Goal: Task Accomplishment & Management: Manage account settings

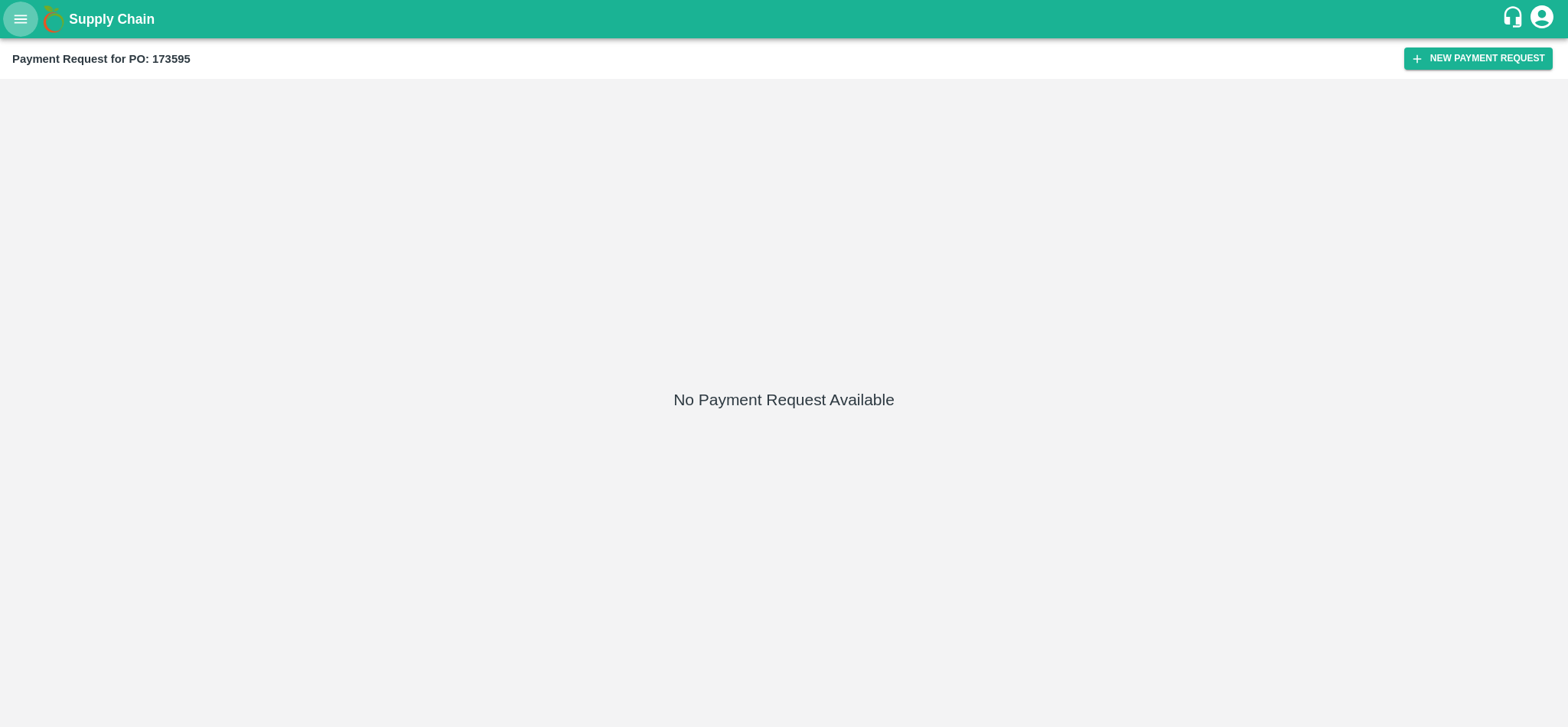
click at [7, 19] on button "open drawer" at bounding box center [20, 19] width 35 height 35
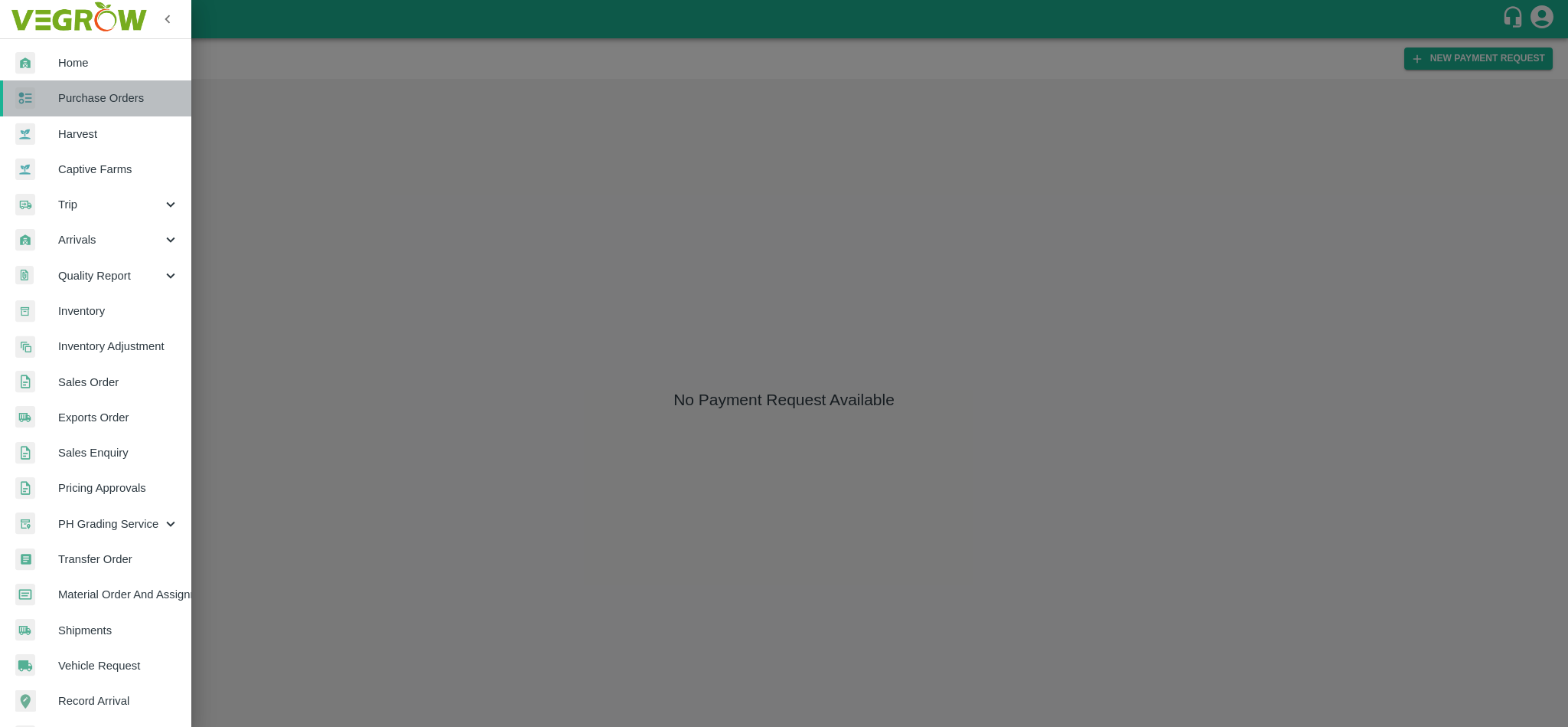
click at [106, 108] on link "Purchase Orders" at bounding box center [95, 97] width 191 height 35
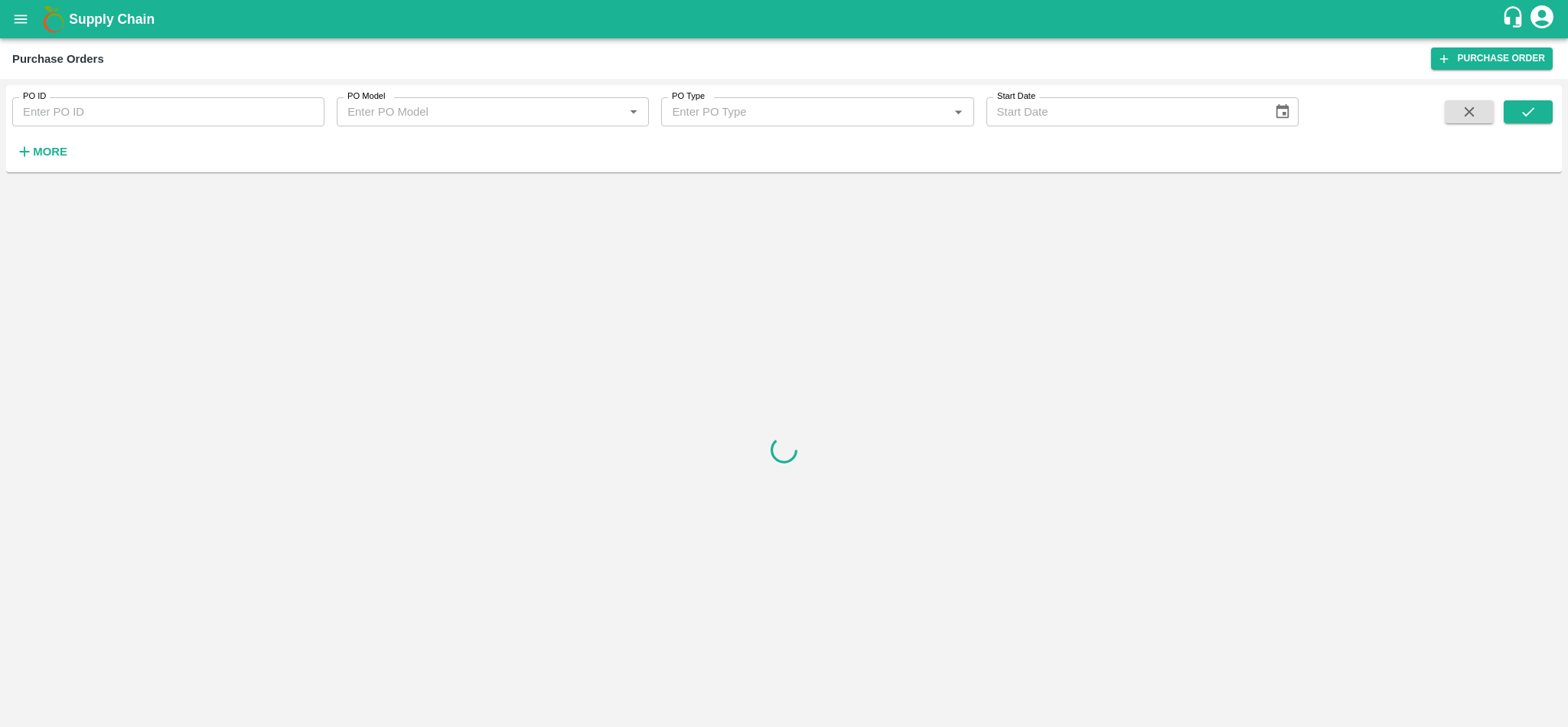
click at [170, 104] on input "PO ID" at bounding box center [168, 111] width 312 height 29
paste input "173587"
type input "173587"
click at [1536, 109] on icon "submit" at bounding box center [1528, 111] width 17 height 17
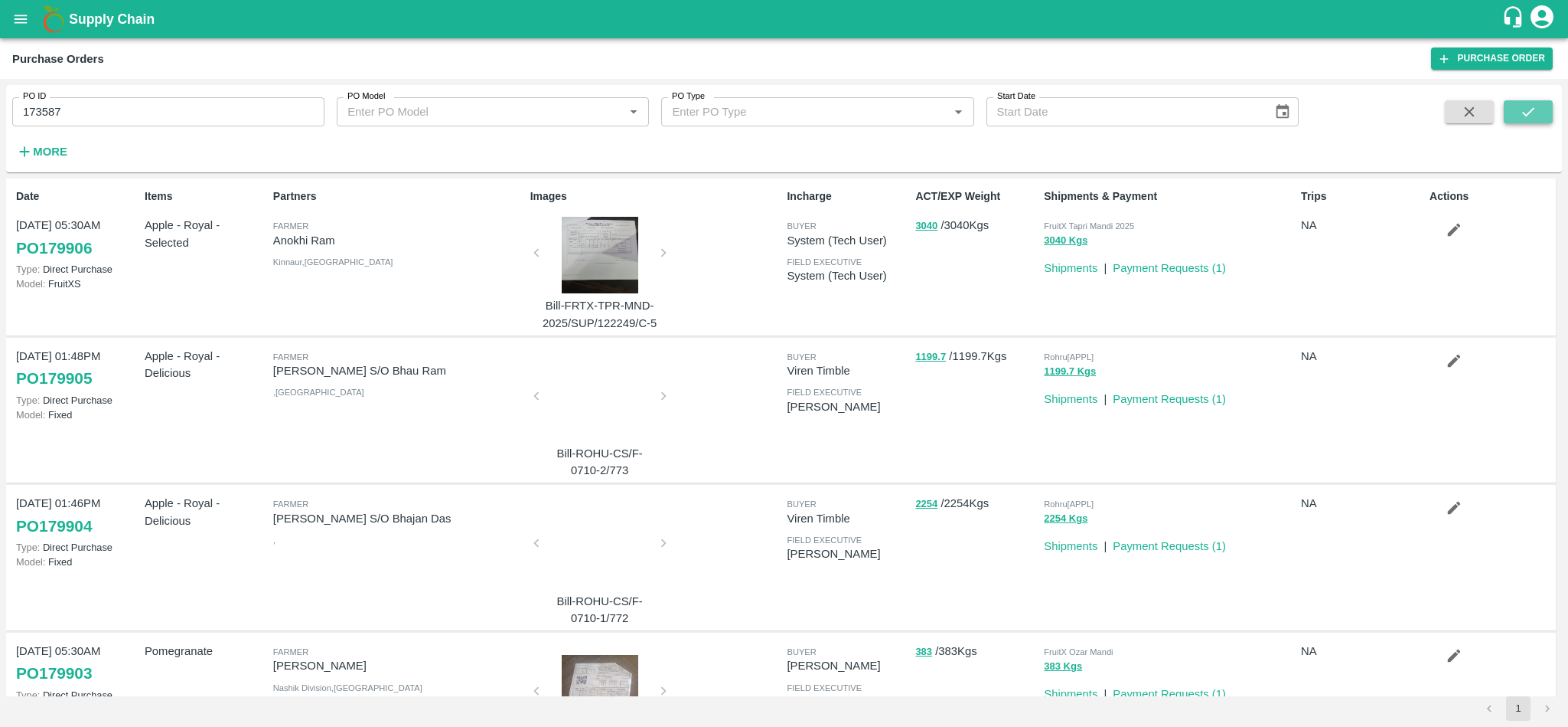
click at [1521, 113] on icon "submit" at bounding box center [1528, 111] width 17 height 17
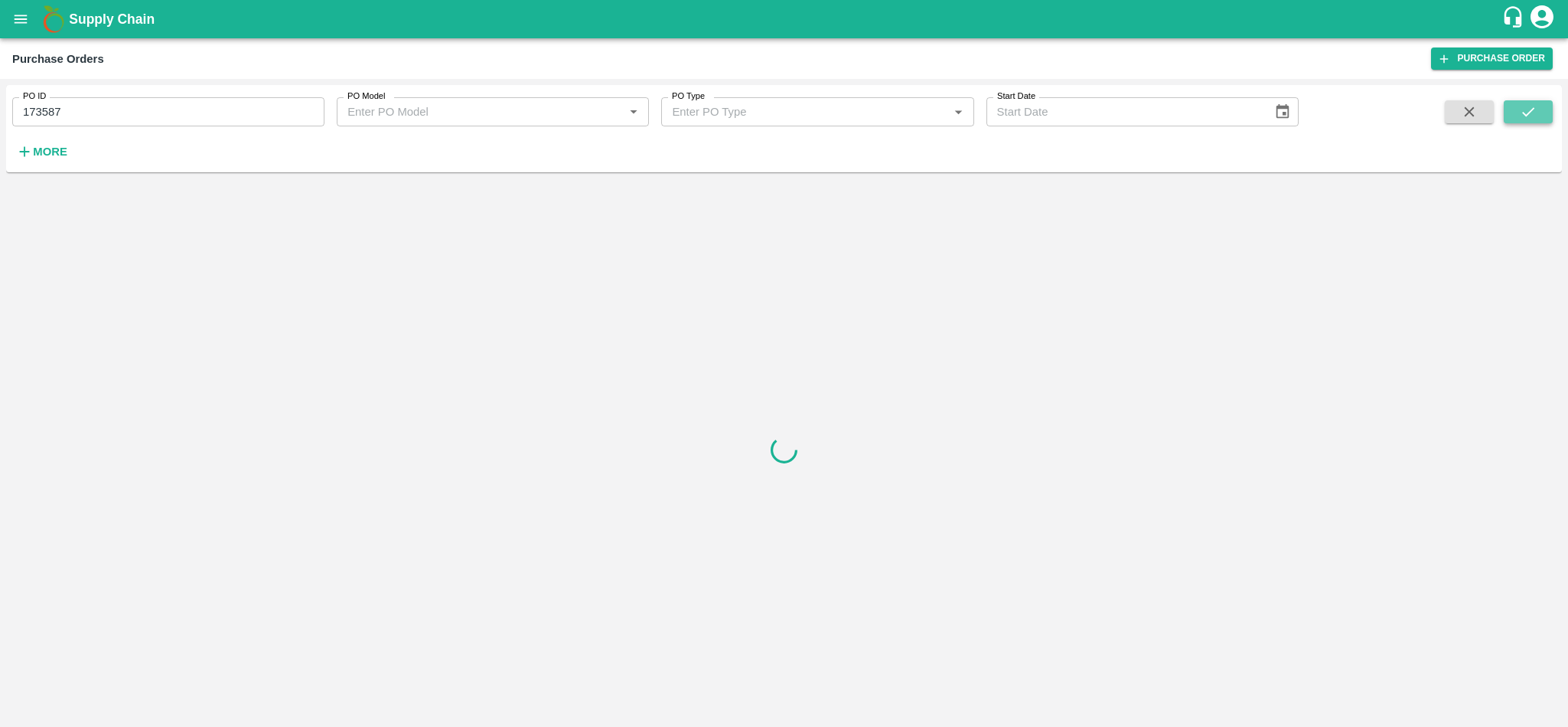
click at [1532, 123] on button "submit" at bounding box center [1528, 111] width 49 height 23
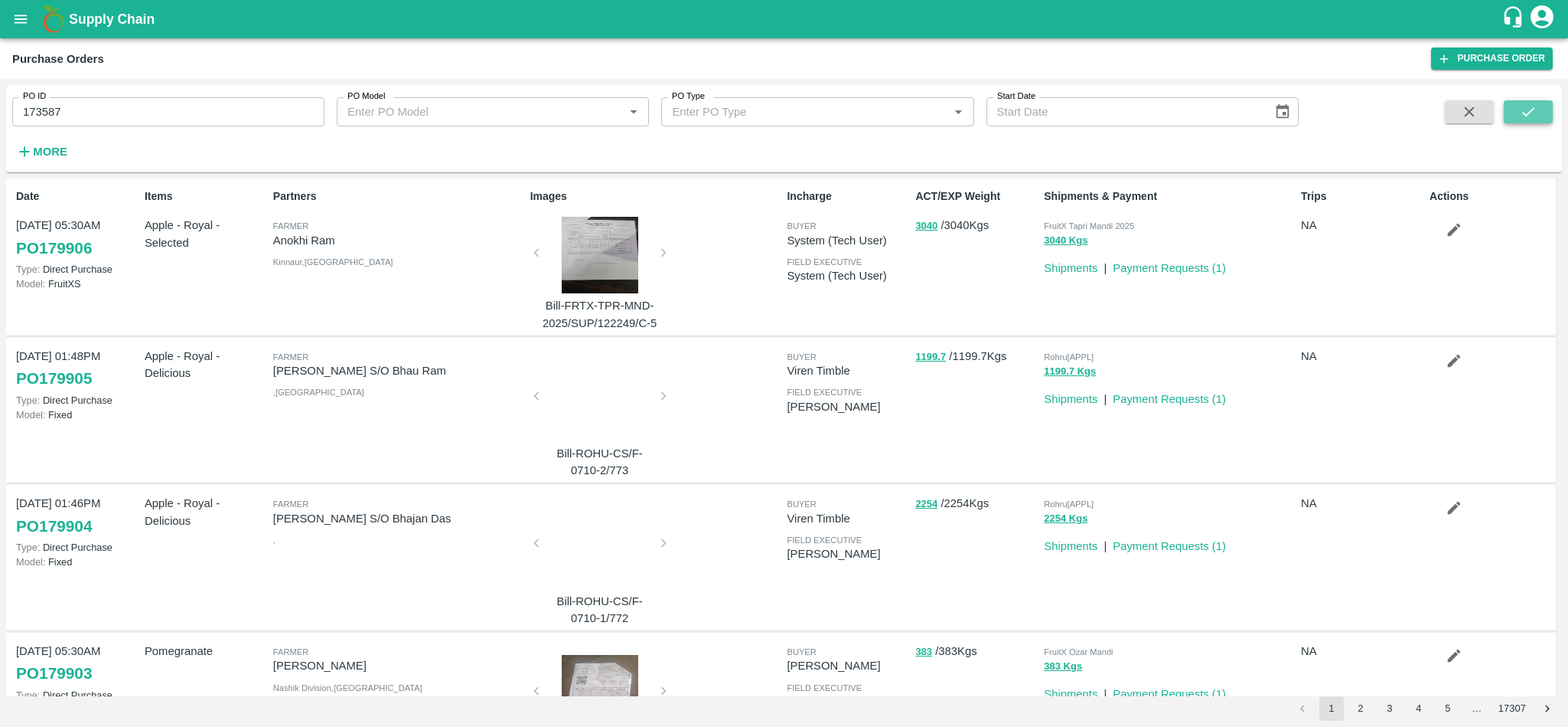
click at [1537, 110] on button "submit" at bounding box center [1528, 111] width 49 height 23
click at [1522, 111] on icon "submit" at bounding box center [1528, 111] width 17 height 17
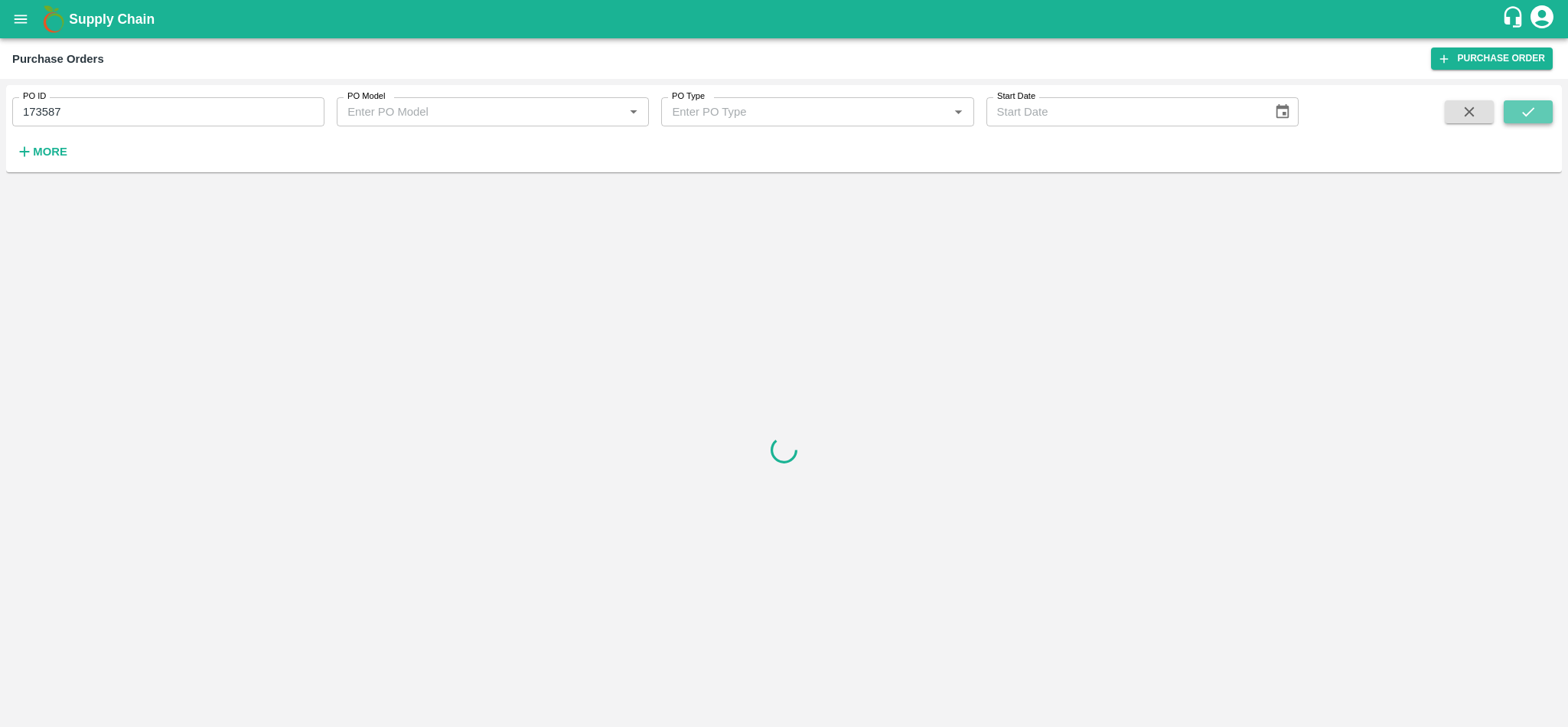
click at [1535, 113] on icon "submit" at bounding box center [1528, 111] width 17 height 17
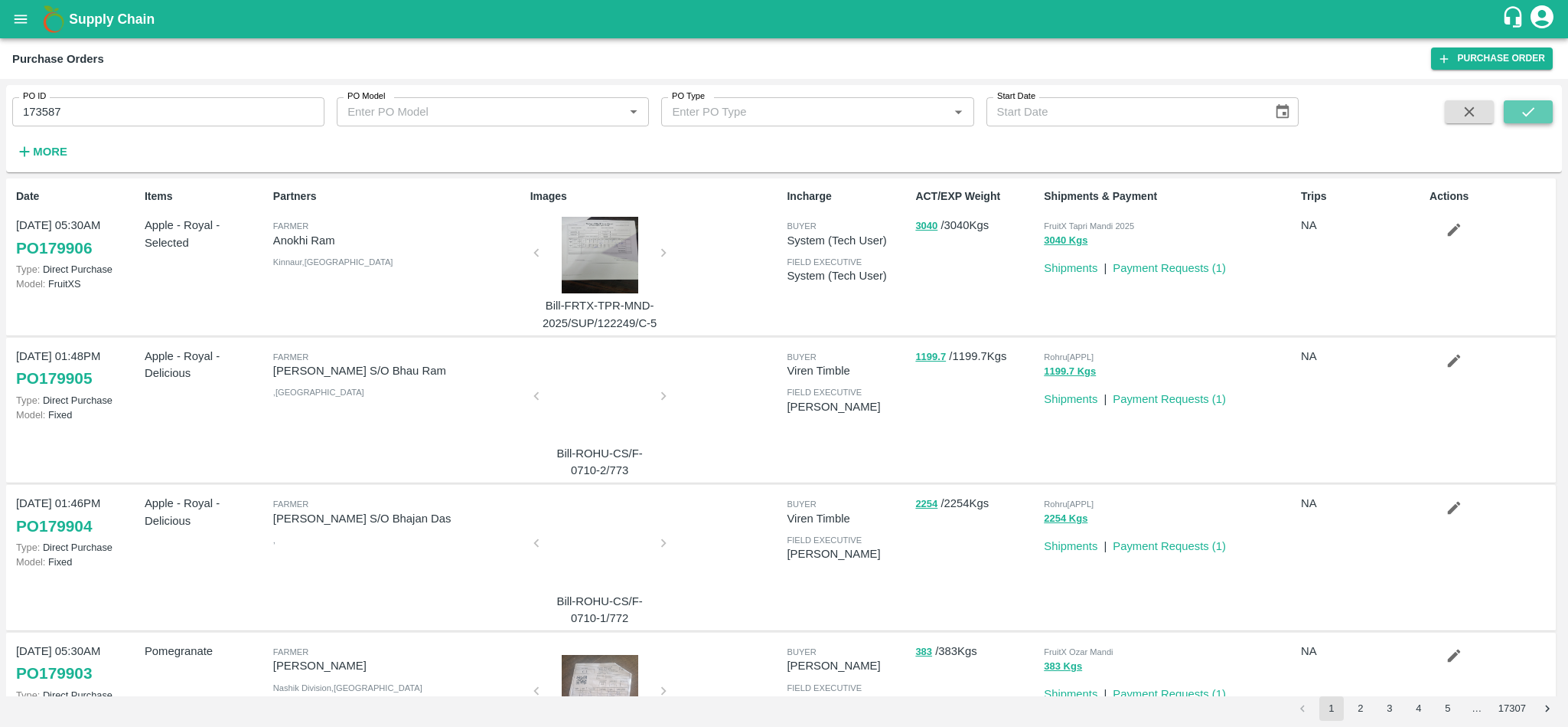
click at [1532, 103] on icon "submit" at bounding box center [1528, 111] width 17 height 17
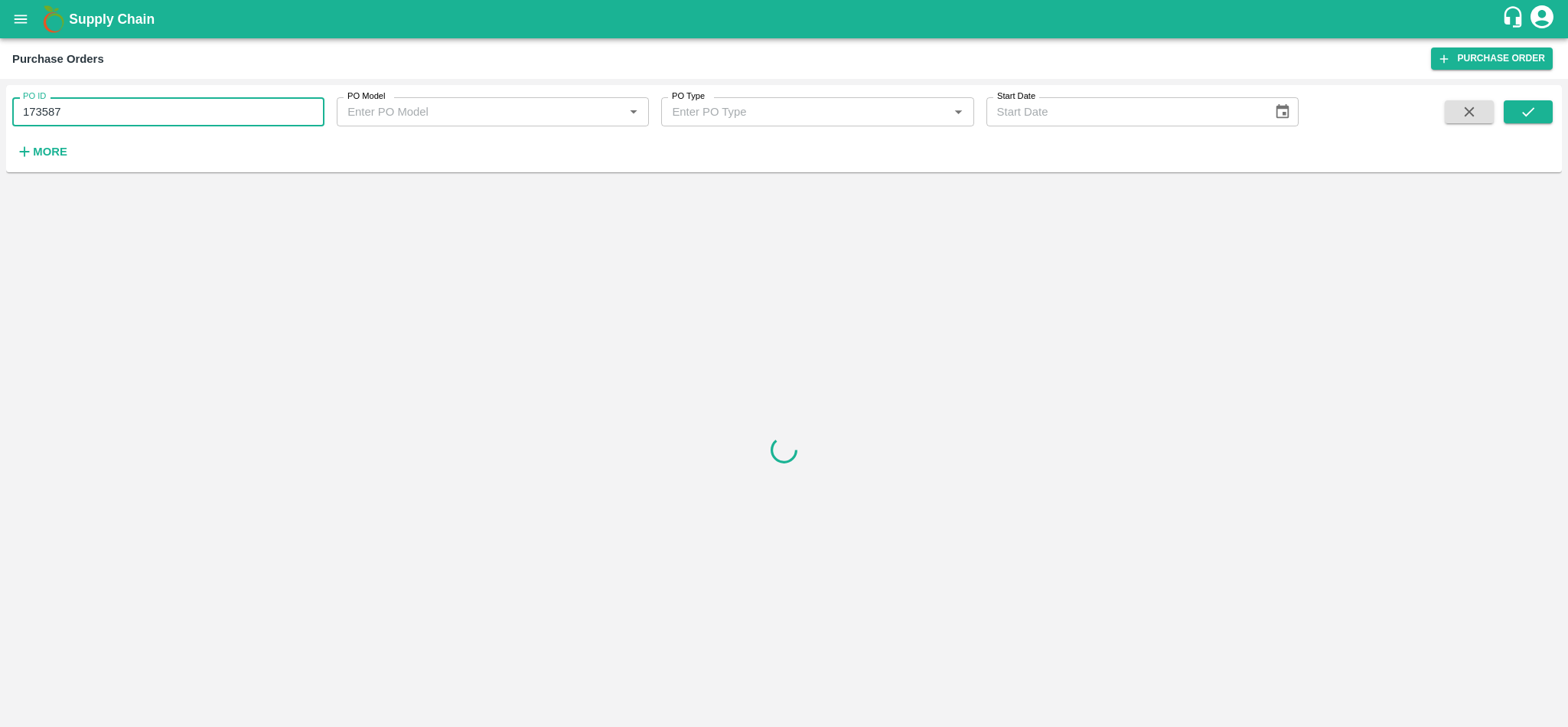
click at [161, 108] on input "173587" at bounding box center [168, 111] width 312 height 29
paste input "text"
type input "173587"
click at [1528, 119] on icon "submit" at bounding box center [1528, 111] width 17 height 17
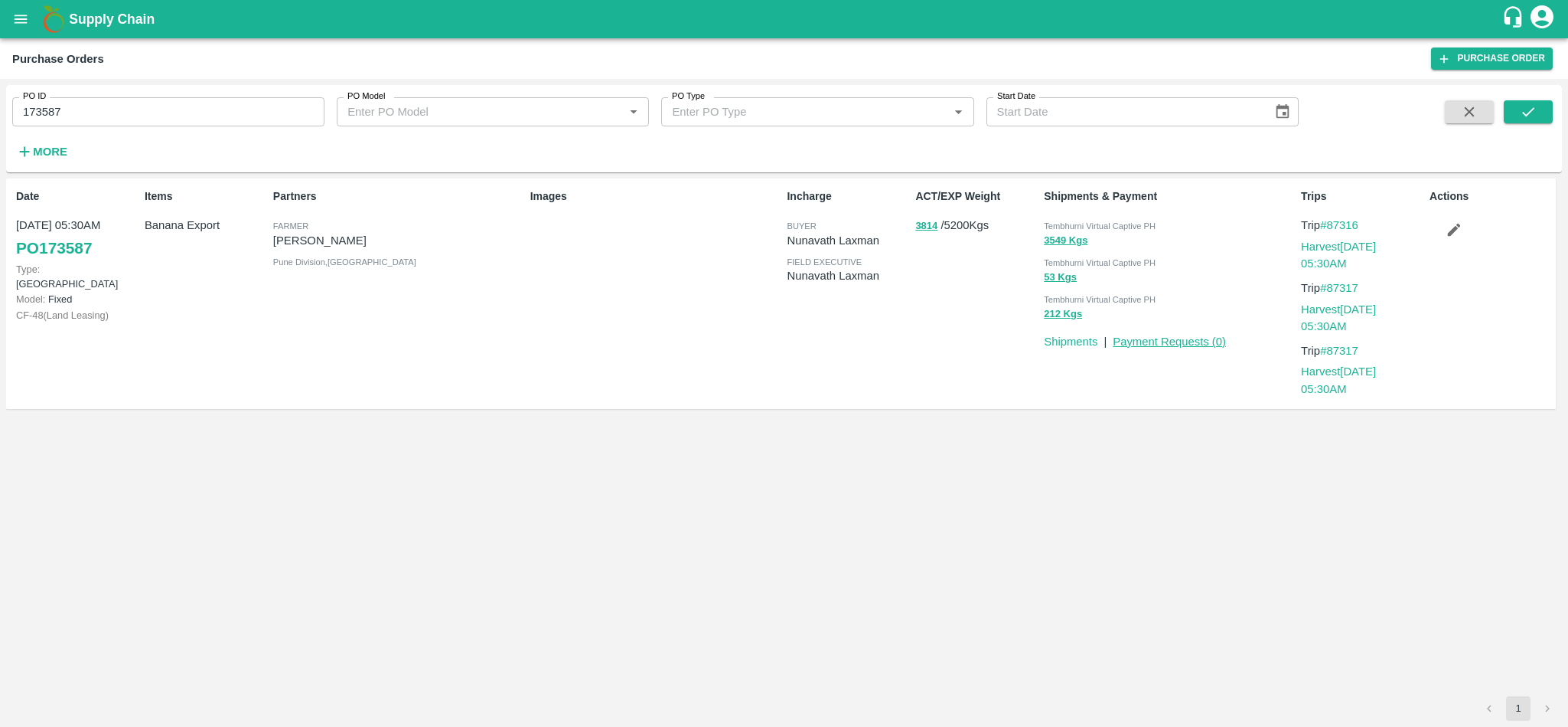
click at [1158, 342] on link "Payment Requests ( 0 )" at bounding box center [1169, 341] width 113 height 12
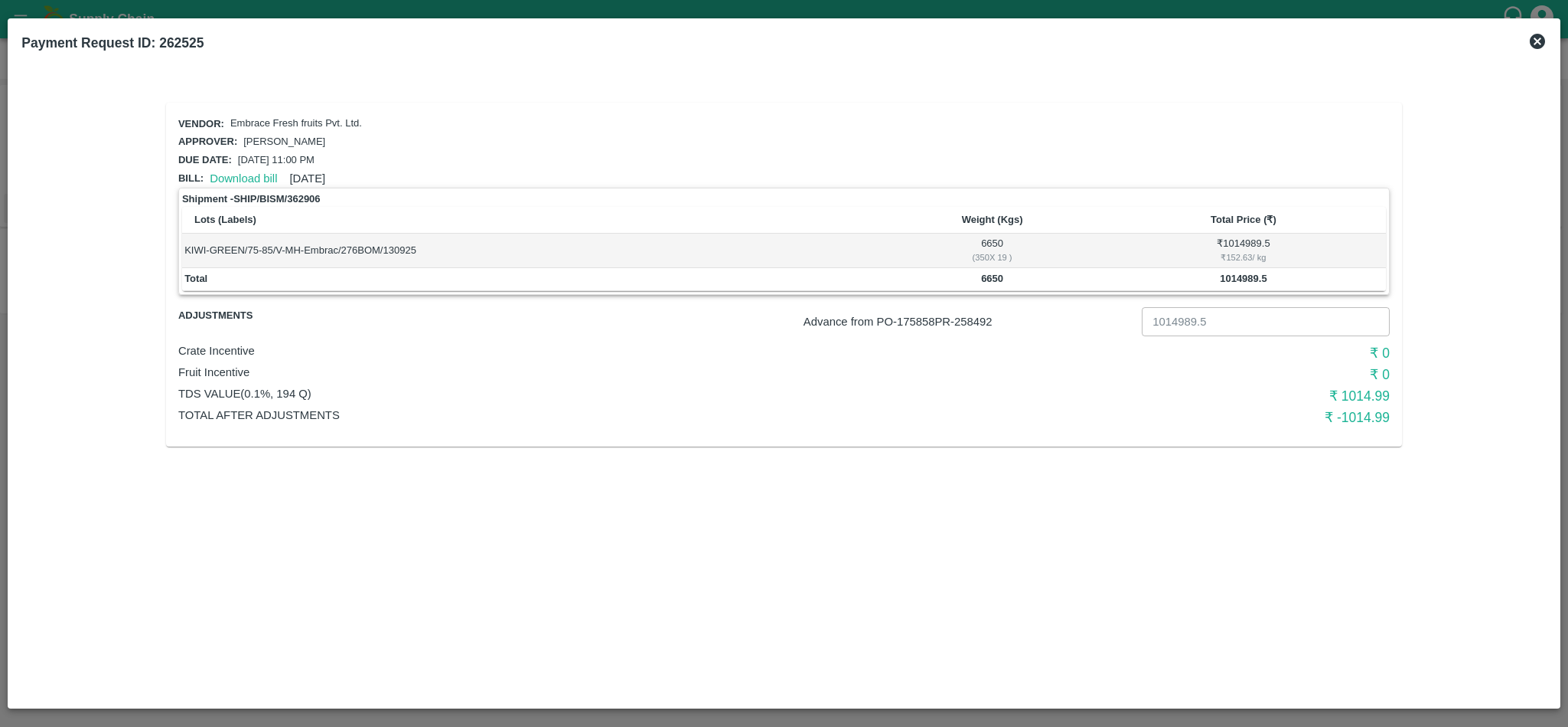
click at [1537, 40] on icon at bounding box center [1538, 41] width 18 height 18
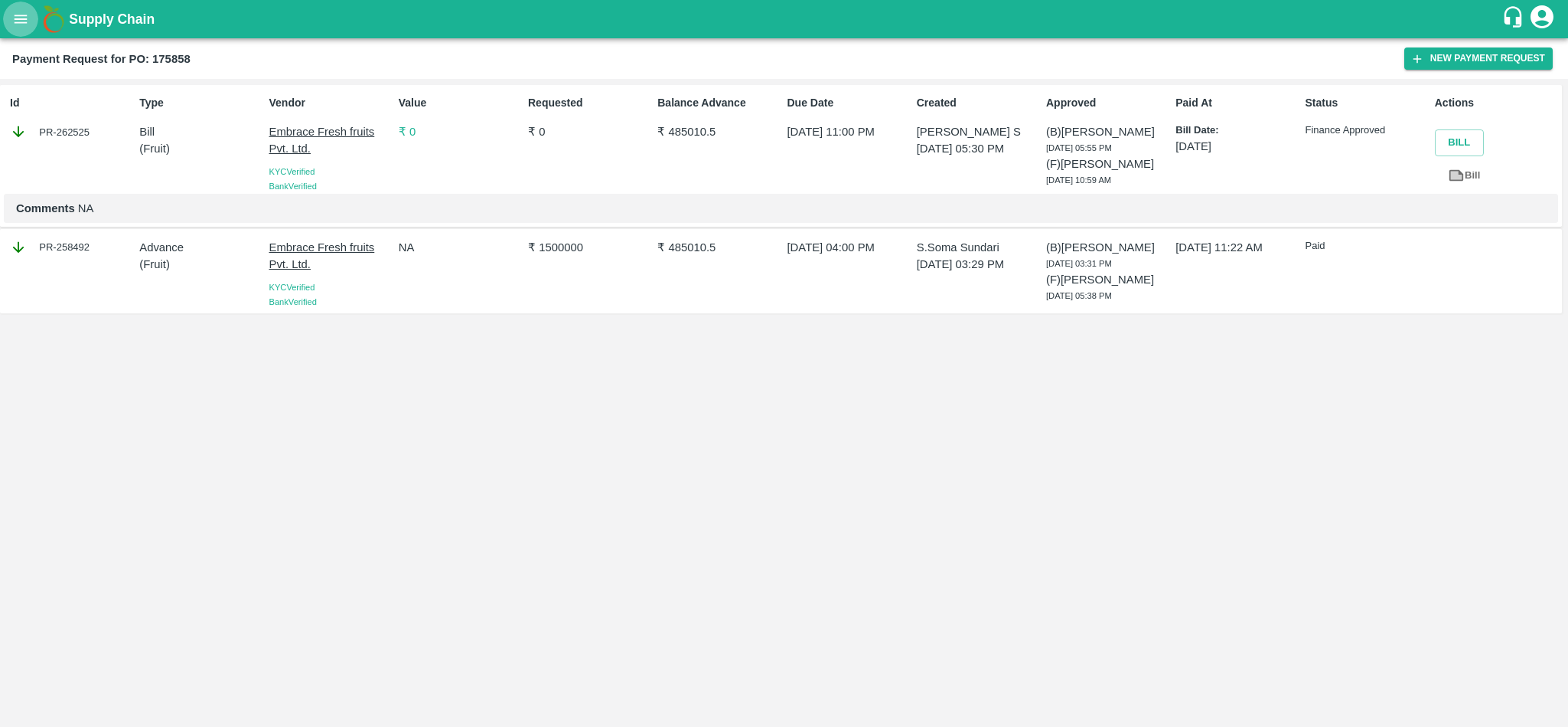
click at [9, 17] on button "open drawer" at bounding box center [20, 19] width 35 height 35
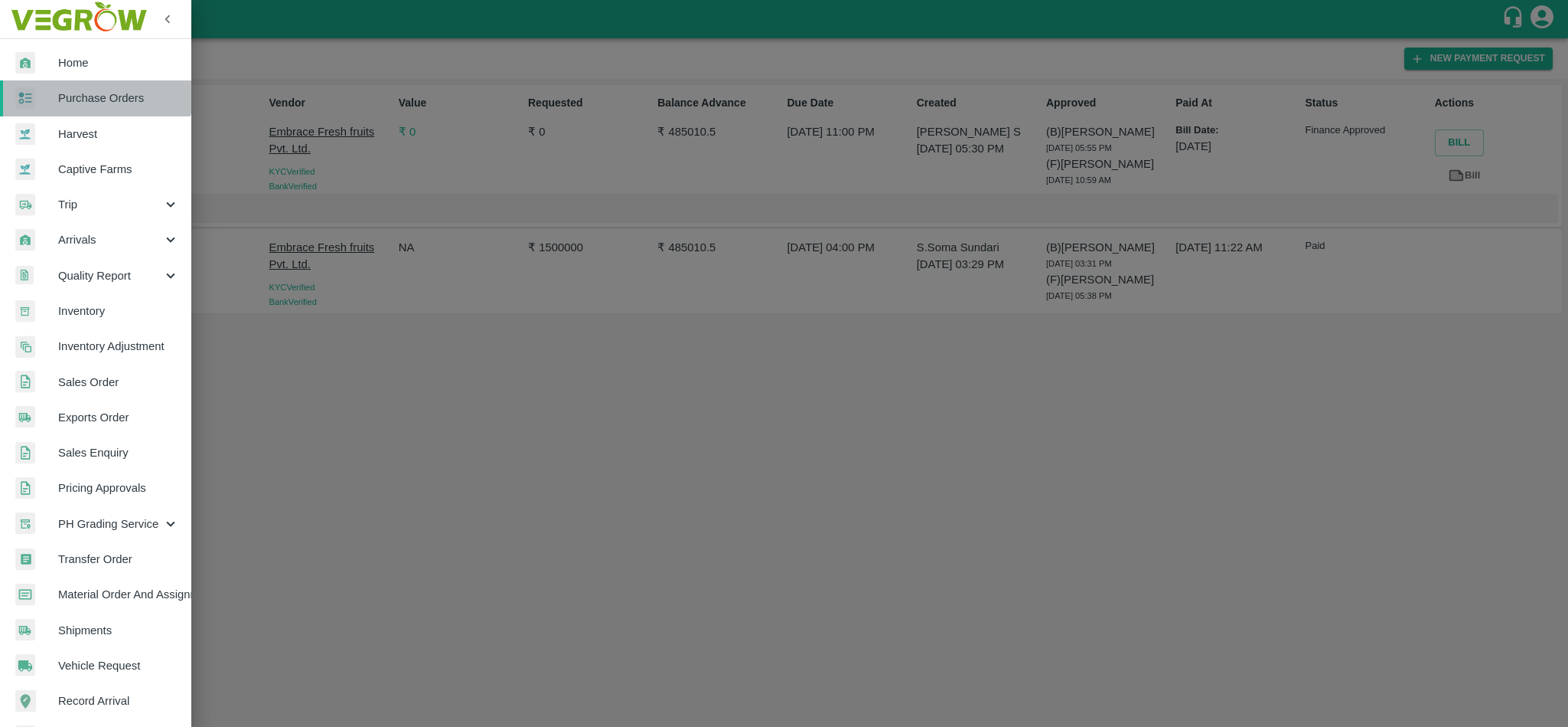
click at [78, 87] on link "Purchase Orders" at bounding box center [95, 97] width 191 height 35
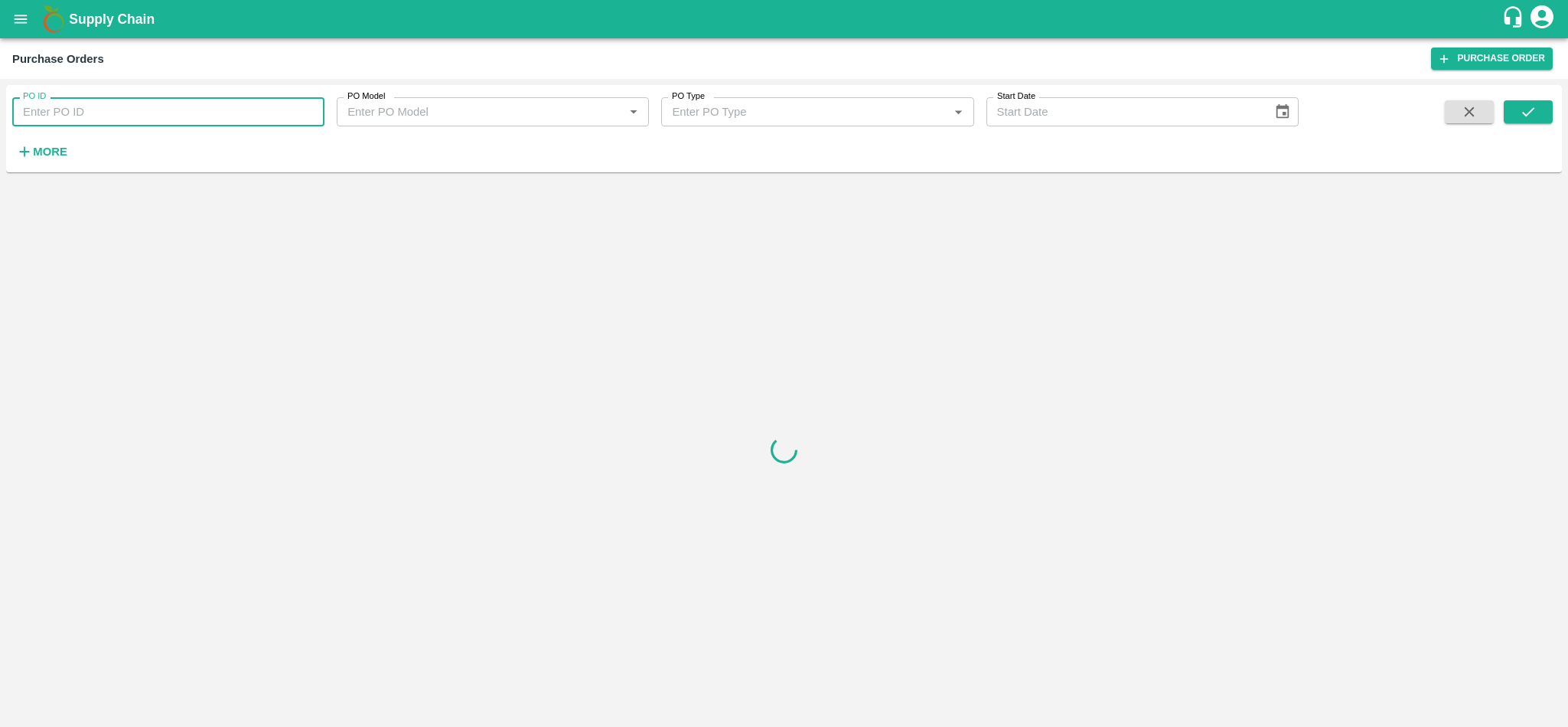
click at [150, 122] on input "PO ID" at bounding box center [168, 111] width 312 height 29
paste input "756600.0"
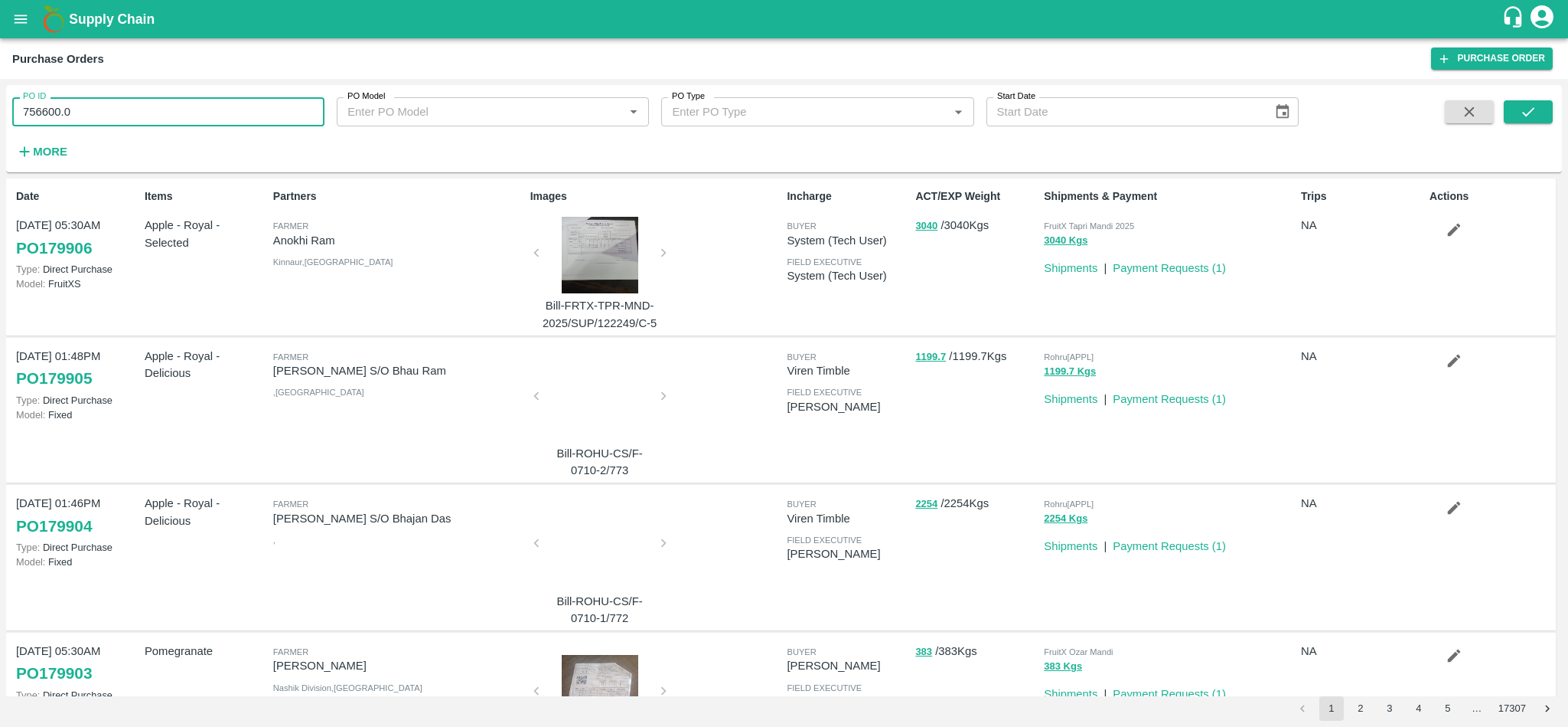
click at [194, 108] on input "756600.0" at bounding box center [168, 111] width 312 height 29
paste input "text"
type input "173587"
click at [1532, 113] on icon "submit" at bounding box center [1528, 111] width 17 height 17
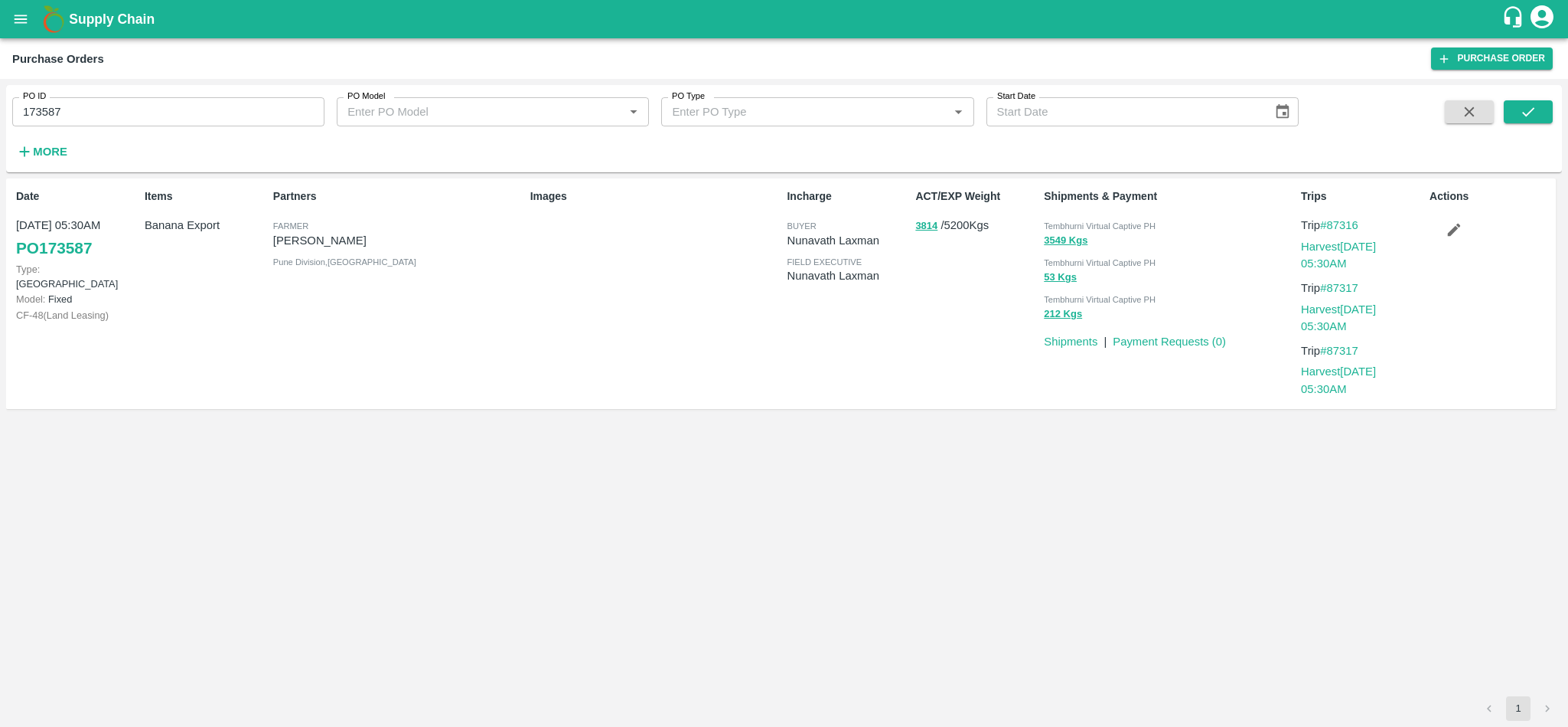
click at [294, 237] on p "[PERSON_NAME]" at bounding box center [398, 240] width 251 height 17
copy p "[PERSON_NAME]"
click at [87, 251] on link "PO 173587" at bounding box center [54, 248] width 76 height 28
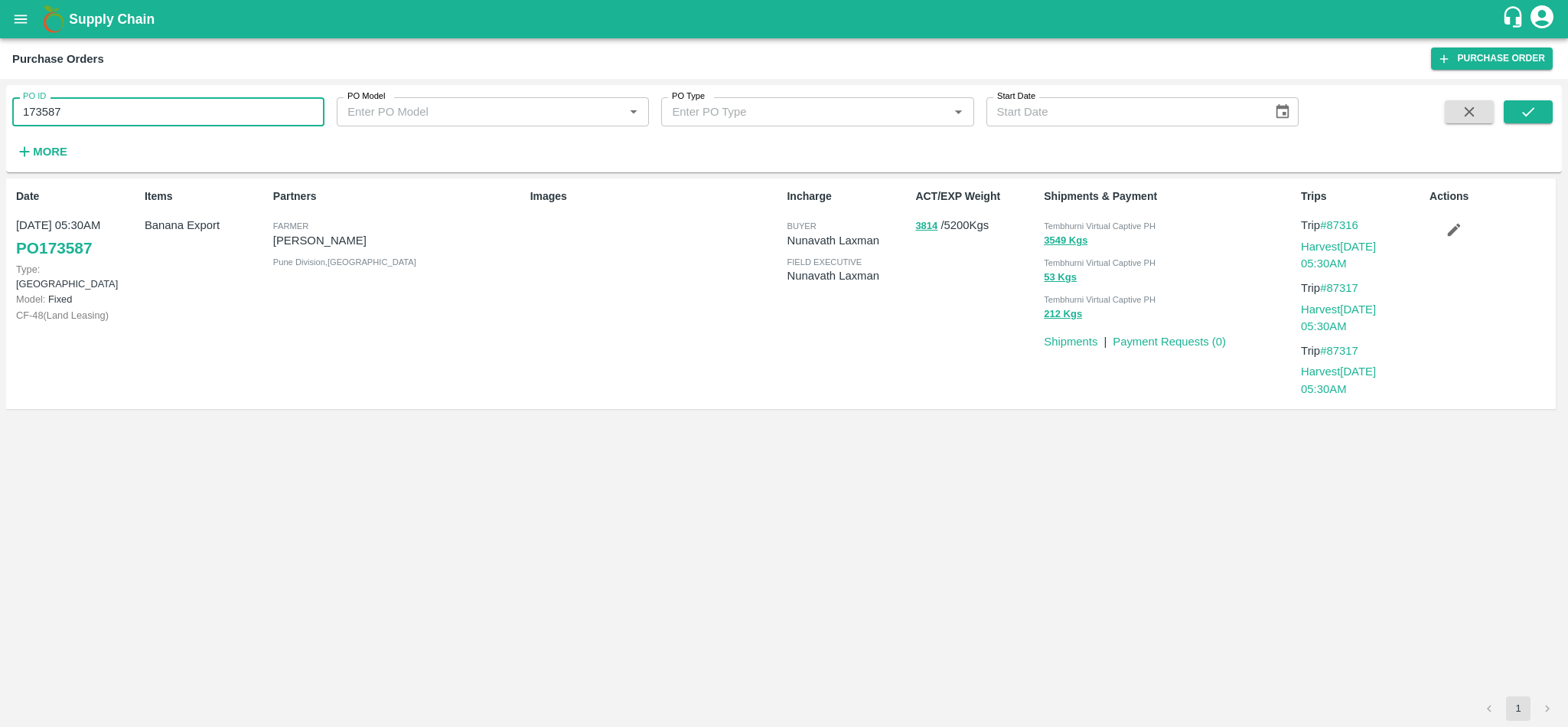
click at [90, 117] on input "173587" at bounding box center [168, 111] width 312 height 29
paste input "text"
click at [1530, 110] on icon "submit" at bounding box center [1528, 111] width 17 height 17
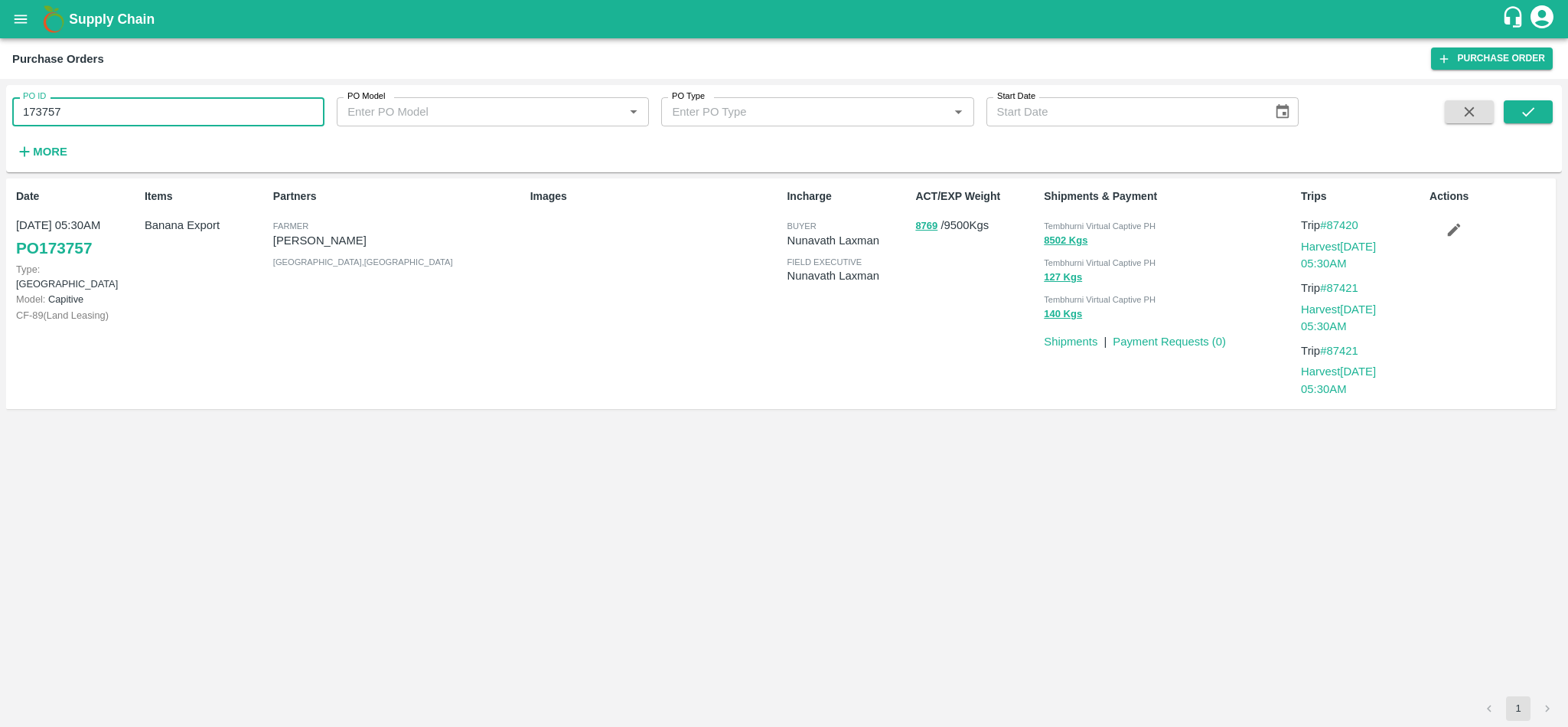
click at [145, 124] on input "173757" at bounding box center [168, 111] width 312 height 29
paste input "text"
type input "173758"
click at [1532, 110] on icon "submit" at bounding box center [1528, 111] width 12 height 9
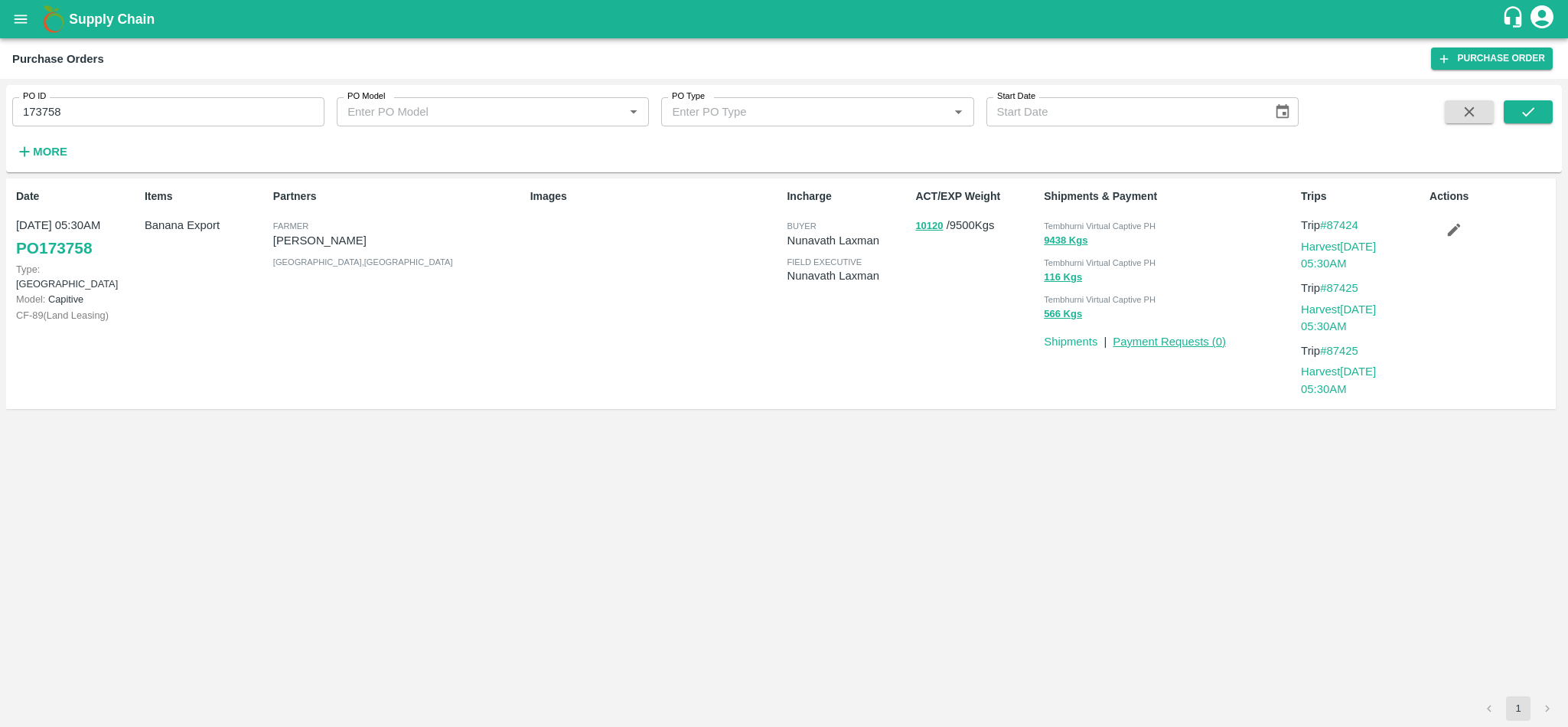
click at [1156, 335] on link "Payment Requests ( 0 )" at bounding box center [1169, 341] width 113 height 12
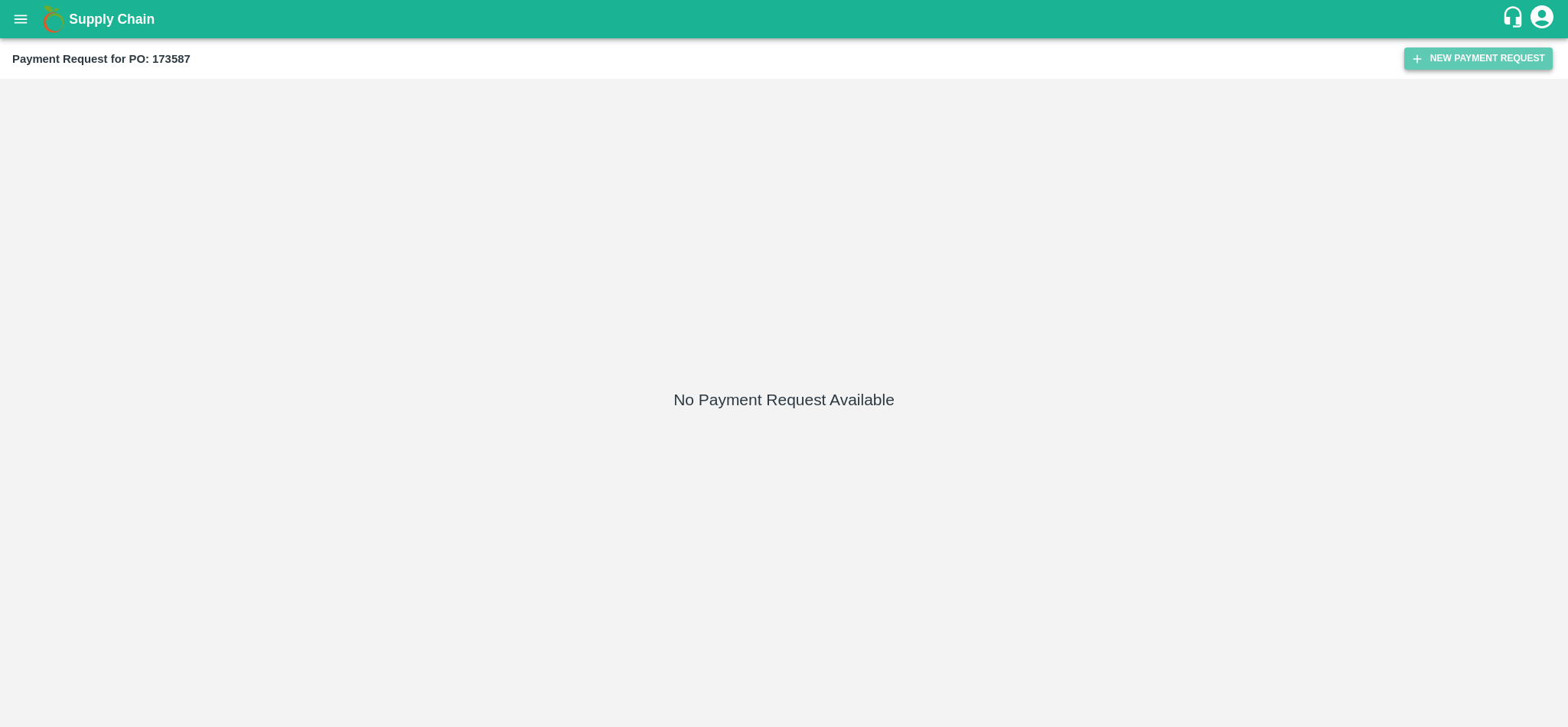
click at [1463, 51] on button "New Payment Request" at bounding box center [1478, 58] width 149 height 22
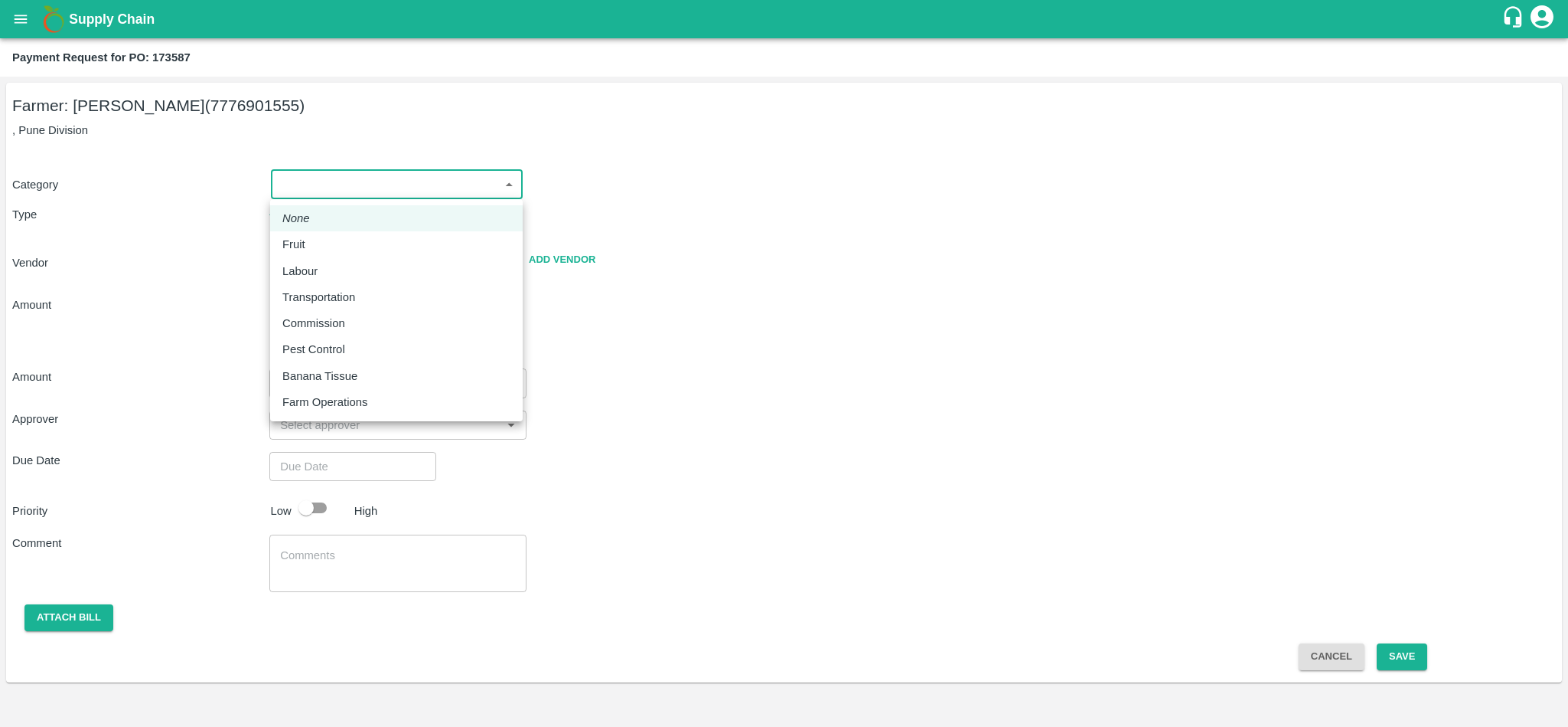
click at [449, 188] on body "Supply Chain Payment Request for PO: 173587 Farmer: Nikhil [PERSON_NAME] (77769…" at bounding box center [784, 363] width 1568 height 727
click at [303, 246] on p "Fruit" at bounding box center [294, 244] width 23 height 17
type input "1"
radio input "true"
type input "[PERSON_NAME] - 7776901555(Farmer)"
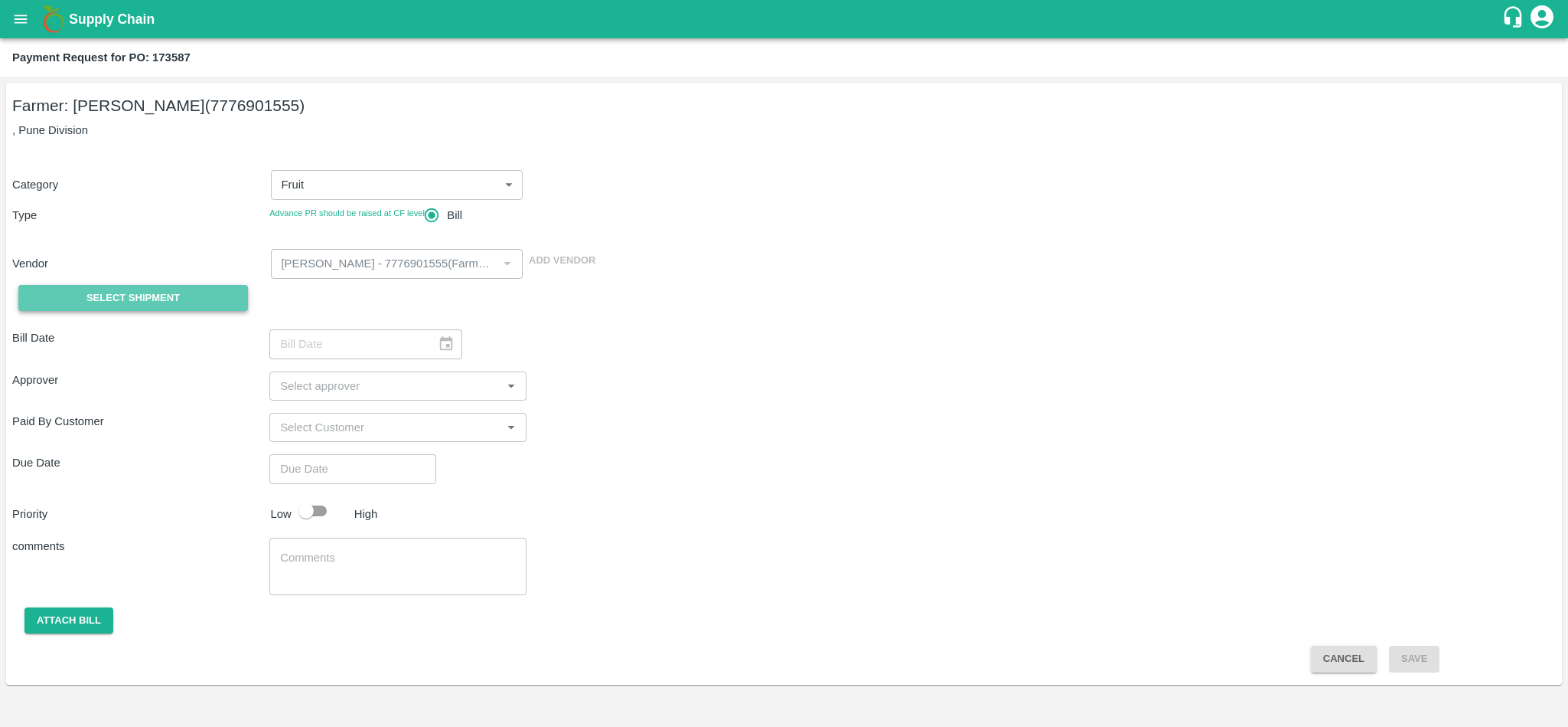
click at [127, 290] on span "Select Shipment" at bounding box center [133, 299] width 93 height 18
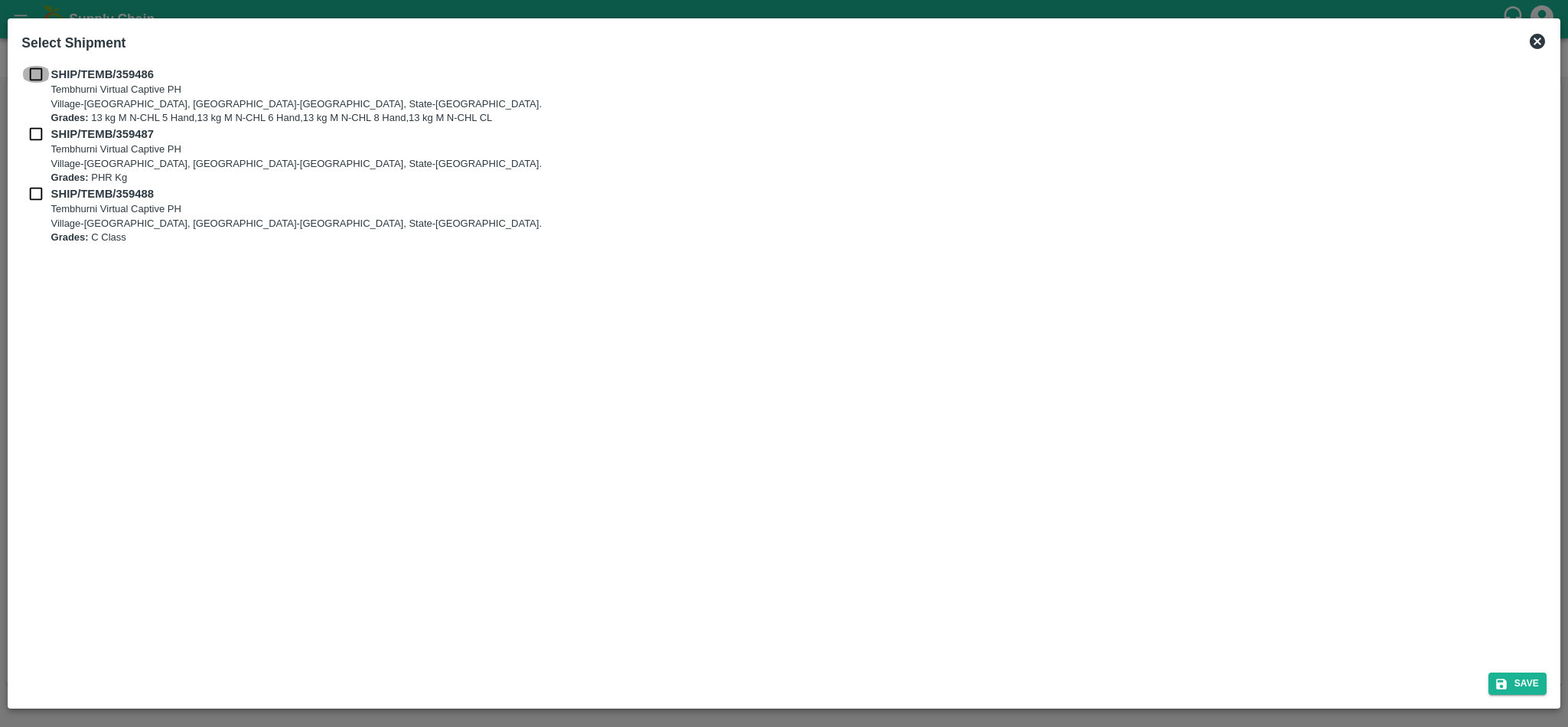
click at [33, 81] on input "checkbox" at bounding box center [35, 74] width 29 height 17
checkbox input "true"
click at [32, 131] on input "checkbox" at bounding box center [35, 134] width 29 height 17
checkbox input "true"
click at [32, 191] on input "checkbox" at bounding box center [35, 193] width 29 height 17
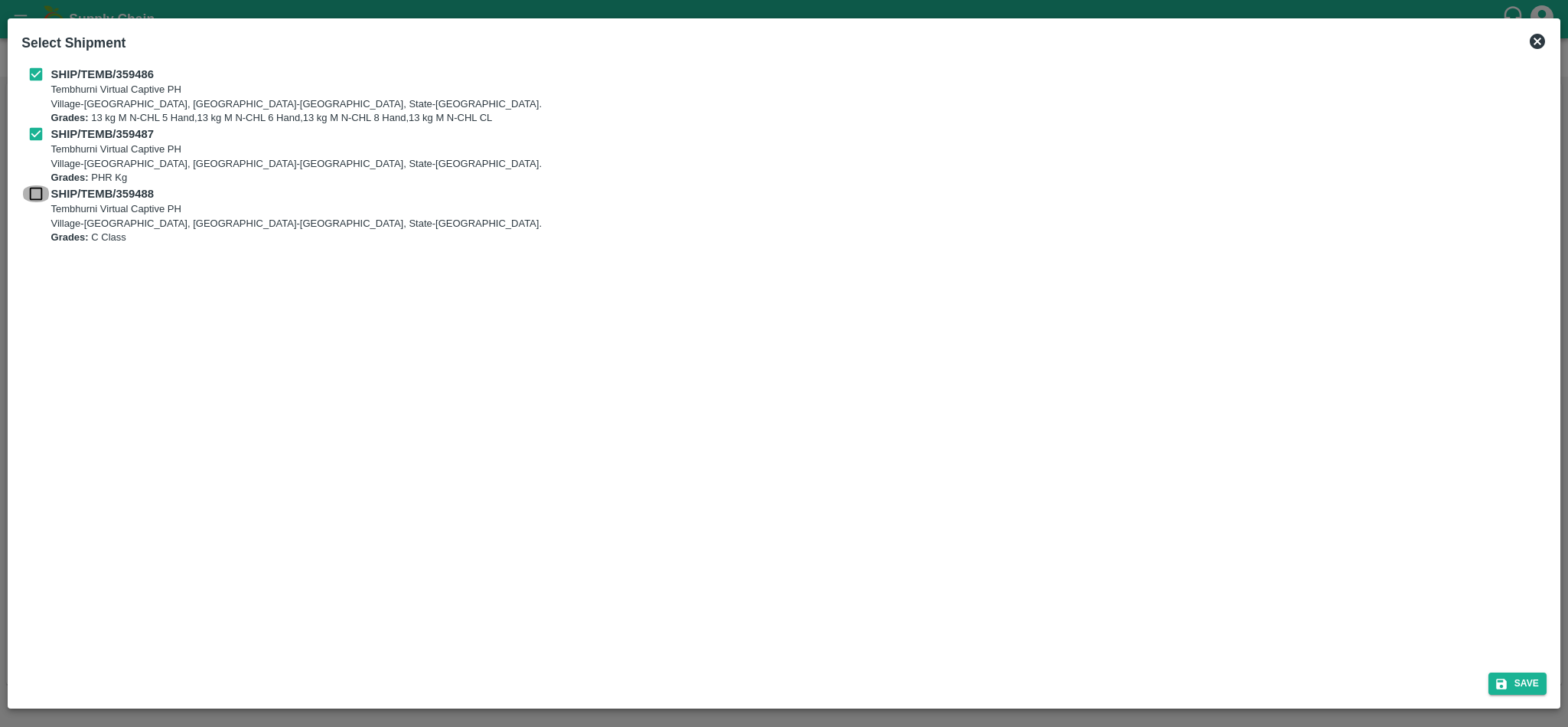
checkbox input "true"
click at [1536, 685] on button "Save" at bounding box center [1518, 683] width 58 height 22
type input "02/09/2025"
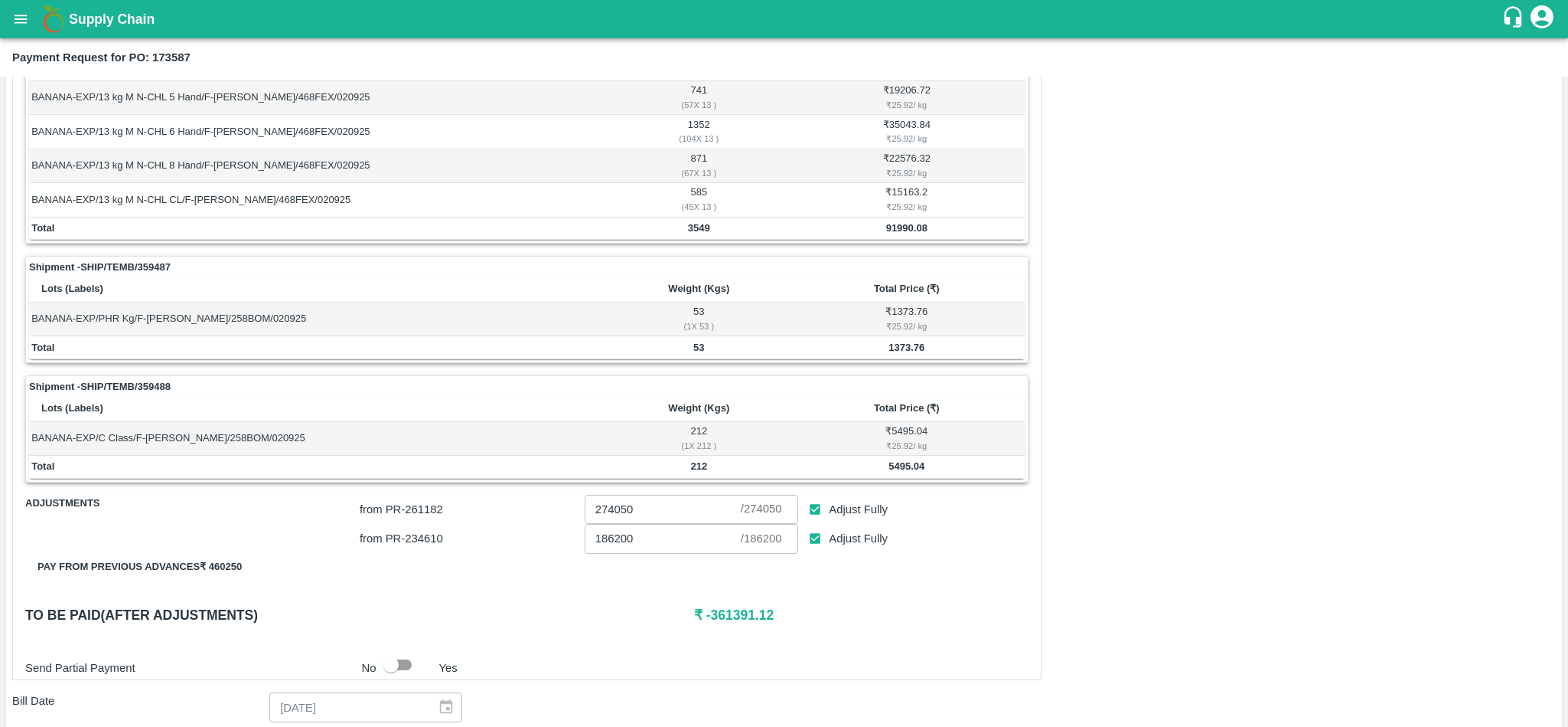
scroll to position [285, 0]
click at [900, 237] on td "91990.08" at bounding box center [907, 227] width 236 height 23
copy b "91990.08"
click at [900, 350] on b "1373.76" at bounding box center [906, 345] width 36 height 11
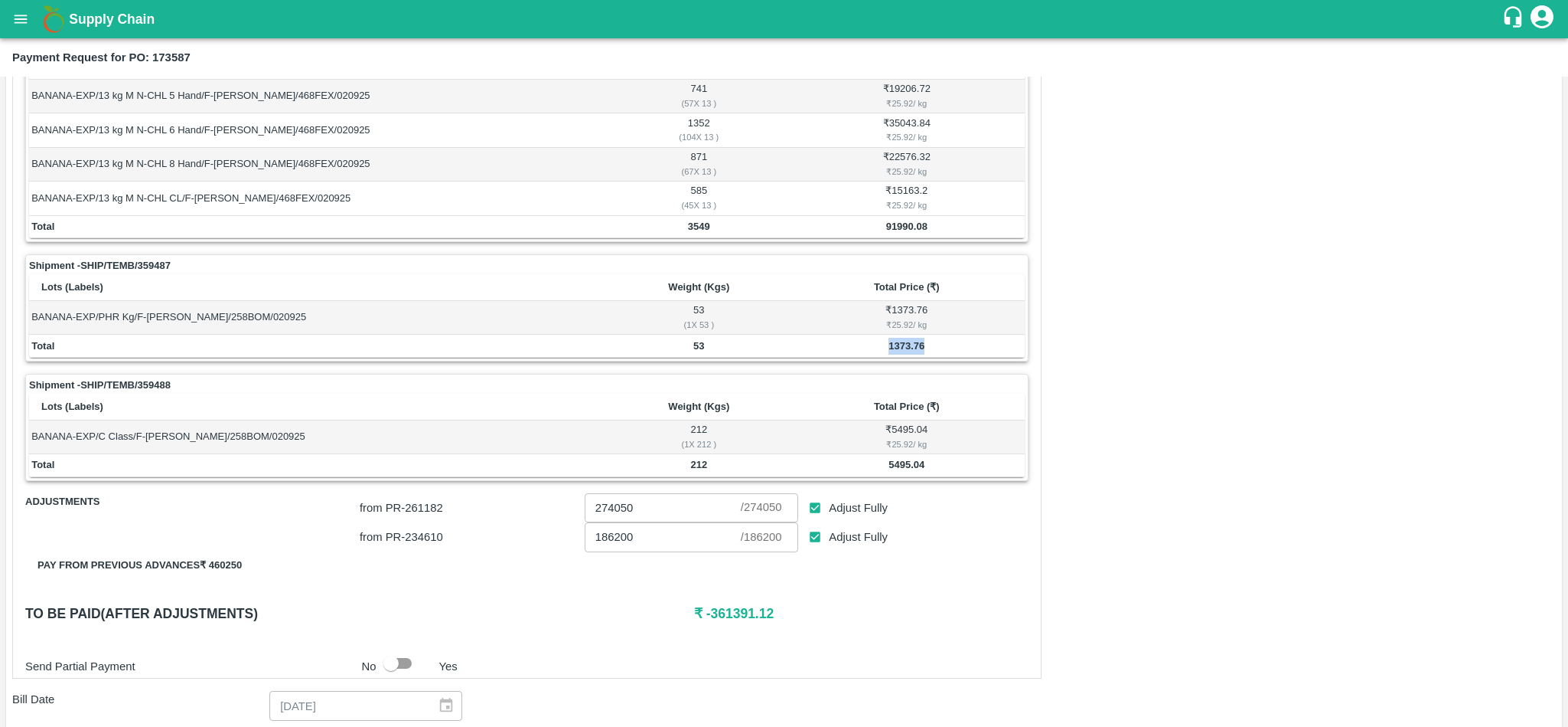
click at [900, 350] on b "1373.76" at bounding box center [906, 345] width 36 height 11
copy b "1373.76"
click at [907, 470] on b "5495.04" at bounding box center [906, 464] width 36 height 11
copy b "5495.04"
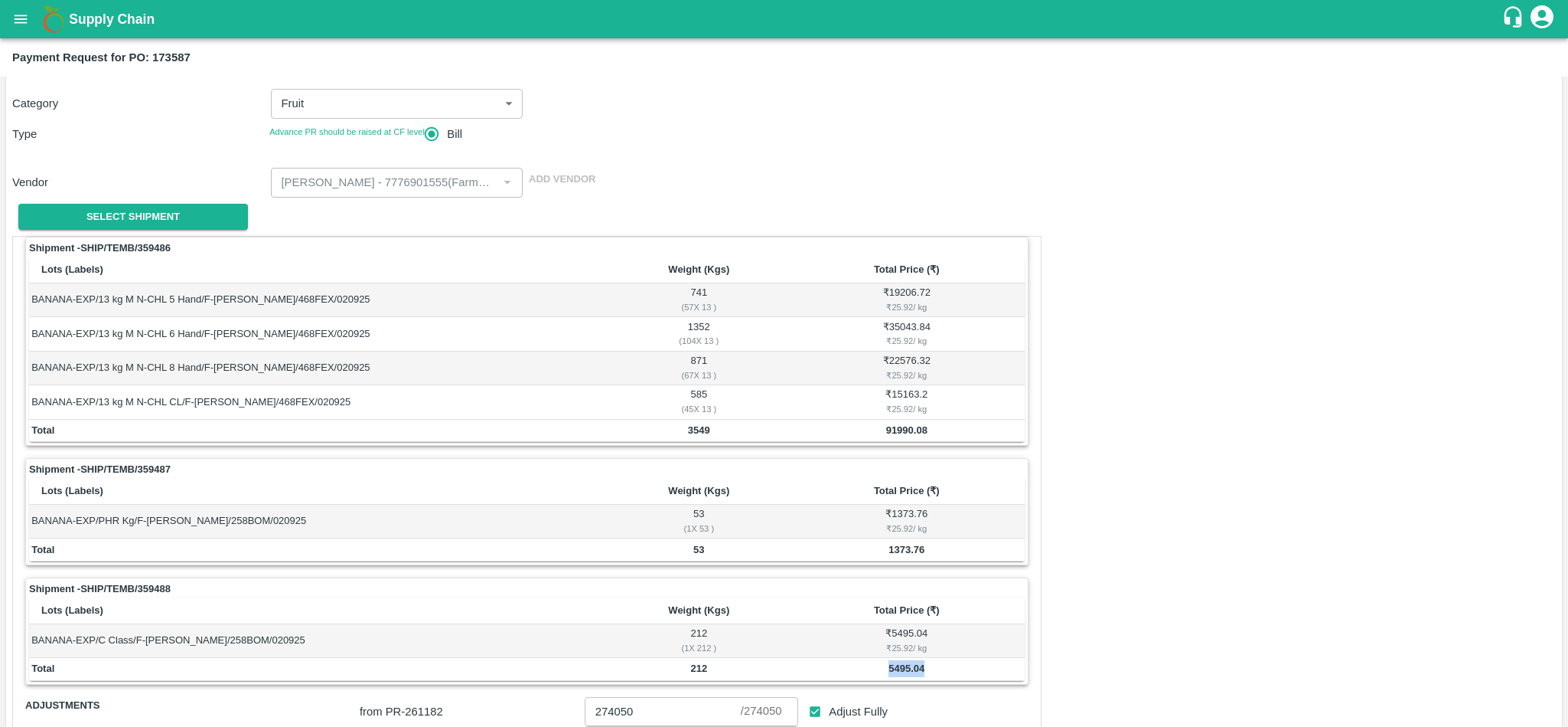
scroll to position [77, 0]
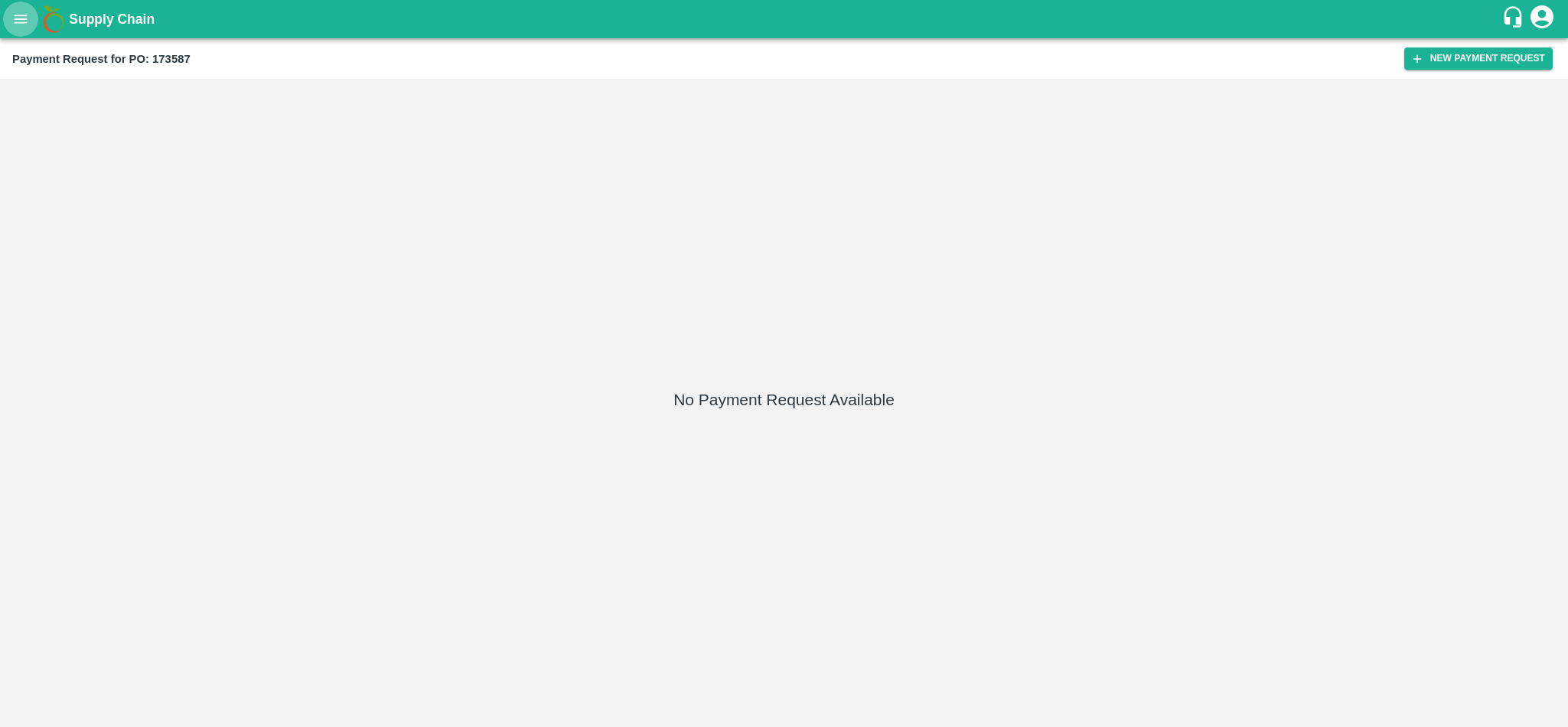
click at [15, 7] on button "open drawer" at bounding box center [20, 19] width 35 height 35
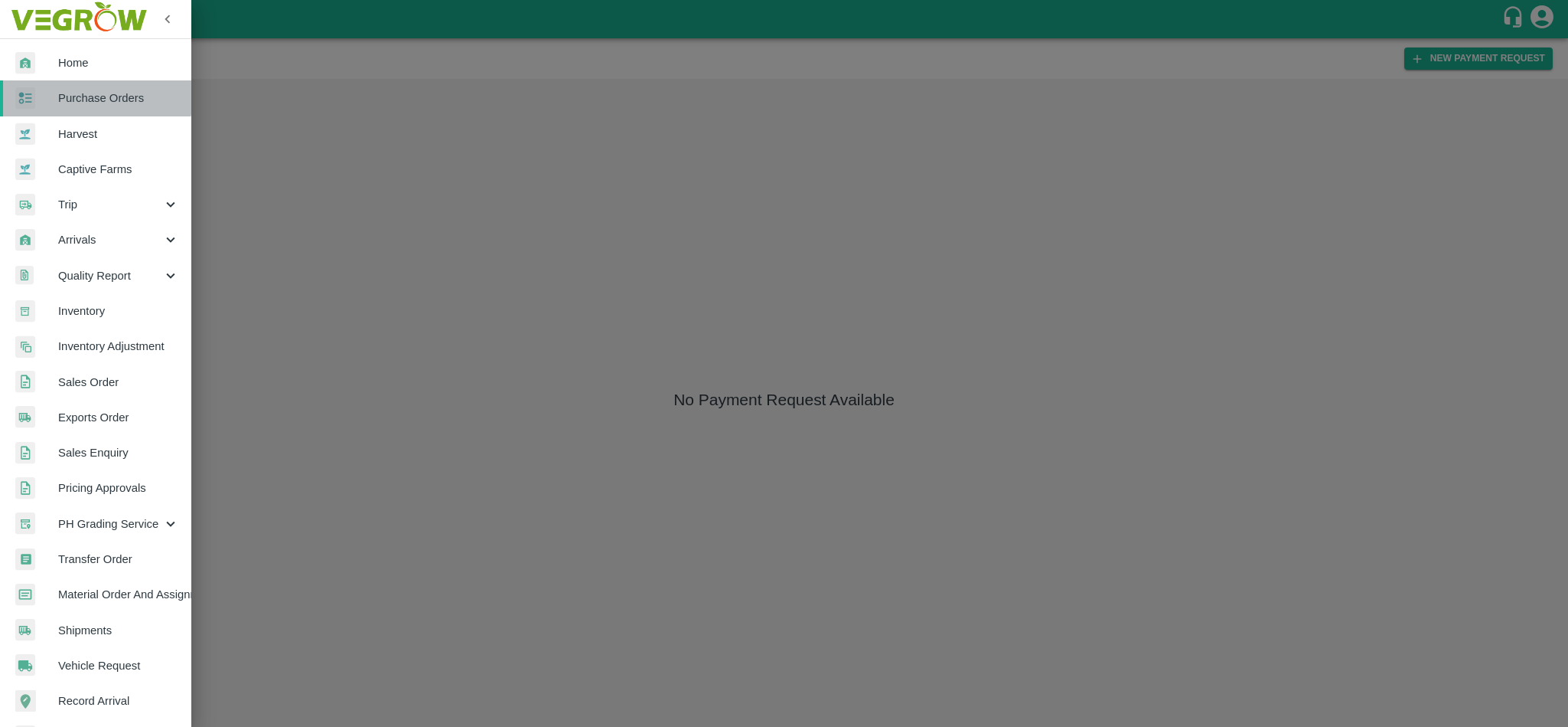
click at [58, 94] on span "Purchase Orders" at bounding box center [118, 98] width 121 height 17
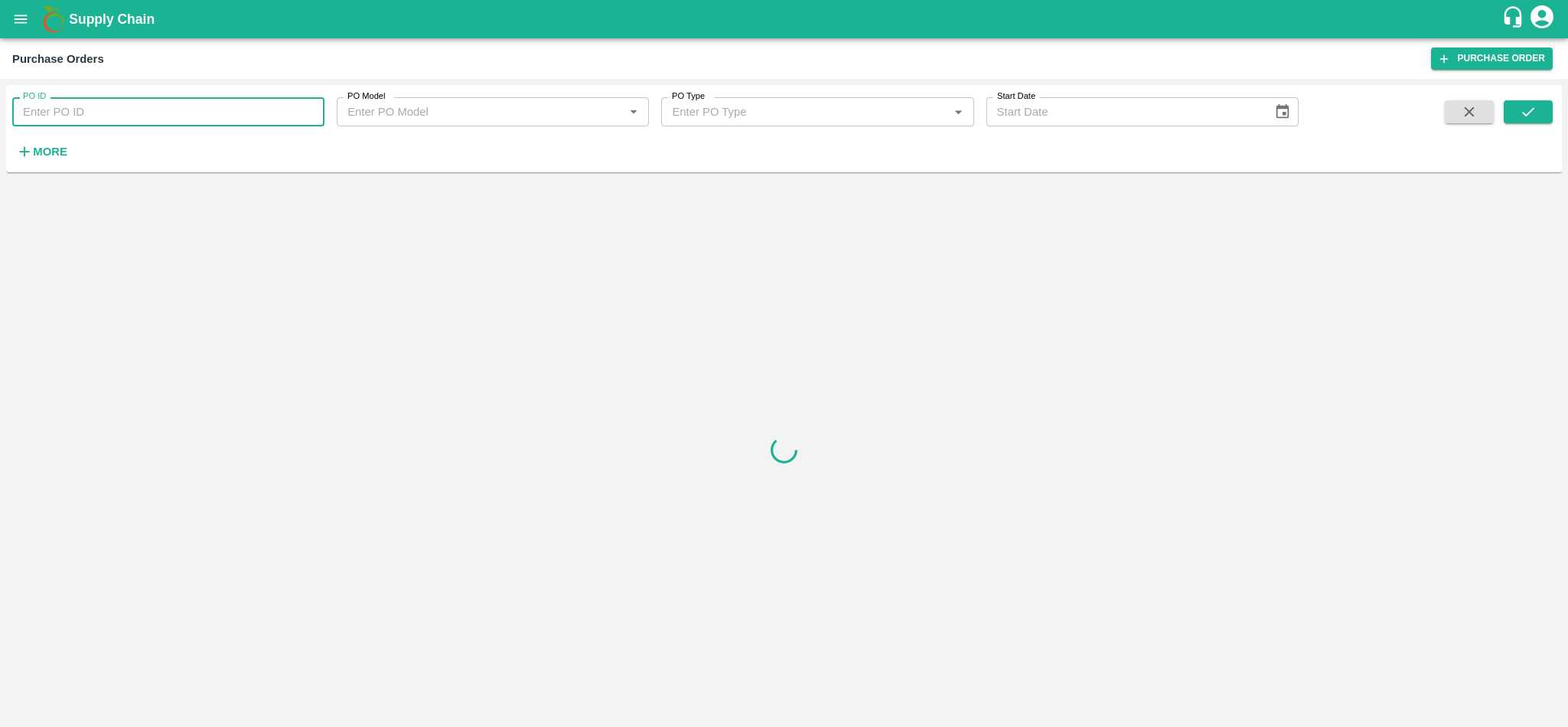
click at [170, 109] on input "PO ID" at bounding box center [168, 111] width 312 height 29
paste input "173757"
type input "173757"
click at [1532, 116] on icon "submit" at bounding box center [1528, 111] width 17 height 17
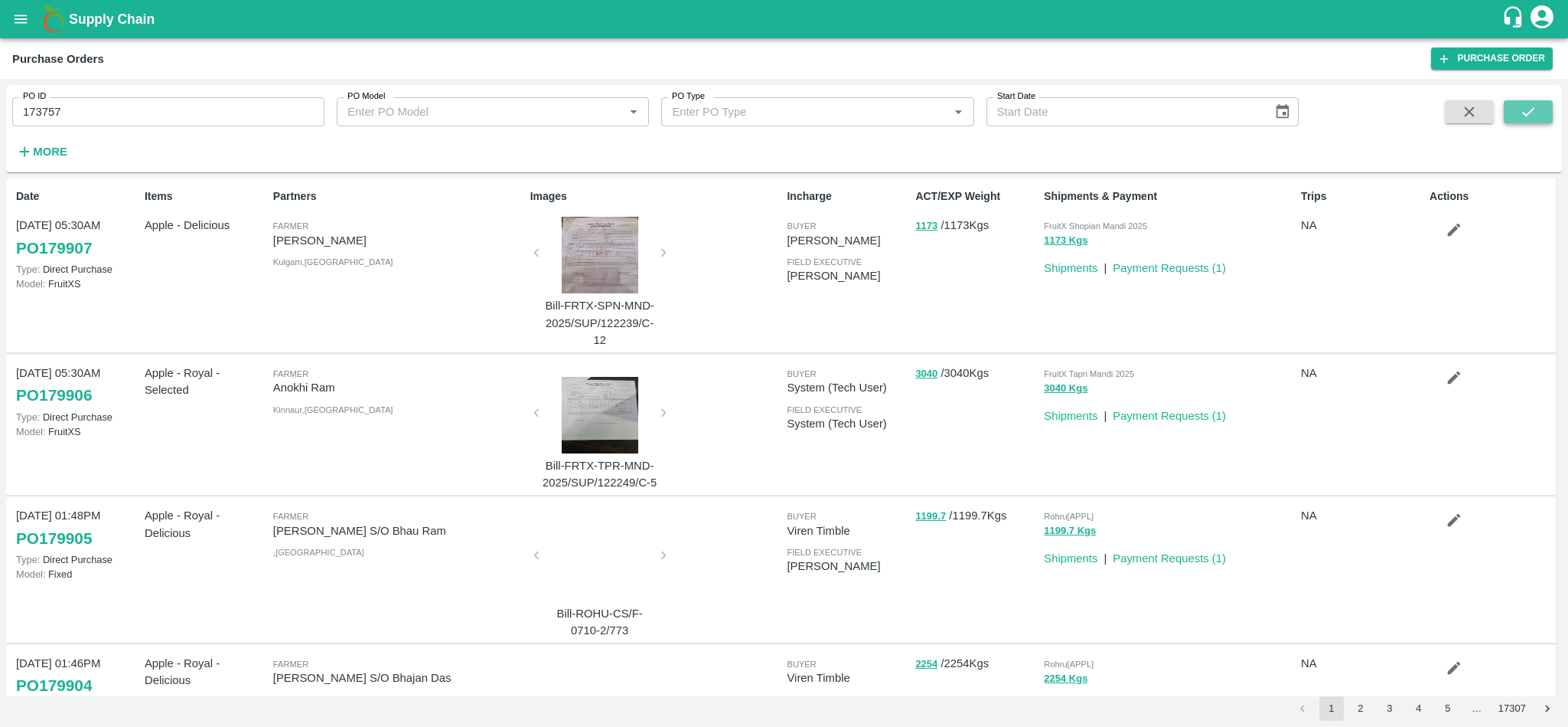
click at [1520, 104] on icon "submit" at bounding box center [1528, 111] width 17 height 17
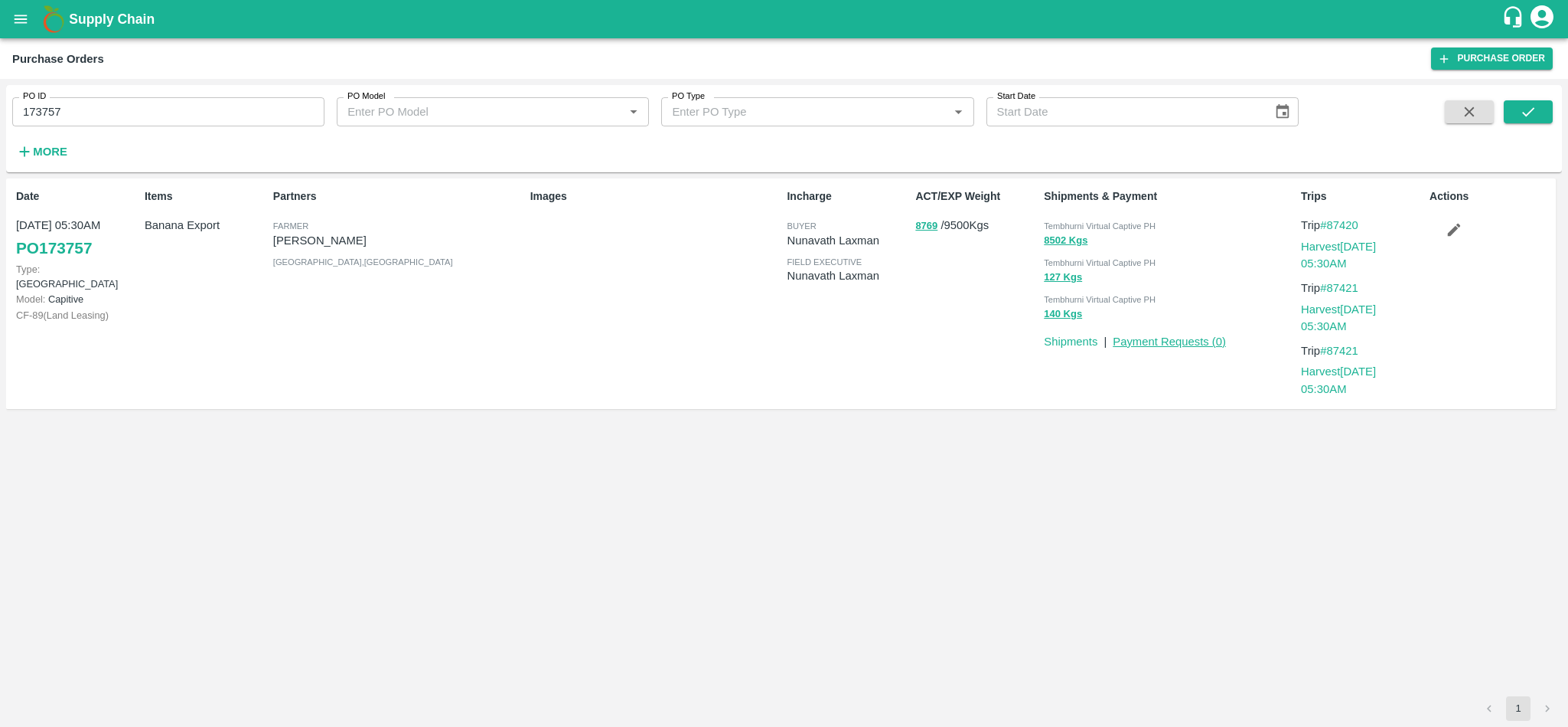
click at [1166, 339] on link "Payment Requests ( 0 )" at bounding box center [1169, 341] width 113 height 12
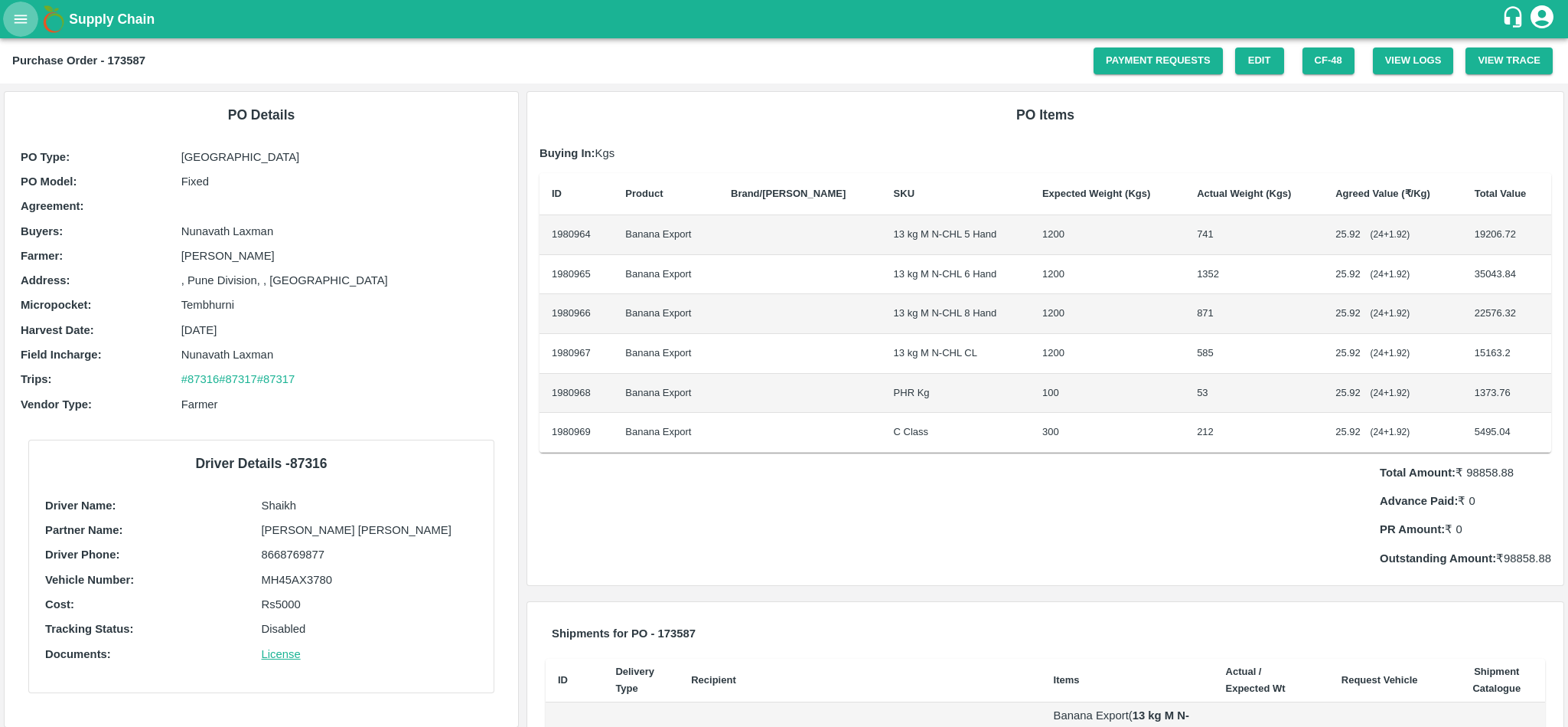
click at [25, 28] on icon "open drawer" at bounding box center [20, 19] width 17 height 17
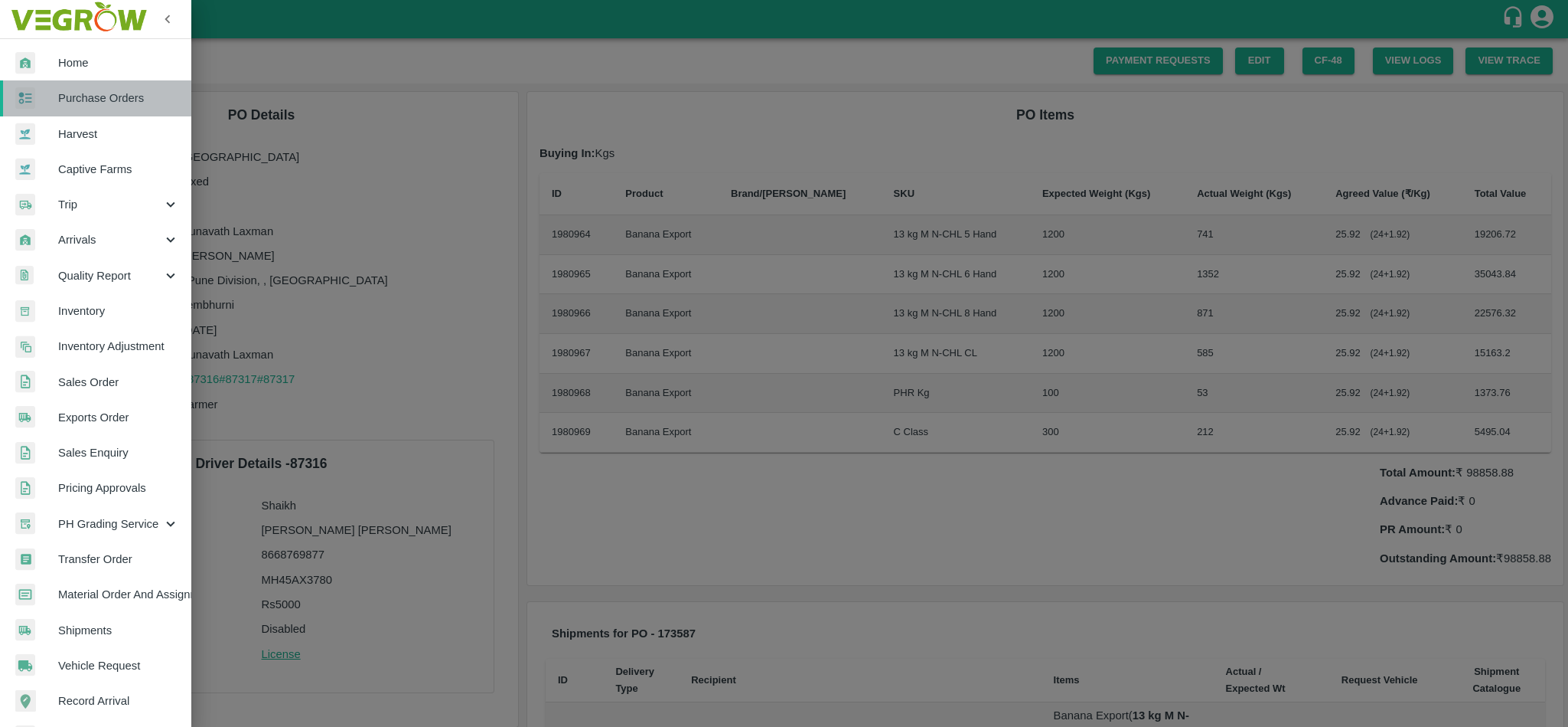
click at [97, 106] on span "Purchase Orders" at bounding box center [118, 98] width 121 height 17
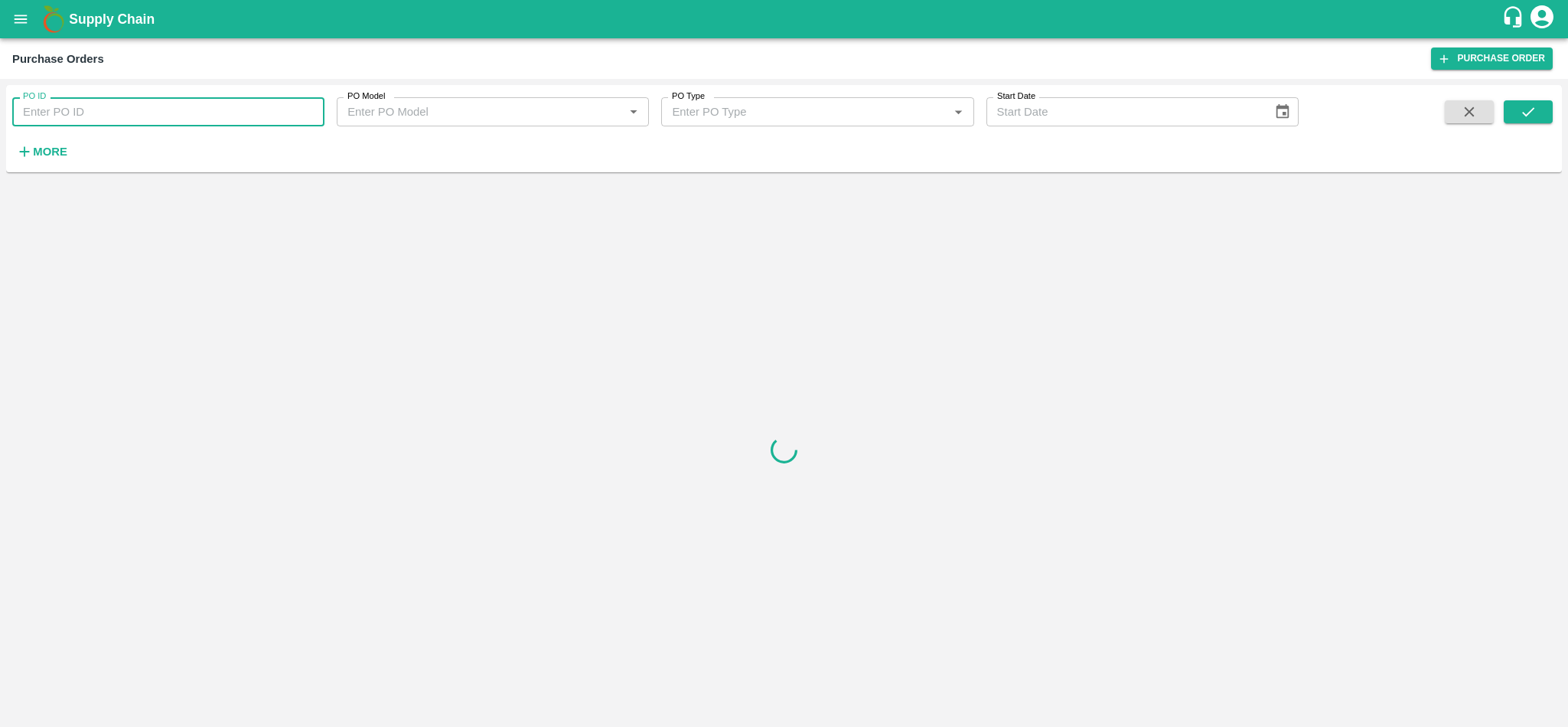
click at [113, 113] on input "PO ID" at bounding box center [168, 111] width 312 height 29
paste input "173758"
click at [1529, 116] on icon "submit" at bounding box center [1528, 111] width 17 height 17
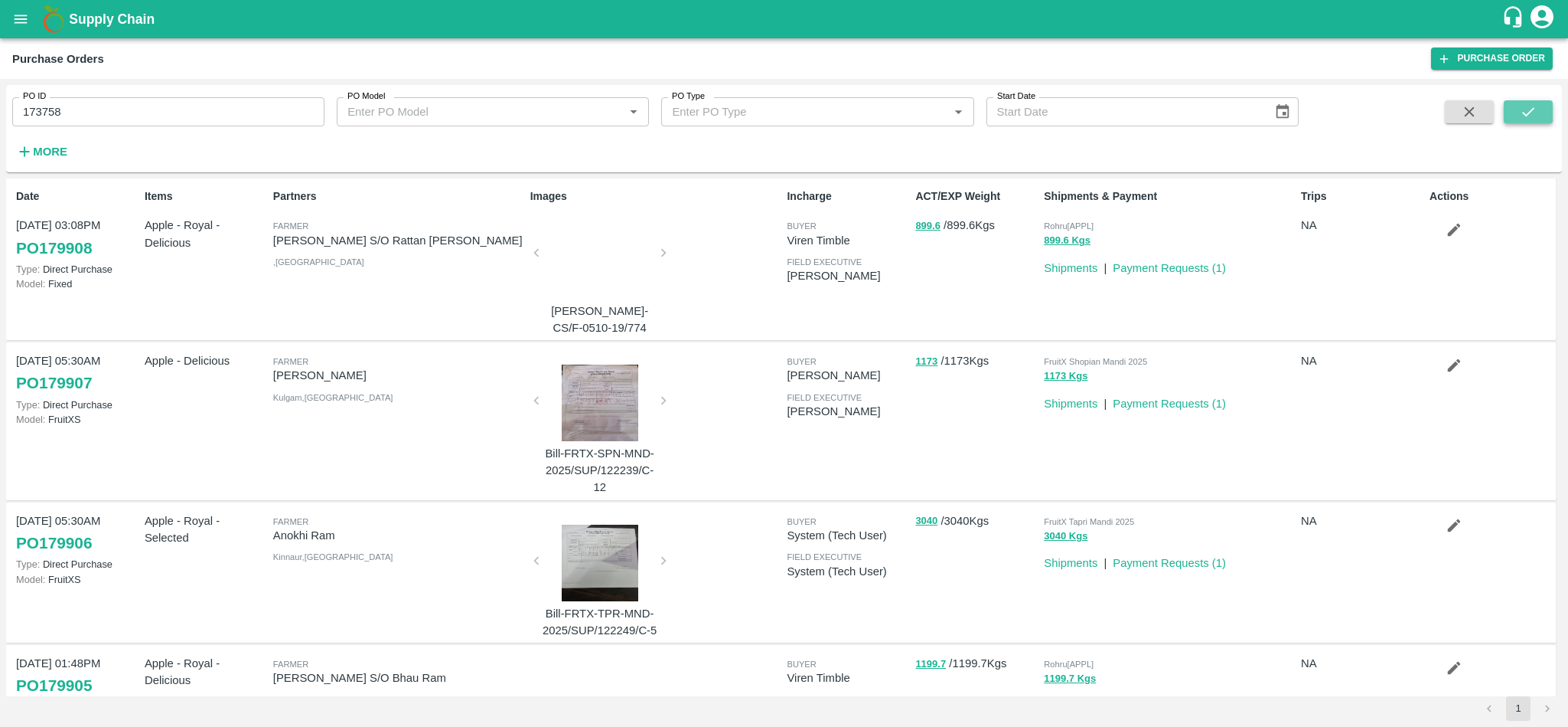
click at [1525, 118] on icon "submit" at bounding box center [1528, 111] width 17 height 17
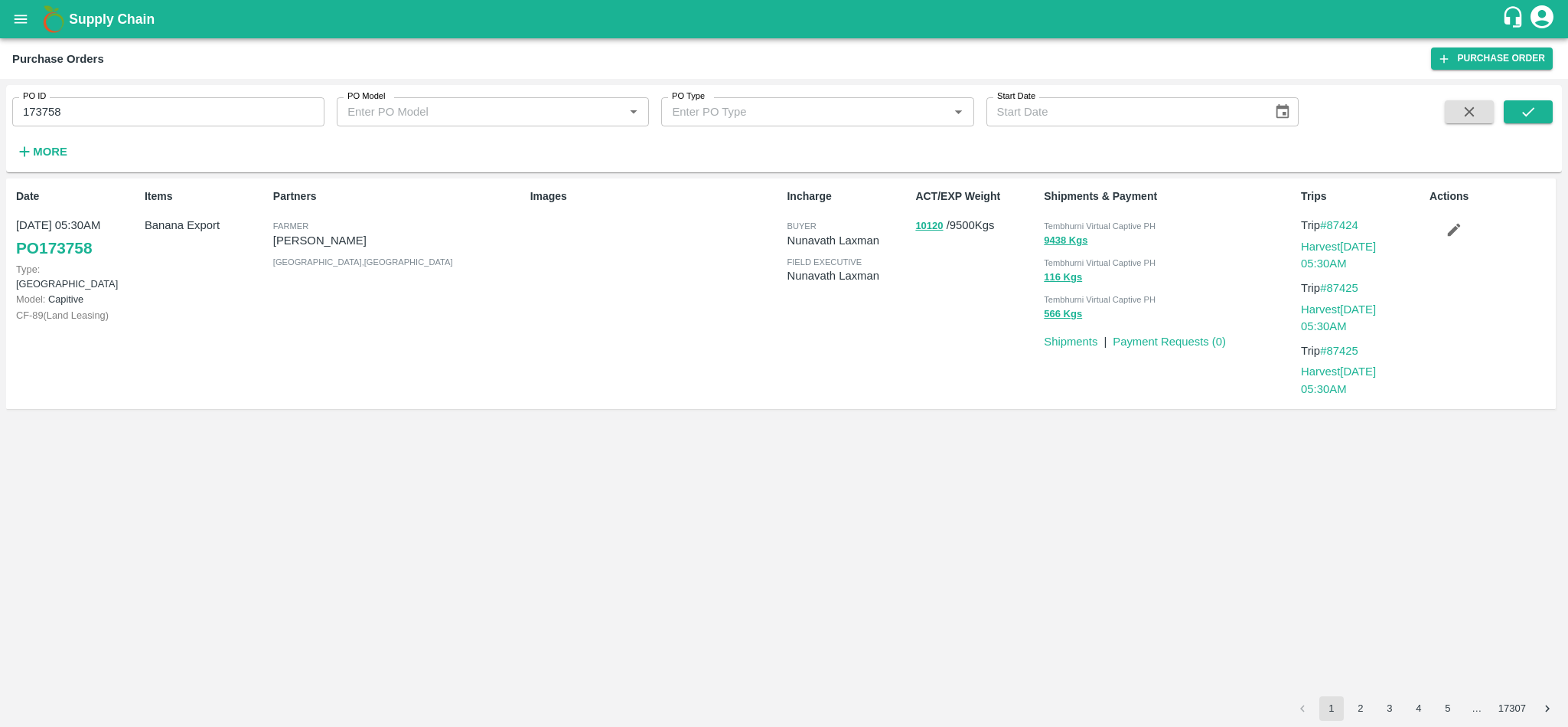
click at [921, 244] on div "ACT/EXP Weight 10120 / 9500 Kgs" at bounding box center [973, 293] width 129 height 223
click at [926, 240] on div "ACT/EXP Weight 10120 / 9500 Kgs" at bounding box center [973, 293] width 129 height 223
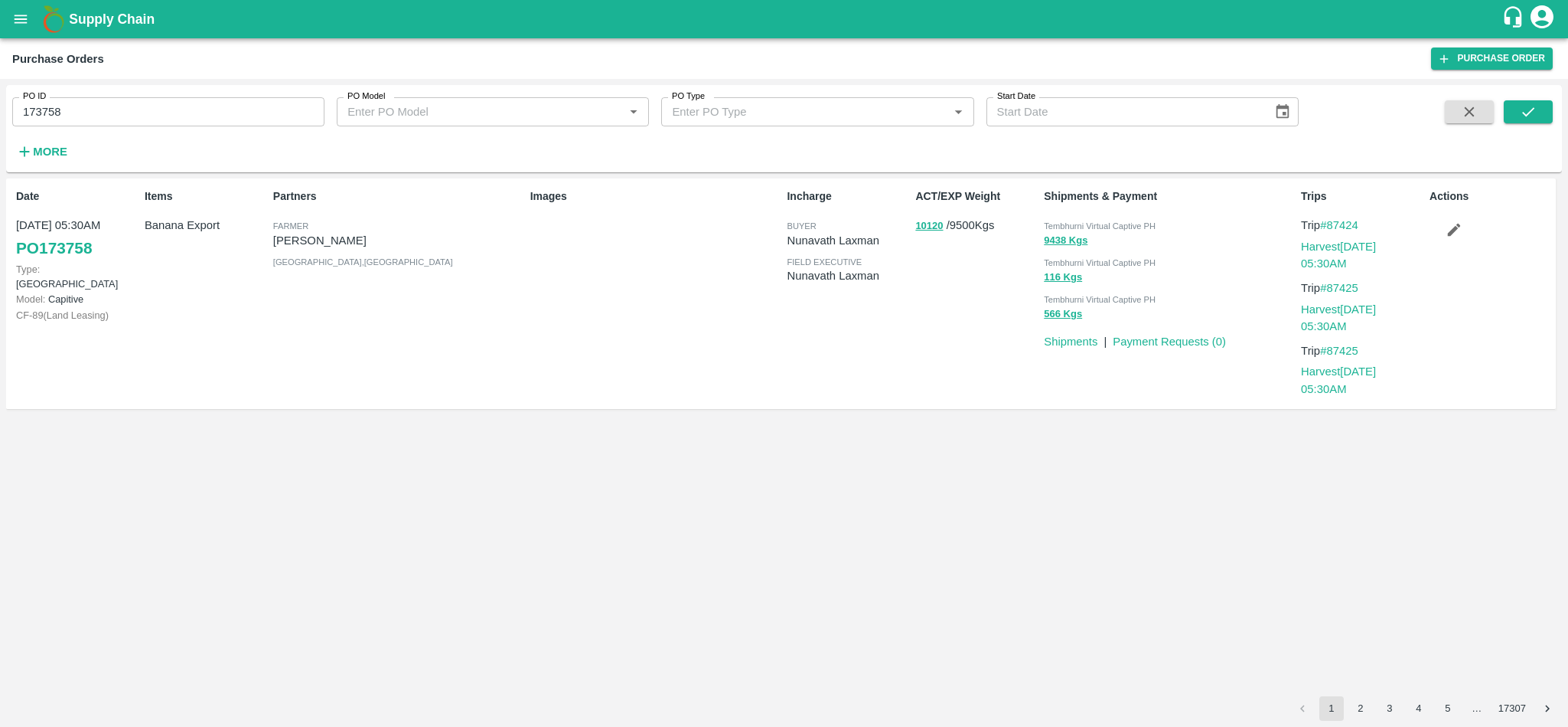
click at [926, 240] on div "ACT/EXP Weight 10120 / 9500 Kgs" at bounding box center [973, 293] width 129 height 223
click at [100, 116] on input "173758" at bounding box center [168, 111] width 312 height 29
paste input "text"
click at [41, 113] on input "PO-173769" at bounding box center [168, 111] width 312 height 29
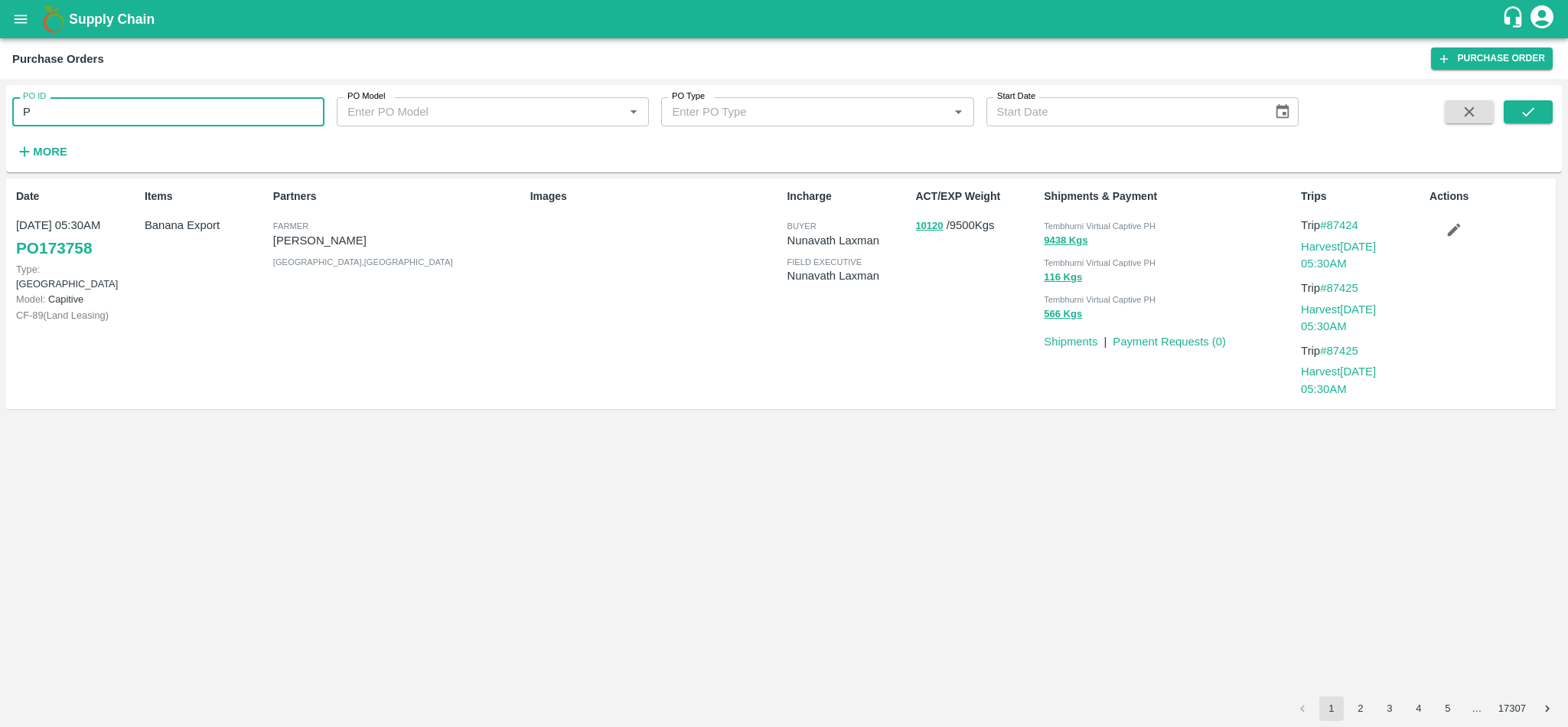
type input "P"
paste input "text"
type input "173769"
click at [1534, 102] on button "submit" at bounding box center [1528, 111] width 49 height 23
click at [1153, 341] on link "Payment Requests ( 0 )" at bounding box center [1169, 341] width 113 height 12
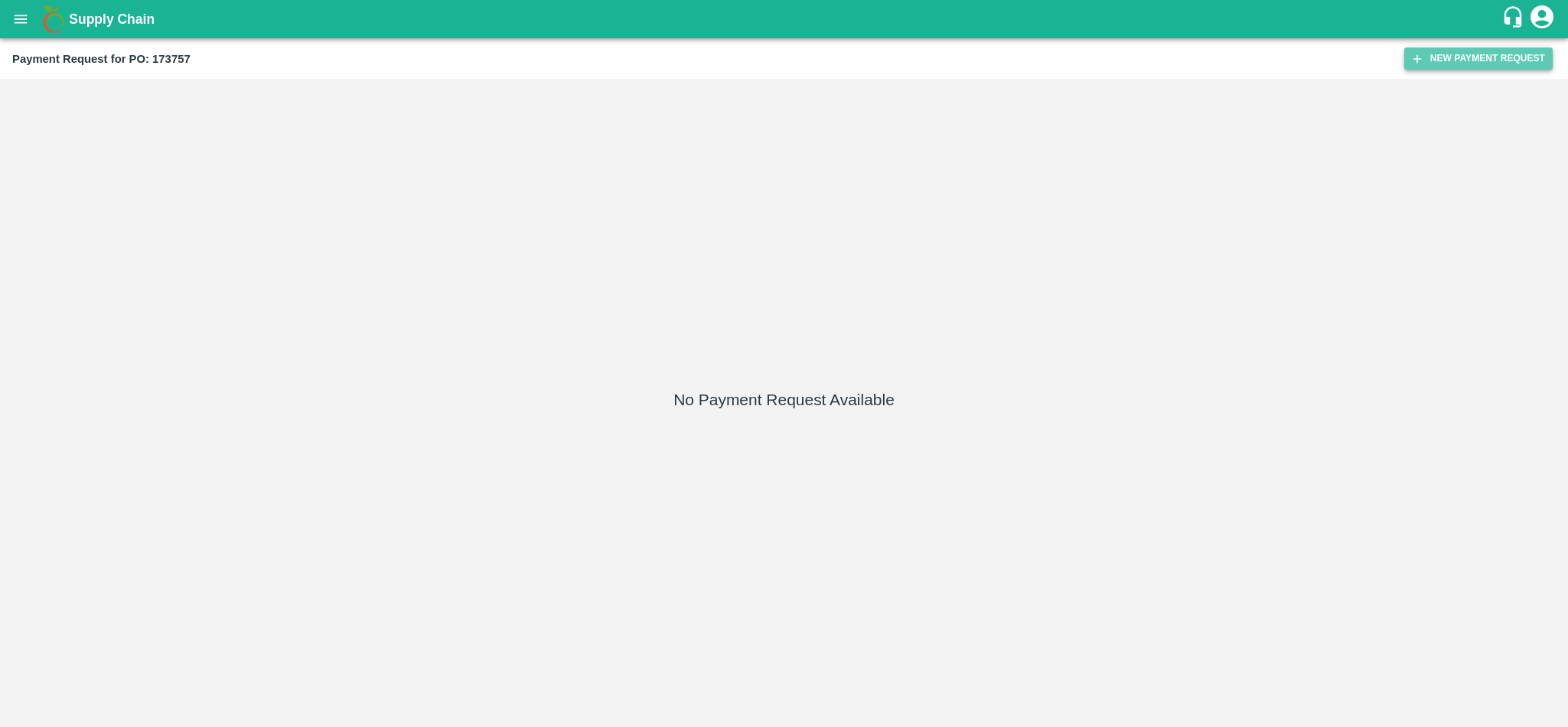
click at [1491, 60] on button "New Payment Request" at bounding box center [1478, 58] width 149 height 22
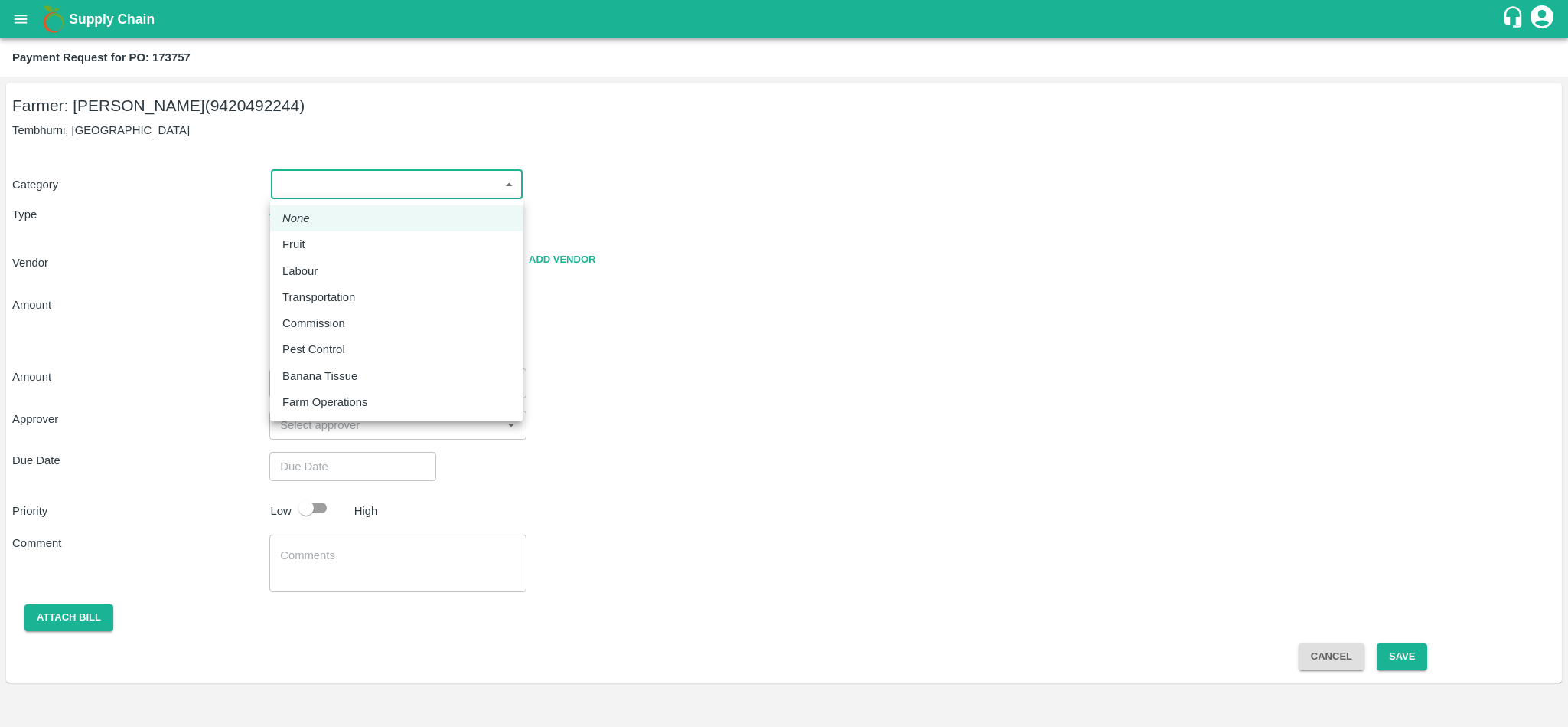
click at [432, 180] on body "Supply Chain Payment Request for PO: 173757 Farmer: [PERSON_NAME] (9420492244) …" at bounding box center [784, 363] width 1568 height 727
click at [292, 244] on p "Fruit" at bounding box center [294, 244] width 23 height 17
type input "1"
radio input "true"
type input "[PERSON_NAME] - 9420492244([PERSON_NAME])"
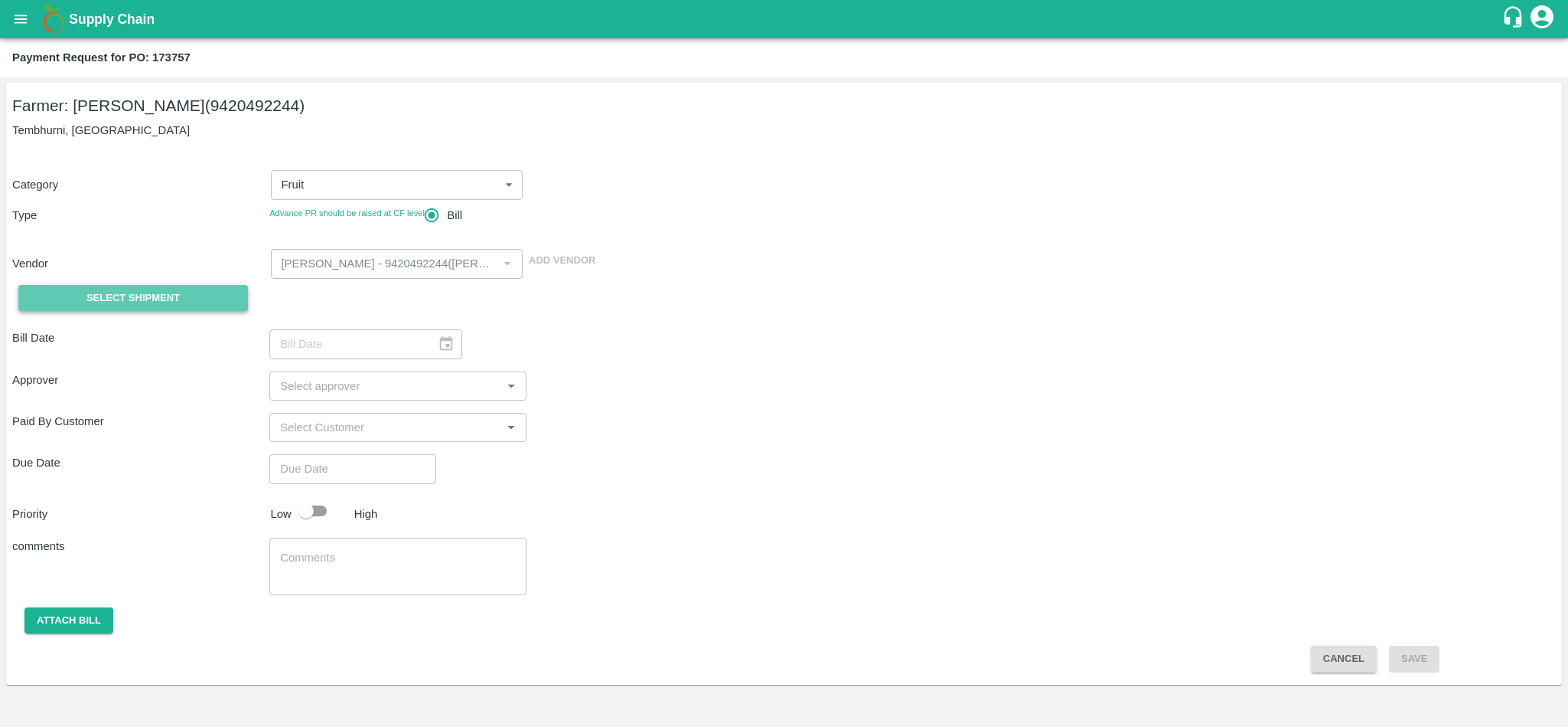
click at [147, 299] on span "Select Shipment" at bounding box center [133, 299] width 93 height 18
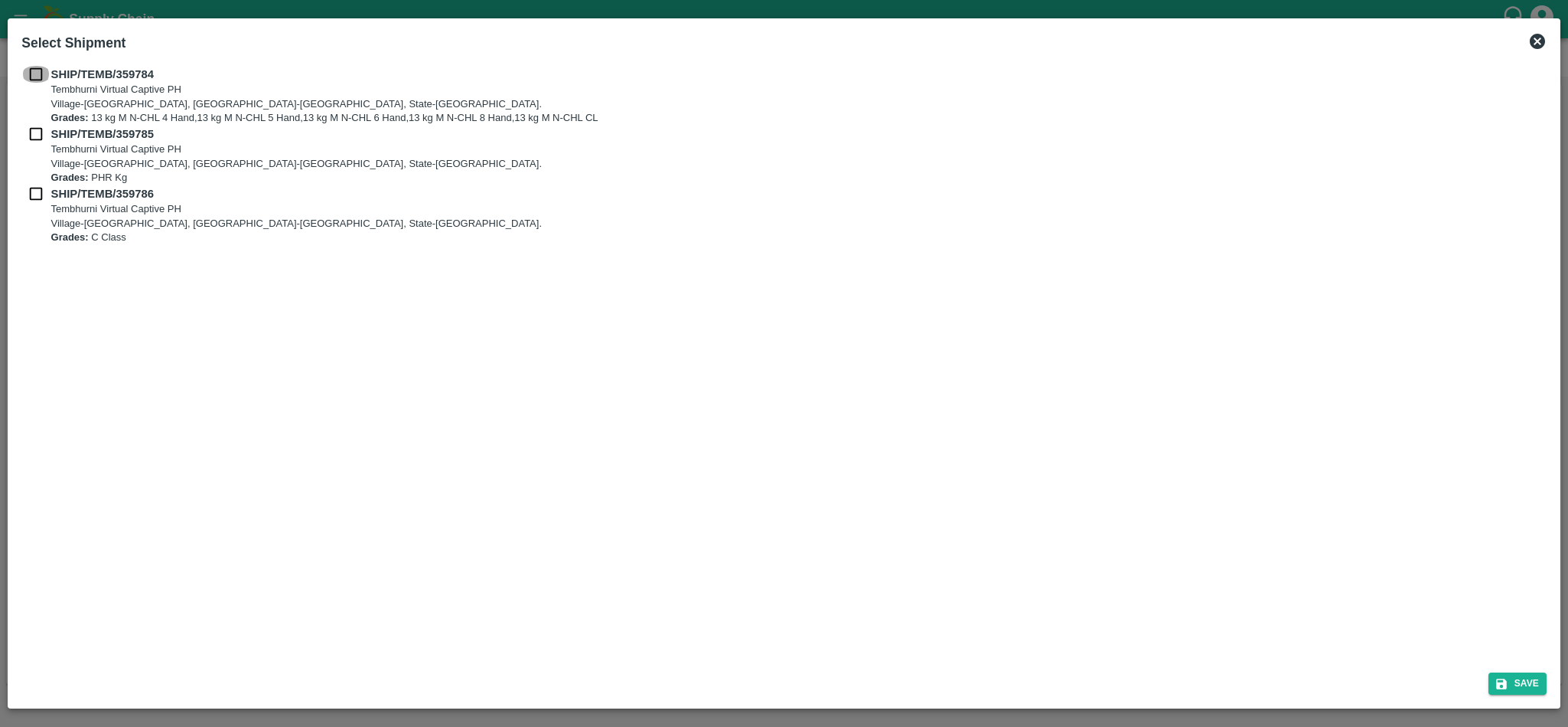
click at [31, 76] on input "checkbox" at bounding box center [35, 74] width 29 height 17
checkbox input "true"
click at [37, 138] on input "checkbox" at bounding box center [35, 134] width 29 height 17
checkbox input "true"
click at [35, 195] on input "checkbox" at bounding box center [35, 193] width 29 height 17
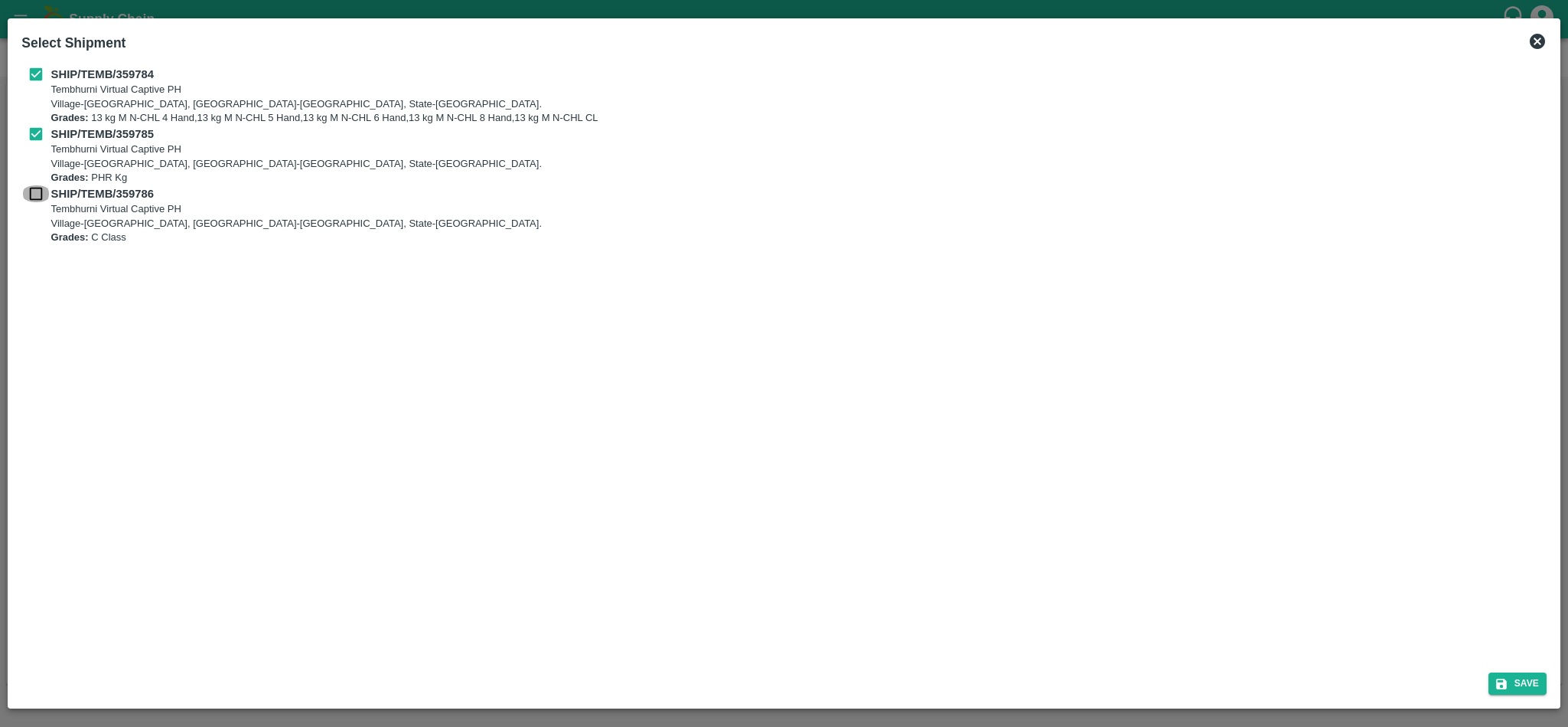
checkbox input "true"
click at [1520, 672] on button "Save" at bounding box center [1518, 683] width 58 height 22
type input "[DATE]"
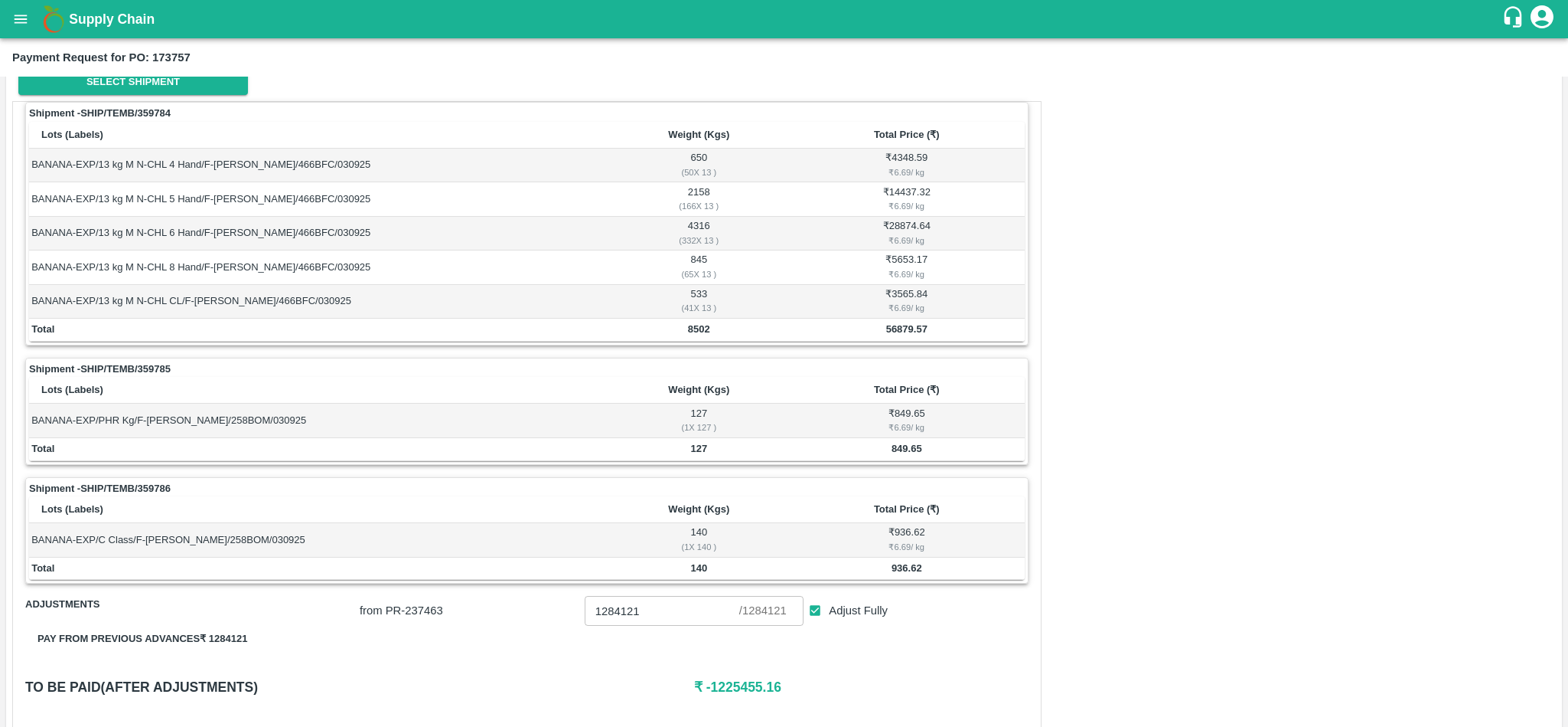
scroll to position [214, 0]
click at [897, 329] on b "56879.57" at bounding box center [906, 330] width 41 height 11
copy b "56879.57"
click at [900, 453] on b "849.65" at bounding box center [906, 449] width 31 height 11
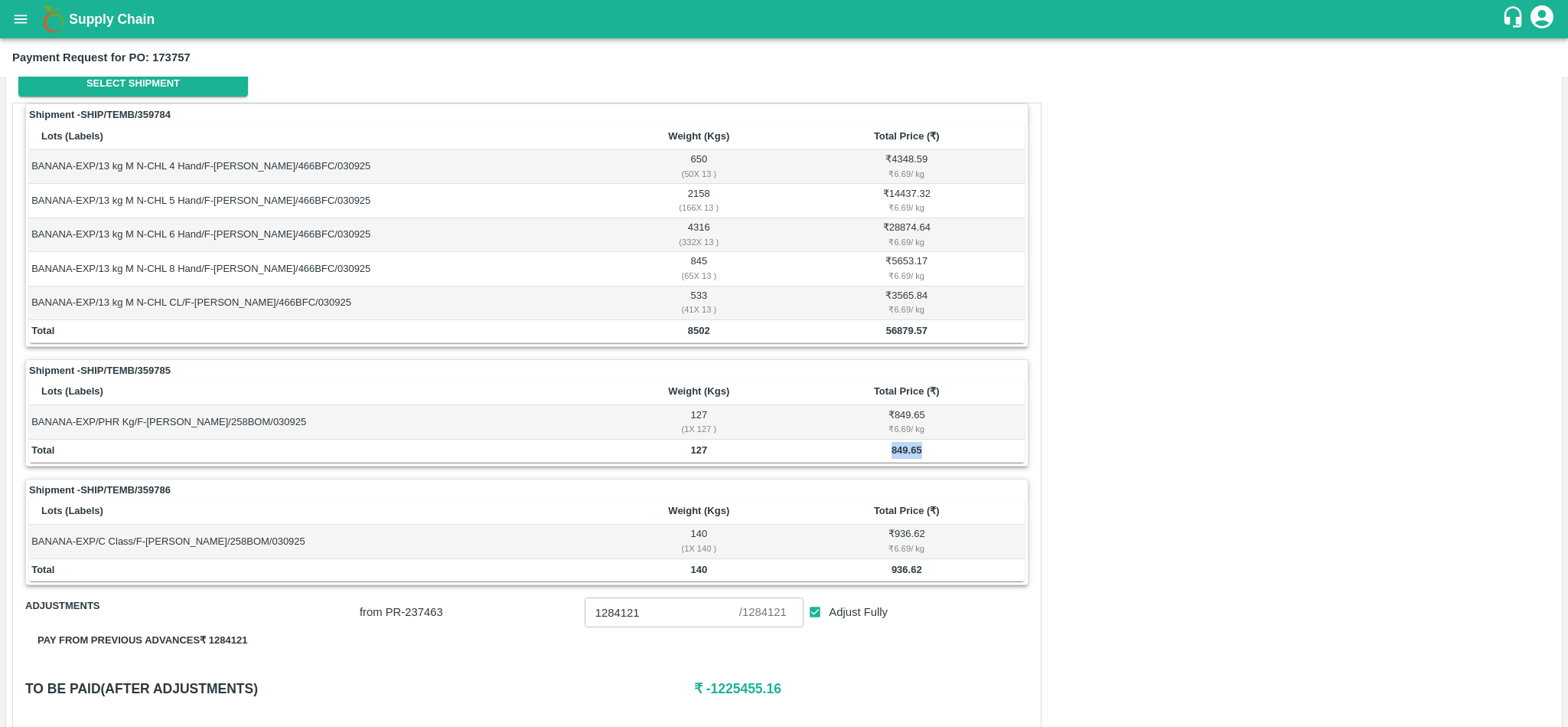
click at [900, 453] on b "849.65" at bounding box center [906, 449] width 31 height 11
copy b "849.65"
click at [902, 575] on b "936.62" at bounding box center [906, 569] width 31 height 11
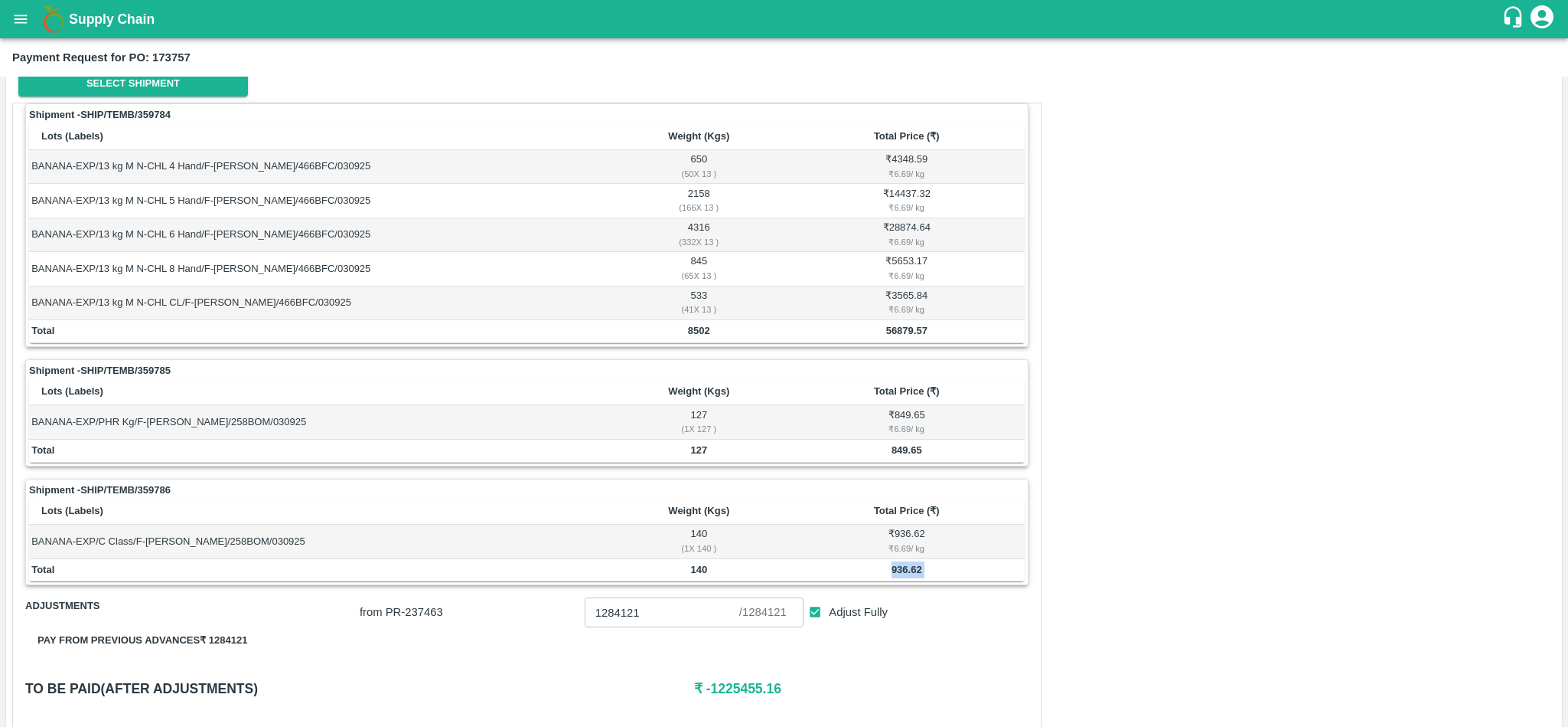
copy b "936.62"
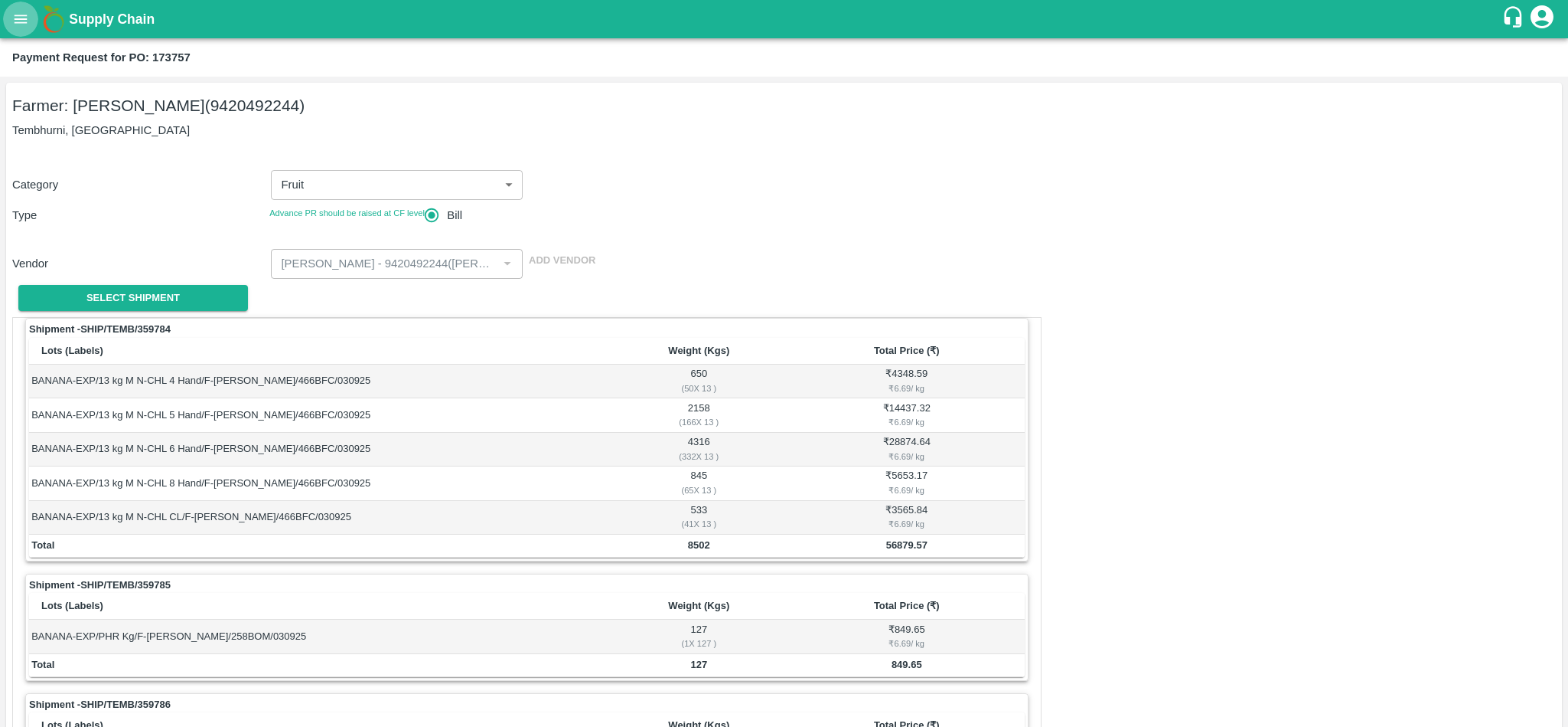
click at [15, 15] on icon "open drawer" at bounding box center [21, 19] width 13 height 8
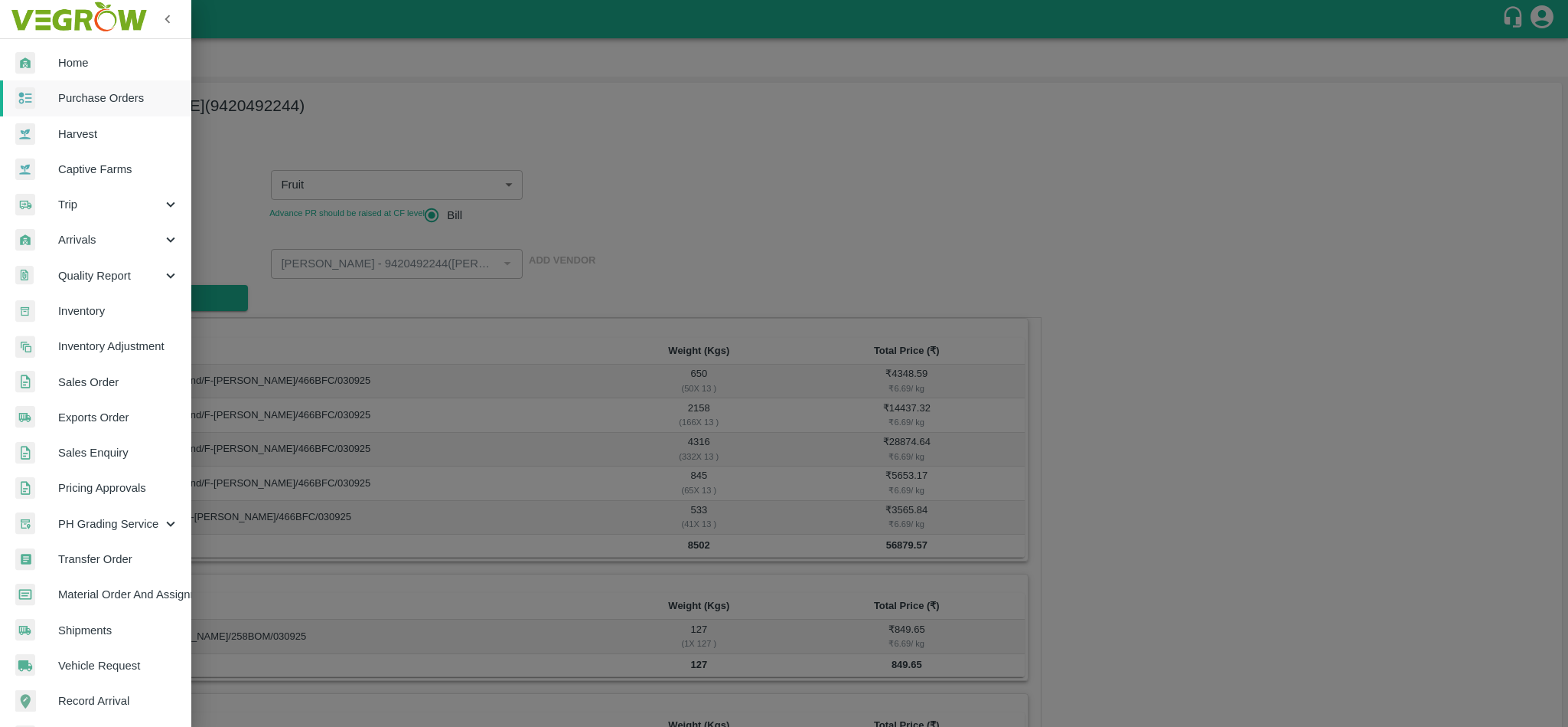
click at [83, 103] on span "Purchase Orders" at bounding box center [118, 98] width 121 height 17
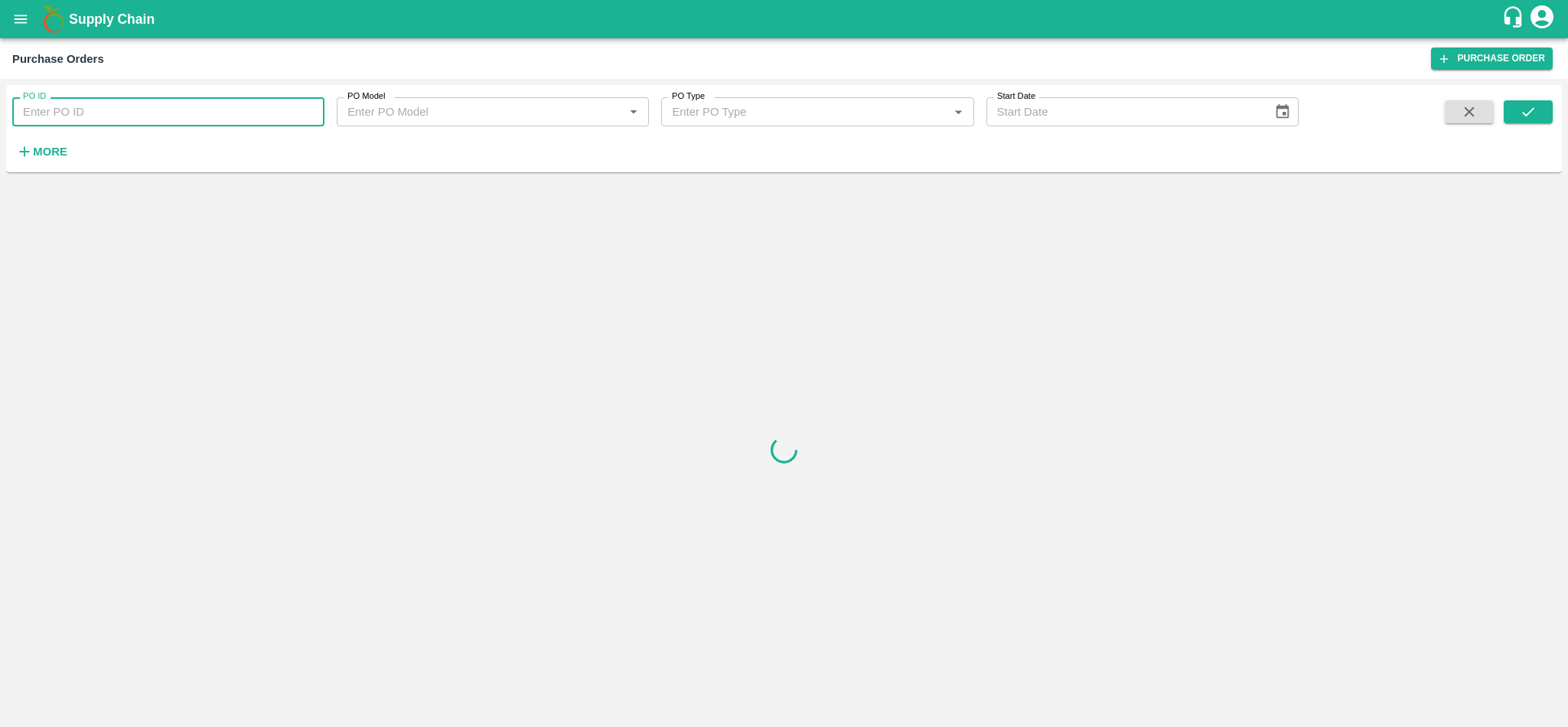
click at [117, 110] on input "PO ID" at bounding box center [168, 111] width 312 height 29
paste input "173758"
type input "173758"
click at [1532, 106] on icon "submit" at bounding box center [1528, 111] width 17 height 17
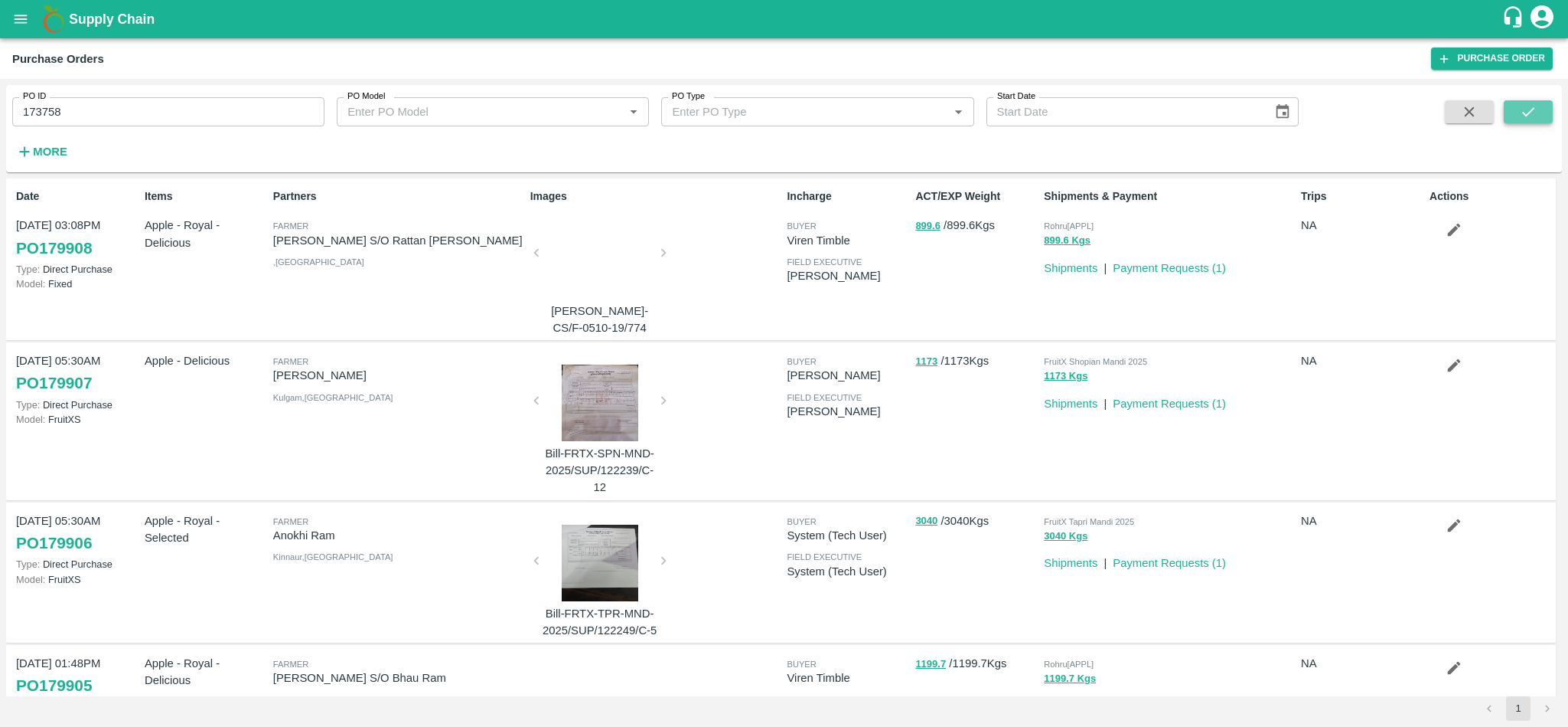
click at [1520, 111] on icon "submit" at bounding box center [1528, 111] width 17 height 17
click at [1522, 117] on icon "submit" at bounding box center [1528, 111] width 17 height 17
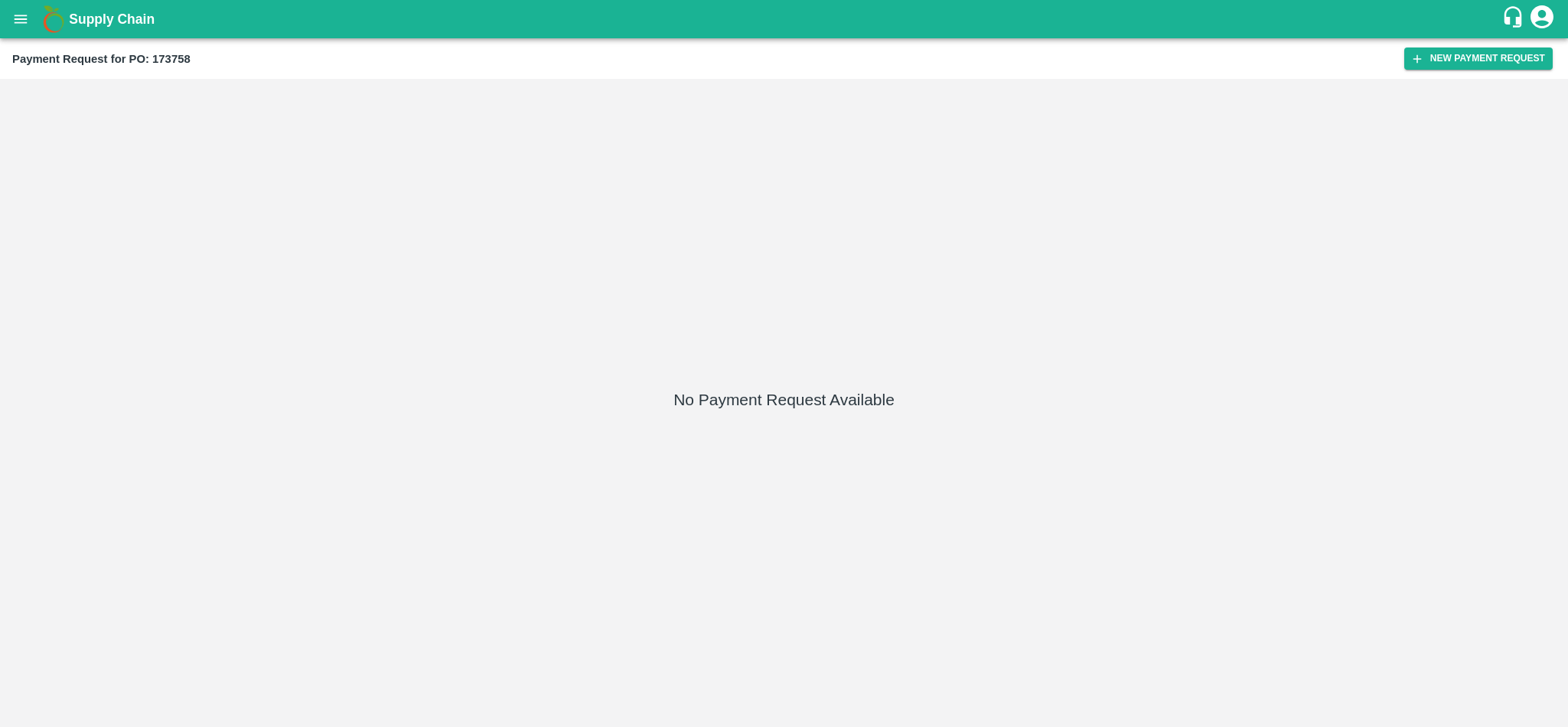
click at [1458, 70] on div "Payment Request for PO: 173758 New Payment Request" at bounding box center [784, 58] width 1568 height 41
click at [1440, 62] on button "New Payment Request" at bounding box center [1478, 58] width 149 height 22
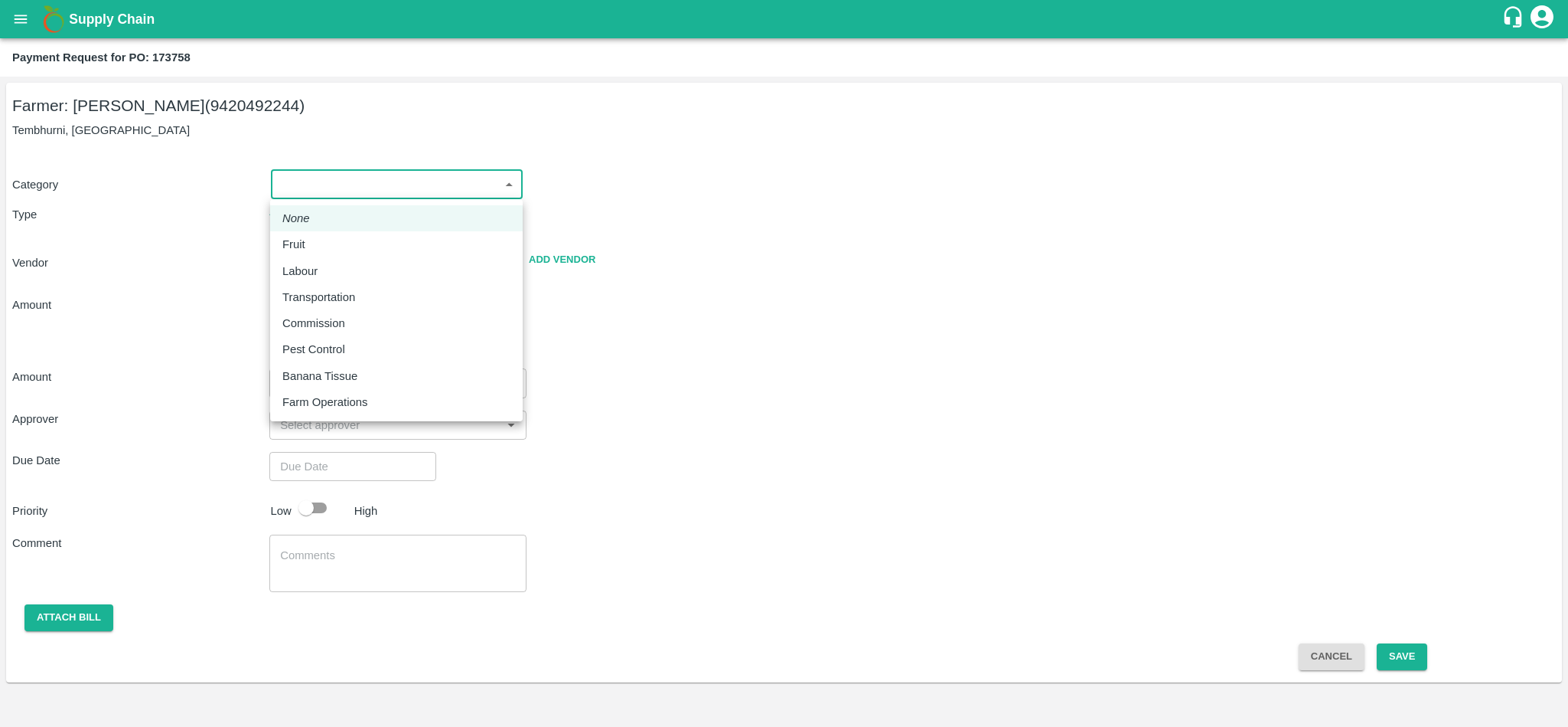
click at [417, 175] on body "Supply Chain Payment Request for PO: 173758 Farmer: Sharada Ramesh Shinde (9420…" at bounding box center [784, 363] width 1568 height 727
click at [294, 247] on p "Fruit" at bounding box center [294, 244] width 23 height 17
type input "1"
radio input "true"
type input "[PERSON_NAME] - 9420492244([PERSON_NAME])"
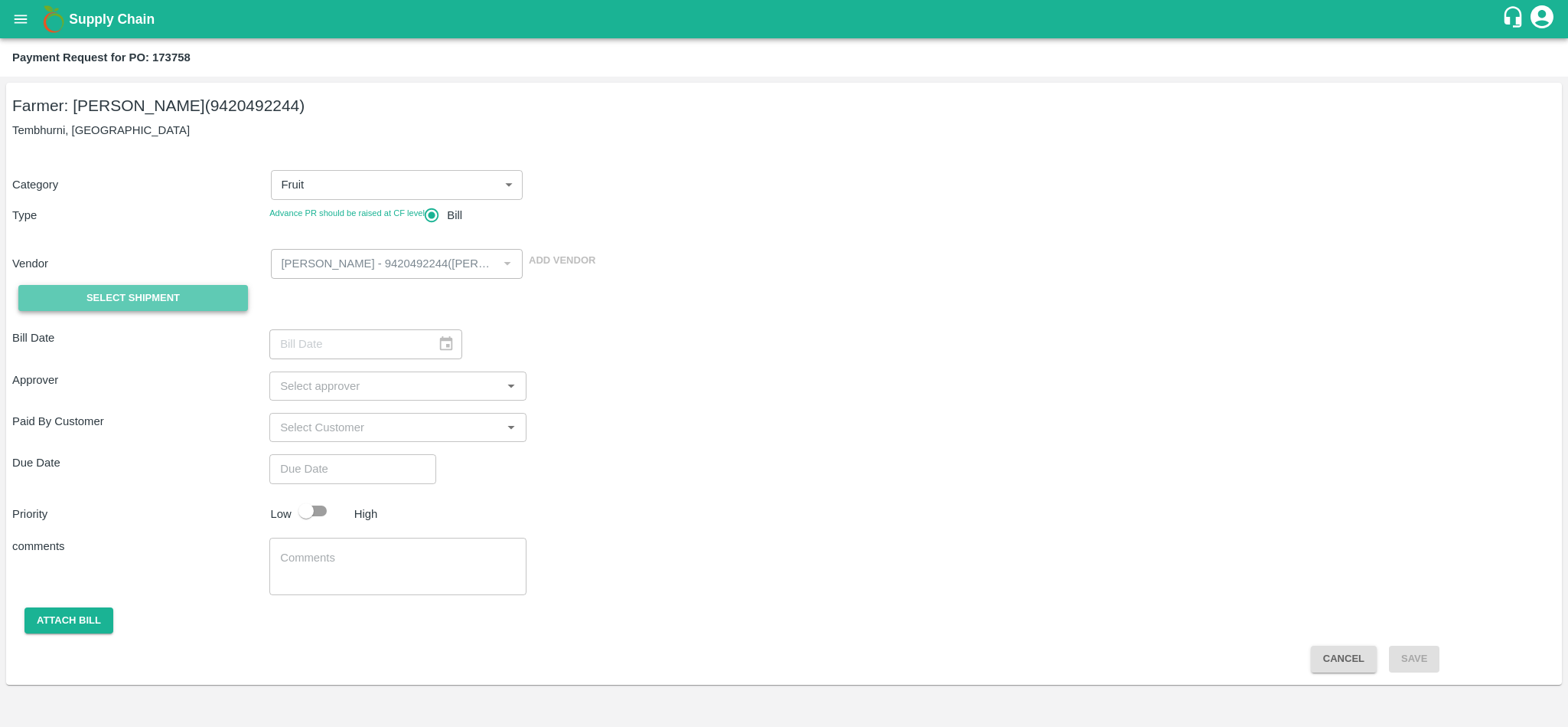
click at [126, 294] on span "Select Shipment" at bounding box center [133, 299] width 93 height 18
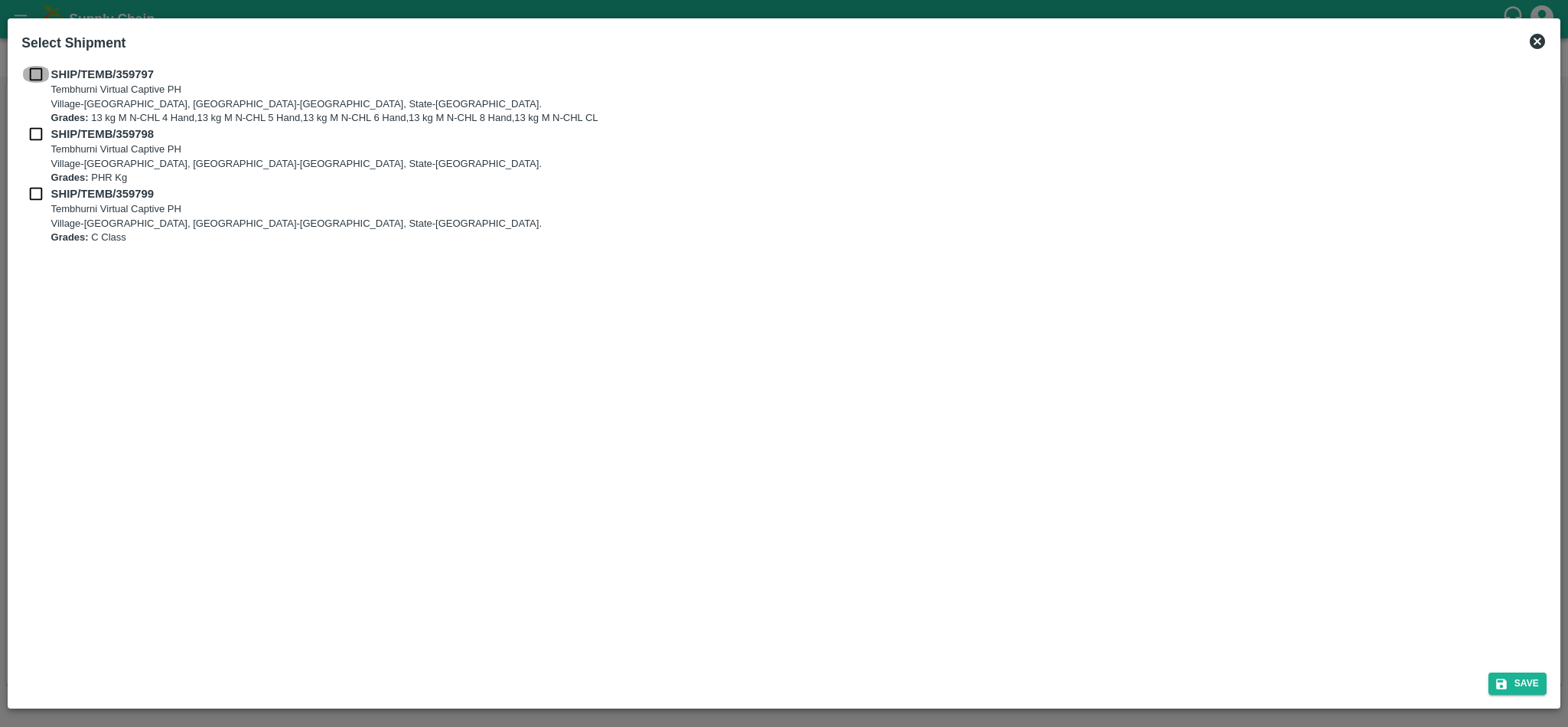
click at [35, 72] on input "checkbox" at bounding box center [35, 74] width 29 height 17
checkbox input "true"
click at [35, 131] on input "checkbox" at bounding box center [35, 134] width 29 height 17
checkbox input "true"
click at [41, 196] on input "checkbox" at bounding box center [35, 193] width 29 height 17
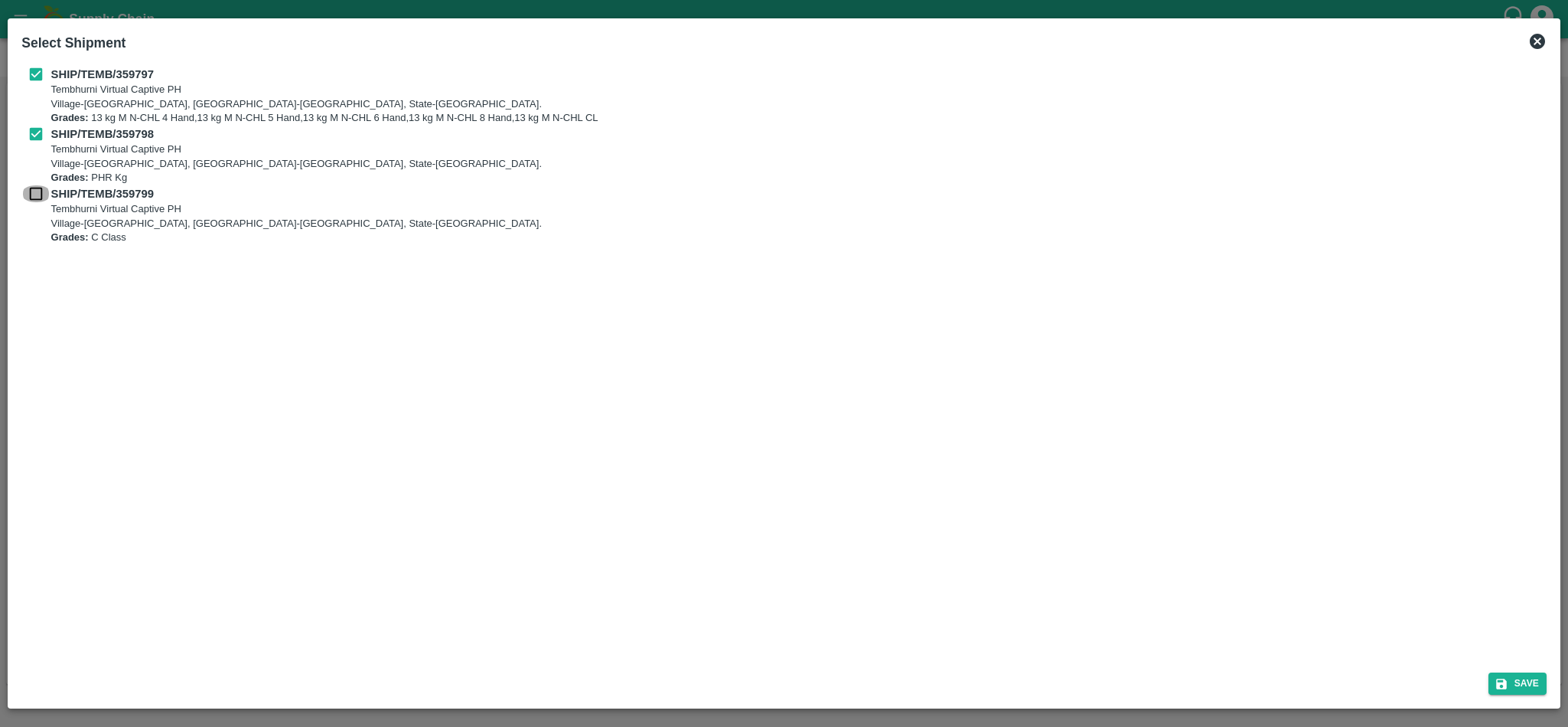
checkbox input "true"
click at [1511, 685] on button "Save" at bounding box center [1518, 683] width 58 height 22
type input "[DATE]"
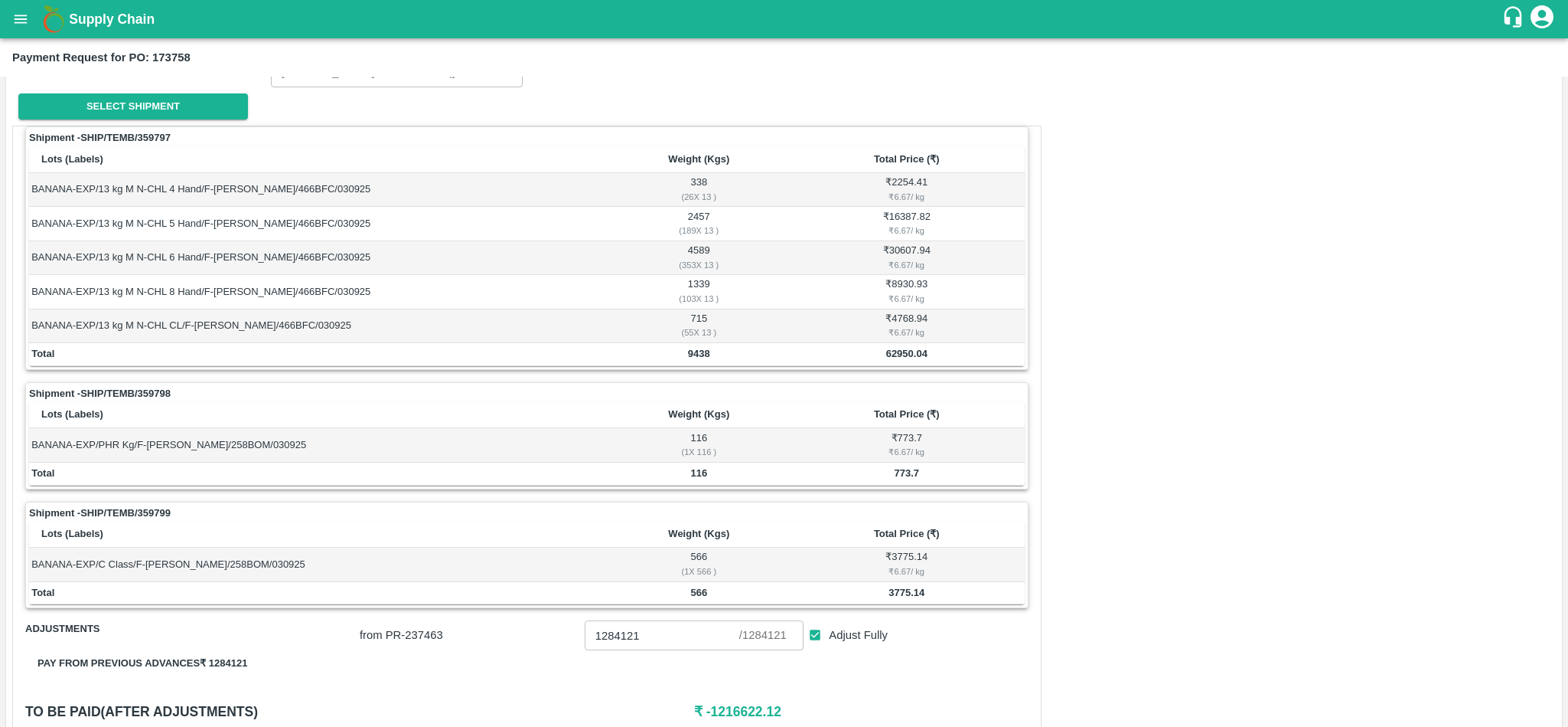
scroll to position [166, 0]
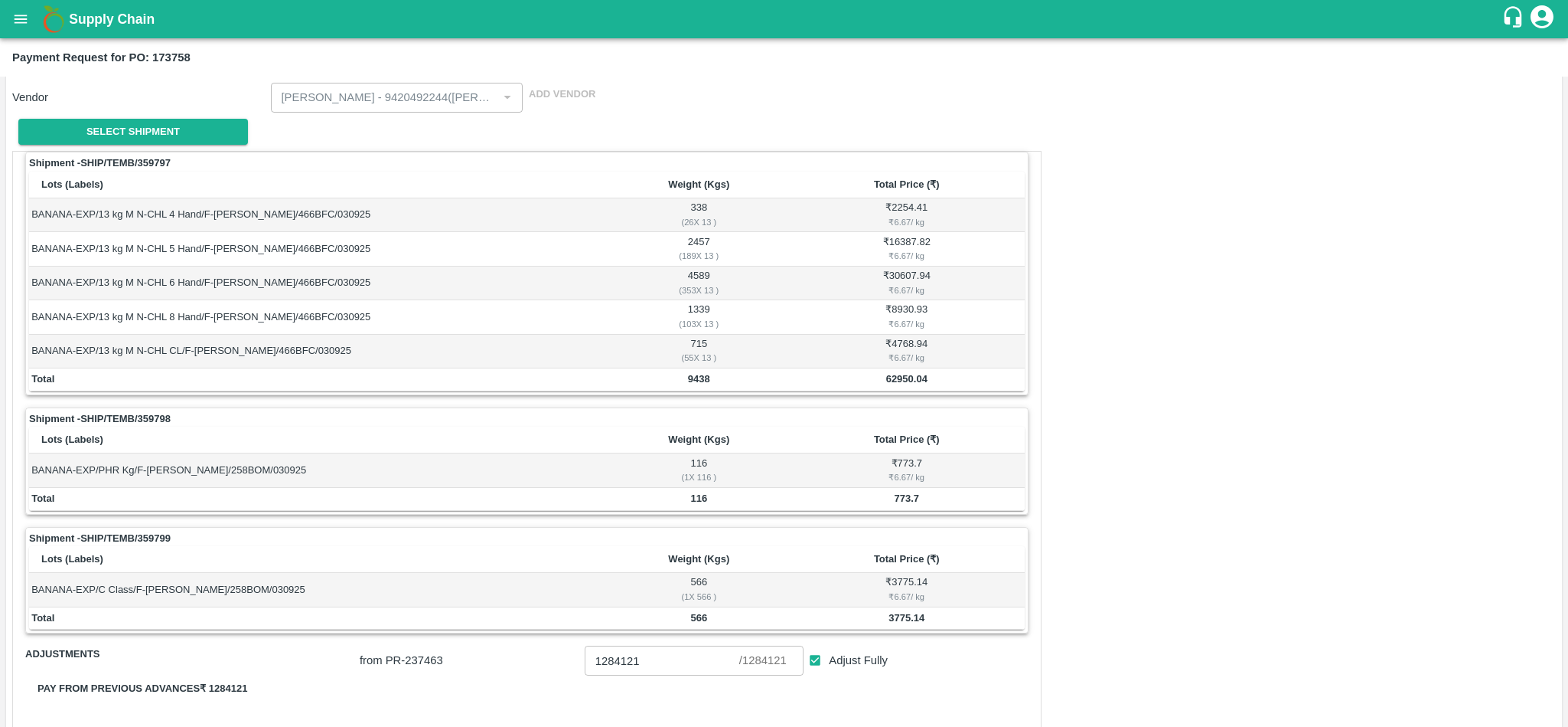
click at [894, 379] on b "62950.04" at bounding box center [906, 378] width 41 height 11
copy b "62950.04"
click at [907, 499] on b "773.7" at bounding box center [906, 497] width 25 height 11
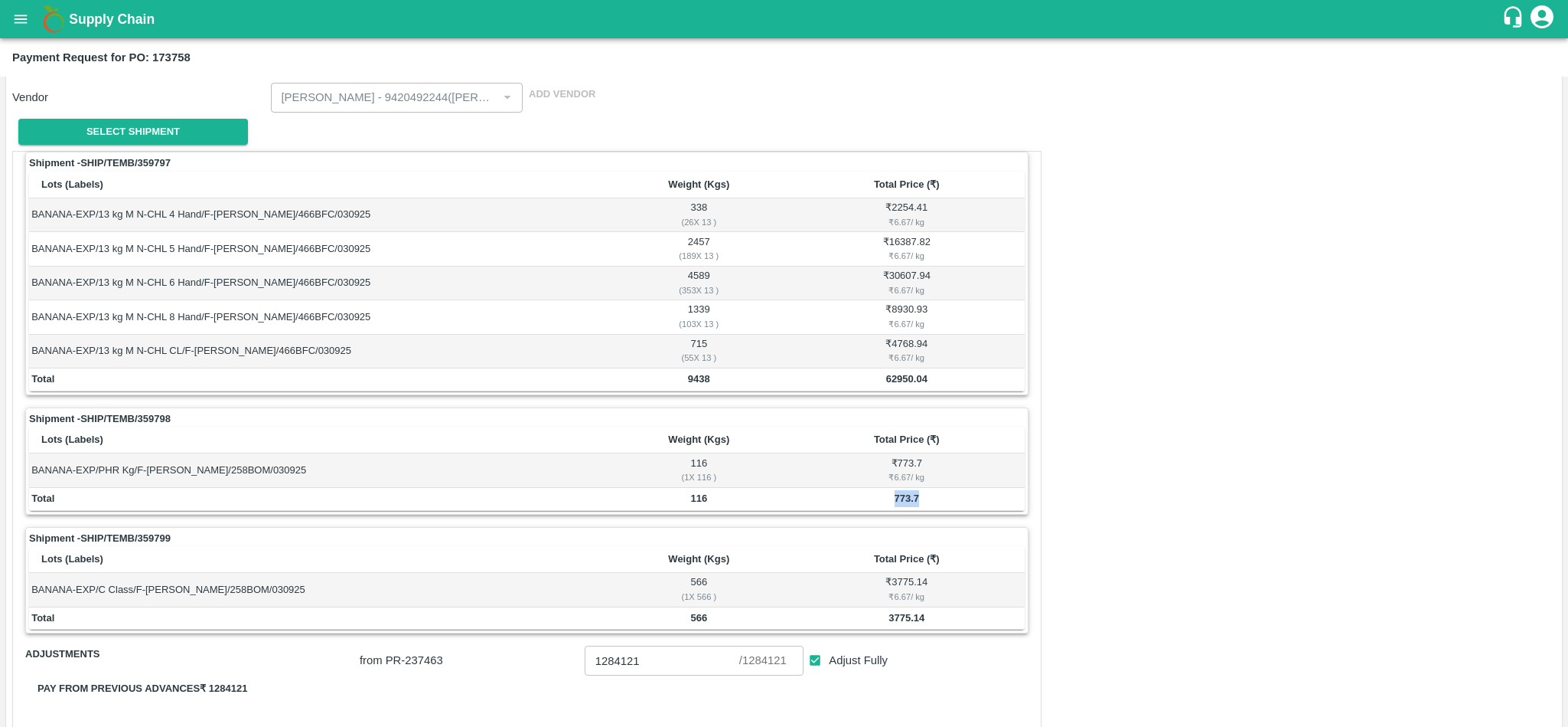
copy b "773.7"
click at [894, 623] on b "3775.14" at bounding box center [906, 617] width 36 height 11
copy b "3775.14"
click at [33, 17] on button "open drawer" at bounding box center [20, 19] width 35 height 35
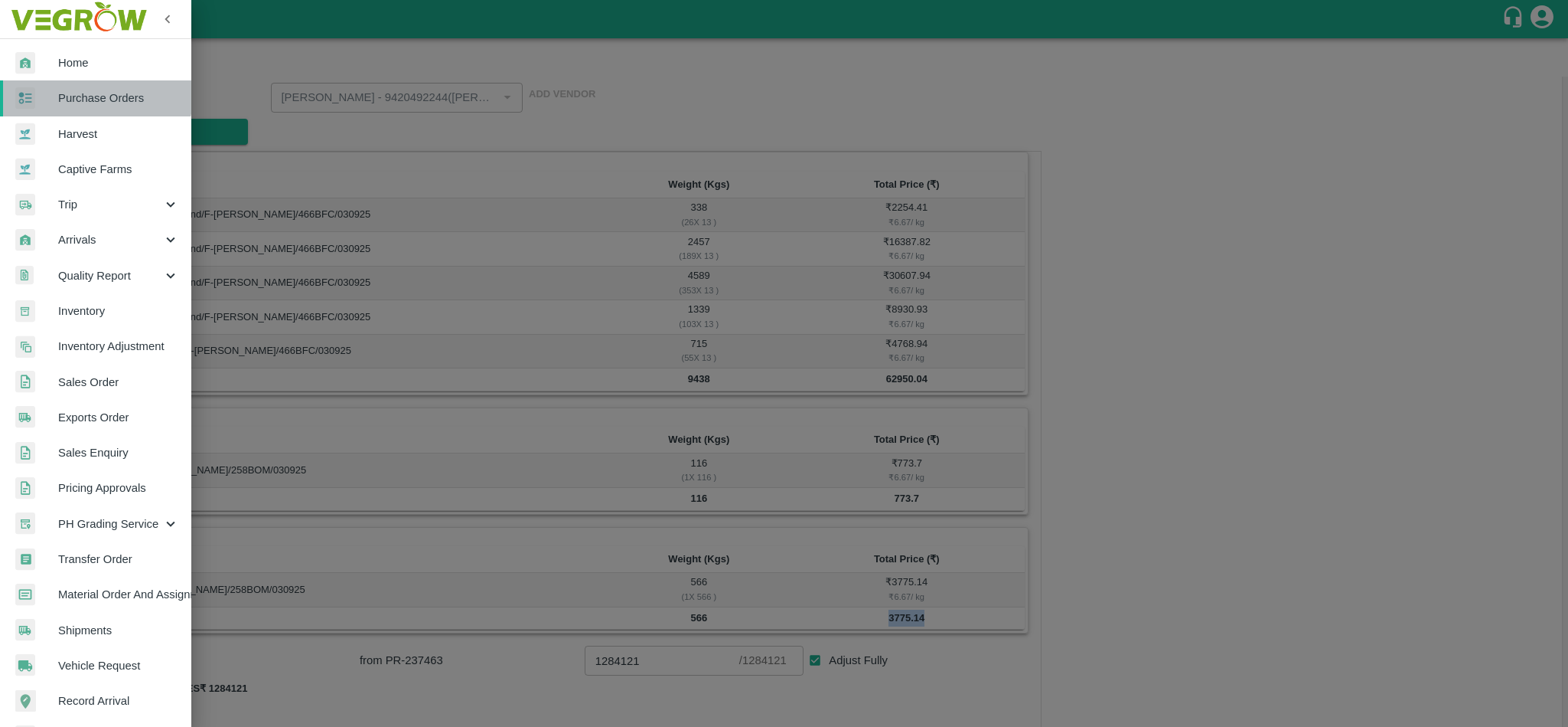
click at [74, 95] on span "Purchase Orders" at bounding box center [118, 98] width 121 height 17
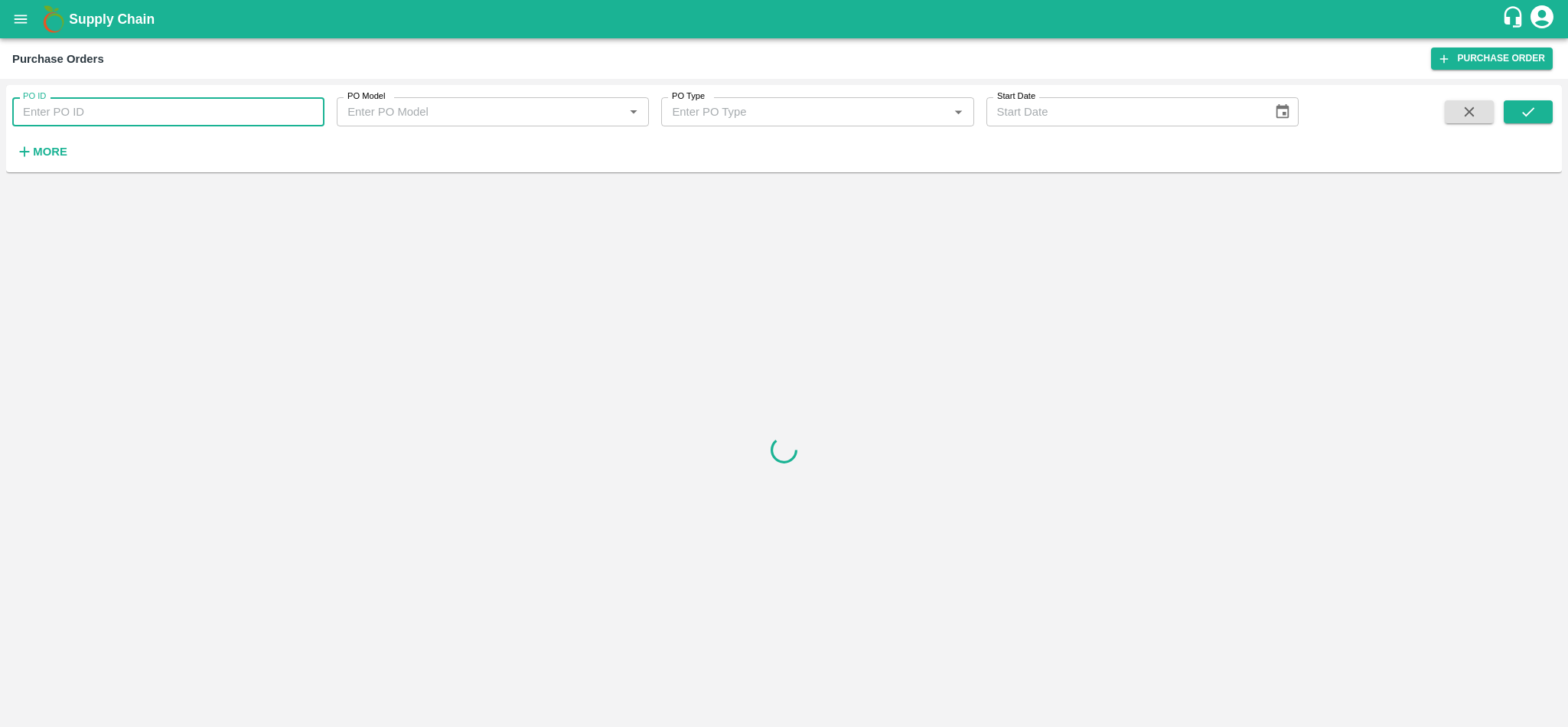
click at [101, 110] on input "PO ID" at bounding box center [168, 111] width 312 height 29
paste input "PO-173769"
click at [1544, 110] on button "submit" at bounding box center [1528, 111] width 49 height 23
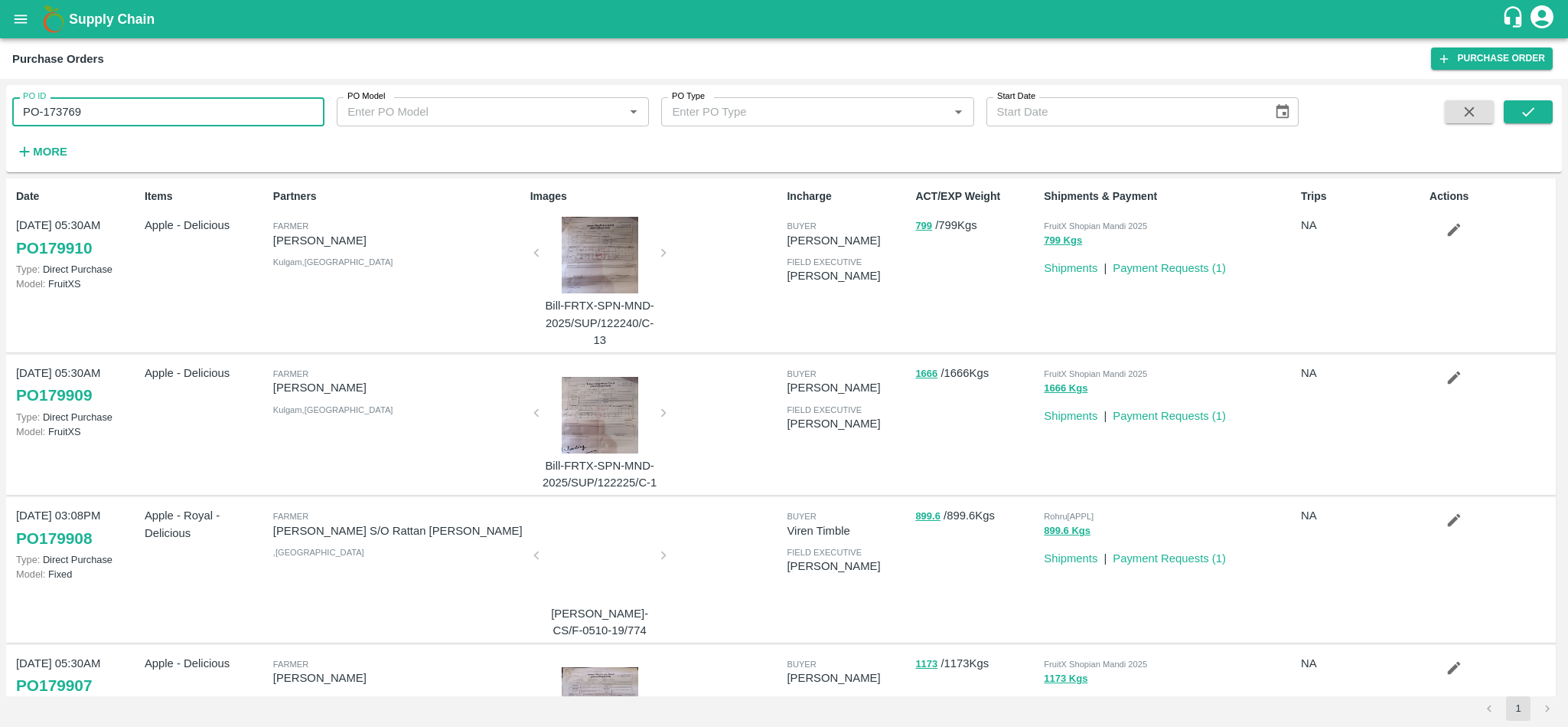
click at [67, 118] on input "PO-173769" at bounding box center [168, 111] width 312 height 29
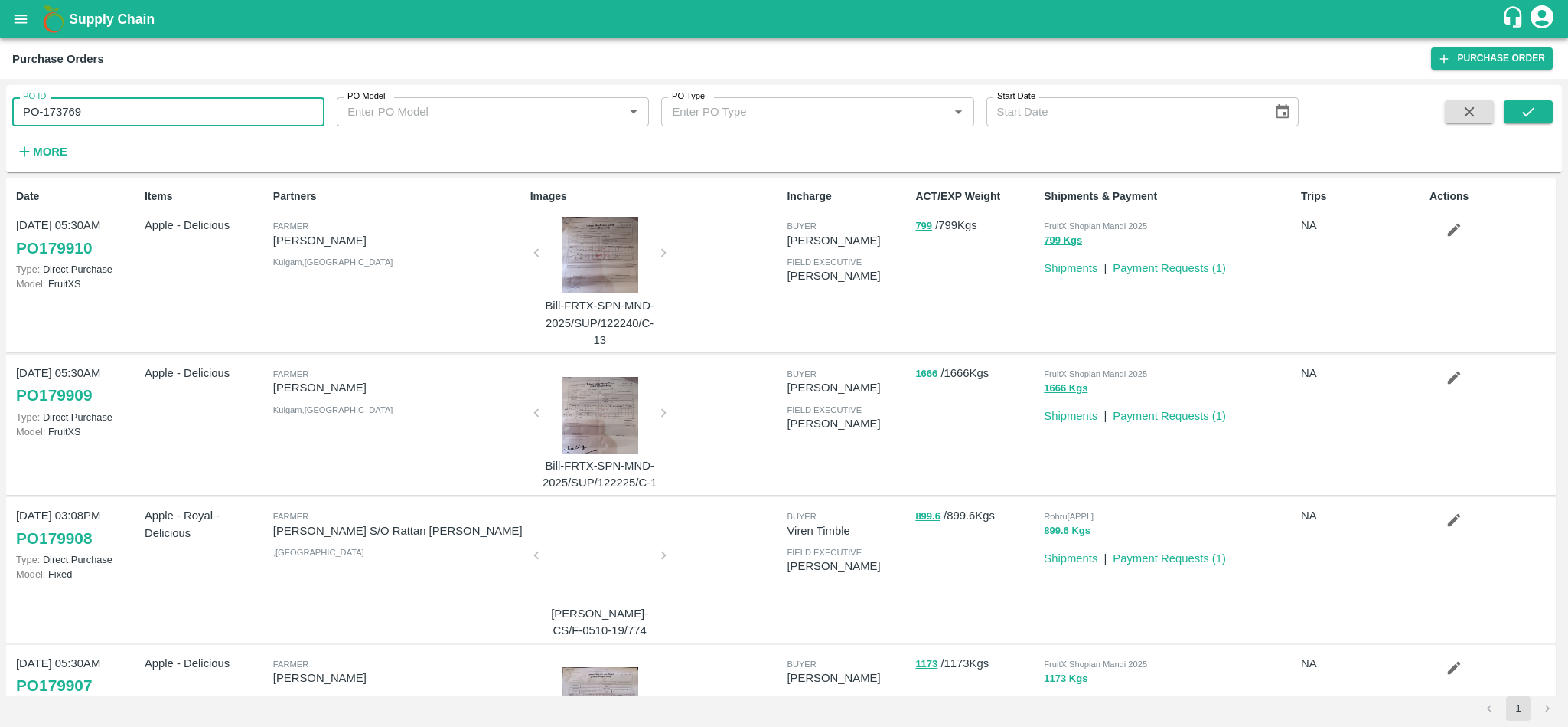
paste input "text"
click at [1525, 104] on icon "submit" at bounding box center [1528, 111] width 17 height 17
click at [1536, 119] on icon "submit" at bounding box center [1528, 111] width 17 height 17
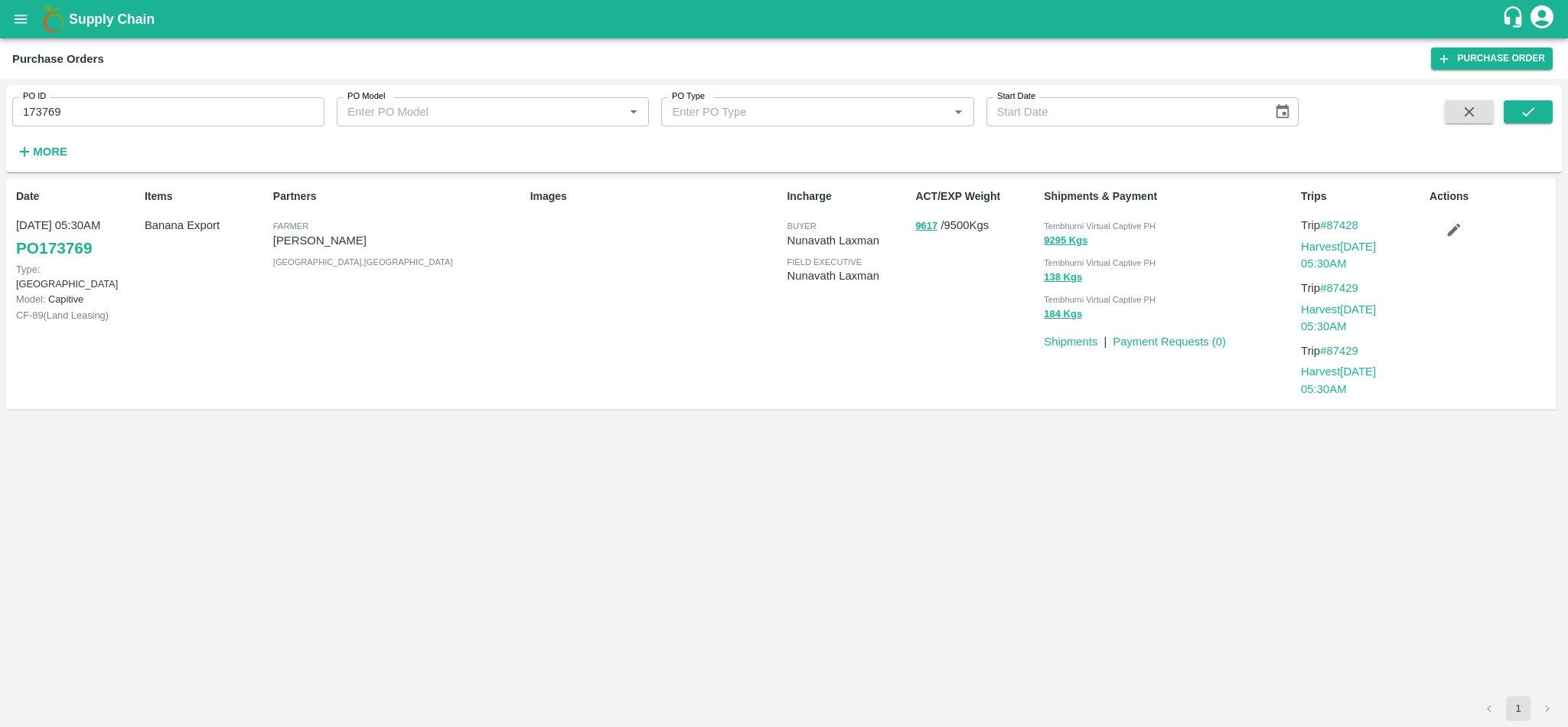
click at [920, 251] on div "ACT/EXP Weight 9617 / 9500 Kgs" at bounding box center [973, 293] width 129 height 223
click at [129, 117] on input "173769" at bounding box center [168, 111] width 312 height 29
paste input "text"
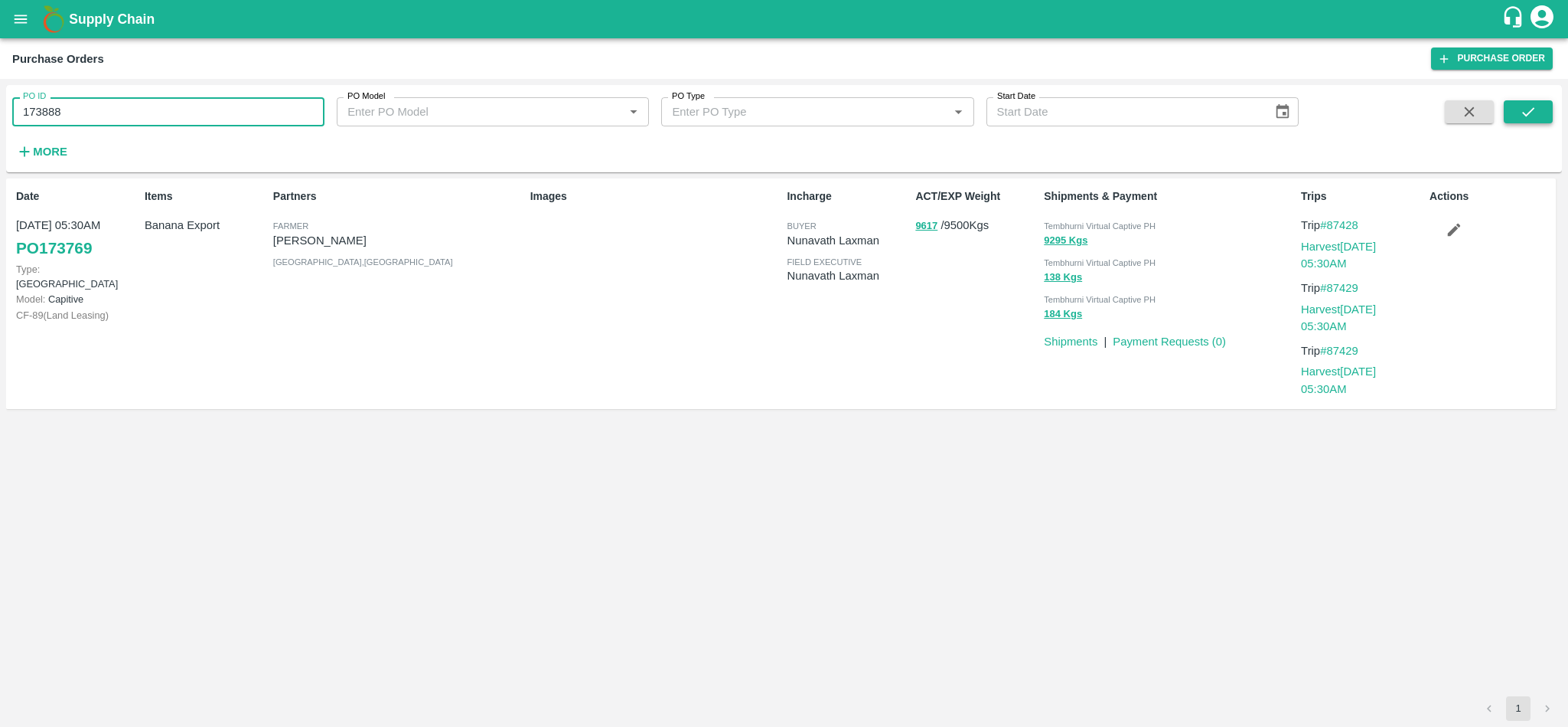
type input "173888"
click at [1532, 118] on icon "submit" at bounding box center [1528, 111] width 17 height 17
click at [1171, 335] on link "Payment Requests ( 0 )" at bounding box center [1169, 341] width 113 height 12
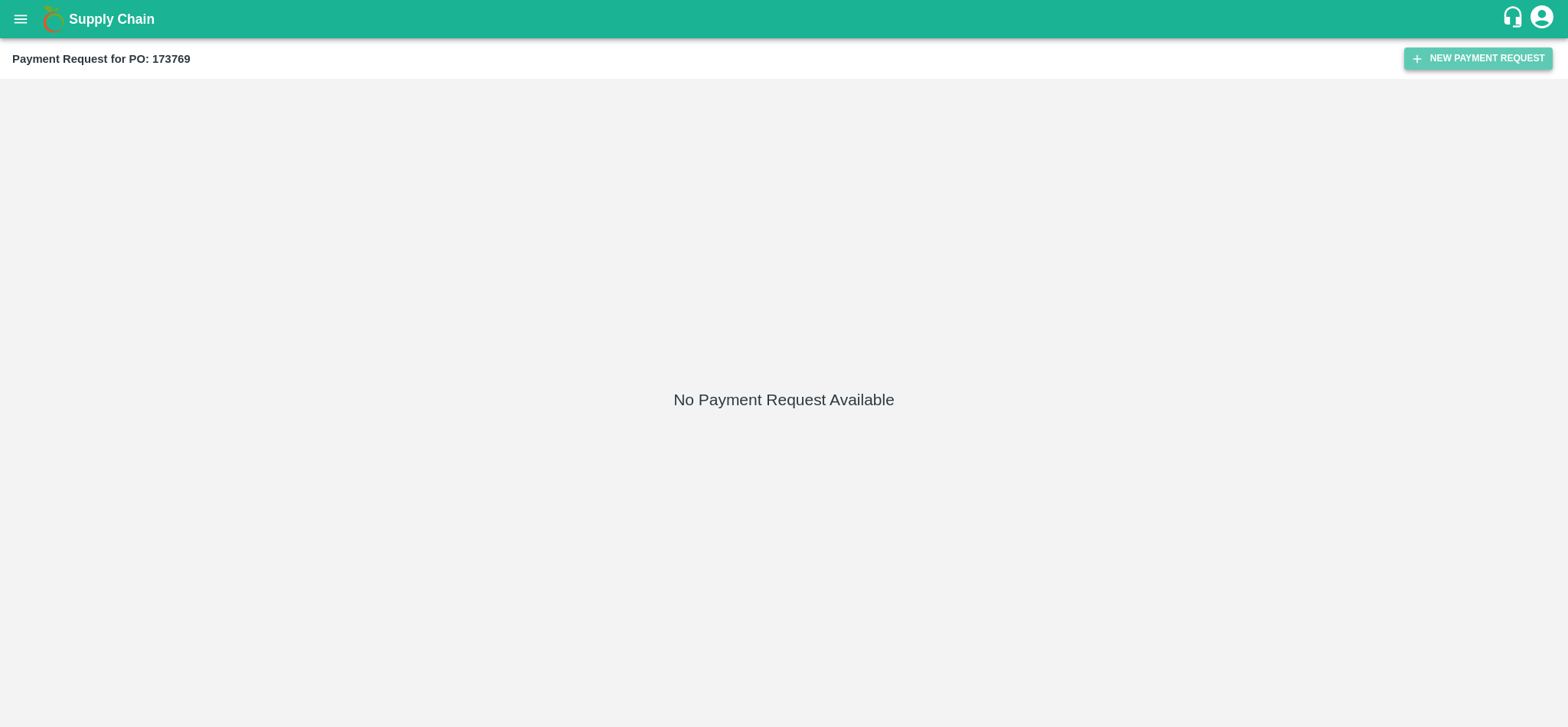
click at [1475, 57] on button "New Payment Request" at bounding box center [1478, 58] width 149 height 22
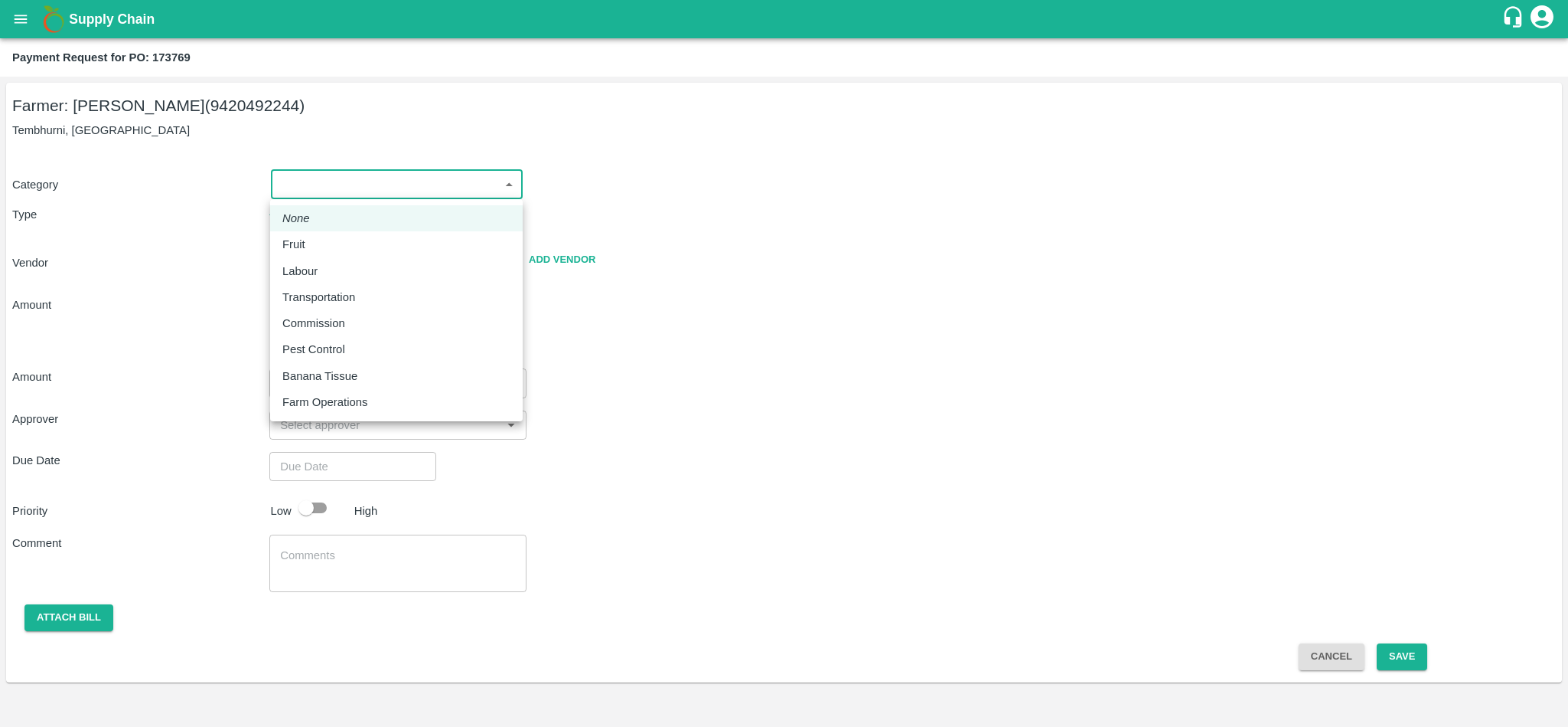
click at [372, 177] on body "Supply Chain Payment Request for PO: 173769 Farmer: [PERSON_NAME] (9420492244) …" at bounding box center [784, 363] width 1568 height 727
click at [308, 249] on div "Fruit" at bounding box center [298, 244] width 31 height 17
type input "1"
radio input "true"
type input "[PERSON_NAME] - 9420492244([PERSON_NAME])"
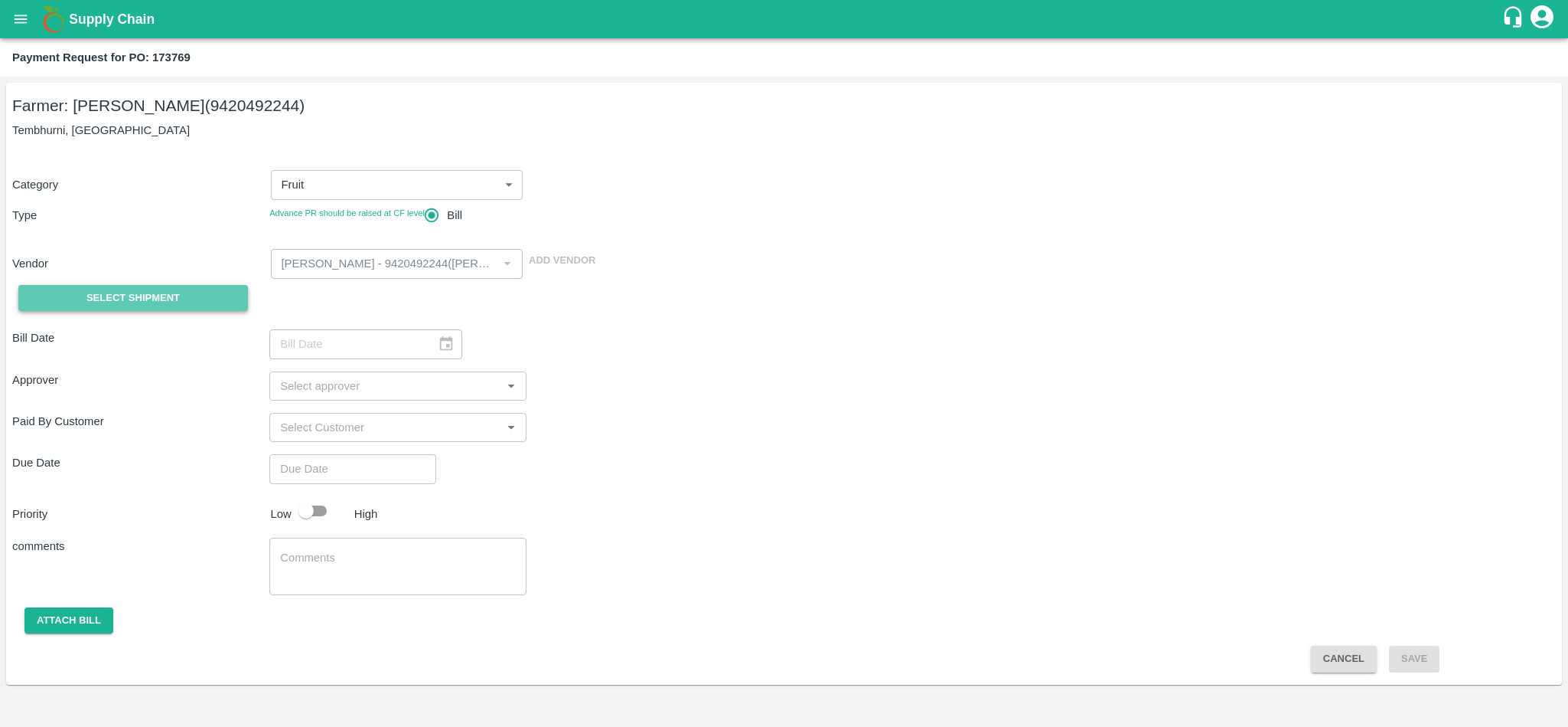
click at [141, 296] on span "Select Shipment" at bounding box center [133, 299] width 93 height 18
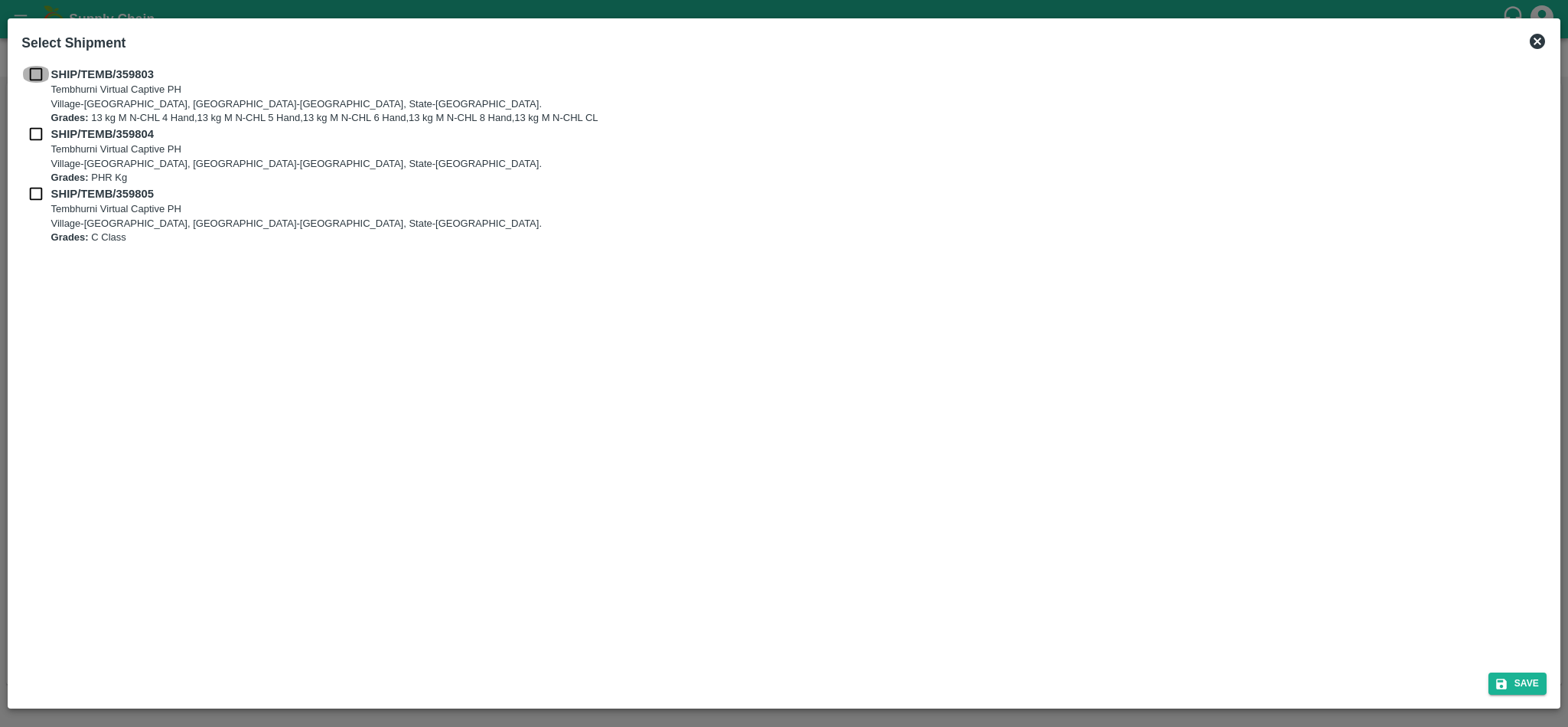
click at [28, 77] on input "checkbox" at bounding box center [35, 74] width 29 height 17
checkbox input "true"
click at [37, 134] on input "checkbox" at bounding box center [35, 134] width 29 height 17
checkbox input "true"
click at [37, 194] on input "checkbox" at bounding box center [35, 193] width 29 height 17
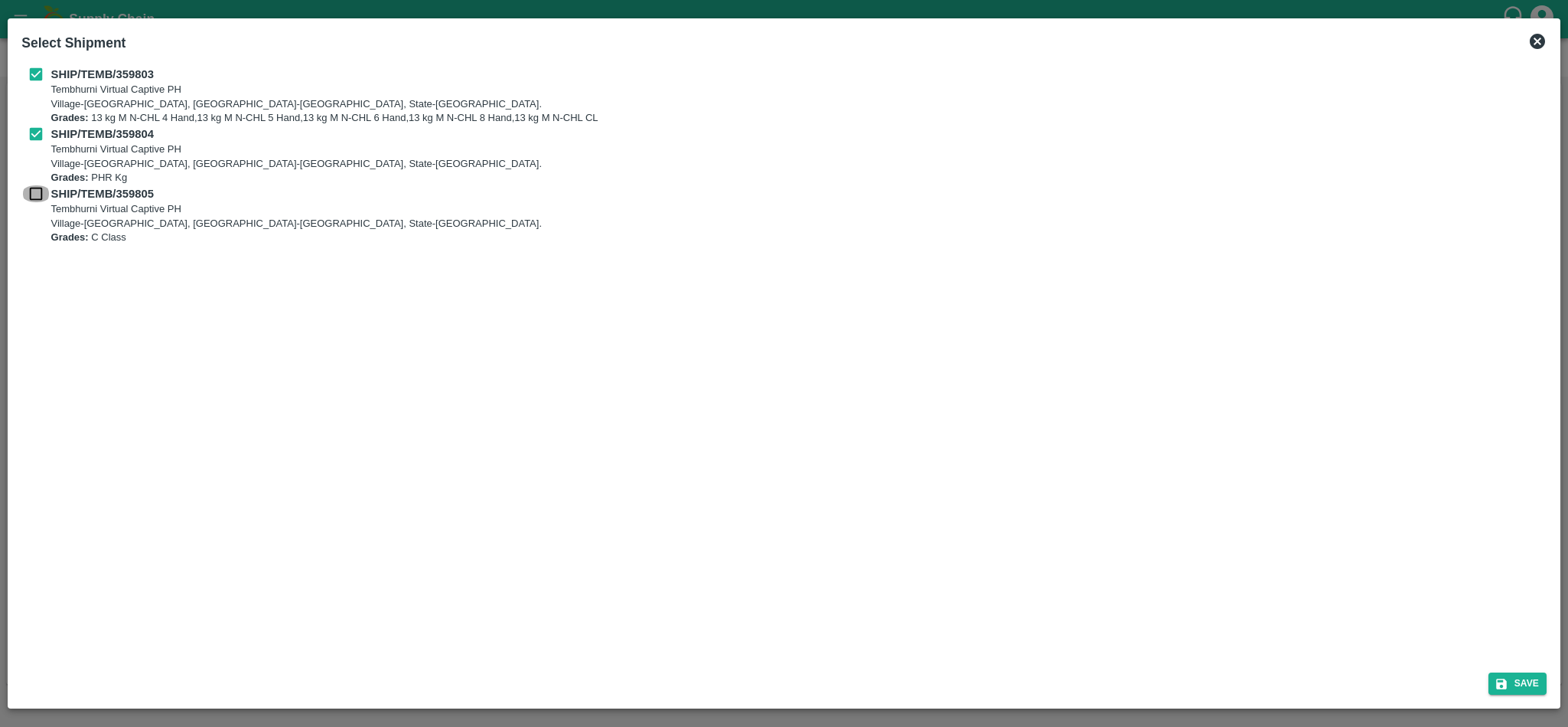
checkbox input "true"
click at [1513, 679] on button "Save" at bounding box center [1518, 683] width 58 height 22
type input "[DATE]"
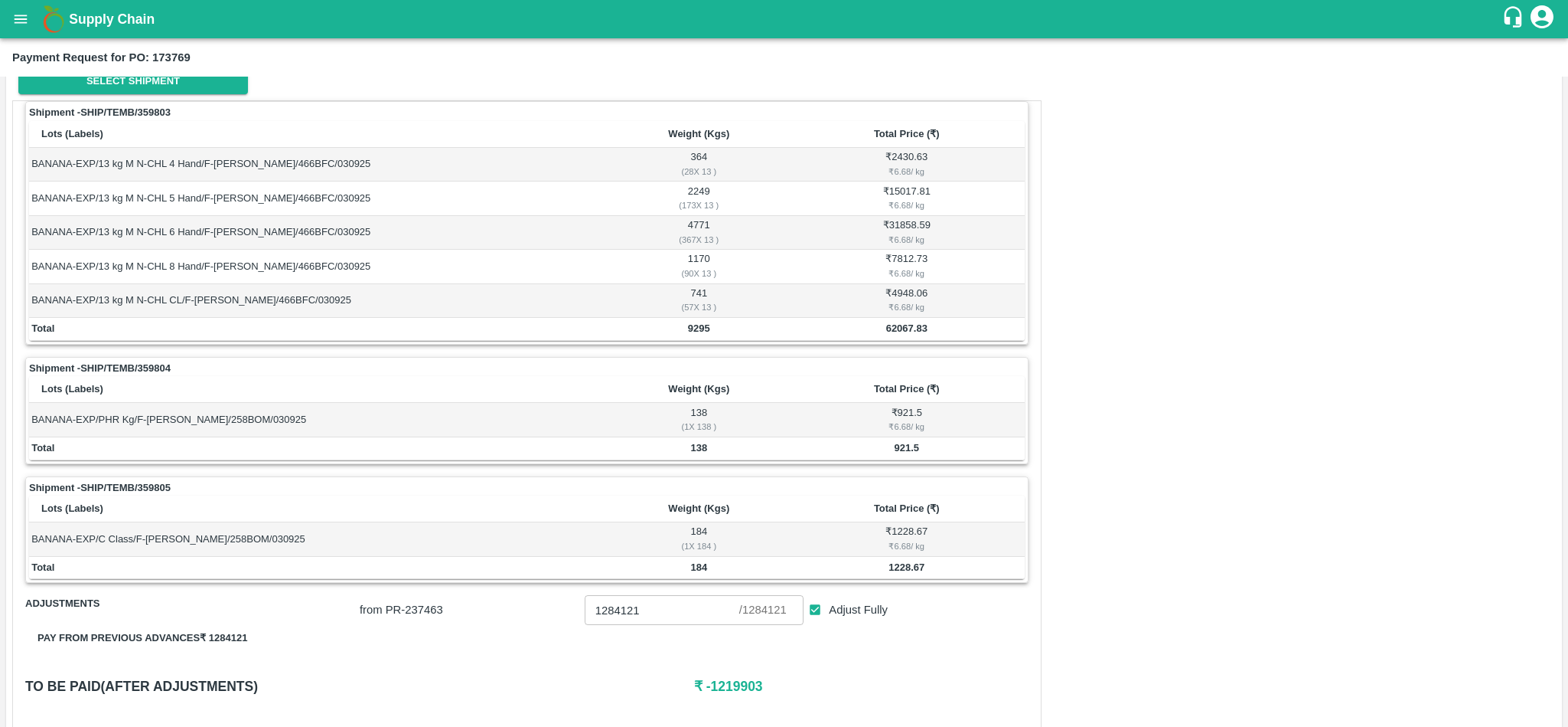
scroll to position [218, 0]
click at [894, 331] on b "62067.83" at bounding box center [906, 326] width 41 height 11
copy b "62067.83"
click at [903, 459] on td "921.5" at bounding box center [907, 447] width 236 height 23
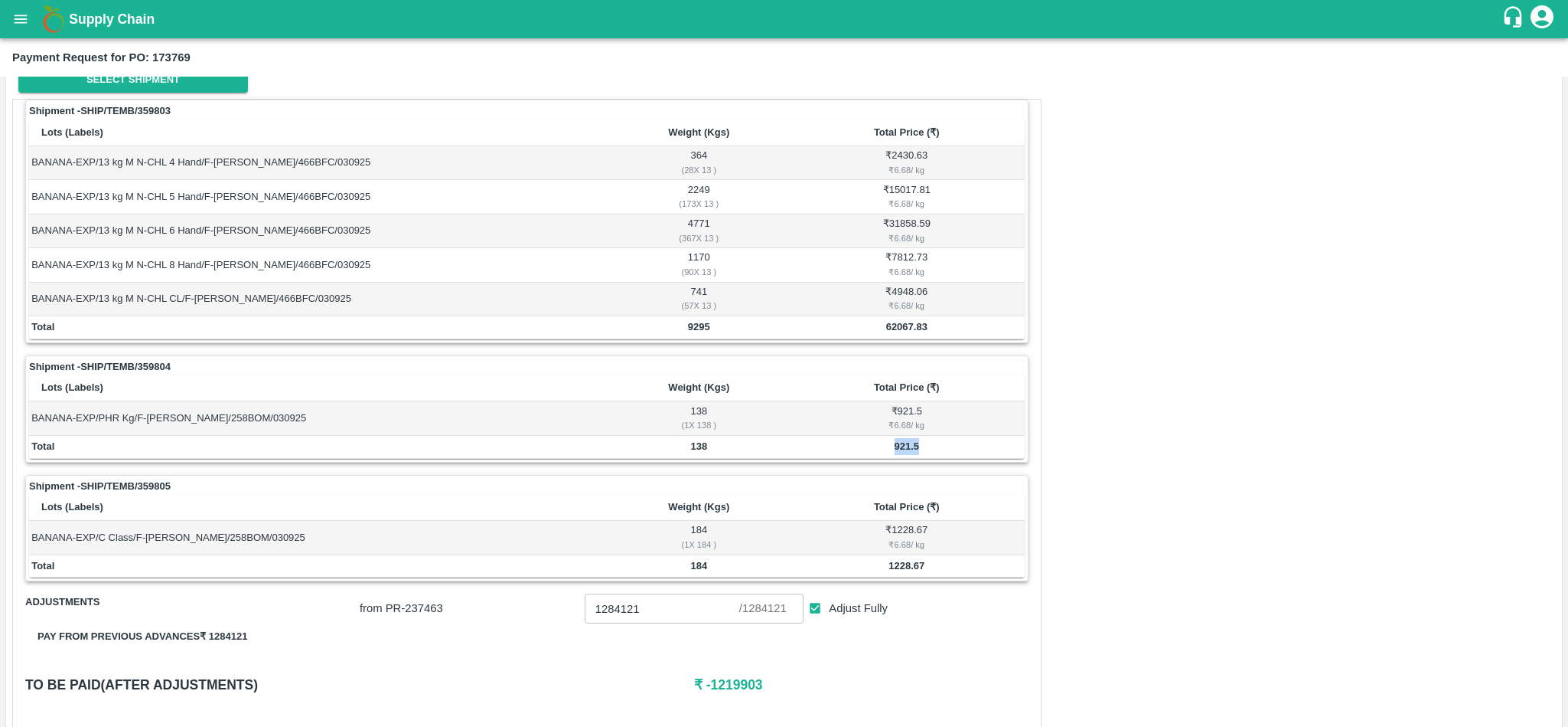
click at [903, 459] on td "921.5" at bounding box center [907, 447] width 236 height 23
copy b "921.5"
click at [907, 571] on b "1228.67" at bounding box center [906, 565] width 36 height 11
copy b "1228.67"
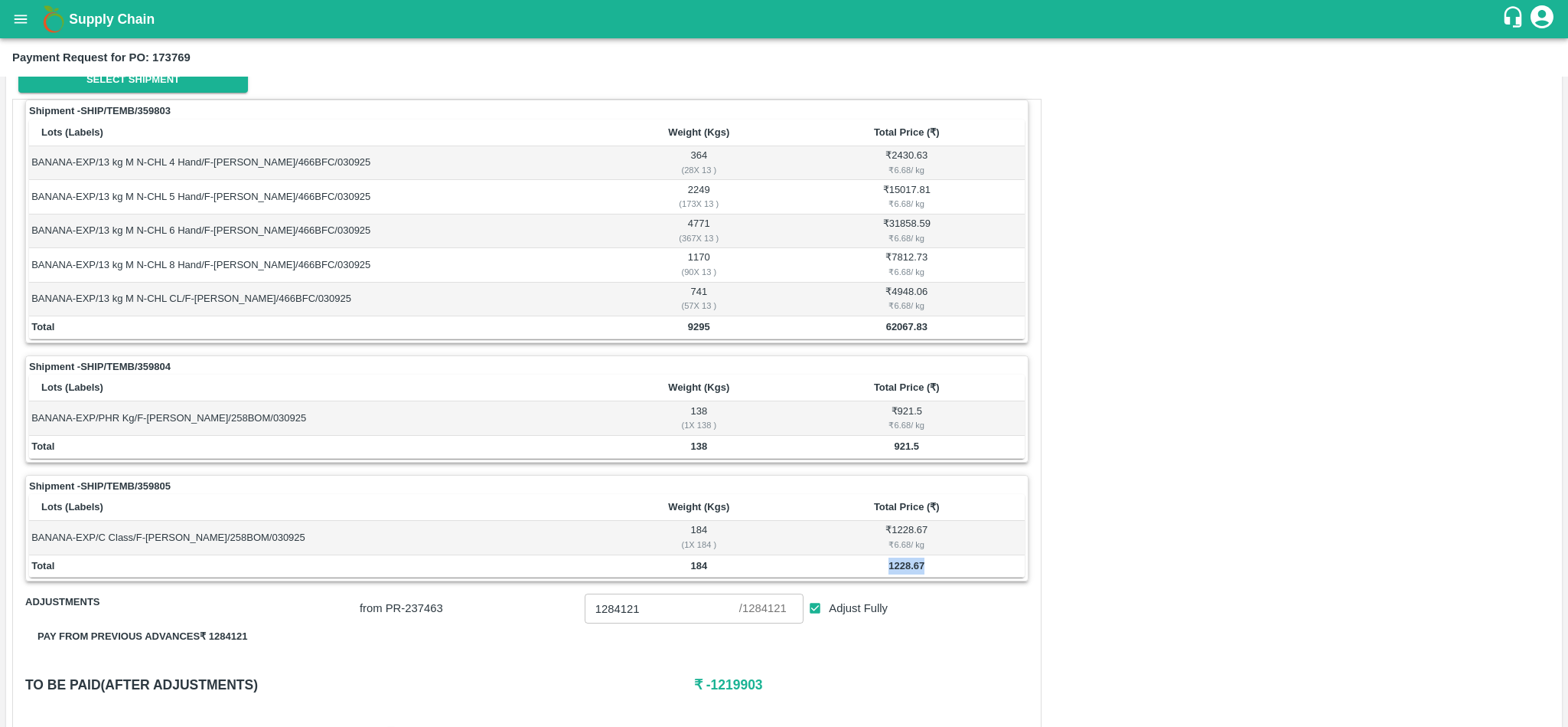
scroll to position [0, 0]
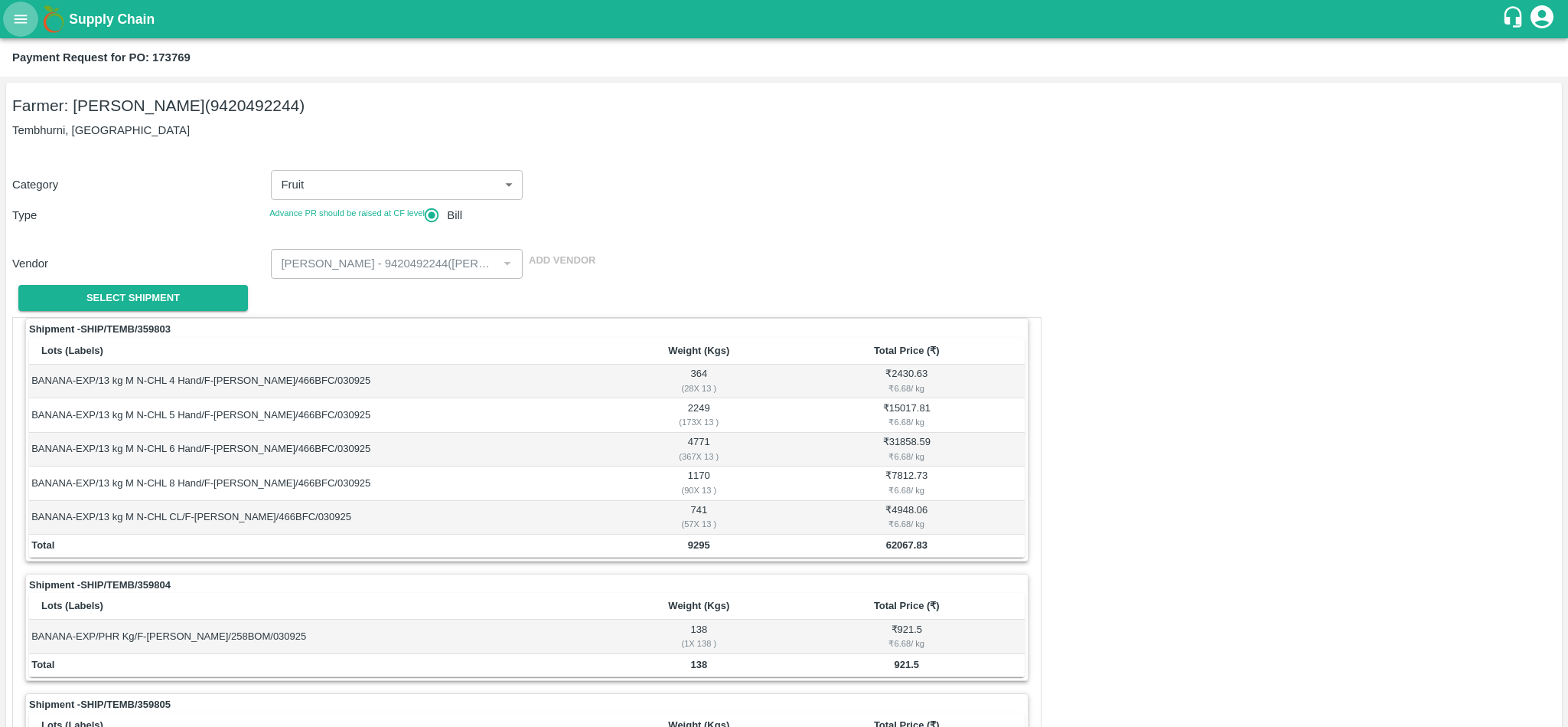
click at [18, 28] on icon "open drawer" at bounding box center [20, 19] width 17 height 17
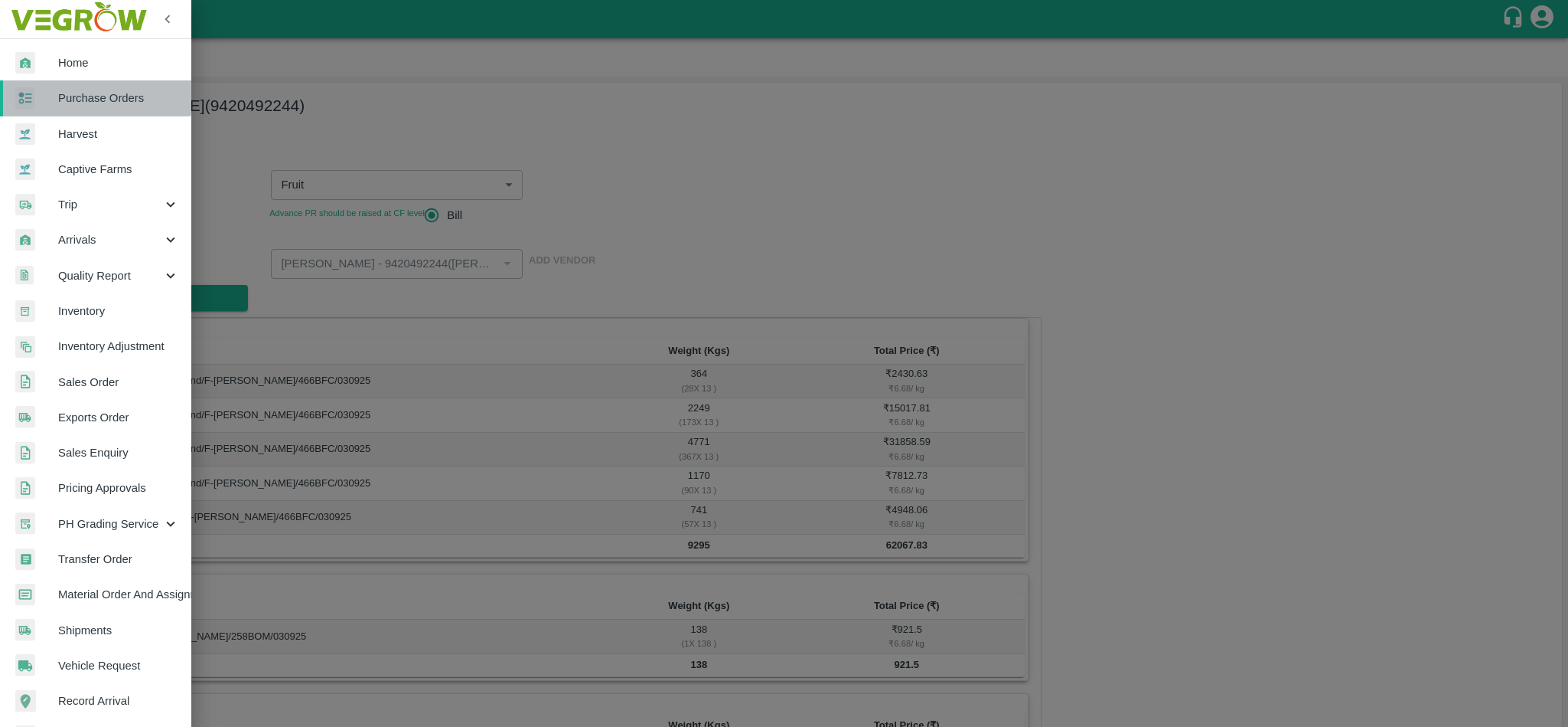
click at [93, 92] on span "Purchase Orders" at bounding box center [118, 98] width 121 height 17
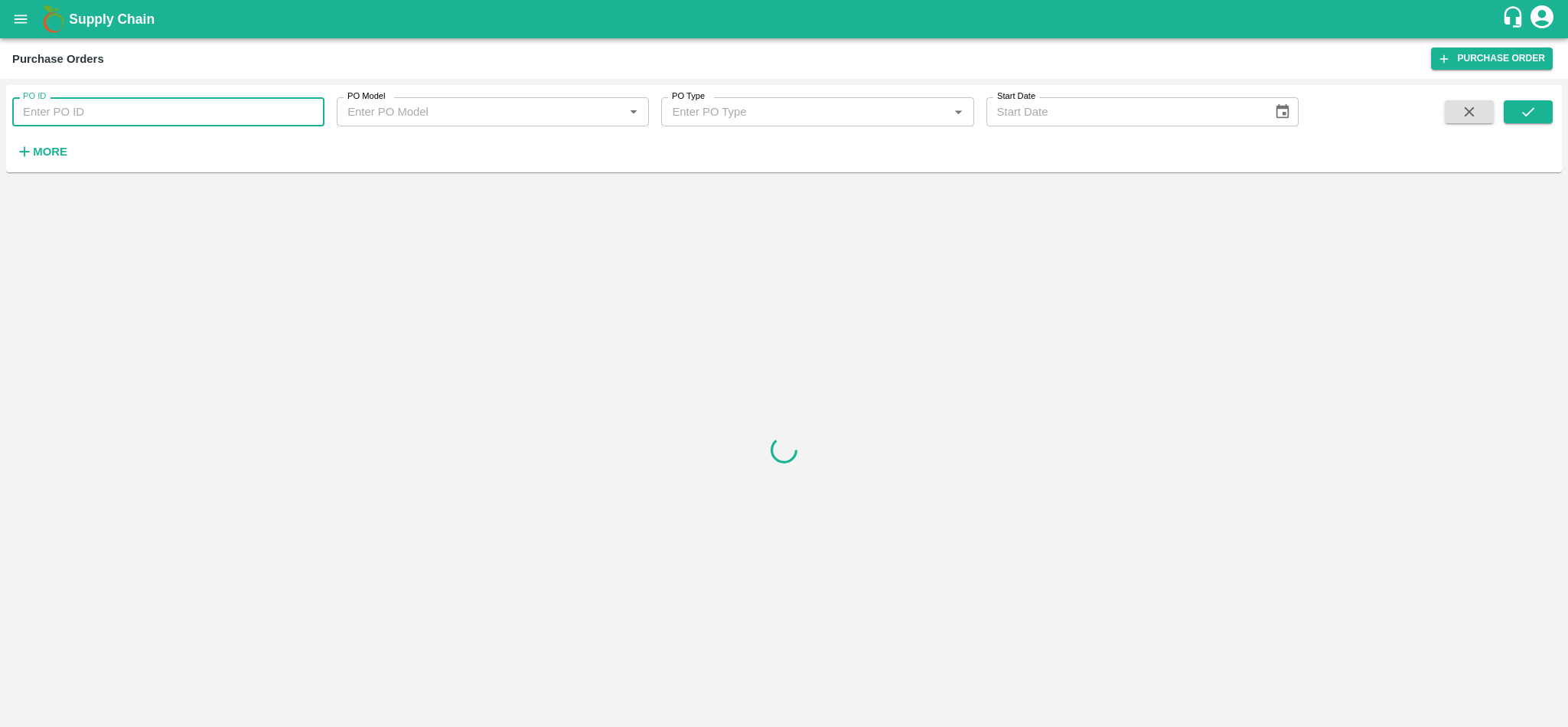
click at [147, 113] on input "PO ID" at bounding box center [168, 111] width 312 height 29
paste input "173888"
type input "173888"
click at [1535, 102] on button "submit" at bounding box center [1528, 111] width 49 height 23
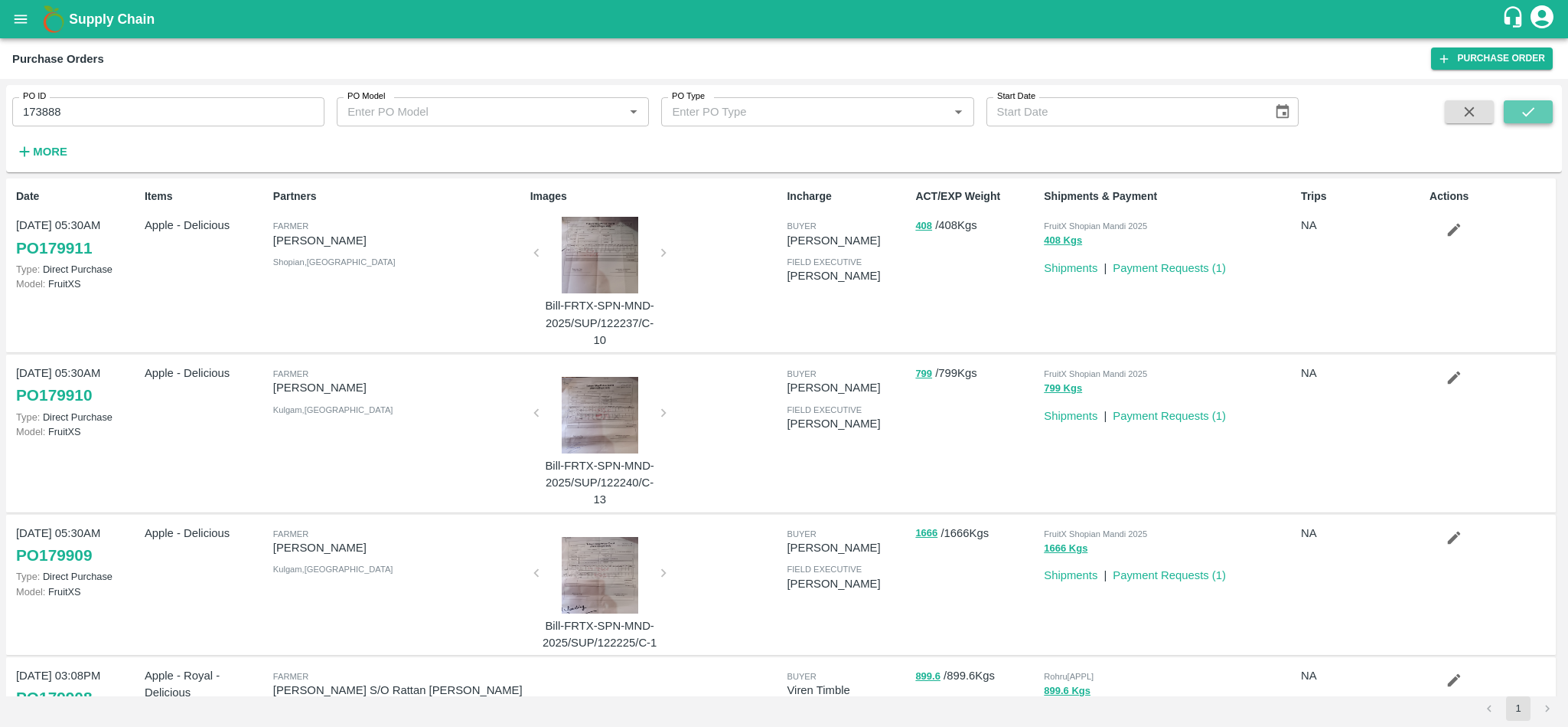
click at [1516, 118] on button "submit" at bounding box center [1528, 111] width 49 height 23
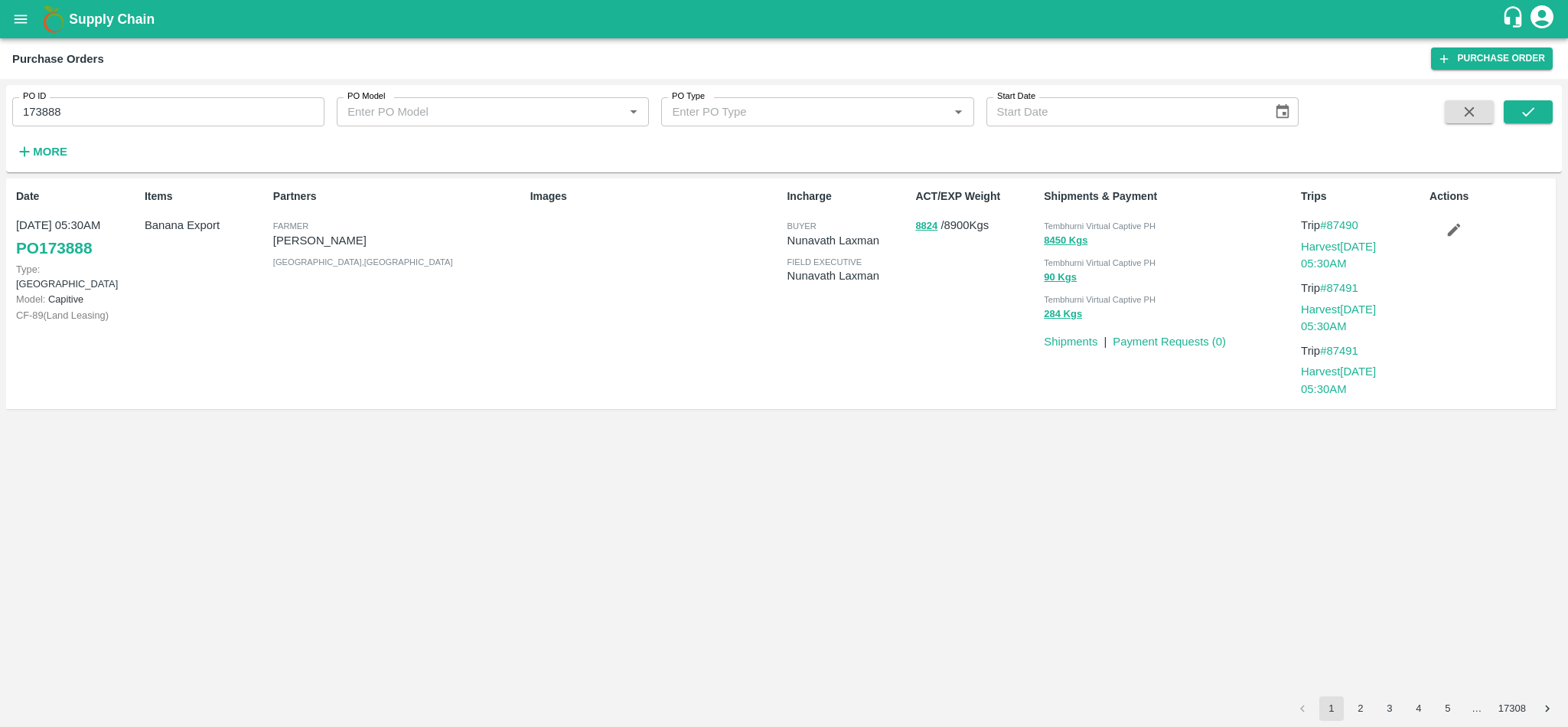
drag, startPoint x: 1516, startPoint y: 118, endPoint x: 815, endPoint y: 249, distance: 713.1
click at [815, 249] on div "Incharge buyer [PERSON_NAME] field executive [PERSON_NAME]" at bounding box center [844, 293] width 129 height 223
click at [1532, 113] on icon "submit" at bounding box center [1528, 111] width 17 height 17
click at [97, 118] on input "173888" at bounding box center [168, 111] width 312 height 29
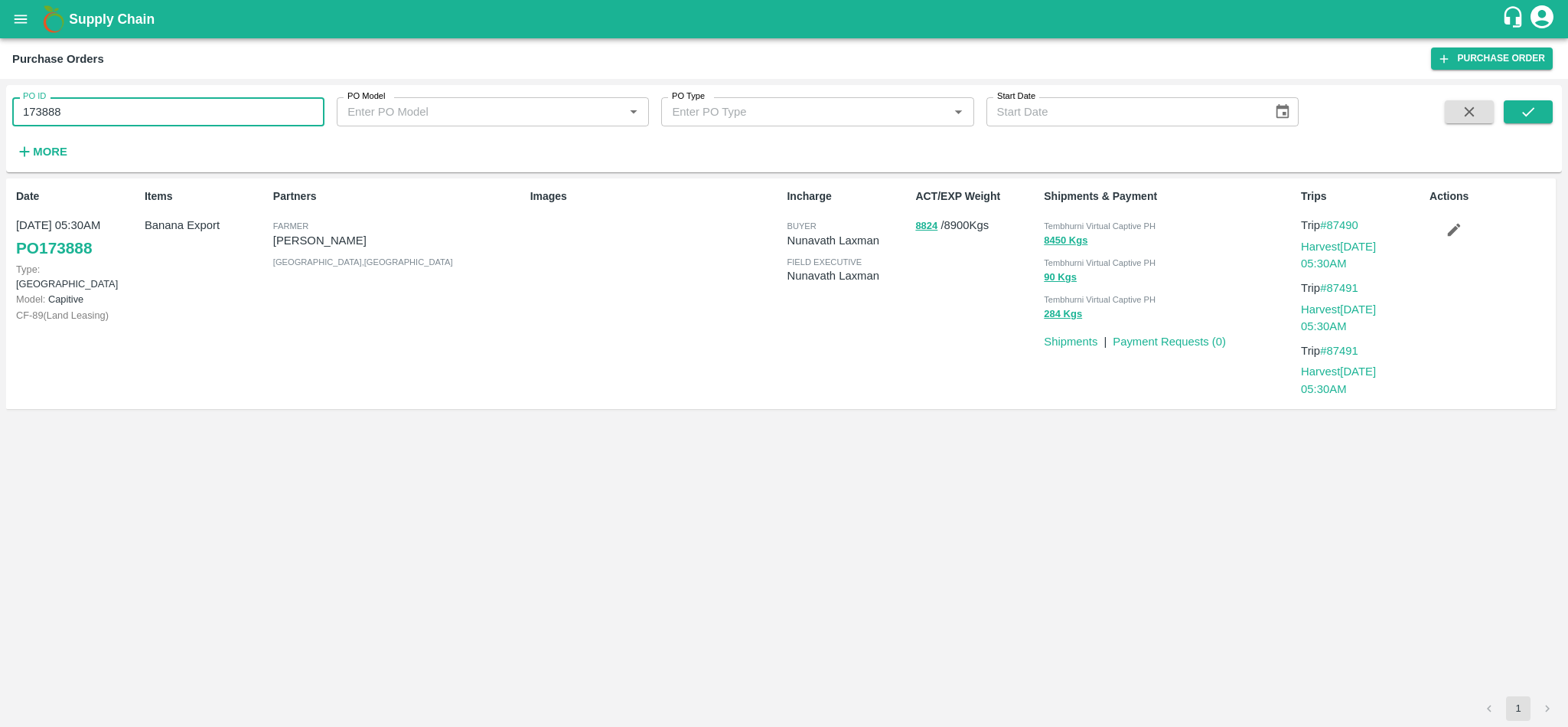
paste input "text"
click at [1528, 113] on icon "submit" at bounding box center [1528, 111] width 12 height 9
click at [134, 113] on input "173895" at bounding box center [168, 111] width 312 height 29
click at [140, 104] on input "173895" at bounding box center [168, 111] width 312 height 29
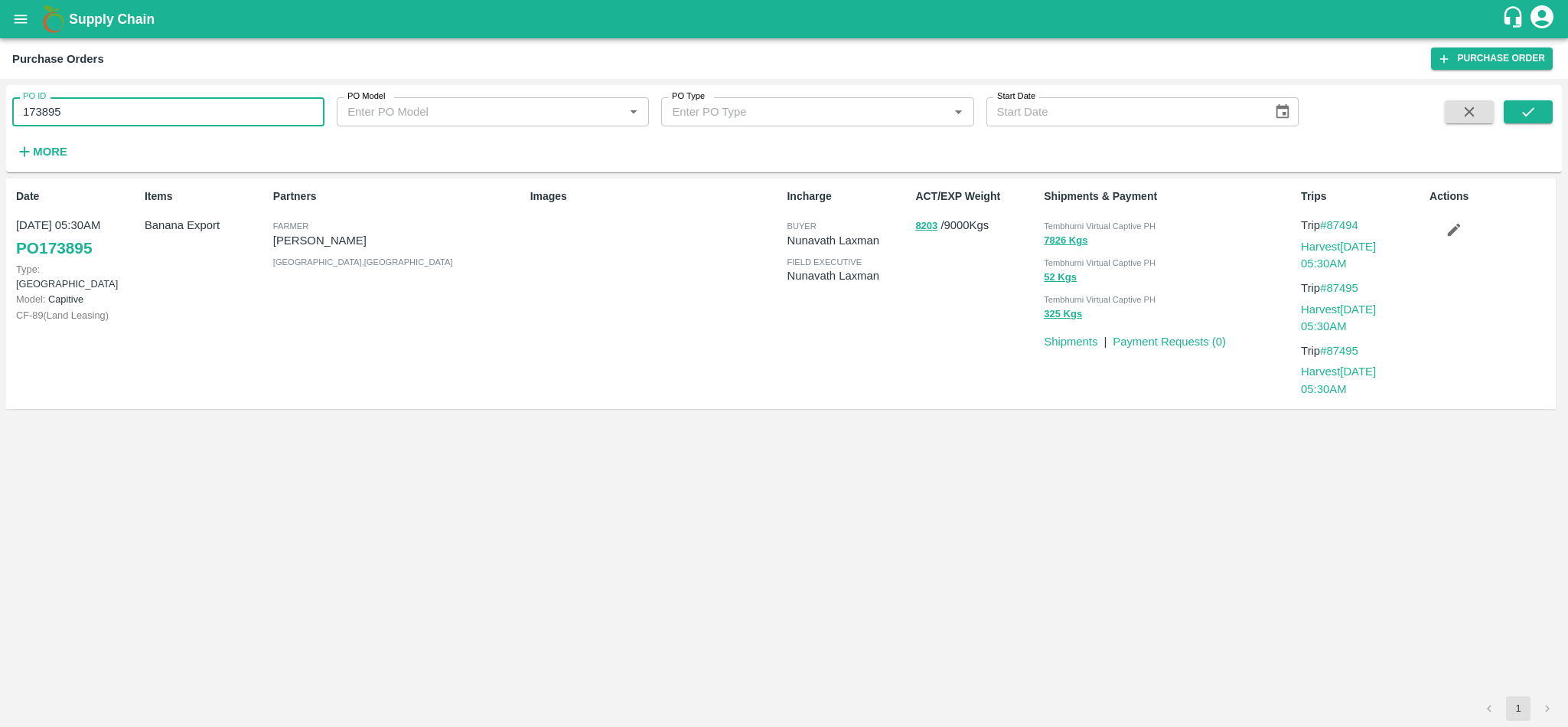
click at [140, 104] on input "173895" at bounding box center [168, 111] width 312 height 29
paste input "text"
click at [1529, 118] on icon "submit" at bounding box center [1528, 111] width 17 height 17
click at [113, 111] on input "173884" at bounding box center [168, 111] width 312 height 29
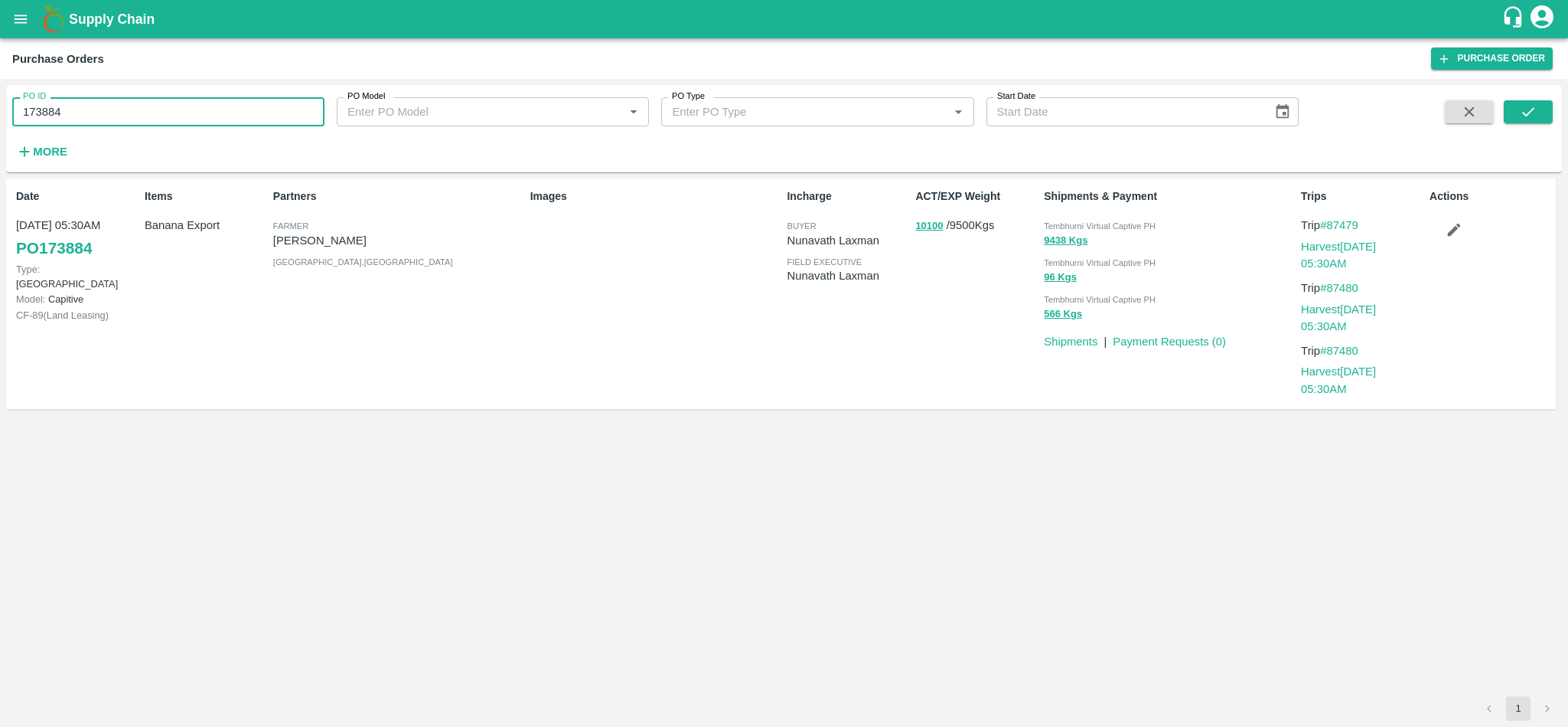
paste input "text"
click at [1523, 109] on icon "submit" at bounding box center [1528, 111] width 17 height 17
click at [129, 116] on input "173887" at bounding box center [168, 111] width 312 height 29
paste input "text"
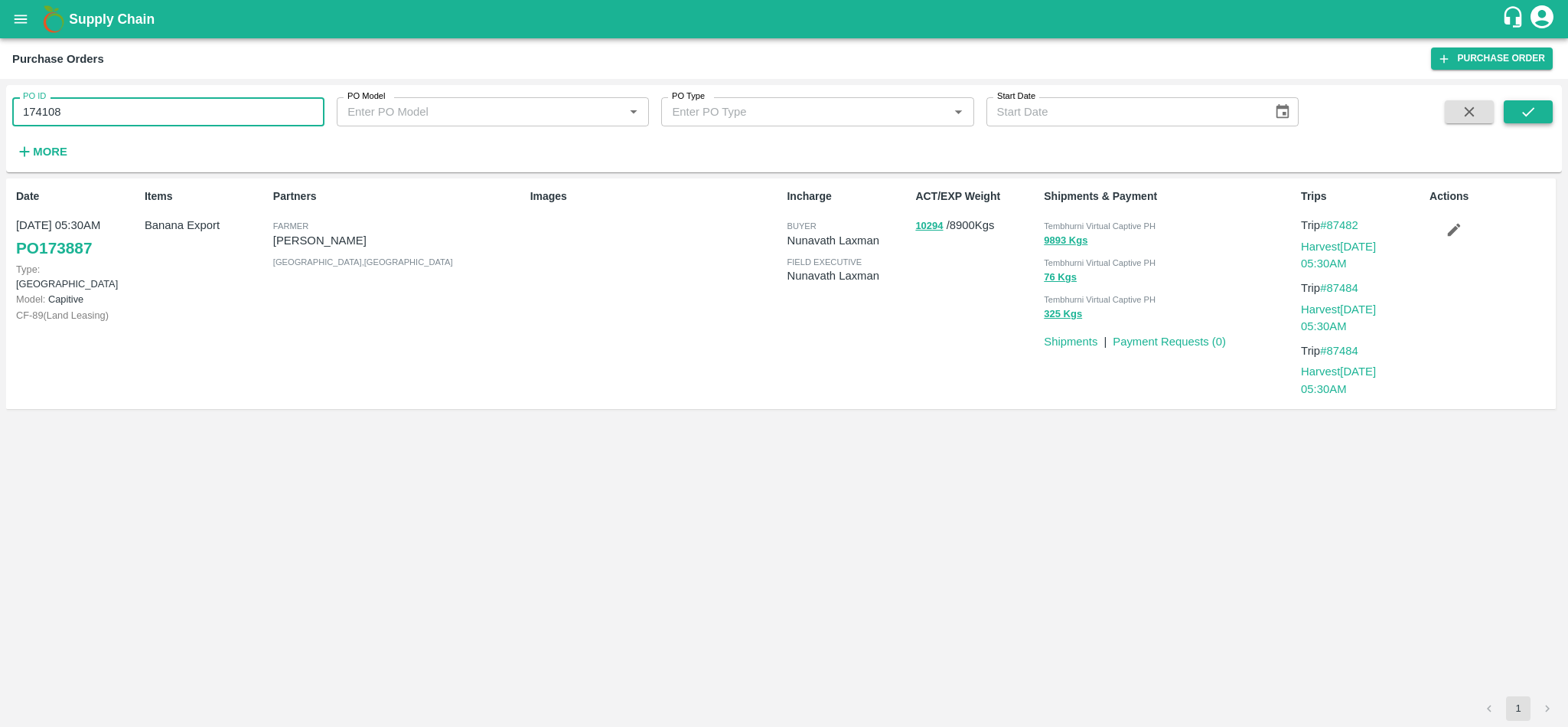
type input "174108"
click at [1532, 106] on icon "submit" at bounding box center [1528, 111] width 17 height 17
click at [1192, 340] on link "Payment Requests ( 0 )" at bounding box center [1169, 341] width 113 height 12
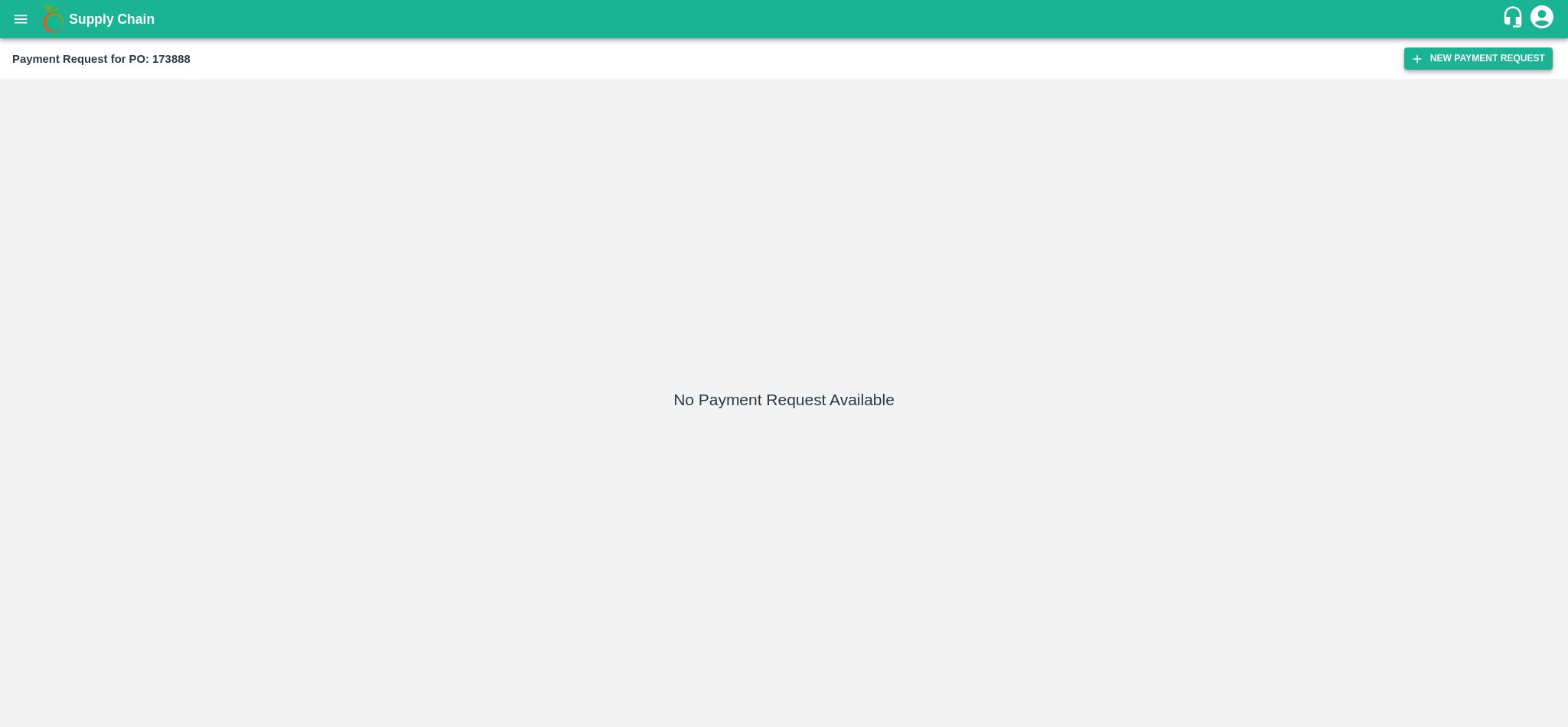
click at [1447, 55] on button "New Payment Request" at bounding box center [1478, 58] width 149 height 22
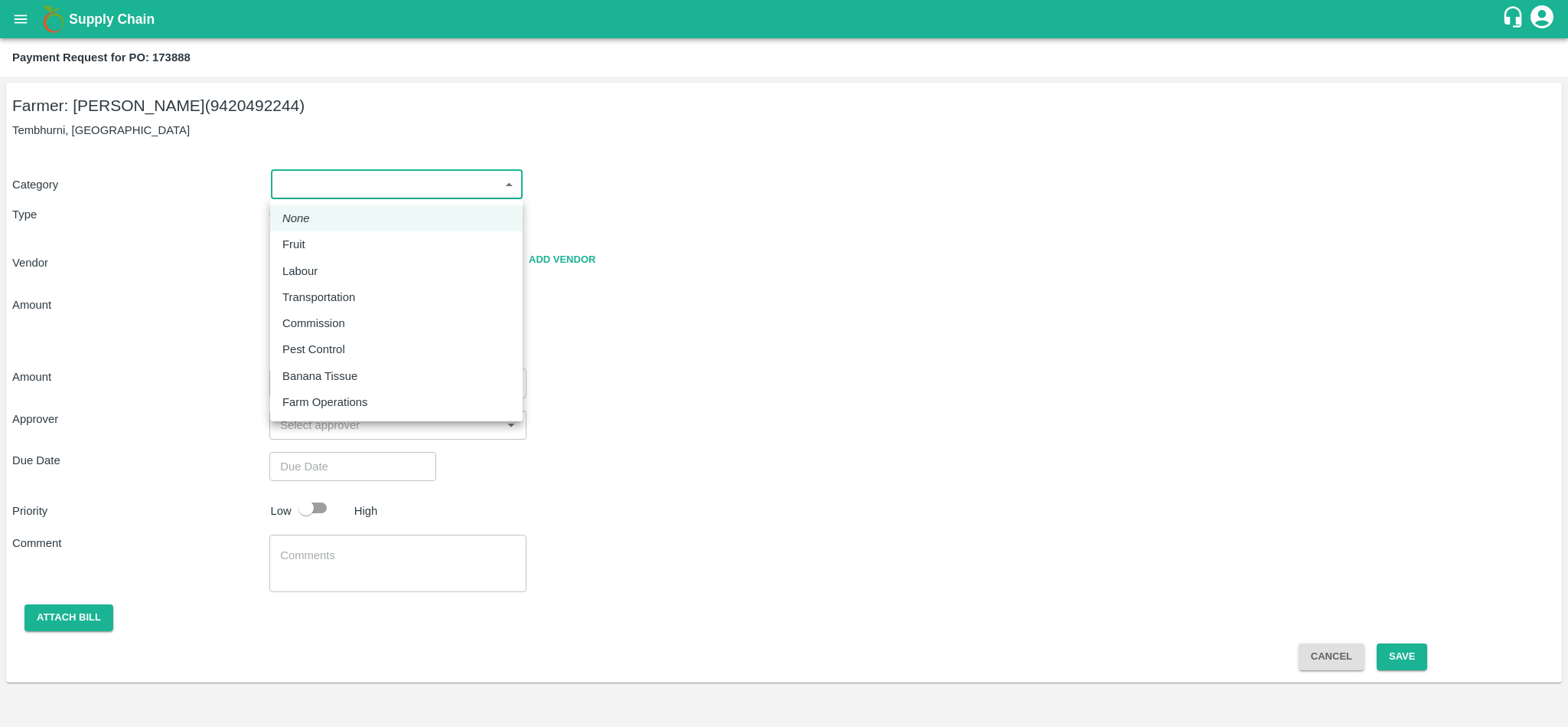
click at [340, 184] on body "Supply Chain Payment Request for PO: 173888 Farmer: [PERSON_NAME] (9420492244) …" at bounding box center [784, 363] width 1568 height 727
click at [296, 249] on p "Fruit" at bounding box center [294, 244] width 23 height 17
type input "1"
radio input "true"
type input "[PERSON_NAME] - 9420492244([PERSON_NAME])"
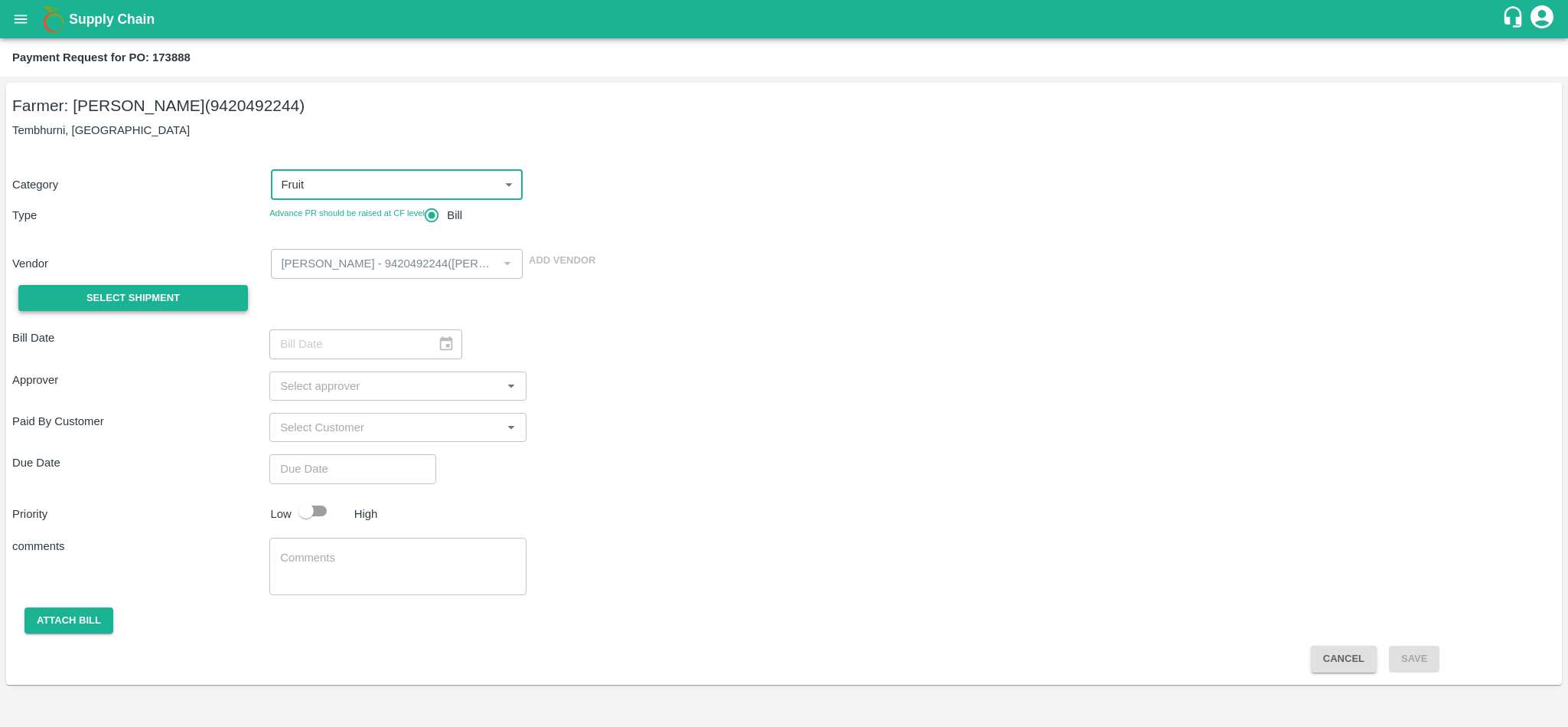
click at [157, 304] on span "Select Shipment" at bounding box center [133, 299] width 93 height 18
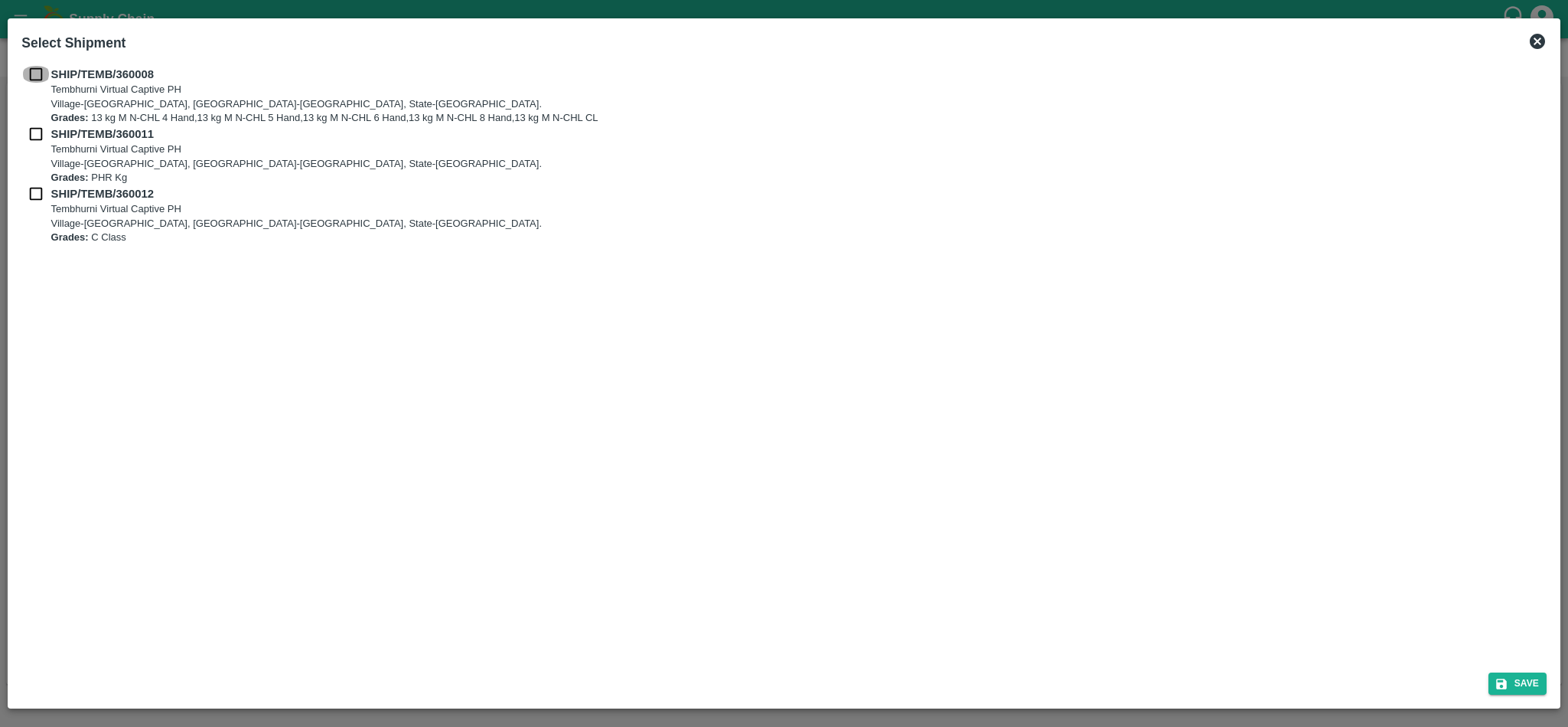
click at [34, 77] on input "checkbox" at bounding box center [35, 74] width 29 height 17
checkbox input "true"
click at [34, 136] on input "checkbox" at bounding box center [35, 134] width 29 height 17
checkbox input "true"
click at [32, 188] on input "checkbox" at bounding box center [35, 193] width 29 height 17
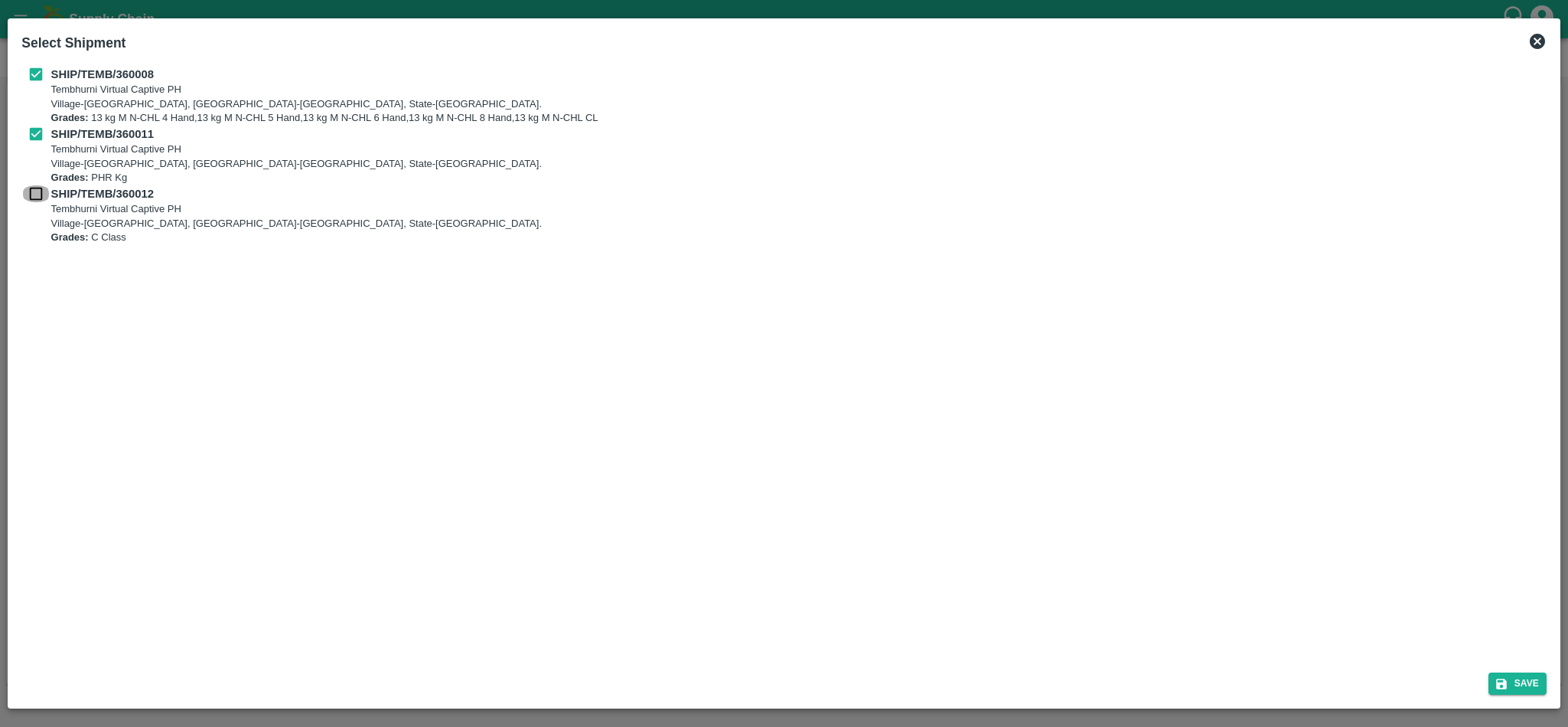
checkbox input "true"
click at [1521, 685] on button "Save" at bounding box center [1518, 683] width 58 height 22
type input "[DATE]"
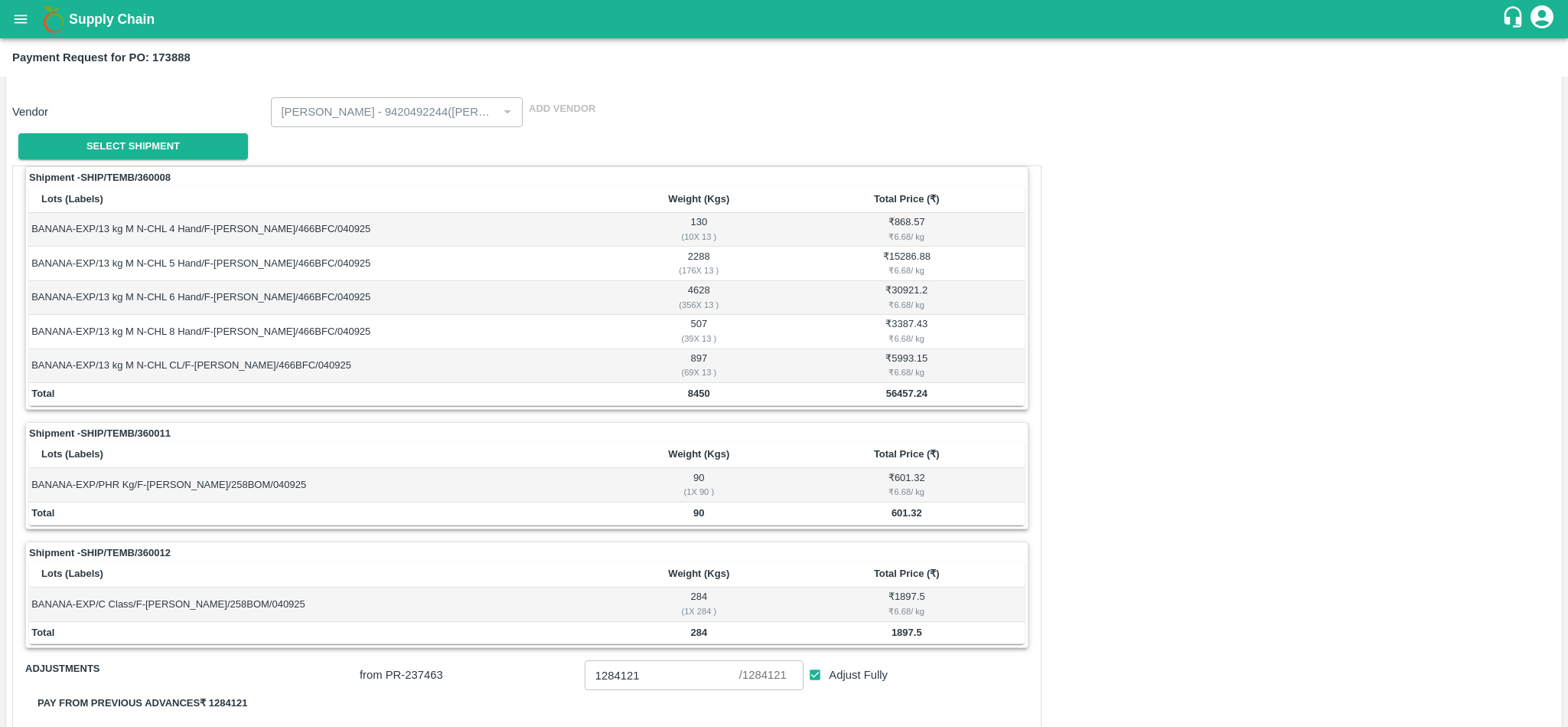
scroll to position [152, 0]
click at [175, 48] on h2 "Payment Request for PO: 173888" at bounding box center [101, 57] width 178 height 20
copy b "173888"
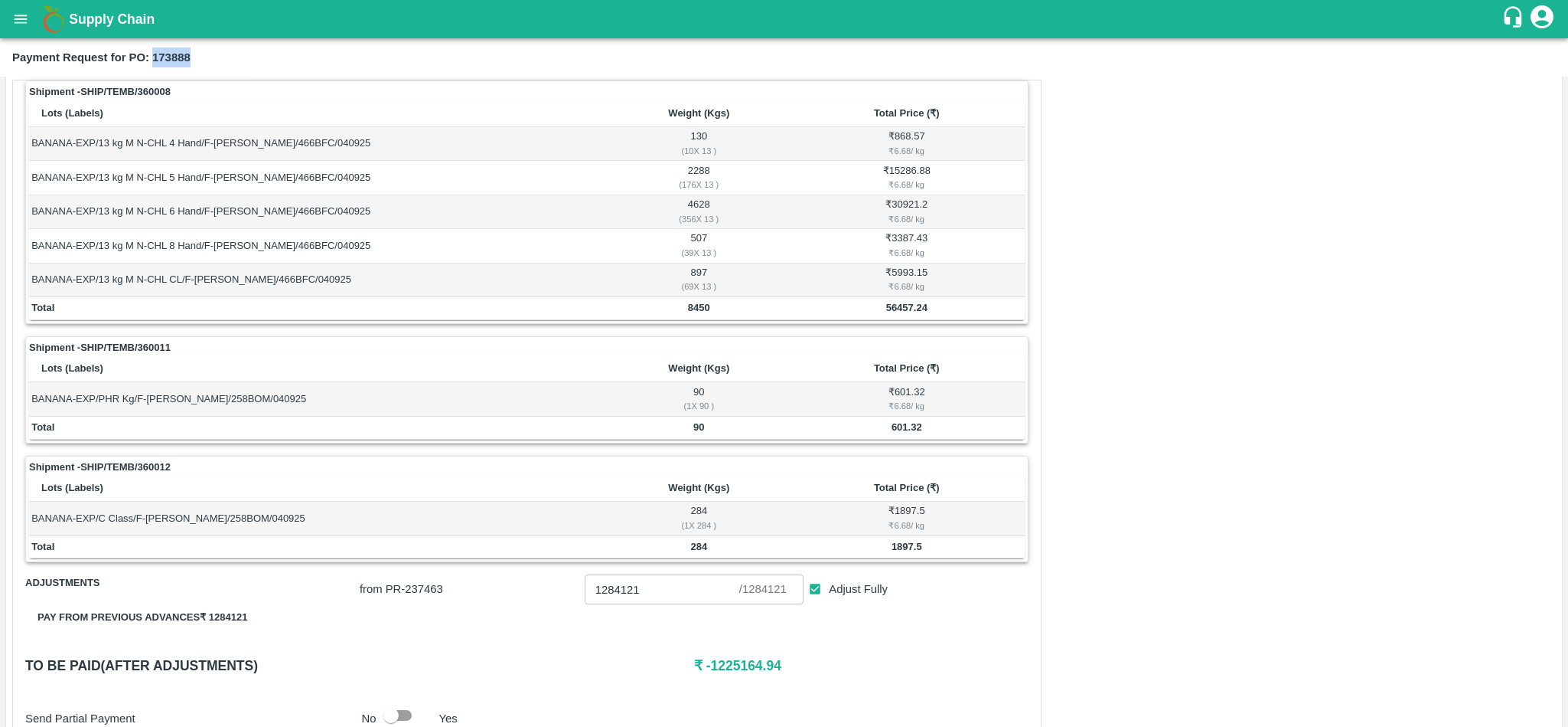
scroll to position [239, 0]
click at [894, 311] on b "56457.24" at bounding box center [906, 305] width 41 height 11
copy b "56457.24"
click at [909, 431] on b "601.32" at bounding box center [906, 425] width 31 height 11
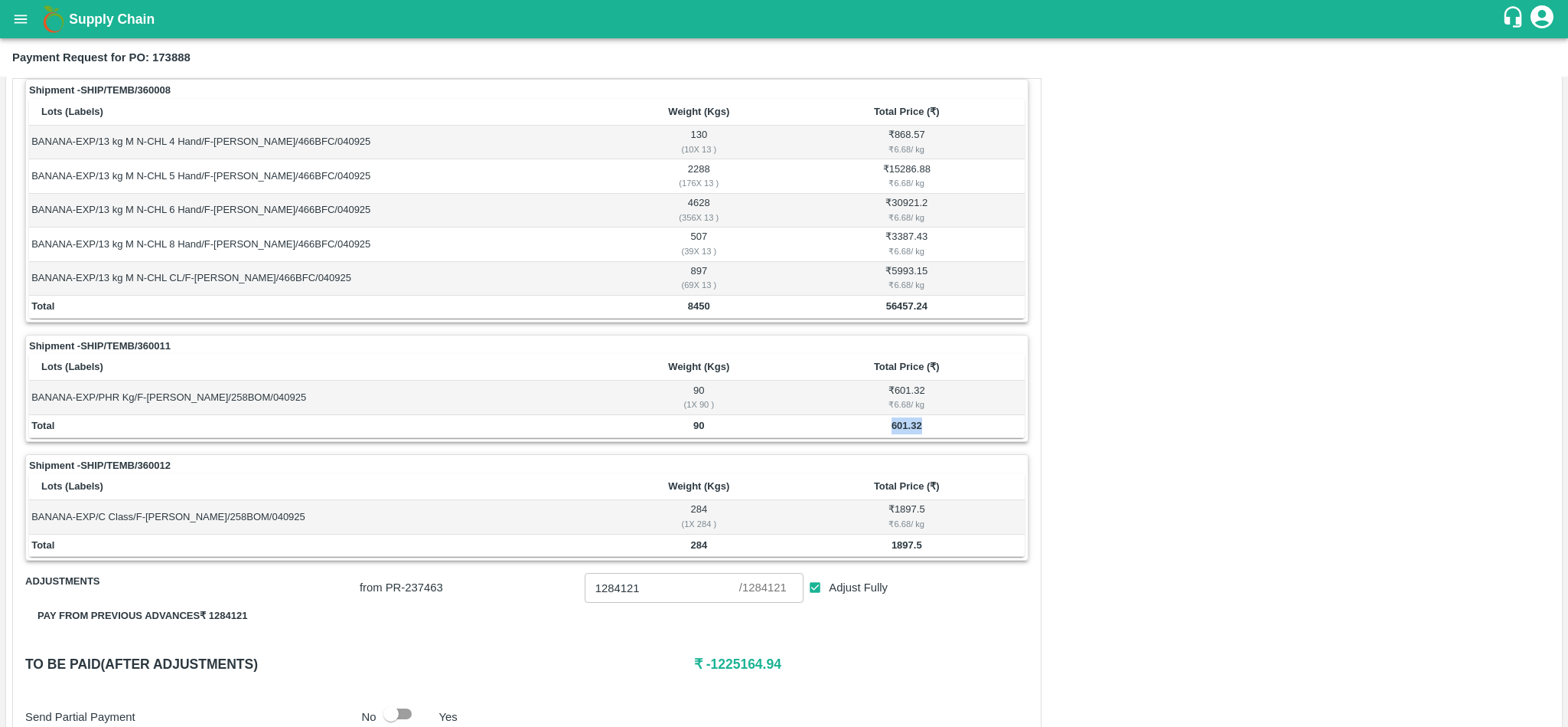
click at [909, 431] on b "601.32" at bounding box center [906, 425] width 31 height 11
copy b "601.32"
click at [904, 551] on b "1897.5" at bounding box center [906, 544] width 31 height 11
copy b "1897.5"
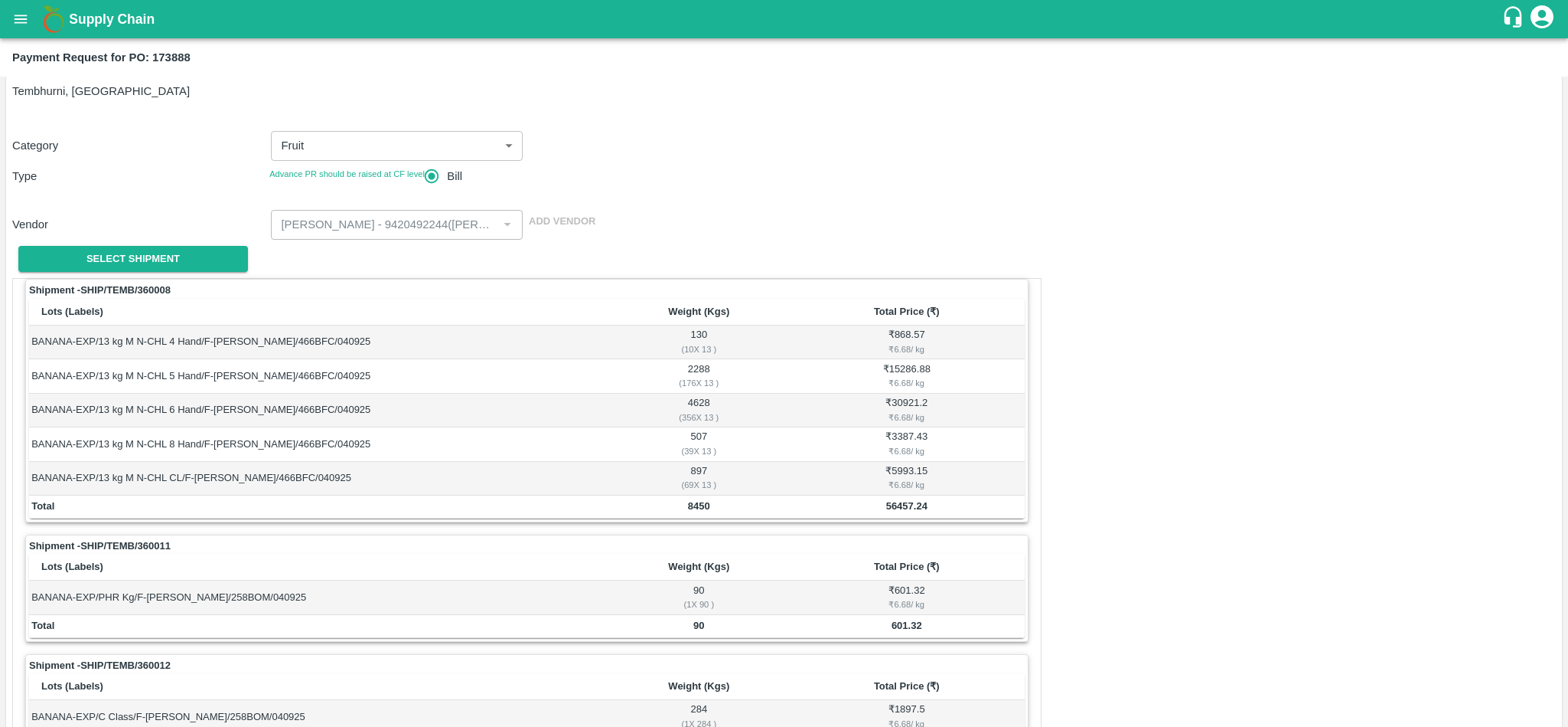
scroll to position [33, 0]
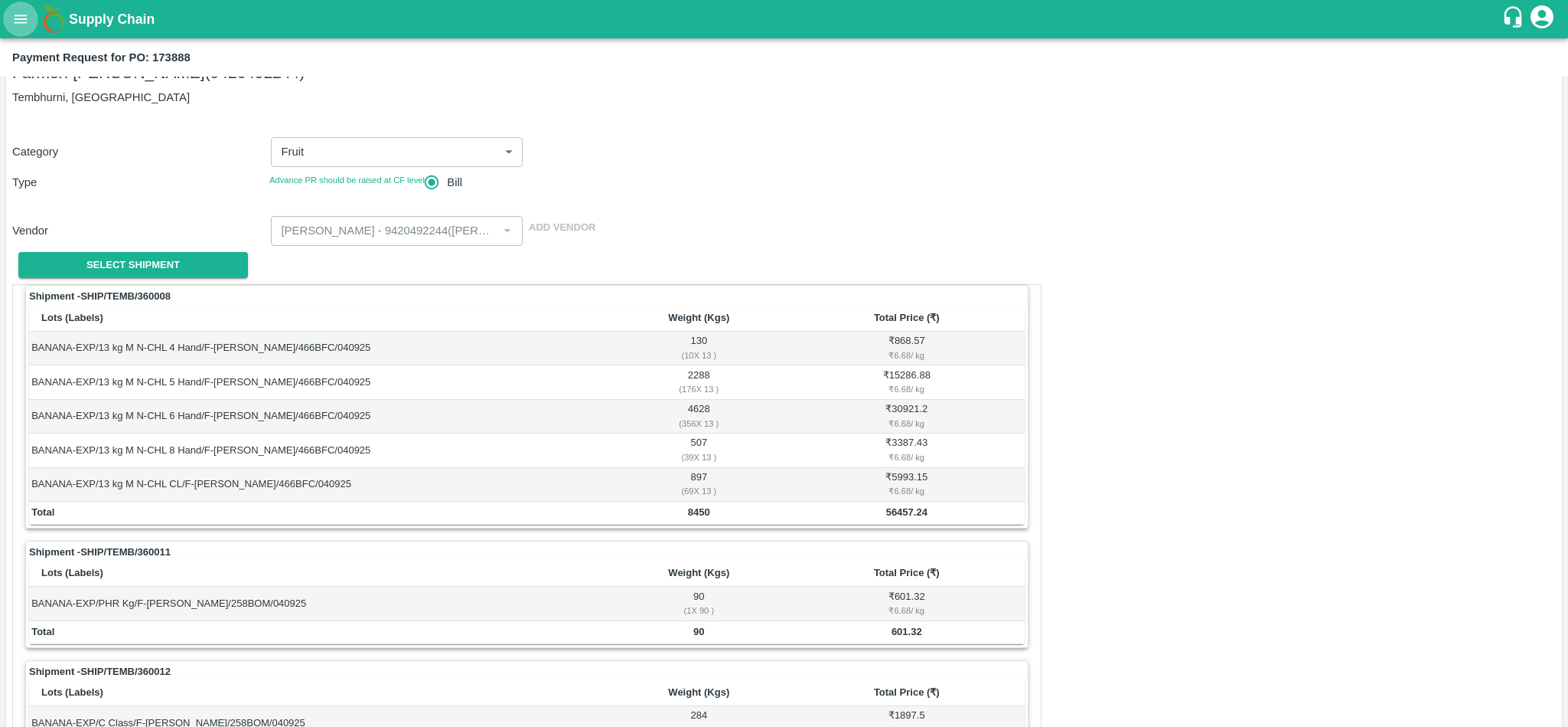
click at [25, 14] on icon "open drawer" at bounding box center [20, 19] width 17 height 17
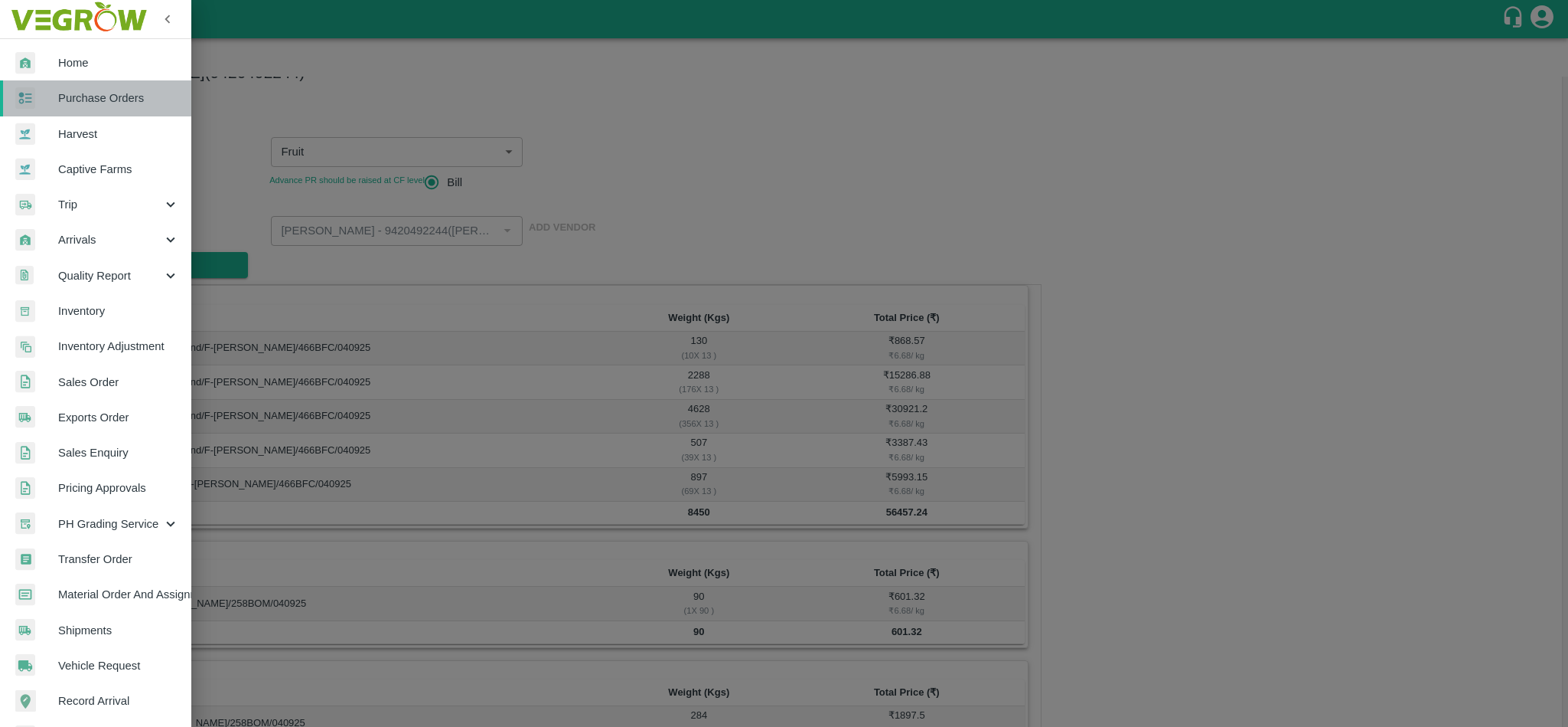
click at [111, 106] on span "Purchase Orders" at bounding box center [118, 98] width 121 height 17
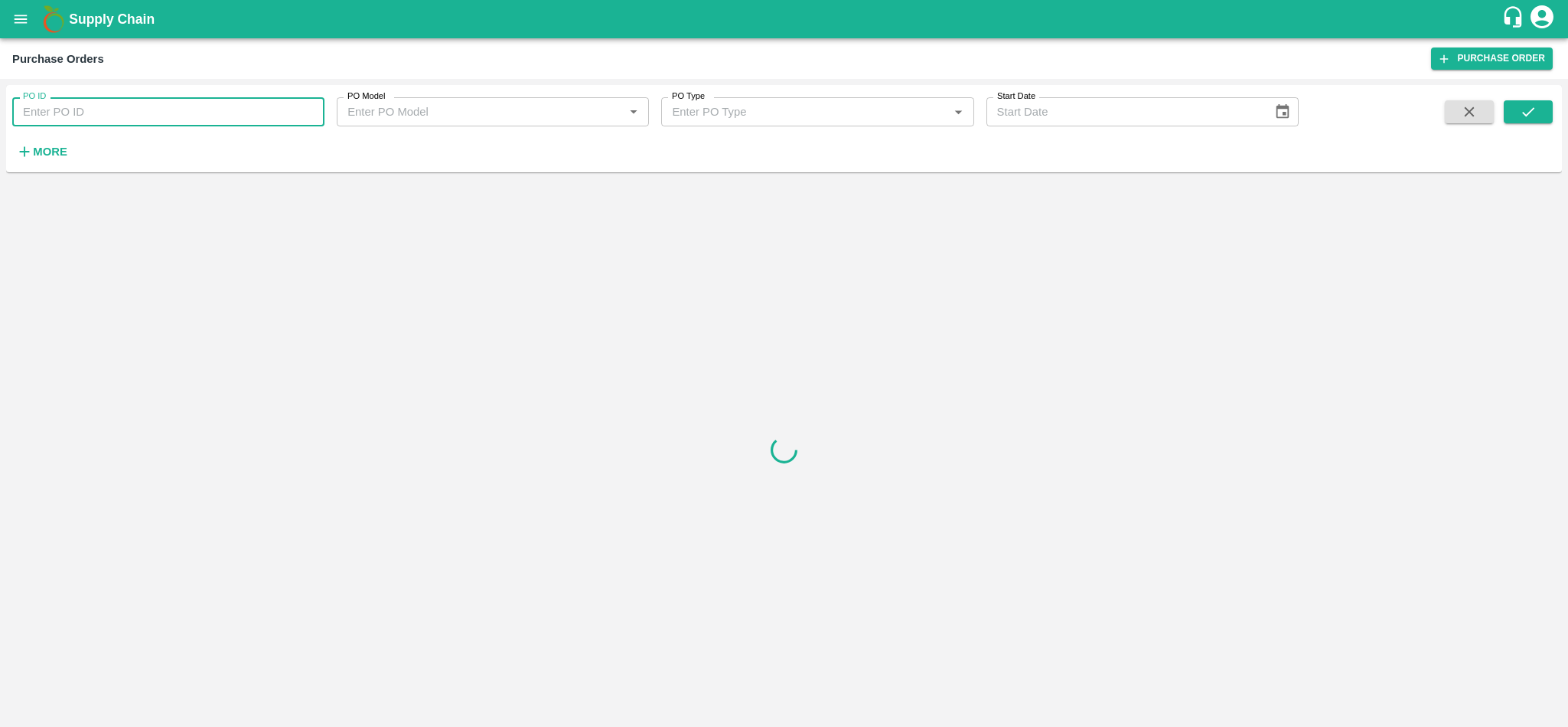
click at [111, 106] on input "PO ID" at bounding box center [168, 111] width 312 height 29
paste input "173895"
type input "173895"
click at [1537, 113] on button "submit" at bounding box center [1528, 111] width 49 height 23
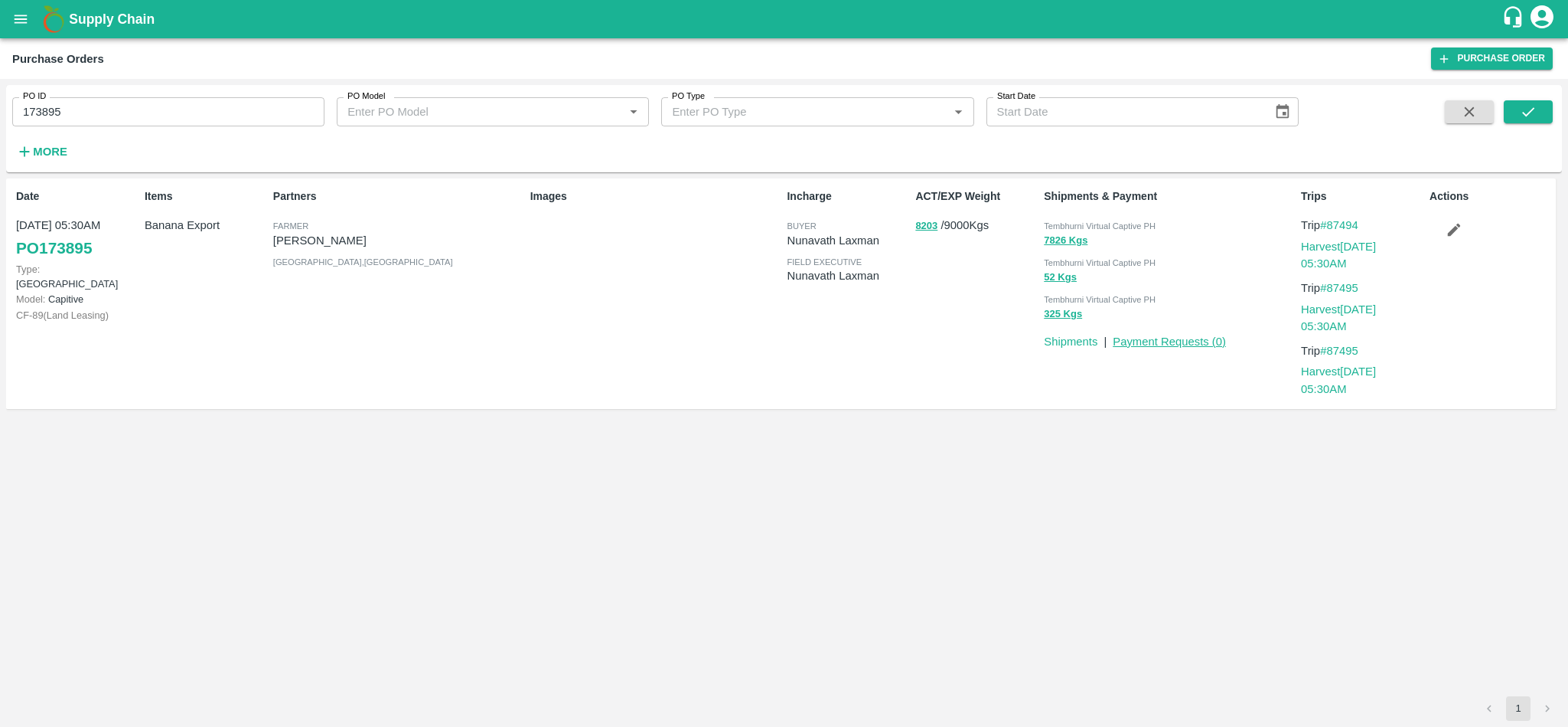
click at [1185, 338] on link "Payment Requests ( 0 )" at bounding box center [1169, 341] width 113 height 12
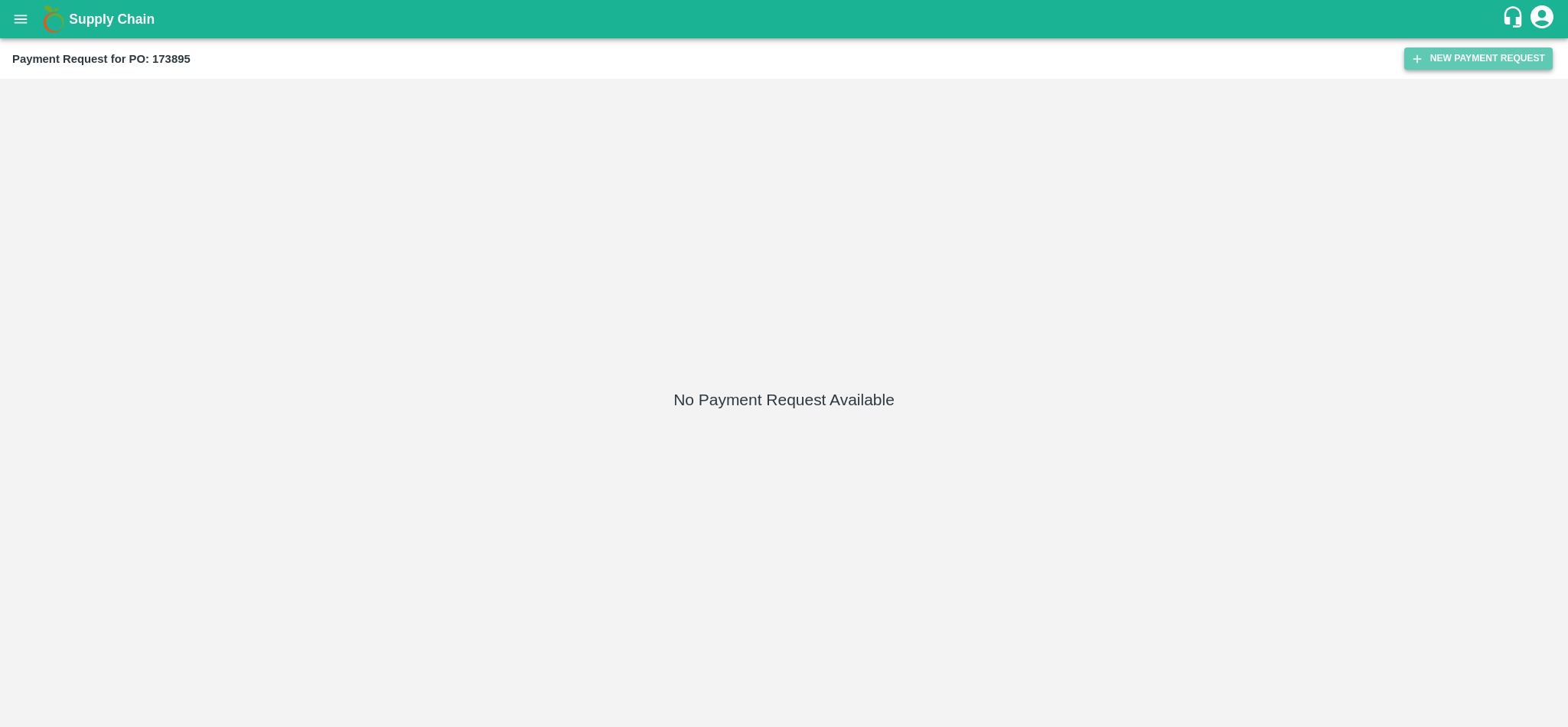
click at [1486, 53] on button "New Payment Request" at bounding box center [1478, 58] width 149 height 22
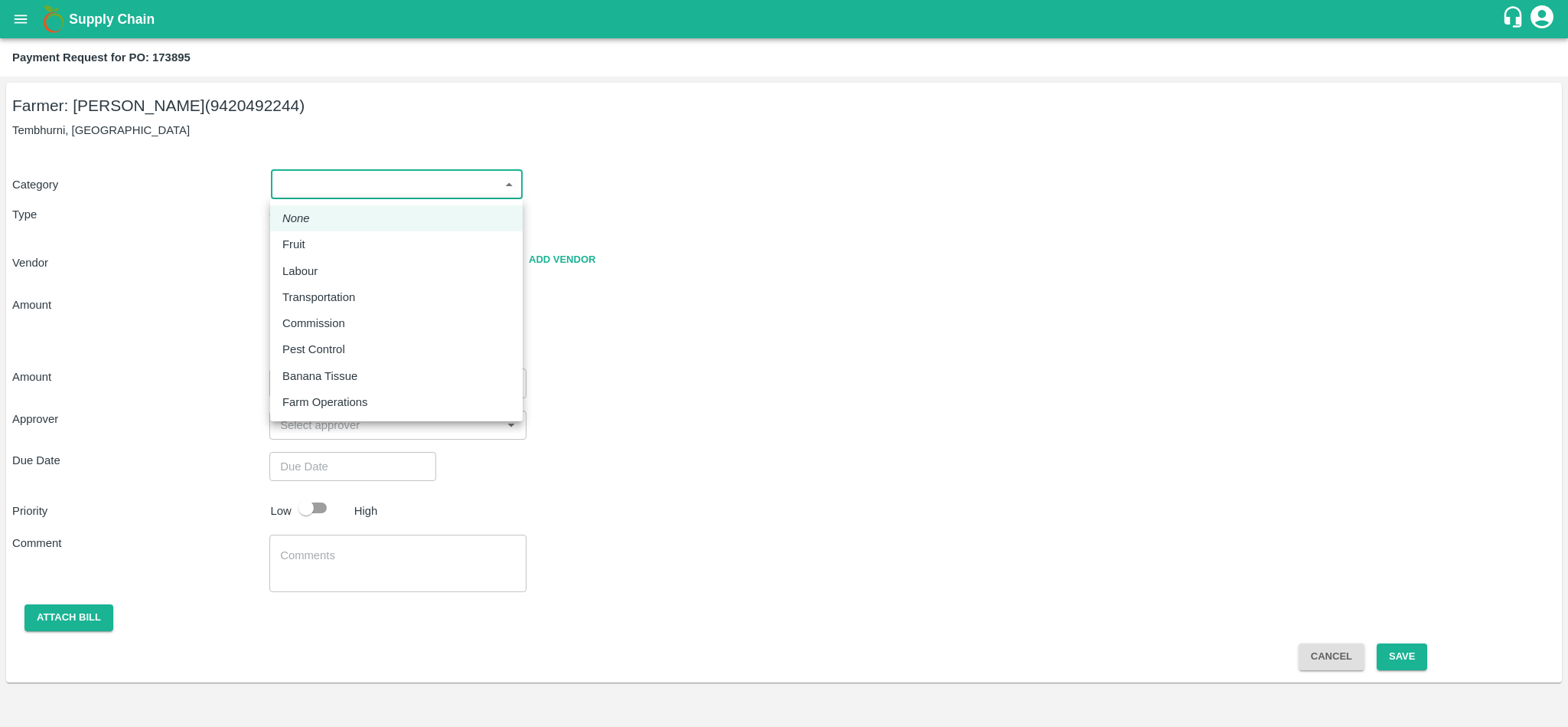
click at [345, 182] on body "Supply Chain Payment Request for PO: 173895 Farmer: Sharada Ramesh Shinde (9420…" at bounding box center [784, 363] width 1568 height 727
click at [299, 239] on p "Fruit" at bounding box center [294, 244] width 23 height 17
type input "1"
radio input "true"
type input "[PERSON_NAME] - 9420492244([PERSON_NAME])"
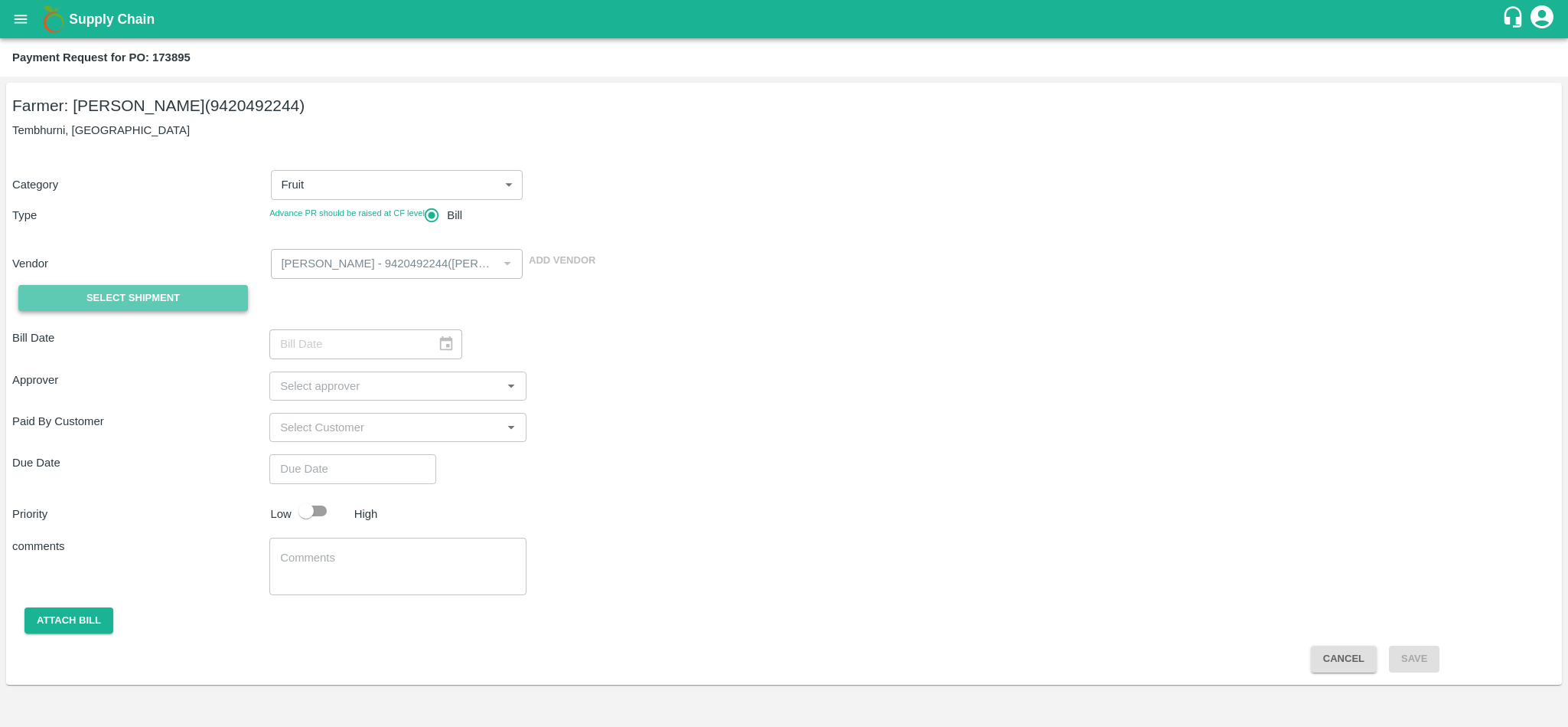
click at [131, 293] on span "Select Shipment" at bounding box center [133, 299] width 93 height 18
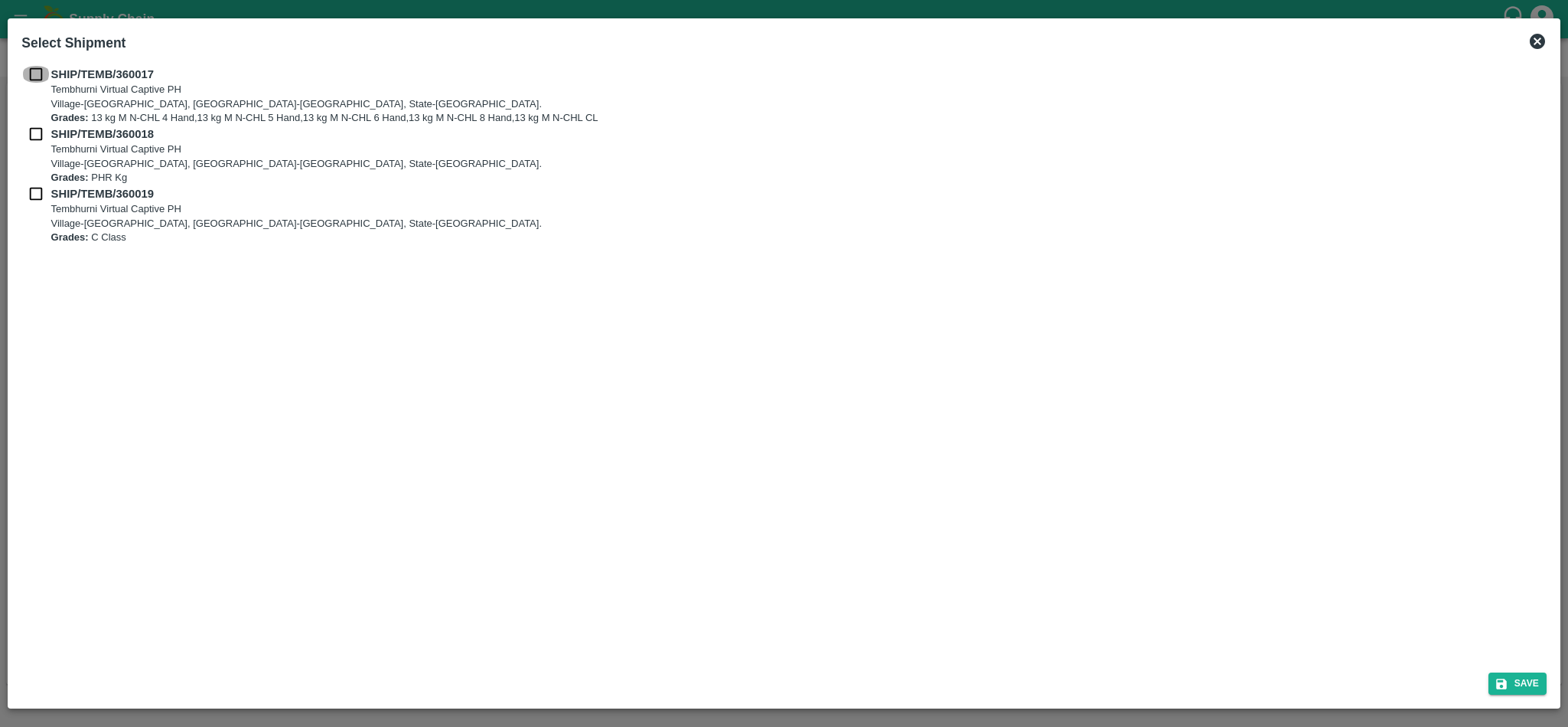
click at [38, 70] on input "checkbox" at bounding box center [35, 74] width 29 height 17
checkbox input "true"
click at [38, 129] on input "checkbox" at bounding box center [35, 134] width 29 height 17
checkbox input "true"
click at [34, 200] on input "checkbox" at bounding box center [35, 193] width 29 height 17
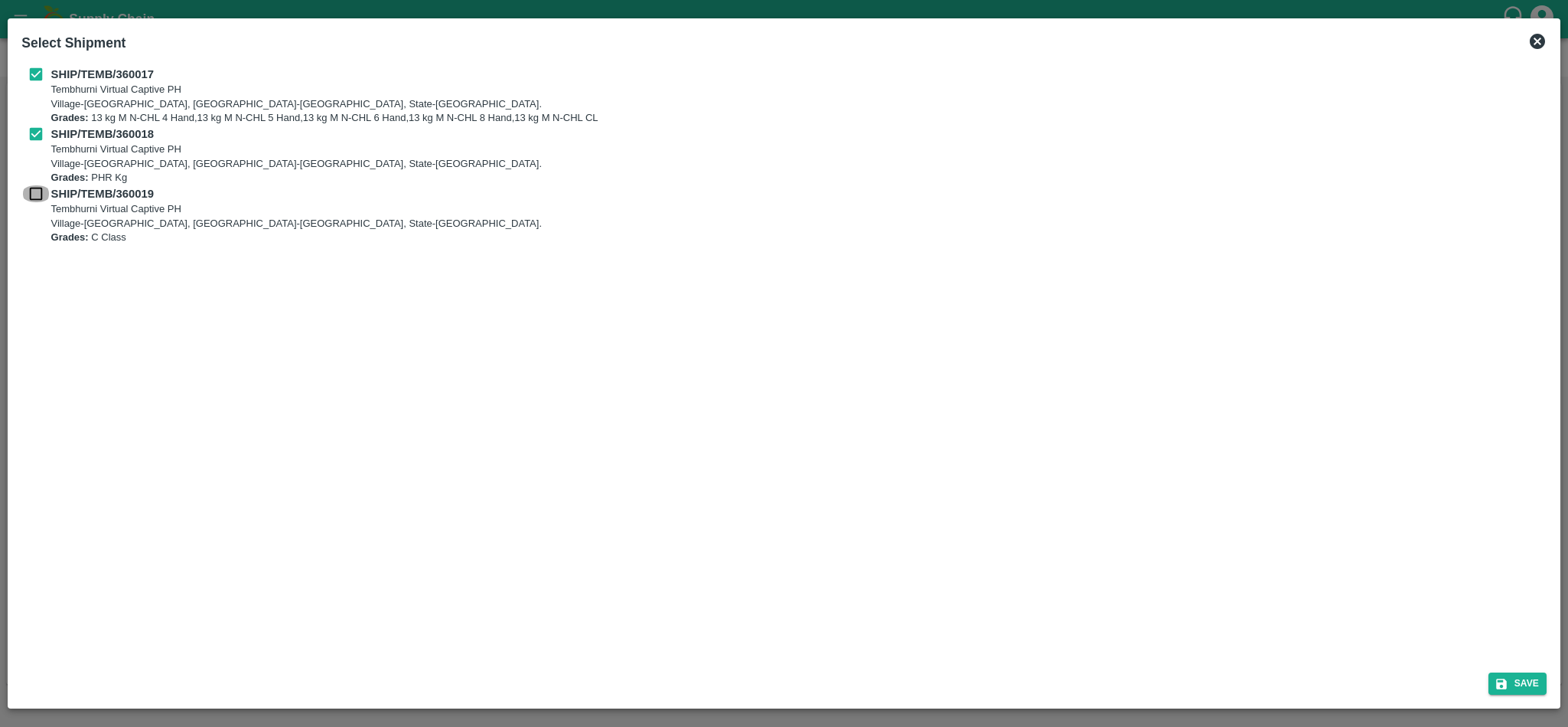
checkbox input "true"
click at [1523, 680] on button "Save" at bounding box center [1518, 683] width 58 height 22
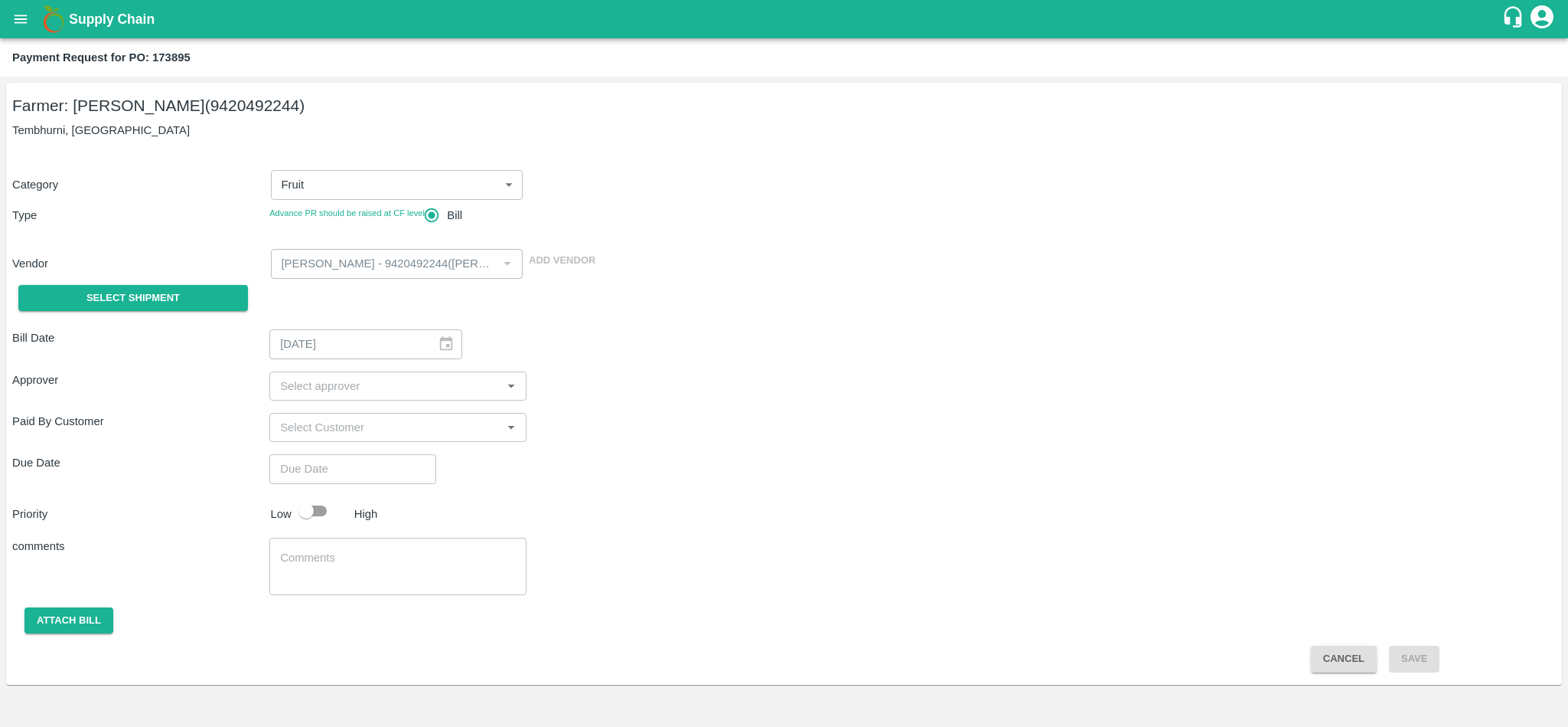
type input "[DATE]"
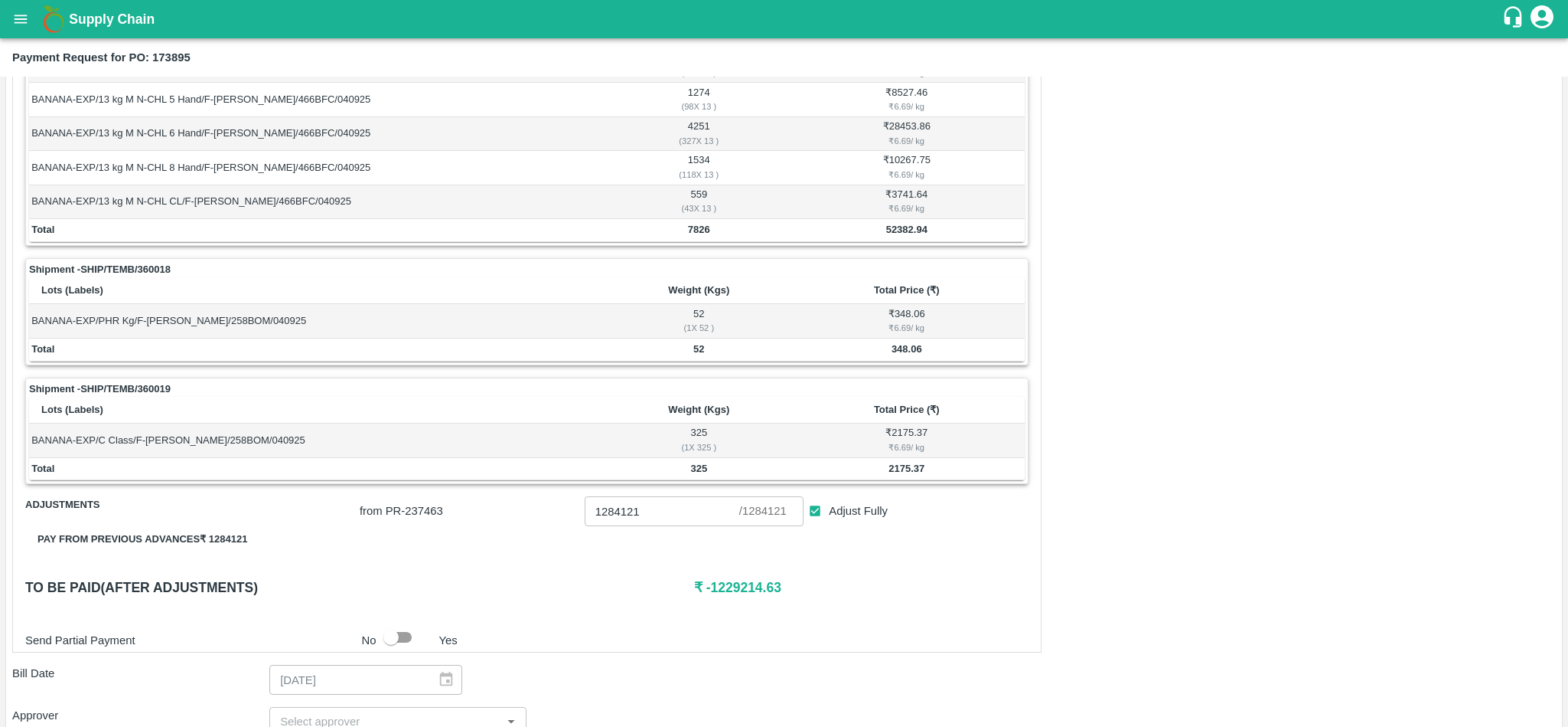
scroll to position [317, 0]
click at [891, 231] on b "52382.94" at bounding box center [906, 227] width 41 height 11
copy b "52382.94"
click at [914, 353] on b "348.06" at bounding box center [906, 347] width 31 height 11
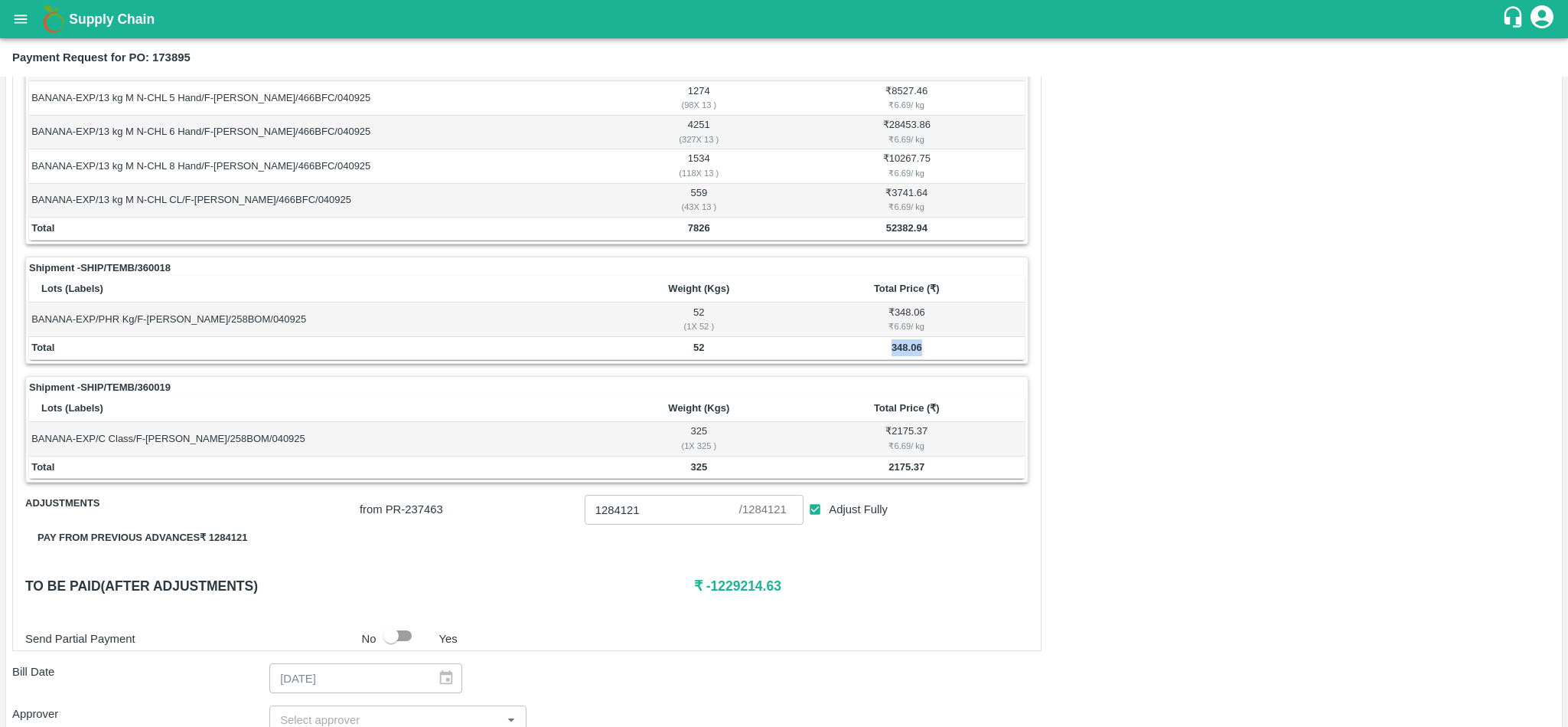
click at [914, 353] on b "348.06" at bounding box center [906, 347] width 31 height 11
copy b "348.06"
click at [898, 470] on b "2175.37" at bounding box center [906, 466] width 36 height 11
copy b "2175.37"
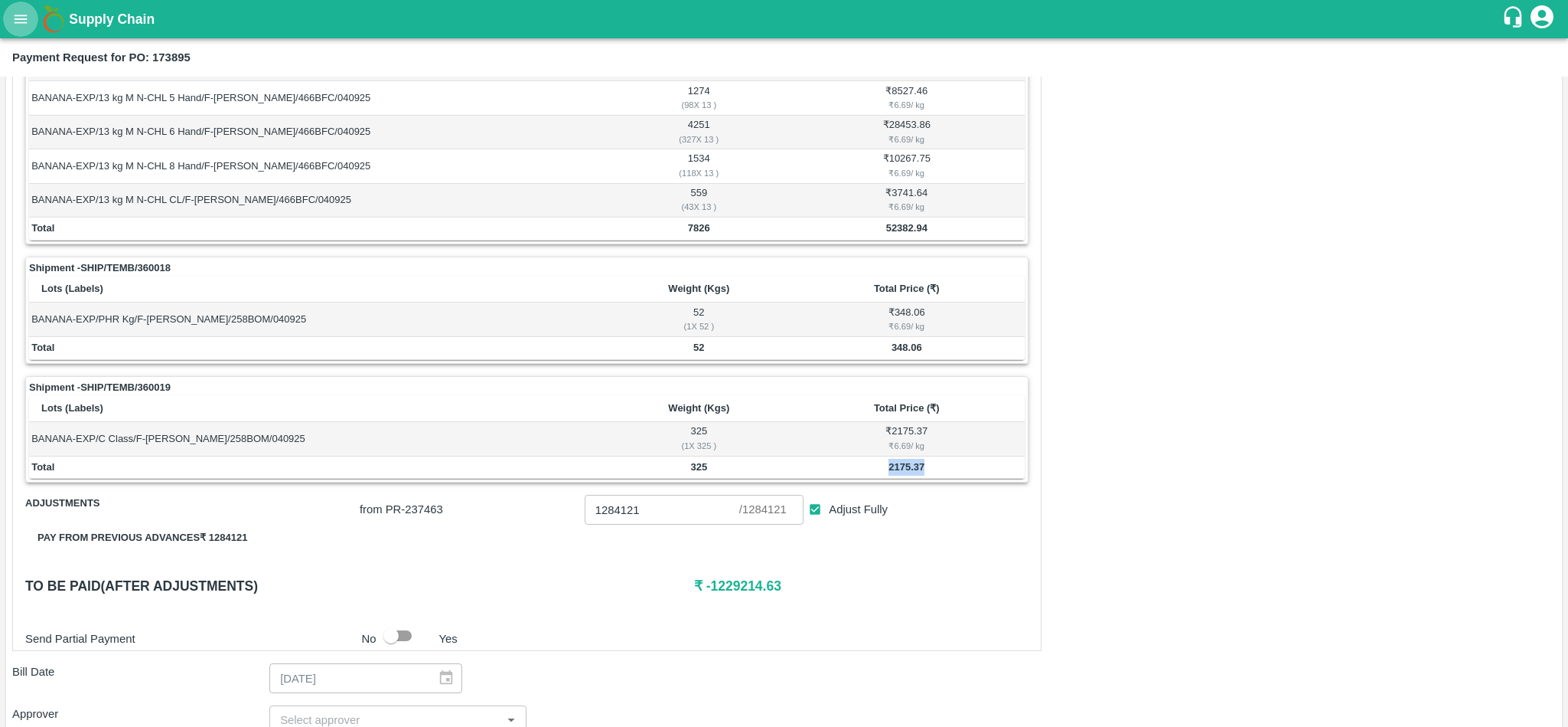
click at [19, 19] on icon "open drawer" at bounding box center [21, 19] width 13 height 8
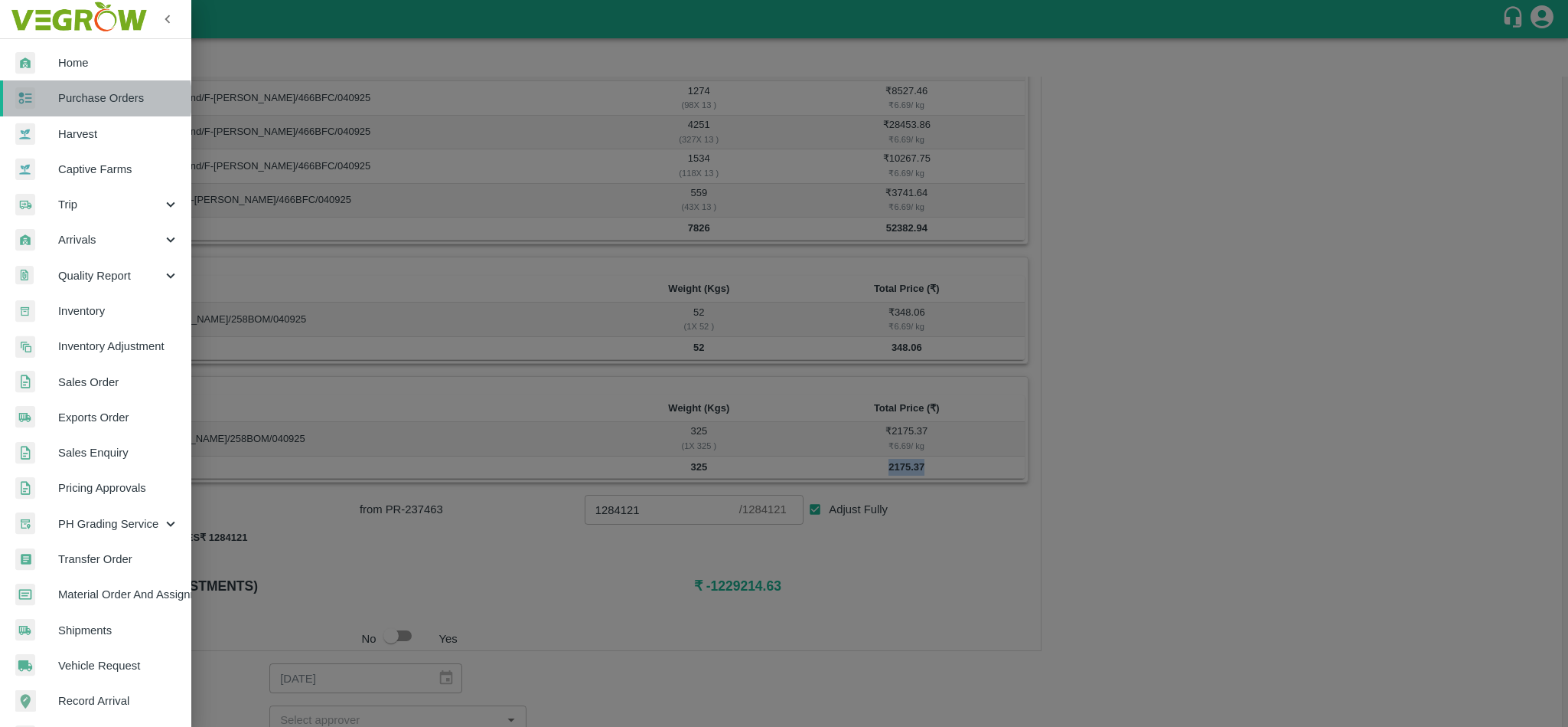
click at [94, 100] on span "Purchase Orders" at bounding box center [118, 98] width 121 height 17
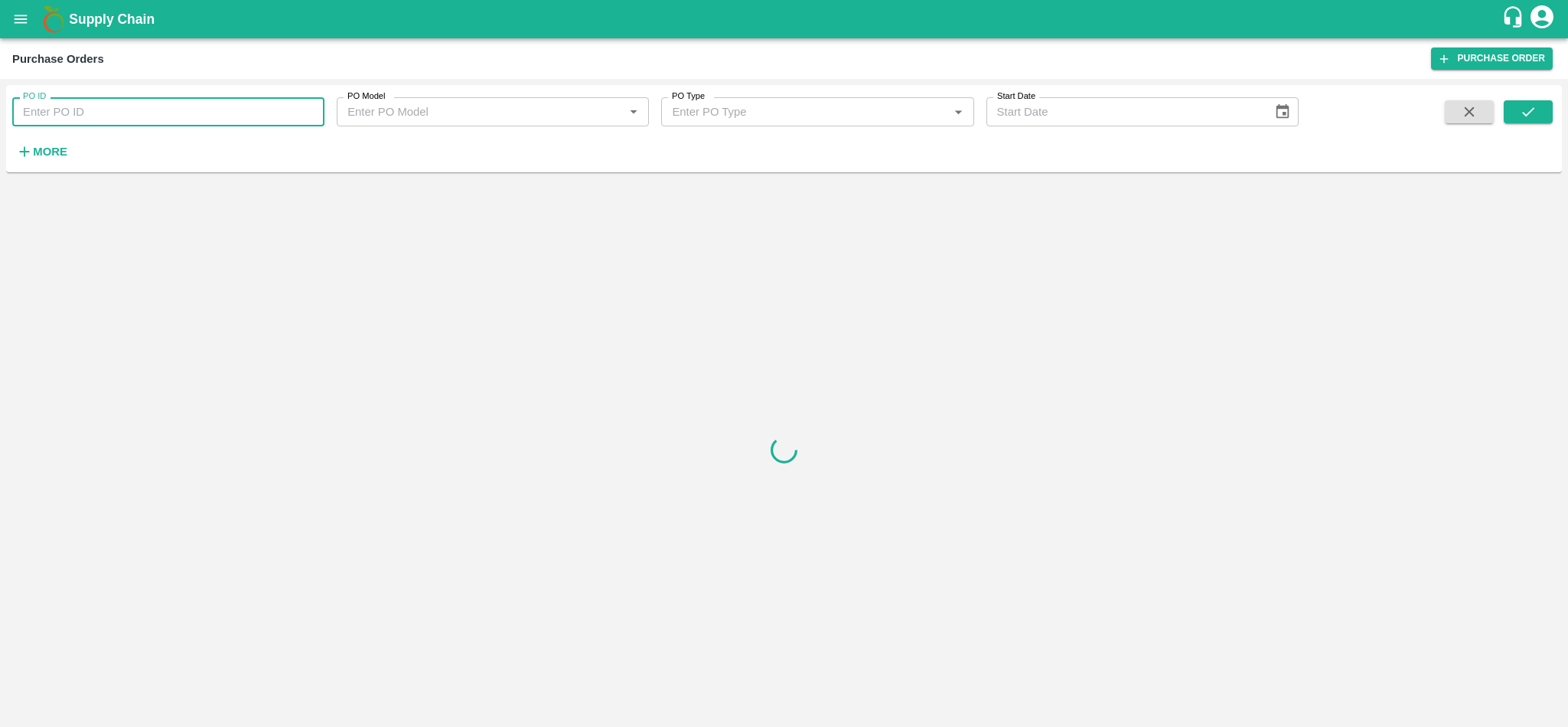
click at [169, 124] on input "PO ID" at bounding box center [168, 111] width 312 height 29
paste input "173884"
type input "173884"
click at [1532, 122] on button "submit" at bounding box center [1528, 111] width 49 height 23
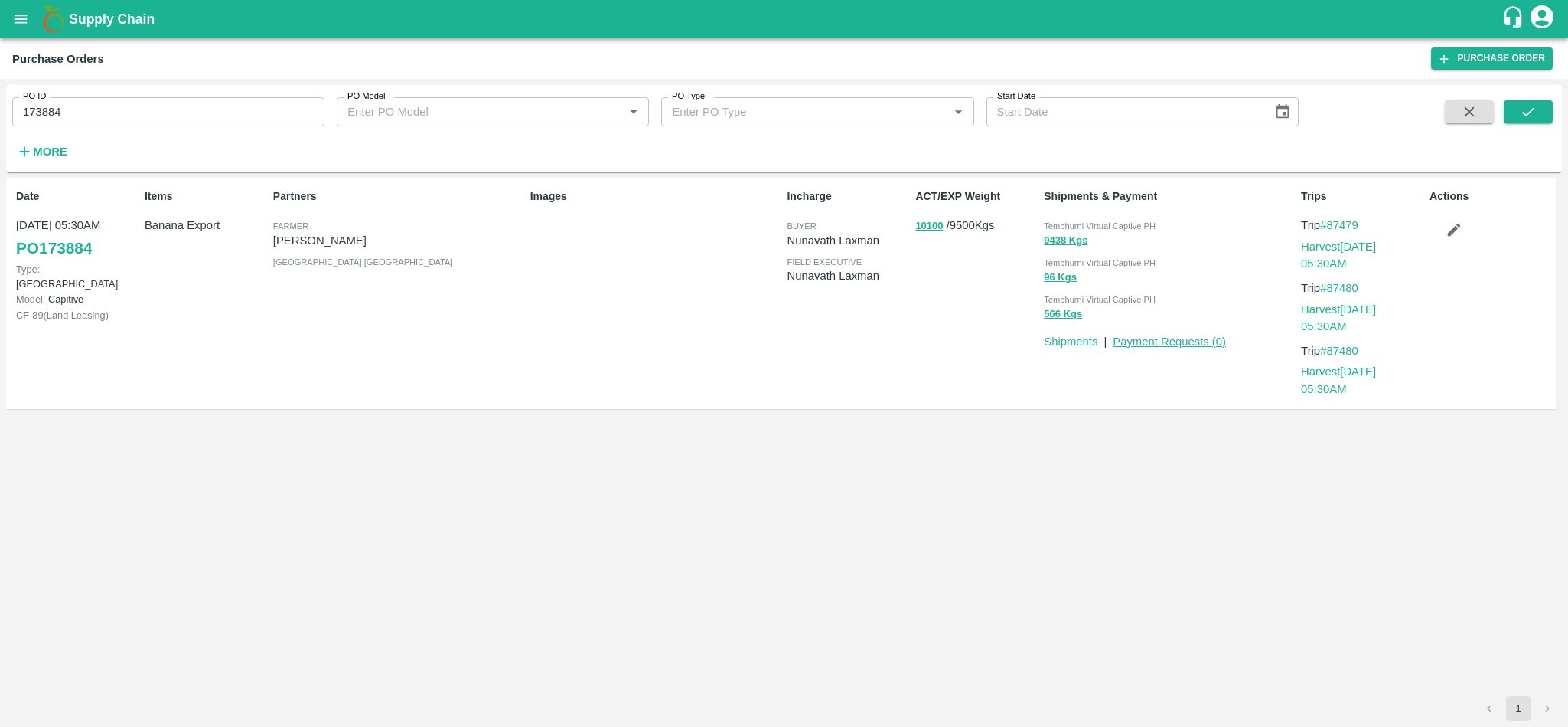
click at [1151, 339] on link "Payment Requests ( 0 )" at bounding box center [1169, 341] width 113 height 12
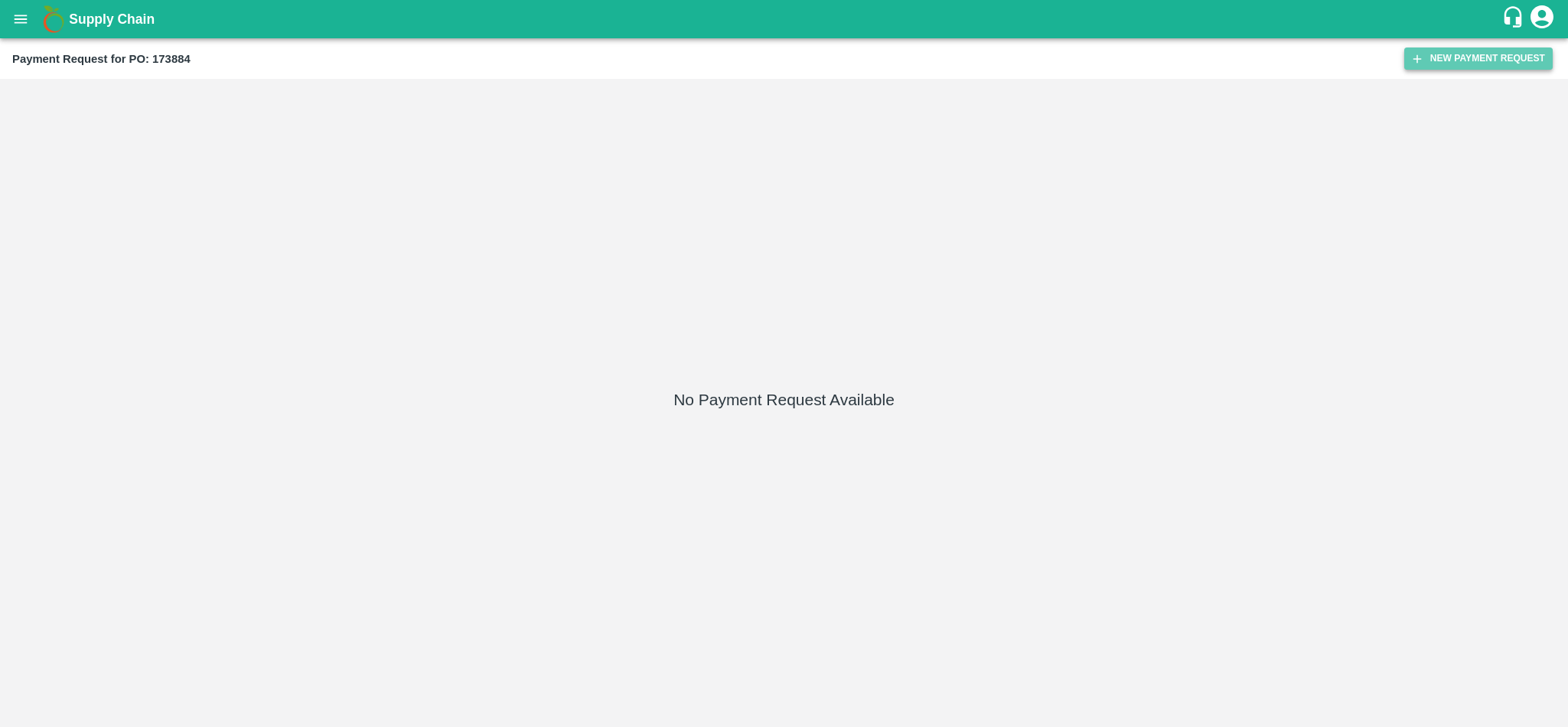
click at [1450, 57] on button "New Payment Request" at bounding box center [1478, 58] width 149 height 22
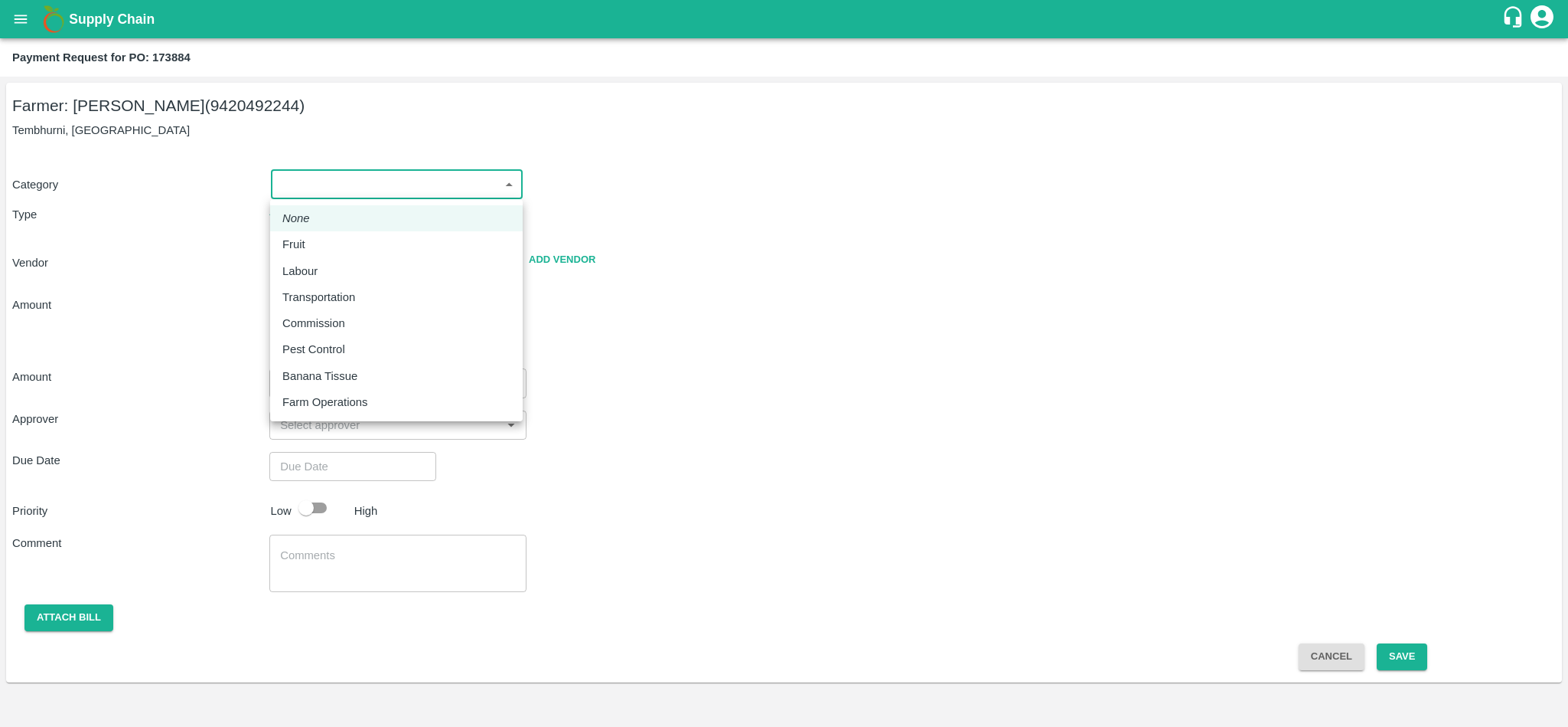
click at [364, 186] on body "Supply Chain Payment Request for PO: 173884 Farmer: [PERSON_NAME] (9420492244) …" at bounding box center [784, 363] width 1568 height 727
click at [299, 244] on p "Fruit" at bounding box center [294, 244] width 23 height 17
type input "1"
radio input "true"
type input "[PERSON_NAME] - 9420492244([PERSON_NAME])"
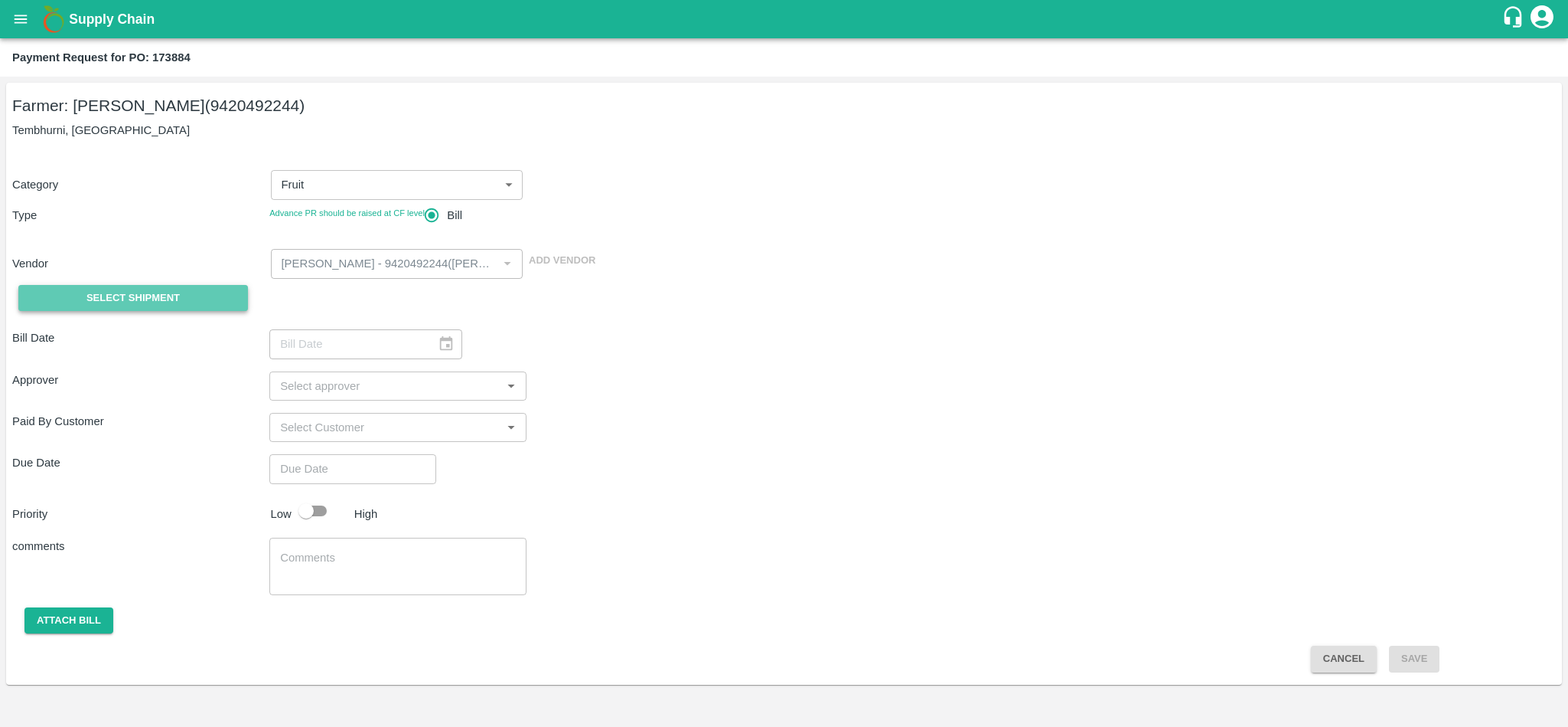
click at [139, 294] on span "Select Shipment" at bounding box center [133, 299] width 93 height 18
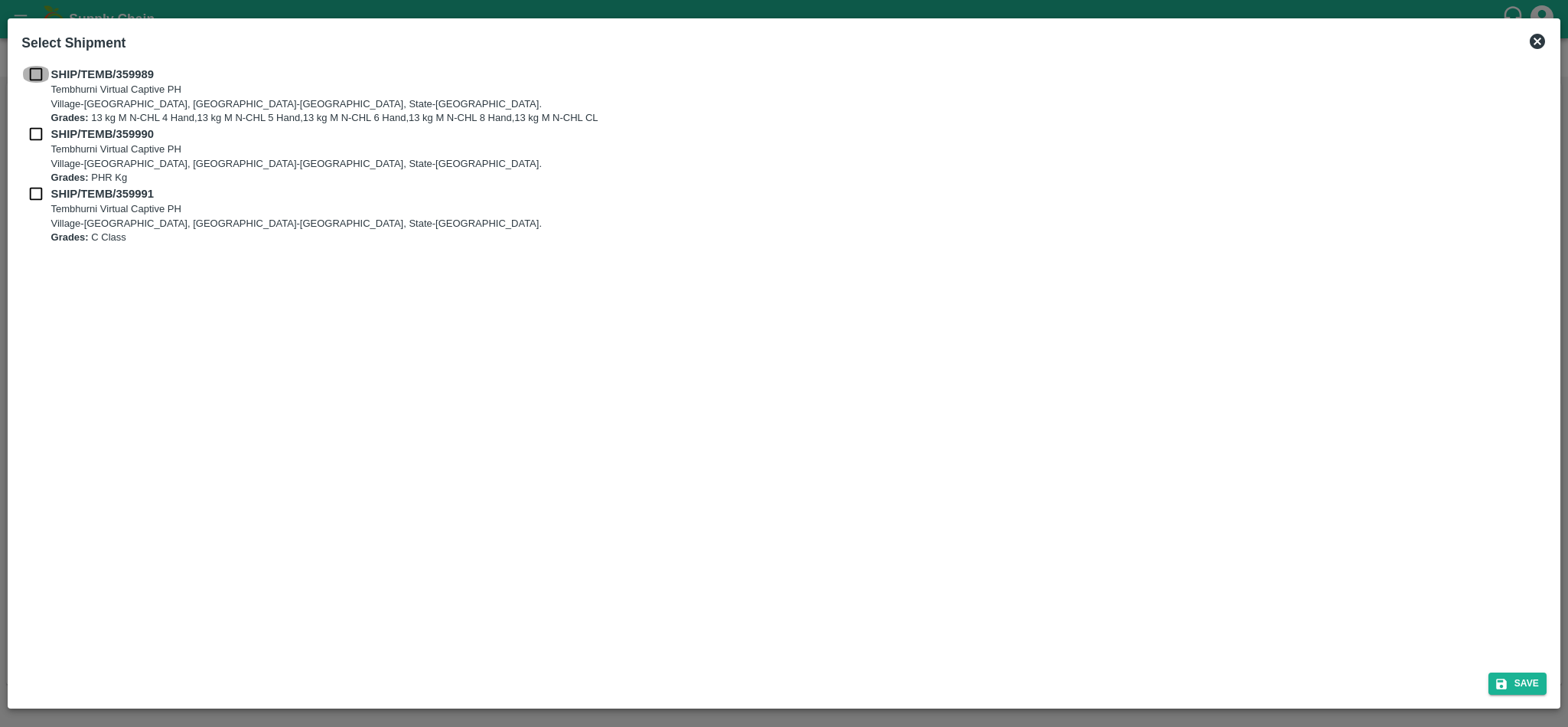
click at [37, 69] on input "checkbox" at bounding box center [35, 74] width 29 height 17
checkbox input "true"
click at [34, 126] on input "checkbox" at bounding box center [35, 134] width 29 height 17
checkbox input "true"
click at [34, 184] on div "SHIP/TEMB/359990 Tembhurni Virtual Captive PH Village-Tembhurni, District-Solap…" at bounding box center [784, 156] width 1525 height 60
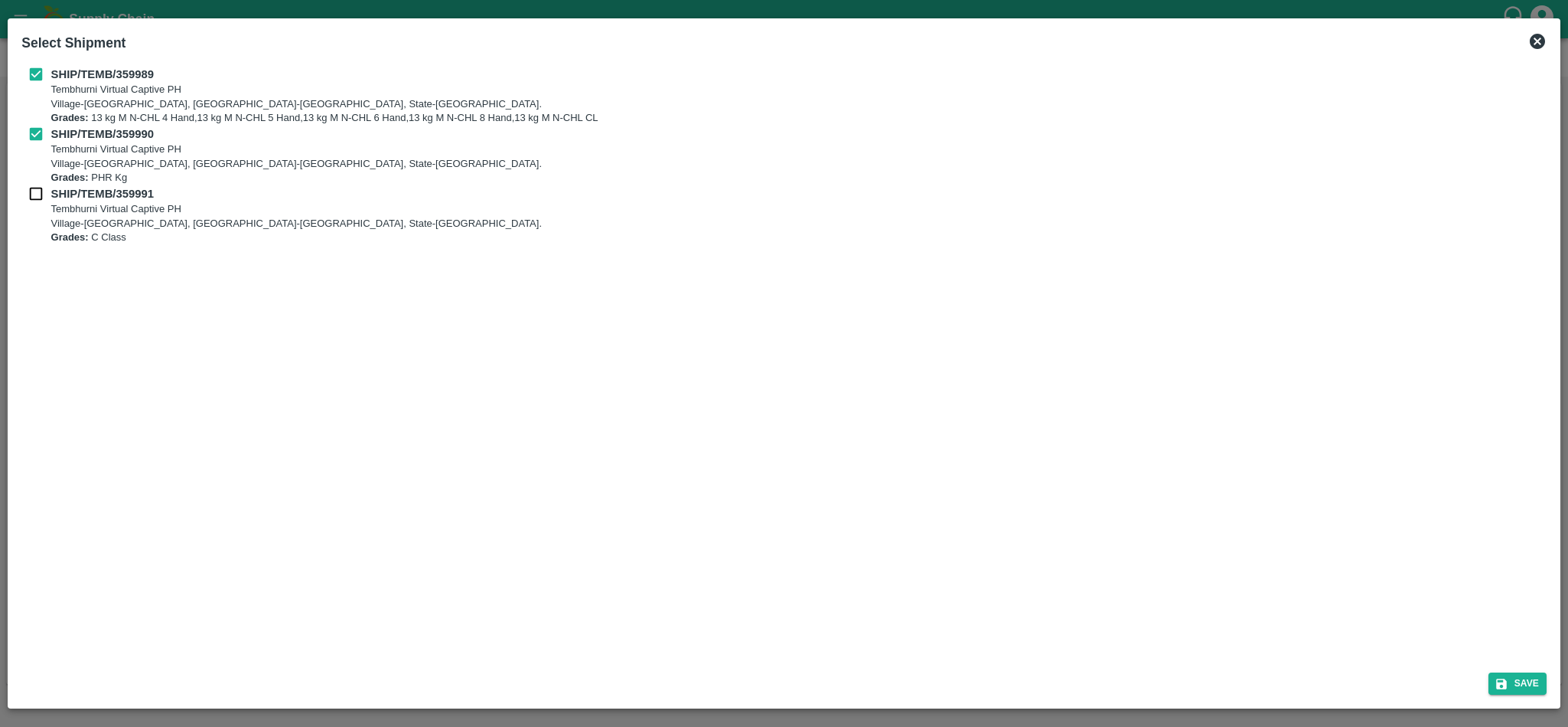
click at [34, 193] on input "checkbox" at bounding box center [35, 193] width 29 height 17
checkbox input "true"
click at [1512, 685] on button "Save" at bounding box center [1518, 683] width 58 height 22
type input "[DATE]"
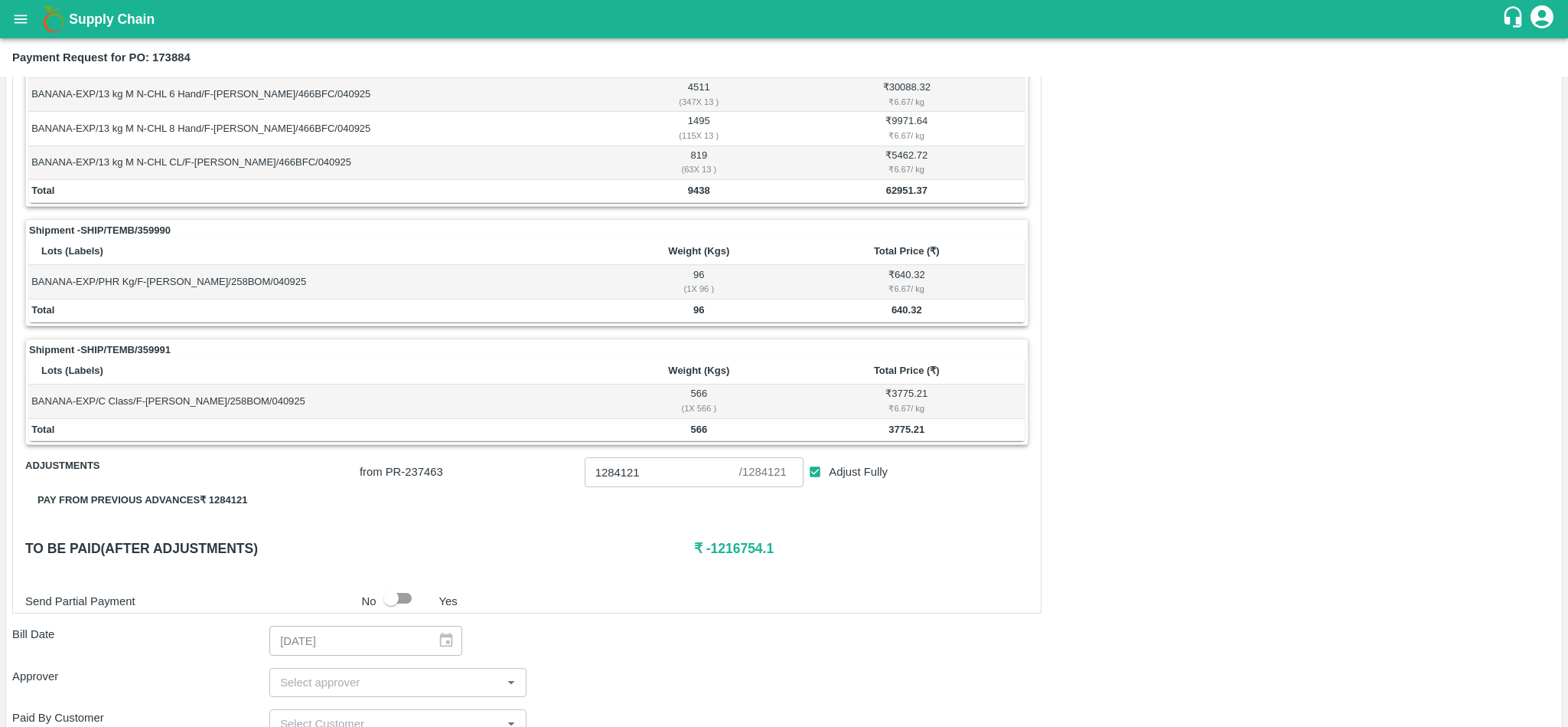
scroll to position [361, 0]
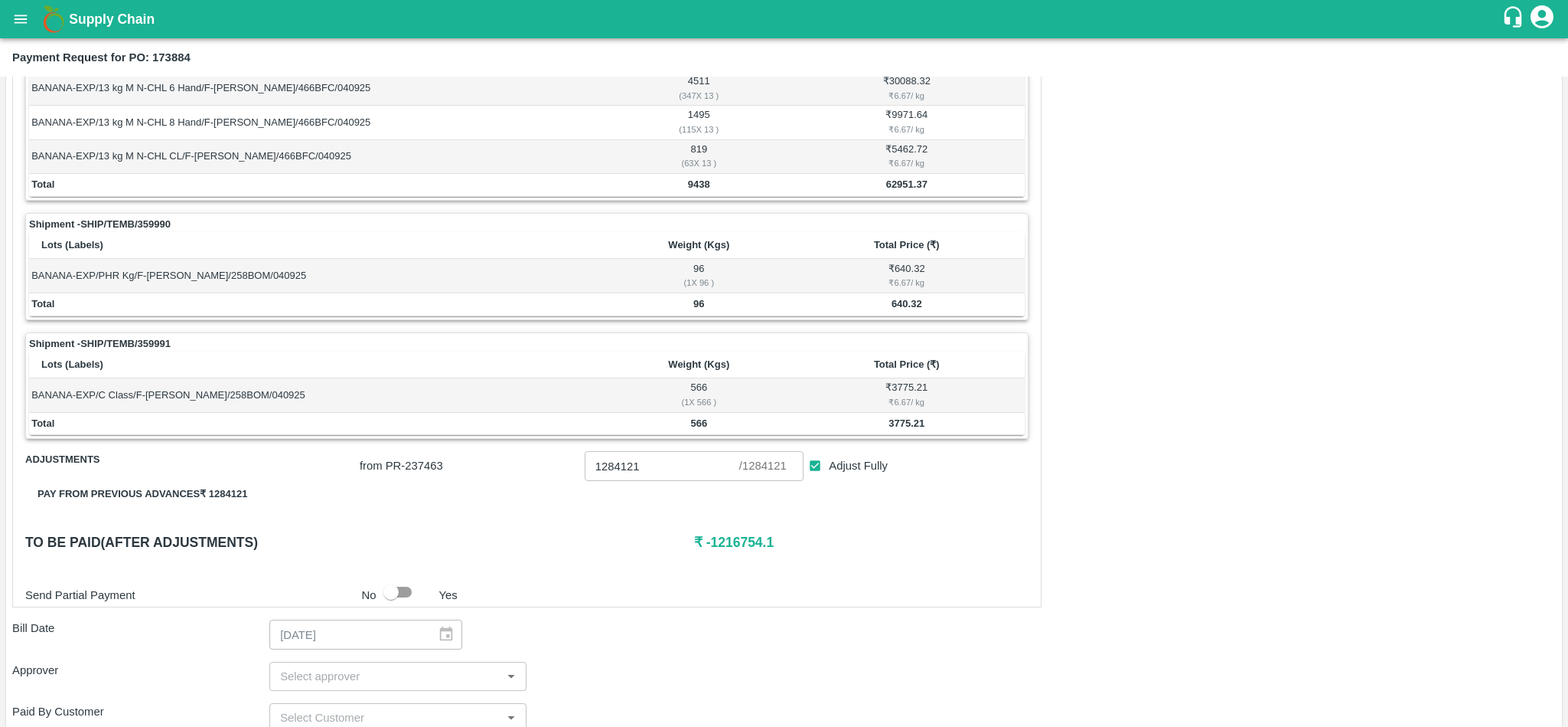
click at [900, 189] on b "62951.37" at bounding box center [906, 183] width 41 height 11
copy b "62951.37"
click at [900, 301] on td "640.32" at bounding box center [907, 304] width 236 height 23
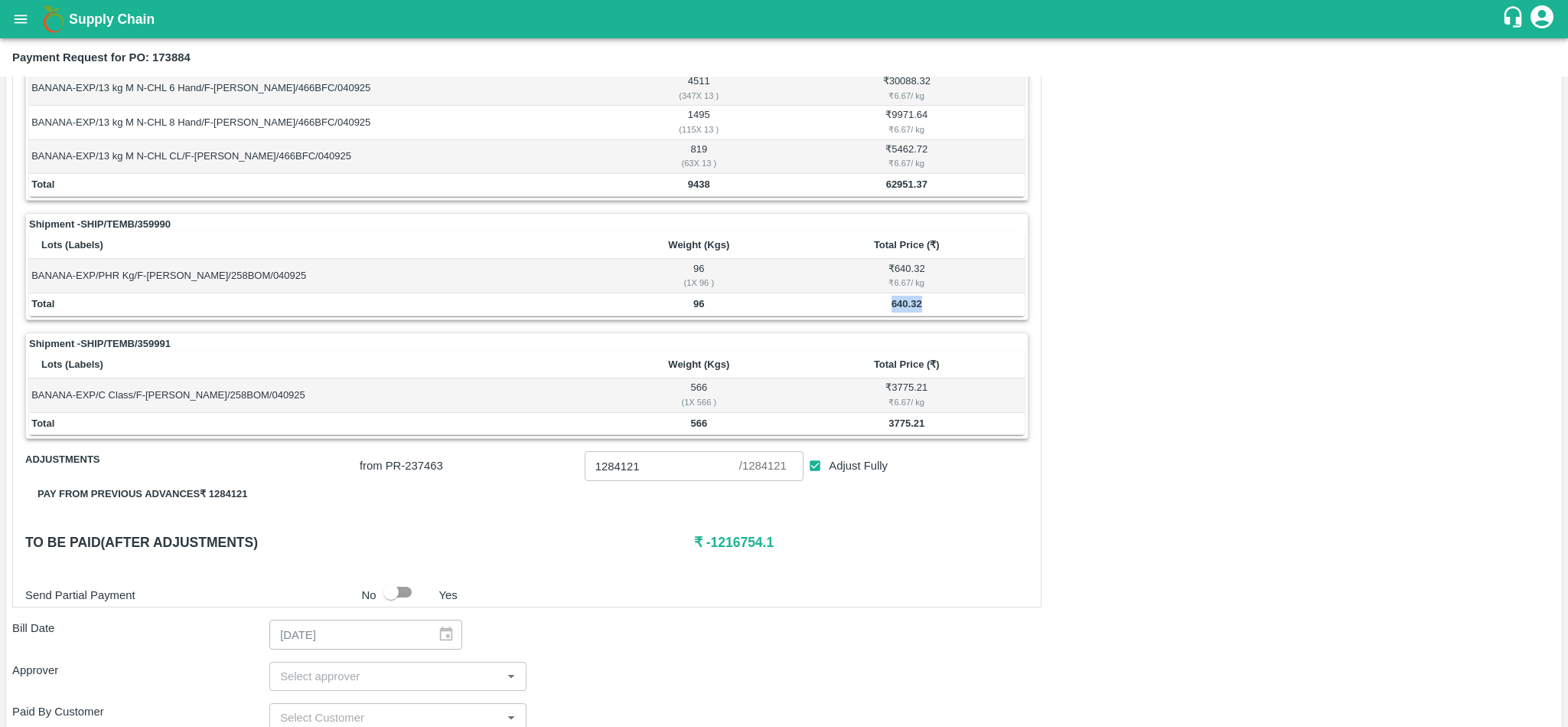
copy b "640.32"
click at [907, 429] on b "3775.21" at bounding box center [906, 422] width 36 height 11
copy b "3775.21"
click at [887, 194] on td "62951.37" at bounding box center [907, 185] width 236 height 23
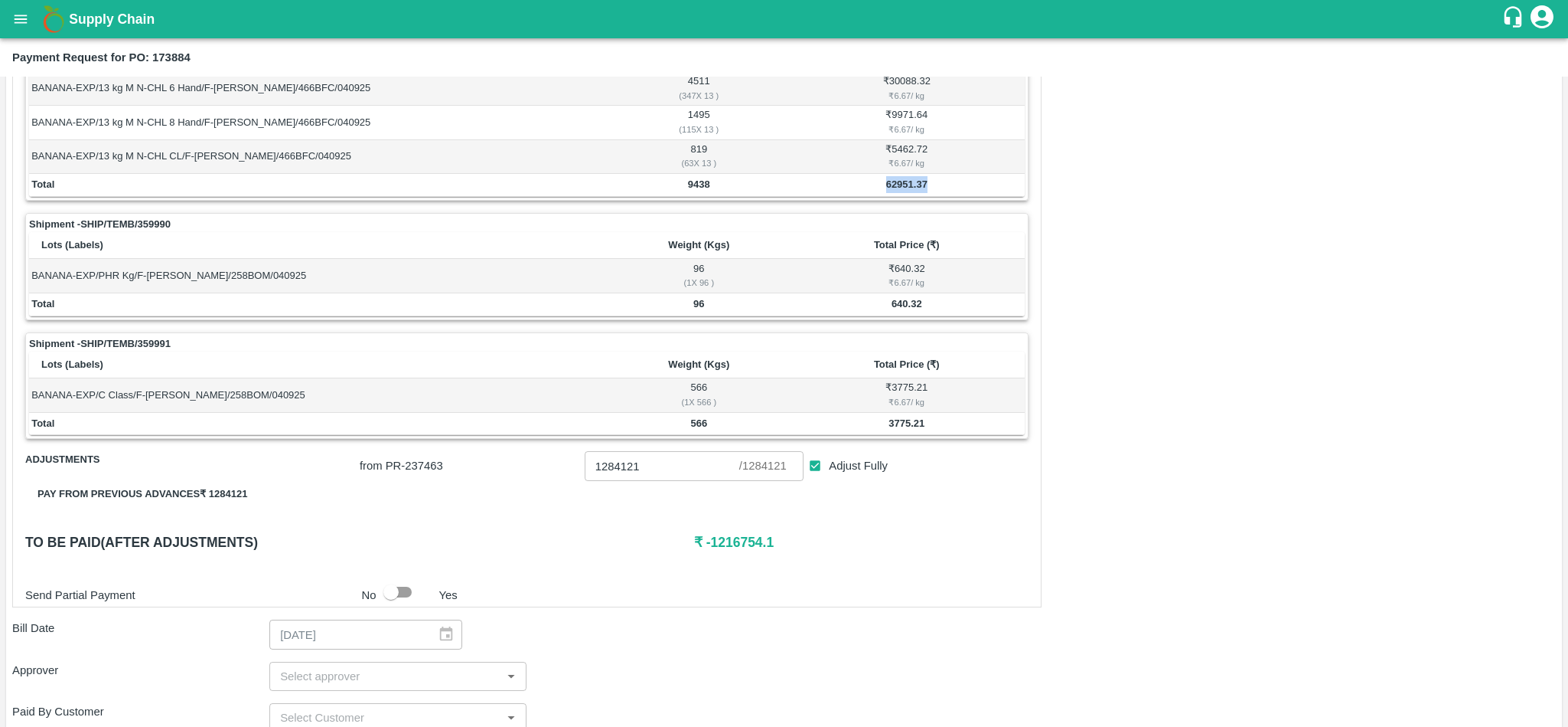
click at [887, 194] on td "62951.37" at bounding box center [907, 185] width 236 height 23
copy b "62951.37"
click at [900, 309] on b "640.32" at bounding box center [906, 303] width 31 height 11
copy b "640.32"
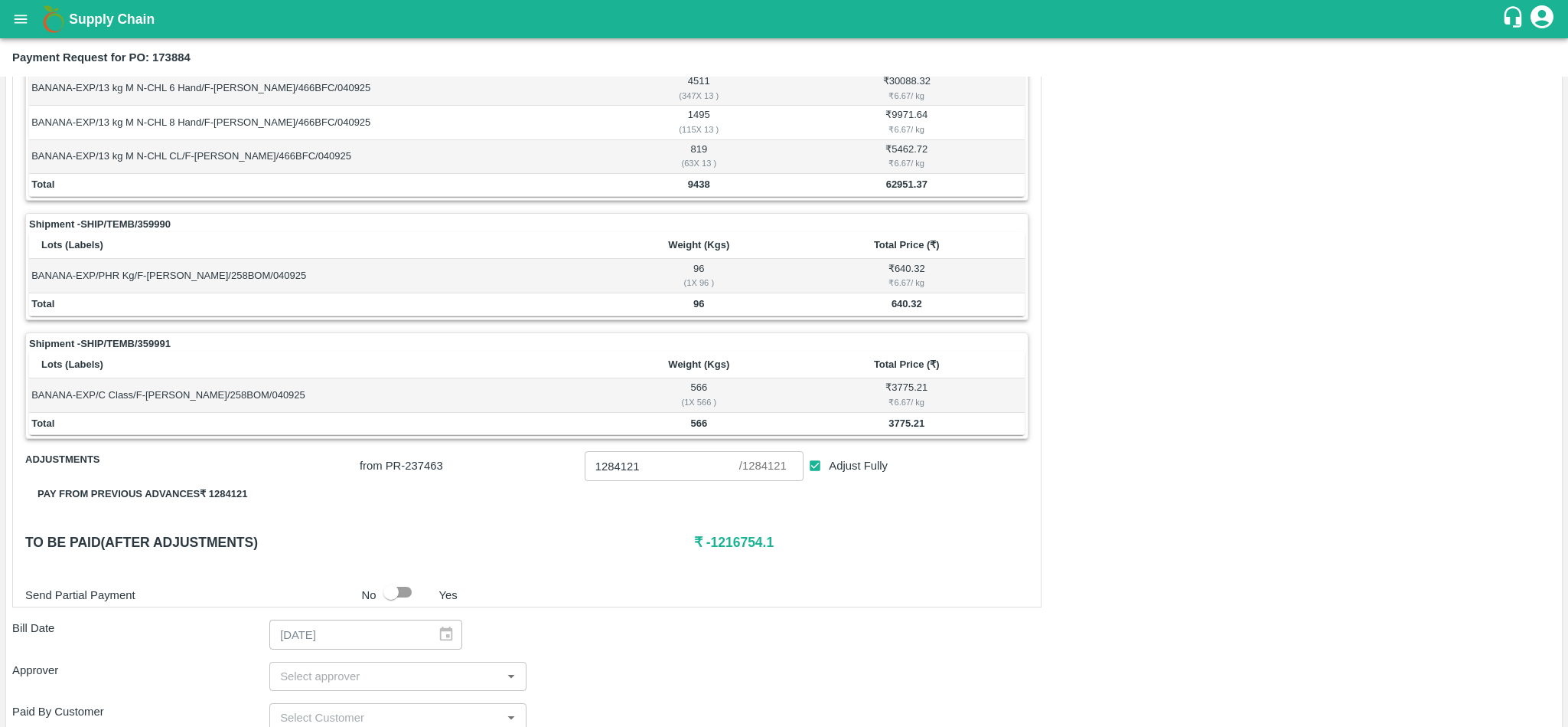
click at [904, 419] on td "3775.21" at bounding box center [907, 424] width 236 height 23
copy b "3775.21"
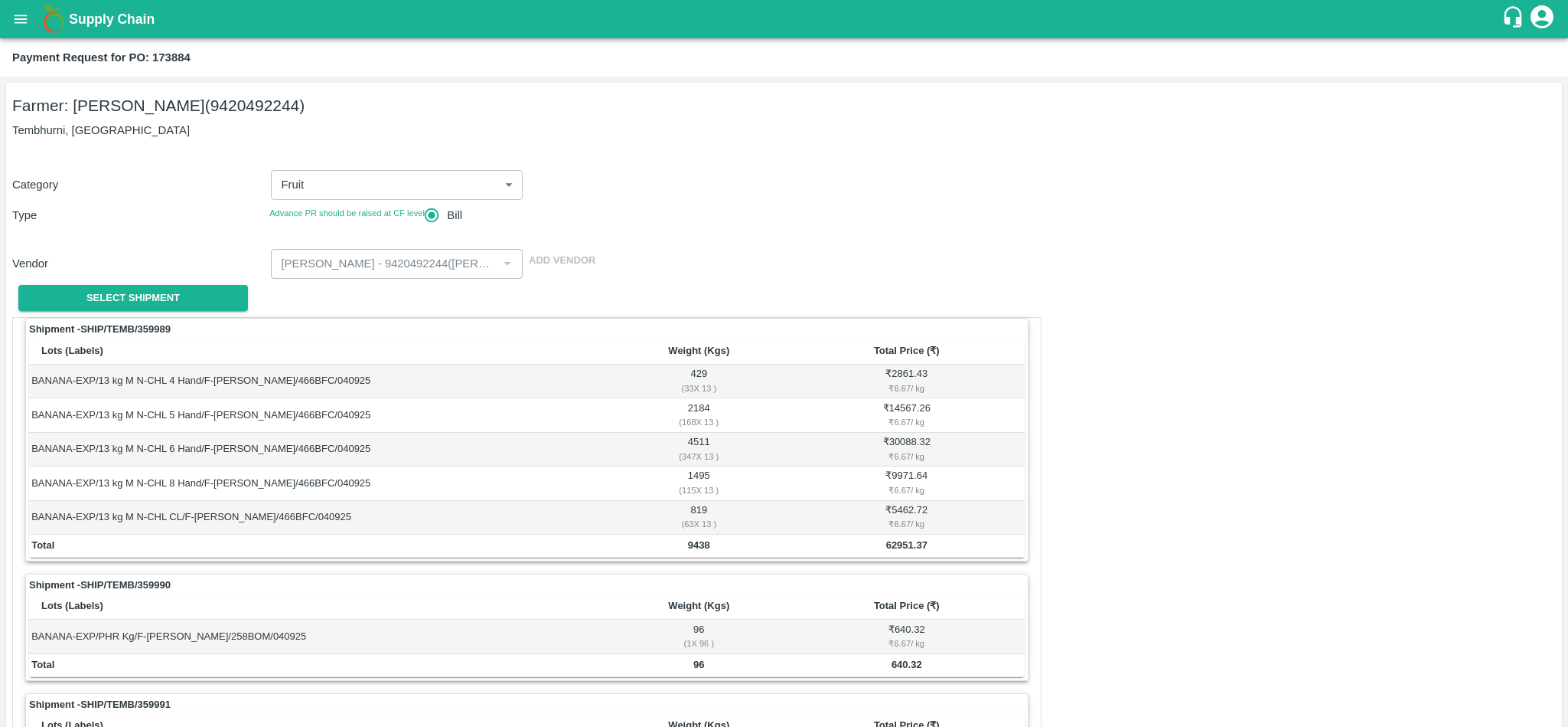
click at [18, 21] on icon "open drawer" at bounding box center [20, 19] width 17 height 17
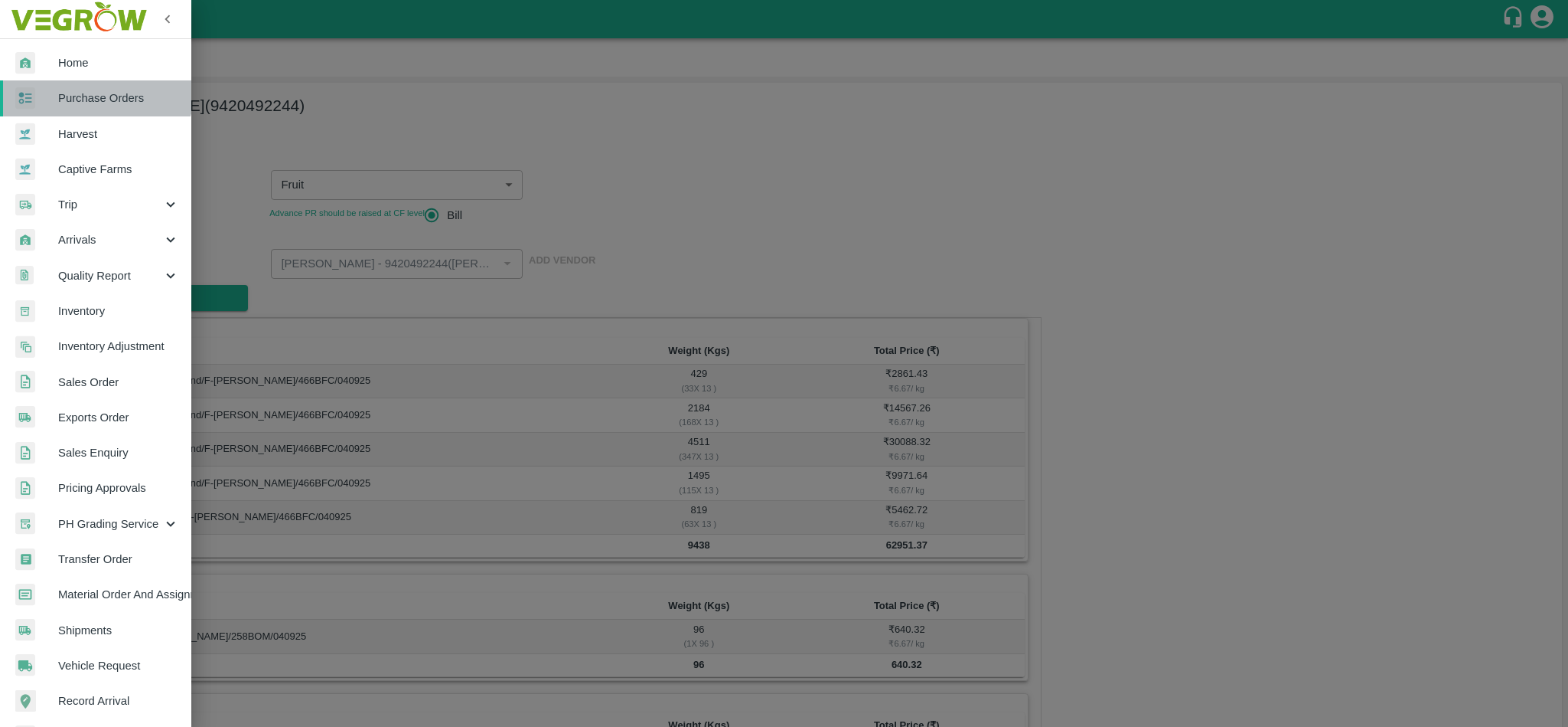
click at [86, 86] on link "Purchase Orders" at bounding box center [95, 97] width 191 height 35
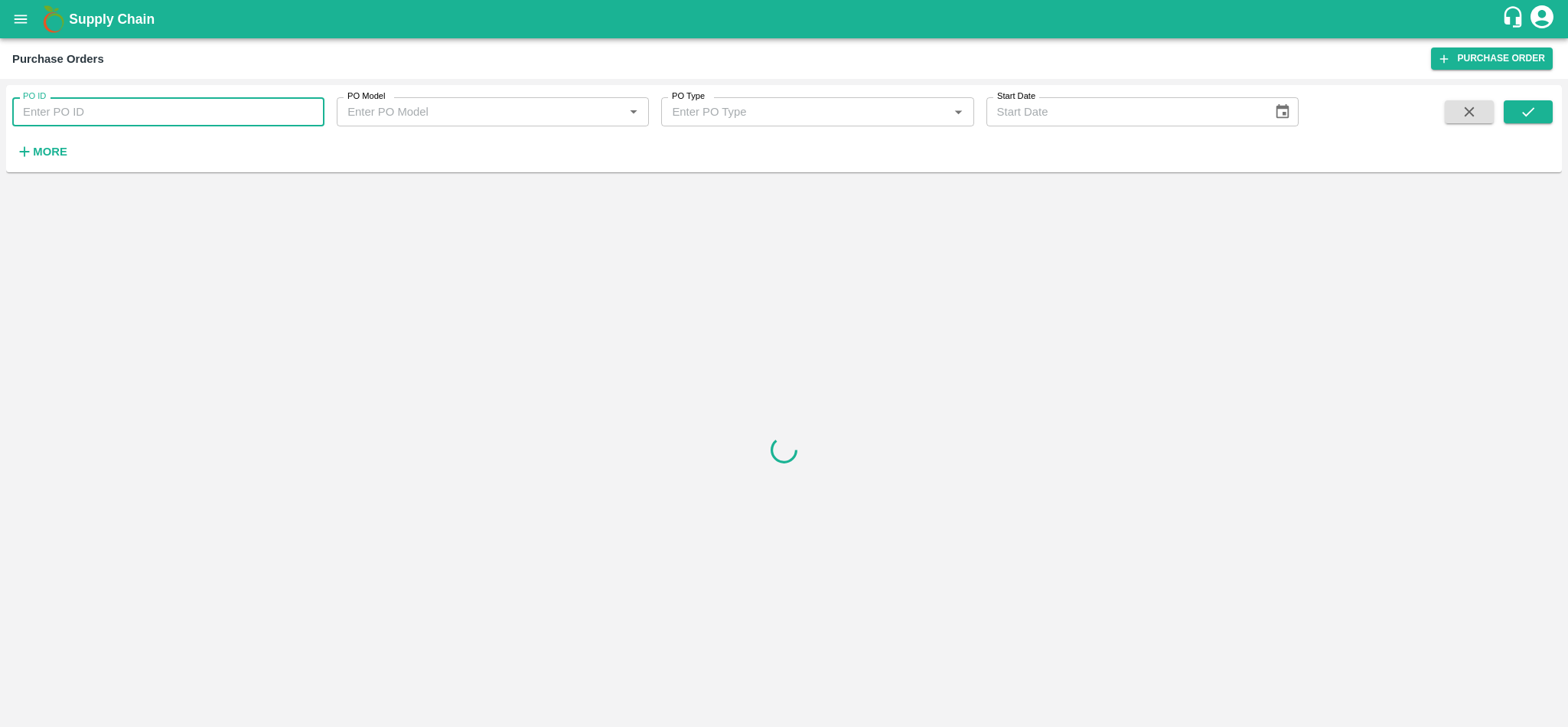
click at [163, 113] on input "PO ID" at bounding box center [168, 111] width 312 height 29
paste input "PO-173887"
click at [67, 113] on input "PO-173887" at bounding box center [168, 111] width 312 height 29
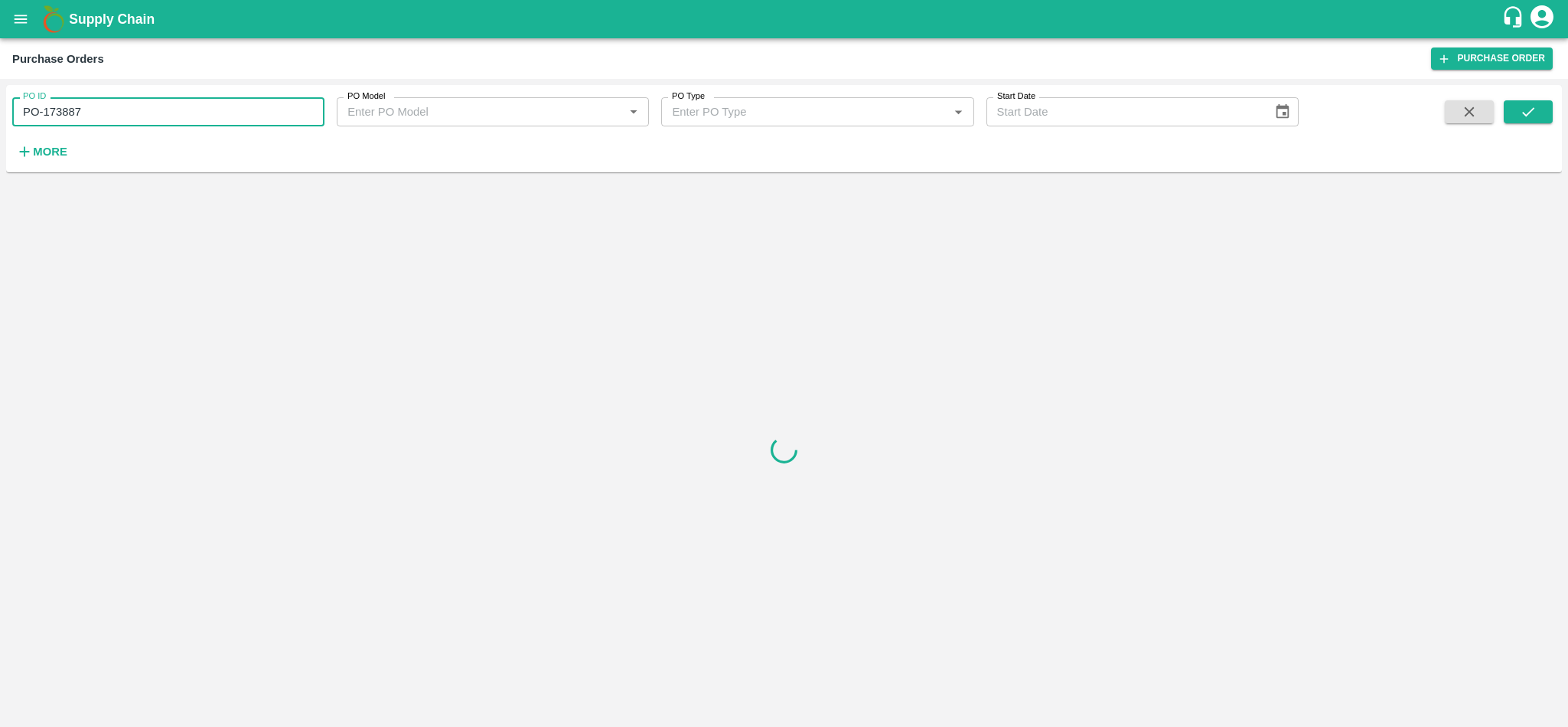
click at [67, 113] on input "PO-173887" at bounding box center [168, 111] width 312 height 29
paste input "text"
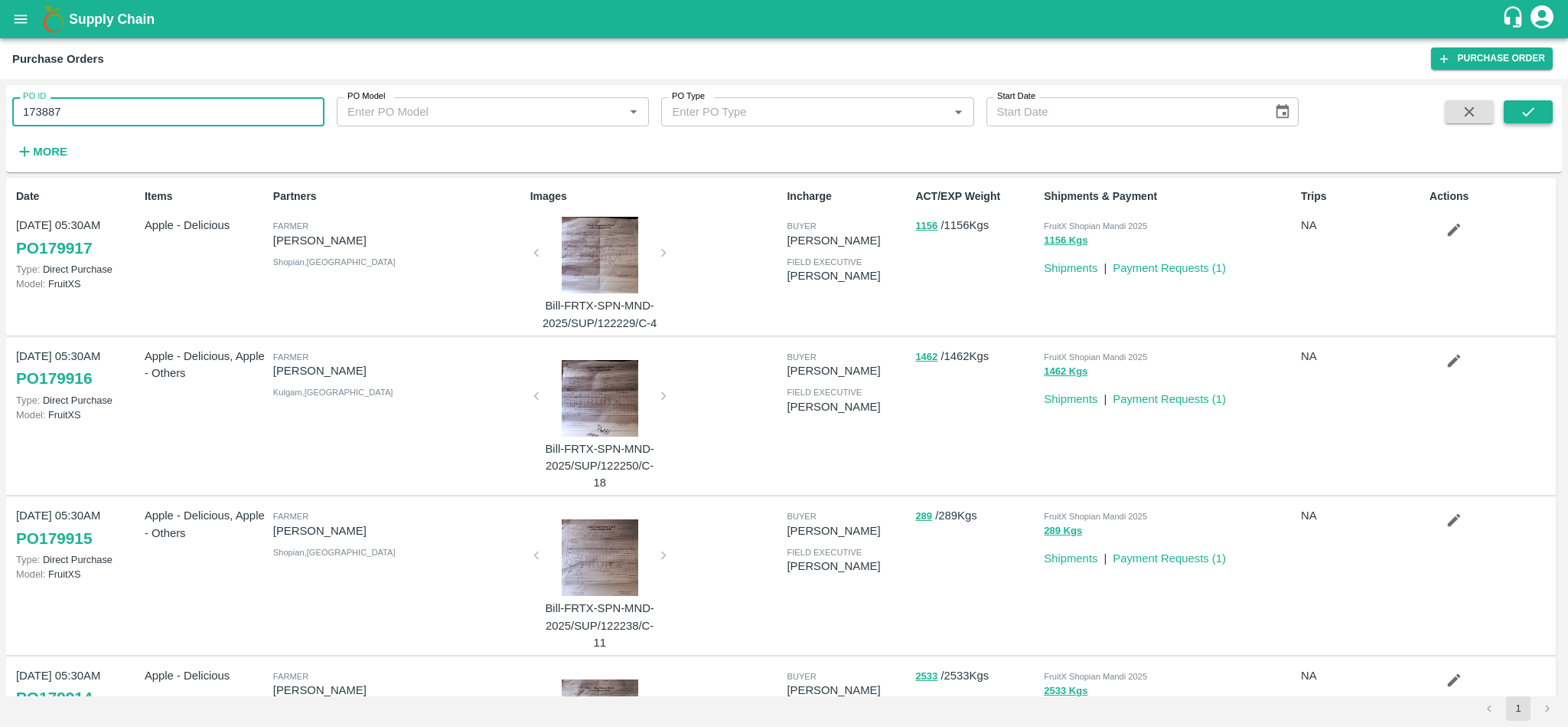
type input "173887"
click at [1529, 108] on icon "submit" at bounding box center [1528, 111] width 17 height 17
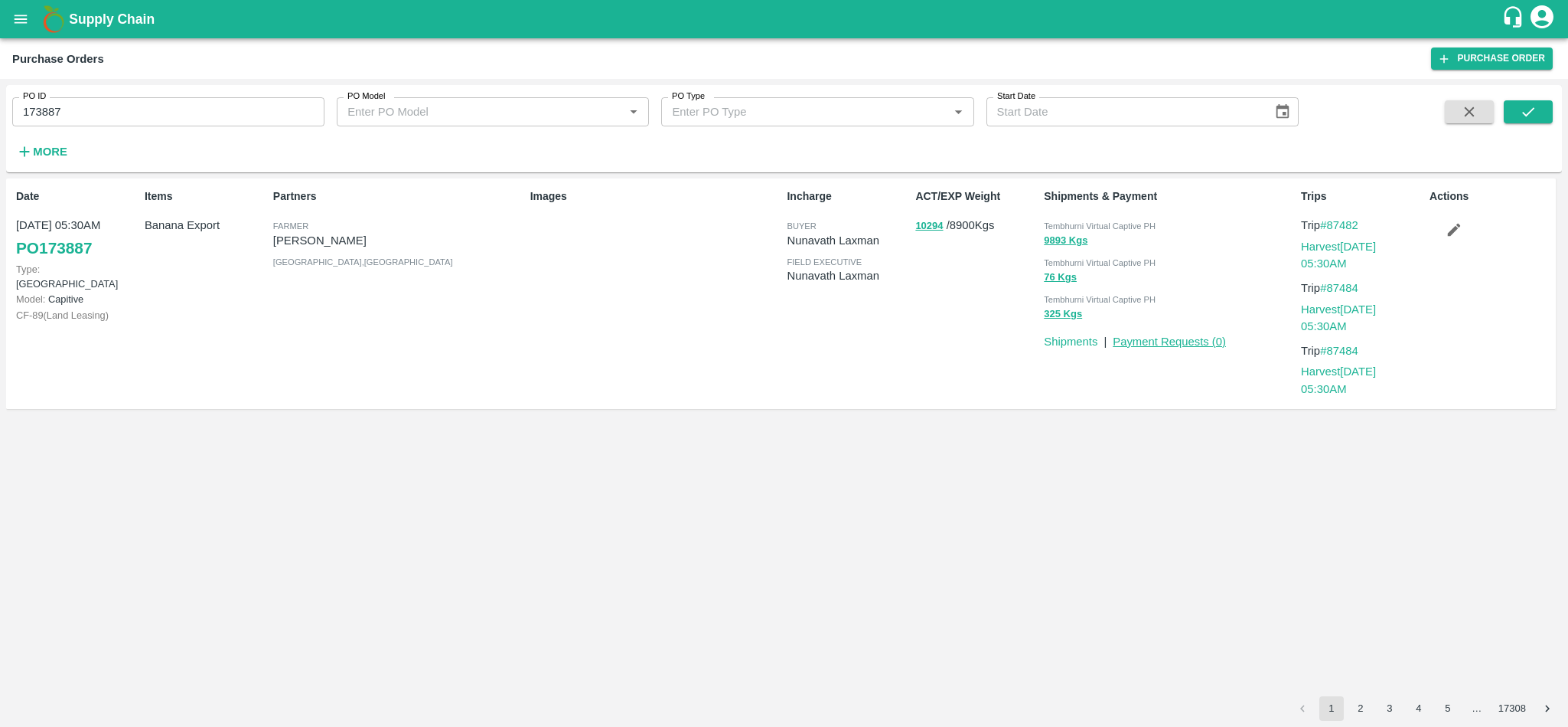
click at [1162, 345] on link "Payment Requests ( 0 )" at bounding box center [1169, 341] width 113 height 12
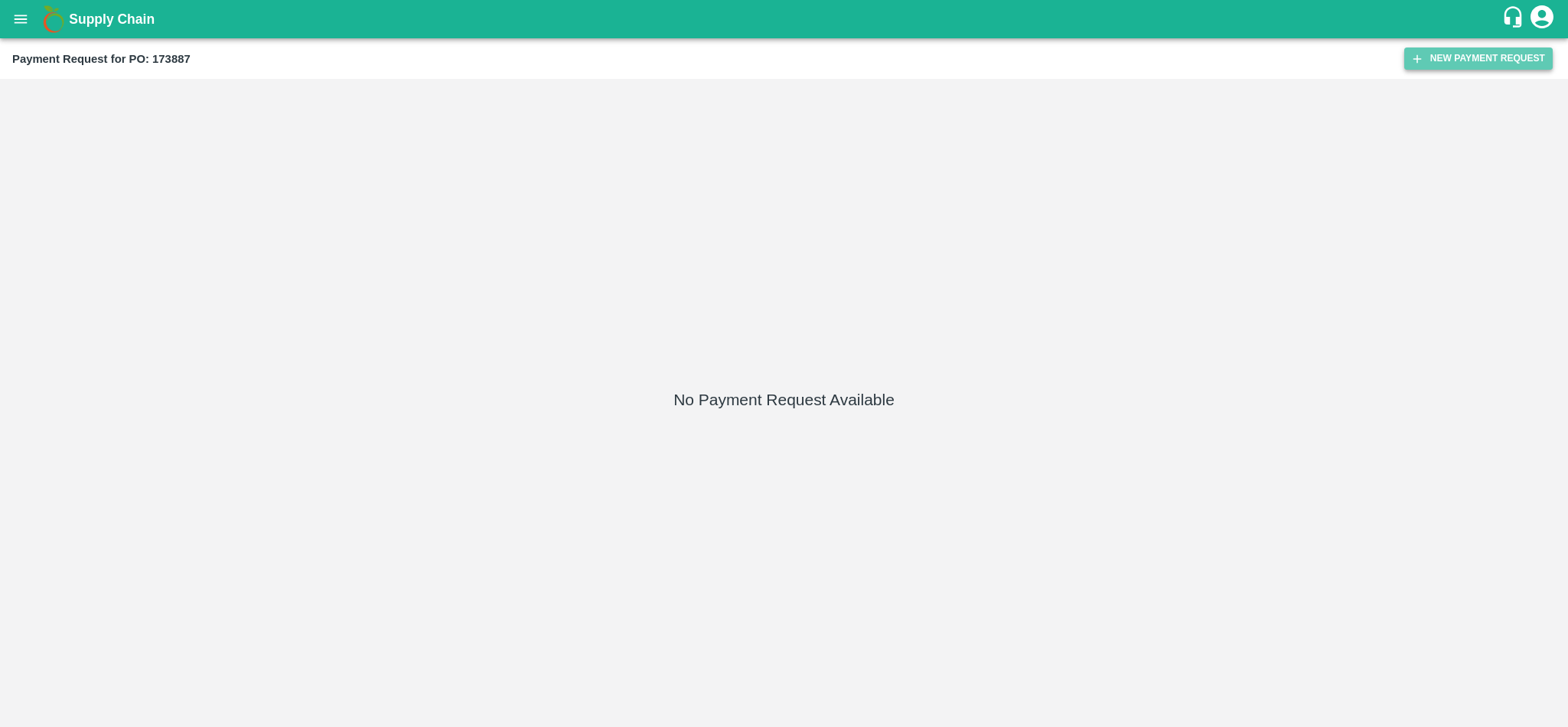
click at [1440, 55] on button "New Payment Request" at bounding box center [1478, 58] width 149 height 22
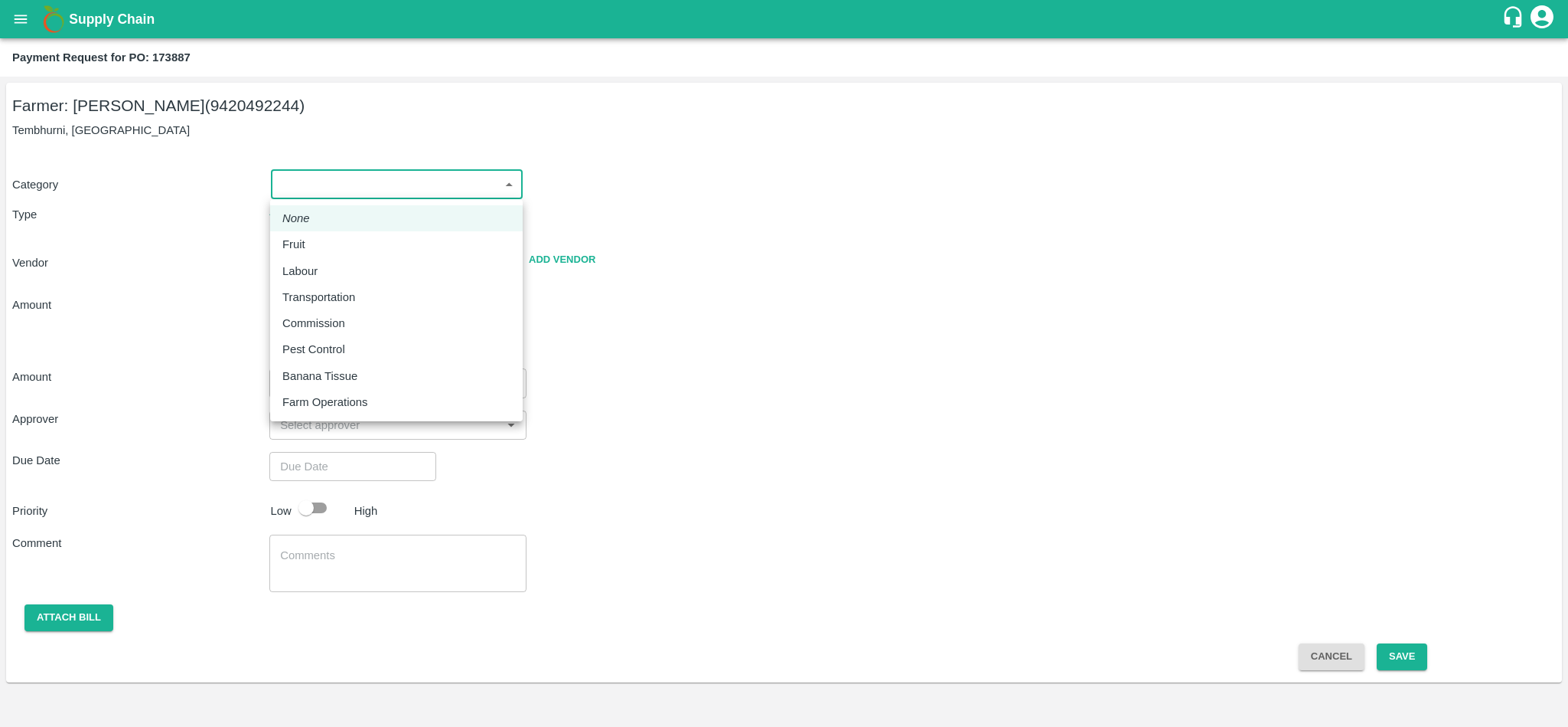
click at [355, 175] on body "Supply Chain Payment Request for PO: 173887 Farmer: [PERSON_NAME] (9420492244) …" at bounding box center [784, 363] width 1568 height 727
click at [301, 250] on p "Fruit" at bounding box center [294, 244] width 23 height 17
type input "1"
radio input "true"
type input "[PERSON_NAME] - 9420492244([PERSON_NAME])"
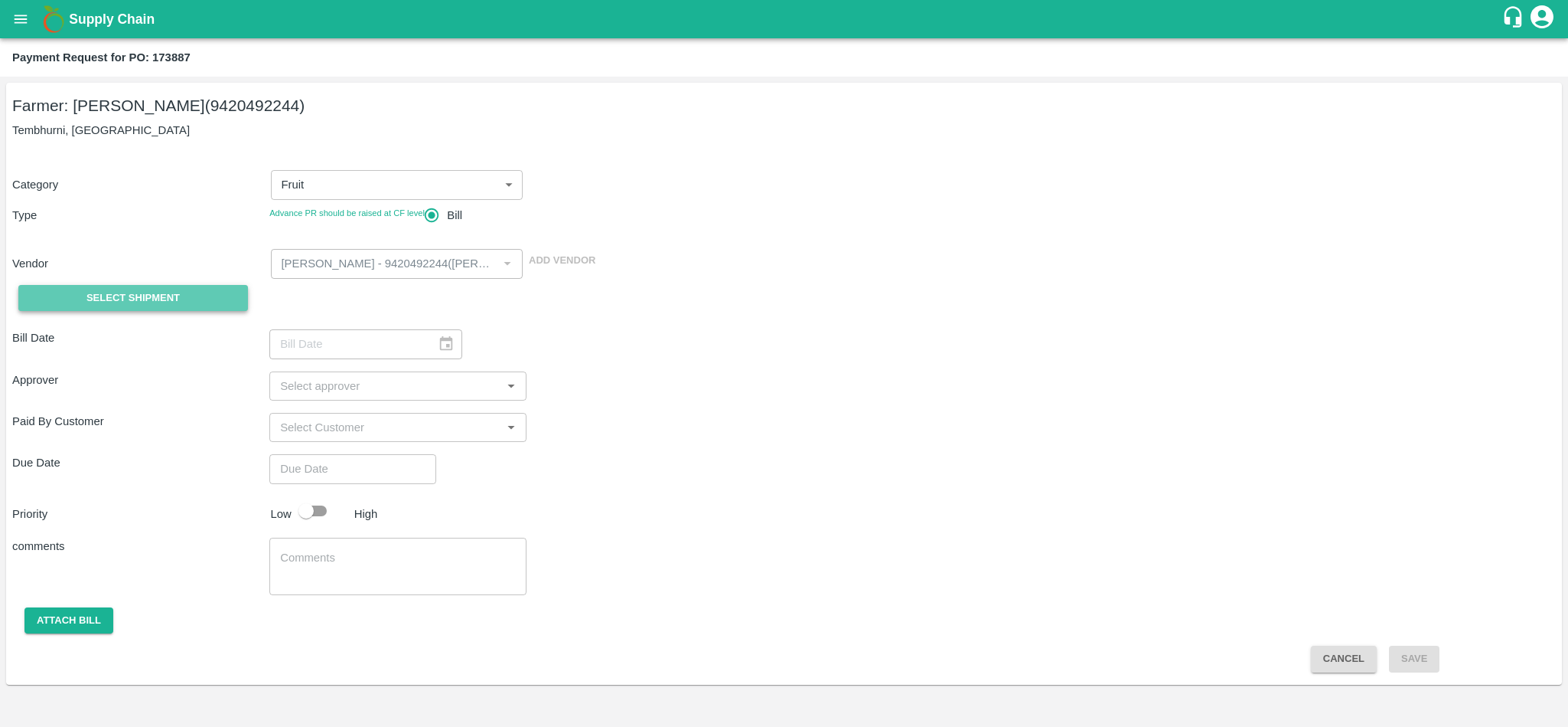
click at [127, 301] on span "Select Shipment" at bounding box center [133, 299] width 93 height 18
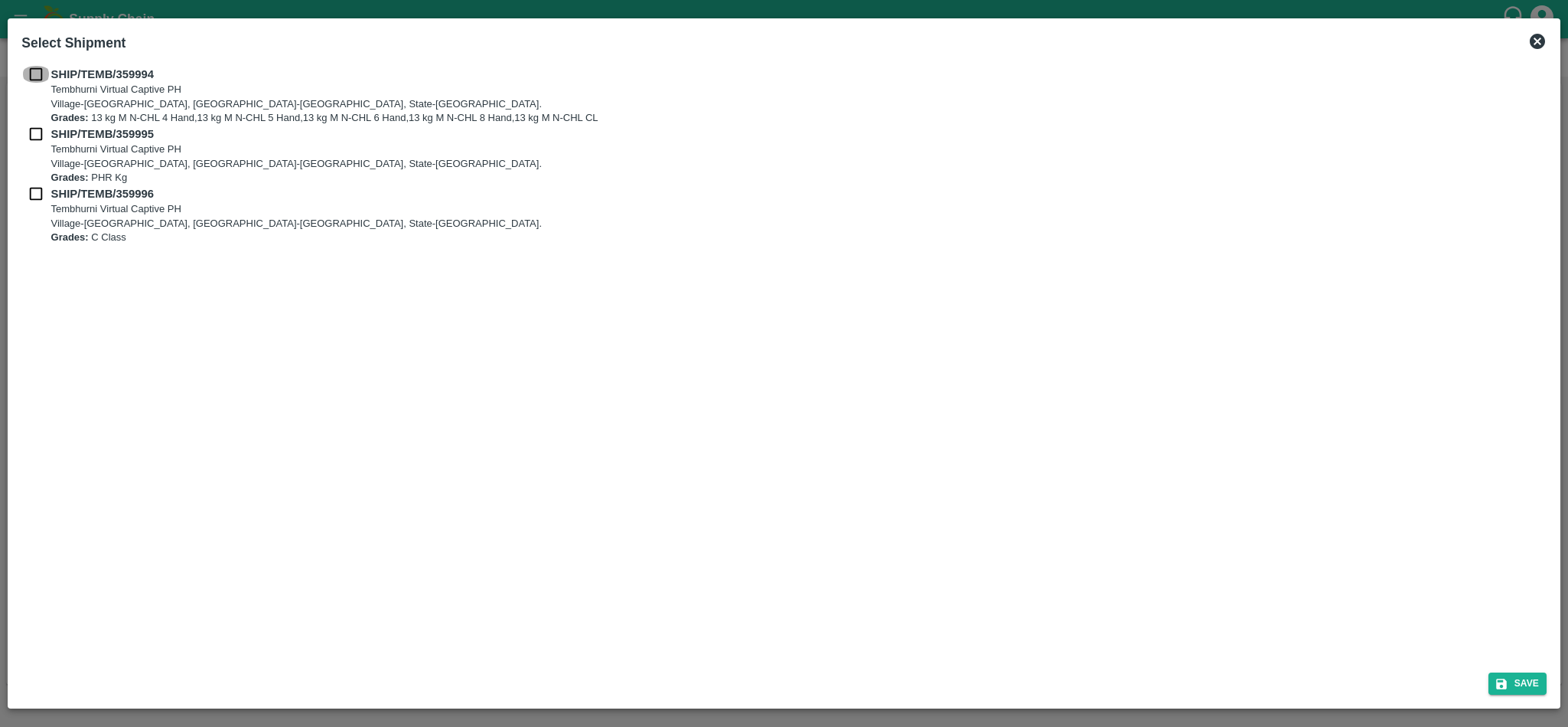
click at [32, 74] on input "checkbox" at bounding box center [35, 74] width 29 height 17
checkbox input "true"
click at [31, 133] on input "checkbox" at bounding box center [35, 134] width 29 height 17
checkbox input "true"
click at [30, 194] on input "checkbox" at bounding box center [35, 193] width 29 height 17
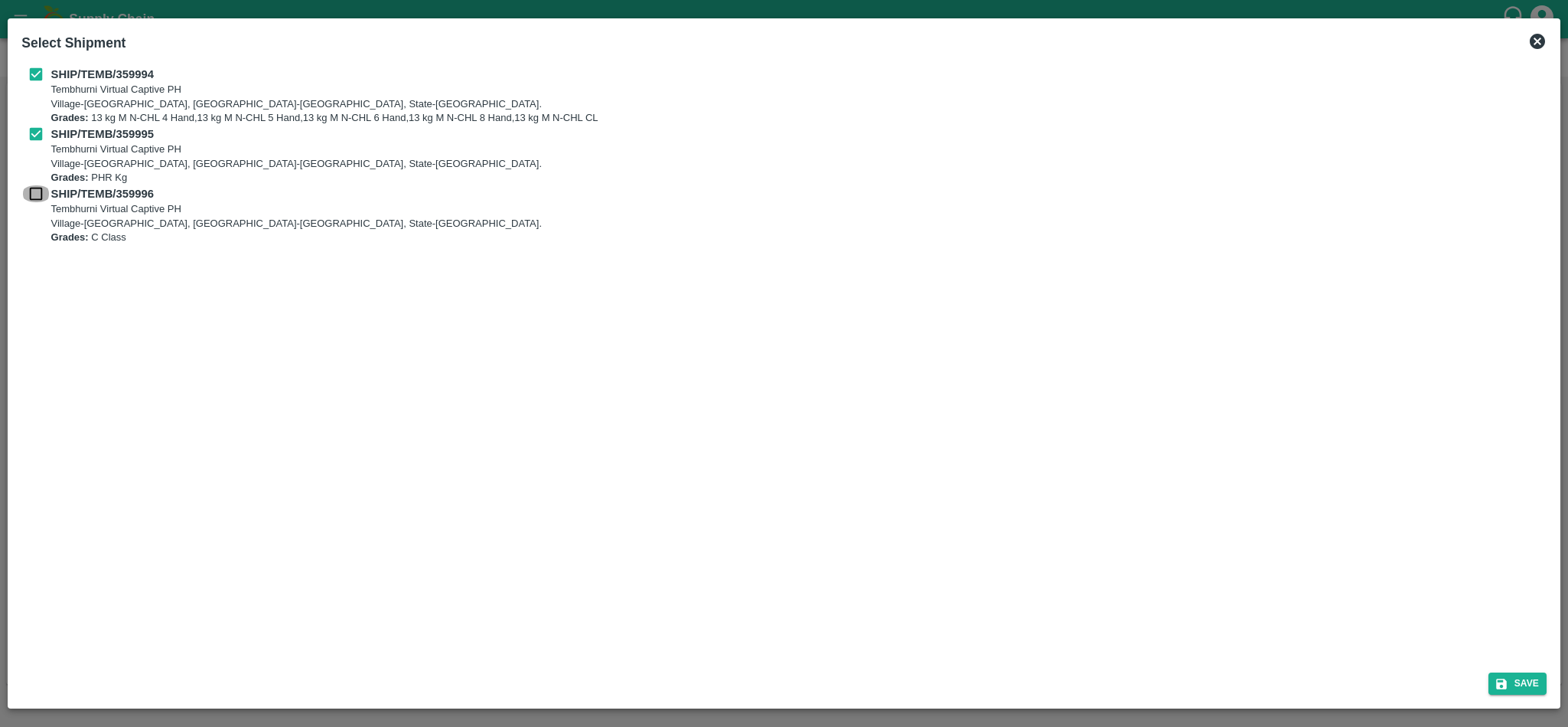
checkbox input "true"
click at [1507, 685] on icon "submit" at bounding box center [1502, 684] width 14 height 14
type input "[DATE]"
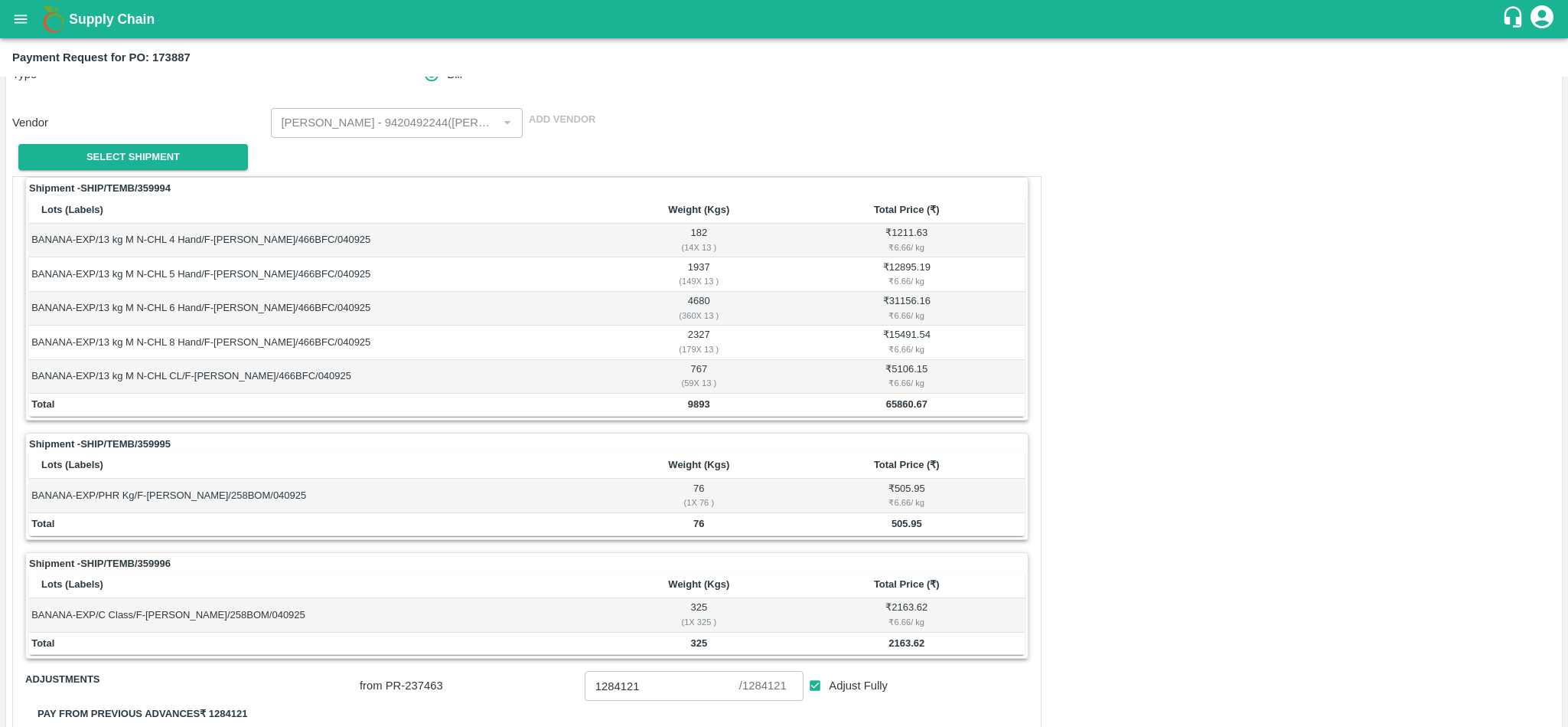
scroll to position [140, 0]
click at [819, 457] on th "Total Price (₹)" at bounding box center [907, 466] width 236 height 27
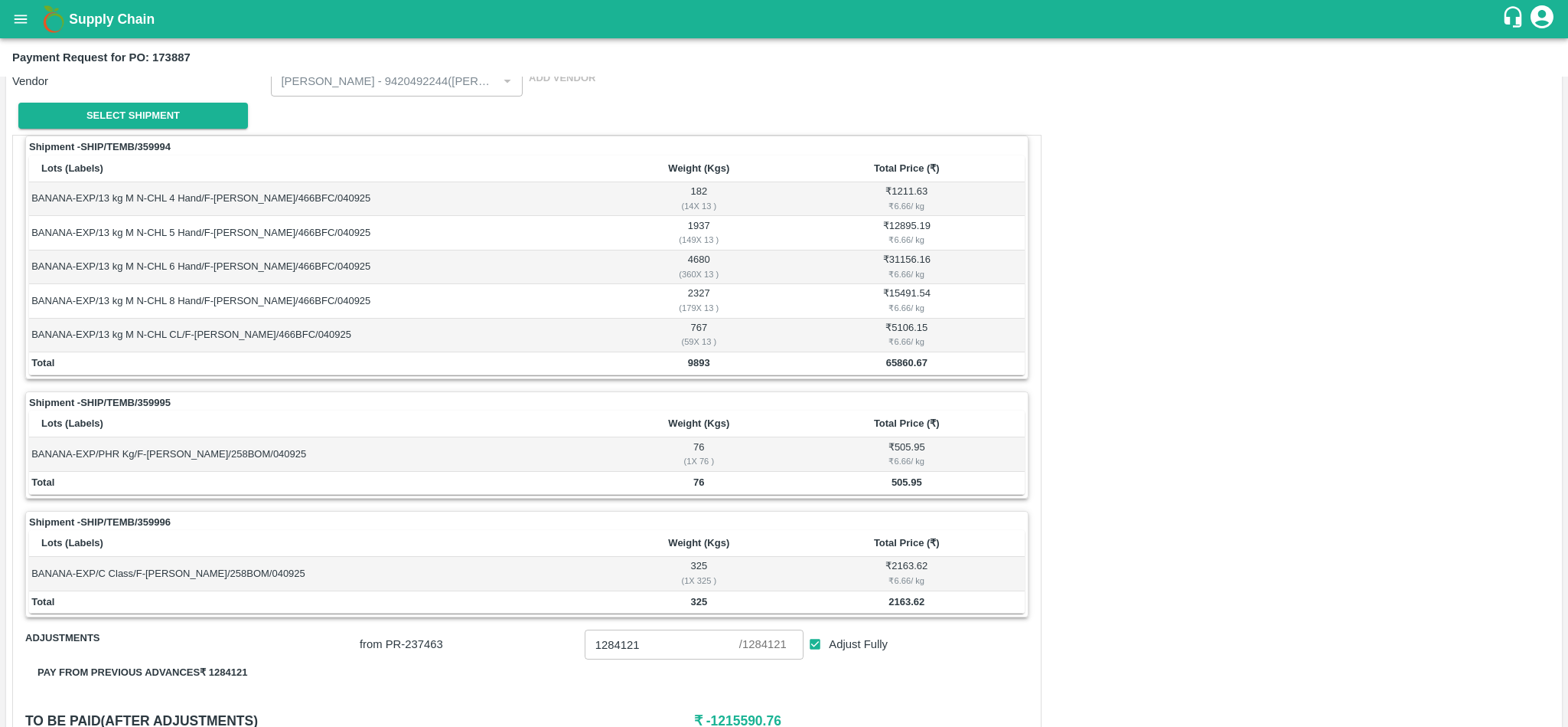
scroll to position [184, 0]
click at [903, 366] on b "65860.67" at bounding box center [906, 360] width 41 height 11
copy b "65860.67"
click at [909, 486] on b "505.95" at bounding box center [906, 480] width 31 height 11
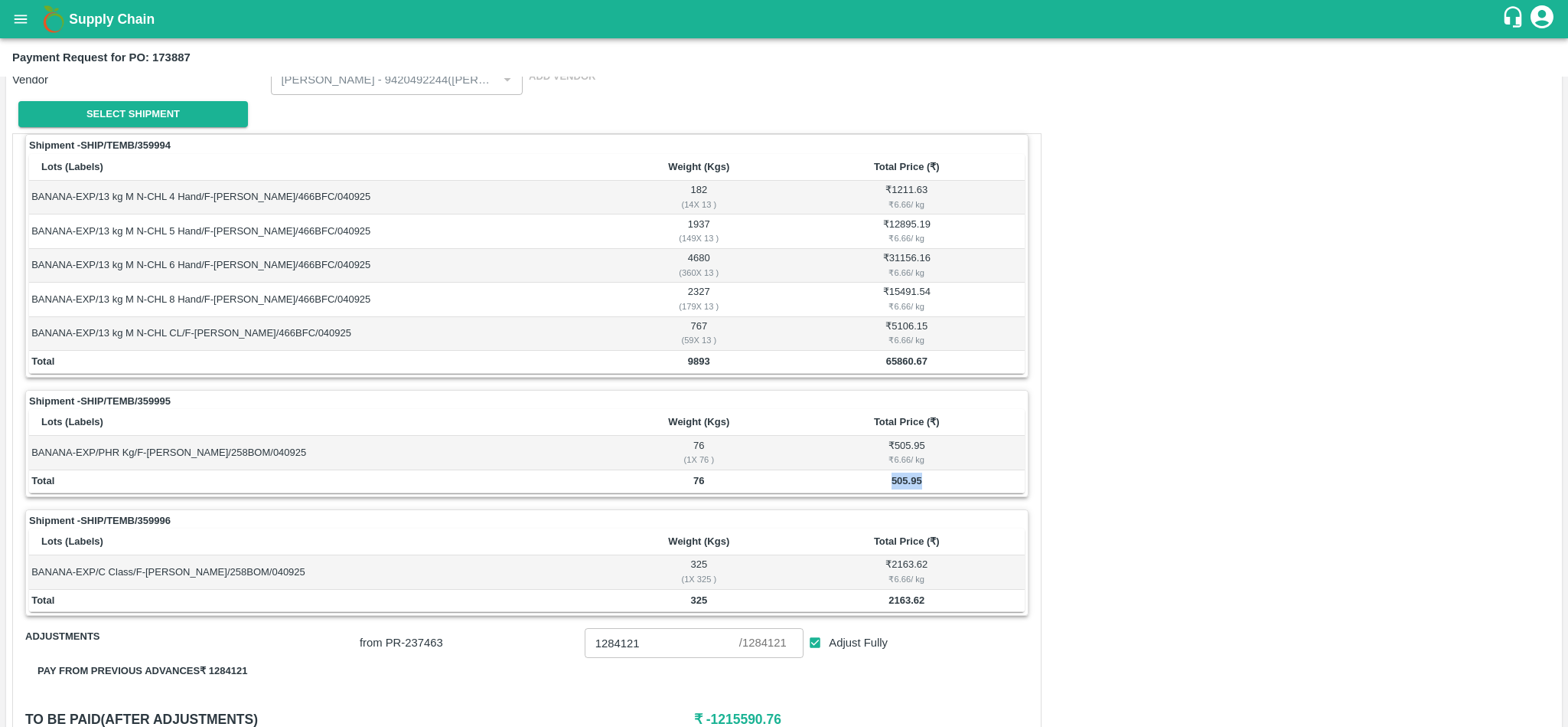
click at [909, 486] on b "505.95" at bounding box center [906, 480] width 31 height 11
copy b "505.95"
click at [907, 606] on b "2163.62" at bounding box center [906, 599] width 36 height 11
copy b "2163.62"
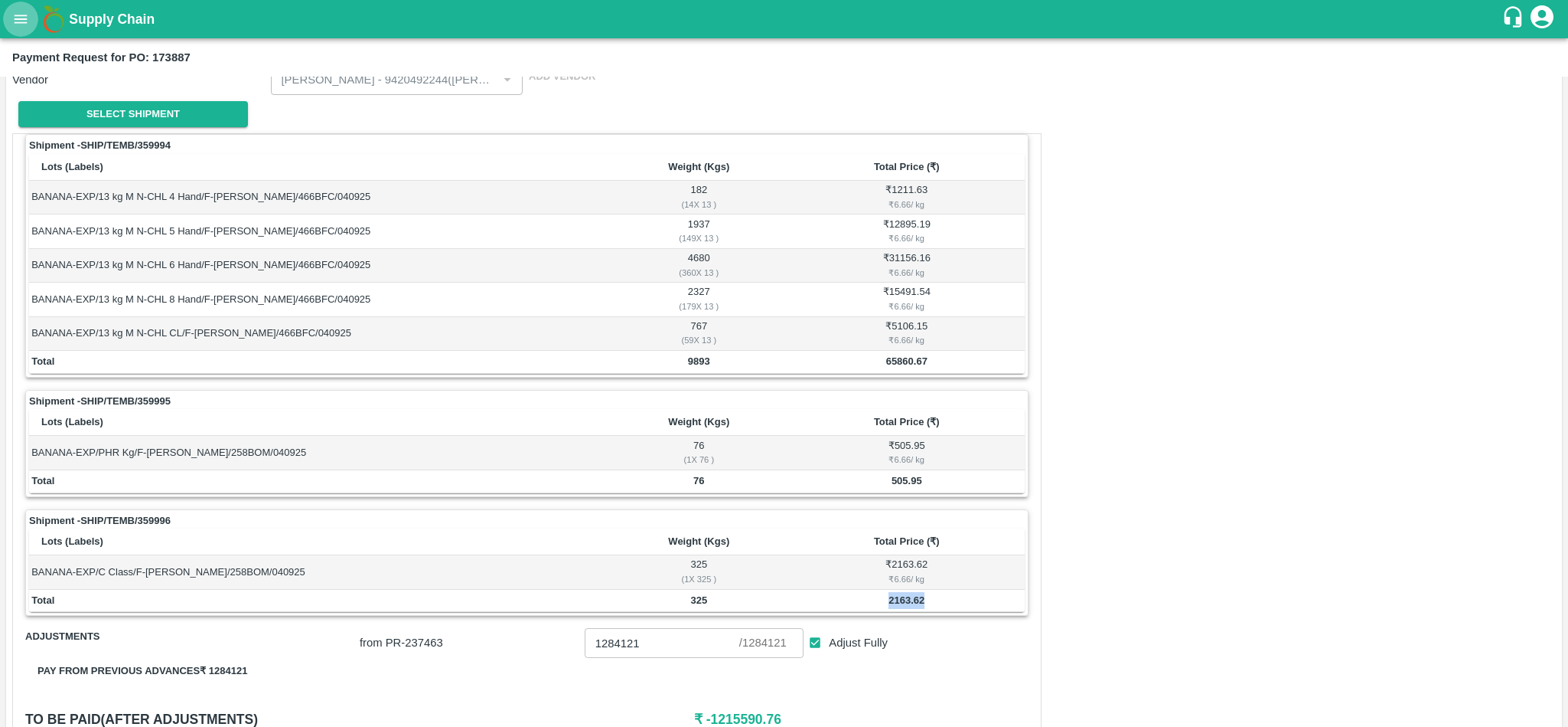
click at [18, 30] on button "open drawer" at bounding box center [20, 19] width 35 height 35
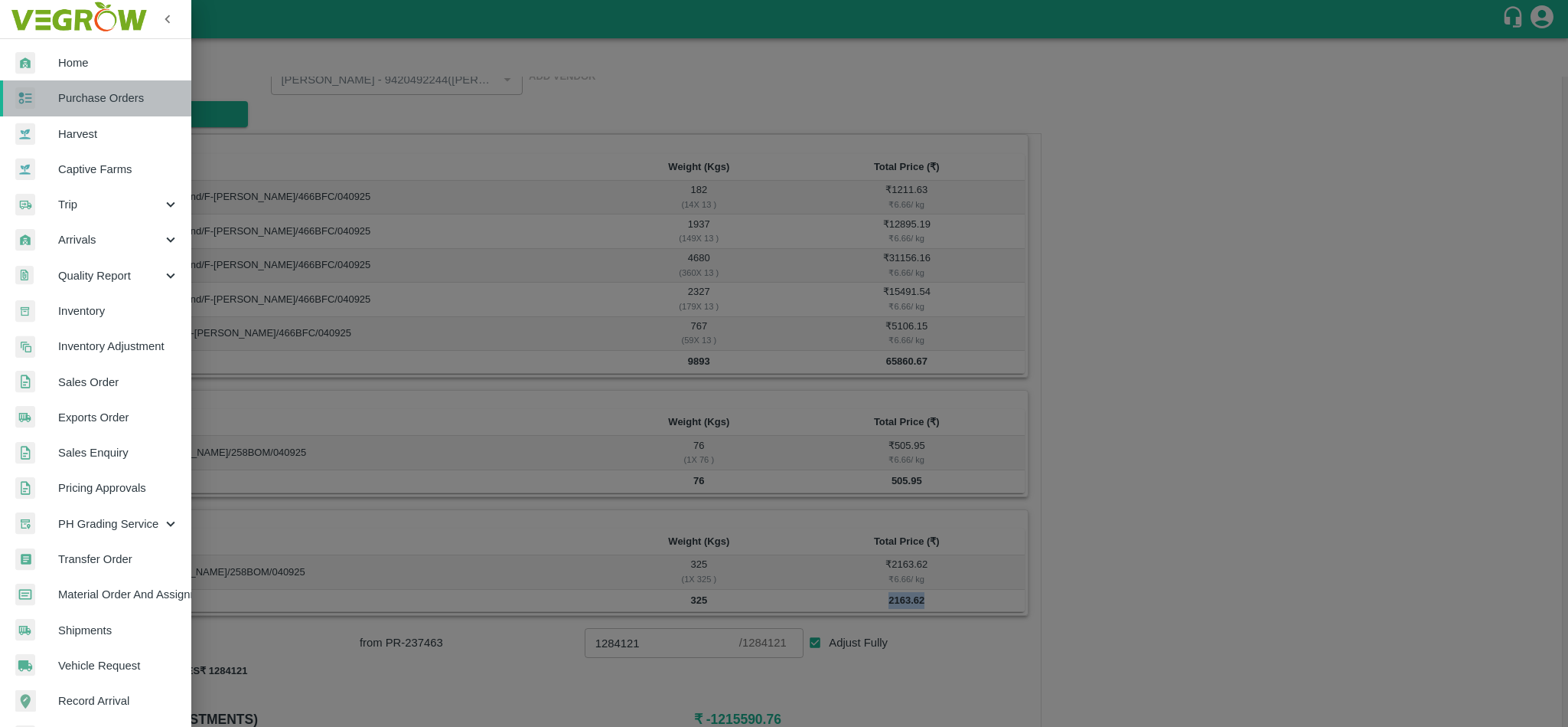
click at [108, 110] on link "Purchase Orders" at bounding box center [95, 97] width 191 height 35
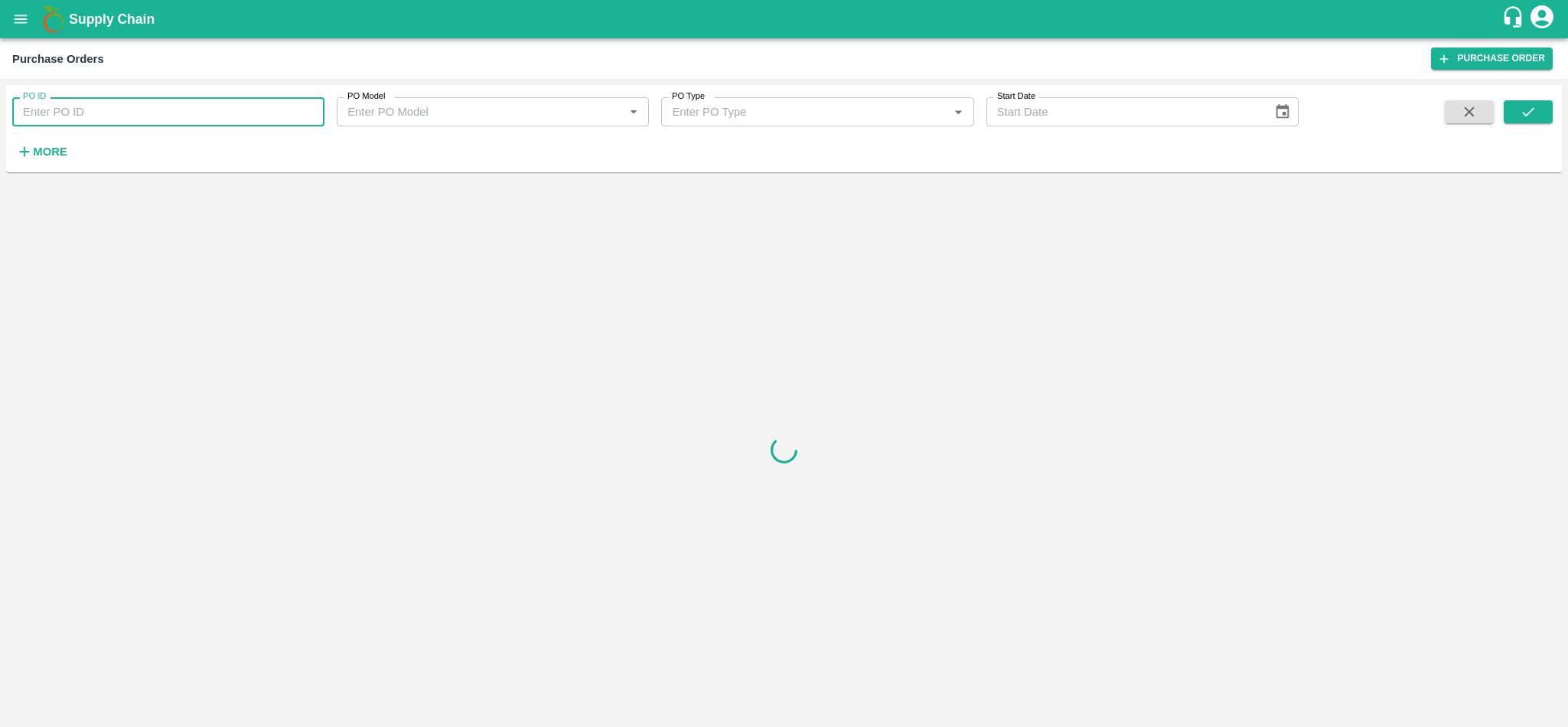
click at [134, 106] on input "PO ID" at bounding box center [168, 111] width 312 height 29
paste input "174108"
click at [1535, 117] on icon "submit" at bounding box center [1528, 111] width 17 height 17
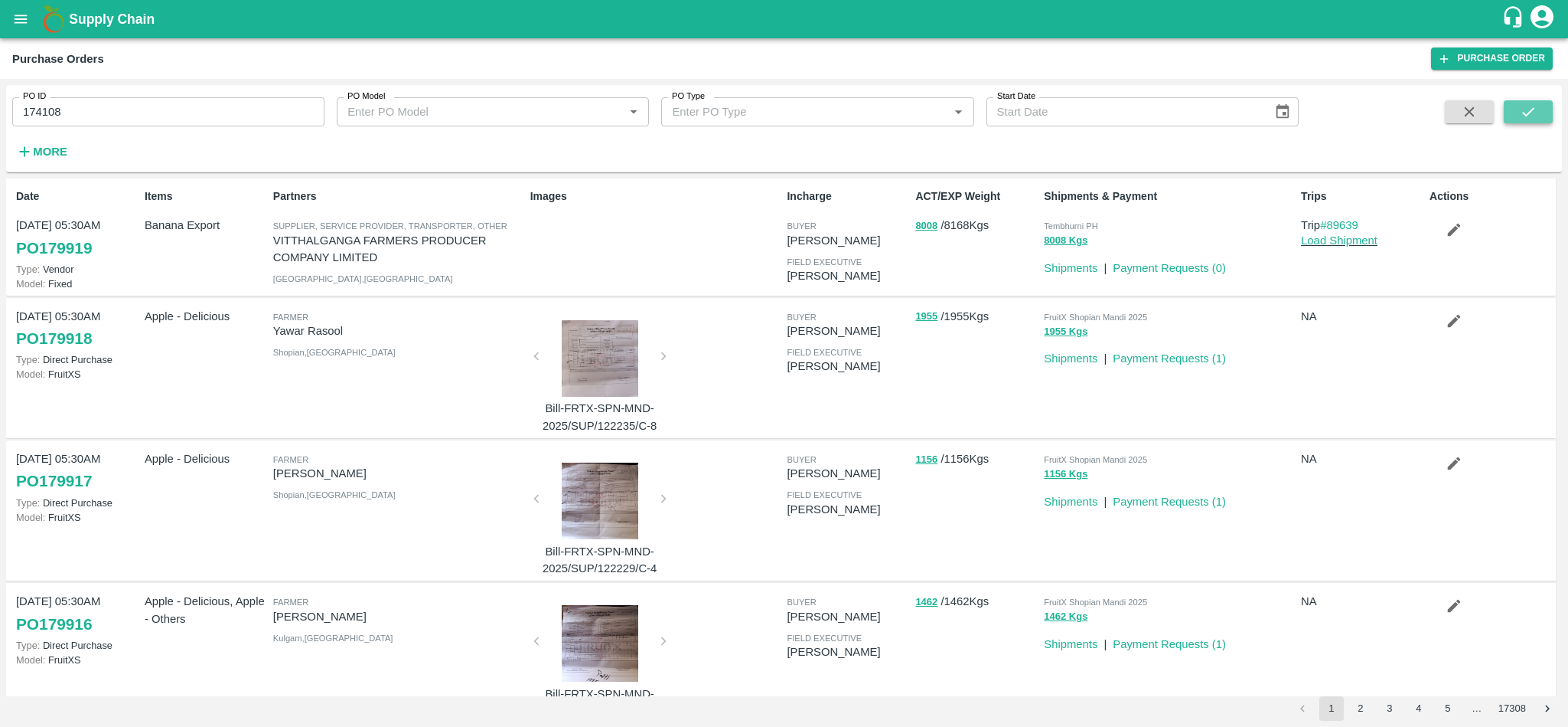
click at [1525, 103] on icon "submit" at bounding box center [1528, 111] width 17 height 17
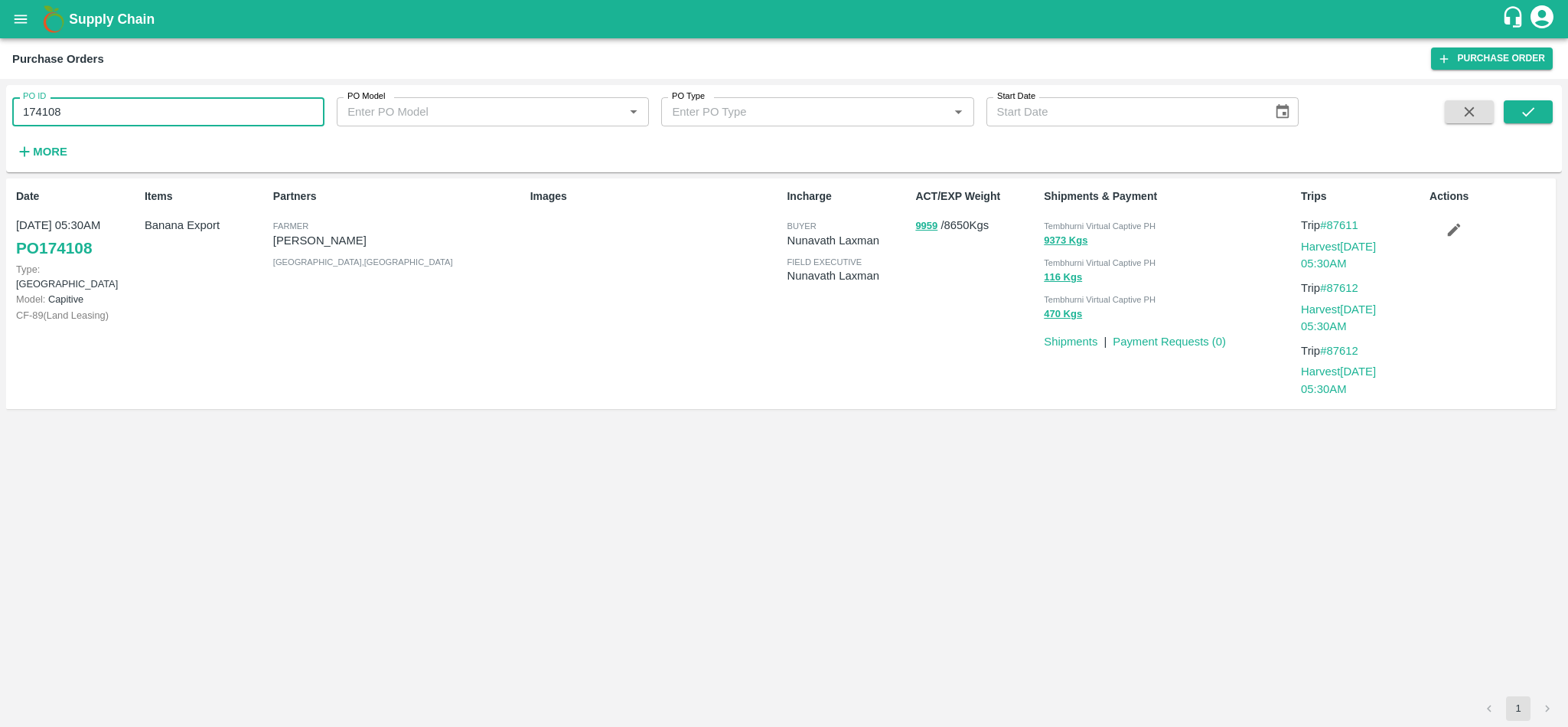
click at [175, 113] on input "174108" at bounding box center [168, 111] width 312 height 29
paste input "text"
click at [1525, 110] on icon "submit" at bounding box center [1528, 111] width 17 height 17
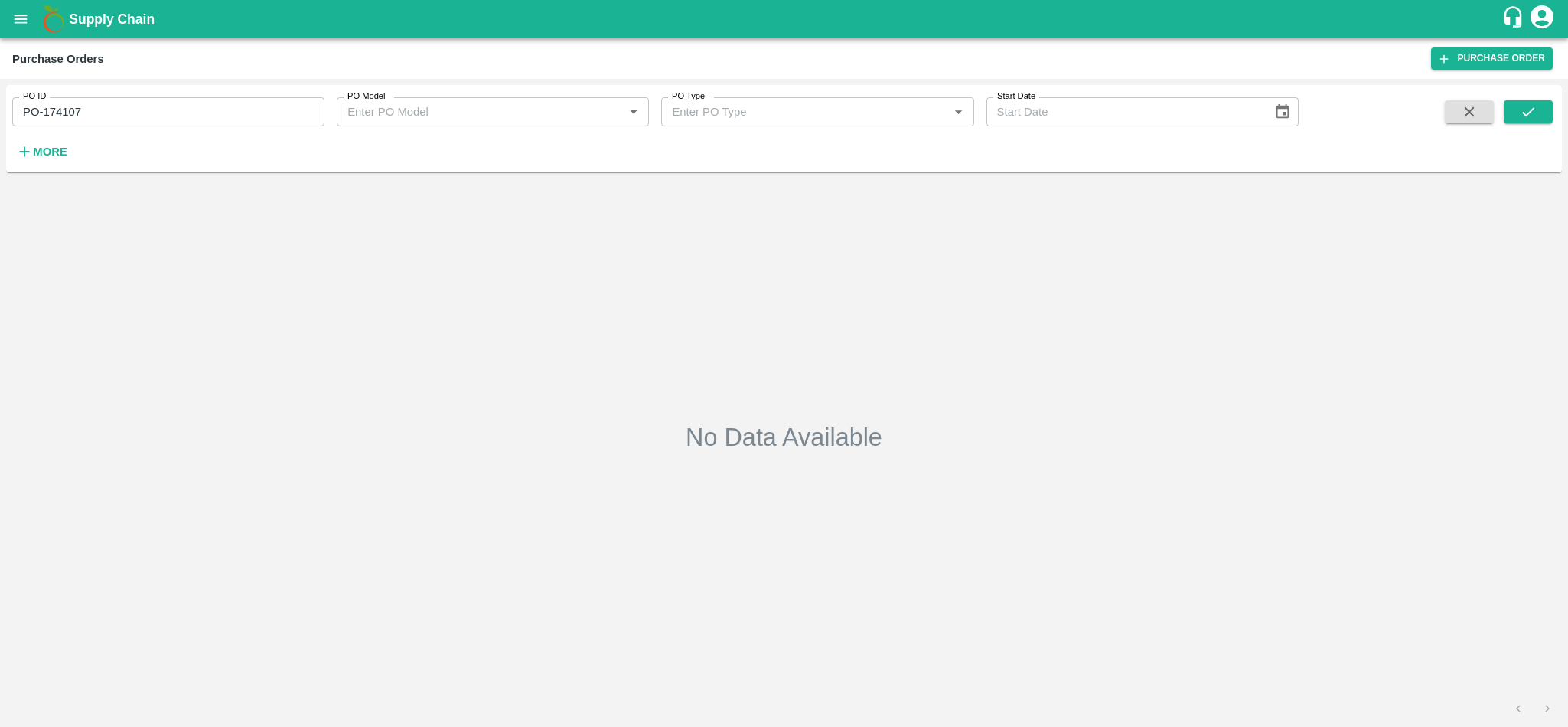
click at [1522, 124] on span at bounding box center [1528, 131] width 49 height 63
click at [67, 110] on input "PO-174107" at bounding box center [168, 111] width 312 height 29
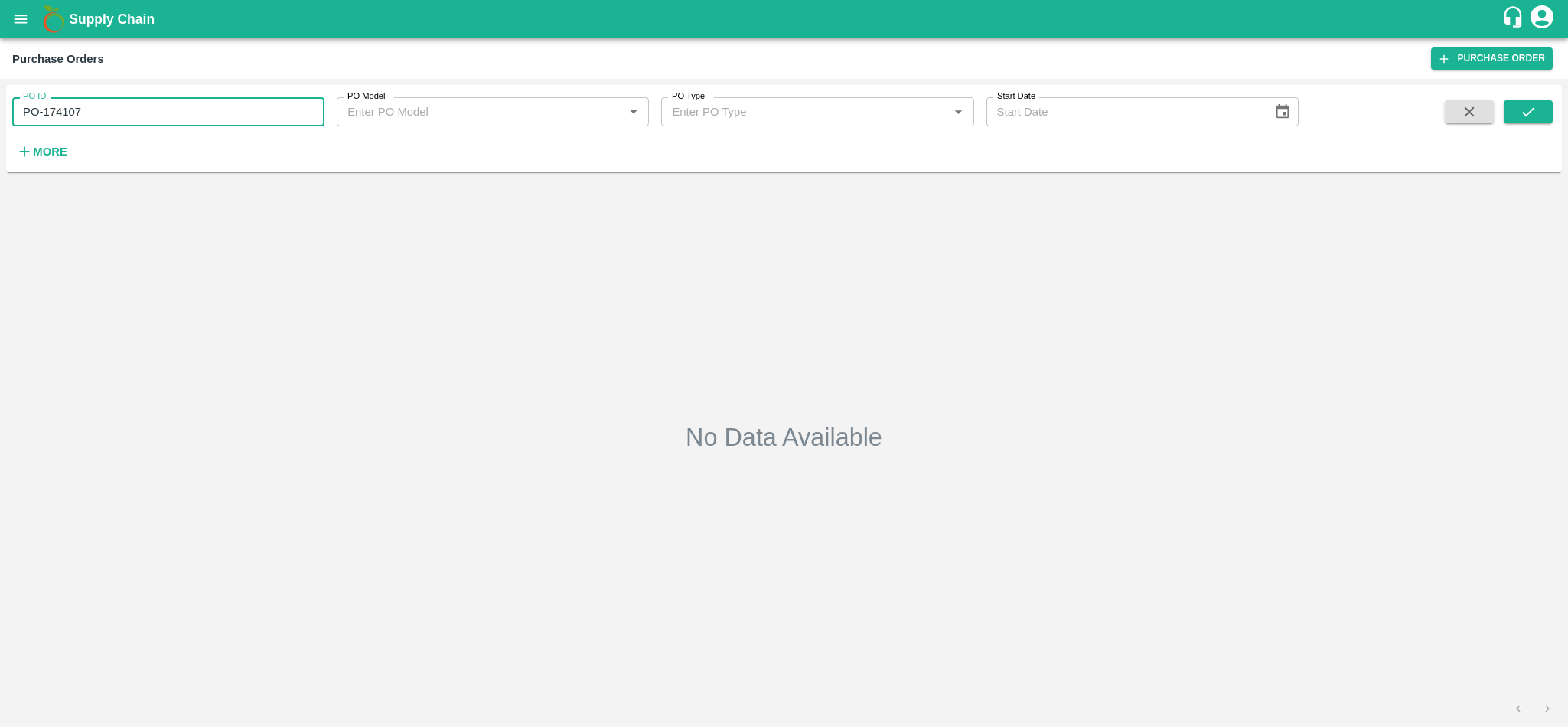
click at [67, 110] on input "PO-174107" at bounding box center [168, 111] width 312 height 29
paste input "text"
type input "174107"
click at [1511, 104] on button "submit" at bounding box center [1528, 111] width 49 height 23
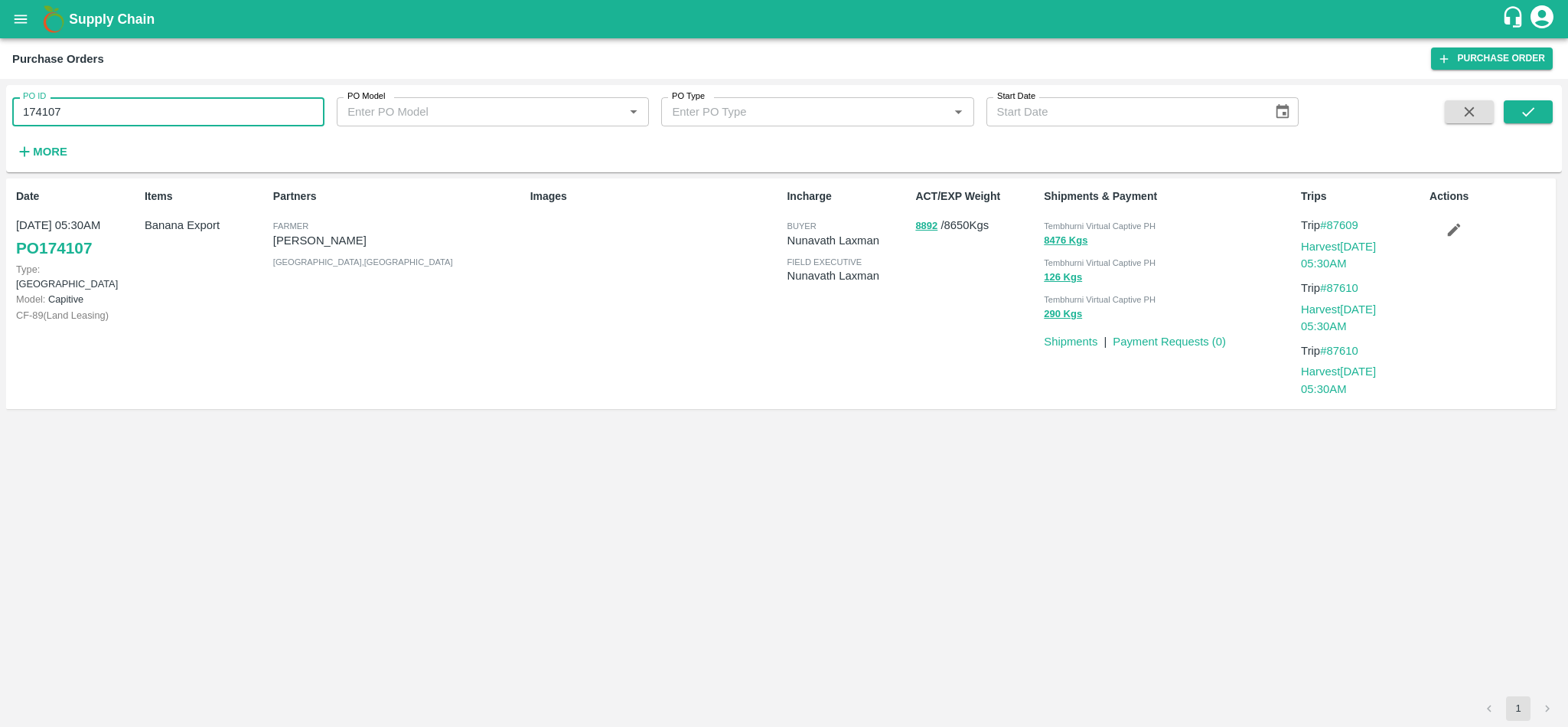
click at [156, 113] on input "174107" at bounding box center [168, 111] width 312 height 29
paste input "text"
click at [1525, 117] on icon "submit" at bounding box center [1528, 111] width 17 height 17
click at [1525, 115] on icon "submit" at bounding box center [1528, 111] width 12 height 9
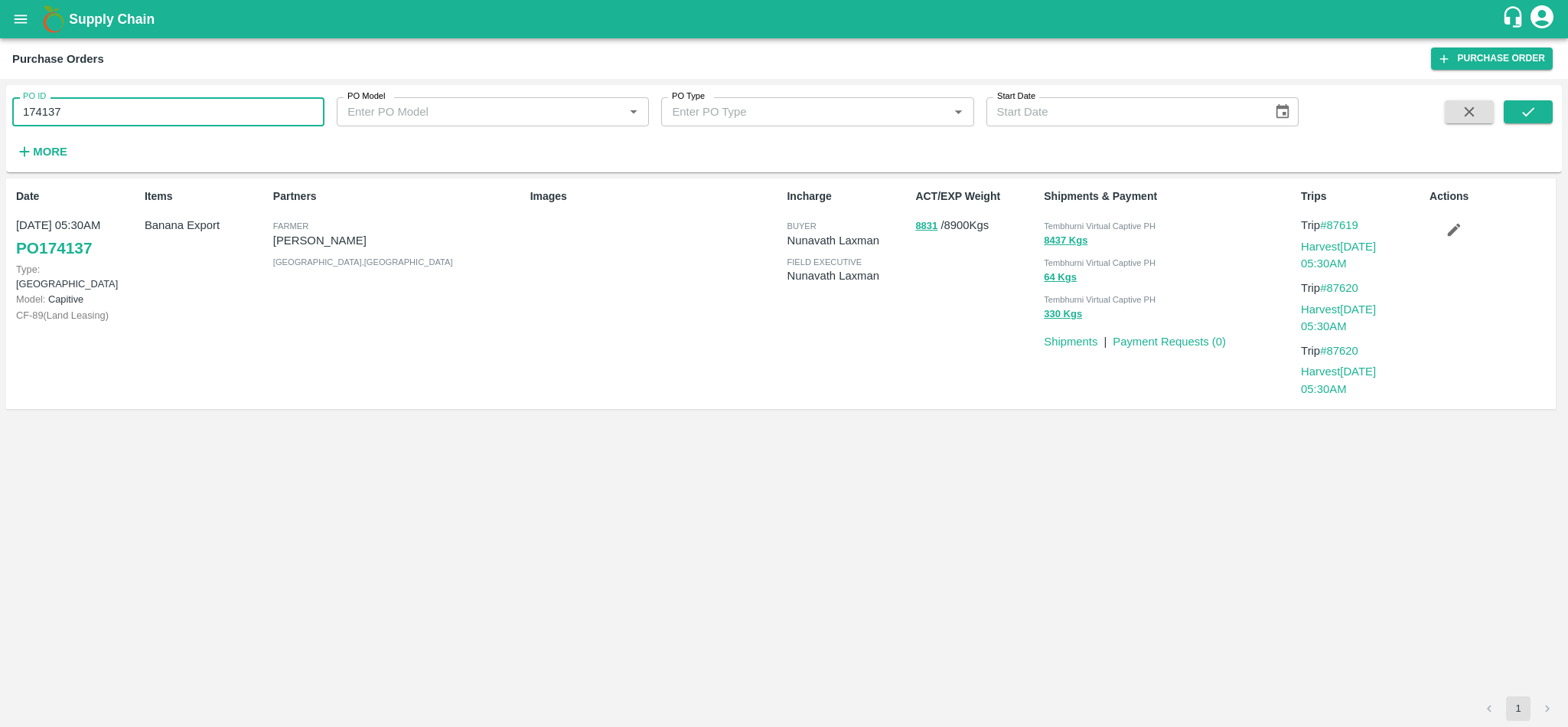
click at [257, 122] on input "174137" at bounding box center [168, 111] width 312 height 29
paste input "text"
click at [70, 113] on input "PO-174136" at bounding box center [168, 111] width 312 height 29
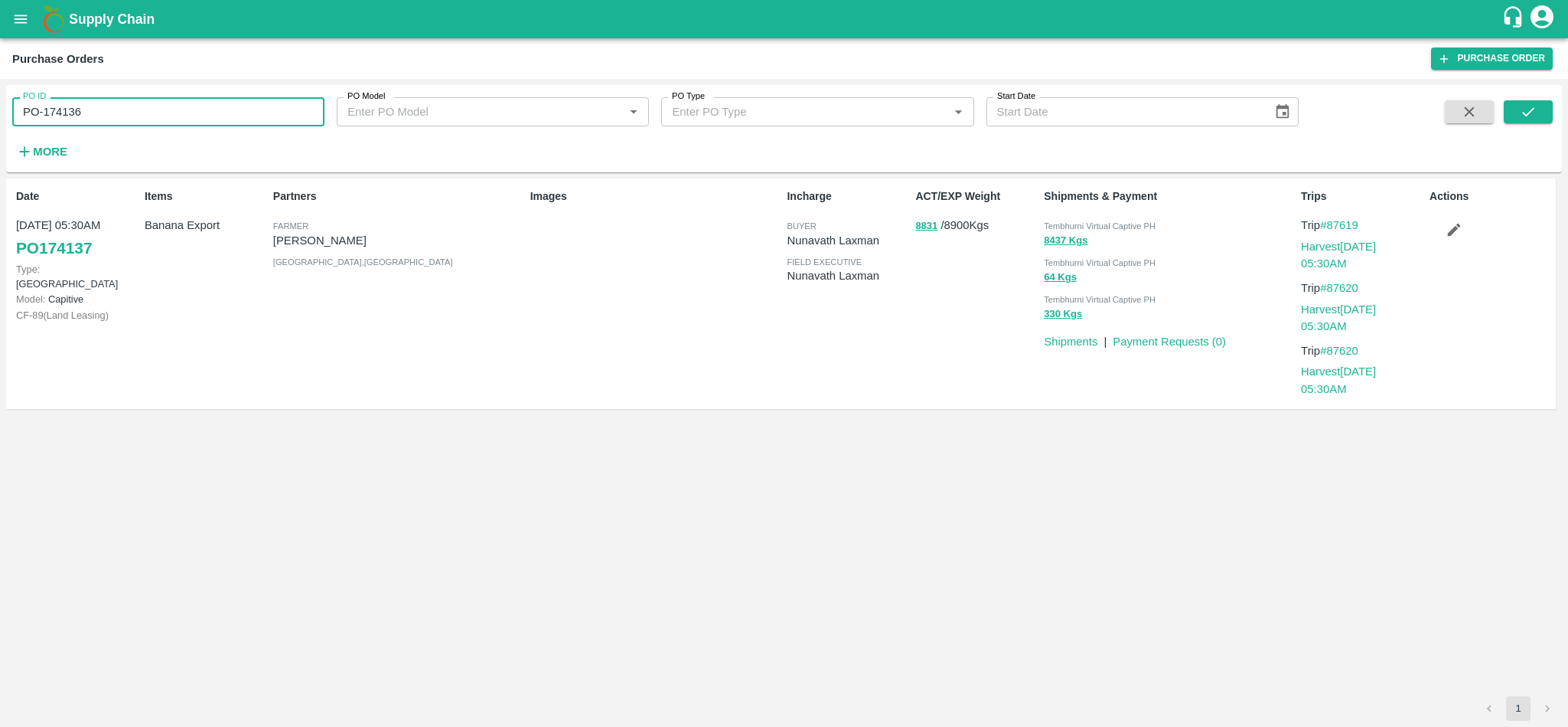
click at [70, 113] on input "PO-174136" at bounding box center [168, 111] width 312 height 29
paste input "text"
click at [1522, 115] on icon "submit" at bounding box center [1528, 111] width 17 height 17
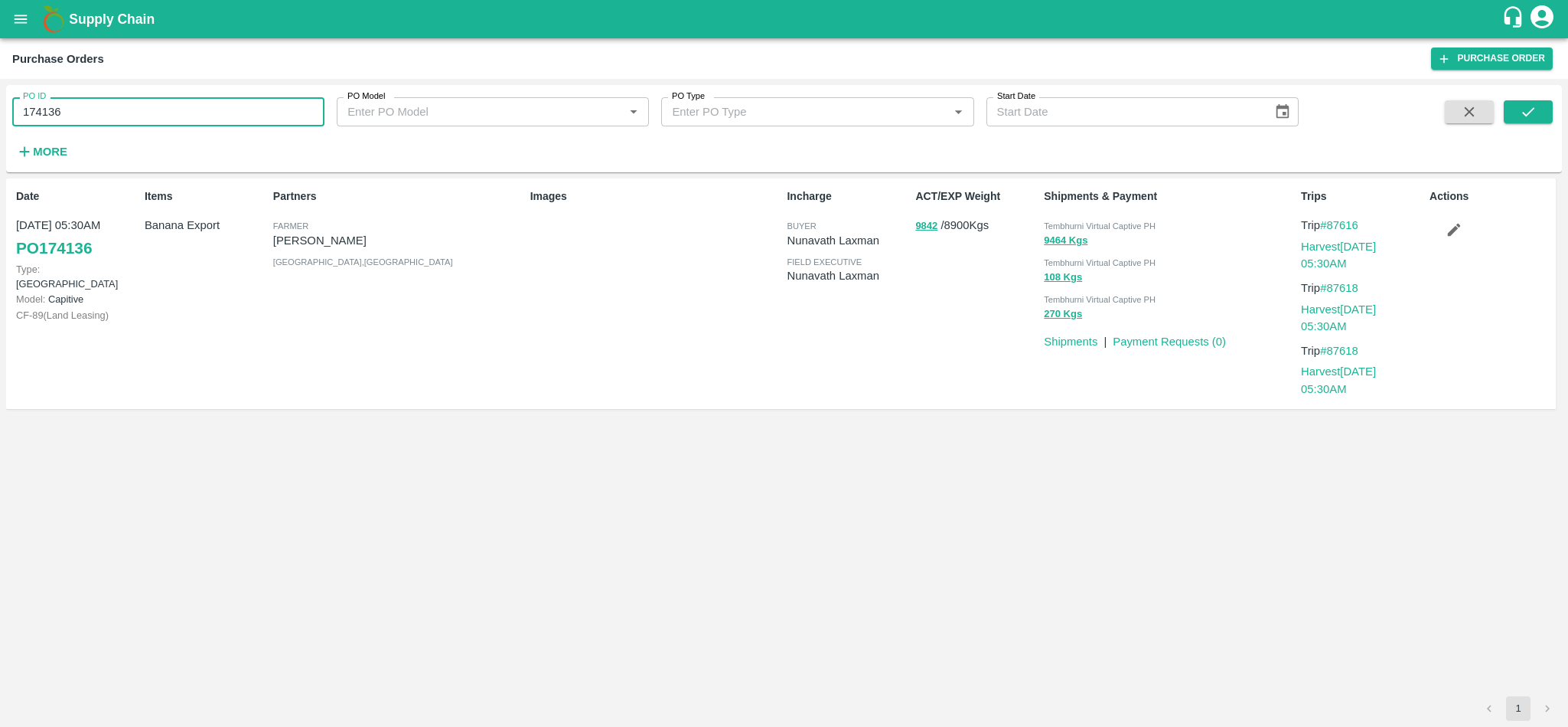
click at [113, 124] on input "174136" at bounding box center [168, 111] width 312 height 29
paste input "text"
click at [1528, 111] on icon "submit" at bounding box center [1528, 111] width 17 height 17
click at [113, 124] on input "174455" at bounding box center [168, 111] width 312 height 29
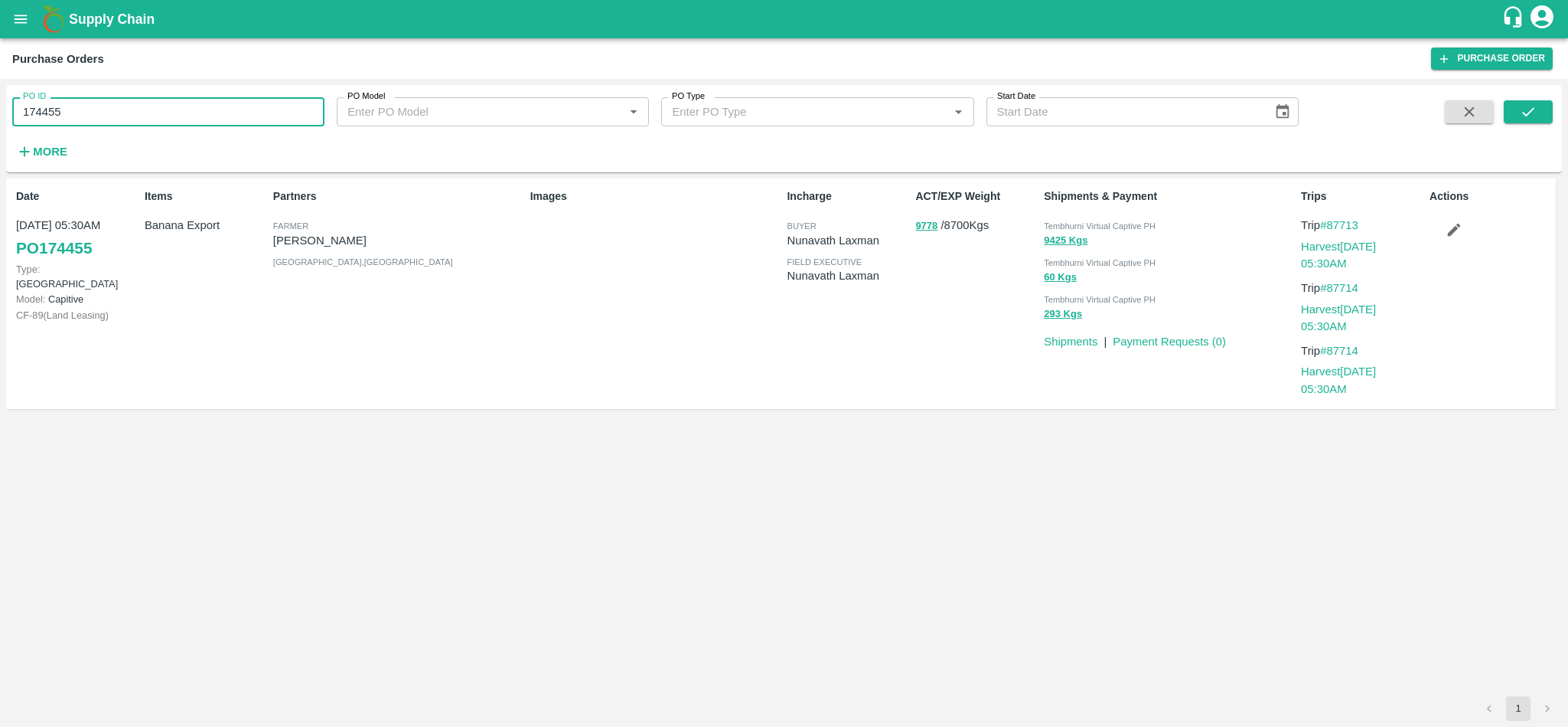
click at [113, 124] on input "174455" at bounding box center [168, 111] width 312 height 29
paste input "text"
click at [1532, 116] on icon "submit" at bounding box center [1528, 111] width 17 height 17
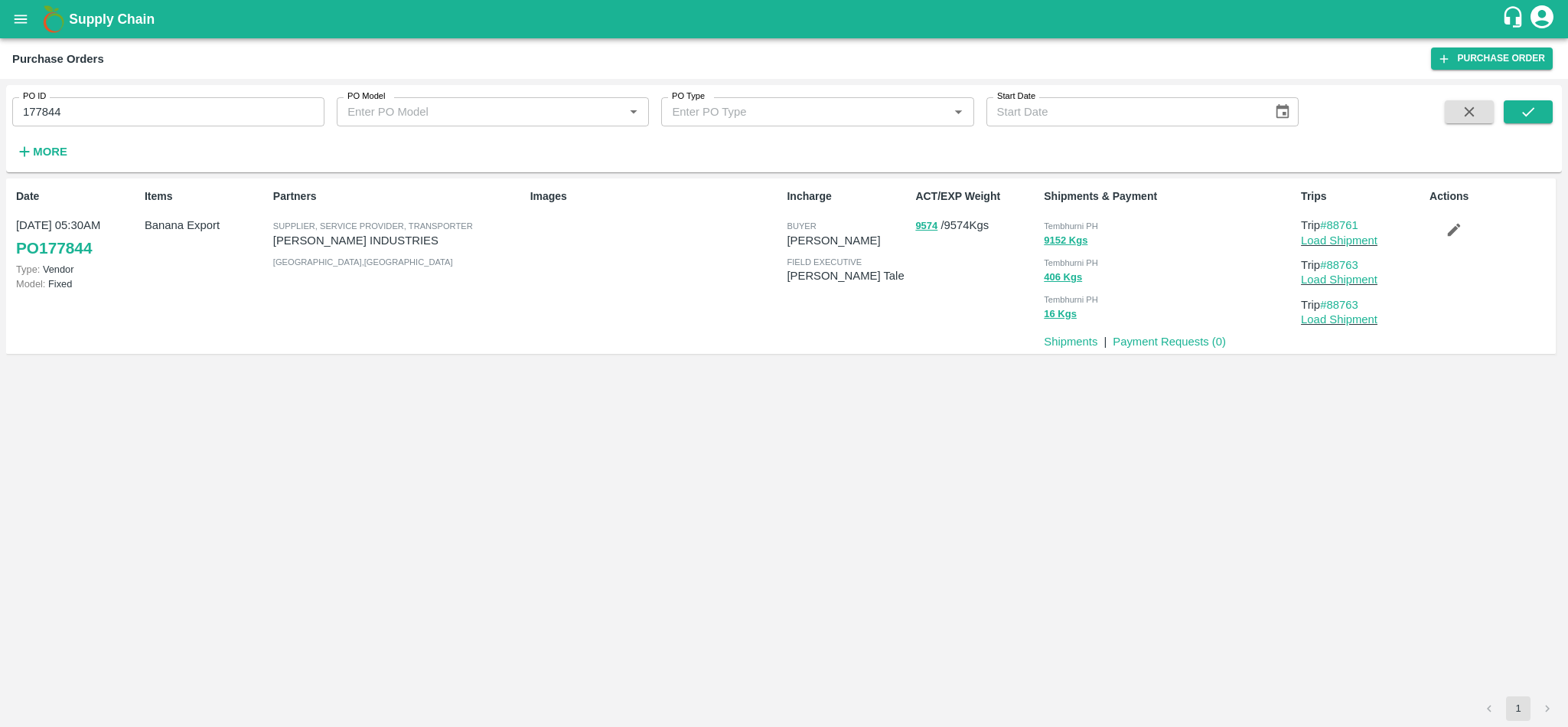
click at [414, 244] on p "PANDURANG AGRO INDUSTRIES" at bounding box center [398, 240] width 251 height 17
copy p "PANDURANG AGRO INDUSTRIES"
click at [180, 120] on input "177844" at bounding box center [168, 111] width 312 height 29
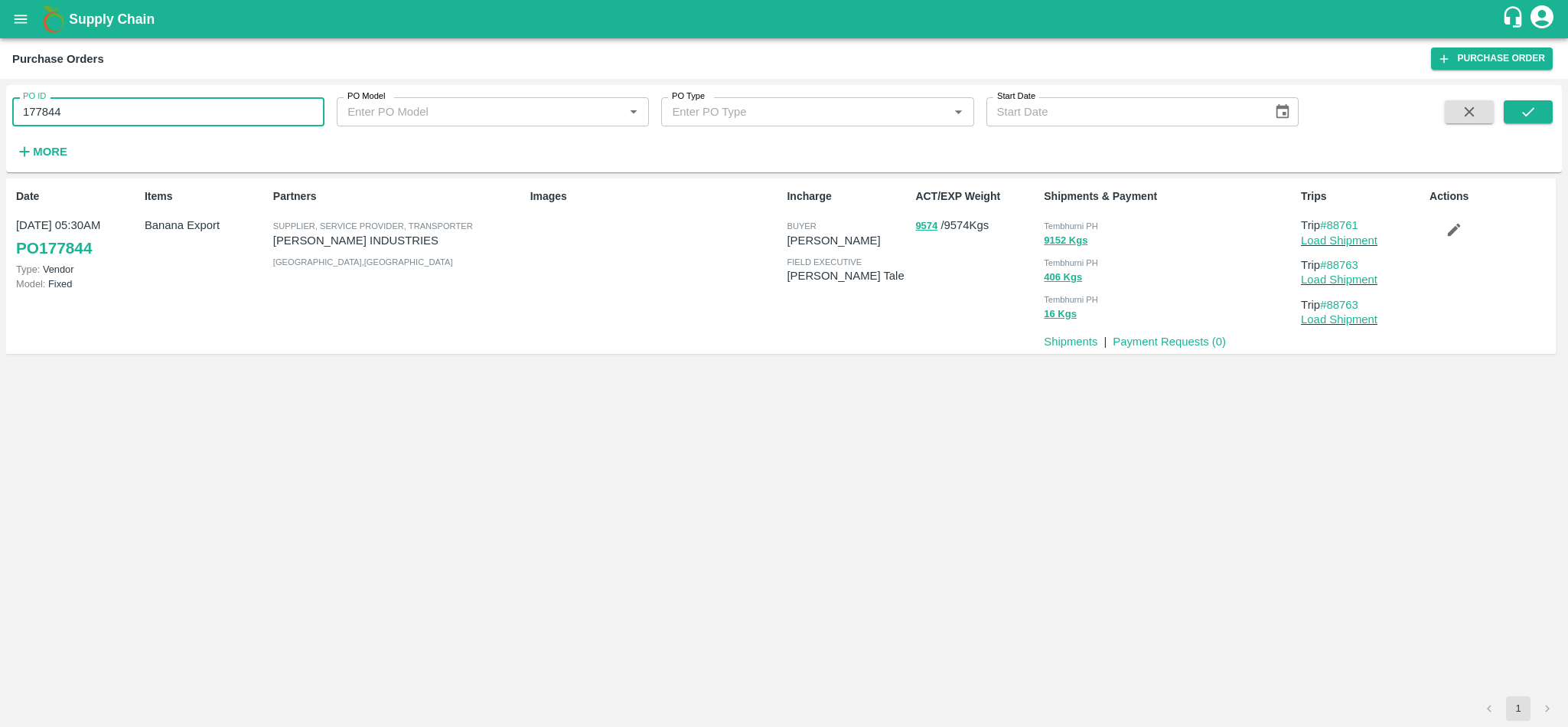
click at [180, 120] on input "177844" at bounding box center [168, 111] width 312 height 29
click at [955, 223] on p "9574 / 9574 Kgs" at bounding box center [976, 226] width 123 height 18
copy p "9574"
click at [173, 102] on input "177844" at bounding box center [168, 111] width 312 height 29
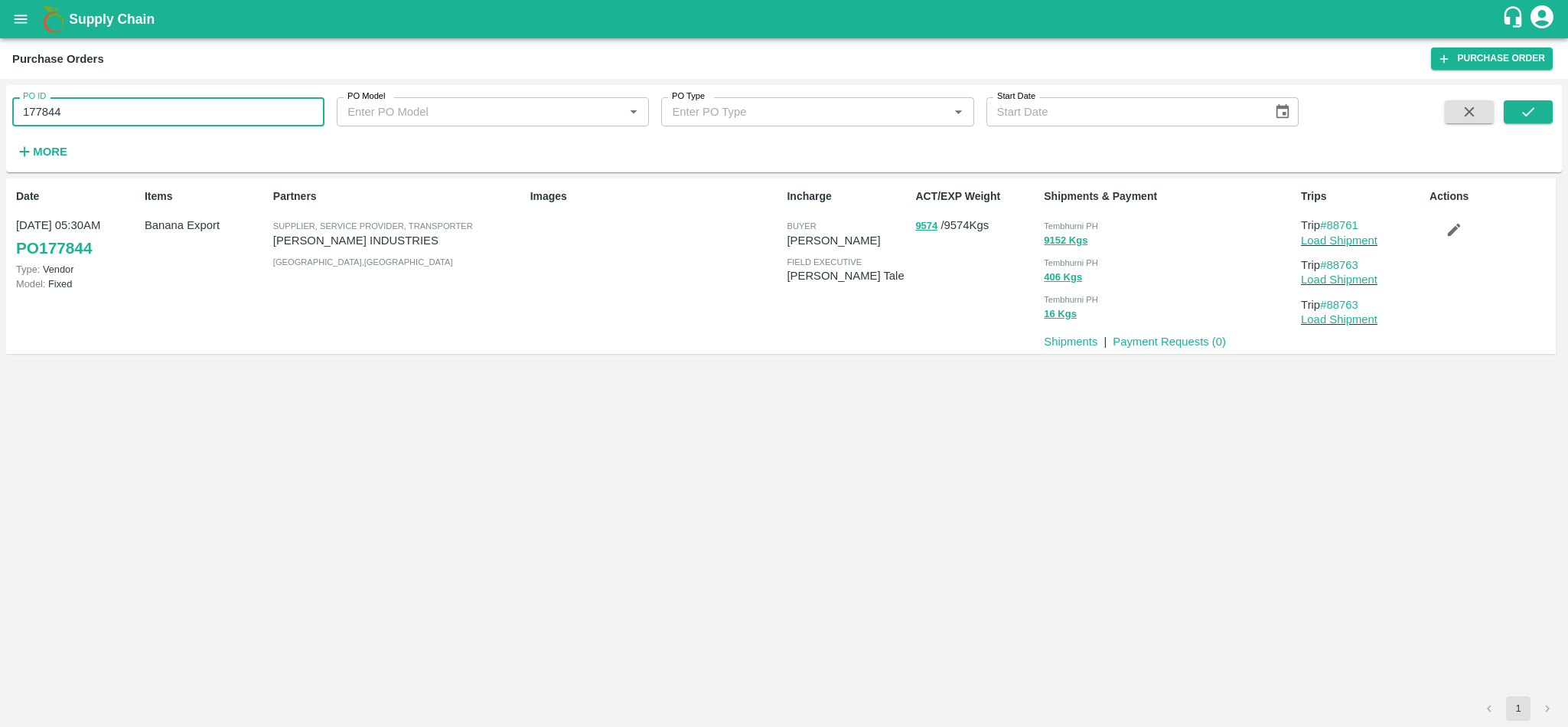
click at [173, 102] on input "177844" at bounding box center [168, 111] width 312 height 29
paste input "text"
type input "177843"
click at [1520, 109] on icon "submit" at bounding box center [1528, 111] width 17 height 17
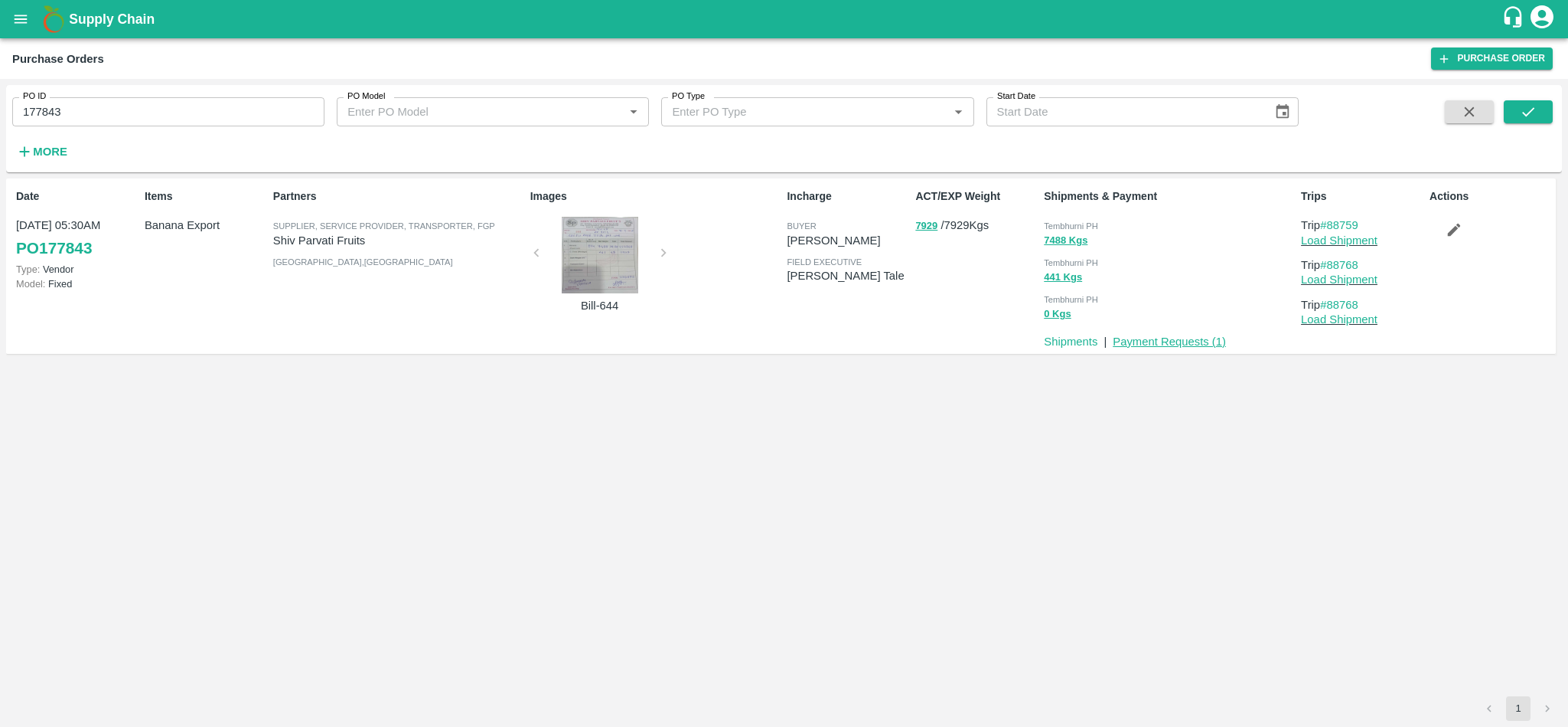
click at [1169, 342] on link "Payment Requests ( 1 )" at bounding box center [1169, 341] width 113 height 12
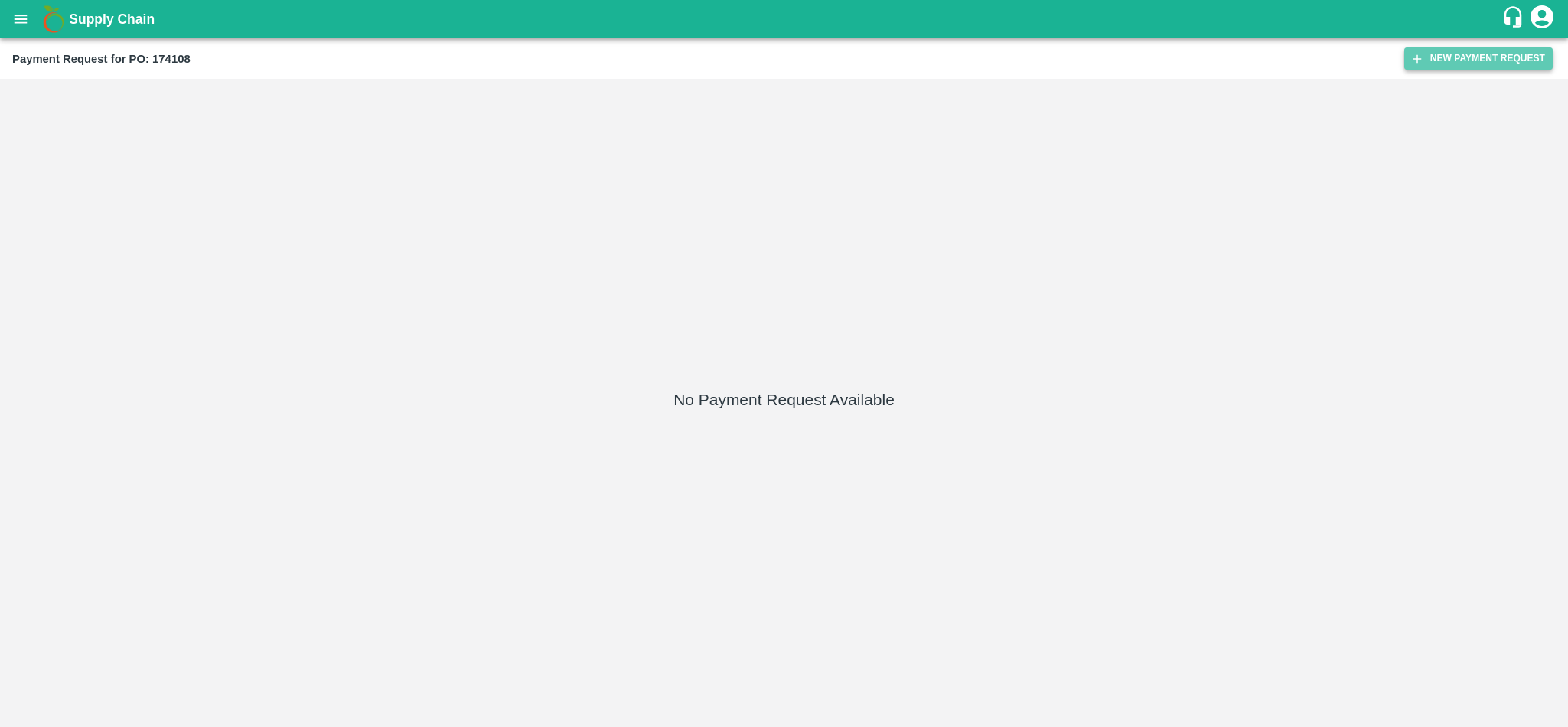
click at [1496, 54] on button "New Payment Request" at bounding box center [1478, 58] width 149 height 22
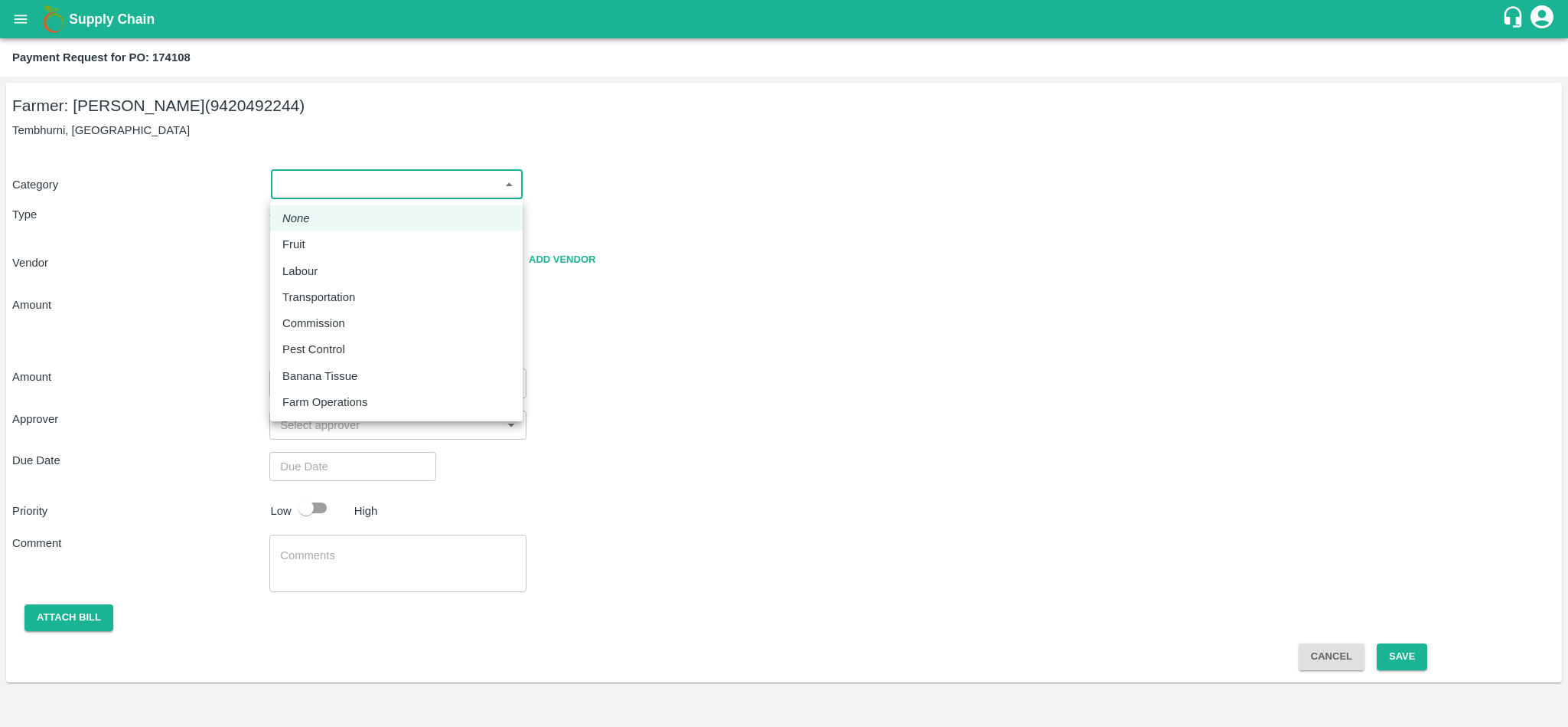
click at [364, 187] on body "Supply Chain Payment Request for PO: 174108 Farmer: [PERSON_NAME] (9420492244) …" at bounding box center [784, 363] width 1568 height 727
click at [285, 244] on p "Fruit" at bounding box center [294, 244] width 23 height 17
type input "1"
radio input "true"
type input "[PERSON_NAME] - 9420492244([PERSON_NAME])"
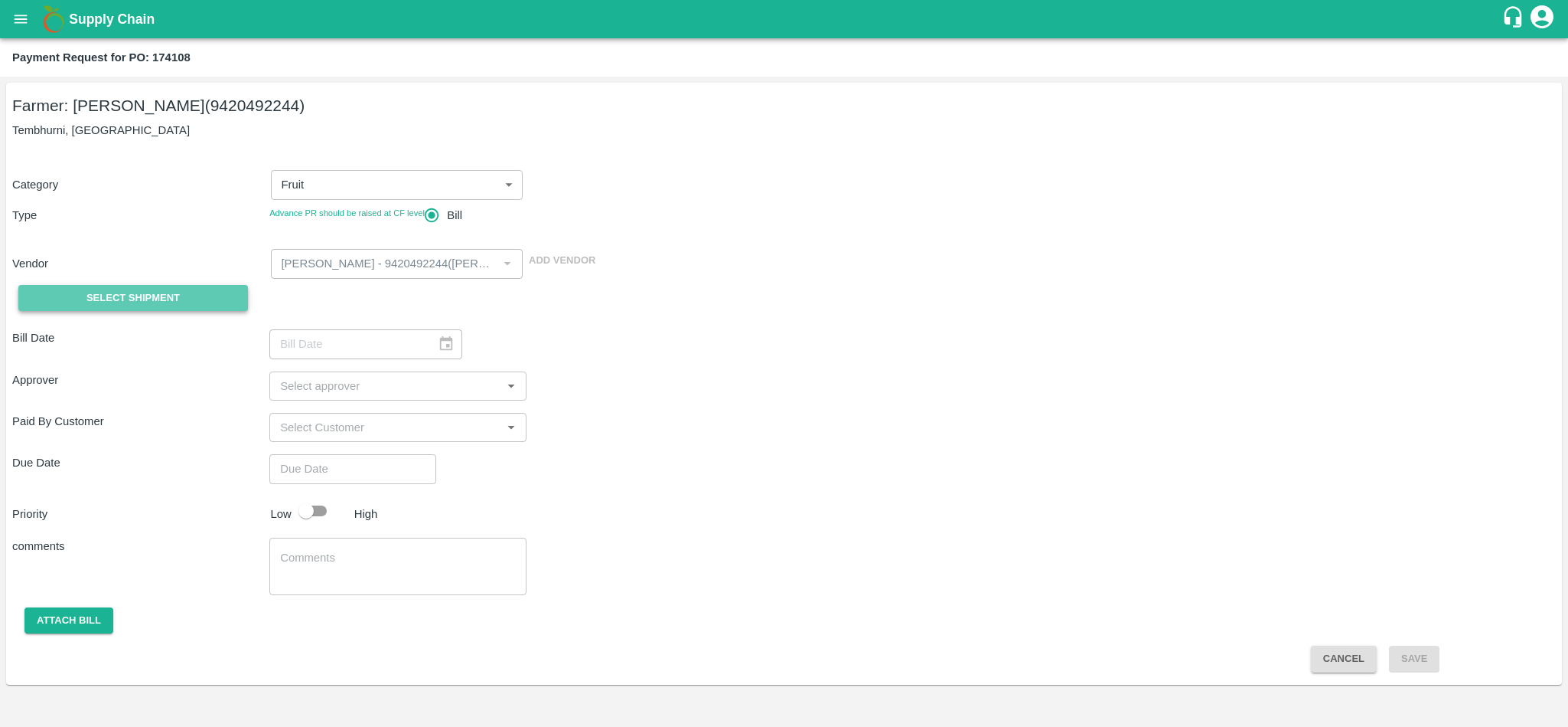
click at [182, 290] on button "Select Shipment" at bounding box center [133, 298] width 230 height 27
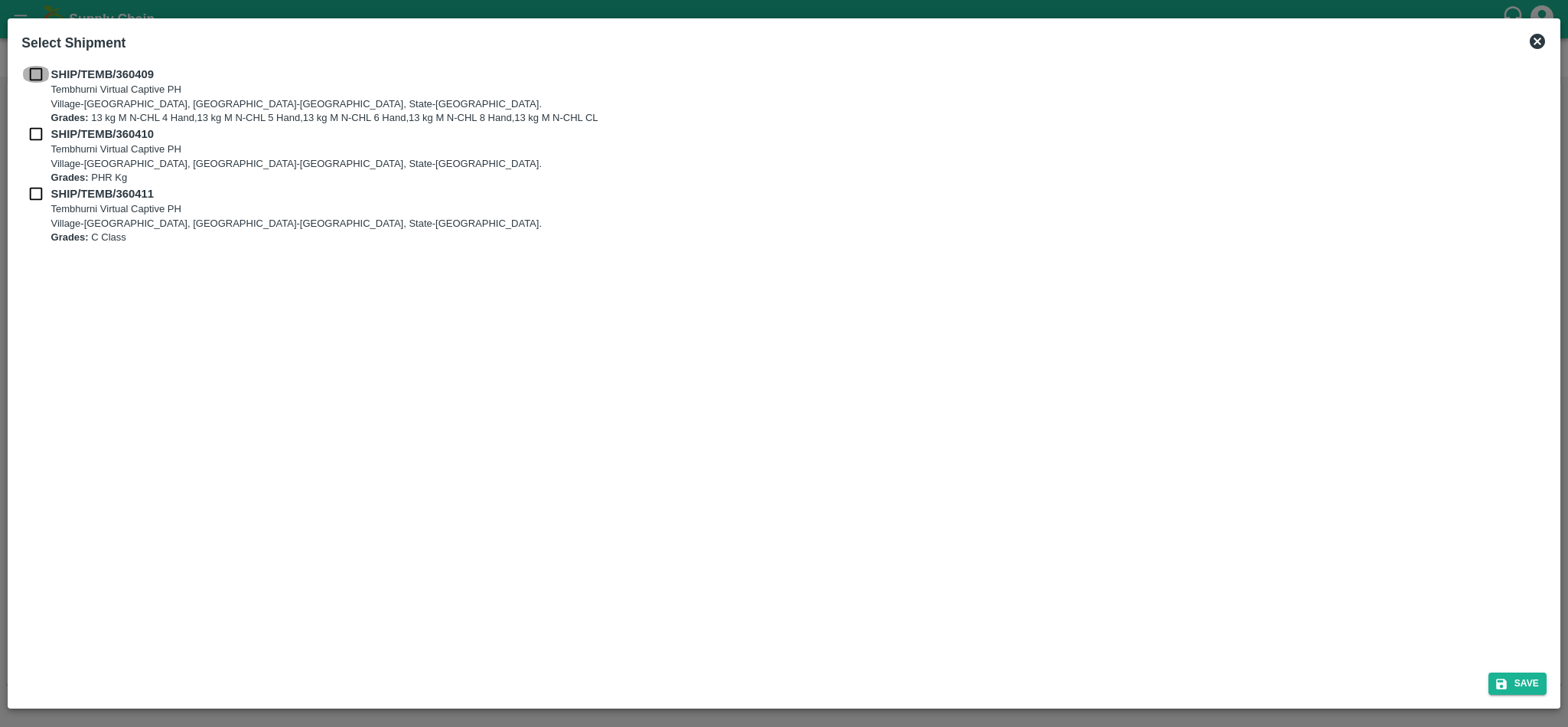
click at [38, 74] on input "checkbox" at bounding box center [35, 74] width 29 height 17
checkbox input "true"
drag, startPoint x: 34, startPoint y: 129, endPoint x: 33, endPoint y: 198, distance: 69.0
click at [33, 198] on div "SHIP/TEMB/360409 Tembhurni Virtual Captive PH Village-Tembhurni, District-Solap…" at bounding box center [784, 155] width 1525 height 179
click at [33, 198] on input "checkbox" at bounding box center [35, 193] width 29 height 17
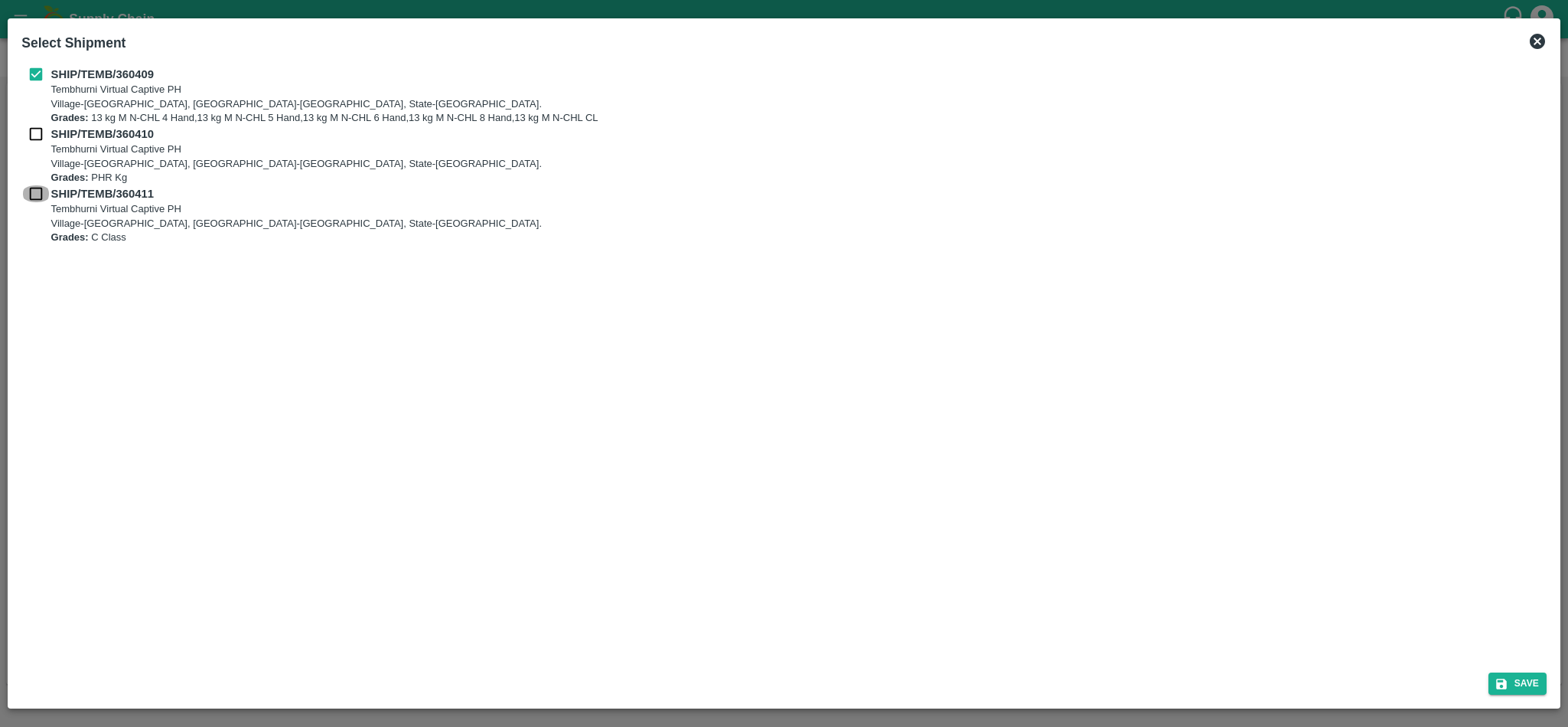
checkbox input "true"
click at [35, 133] on input "checkbox" at bounding box center [35, 134] width 29 height 17
checkbox input "true"
click at [1522, 688] on button "Save" at bounding box center [1518, 683] width 58 height 22
type input "[DATE]"
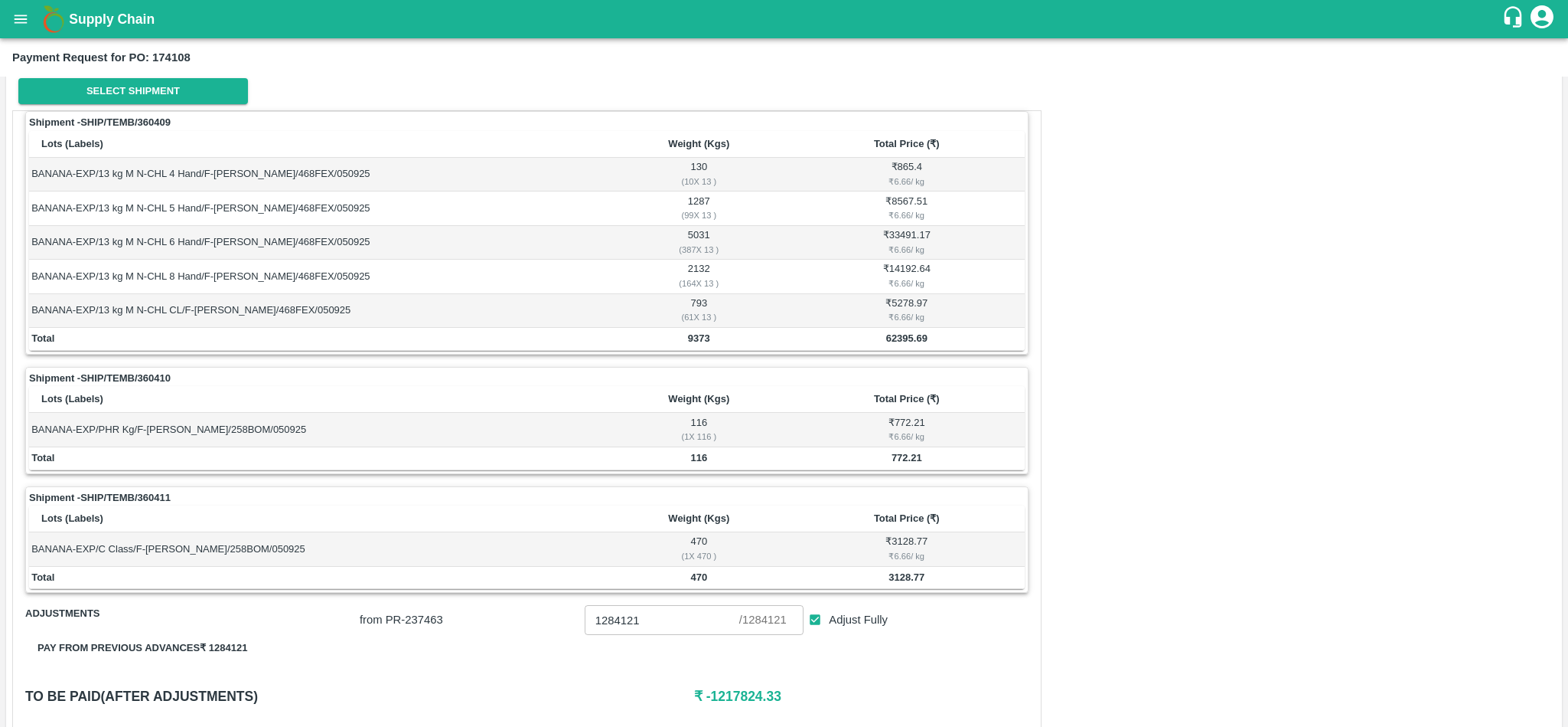
scroll to position [208, 0]
click at [905, 339] on b "62395.69" at bounding box center [906, 337] width 41 height 11
copy b "62395.69"
click at [909, 467] on td "772.21" at bounding box center [907, 458] width 236 height 23
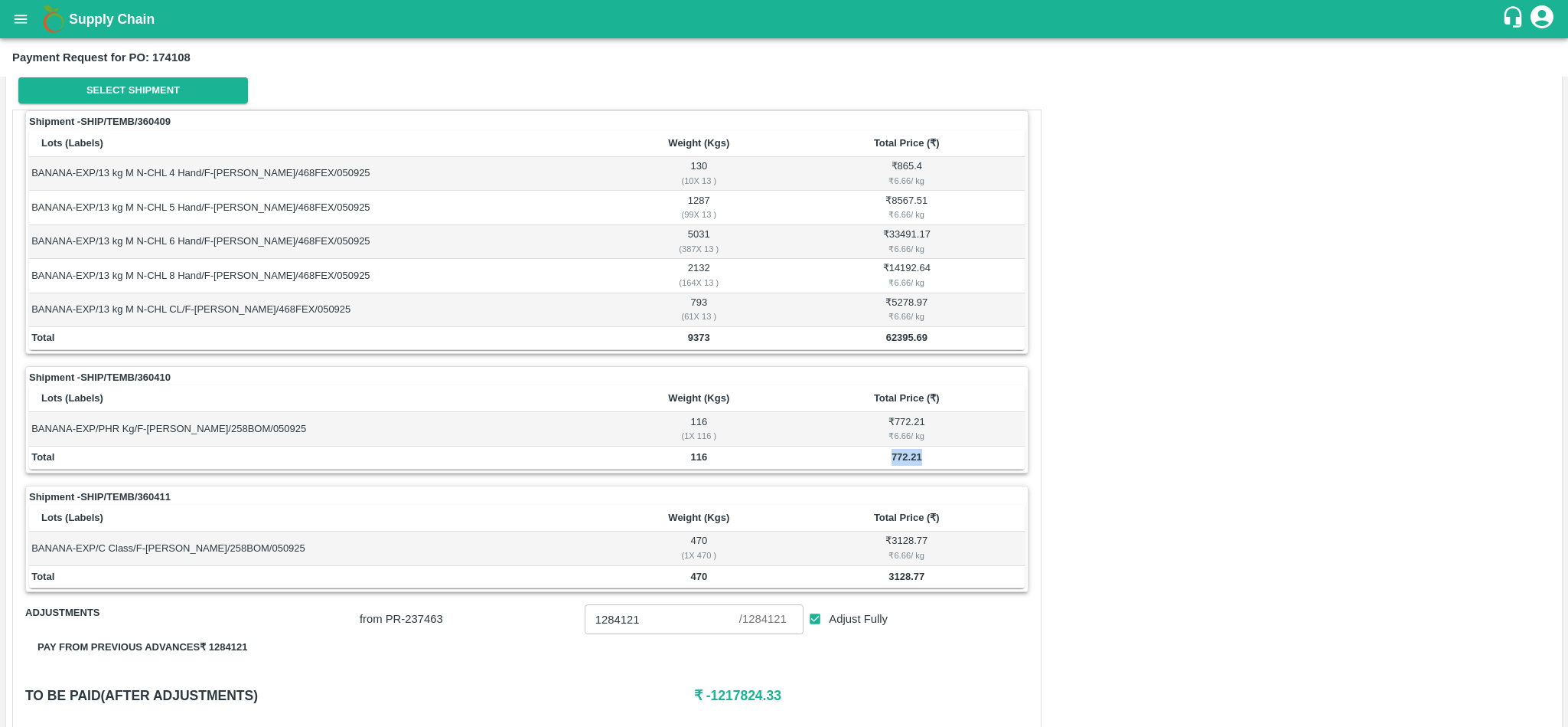
click at [909, 467] on td "772.21" at bounding box center [907, 458] width 236 height 23
copy b "772.21"
click at [907, 579] on b "3128.77" at bounding box center [906, 576] width 36 height 11
copy b "3128.77"
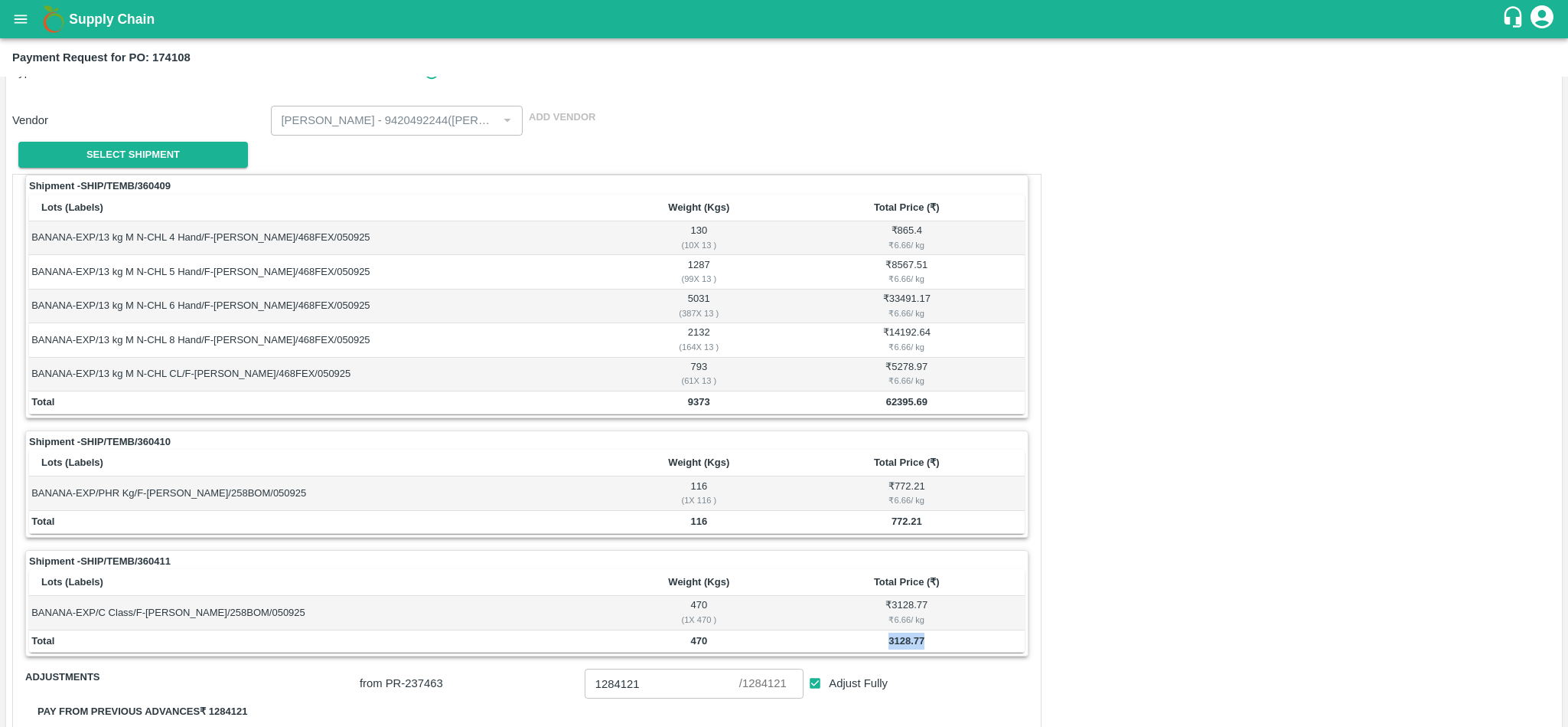
scroll to position [142, 0]
click at [10, 15] on button "open drawer" at bounding box center [20, 19] width 35 height 35
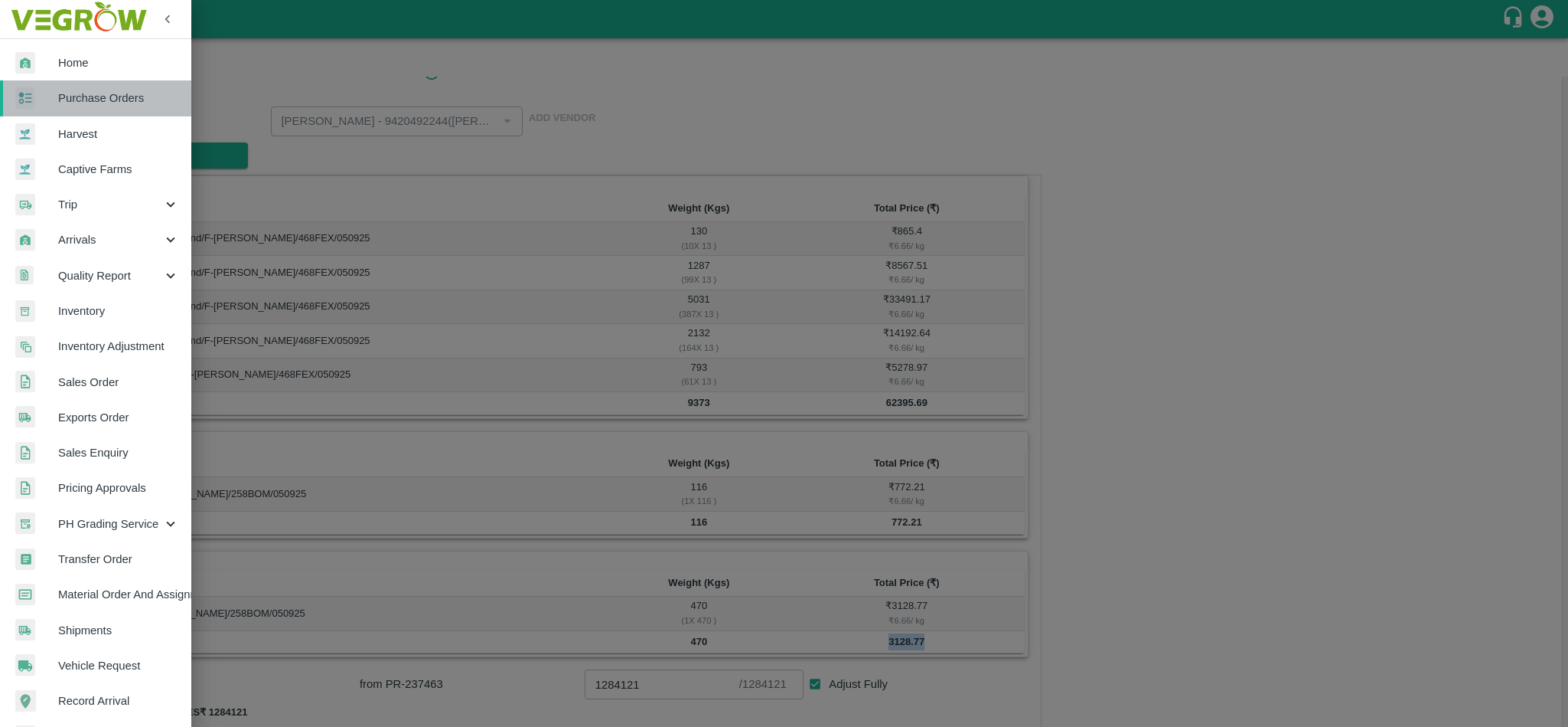
click at [126, 95] on span "Purchase Orders" at bounding box center [118, 98] width 121 height 17
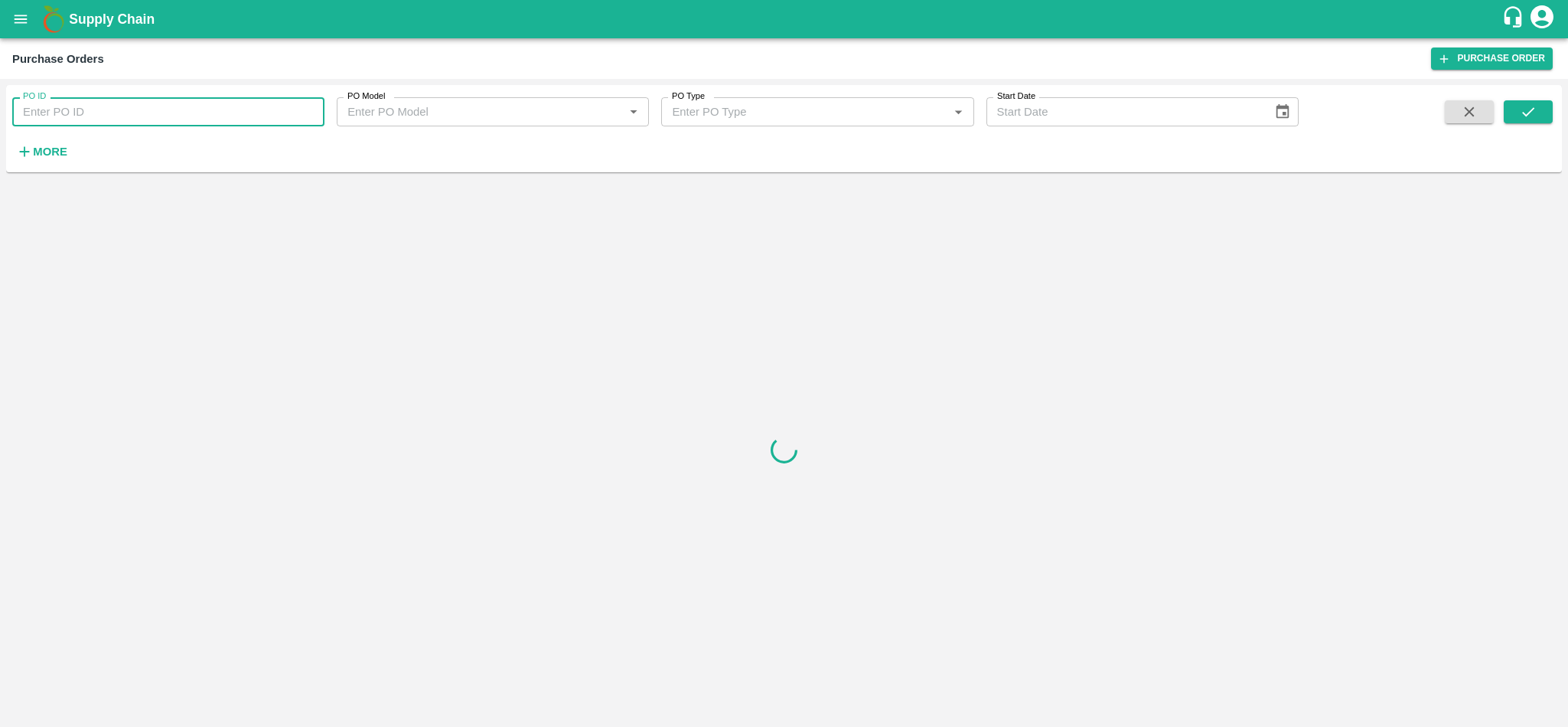
click at [117, 109] on input "PO ID" at bounding box center [168, 111] width 312 height 29
paste input "174107"
type input "174107"
click at [1536, 109] on icon "submit" at bounding box center [1528, 111] width 17 height 17
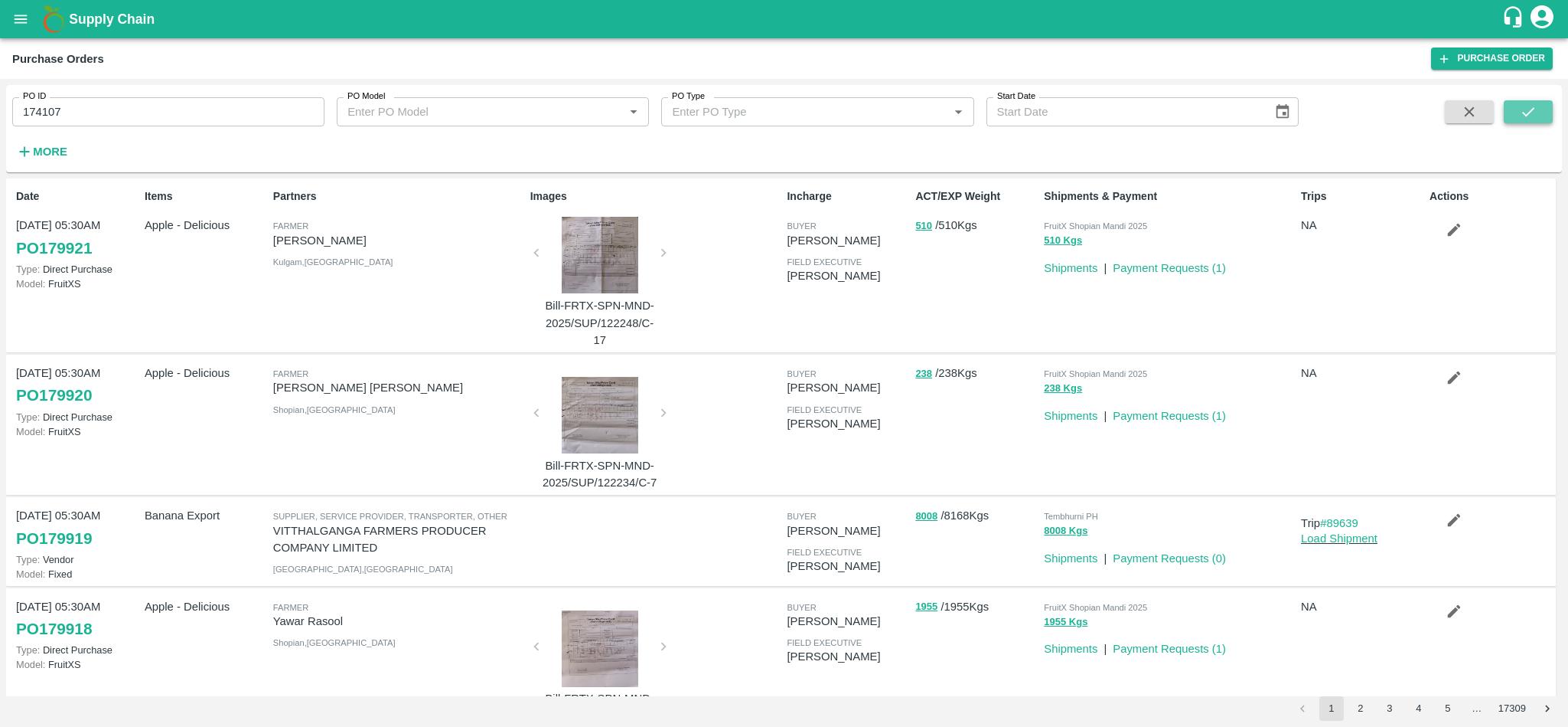
click at [1528, 113] on icon "submit" at bounding box center [1528, 111] width 12 height 9
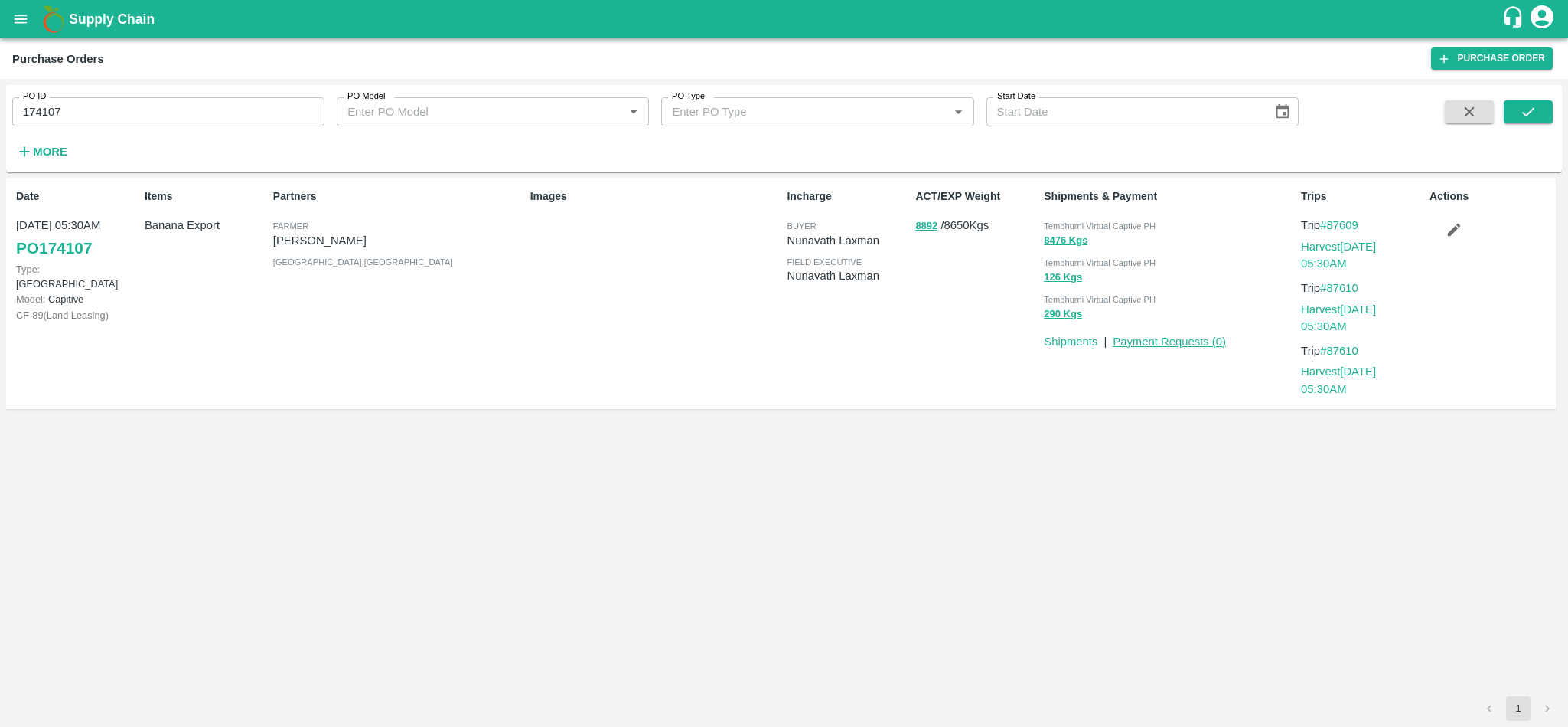
click at [1185, 338] on link "Payment Requests ( 0 )" at bounding box center [1169, 341] width 113 height 12
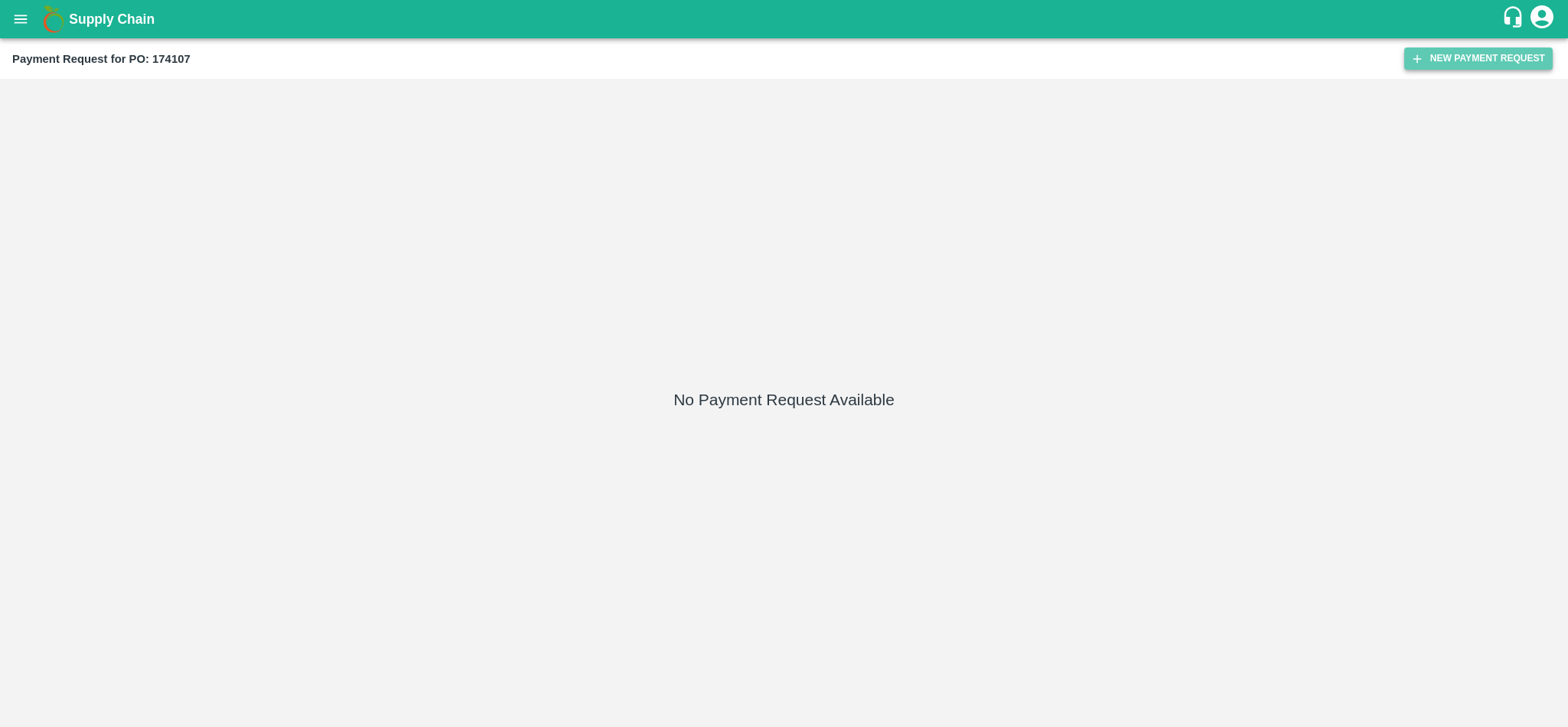
click at [1513, 54] on button "New Payment Request" at bounding box center [1478, 58] width 149 height 22
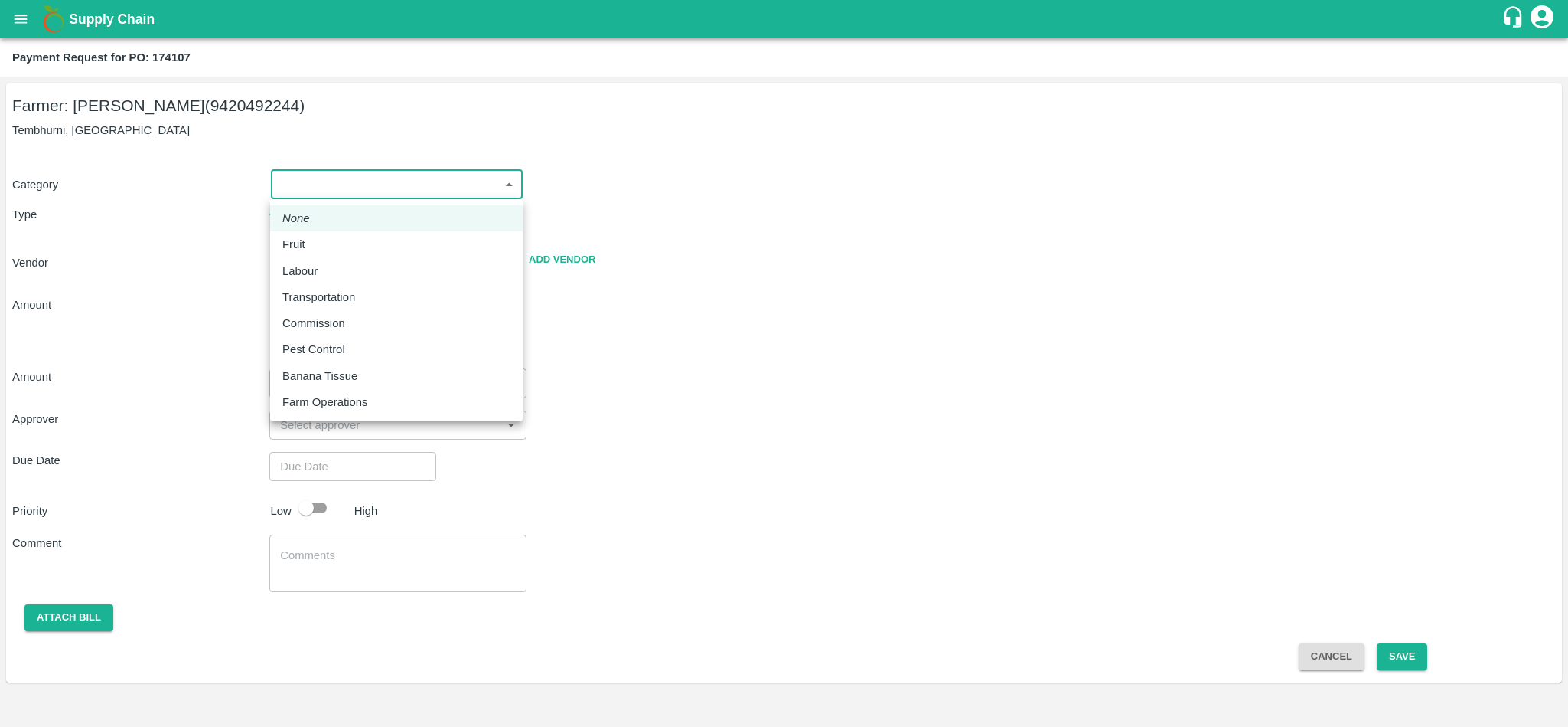
click at [329, 182] on body "Supply Chain Payment Request for PO: 174107 Farmer: [PERSON_NAME] (9420492244) …" at bounding box center [784, 363] width 1568 height 727
click at [294, 247] on p "Fruit" at bounding box center [294, 244] width 23 height 17
type input "1"
radio input "true"
type input "[PERSON_NAME] - 9420492244([PERSON_NAME])"
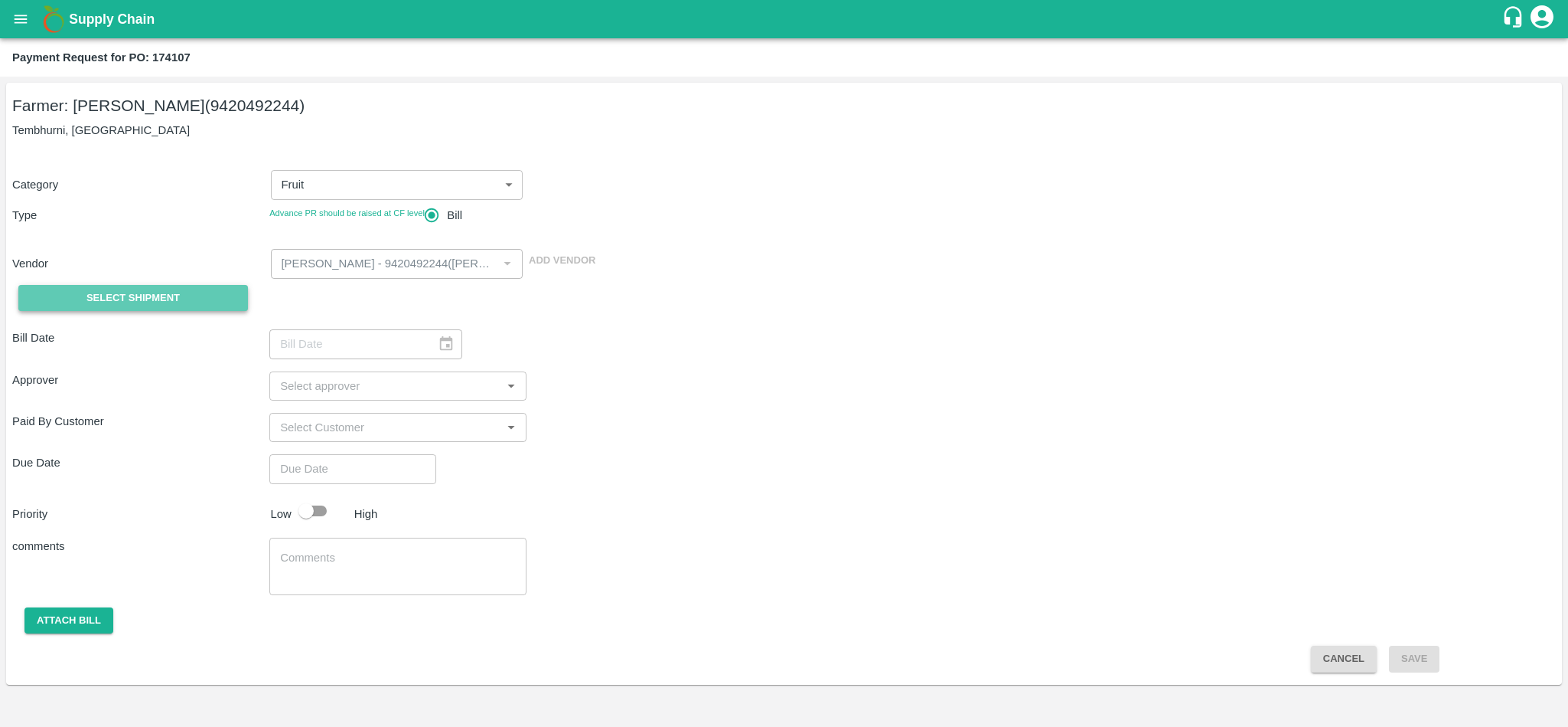
click at [129, 290] on span "Select Shipment" at bounding box center [133, 299] width 93 height 18
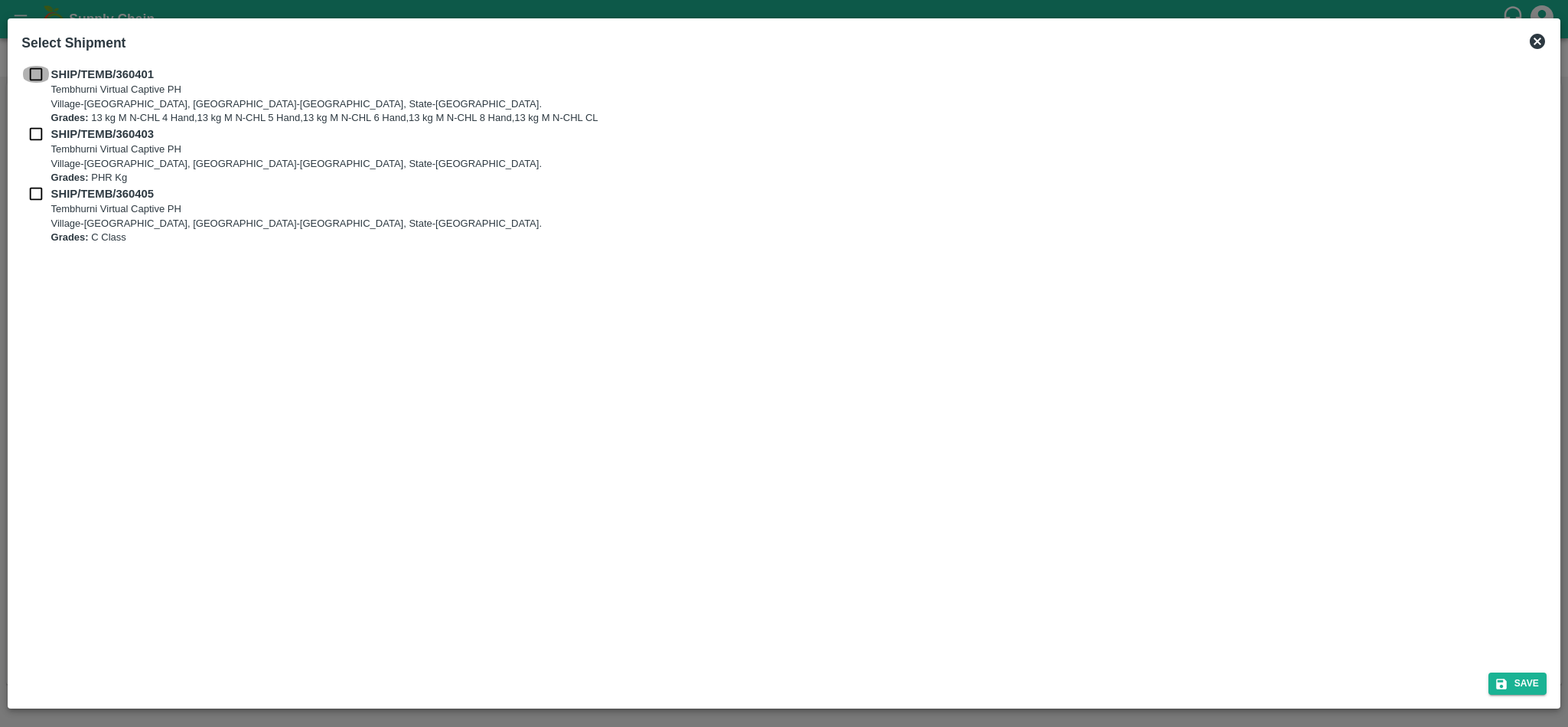
click at [34, 76] on input "checkbox" at bounding box center [35, 74] width 29 height 17
checkbox input "true"
click at [38, 136] on input "checkbox" at bounding box center [35, 134] width 29 height 17
checkbox input "true"
click at [39, 189] on input "checkbox" at bounding box center [35, 193] width 29 height 17
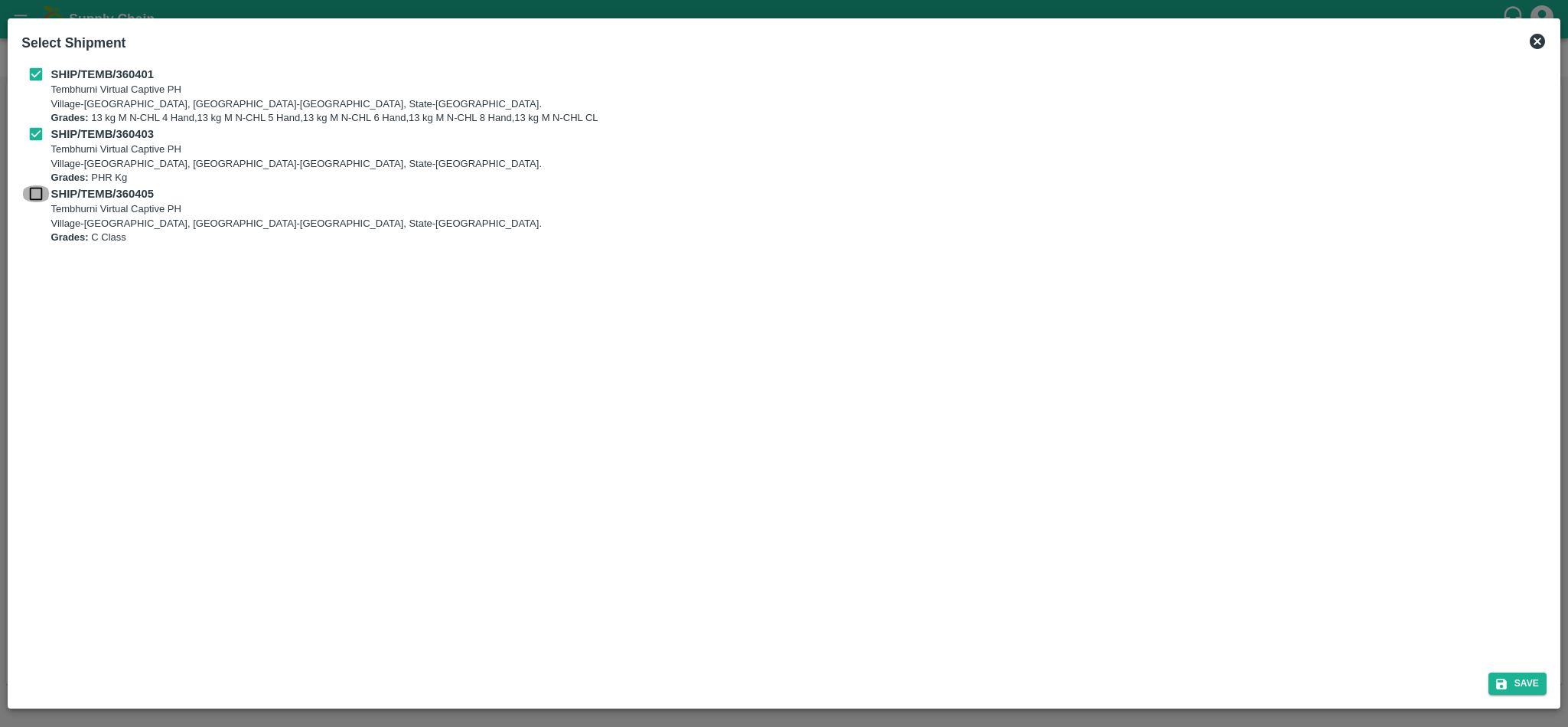
checkbox input "true"
click at [1507, 689] on icon "submit" at bounding box center [1502, 684] width 14 height 14
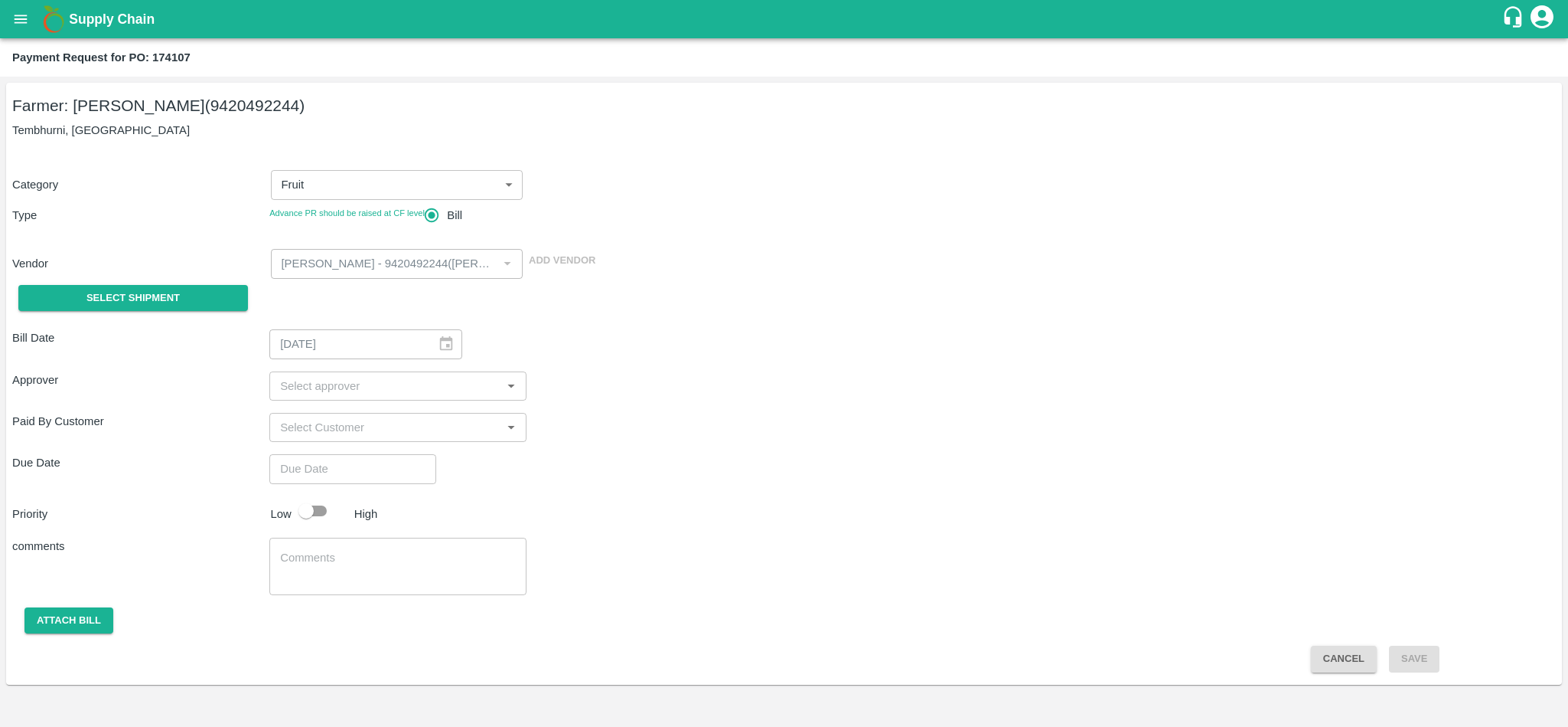
type input "[DATE]"
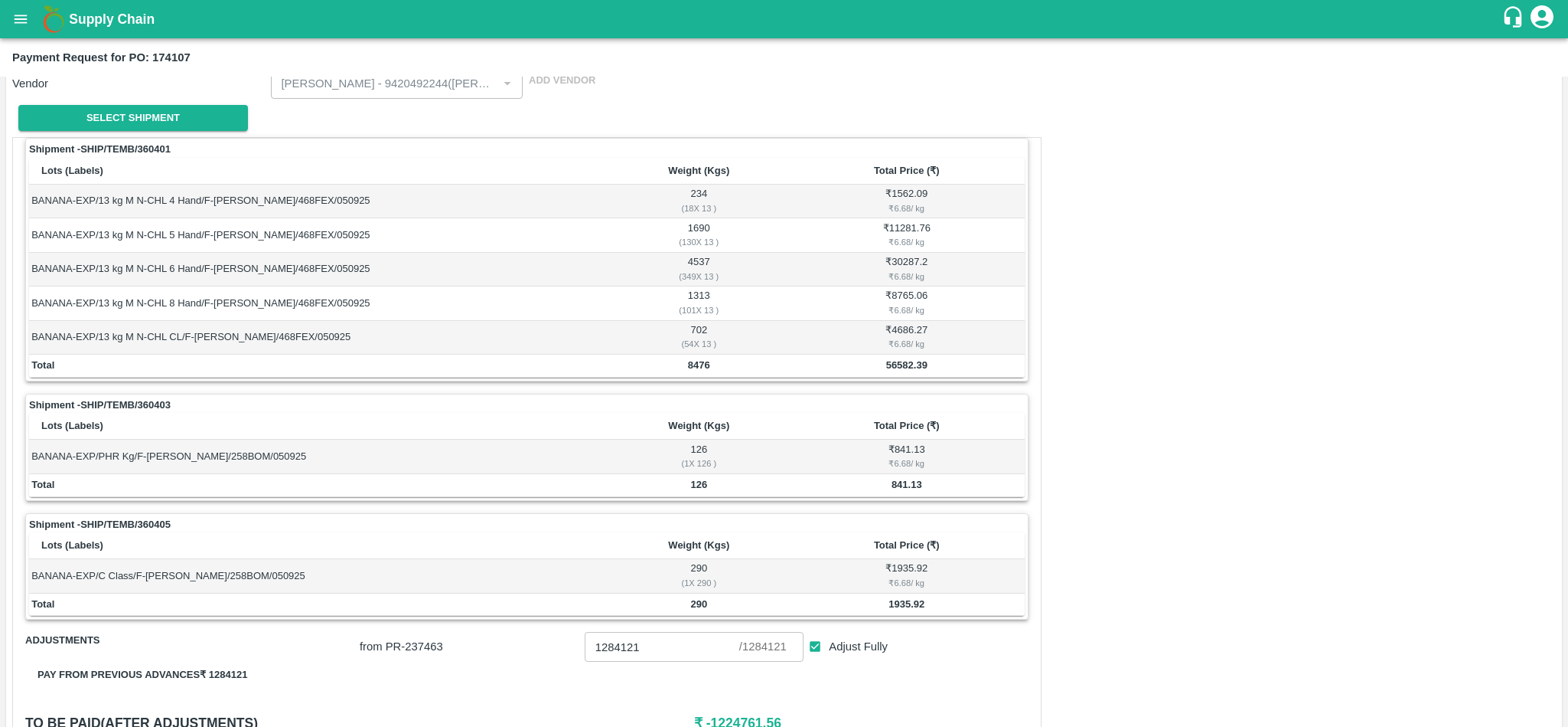
scroll to position [210, 0]
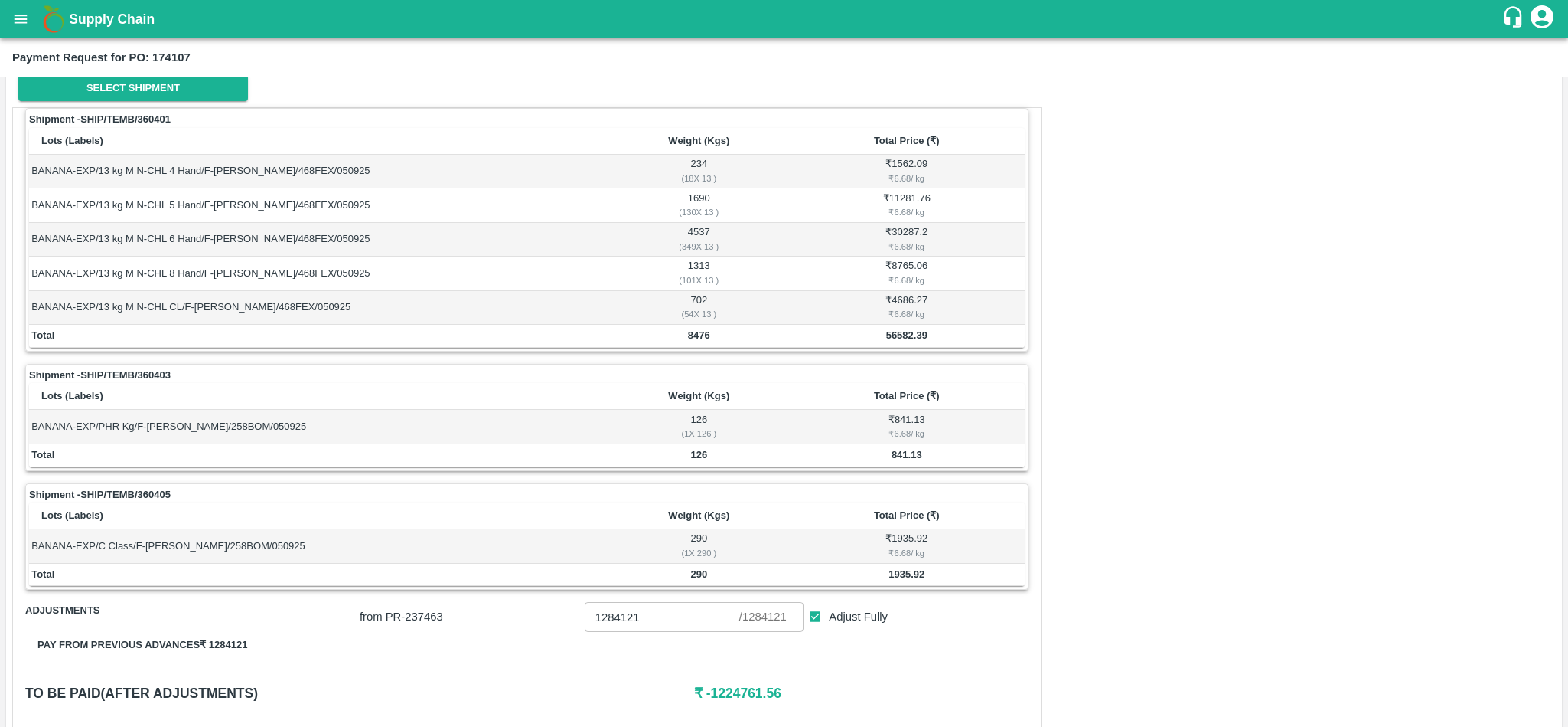
click at [889, 334] on b "56582.39" at bounding box center [906, 334] width 41 height 11
copy b "56582.39"
click at [900, 450] on td "841.13" at bounding box center [907, 455] width 236 height 23
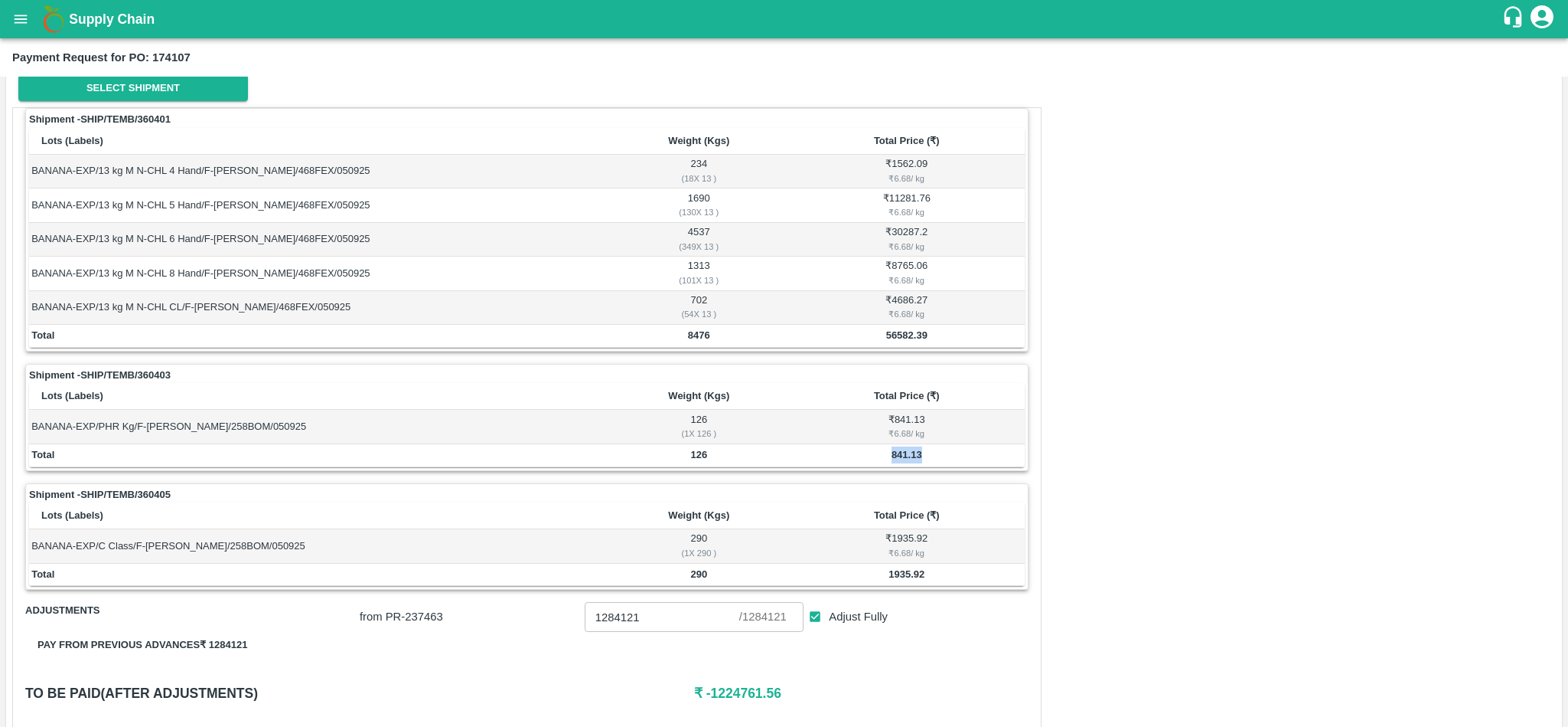
copy b "841.13"
click at [904, 580] on b "1935.92" at bounding box center [906, 573] width 36 height 11
copy b "1935.92"
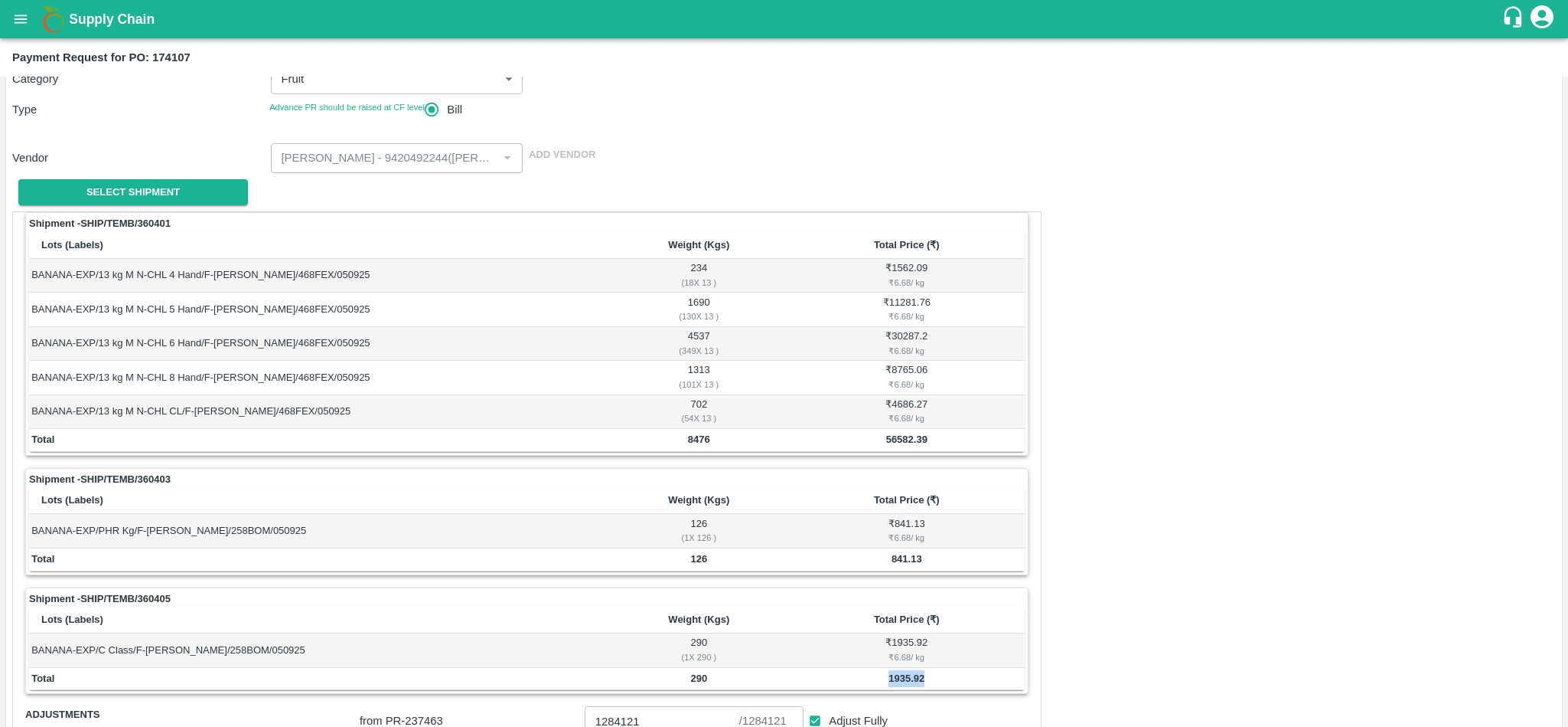
scroll to position [104, 0]
click at [14, 19] on icon "open drawer" at bounding box center [20, 19] width 17 height 17
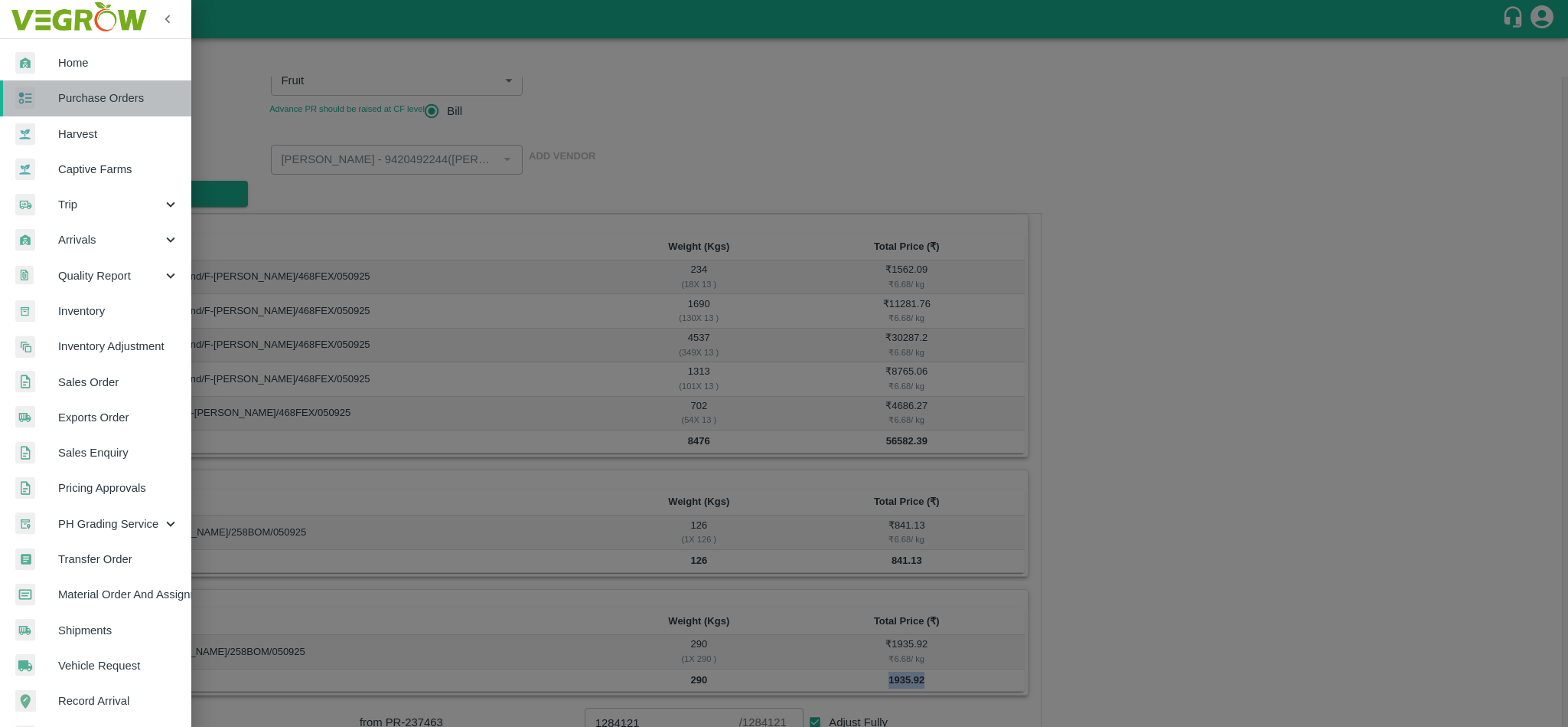
click at [117, 104] on span "Purchase Orders" at bounding box center [118, 98] width 121 height 17
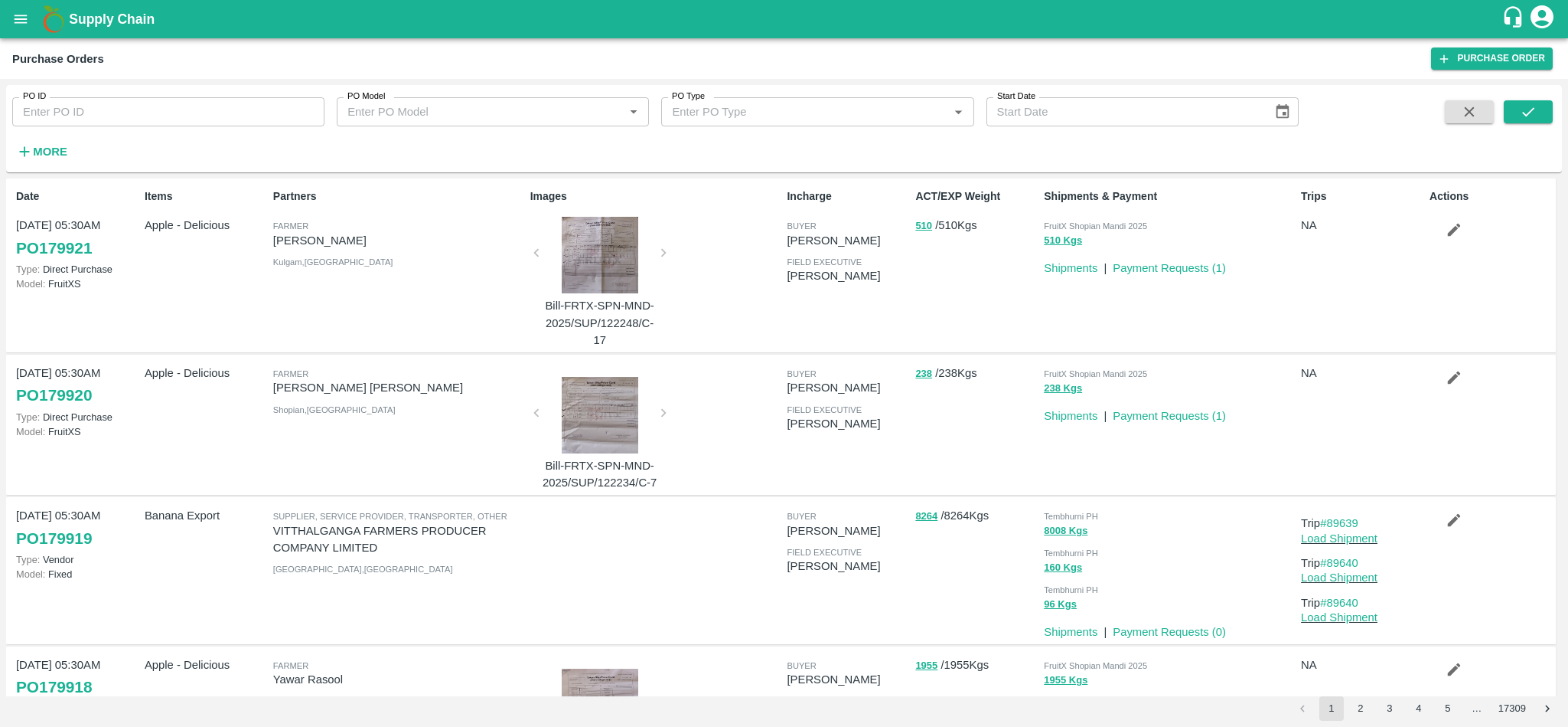
click at [124, 113] on input "PO ID" at bounding box center [168, 111] width 312 height 29
paste input "174137"
type input "174137"
click at [1534, 103] on icon "submit" at bounding box center [1528, 111] width 17 height 17
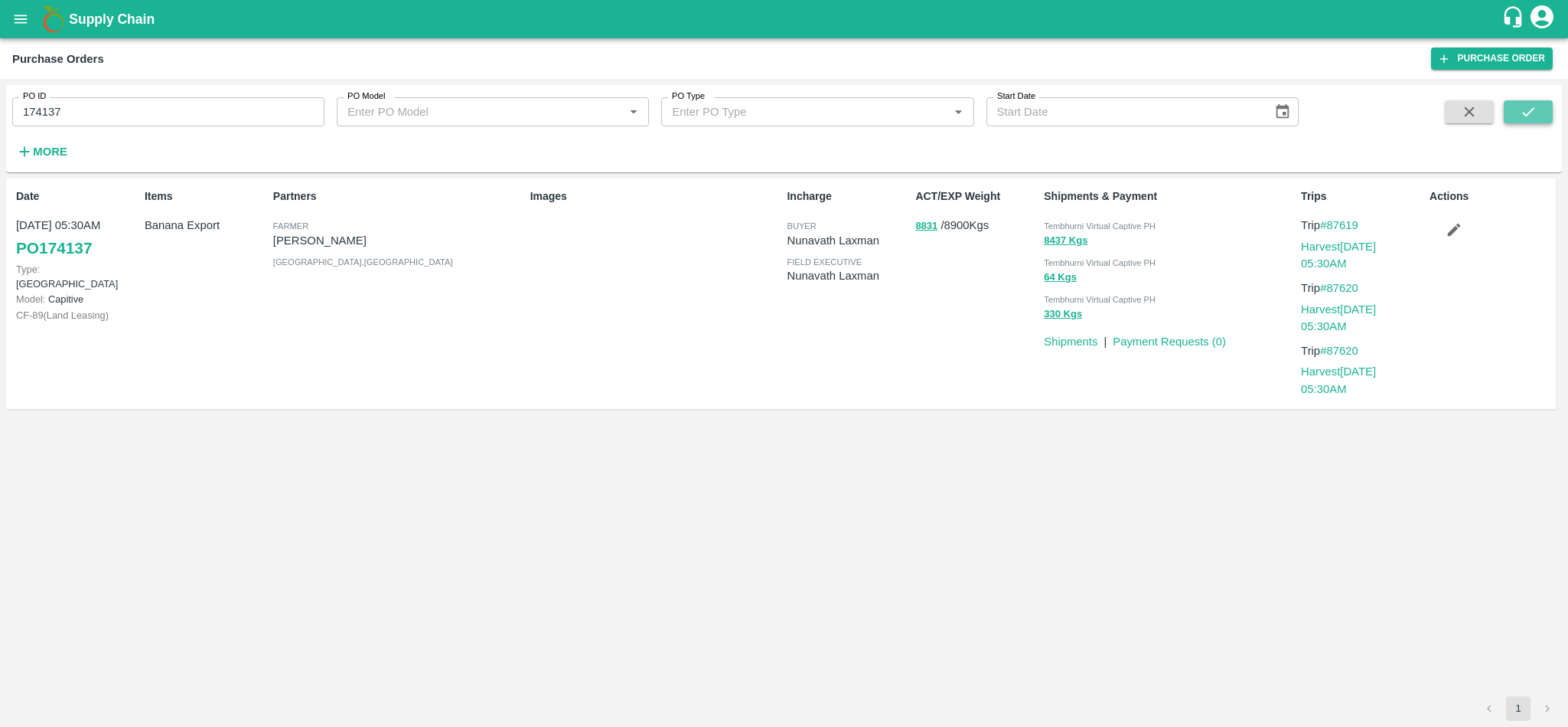
click at [1544, 113] on button "submit" at bounding box center [1528, 111] width 49 height 23
click at [214, 108] on input "174137" at bounding box center [168, 111] width 312 height 29
click at [1539, 106] on button "submit" at bounding box center [1528, 111] width 49 height 23
click at [1146, 341] on link "Payment Requests ( 0 )" at bounding box center [1169, 341] width 113 height 12
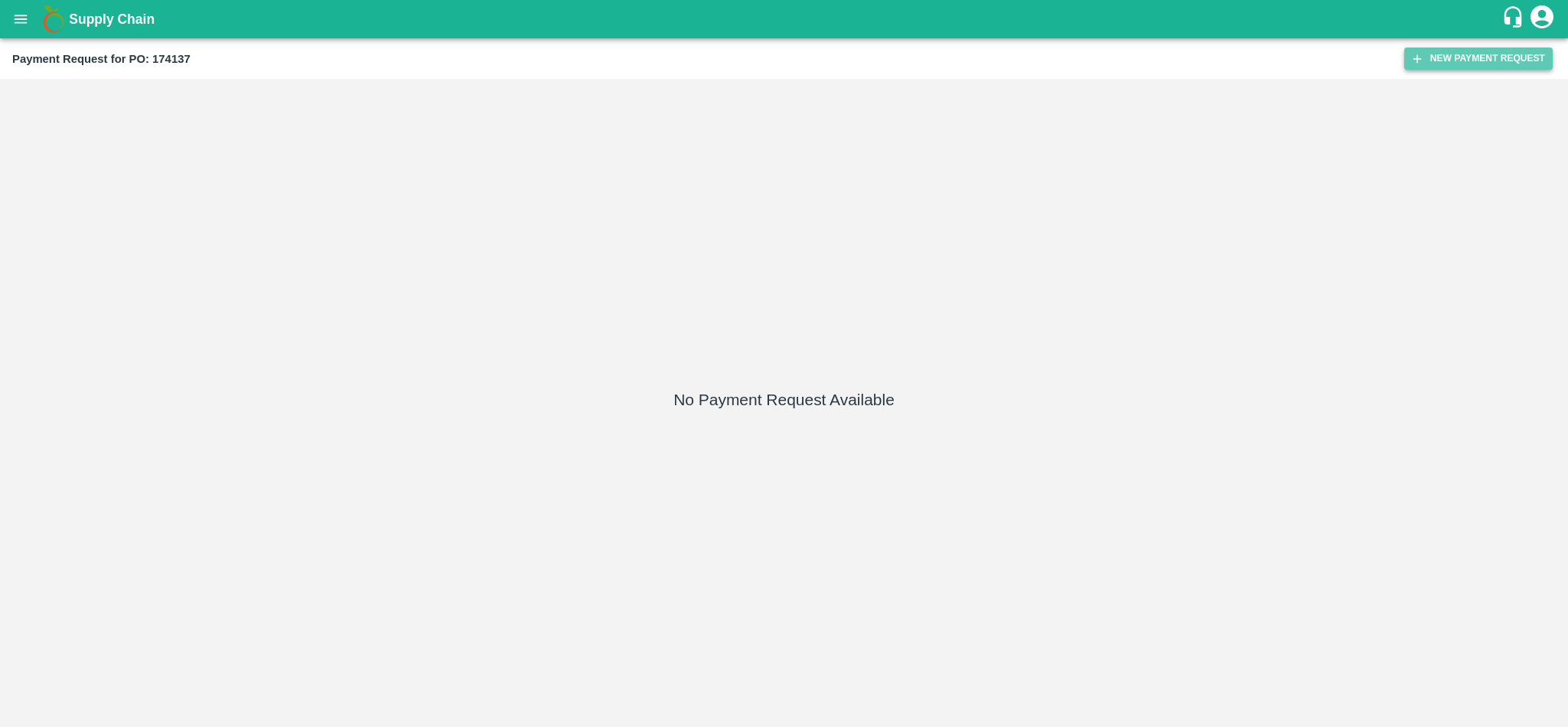
click at [1447, 63] on button "New Payment Request" at bounding box center [1478, 58] width 149 height 22
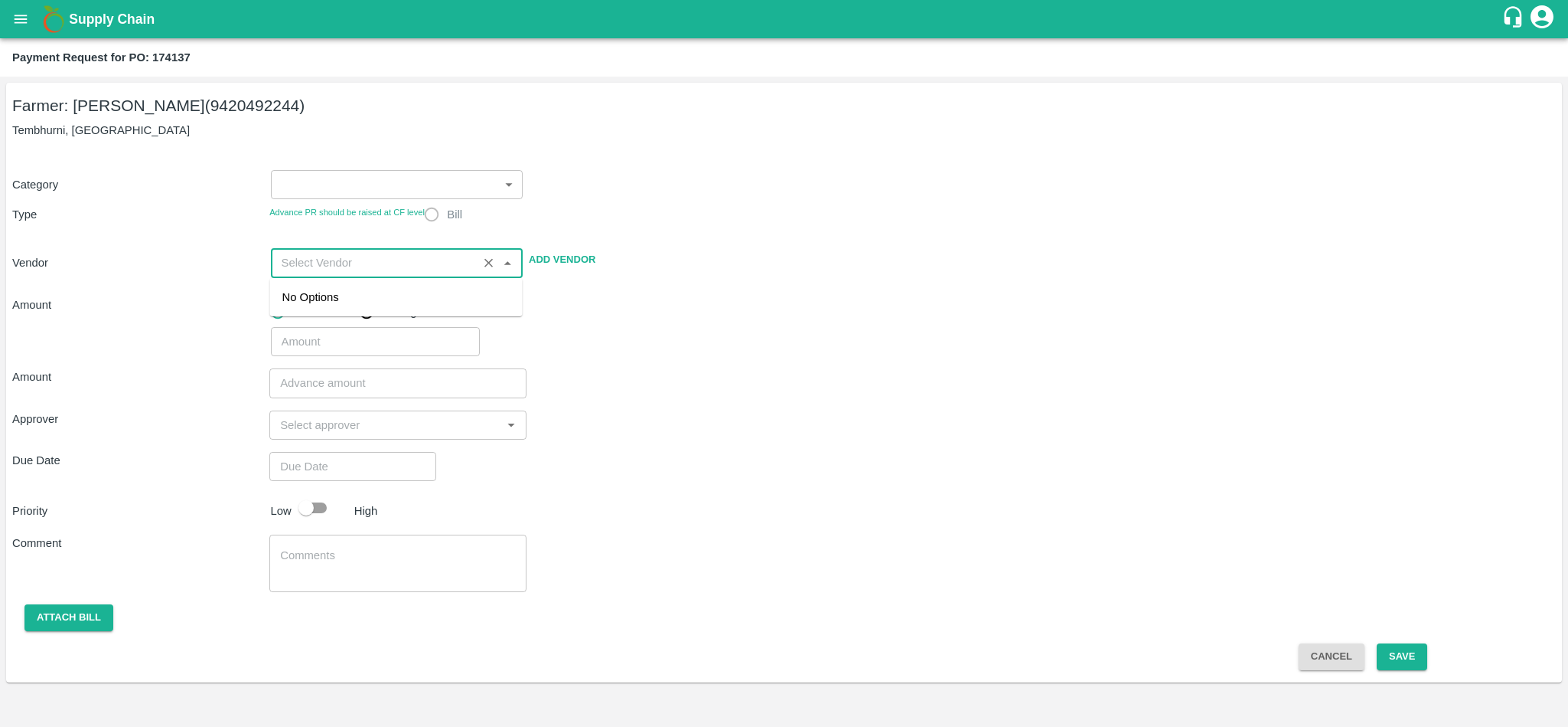
click at [320, 267] on input "input" at bounding box center [375, 263] width 198 height 20
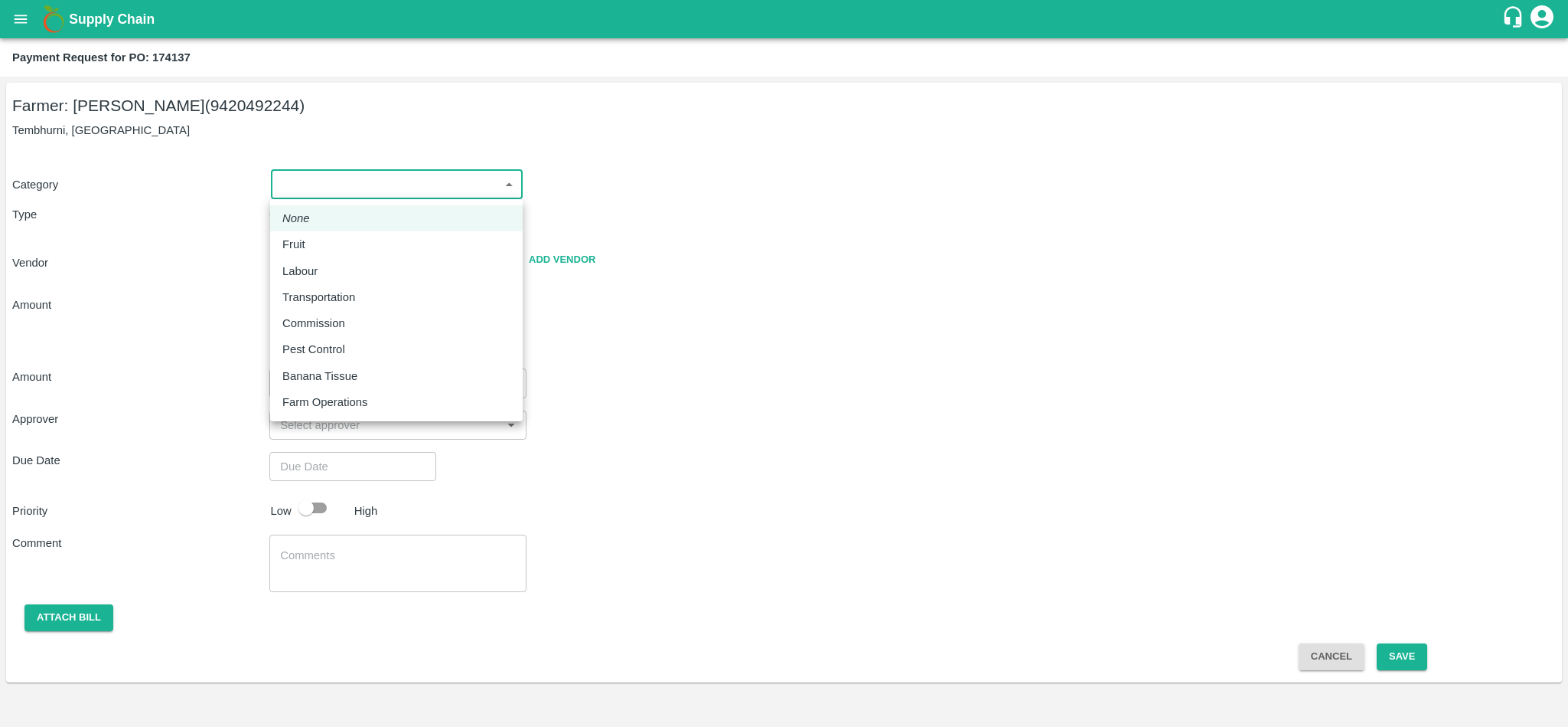
click at [320, 193] on body "Supply Chain Payment Request for PO: 174137 Farmer: [PERSON_NAME] (9420492244) …" at bounding box center [784, 363] width 1568 height 727
click at [308, 240] on div "Fruit" at bounding box center [298, 244] width 31 height 17
type input "1"
radio input "true"
type input "[PERSON_NAME] - 9420492244([PERSON_NAME])"
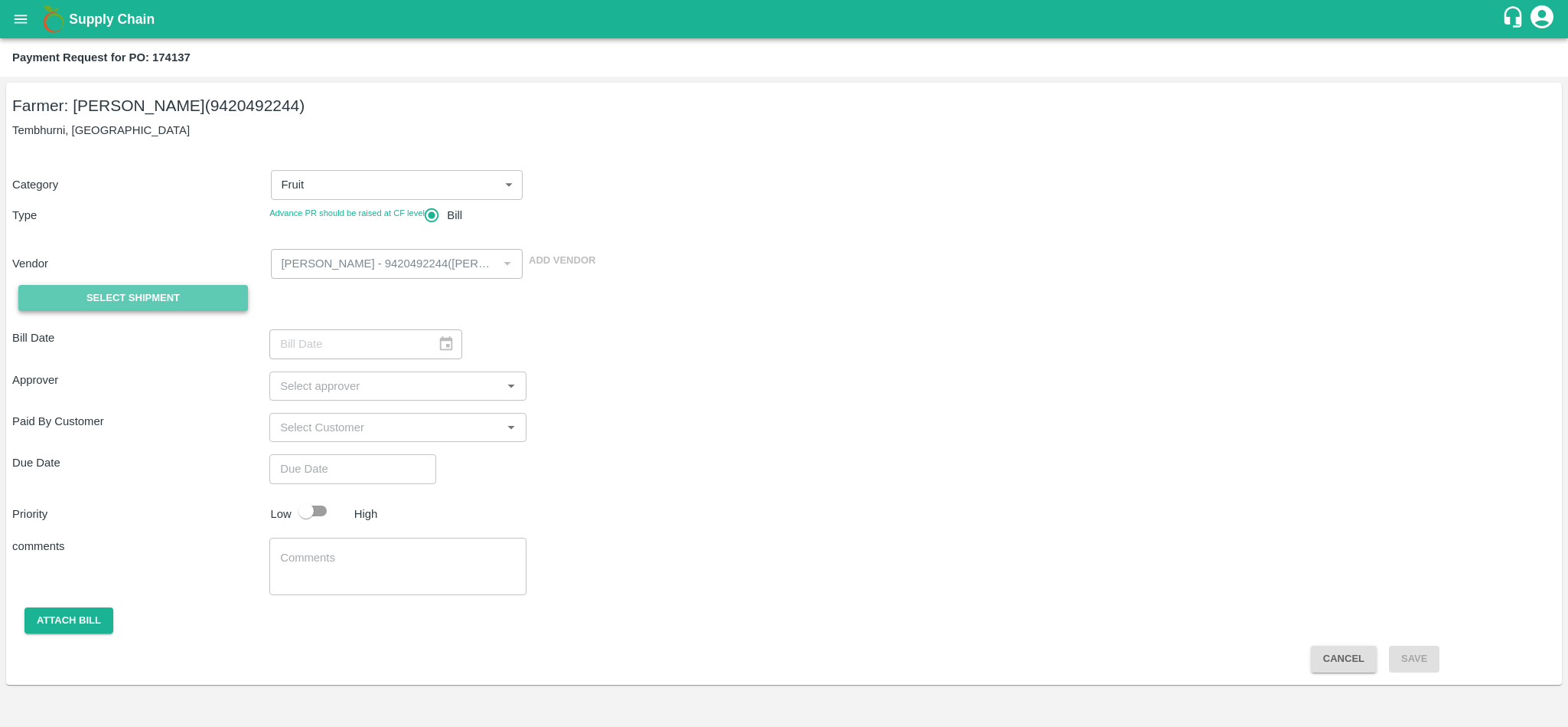
click at [187, 299] on button "Select Shipment" at bounding box center [133, 298] width 230 height 27
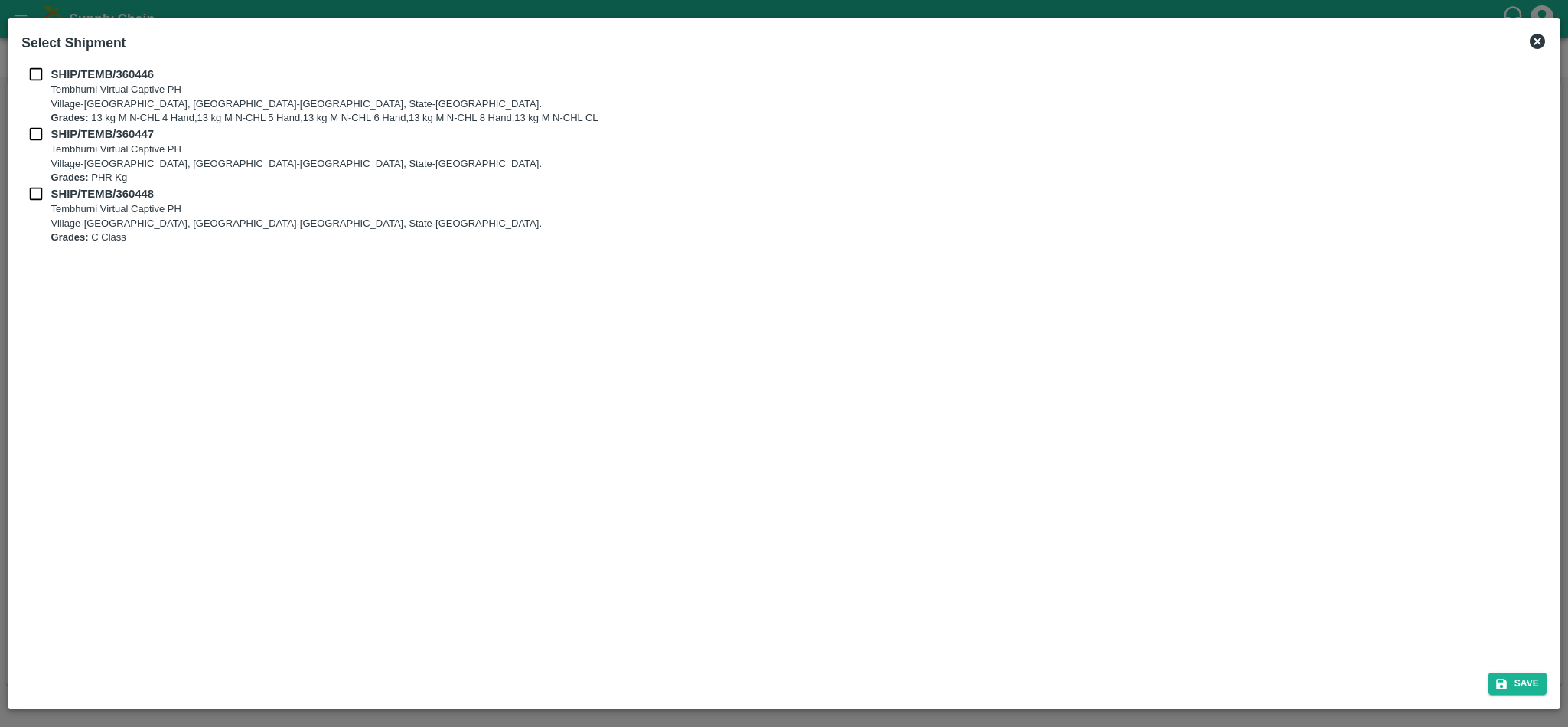
drag, startPoint x: 35, startPoint y: 71, endPoint x: 38, endPoint y: 87, distance: 16.3
click at [38, 87] on div "SHIP/TEMB/360446 Tembhurni Virtual Captive PH Village-Tembhurni, District-Solap…" at bounding box center [784, 96] width 1525 height 60
click at [37, 72] on input "checkbox" at bounding box center [35, 74] width 29 height 17
checkbox input "true"
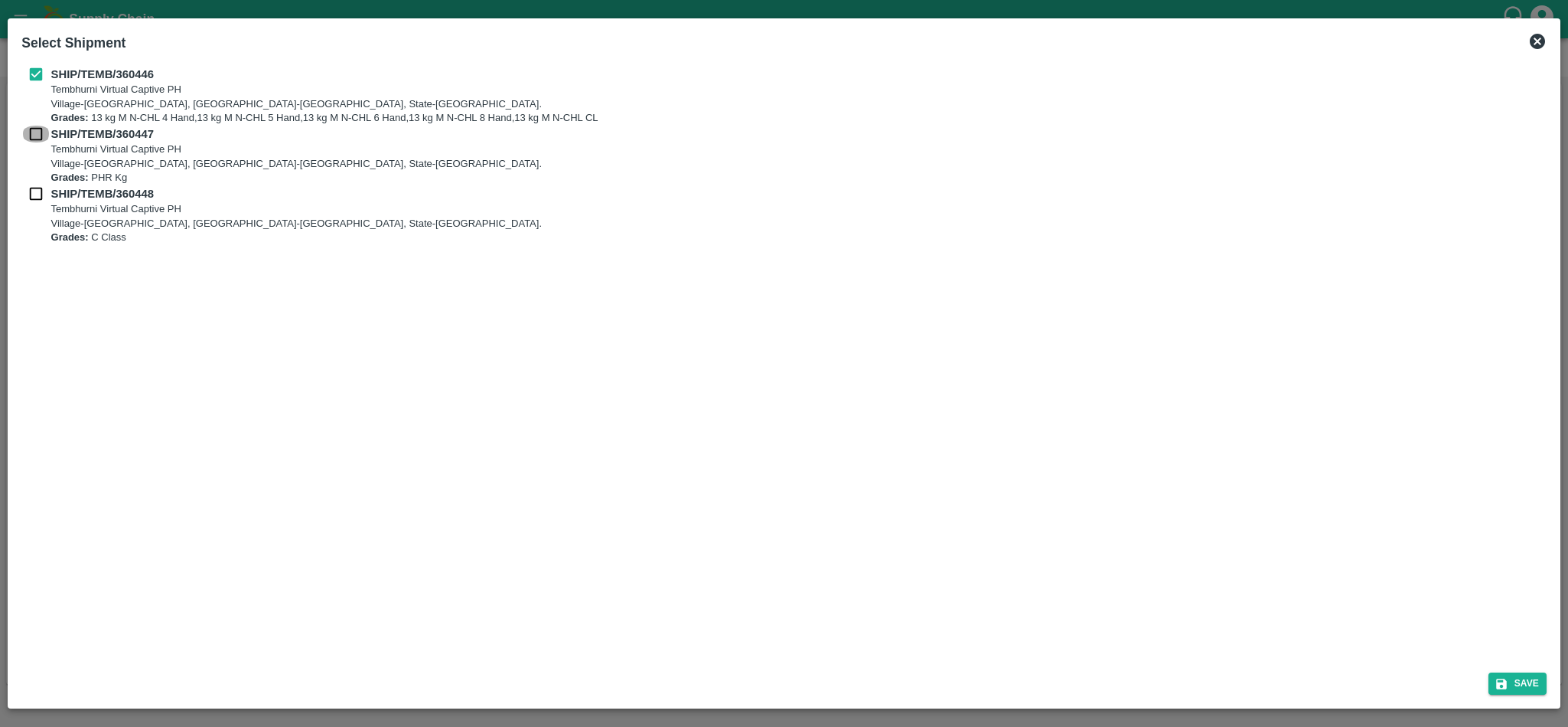
click at [38, 129] on input "checkbox" at bounding box center [35, 134] width 29 height 17
checkbox input "true"
click at [33, 191] on input "checkbox" at bounding box center [35, 193] width 29 height 17
checkbox input "true"
click at [1519, 685] on button "Save" at bounding box center [1518, 683] width 58 height 22
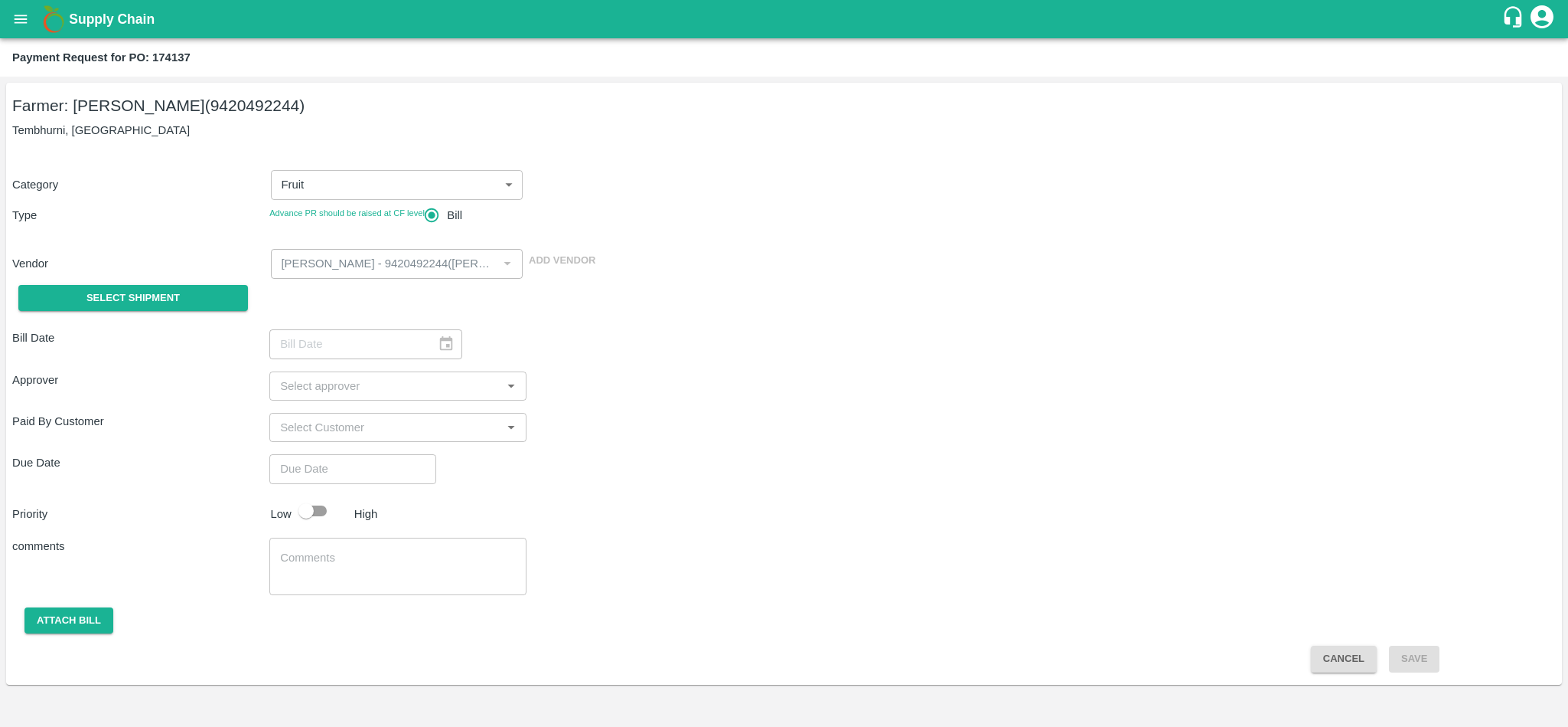
type input "[DATE]"
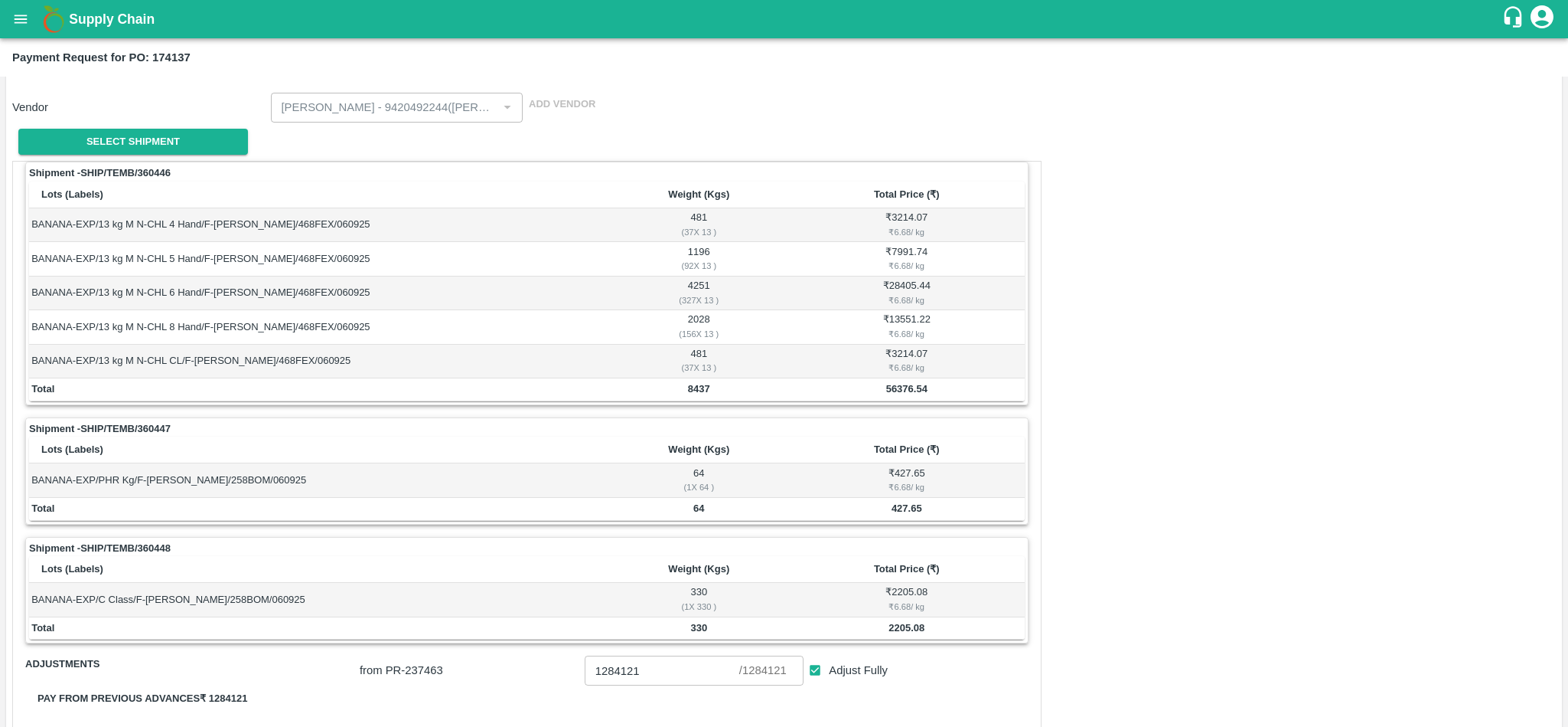
scroll to position [157, 0]
click at [171, 60] on b "Payment Request for PO: 174137" at bounding box center [101, 57] width 178 height 12
copy b "174137"
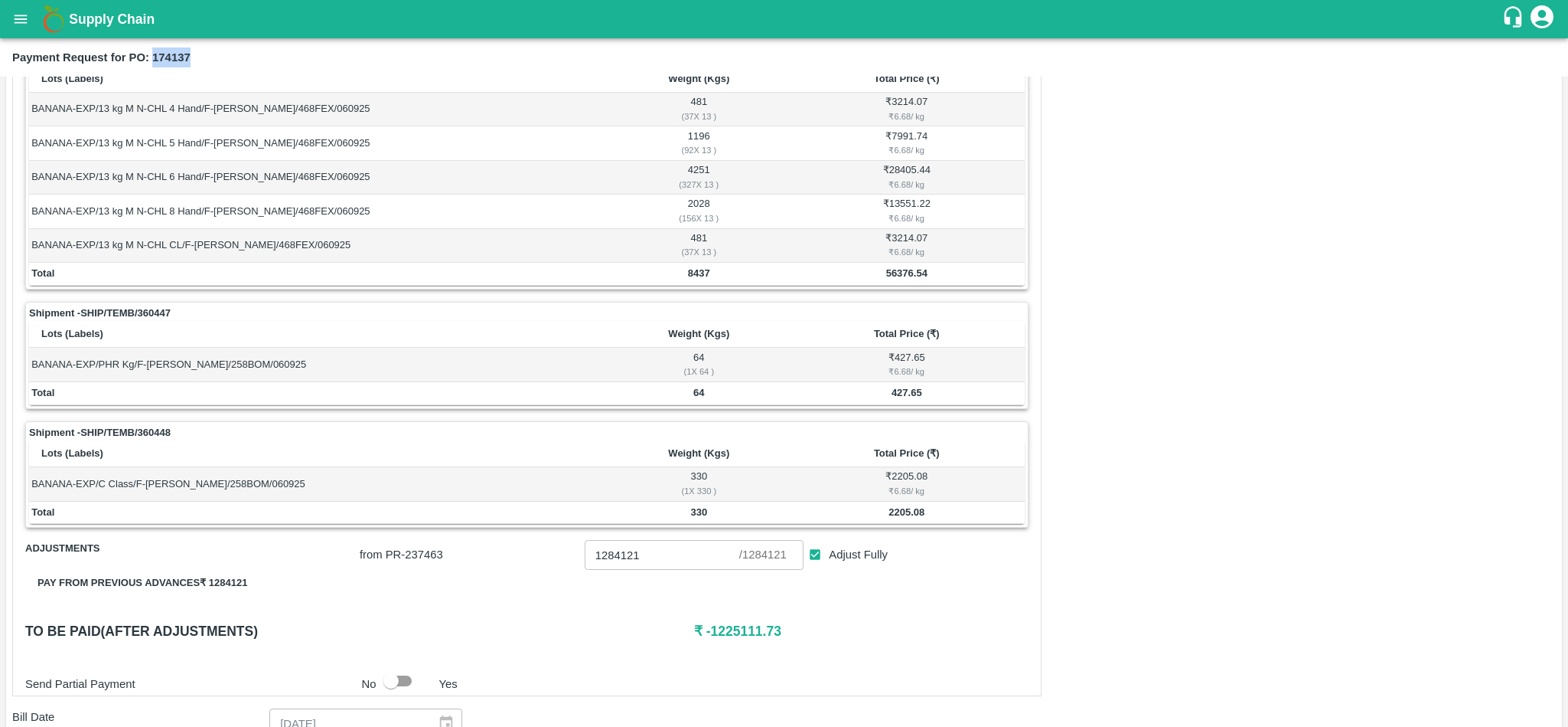
scroll to position [273, 0]
click at [909, 276] on b "56376.54" at bounding box center [906, 271] width 41 height 11
copy b "56376.54"
click at [905, 395] on b "427.65" at bounding box center [906, 390] width 31 height 11
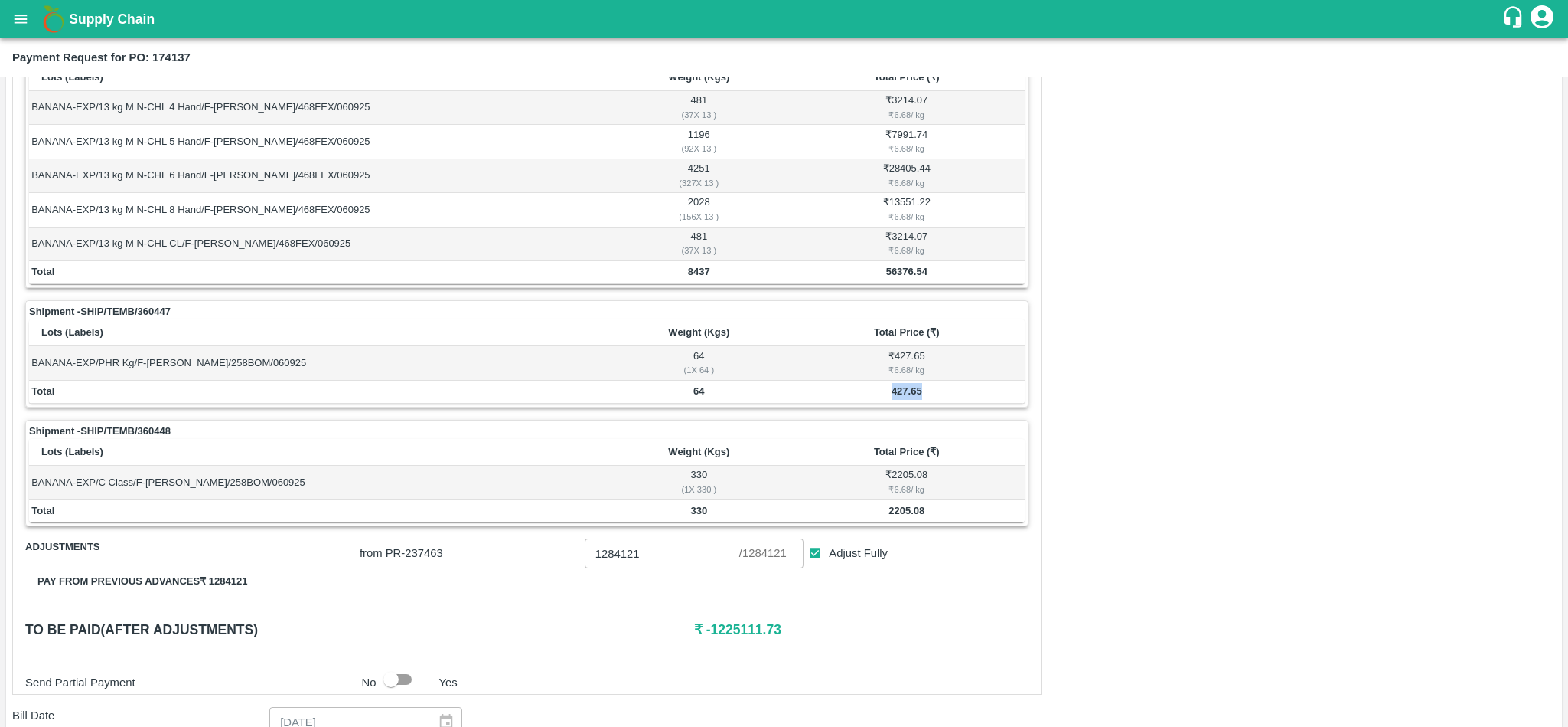
click at [905, 395] on b "427.65" at bounding box center [906, 390] width 31 height 11
copy b "427.65"
click at [898, 523] on td "2205.08" at bounding box center [907, 511] width 236 height 23
copy b "2205.08"
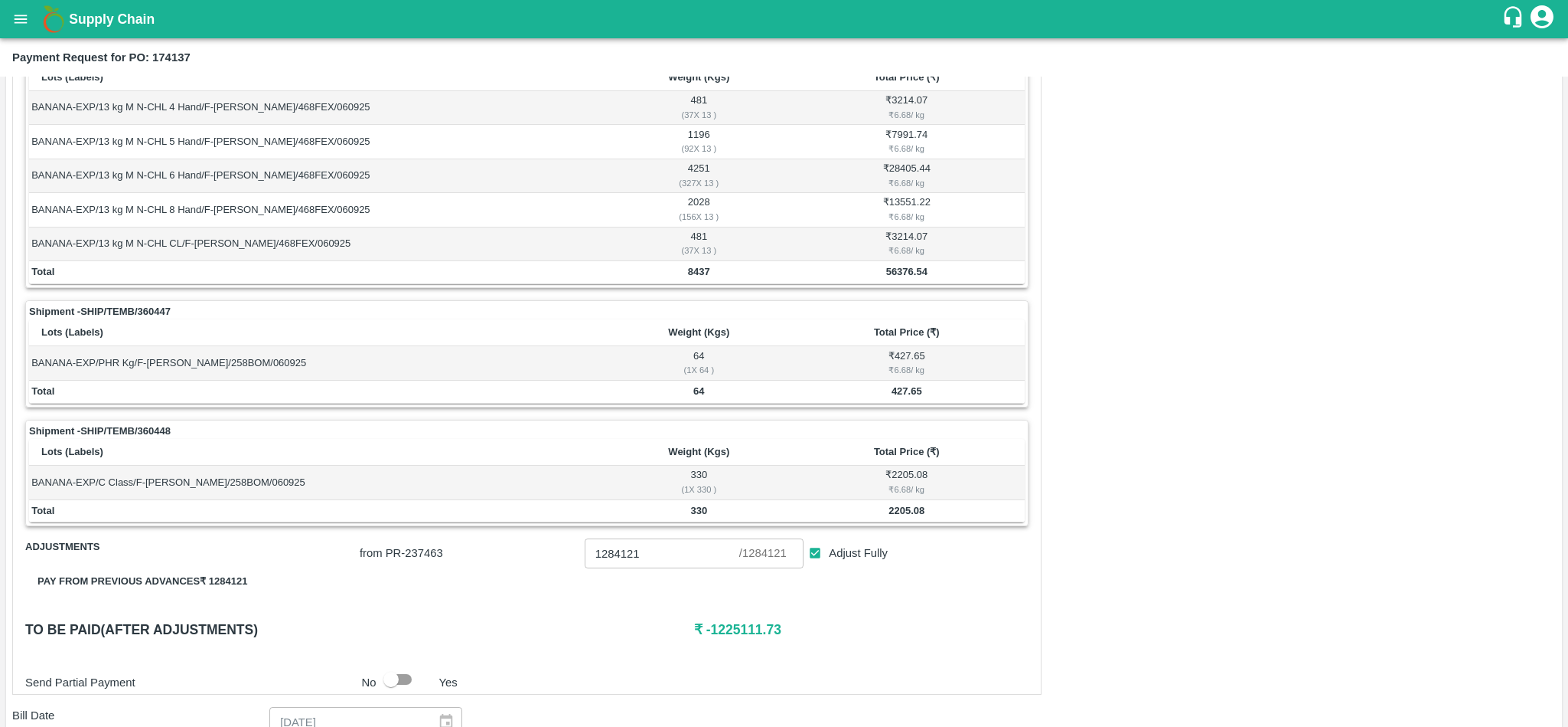
click at [512, 244] on td "BANANA-EXP/13 kg M N-CHL CL/F-MH-Sharad/468FEX/060925" at bounding box center [319, 244] width 581 height 34
click at [21, 30] on button "open drawer" at bounding box center [20, 19] width 35 height 35
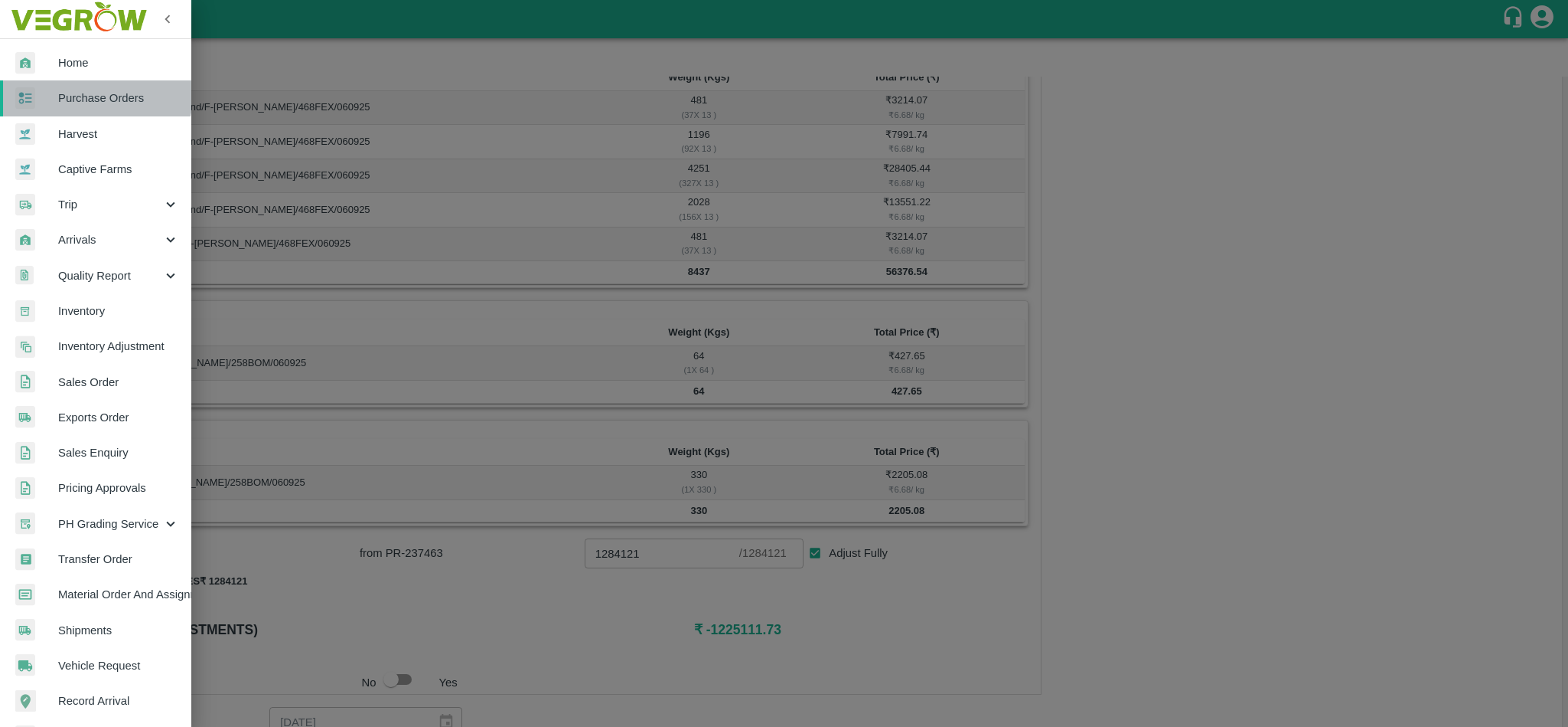
click at [54, 83] on link "Purchase Orders" at bounding box center [95, 97] width 191 height 35
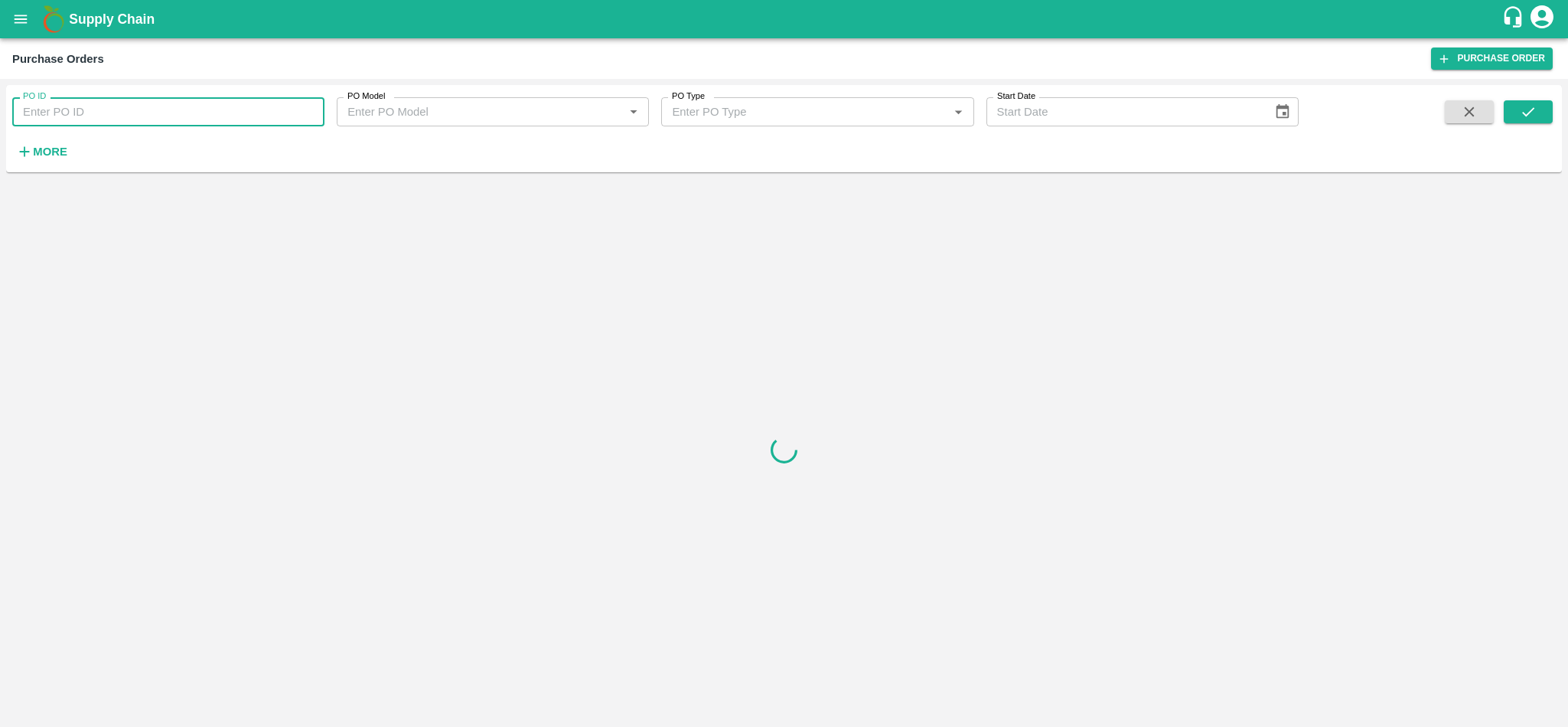
click at [99, 104] on input "PO ID" at bounding box center [168, 111] width 312 height 29
paste input "174136"
type input "174136"
click at [1537, 106] on button "submit" at bounding box center [1528, 111] width 49 height 23
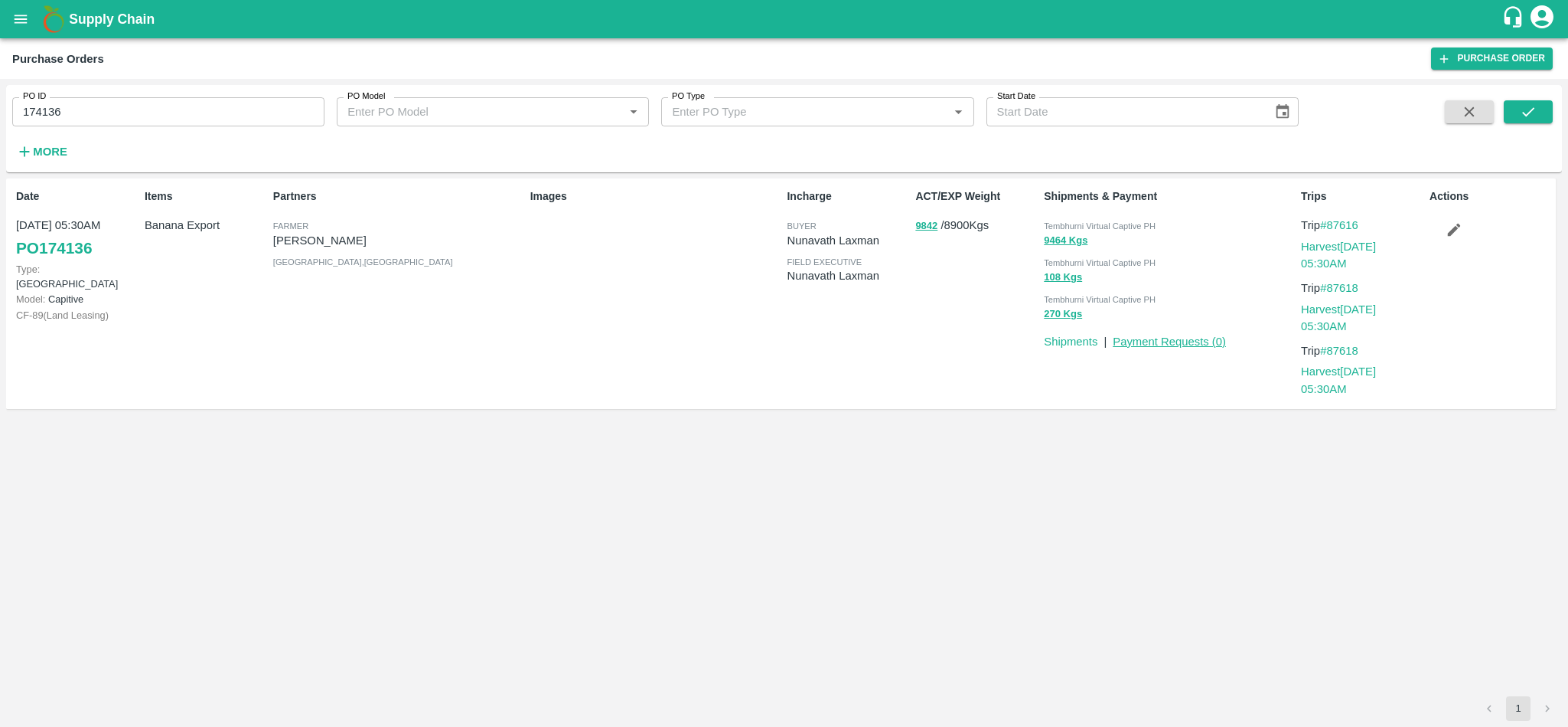
click at [1176, 341] on link "Payment Requests ( 0 )" at bounding box center [1169, 341] width 113 height 12
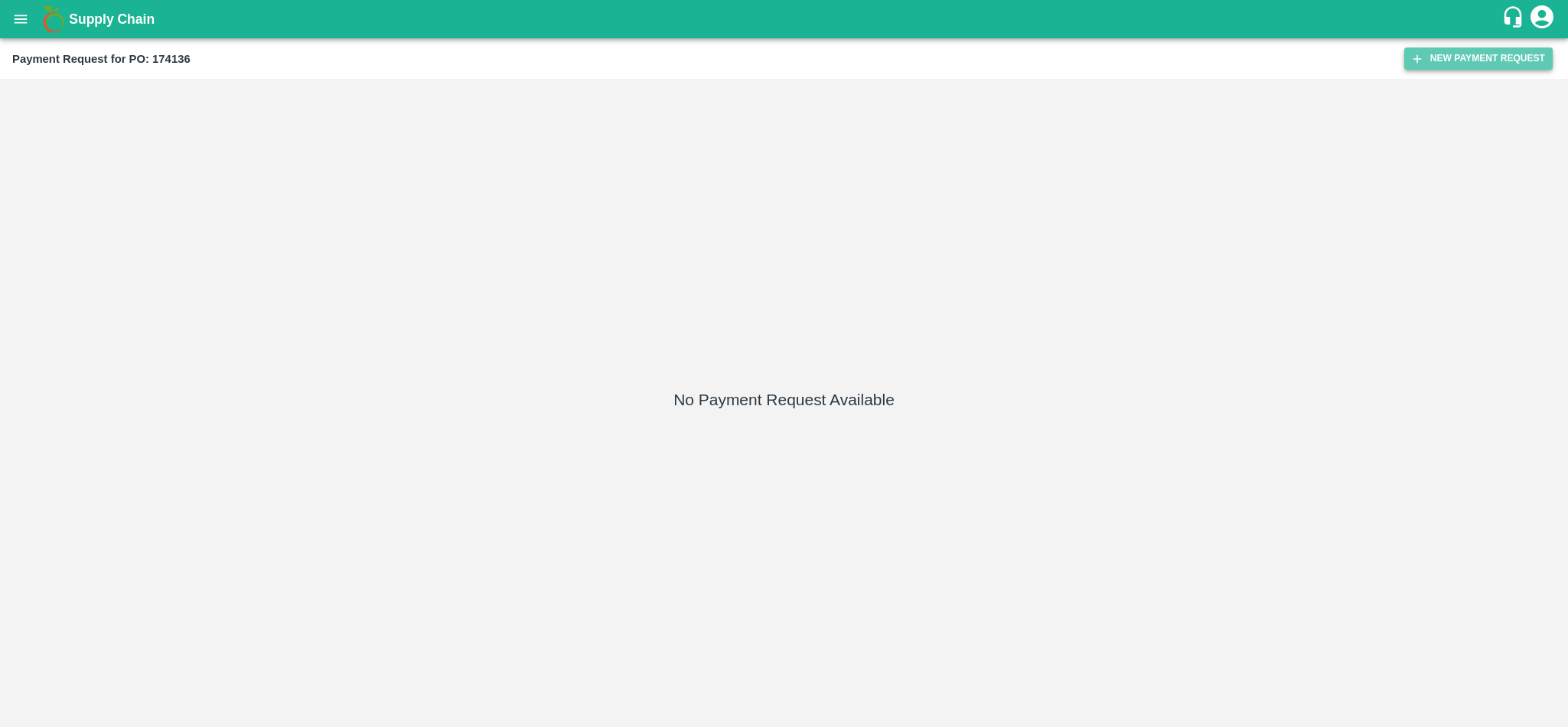
click at [1486, 53] on button "New Payment Request" at bounding box center [1478, 58] width 149 height 22
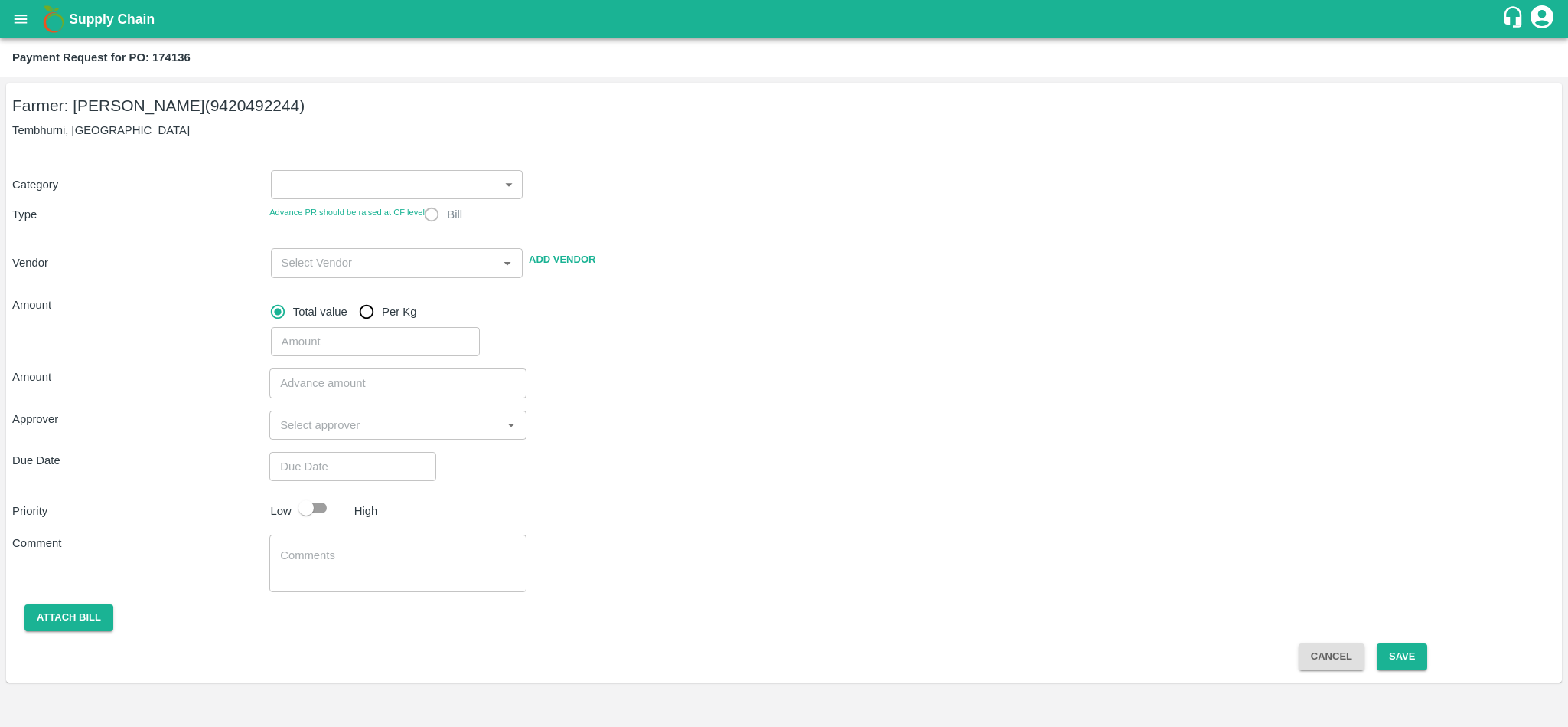
click at [361, 189] on body "Supply Chain Payment Request for PO: 174136 Farmer: [PERSON_NAME] (9420492244) …" at bounding box center [784, 363] width 1568 height 727
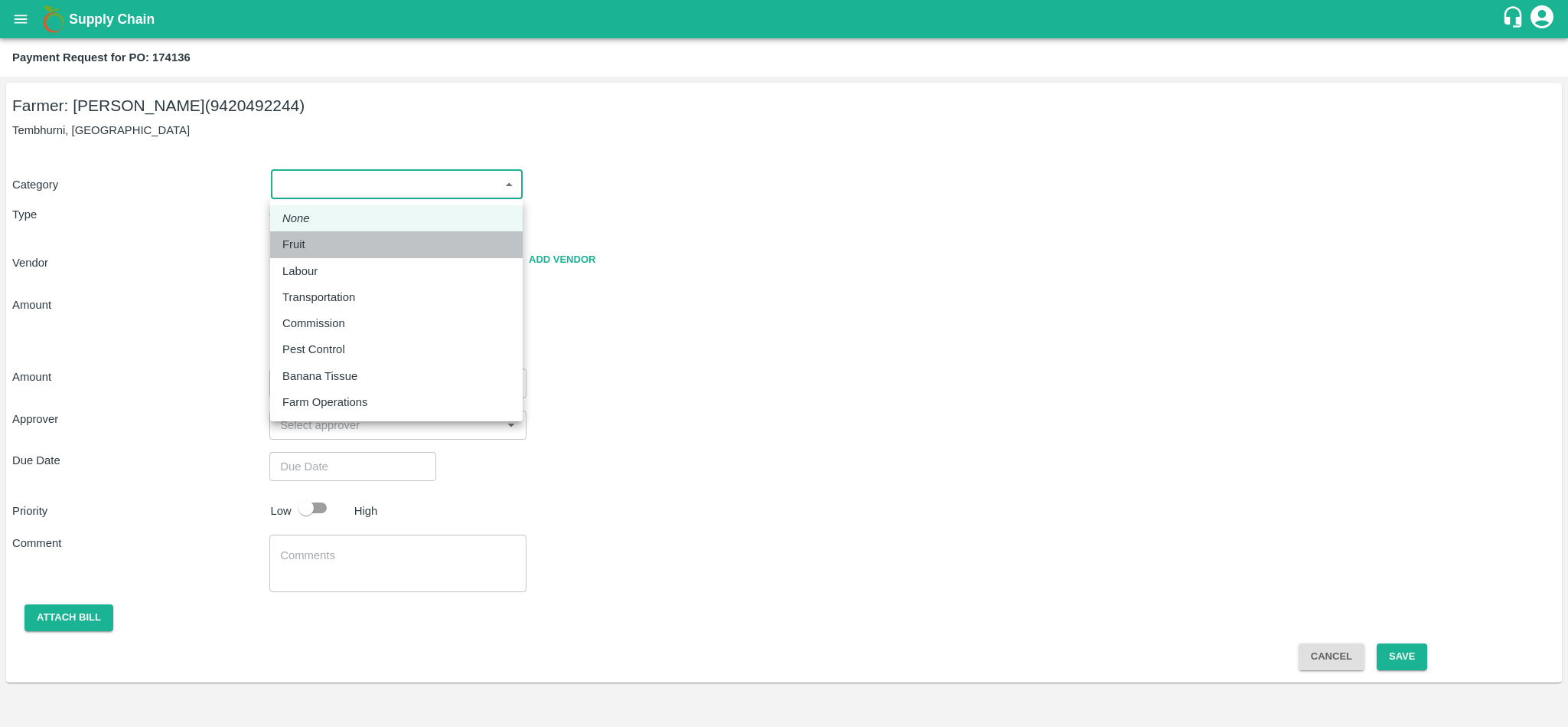
click at [299, 239] on p "Fruit" at bounding box center [294, 244] width 23 height 17
type input "1"
radio input "true"
type input "[PERSON_NAME] - 9420492244([PERSON_NAME])"
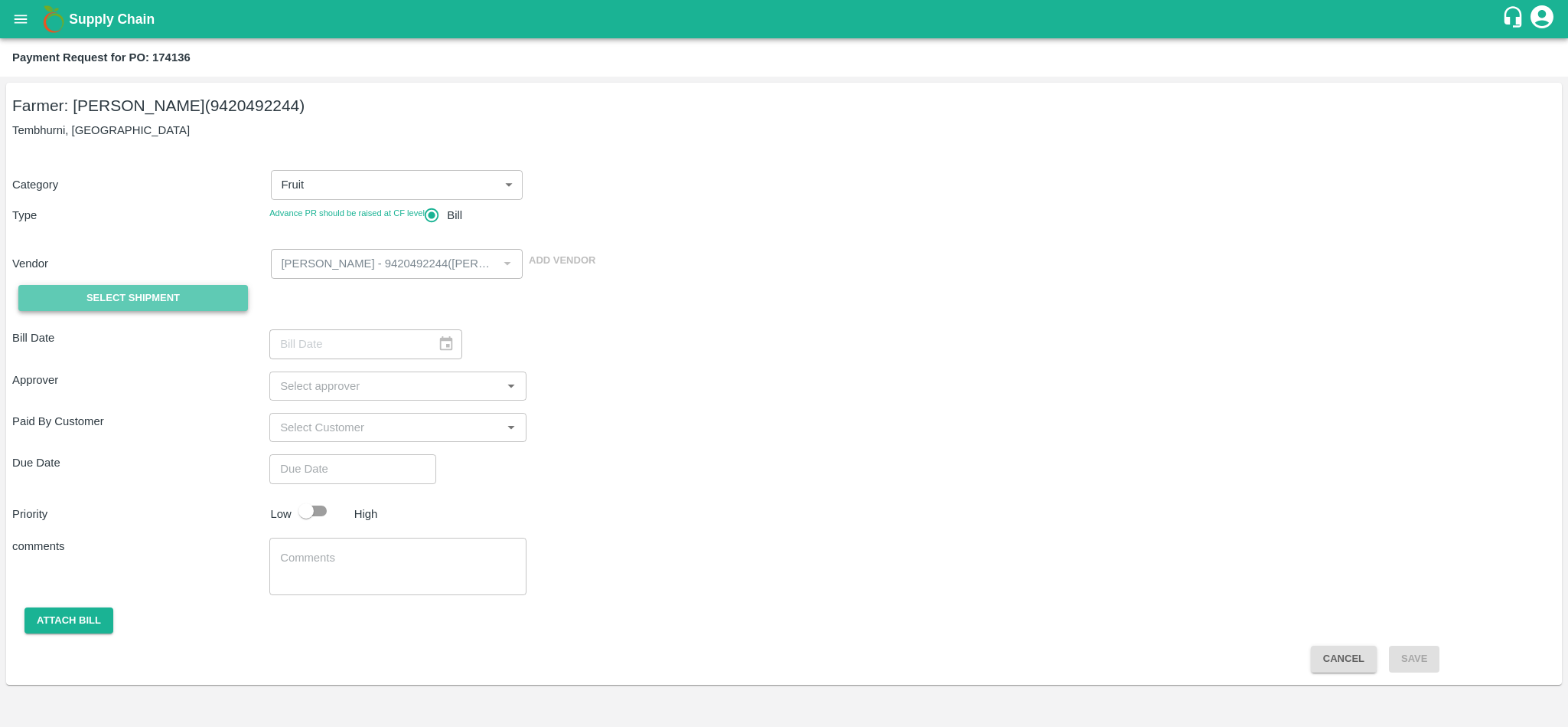
click at [148, 301] on span "Select Shipment" at bounding box center [133, 299] width 93 height 18
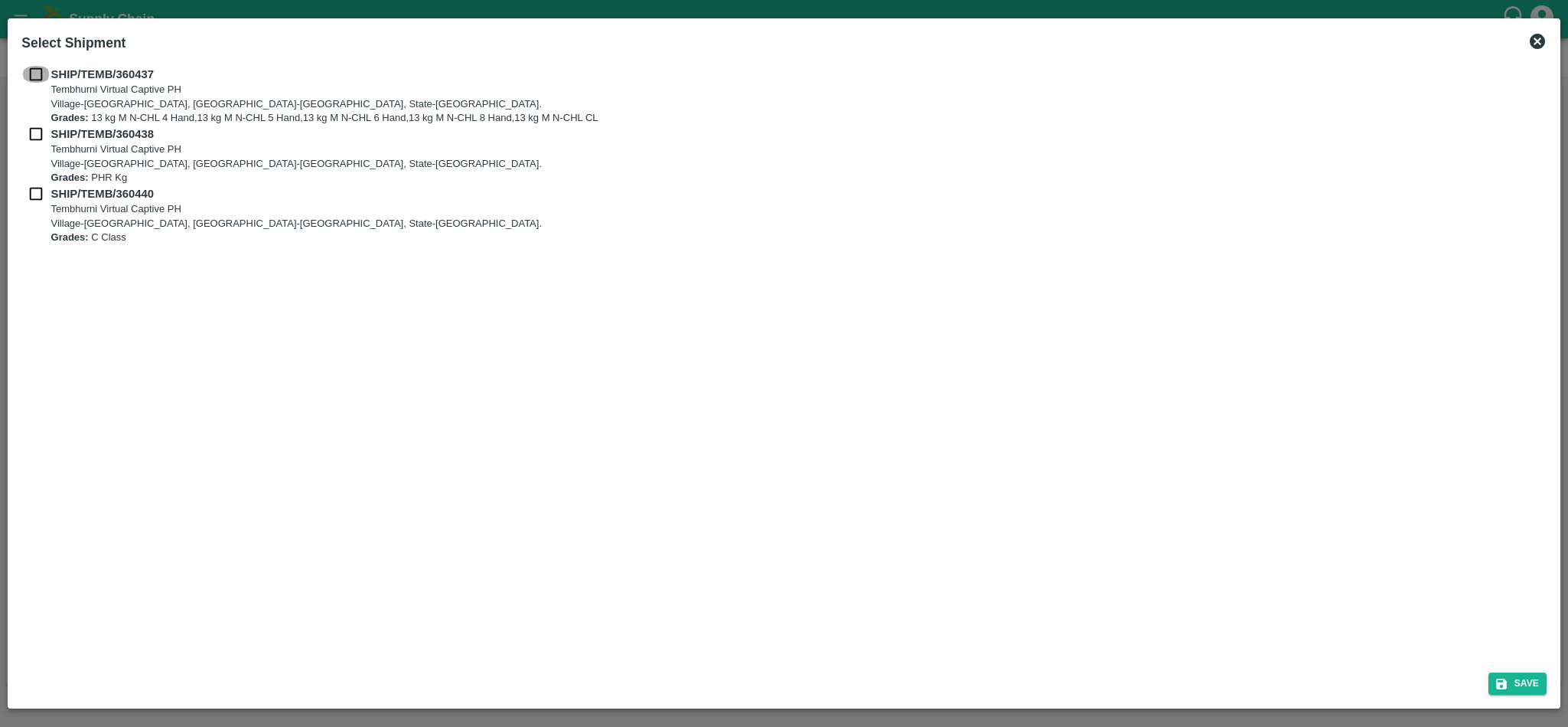
click at [35, 80] on input "checkbox" at bounding box center [35, 74] width 29 height 17
checkbox input "true"
click at [35, 129] on input "checkbox" at bounding box center [35, 134] width 29 height 17
checkbox input "true"
click at [31, 191] on input "checkbox" at bounding box center [35, 193] width 29 height 17
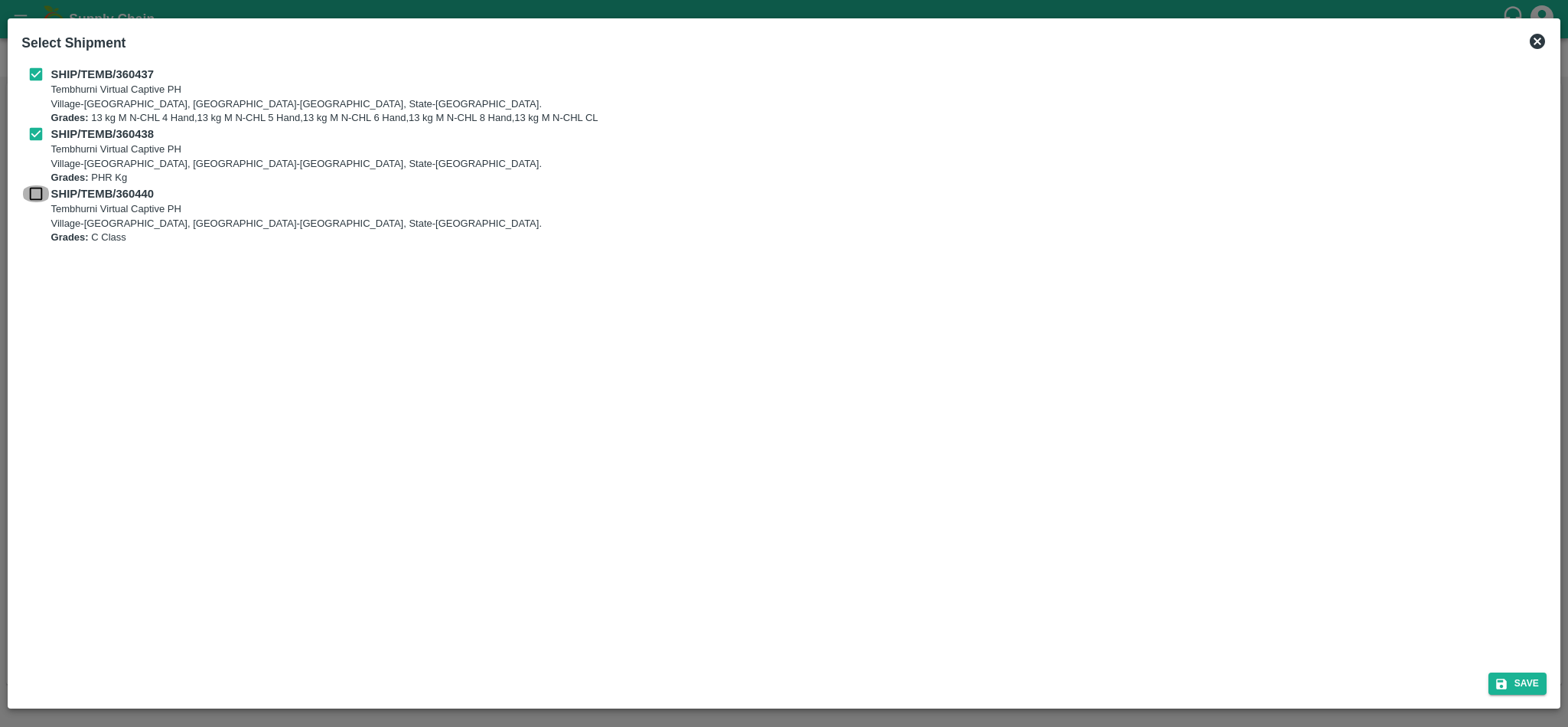
checkbox input "true"
click at [1506, 677] on icon "submit" at bounding box center [1502, 684] width 14 height 14
type input "06/09/2025"
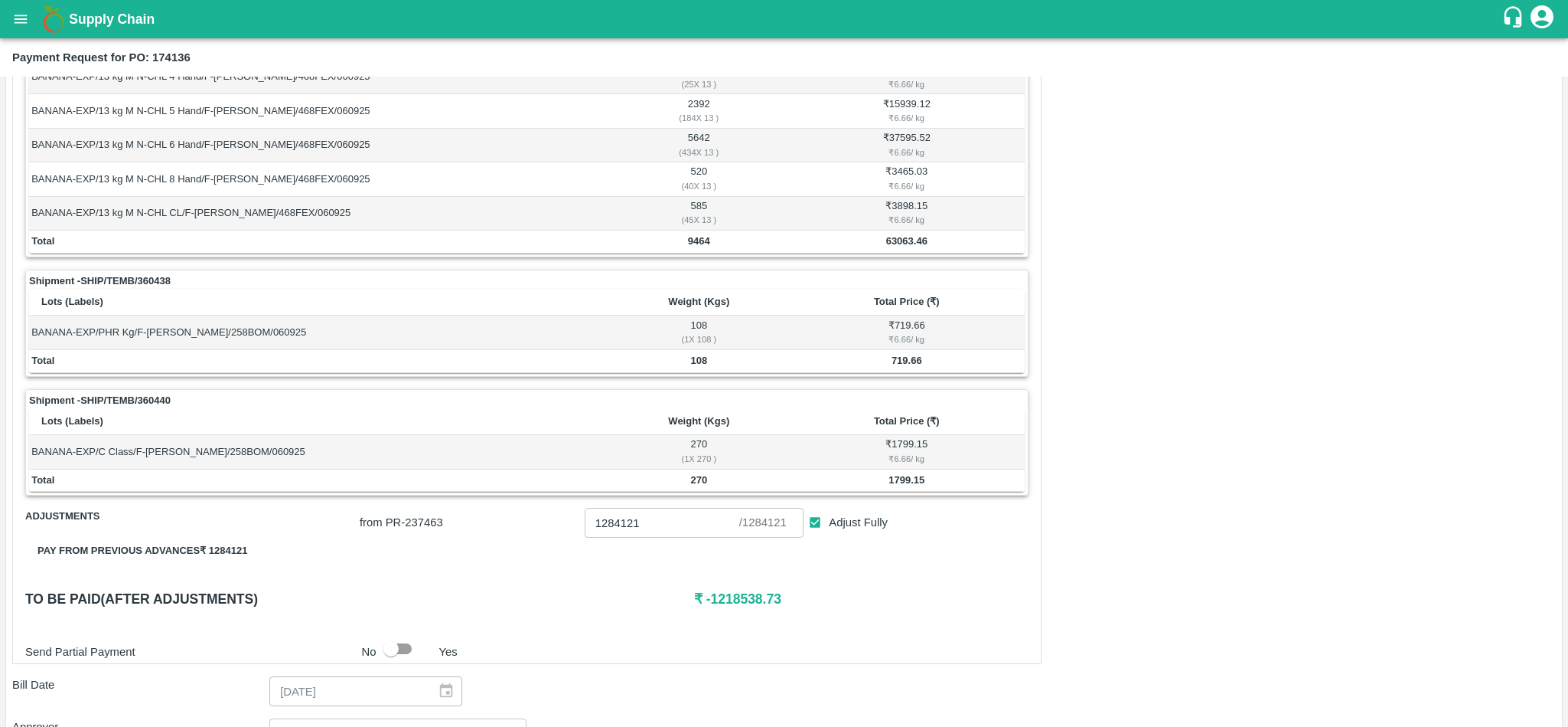
scroll to position [308, 0]
click at [897, 243] on b "63063.46" at bounding box center [906, 236] width 41 height 11
copy b "63063.46"
click at [907, 359] on b "719.66" at bounding box center [906, 356] width 31 height 11
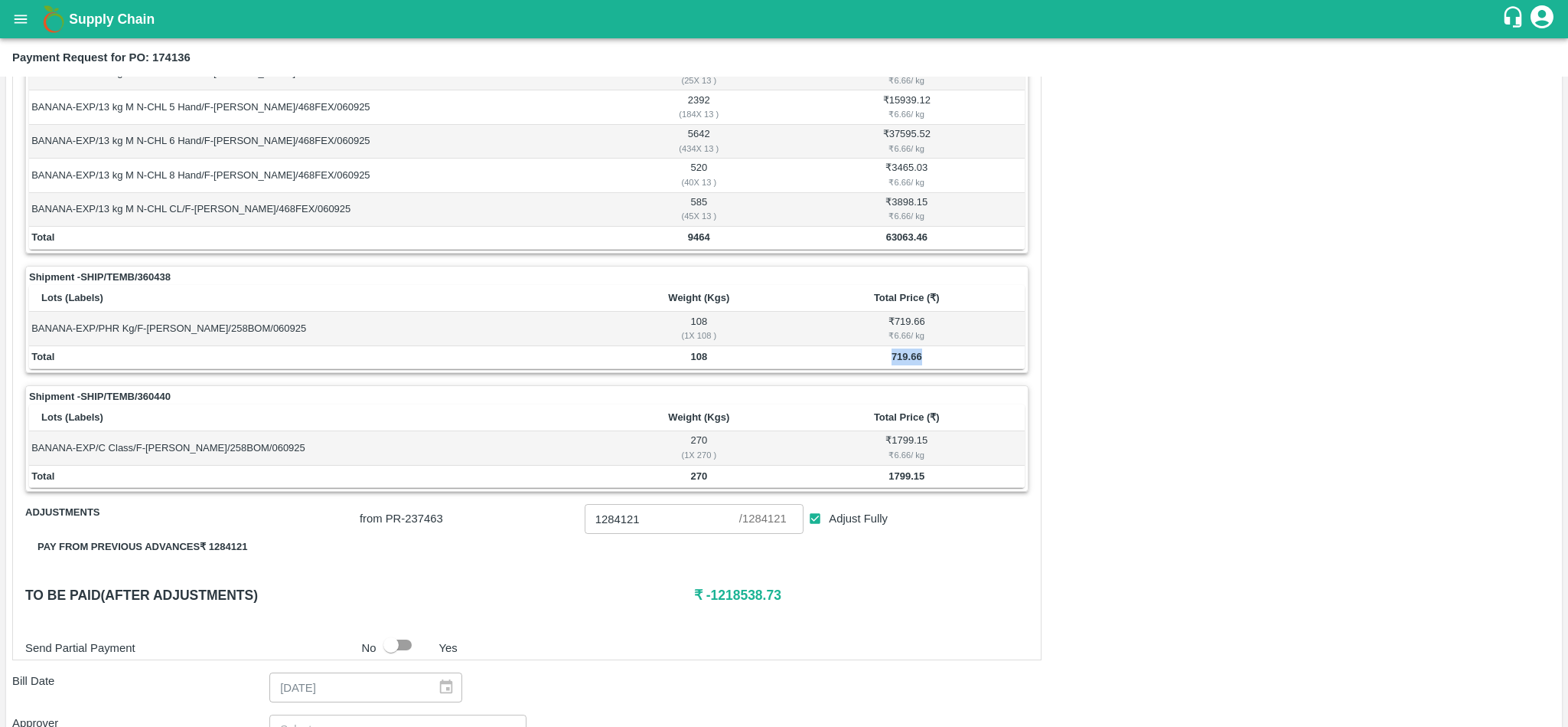
click at [907, 359] on b "719.66" at bounding box center [906, 356] width 31 height 11
copy b "719.66"
click at [910, 481] on b "1799.15" at bounding box center [906, 475] width 36 height 11
copy b "1799.15"
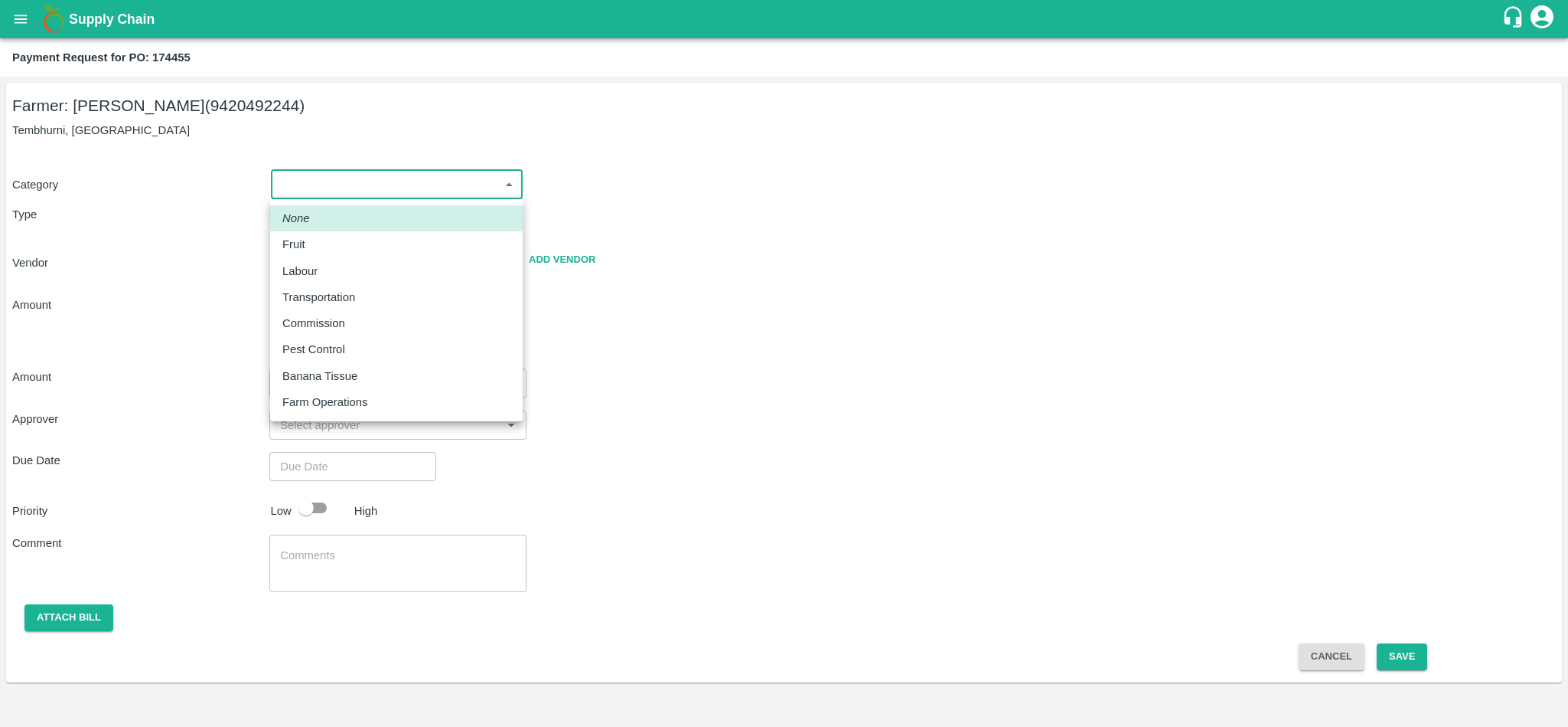
click at [414, 182] on body "Supply Chain Payment Request for PO: 174455 Farmer: [PERSON_NAME] (9420492244) …" at bounding box center [784, 363] width 1568 height 727
click at [320, 249] on div "Fruit" at bounding box center [397, 244] width 228 height 17
type input "1"
radio input "true"
type input "Sharada Ramesh Shinde - 9420492244(Farmer)"
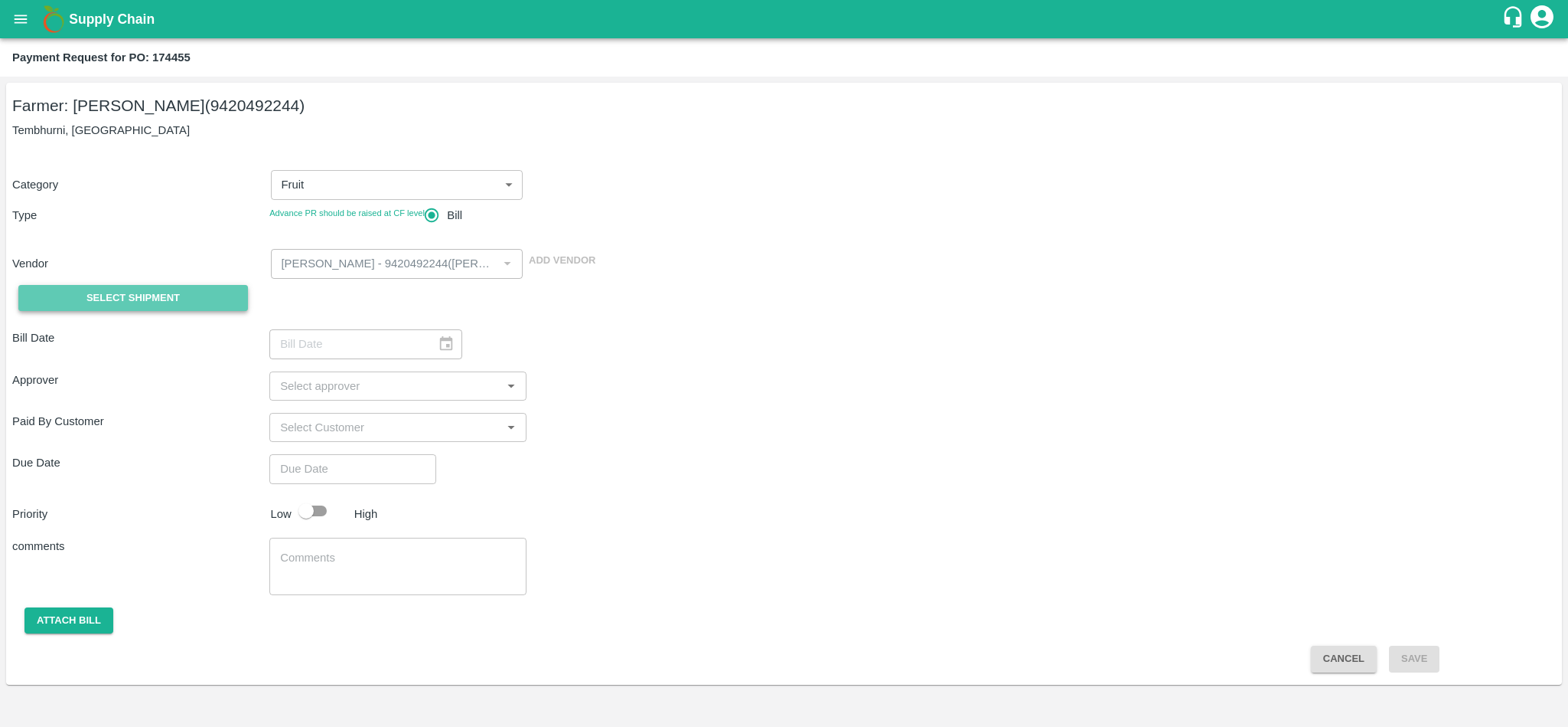
click at [125, 290] on span "Select Shipment" at bounding box center [133, 299] width 93 height 18
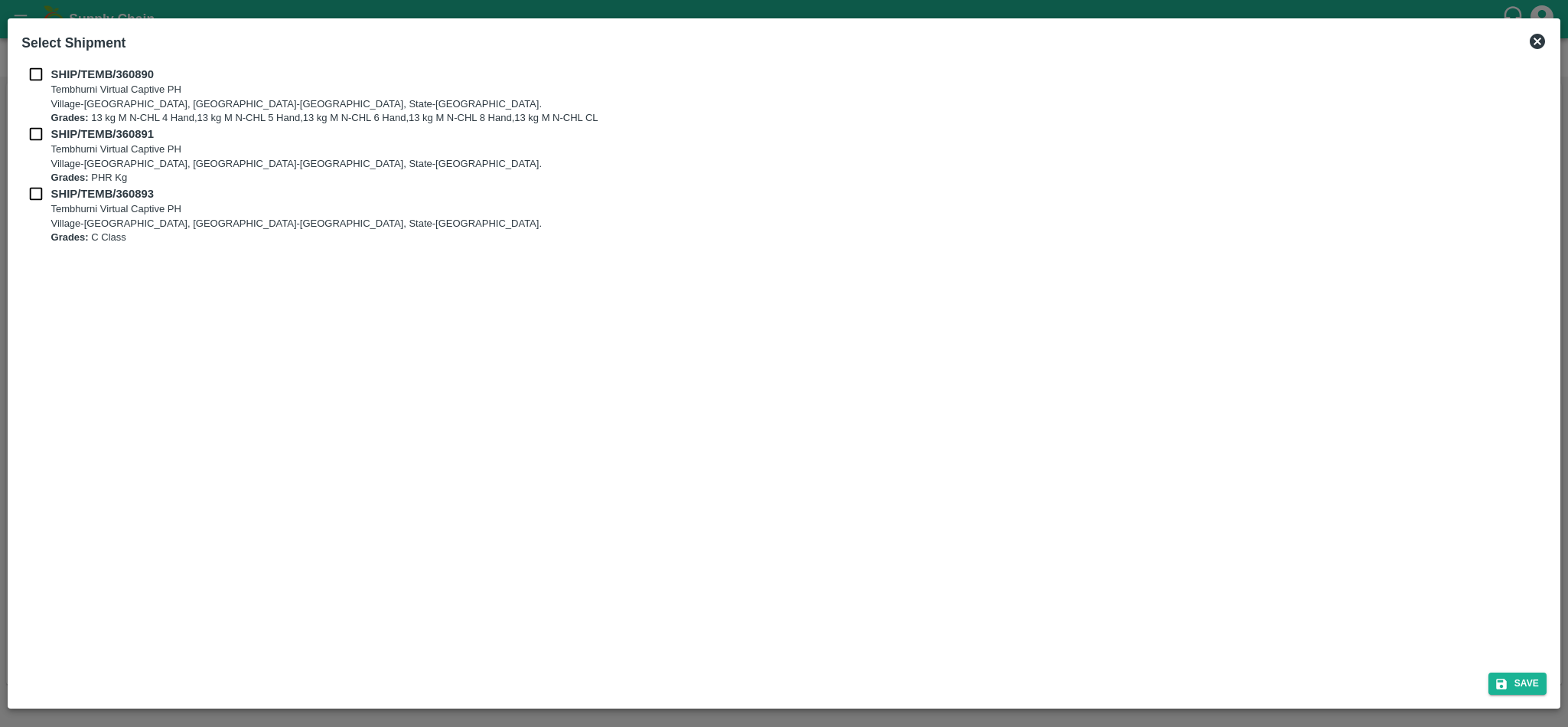
click at [38, 83] on div "SHIP/TEMB/360890 Tembhurni Virtual Captive PH Village-Tembhurni, District-Solap…" at bounding box center [784, 96] width 1525 height 60
click at [37, 72] on input "checkbox" at bounding box center [35, 74] width 29 height 17
checkbox input "true"
click at [34, 136] on input "checkbox" at bounding box center [35, 134] width 29 height 17
checkbox input "true"
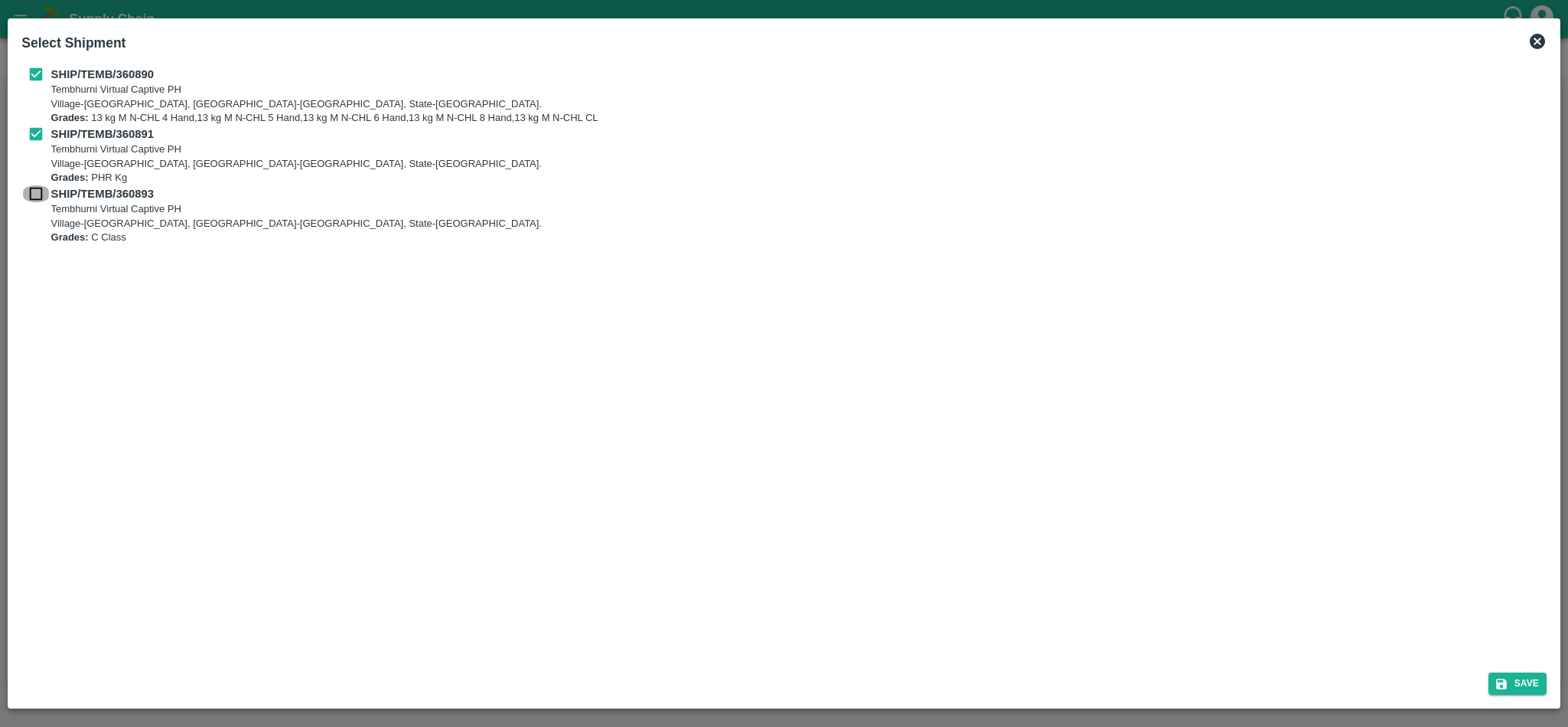
click at [33, 191] on input "checkbox" at bounding box center [35, 193] width 29 height 17
checkbox input "true"
click at [1506, 687] on icon "submit" at bounding box center [1501, 684] width 11 height 11
type input "07/09/2025"
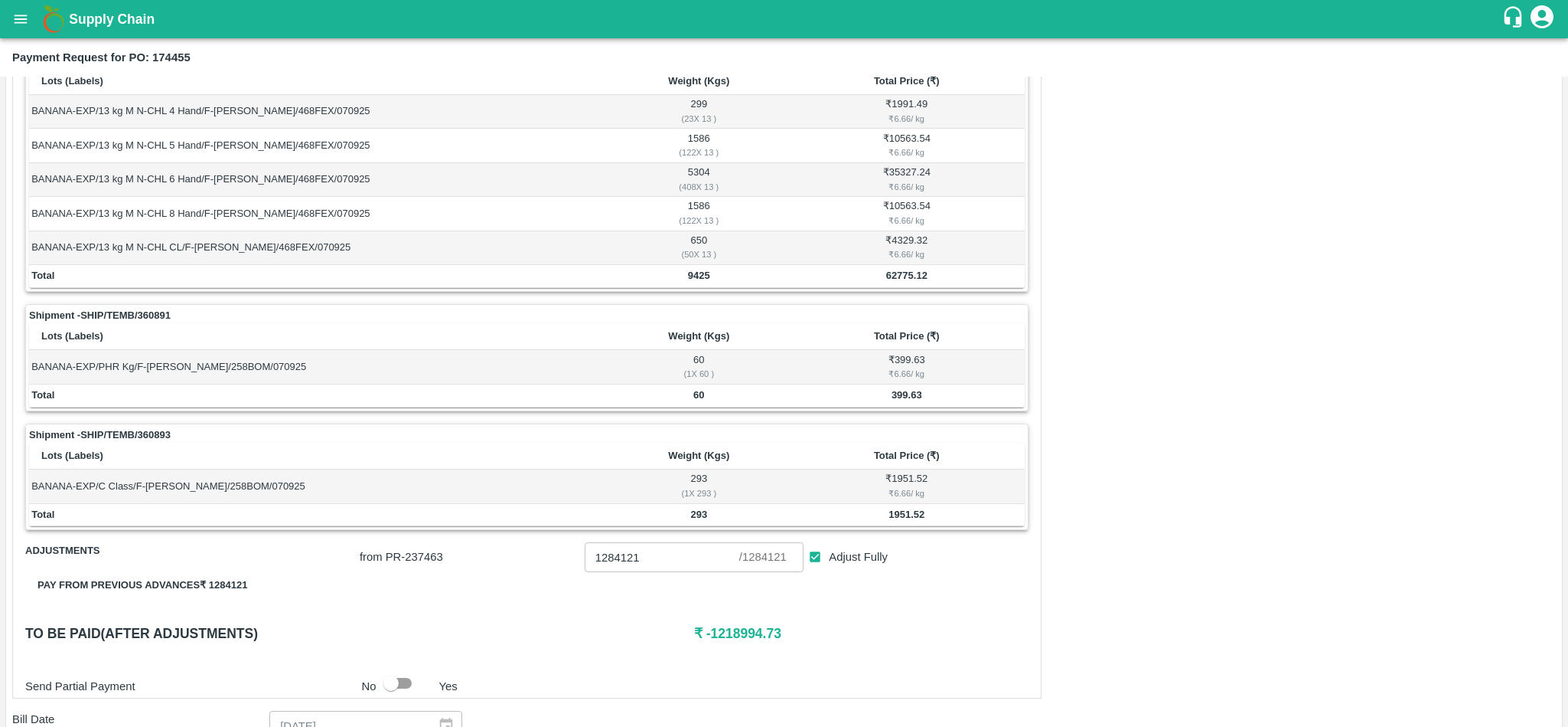
scroll to position [273, 0]
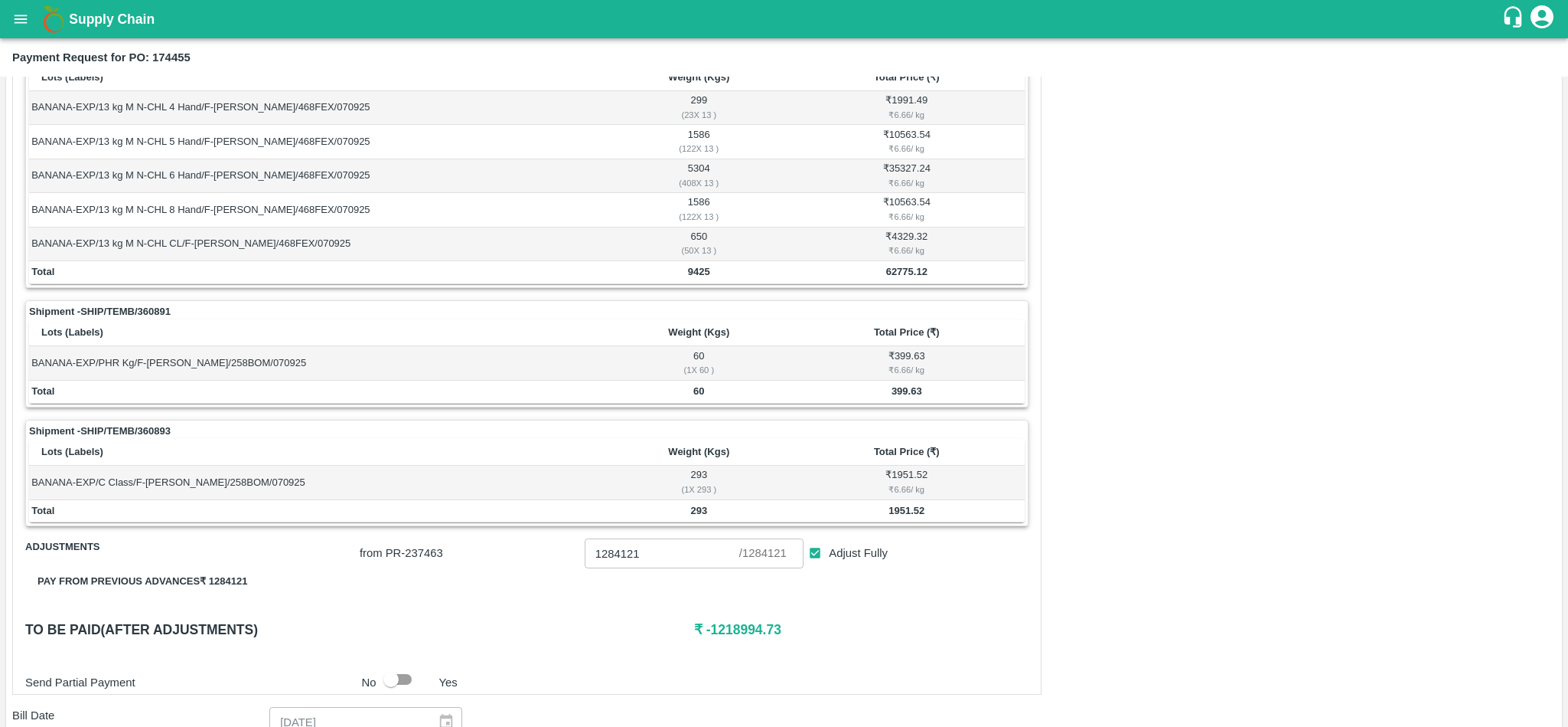
drag, startPoint x: 555, startPoint y: 462, endPoint x: 453, endPoint y: 430, distance: 106.9
click at [453, 430] on div "Shipment - SHIP/TEMB/360893" at bounding box center [527, 431] width 995 height 15
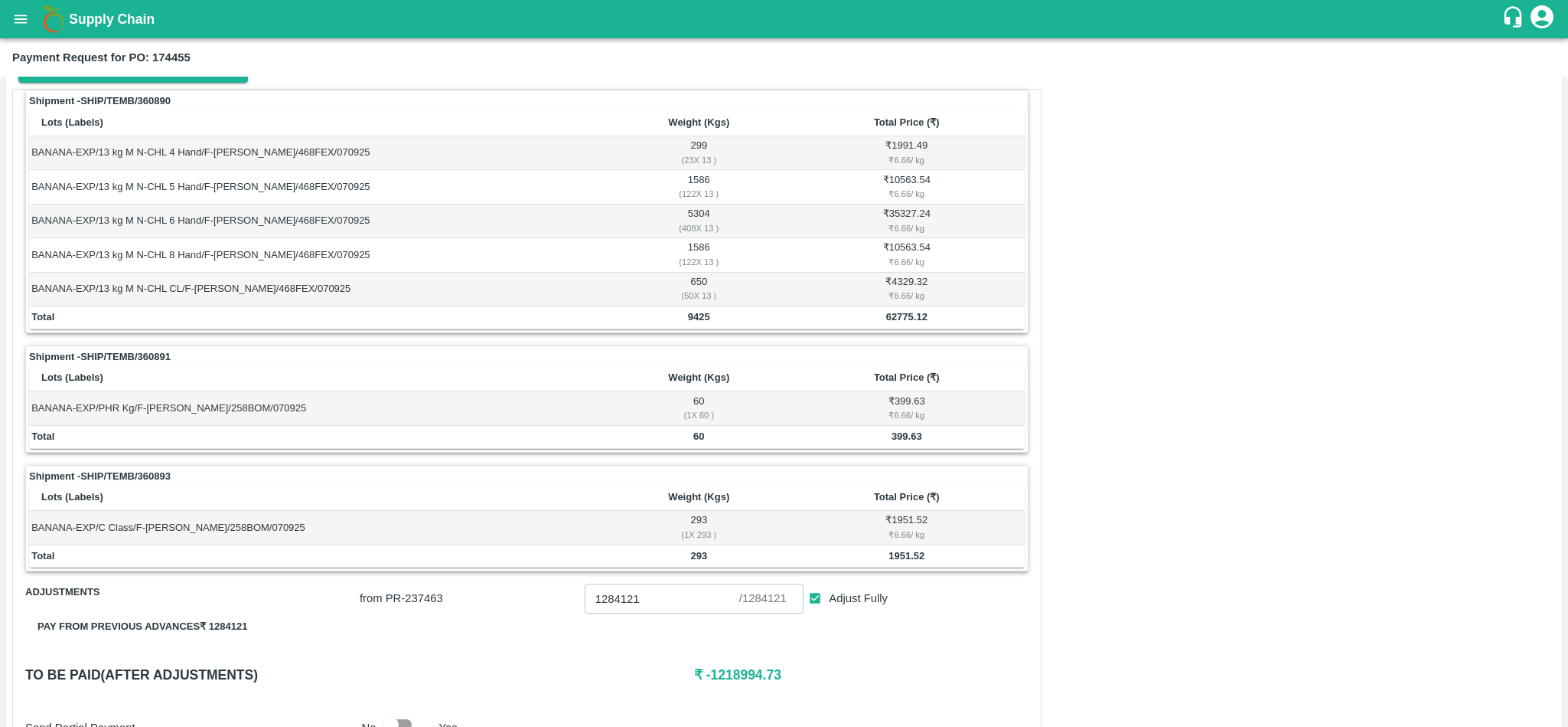
scroll to position [230, 0]
click at [886, 321] on b "62775.12" at bounding box center [906, 314] width 41 height 11
copy b "62775.12"
click at [904, 433] on b "399.63" at bounding box center [906, 434] width 31 height 11
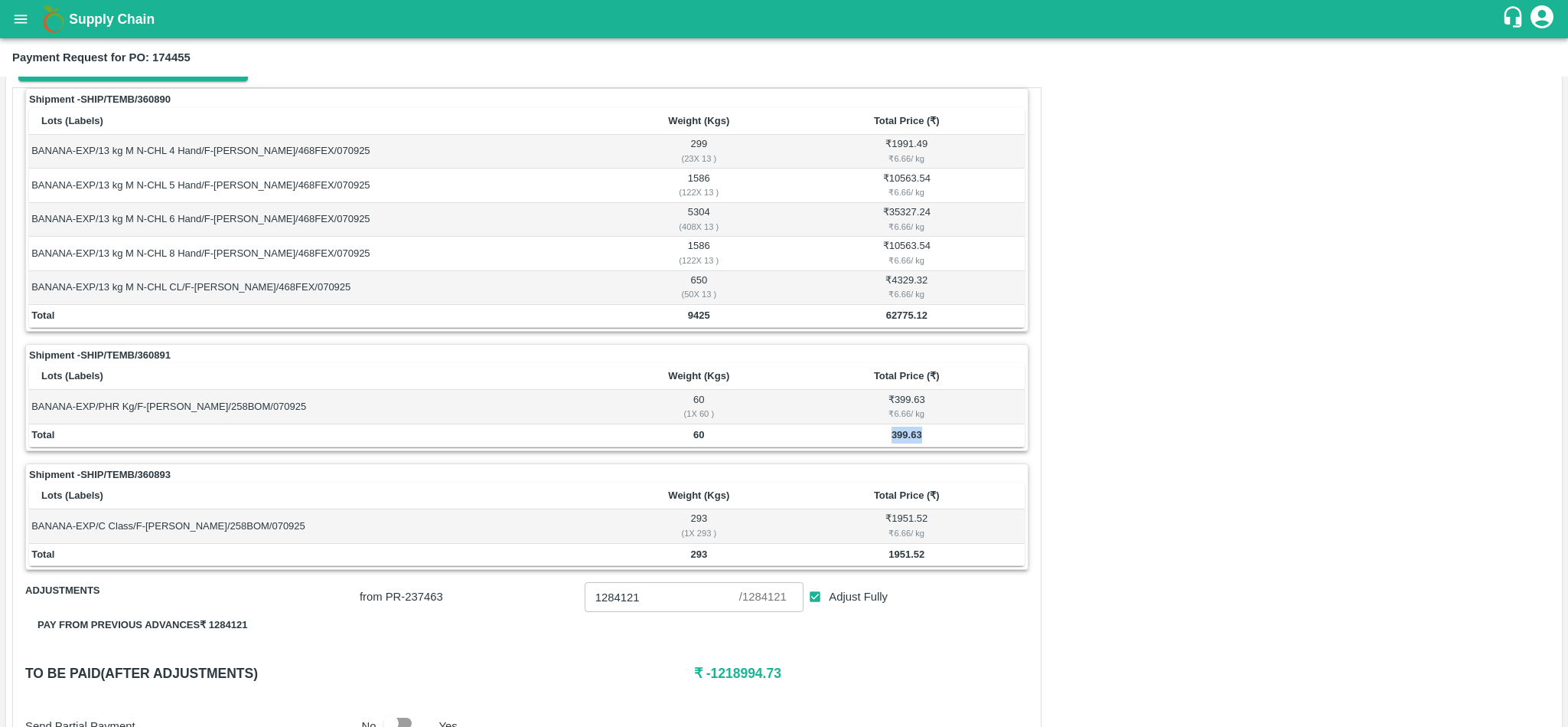
click at [904, 433] on b "399.63" at bounding box center [906, 434] width 31 height 11
copy b "399.63"
click at [907, 556] on b "1951.52" at bounding box center [906, 553] width 36 height 11
copy b "1951.52"
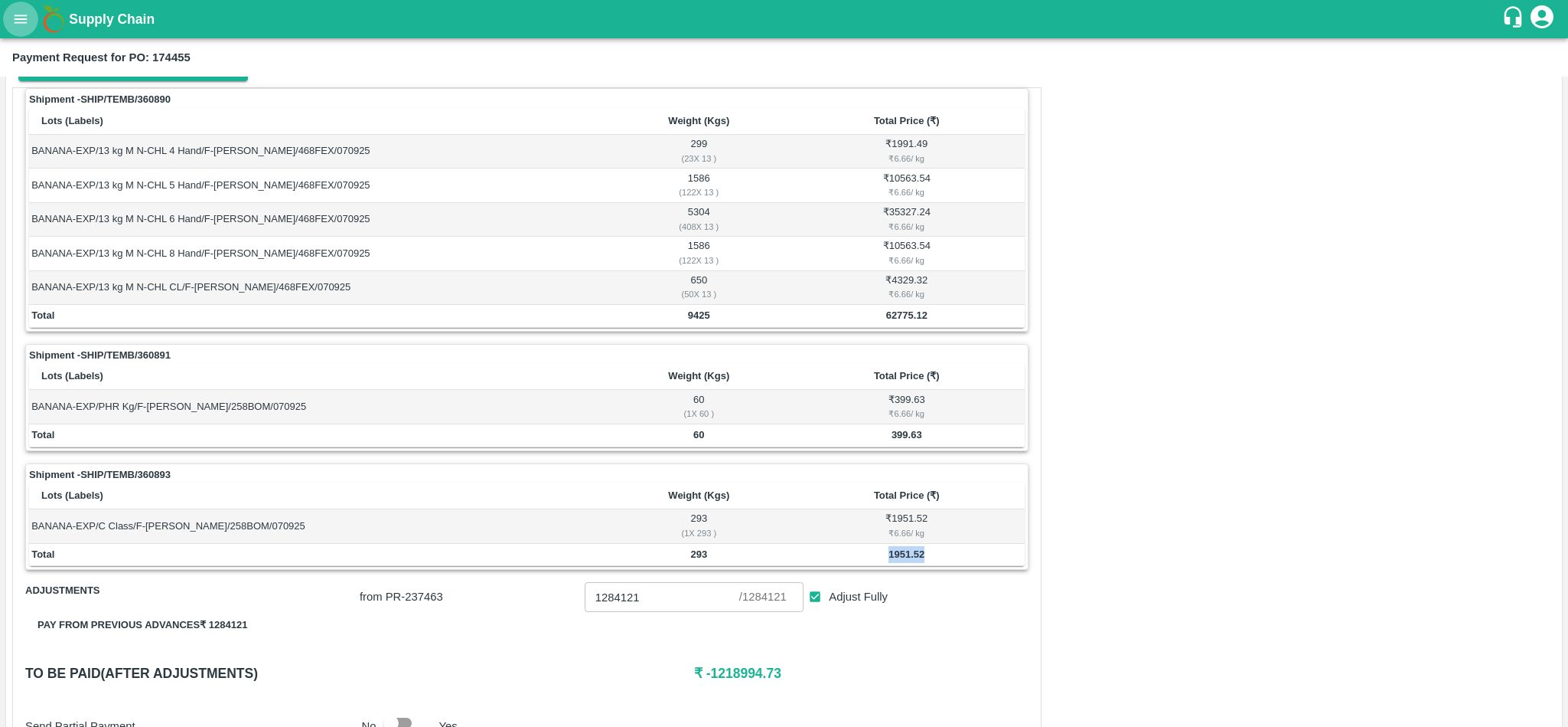
click at [21, 15] on icon "open drawer" at bounding box center [21, 19] width 13 height 8
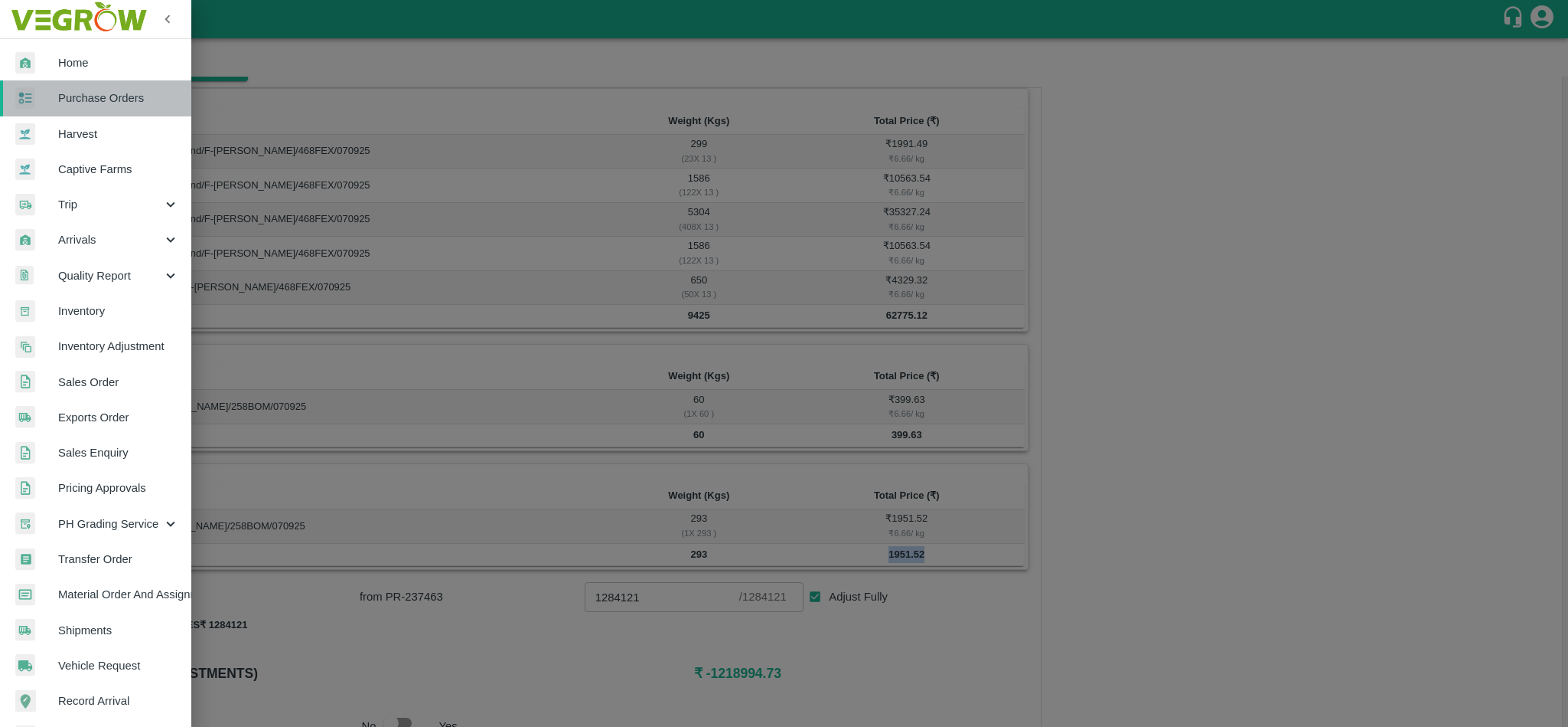
click at [97, 97] on span "Purchase Orders" at bounding box center [118, 98] width 121 height 17
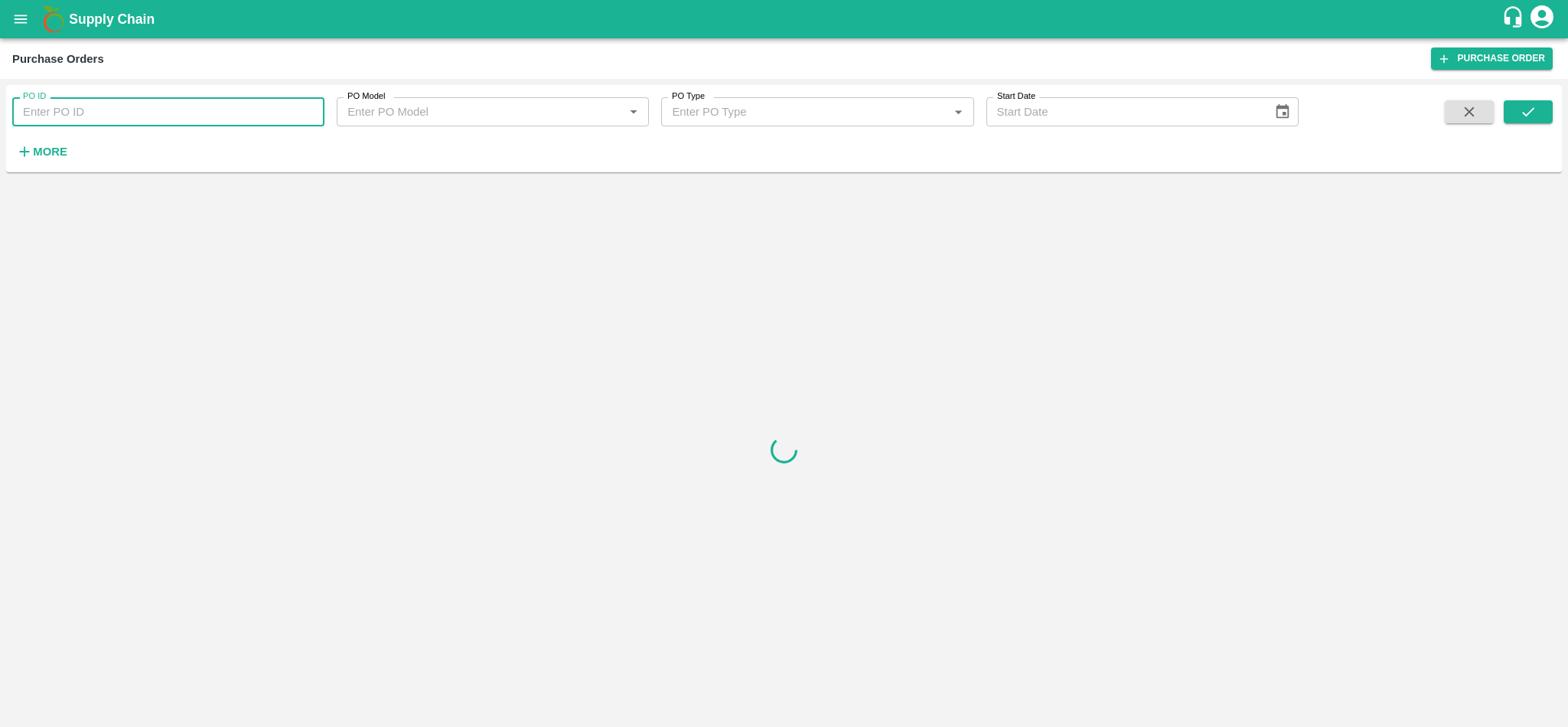
click at [127, 113] on input "PO ID" at bounding box center [168, 111] width 312 height 29
paste input "177844"
type input "177844"
click at [1527, 113] on icon "submit" at bounding box center [1528, 111] width 17 height 17
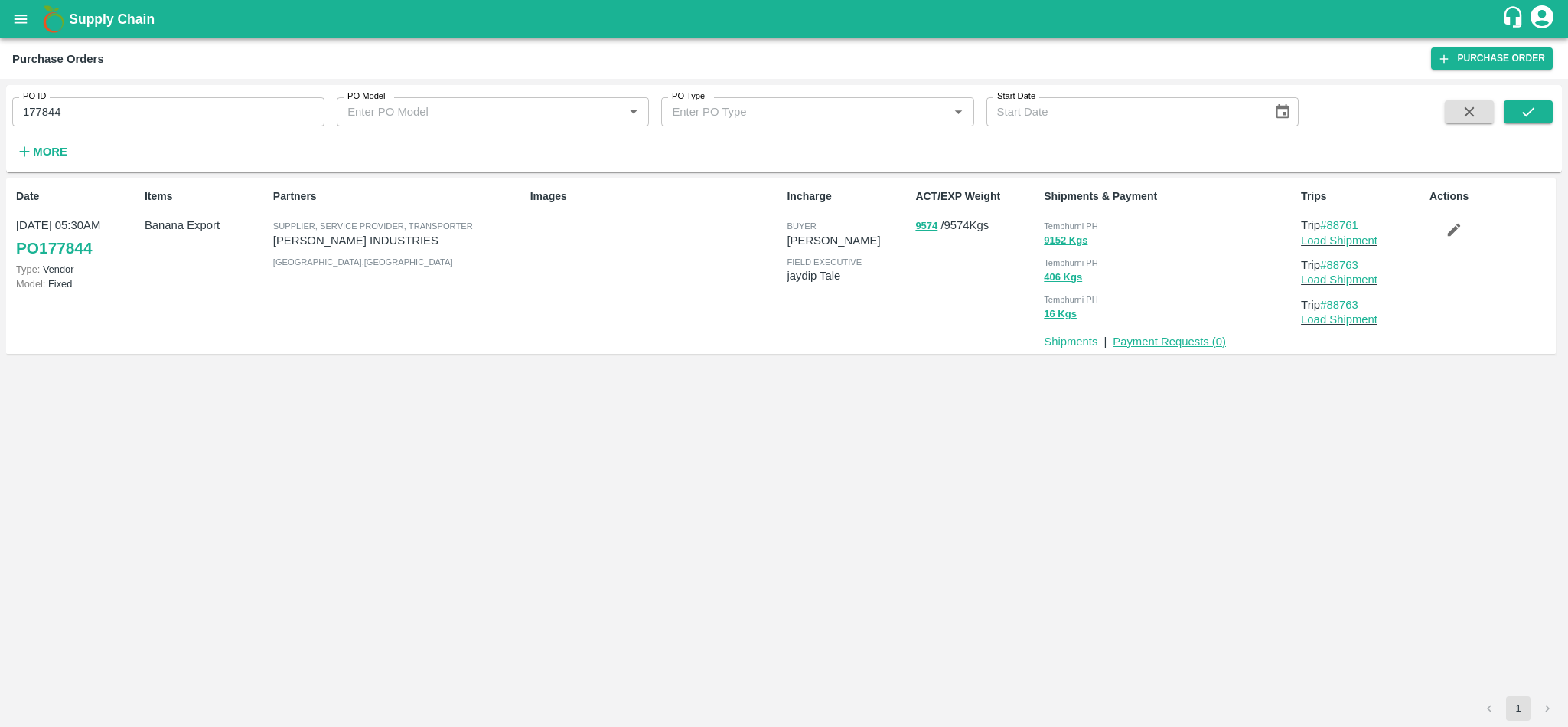
click at [1158, 341] on link "Payment Requests ( 0 )" at bounding box center [1169, 341] width 113 height 12
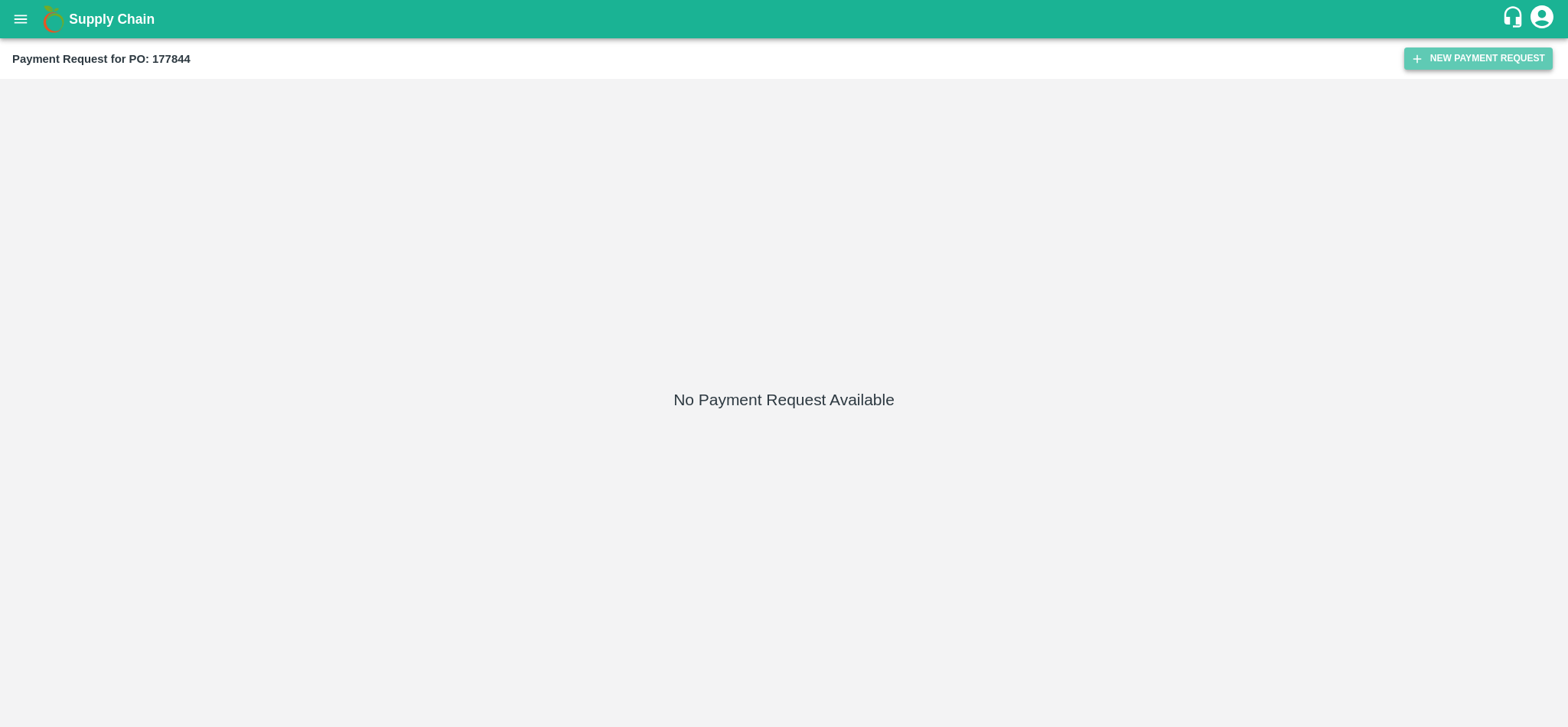
click at [1493, 53] on button "New Payment Request" at bounding box center [1478, 58] width 149 height 22
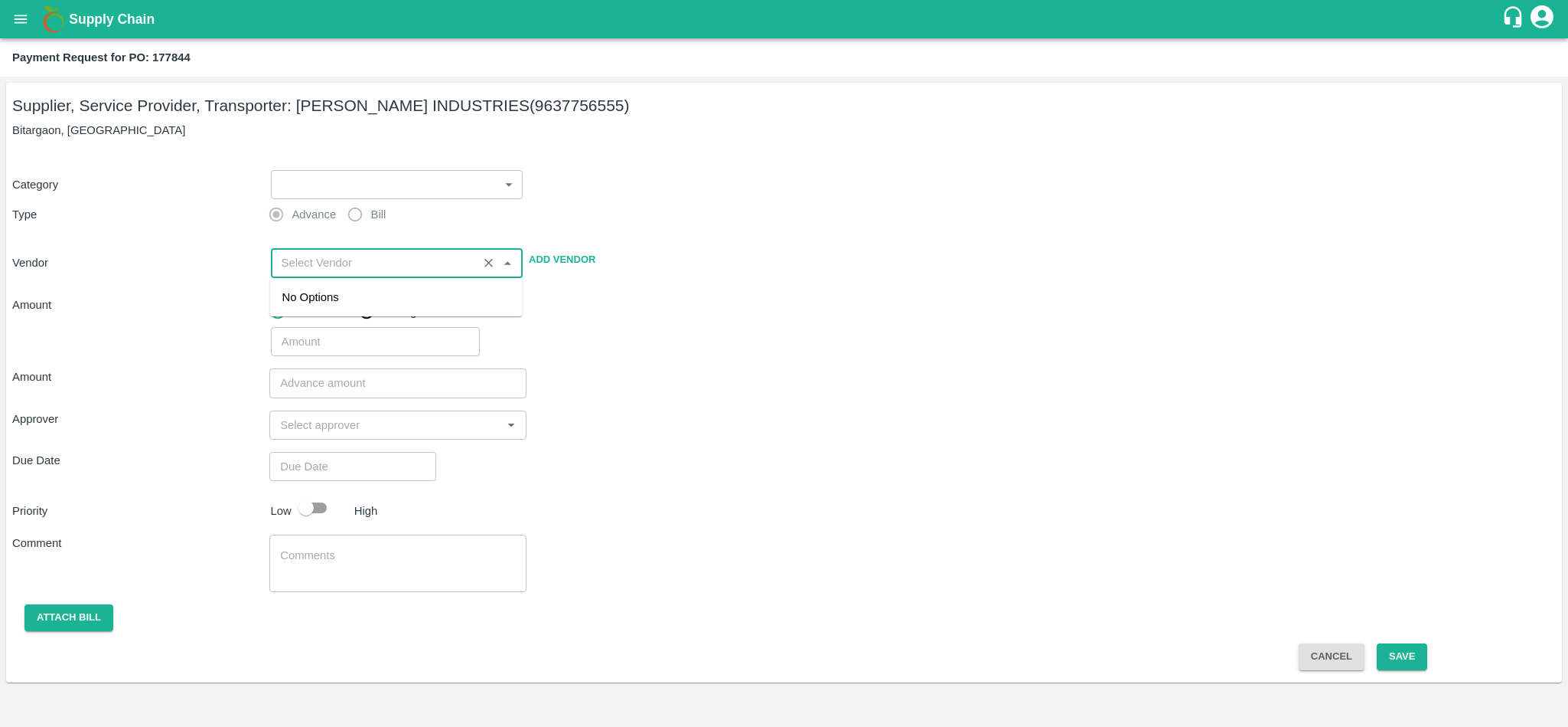
click at [362, 260] on input "input" at bounding box center [375, 263] width 198 height 20
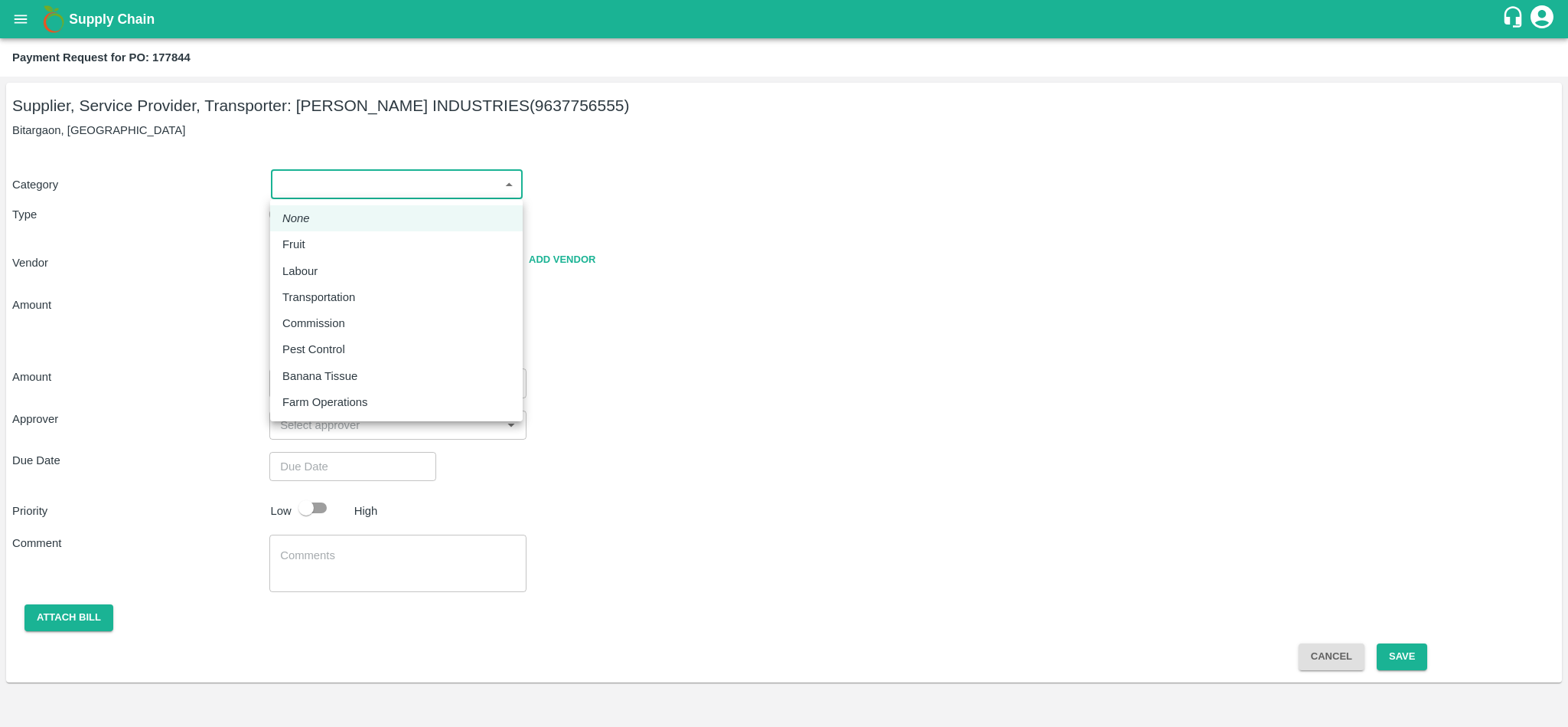
click at [364, 173] on body "Supply Chain Payment Request for PO: 177844 Supplier, Service Provider, Transpo…" at bounding box center [784, 363] width 1568 height 727
click at [301, 249] on p "Fruit" at bounding box center [294, 244] width 23 height 17
type input "1"
type input "PANDURANG AGRO INDUSTRIES - 9637756555(Supplier, Service Provider, Transporter)"
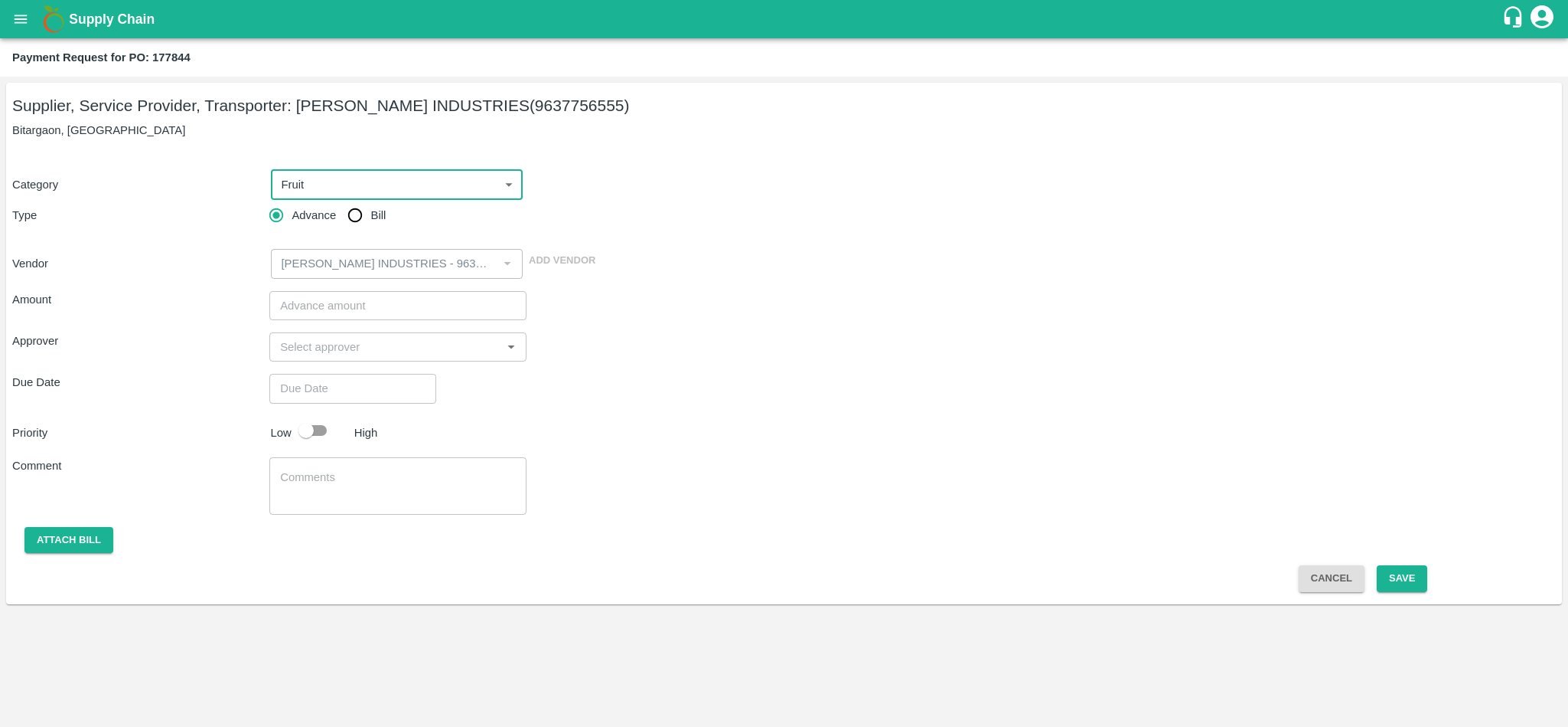
click at [356, 219] on input "Bill" at bounding box center [355, 215] width 31 height 31
radio input "true"
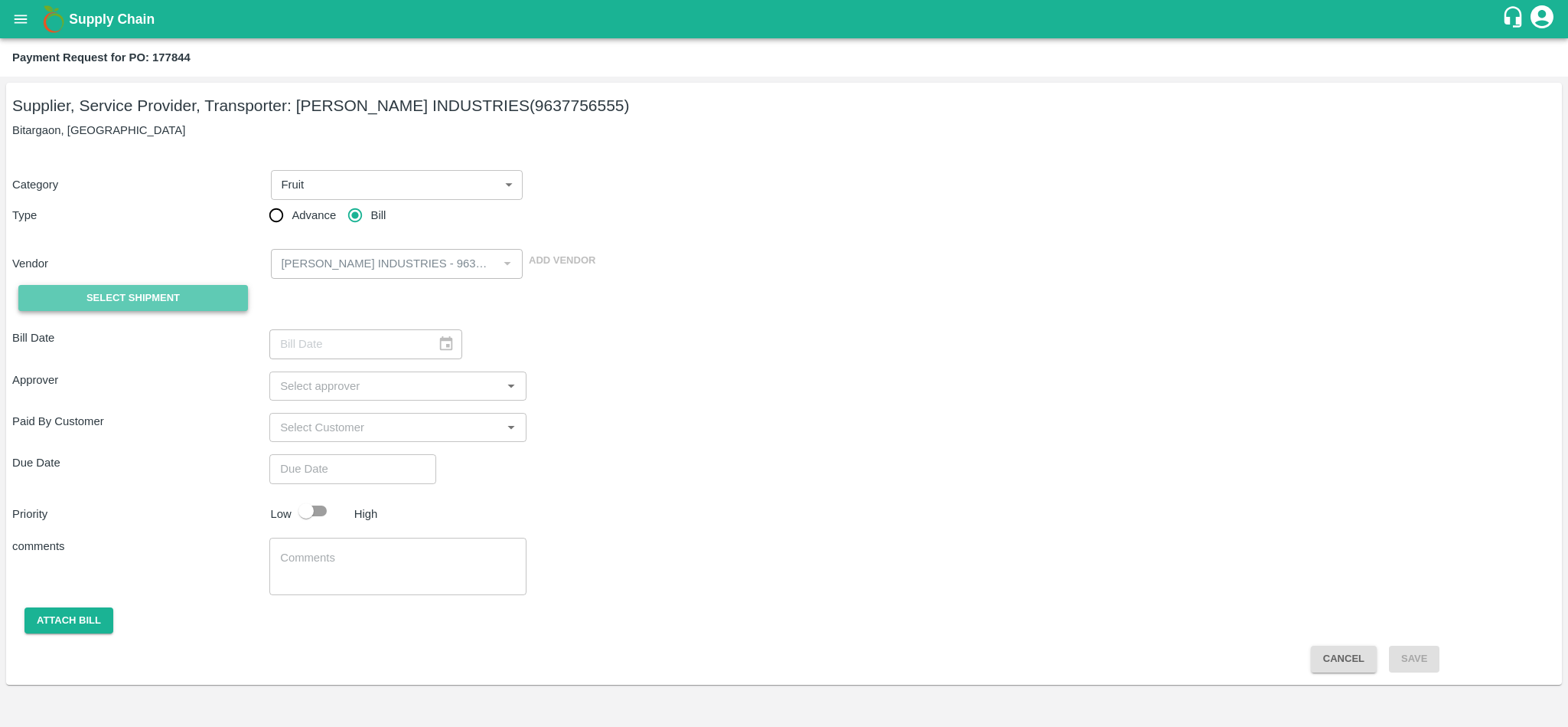
click at [175, 299] on span "Select Shipment" at bounding box center [133, 299] width 93 height 18
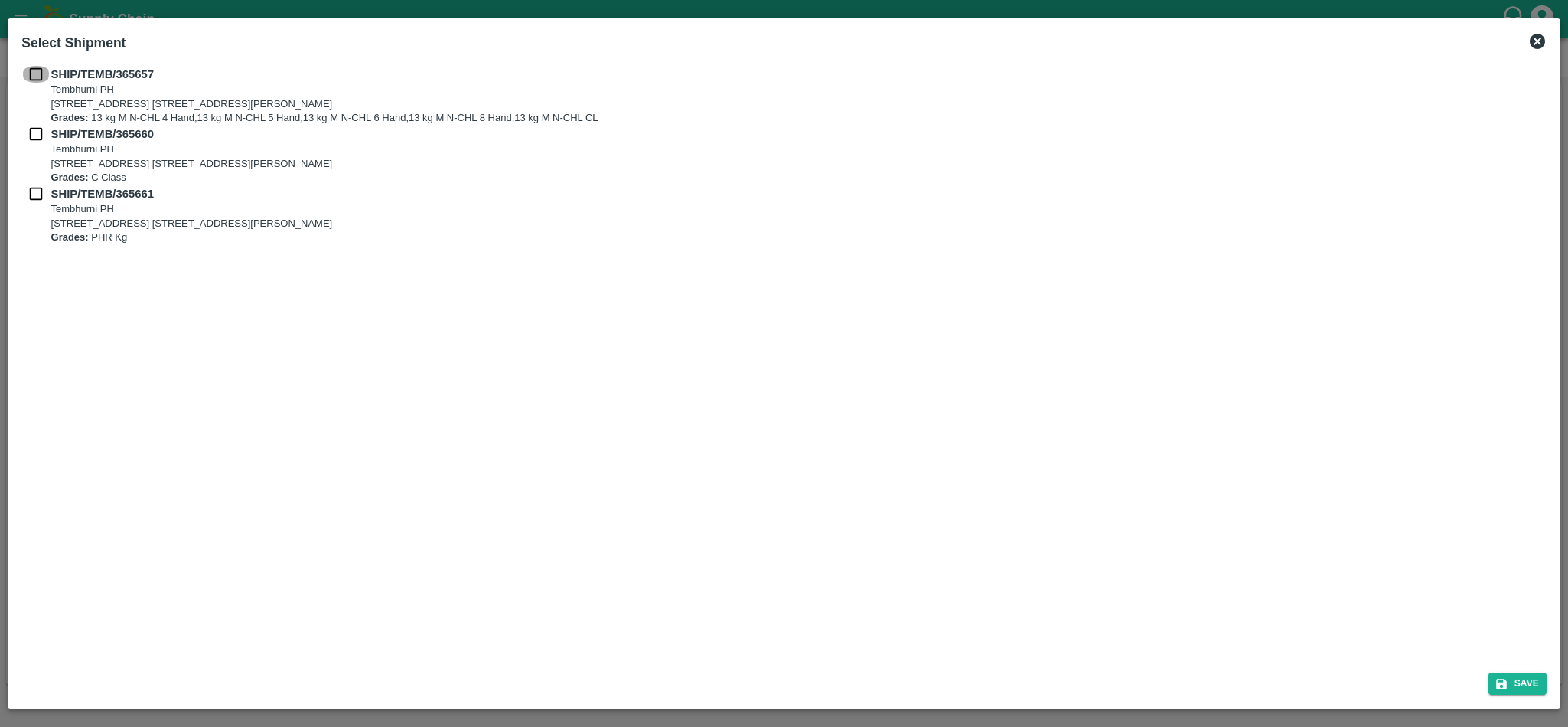
click at [31, 70] on input "checkbox" at bounding box center [35, 74] width 29 height 17
checkbox input "true"
click at [37, 136] on input "checkbox" at bounding box center [35, 134] width 29 height 17
checkbox input "true"
click at [32, 196] on input "checkbox" at bounding box center [35, 193] width 29 height 17
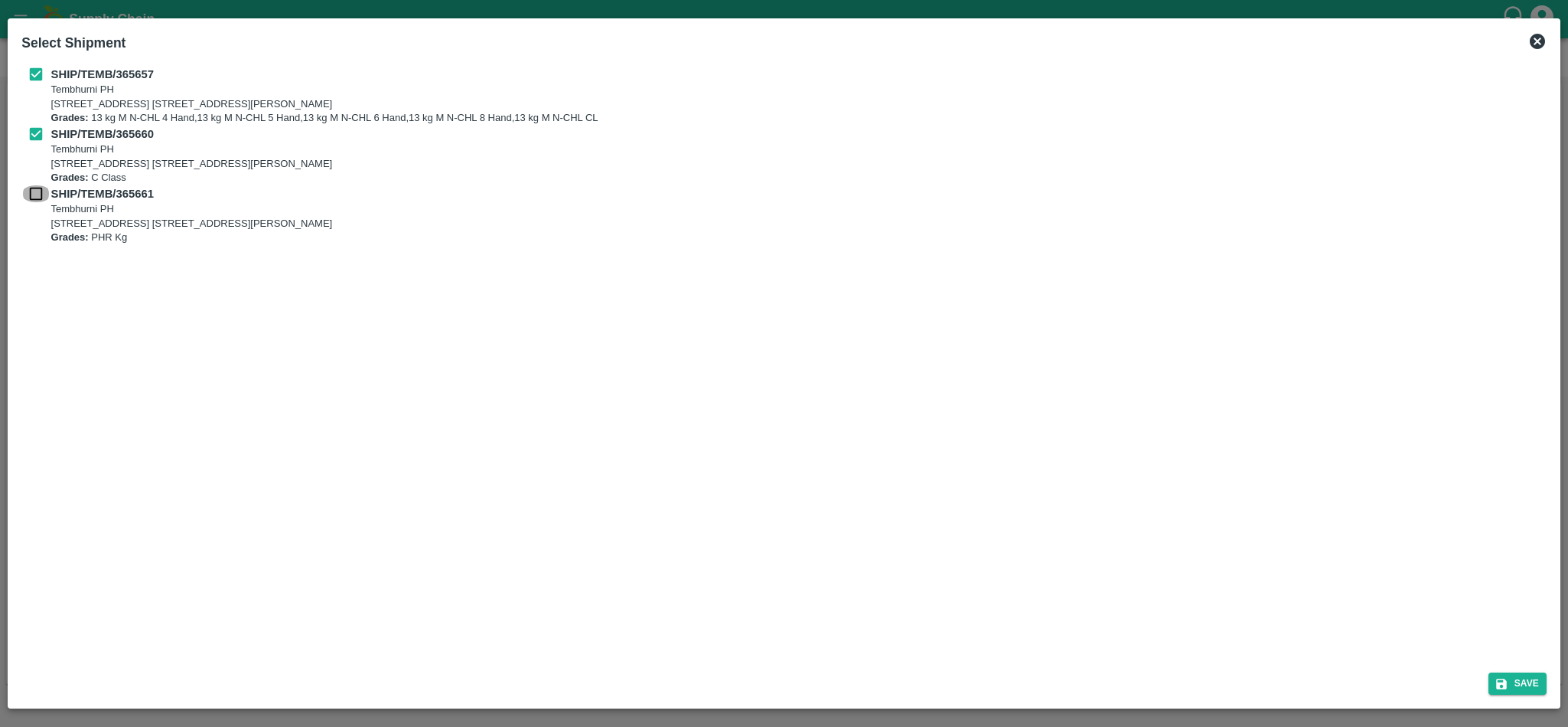
checkbox input "true"
click at [1532, 679] on button "Save" at bounding box center [1518, 683] width 58 height 22
type input "22/09/2025"
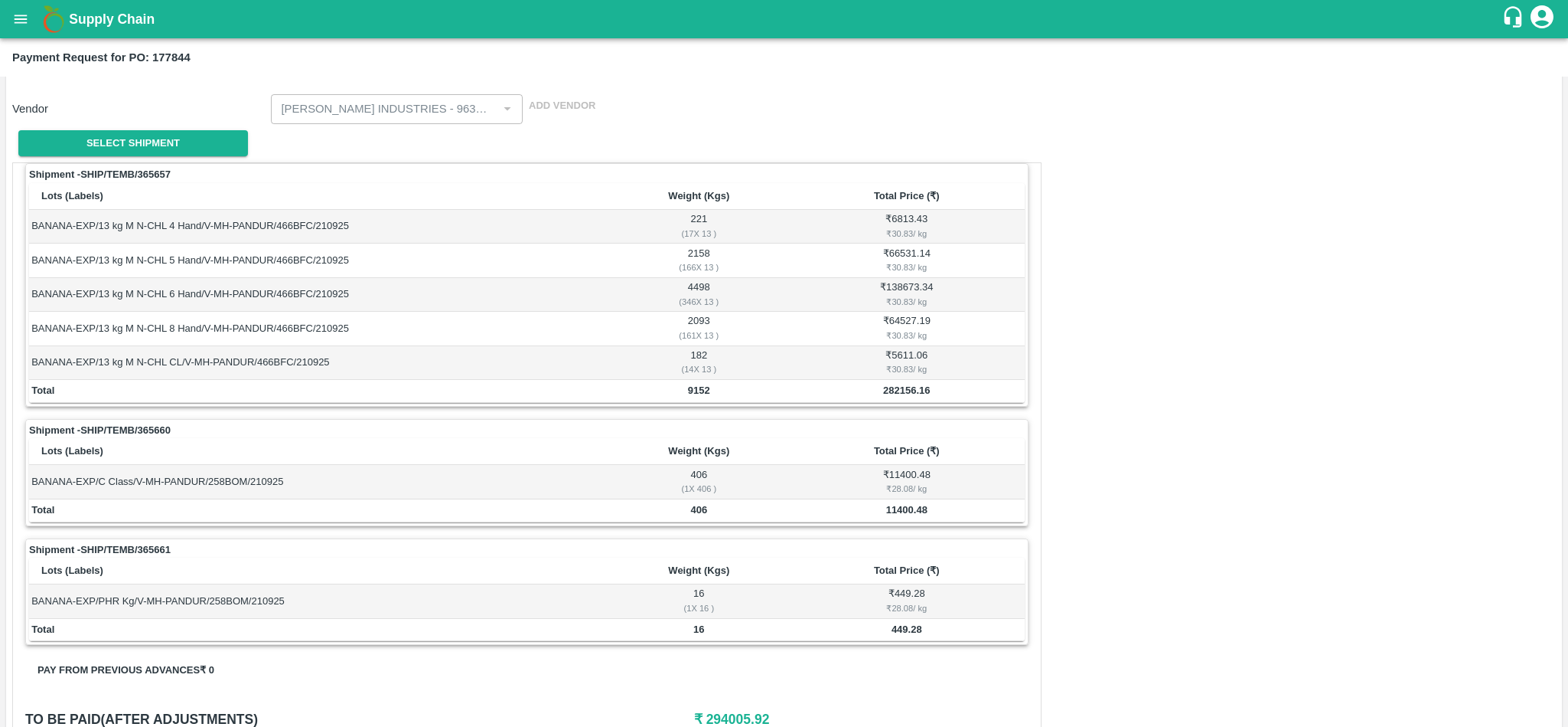
scroll to position [165, 0]
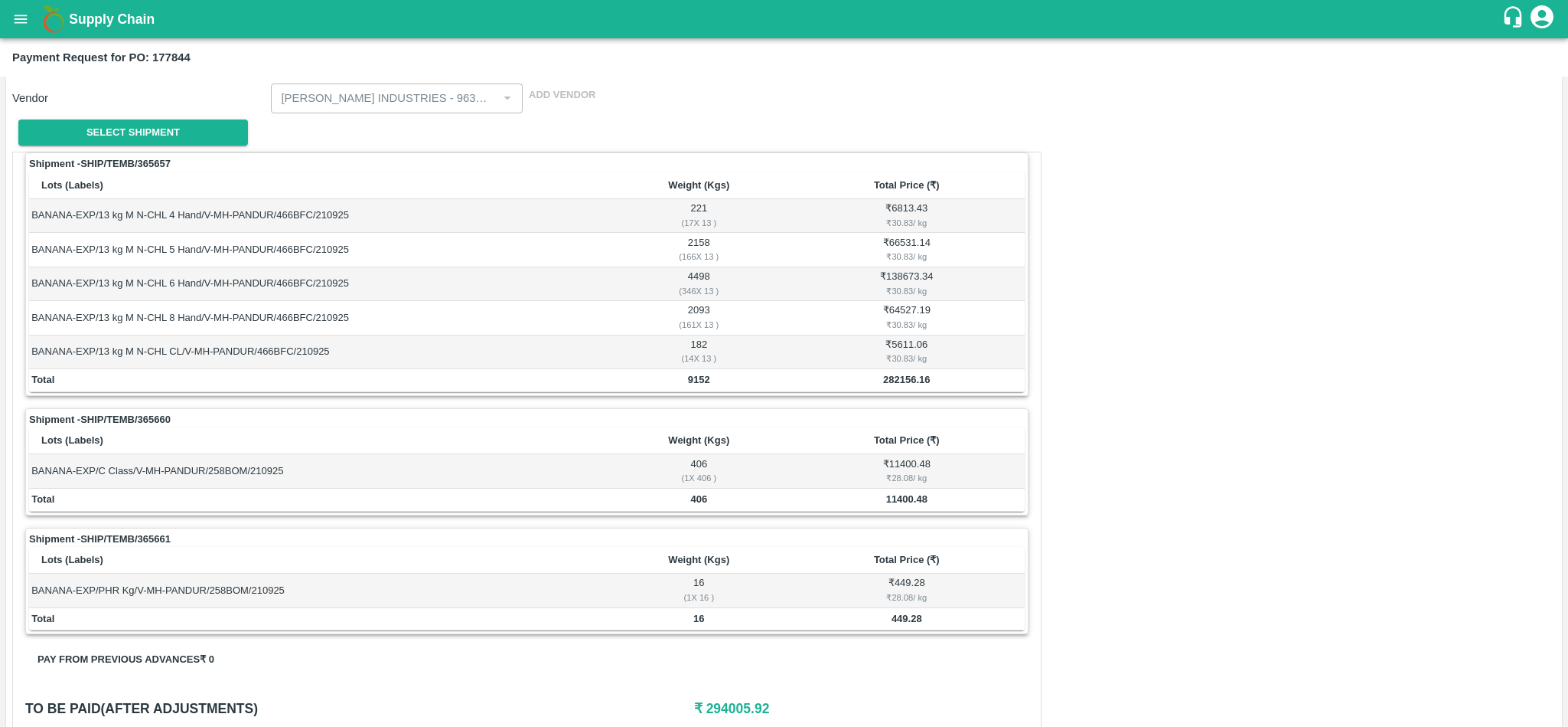
click at [907, 382] on b "282156.16" at bounding box center [906, 379] width 47 height 11
copy b "282156.16"
click at [907, 505] on b "11400.48" at bounding box center [906, 498] width 41 height 11
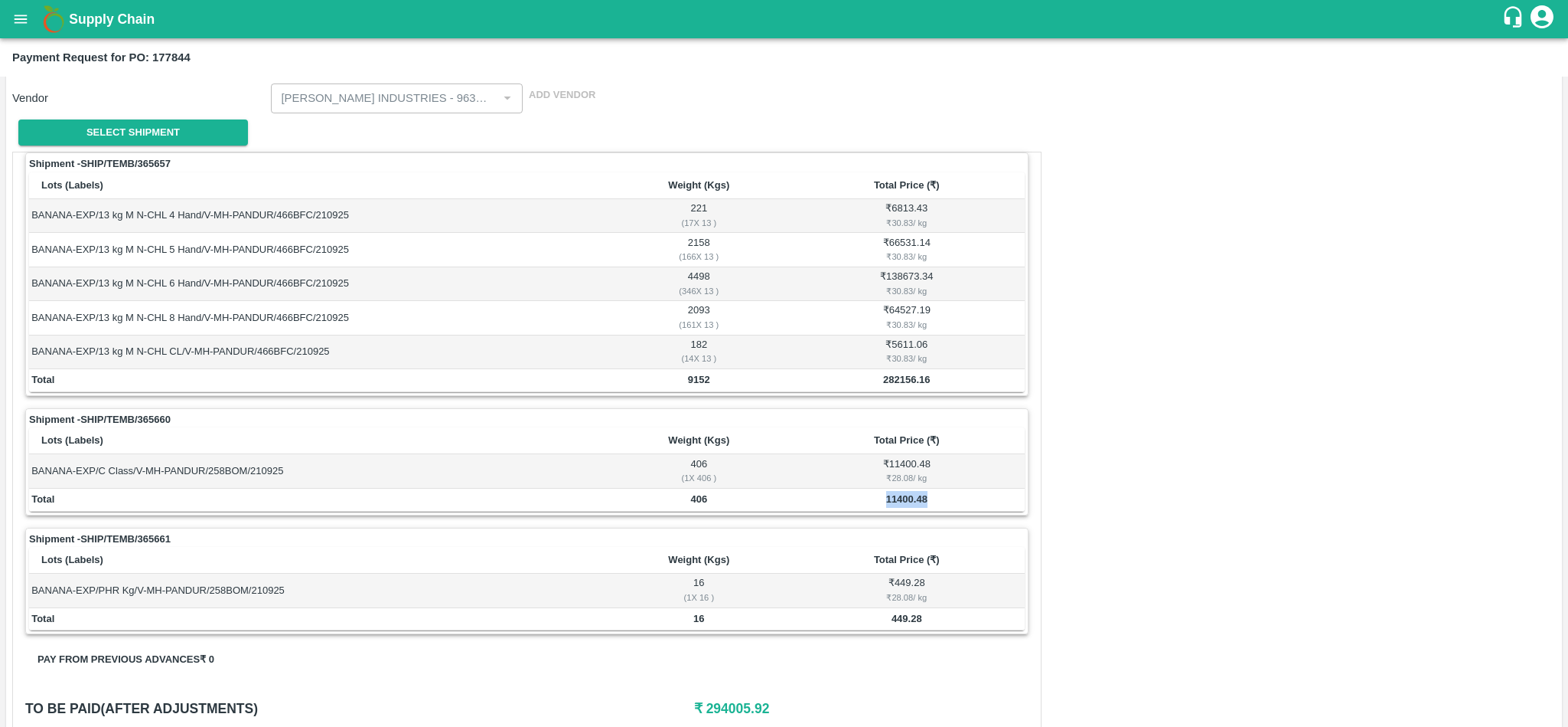
copy b "11400.48"
click at [896, 624] on b "449.28" at bounding box center [906, 618] width 31 height 11
copy b "449.28"
click at [26, 31] on button "open drawer" at bounding box center [20, 19] width 35 height 35
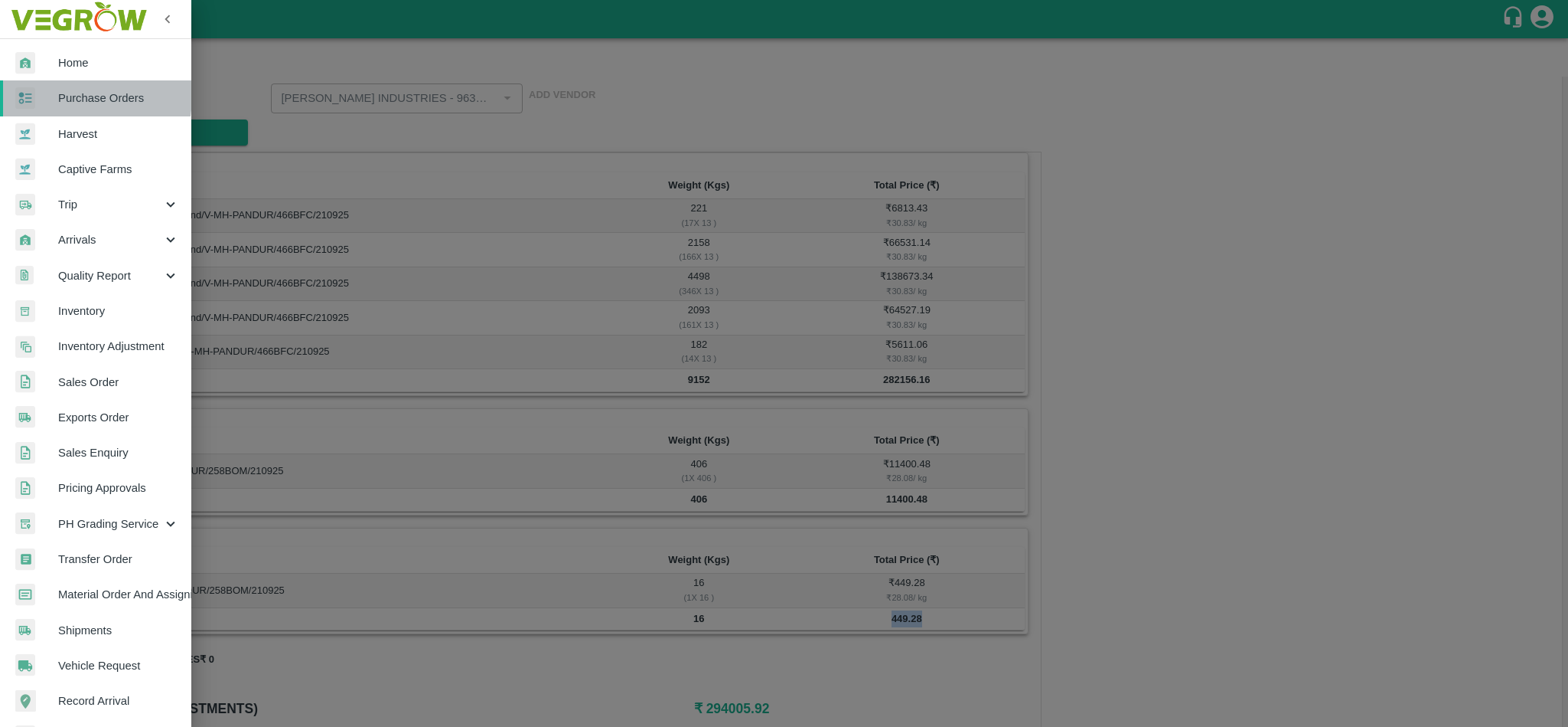
click at [33, 95] on img at bounding box center [25, 98] width 20 height 22
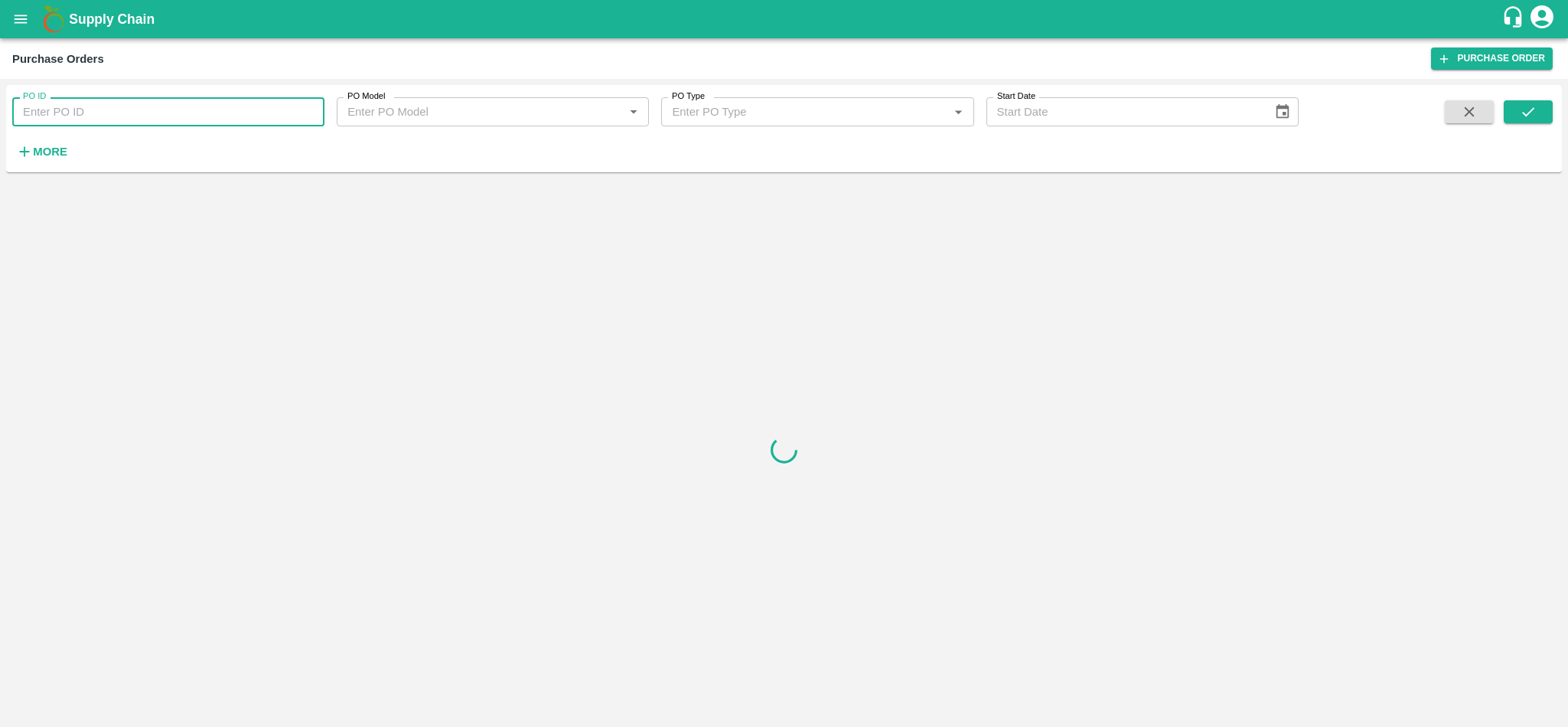
click at [188, 120] on input "PO ID" at bounding box center [168, 111] width 312 height 29
paste input "177843"
type input "177843"
click at [1538, 113] on button "submit" at bounding box center [1528, 111] width 49 height 23
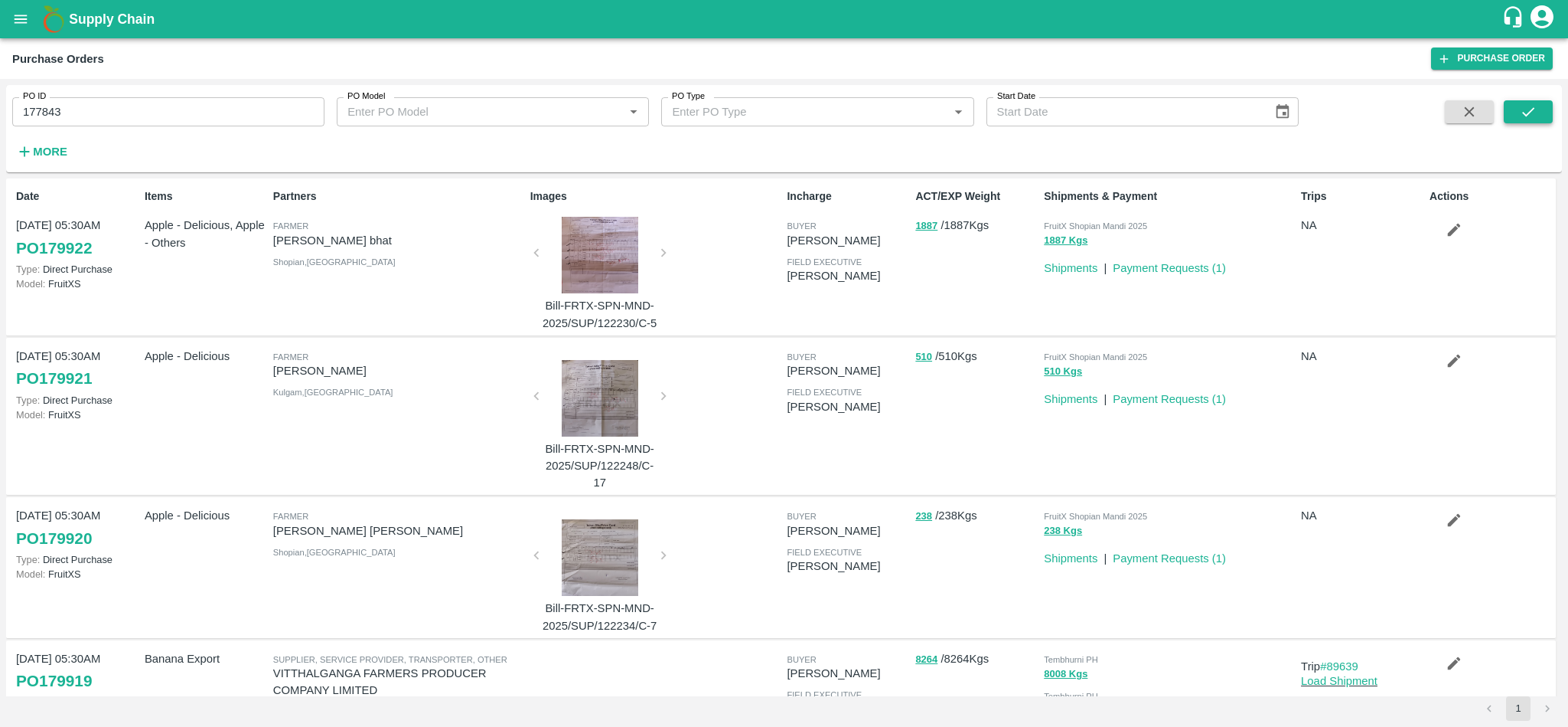
click at [1527, 108] on icon "submit" at bounding box center [1528, 111] width 17 height 17
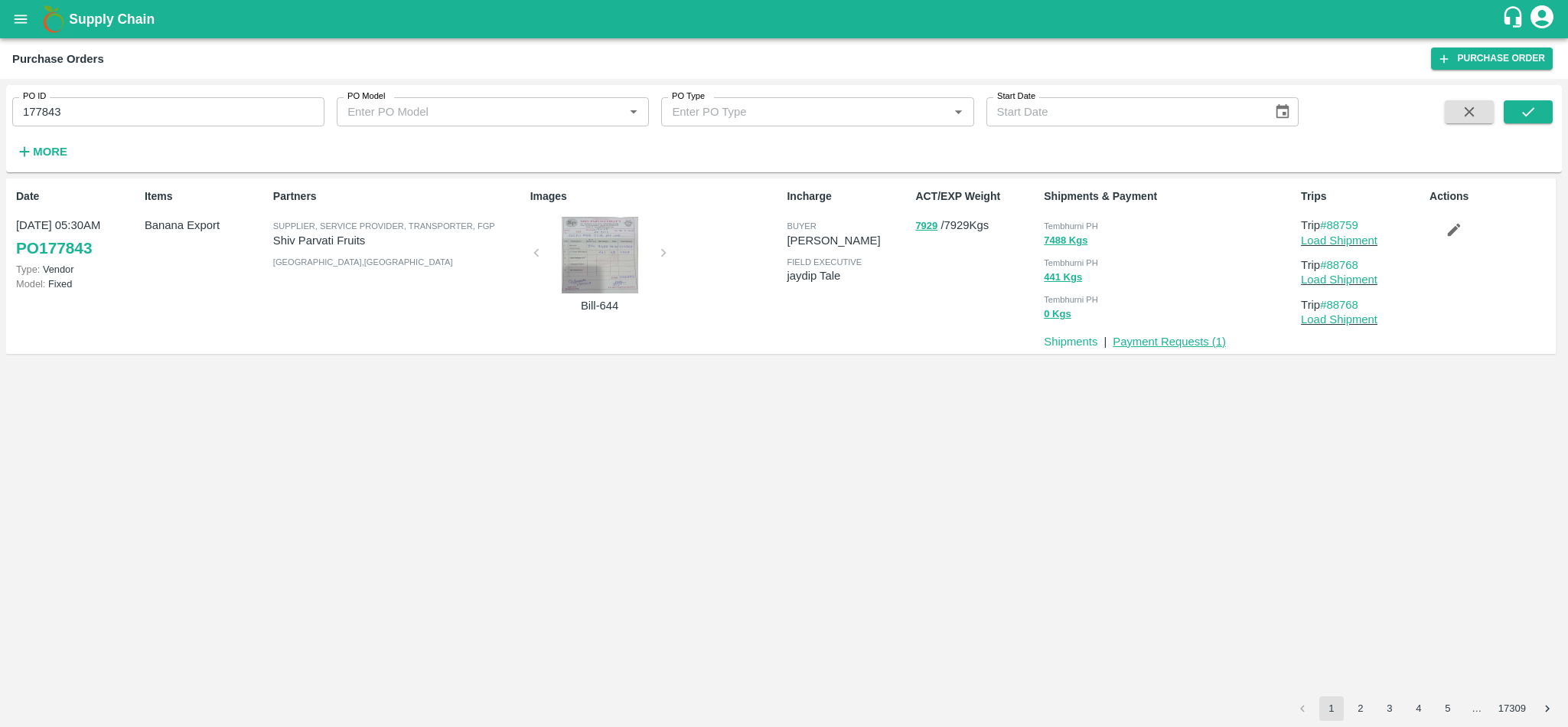
click at [1166, 340] on link "Payment Requests ( 1 )" at bounding box center [1169, 341] width 113 height 12
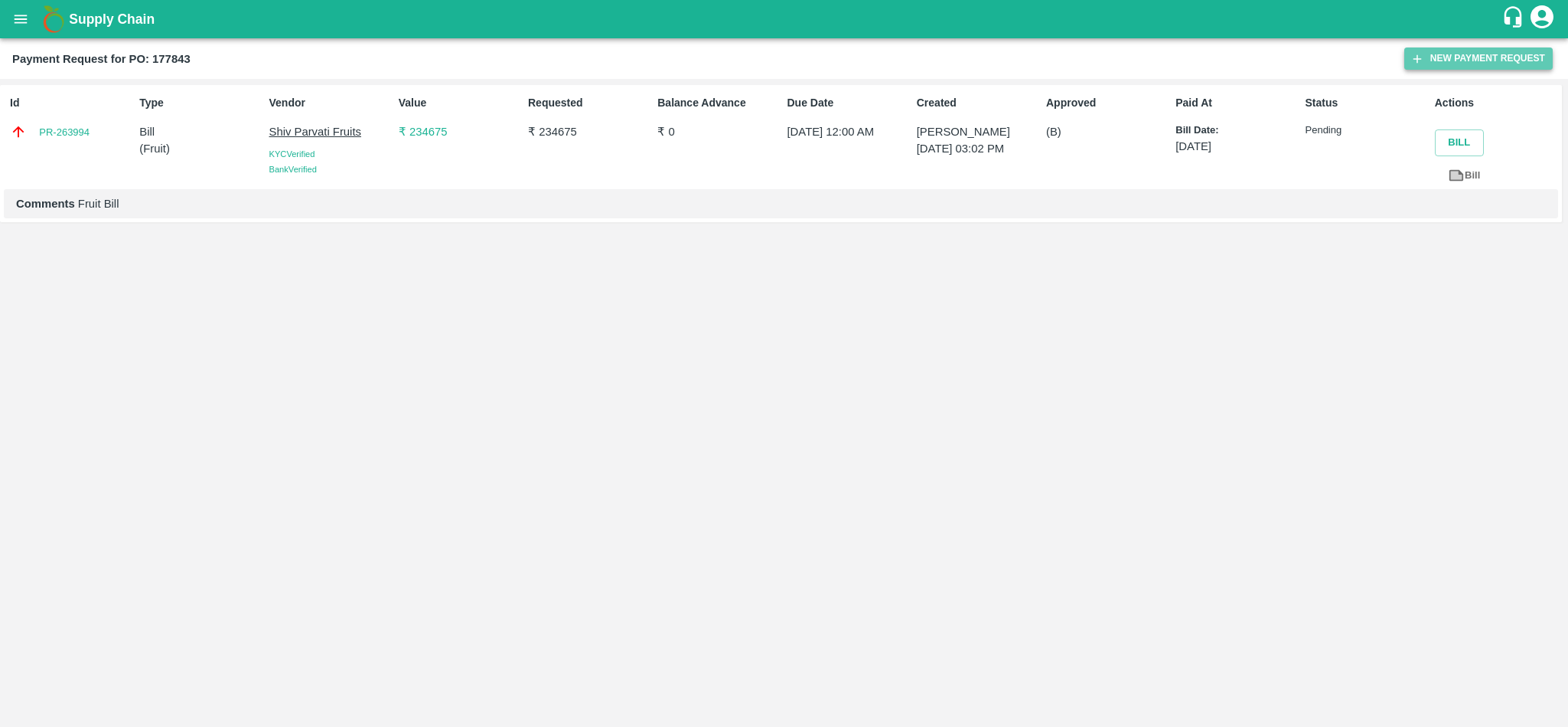
click at [1463, 64] on button "New Payment Request" at bounding box center [1478, 58] width 149 height 22
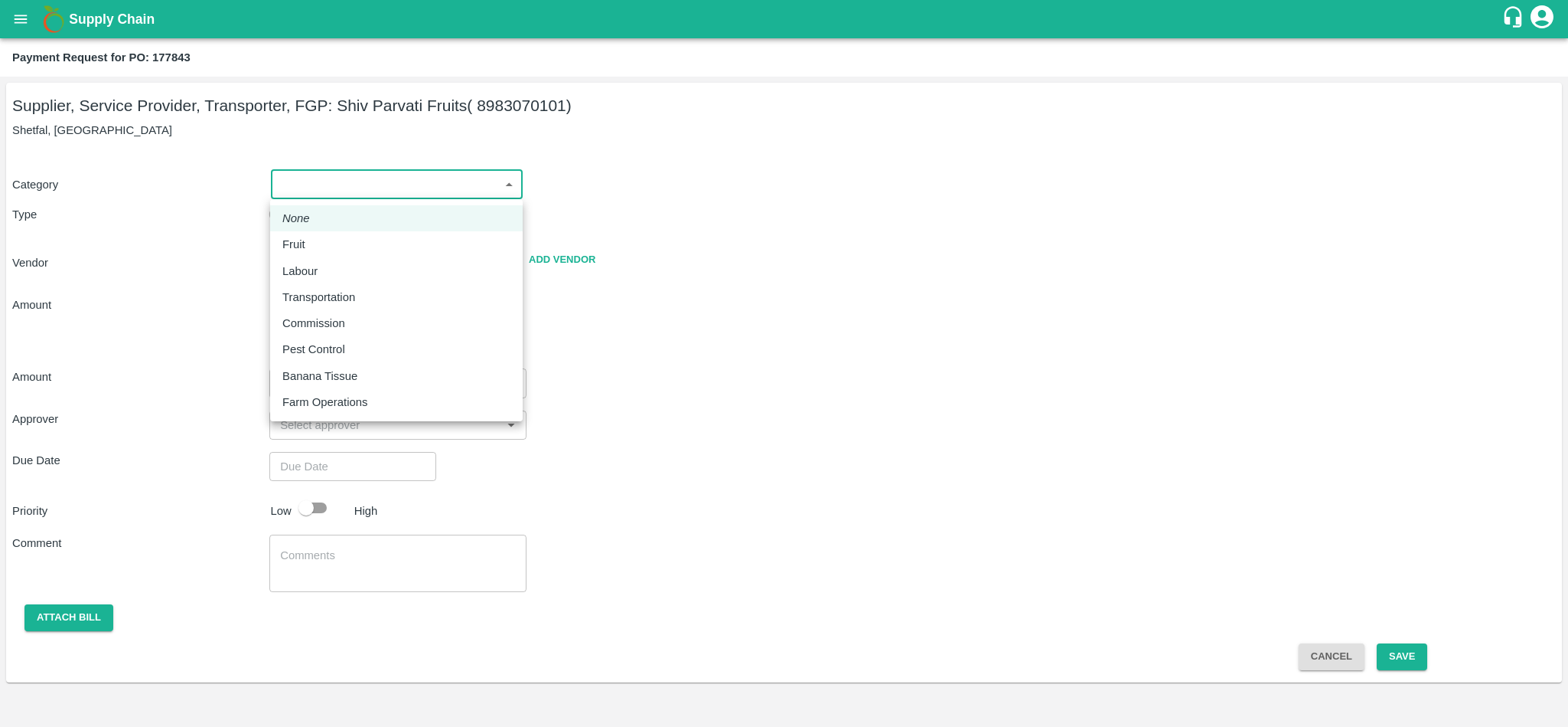
click at [393, 186] on body "Supply Chain Payment Request for PO: 177843 Supplier, Service Provider, Transpo…" at bounding box center [784, 363] width 1568 height 727
click at [283, 242] on p "Fruit" at bounding box center [294, 244] width 23 height 17
type input "1"
type input "Shiv Parvati Fruits - 8983070101(Supplier, Service Provider, Transporter, FGP)"
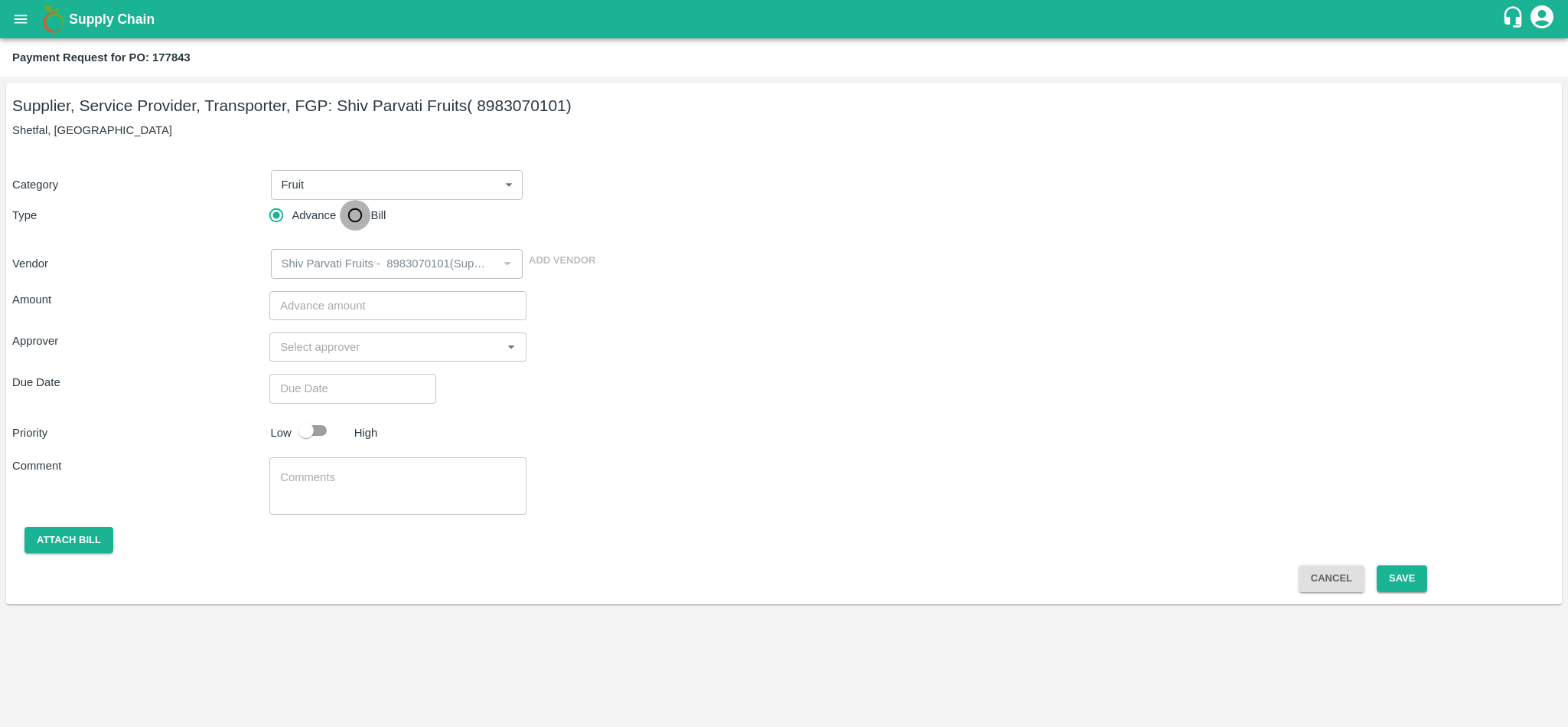
click at [358, 216] on input "Bill" at bounding box center [355, 215] width 31 height 31
radio input "true"
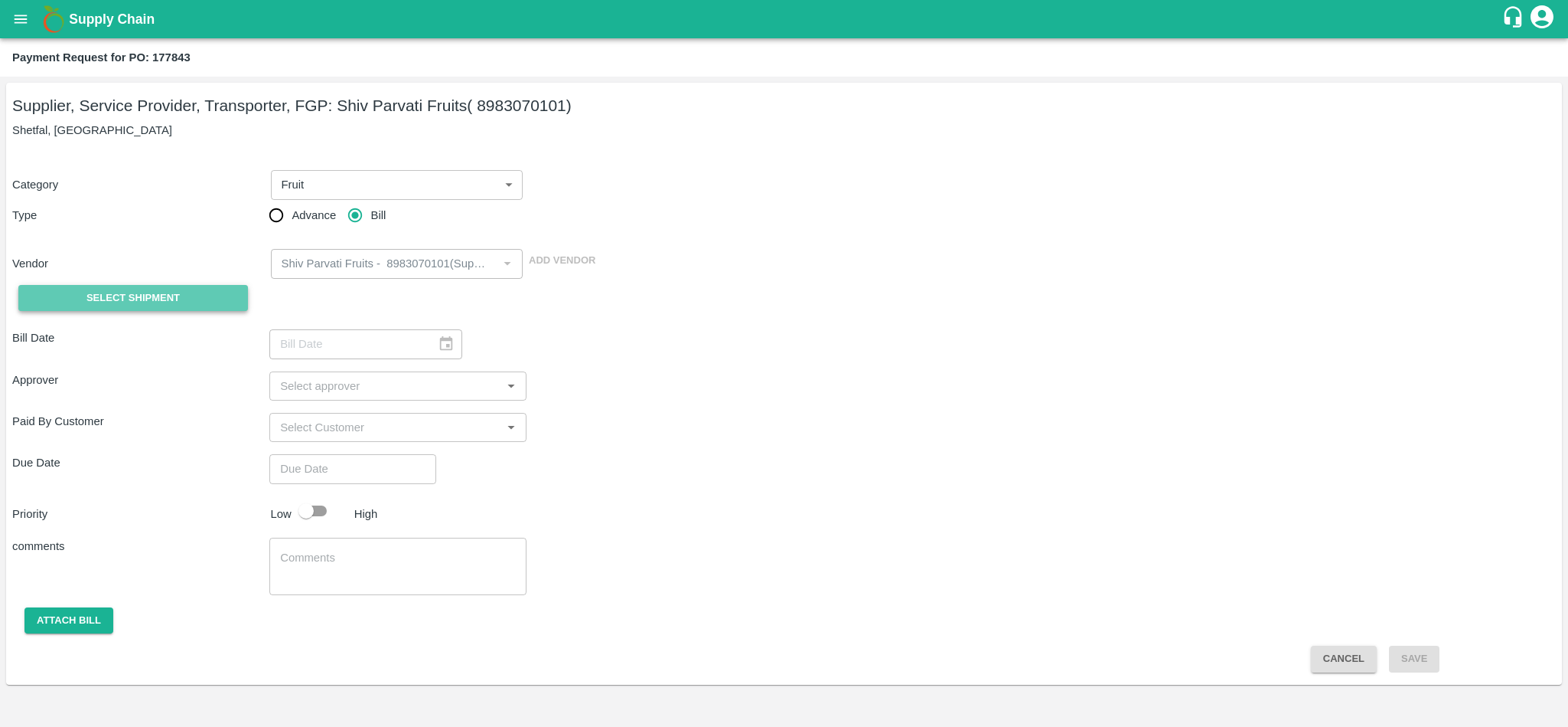
click at [110, 292] on span "Select Shipment" at bounding box center [133, 299] width 93 height 18
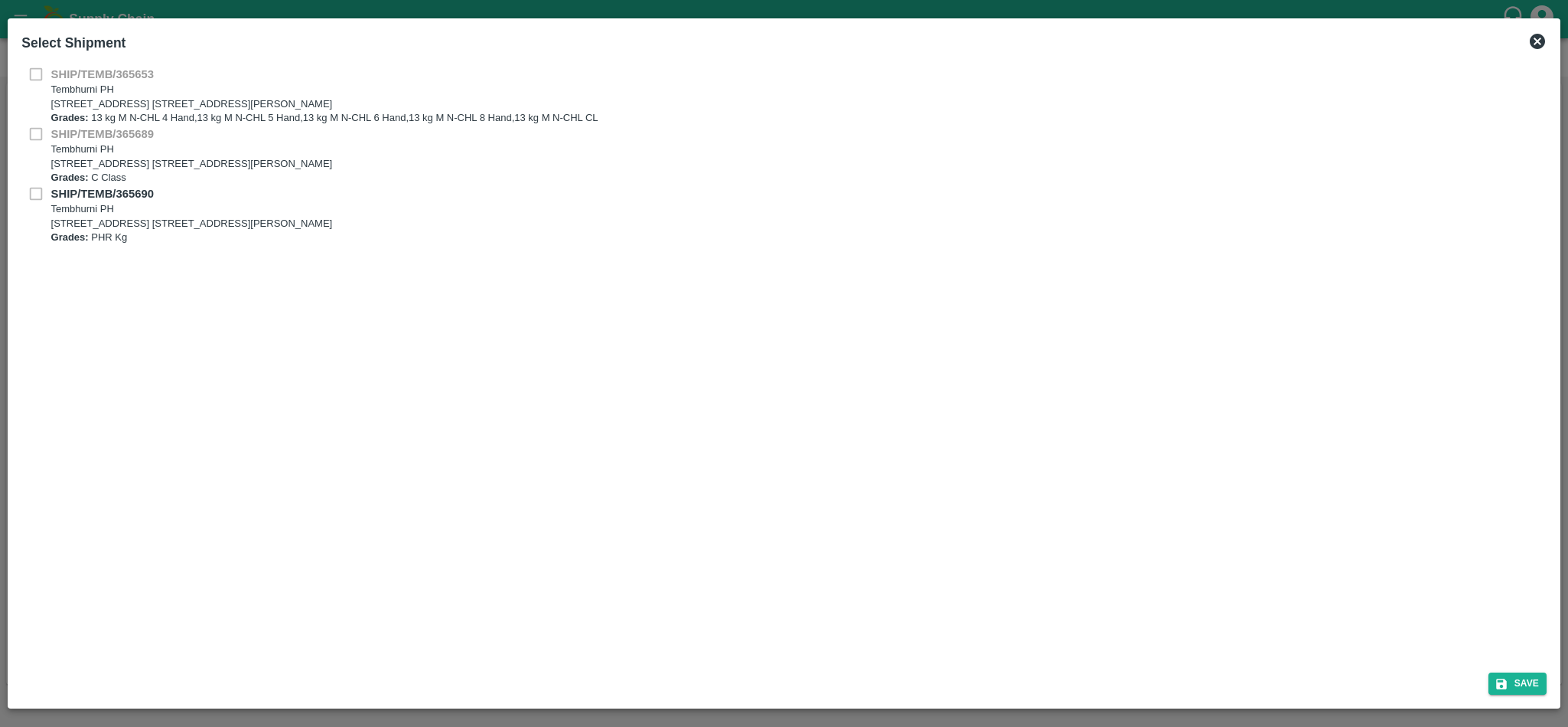
click at [34, 126] on div "SHIP/TEMB/365689 [STREET_ADDRESS] [STREET_ADDRESS][PERSON_NAME] Grades: C Class" at bounding box center [784, 156] width 1525 height 60
click at [35, 131] on div "SHIP/TEMB/365689 [STREET_ADDRESS] [STREET_ADDRESS][PERSON_NAME] Grades: C Class" at bounding box center [784, 156] width 1525 height 60
click at [40, 193] on div "SHIP/TEMB/365690 [STREET_ADDRESS] [STREET_ADDRESS][PERSON_NAME] Grades: PHR Kg" at bounding box center [784, 215] width 1525 height 60
click at [37, 81] on div "SHIP/TEMB/365653 [STREET_ADDRESS] E-5, YASHSHREE INDUSTRIES, M.I.D.C., A/P TEMB…" at bounding box center [784, 96] width 1525 height 60
click at [1538, 38] on icon at bounding box center [1537, 41] width 15 height 15
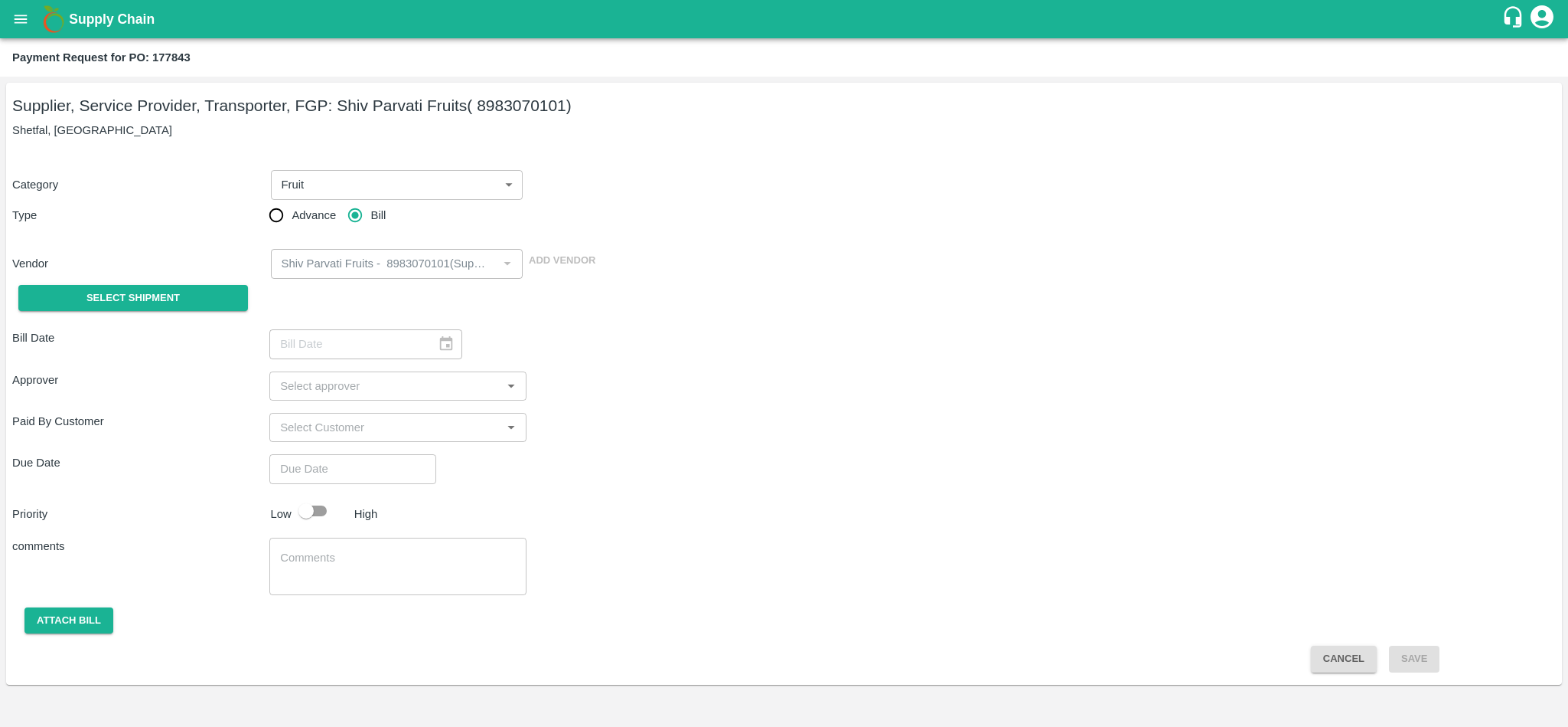
click at [177, 62] on b "Payment Request for PO: 177843" at bounding box center [101, 57] width 178 height 12
copy b "177843"
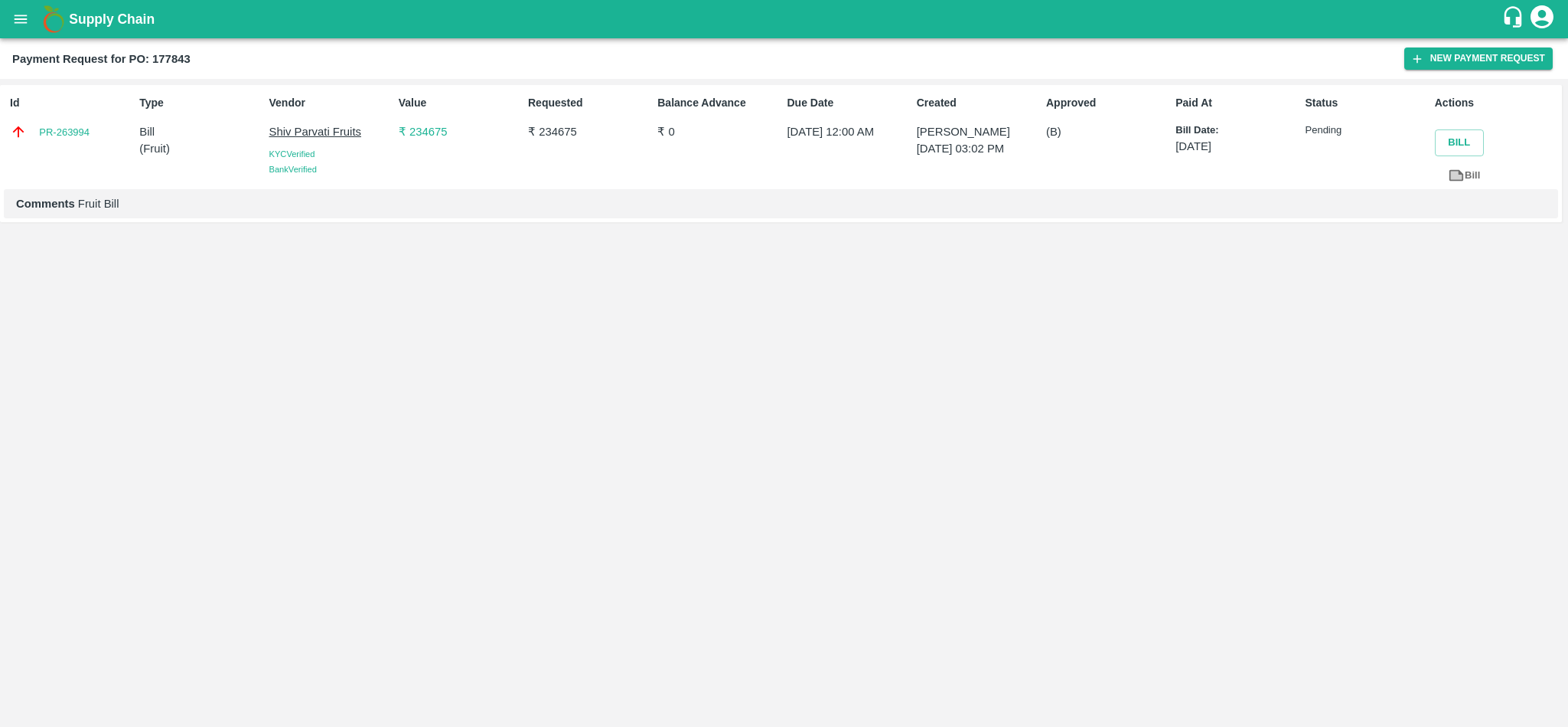
click at [433, 131] on p "₹ 234675" at bounding box center [460, 131] width 123 height 17
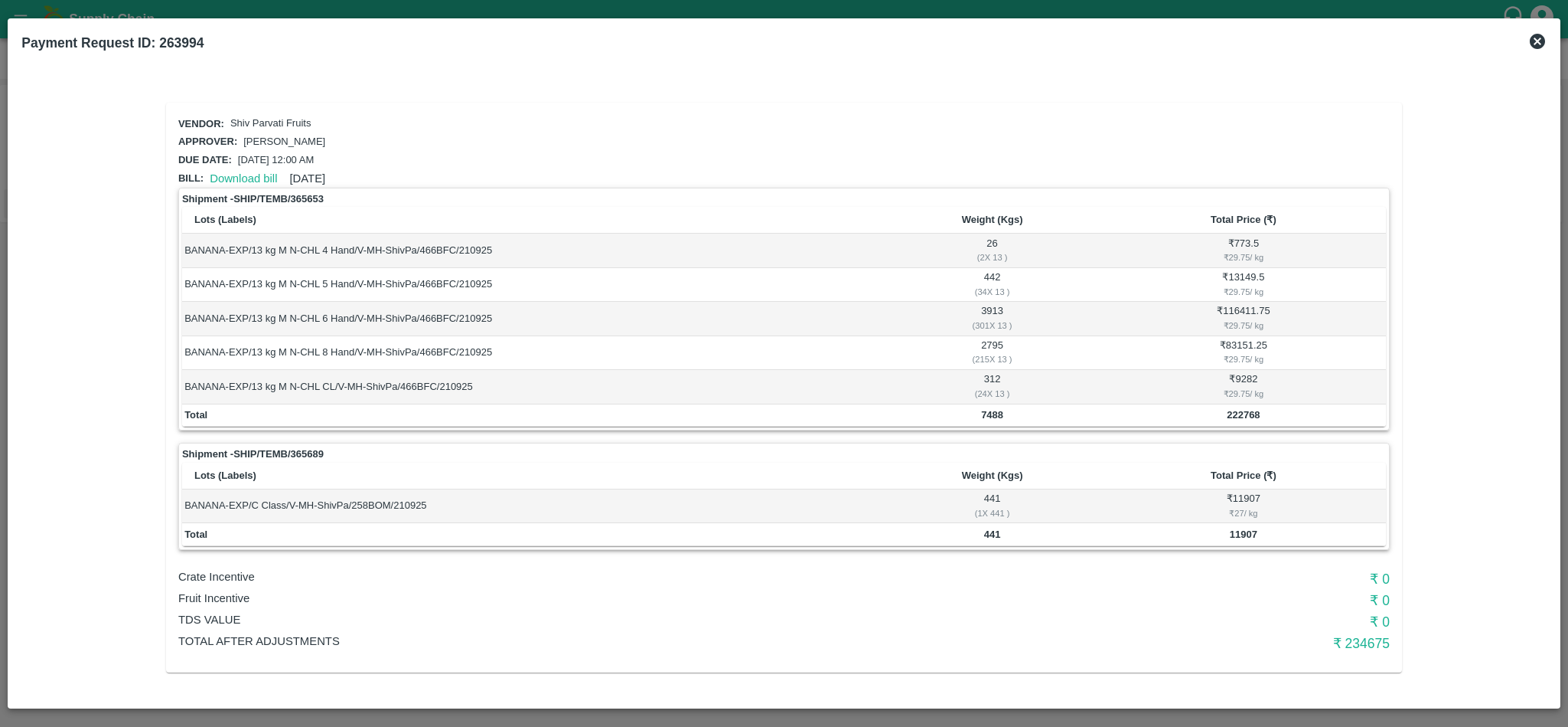
click at [1353, 637] on h6 "₹ 234675" at bounding box center [1188, 643] width 404 height 21
copy h6 "234675"
click at [1535, 42] on icon at bounding box center [1537, 41] width 15 height 15
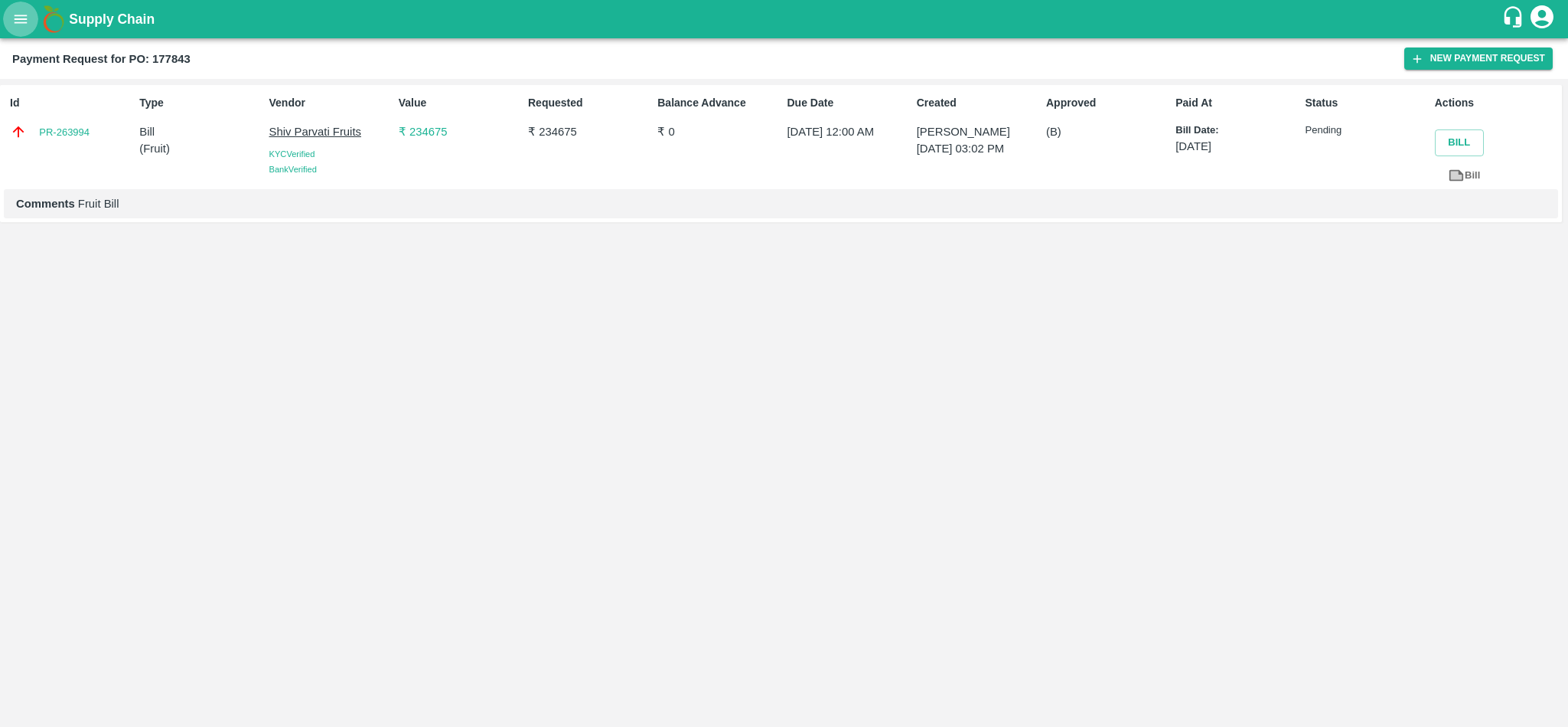
click at [21, 23] on icon "open drawer" at bounding box center [21, 19] width 13 height 8
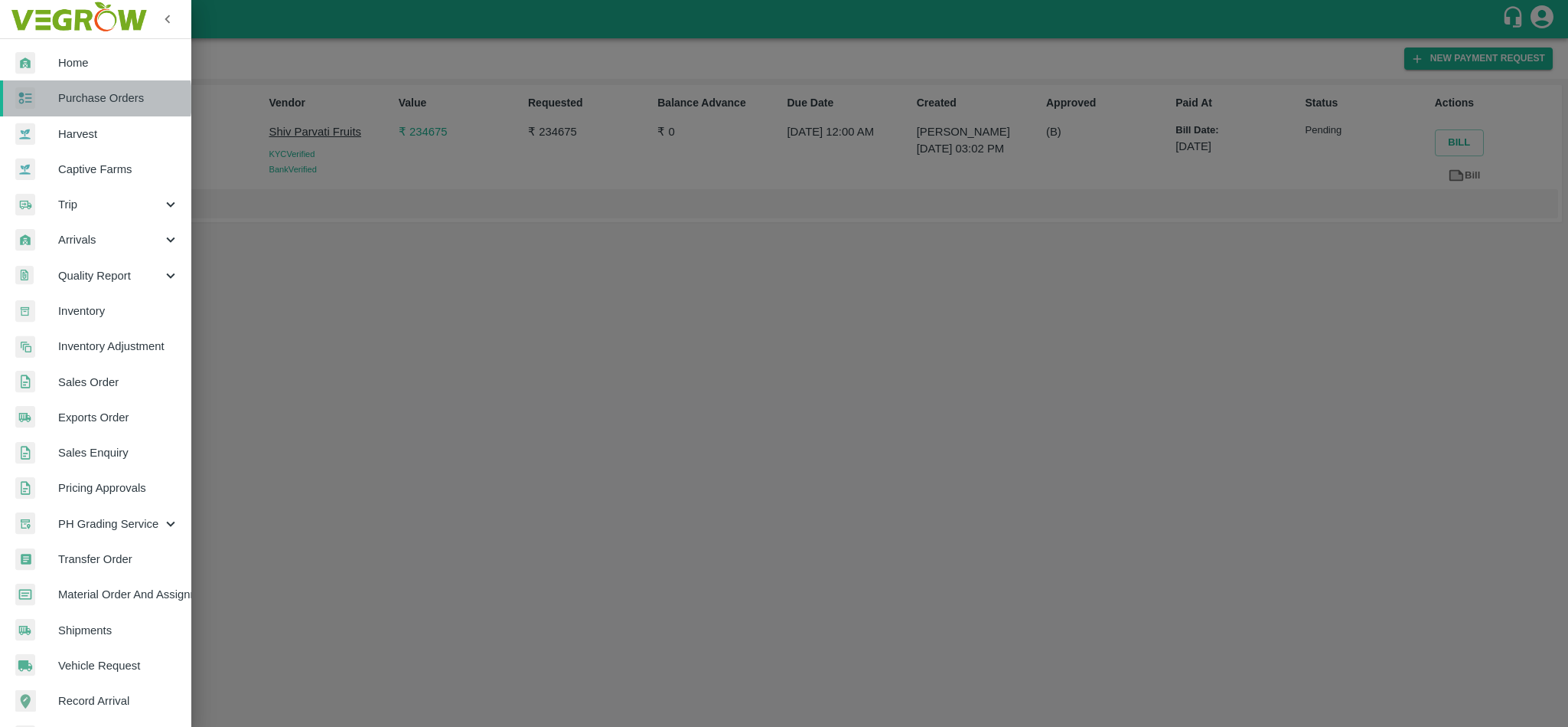
click at [86, 100] on span "Purchase Orders" at bounding box center [118, 98] width 121 height 17
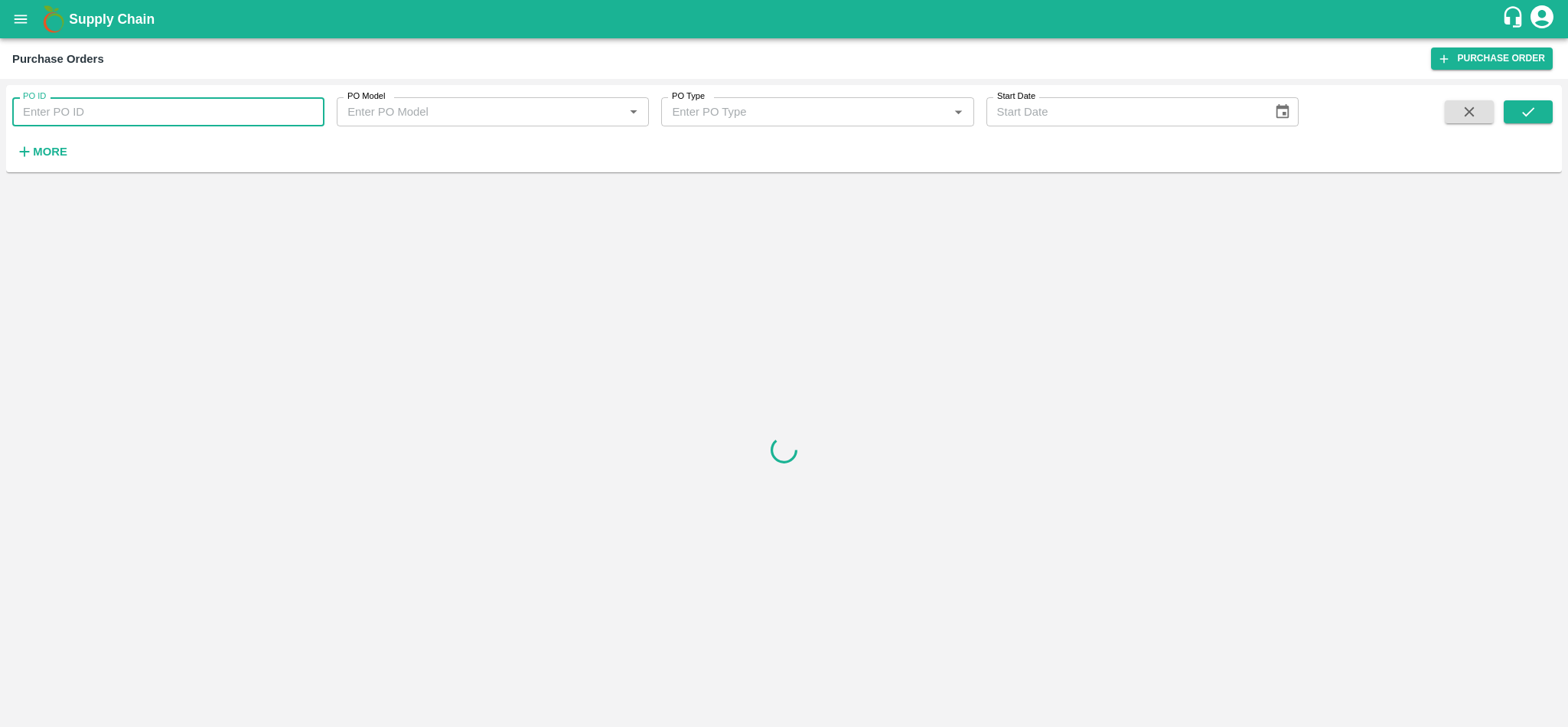
click at [35, 106] on input "PO ID" at bounding box center [168, 111] width 312 height 29
paste input "177843"
type input "177843"
click at [1520, 116] on icon "submit" at bounding box center [1528, 111] width 17 height 17
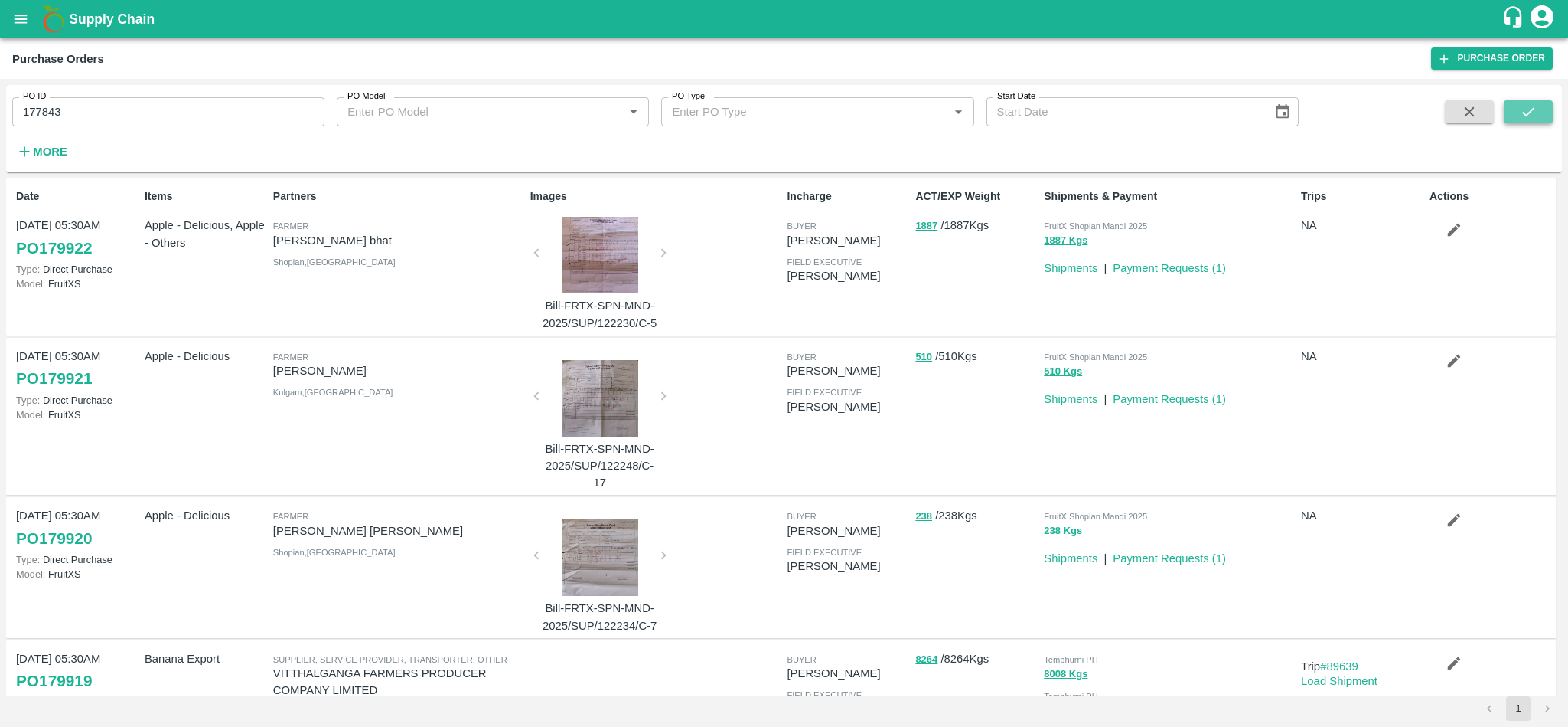
click at [1534, 100] on button "submit" at bounding box center [1528, 111] width 49 height 23
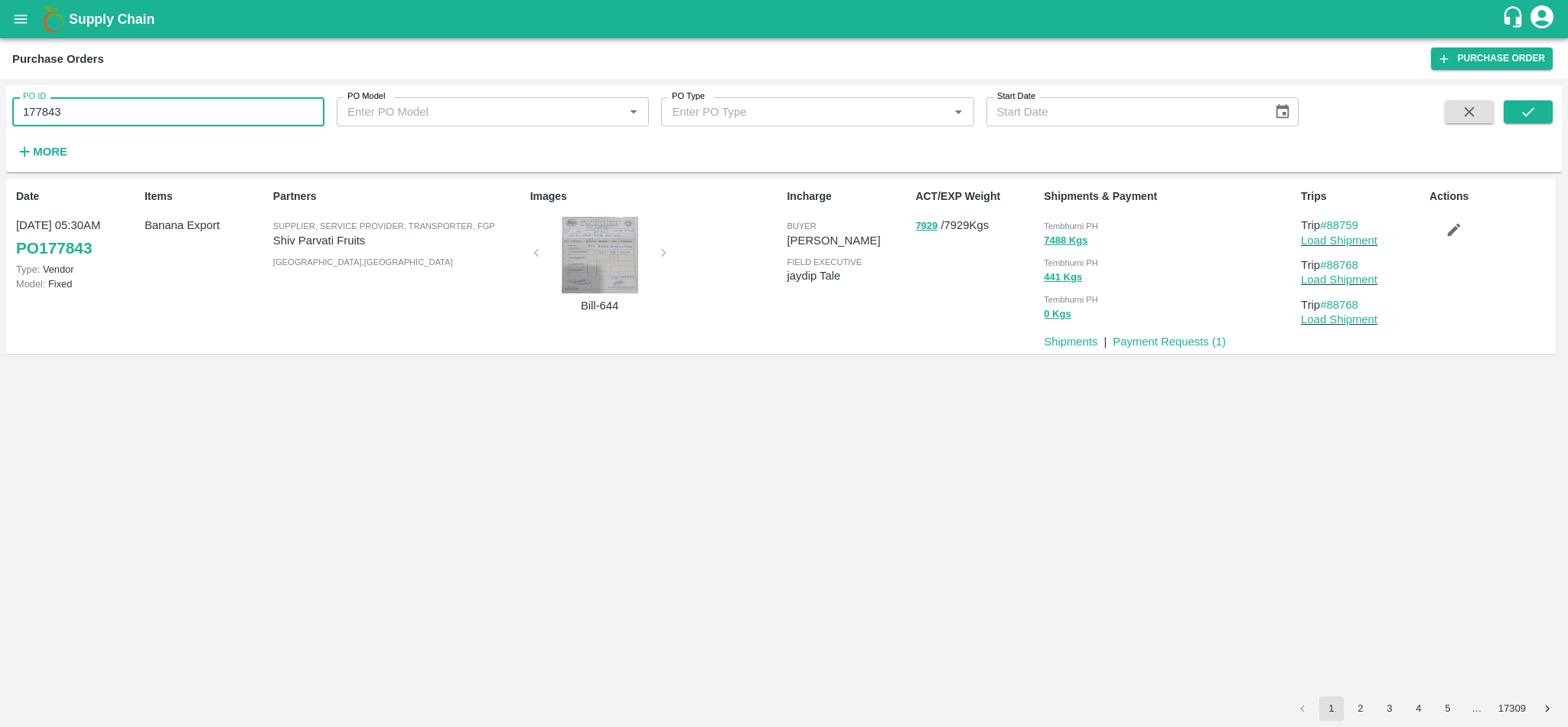
click at [165, 115] on input "177843" at bounding box center [168, 111] width 312 height 29
paste input "text"
click at [1529, 116] on icon "submit" at bounding box center [1528, 111] width 17 height 17
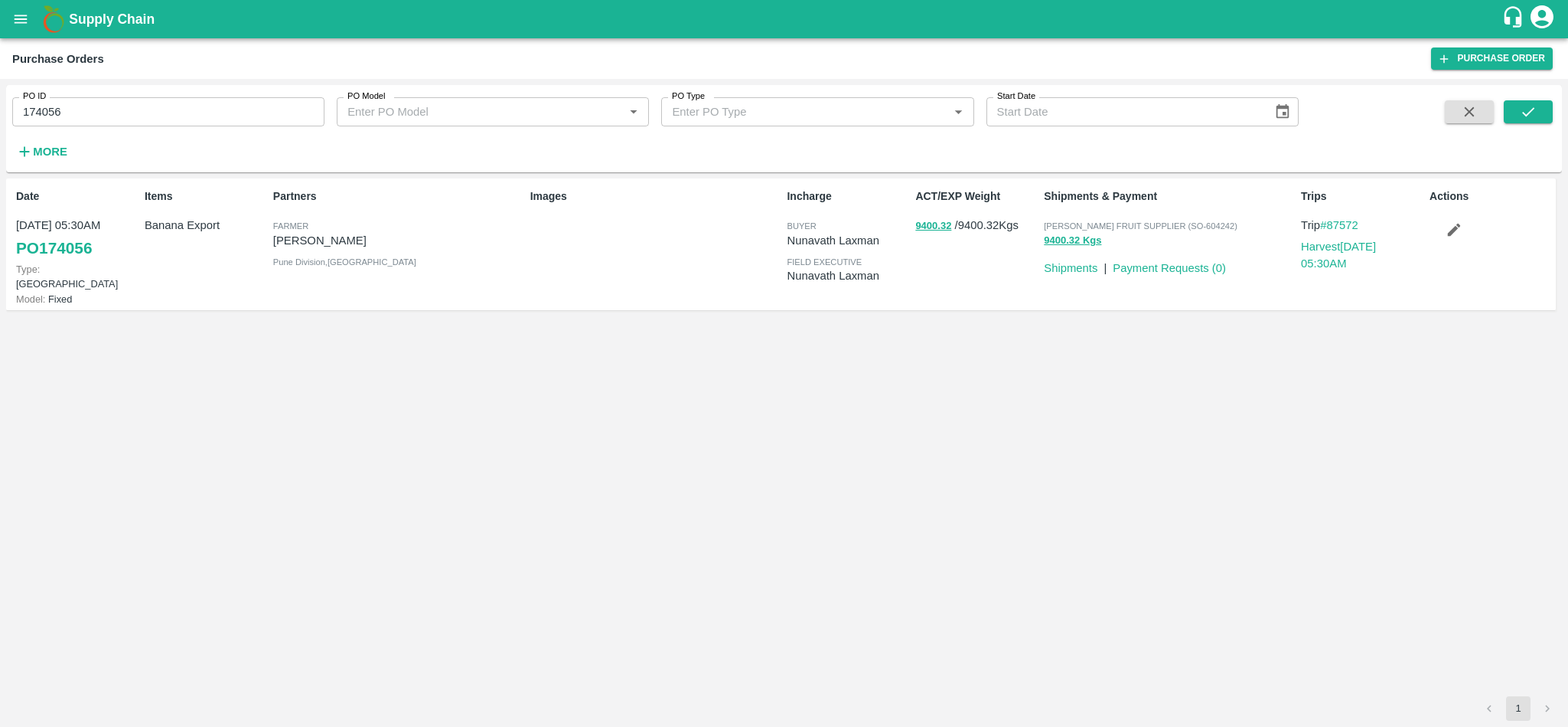
click at [319, 239] on p "Nikhil Bhagvat Patil" at bounding box center [398, 240] width 251 height 17
copy p "Nikhil Bhagvat Patil"
click at [978, 230] on p "9400.32 / 9400.32 Kgs" at bounding box center [976, 226] width 123 height 18
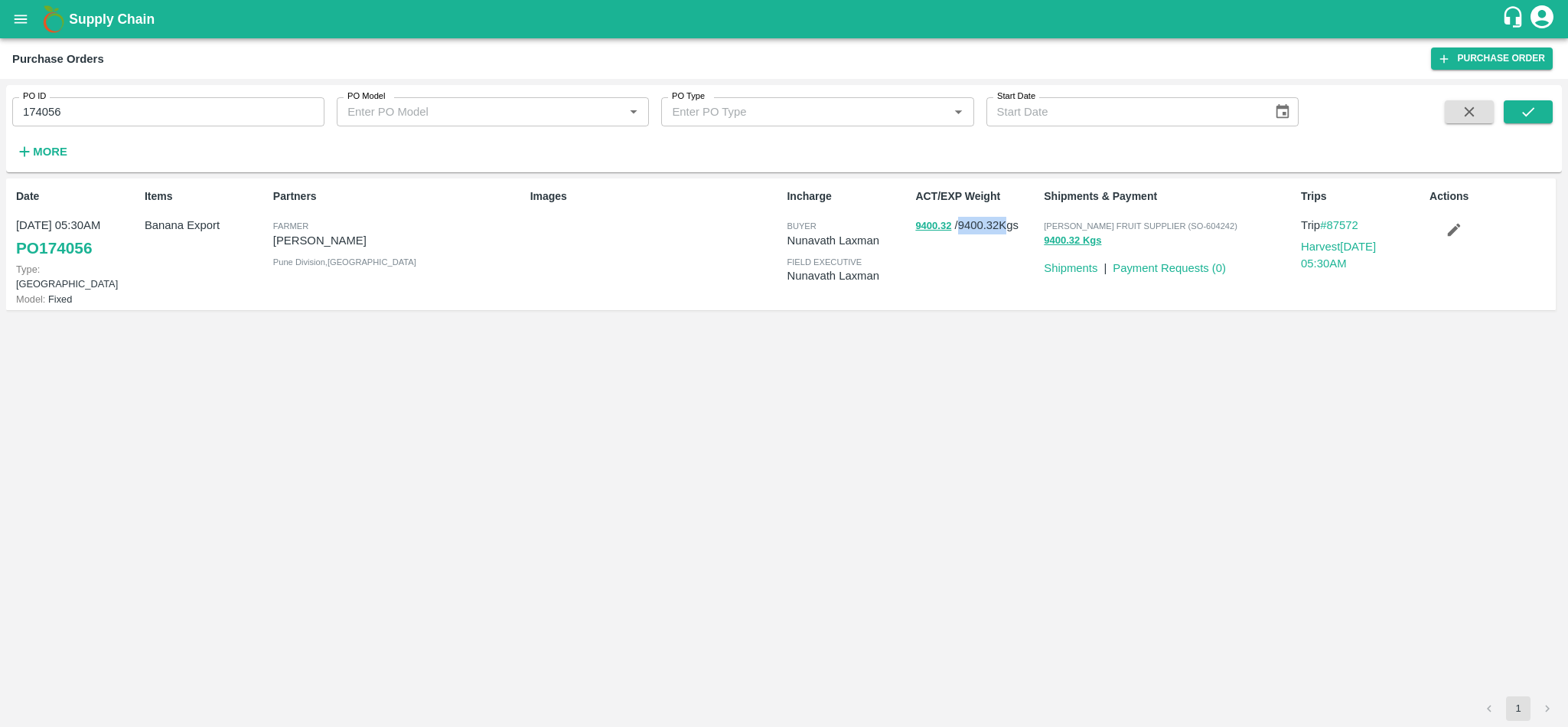
click at [978, 230] on p "9400.32 / 9400.32 Kgs" at bounding box center [976, 226] width 123 height 18
copy p "9400.32"
click at [97, 115] on input "174056" at bounding box center [168, 111] width 312 height 29
paste input "text"
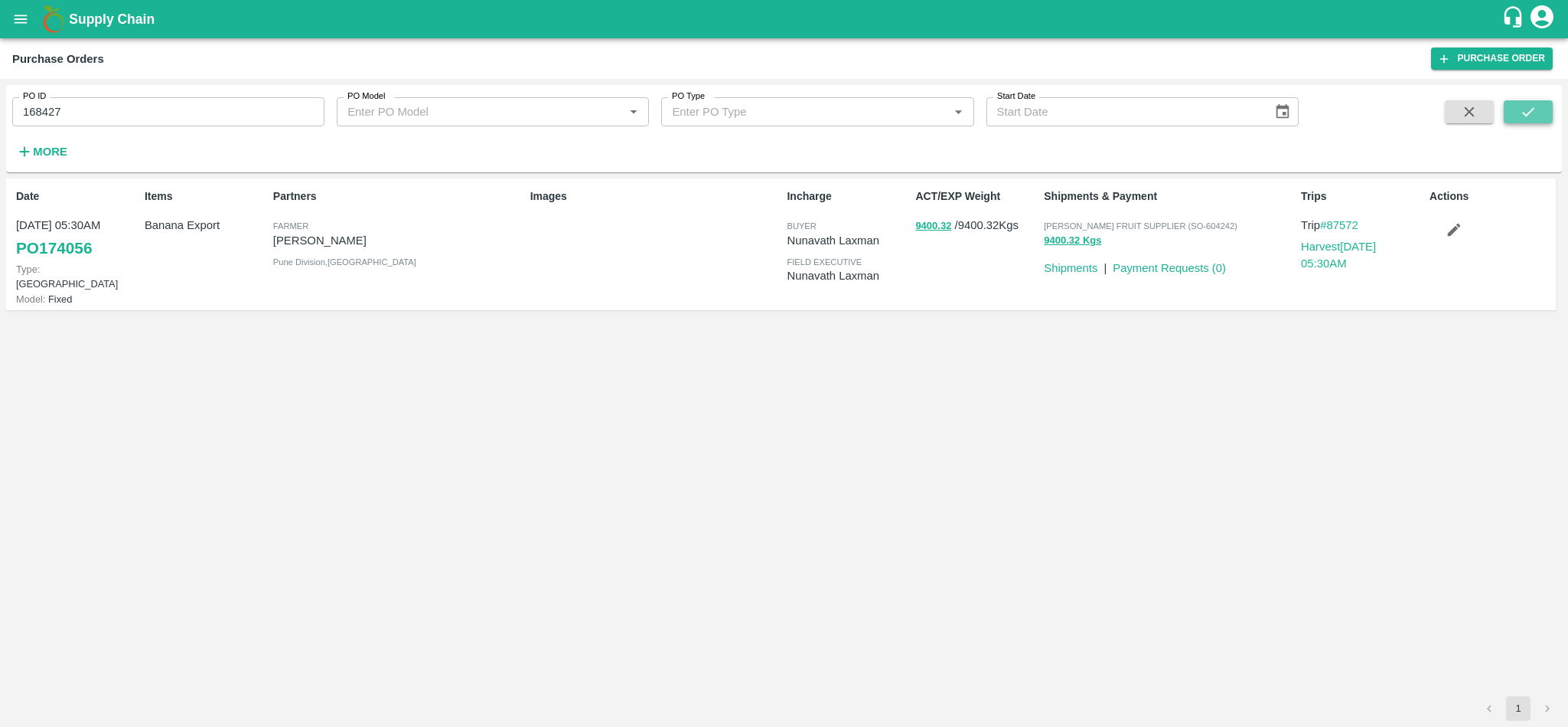
click at [1521, 101] on button "submit" at bounding box center [1528, 111] width 49 height 23
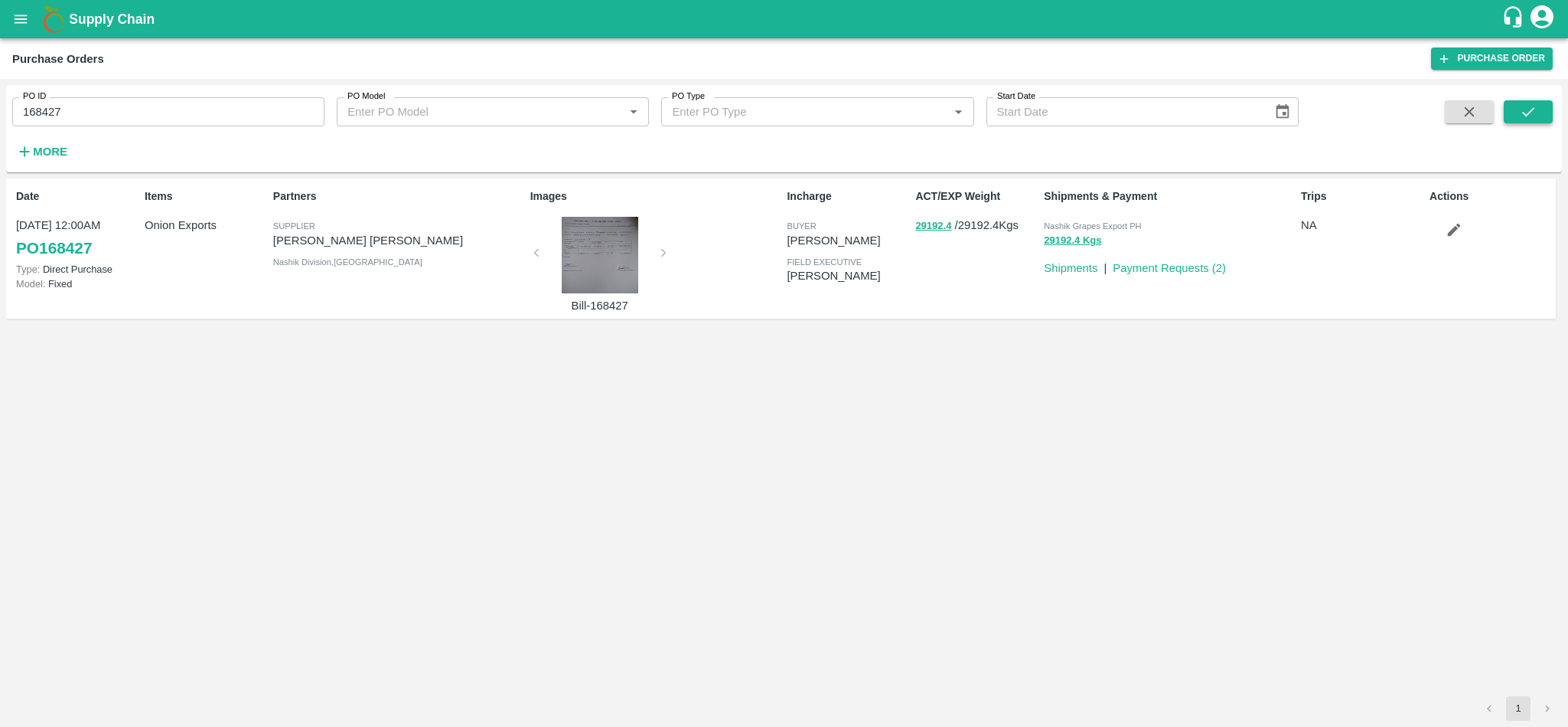
click at [1543, 106] on button "submit" at bounding box center [1528, 111] width 49 height 23
click at [1516, 103] on button "submit" at bounding box center [1528, 111] width 49 height 23
click at [1107, 224] on span "Nashik Grapes Export PH" at bounding box center [1092, 225] width 97 height 9
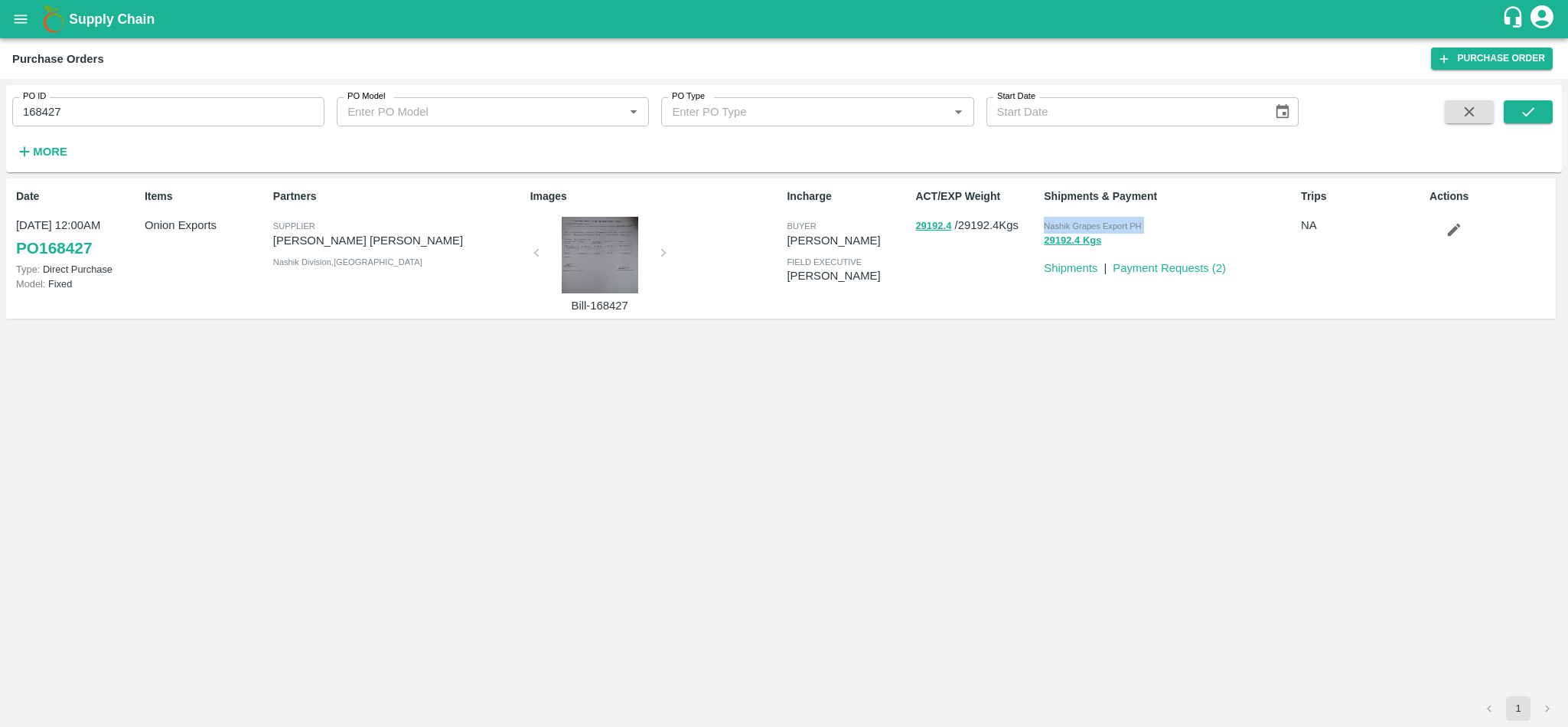
copy p "Nashik Grapes Export PH 29192.4 Kgs"
click at [85, 115] on input "168427" at bounding box center [168, 111] width 312 height 29
click at [129, 113] on input "168427" at bounding box center [168, 111] width 312 height 29
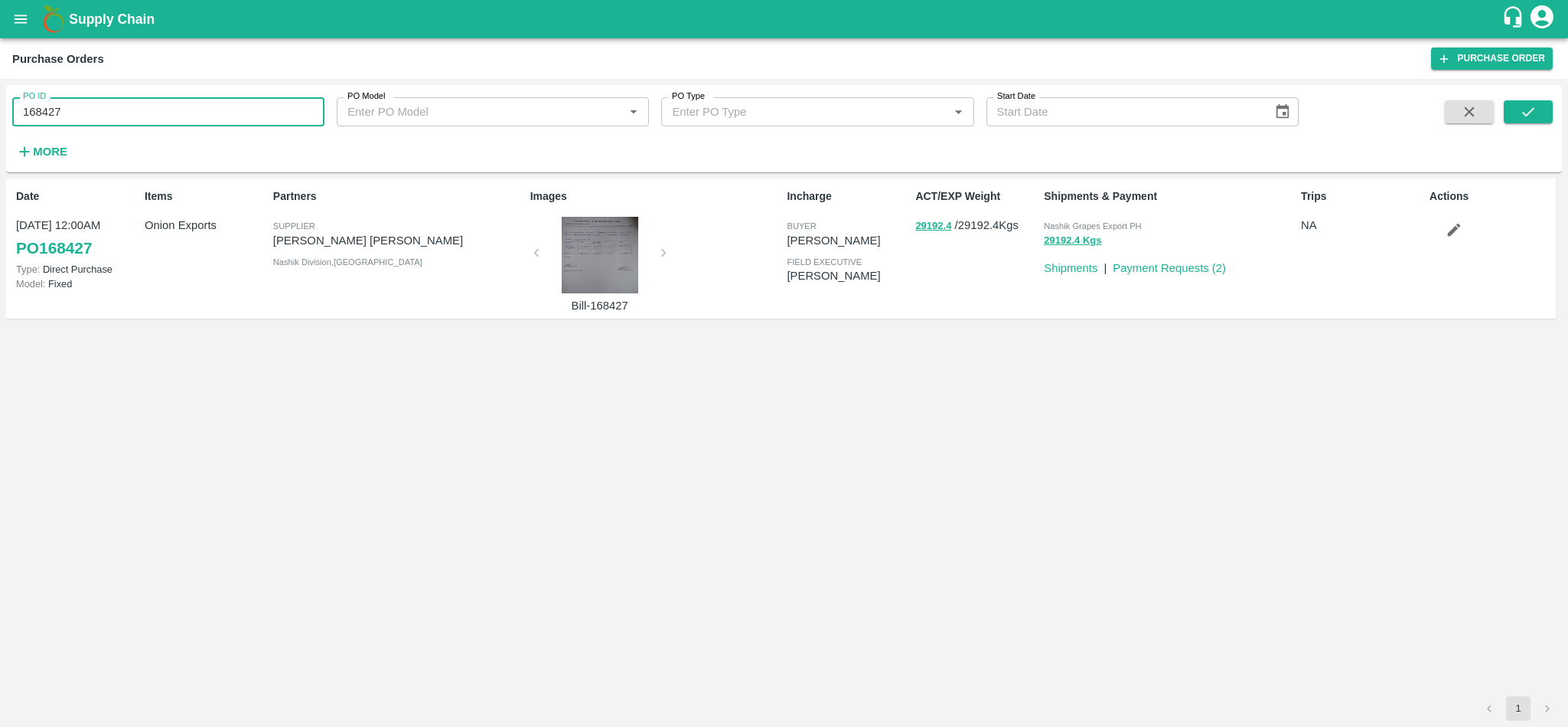
click at [129, 113] on input "168427" at bounding box center [168, 111] width 312 height 29
type input "168427"
click at [31, 156] on icon "button" at bounding box center [24, 151] width 17 height 17
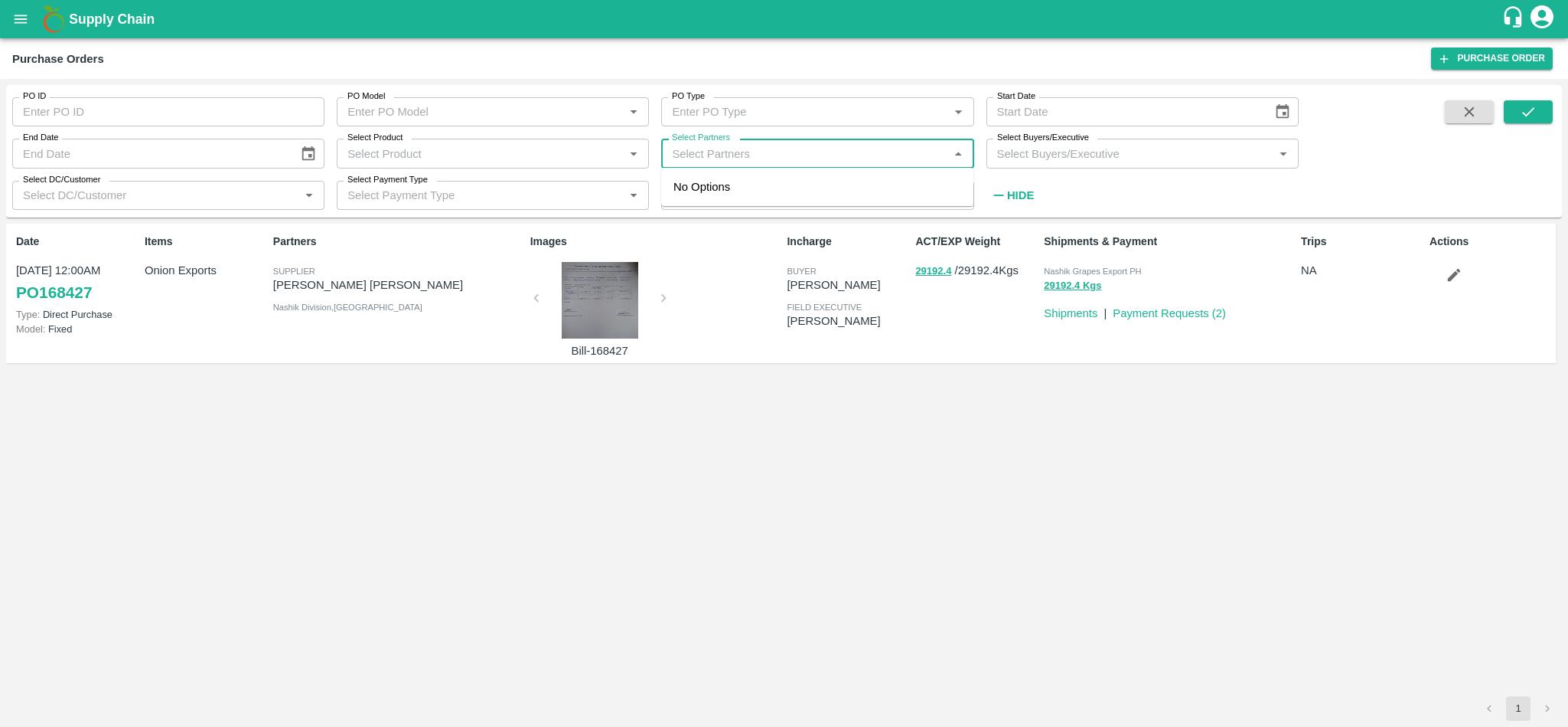
click at [741, 157] on input "Select Partners" at bounding box center [804, 153] width 278 height 20
type input "ningappa"
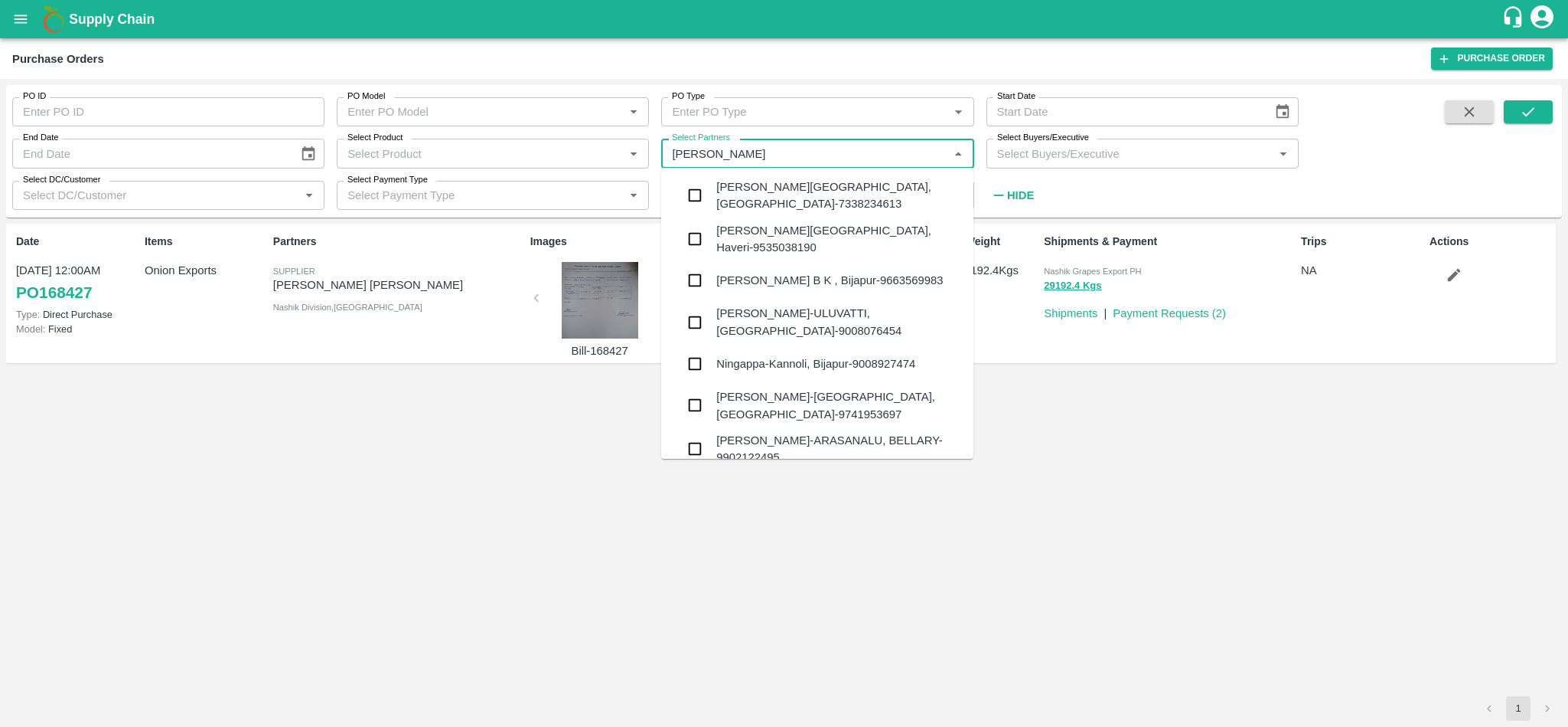
type input "168427"
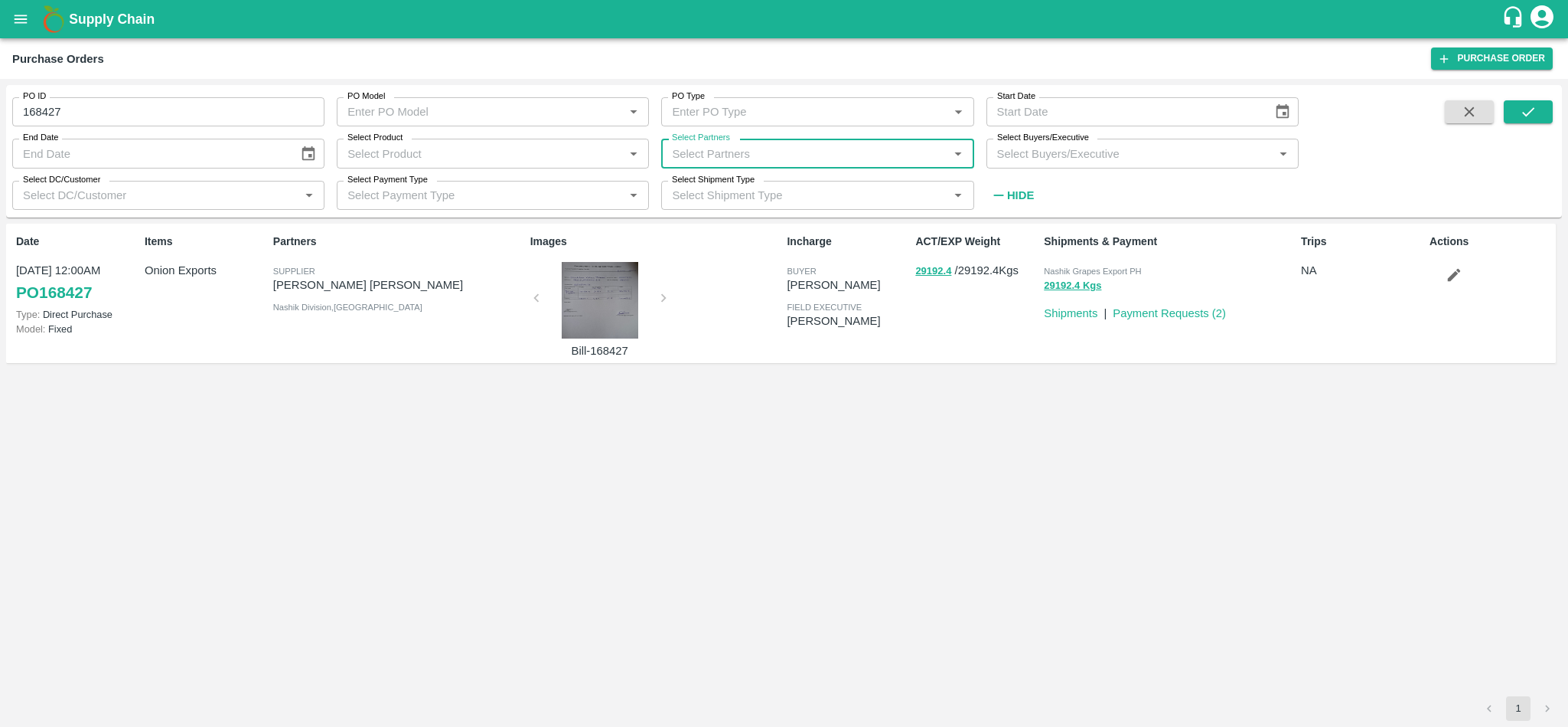
click at [761, 162] on input "Select Partners" at bounding box center [804, 153] width 278 height 20
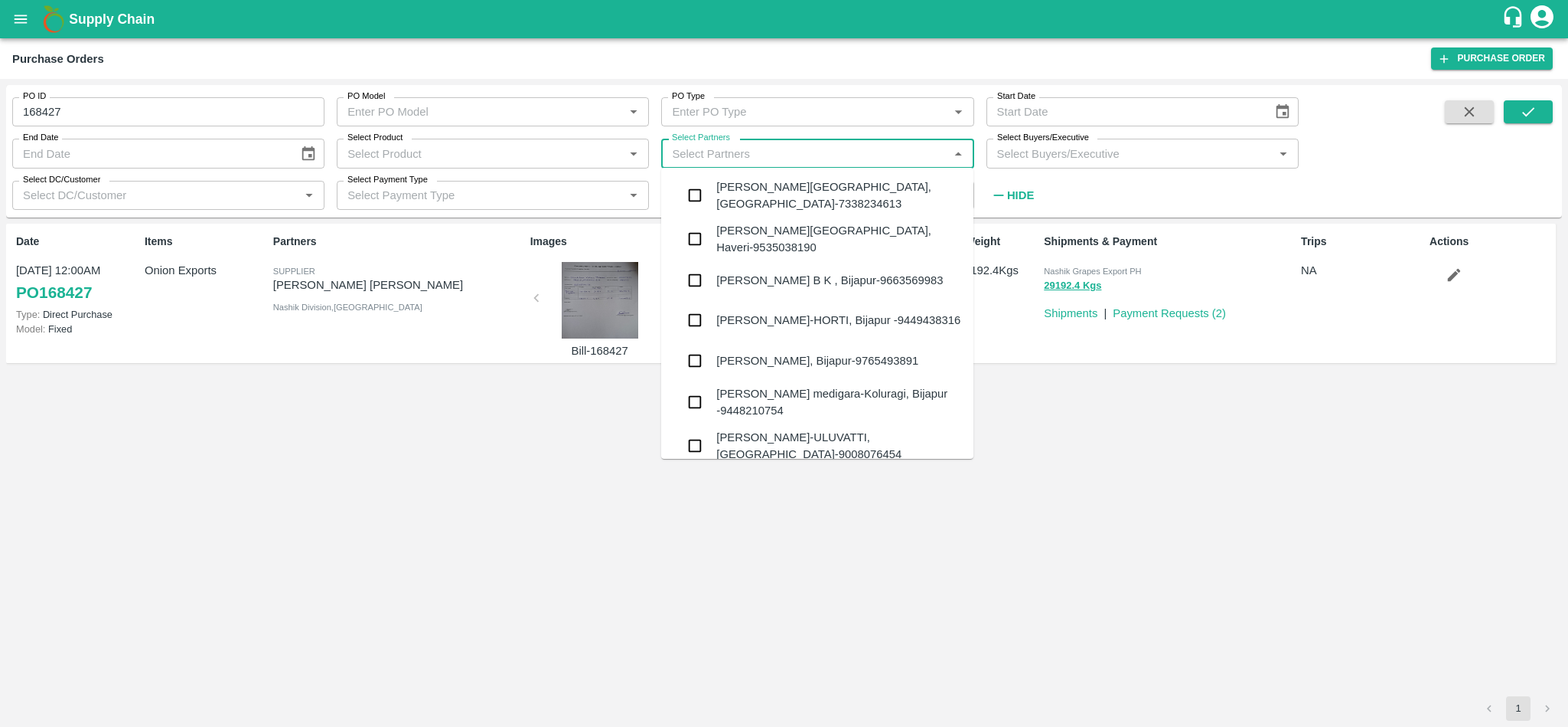
paste input "Ningappa Kallappa Madabhavi"
type input "Ningappa Kallappa Madabhavi"
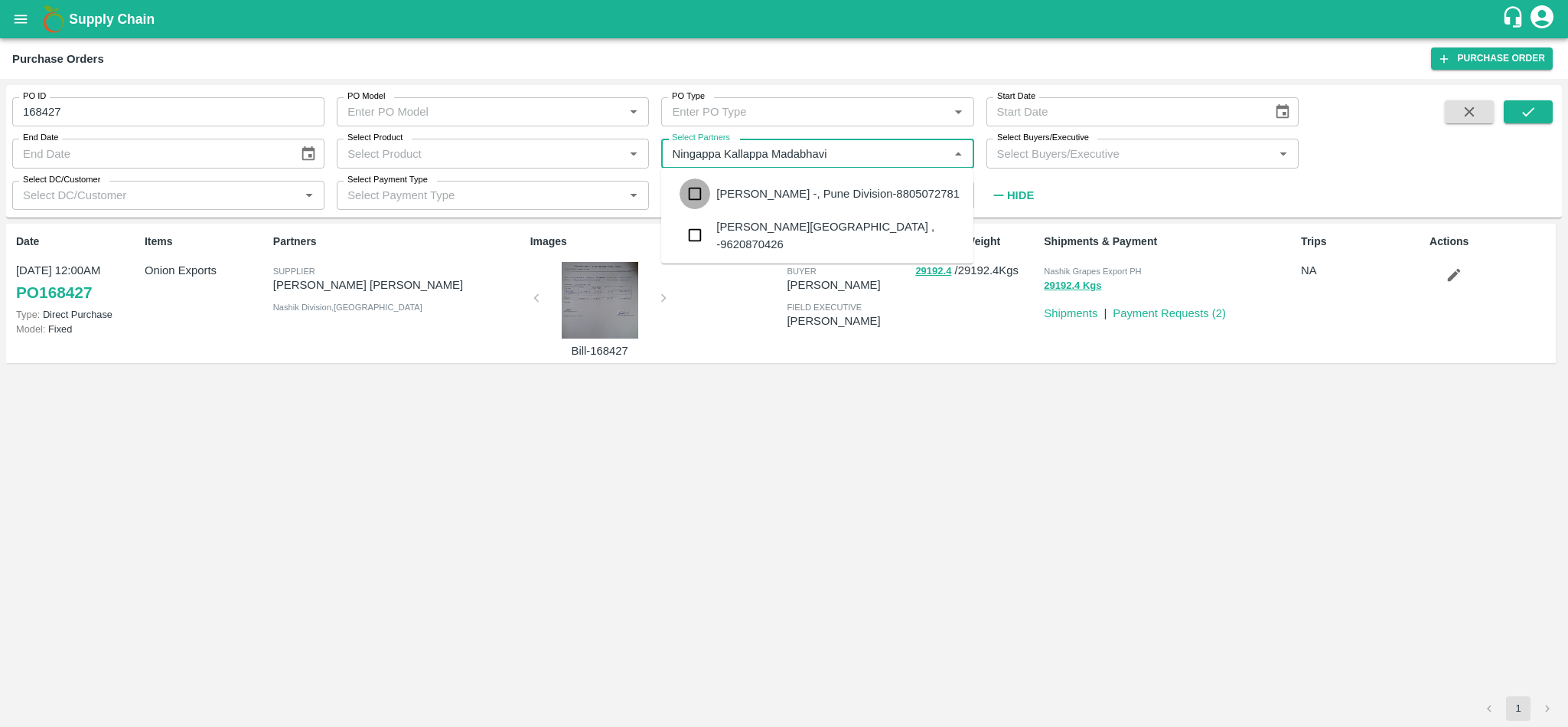
click at [705, 191] on input "checkbox" at bounding box center [695, 193] width 31 height 31
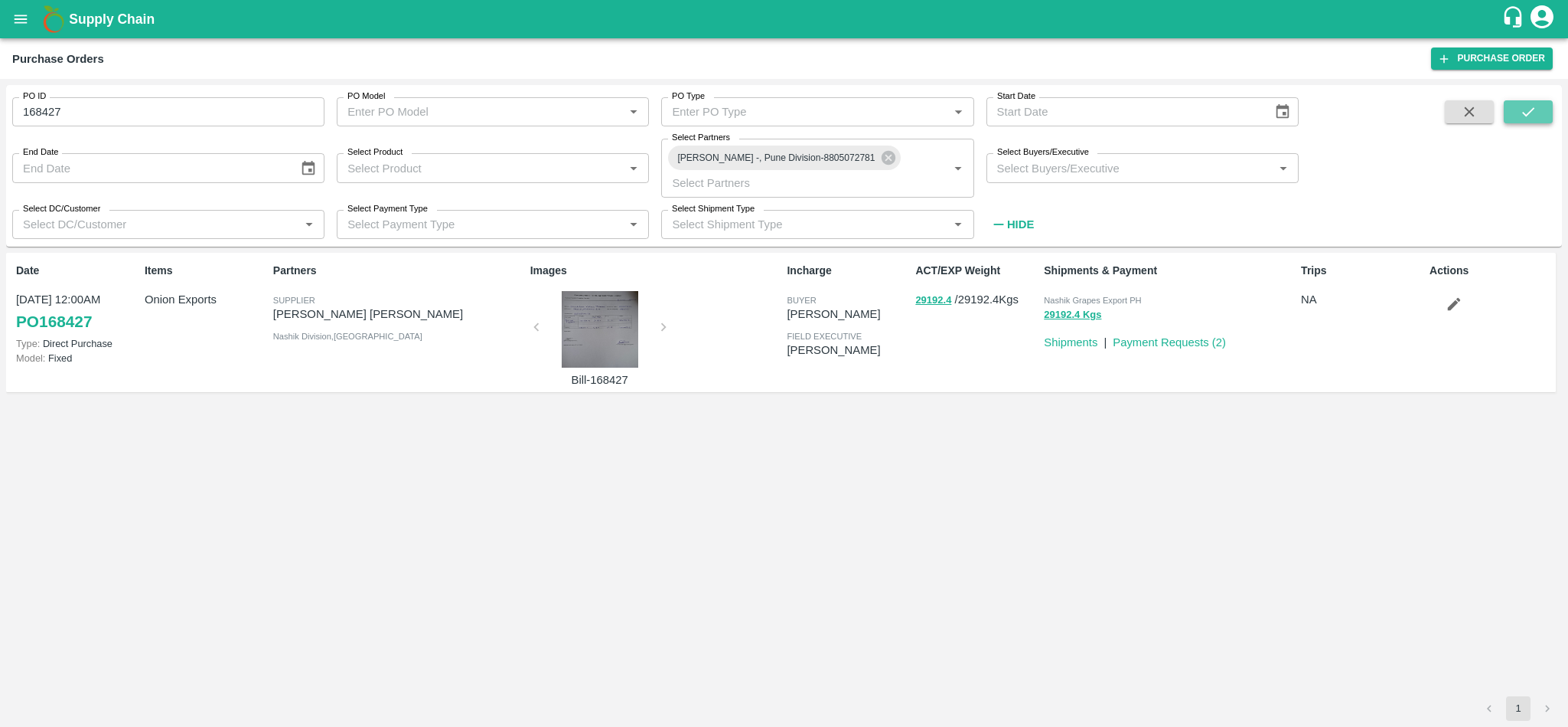
click at [1521, 122] on button "submit" at bounding box center [1528, 111] width 49 height 23
click at [1534, 106] on icon "submit" at bounding box center [1528, 111] width 17 height 17
click at [126, 109] on input "168427" at bounding box center [168, 111] width 312 height 29
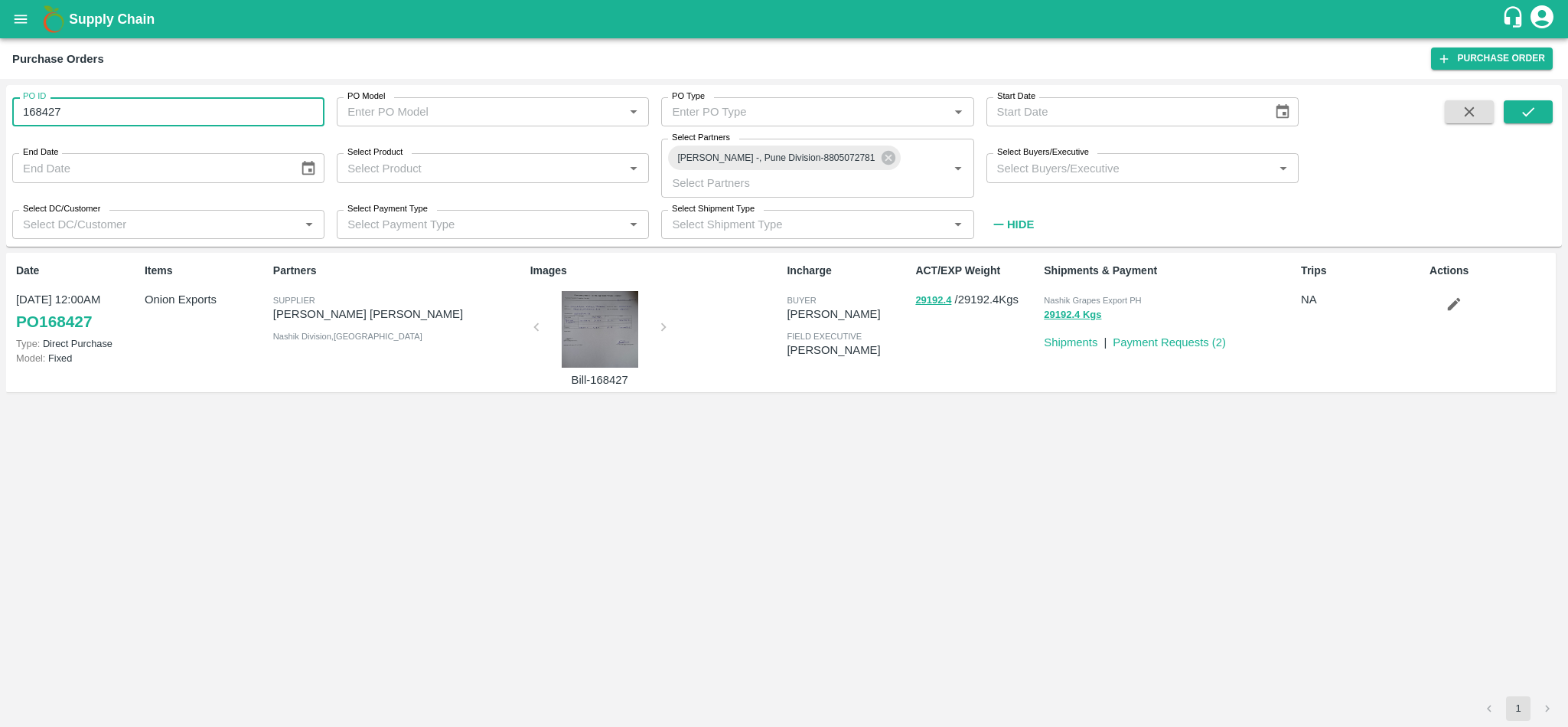
type input "168427"
click at [1532, 120] on button "submit" at bounding box center [1528, 111] width 49 height 23
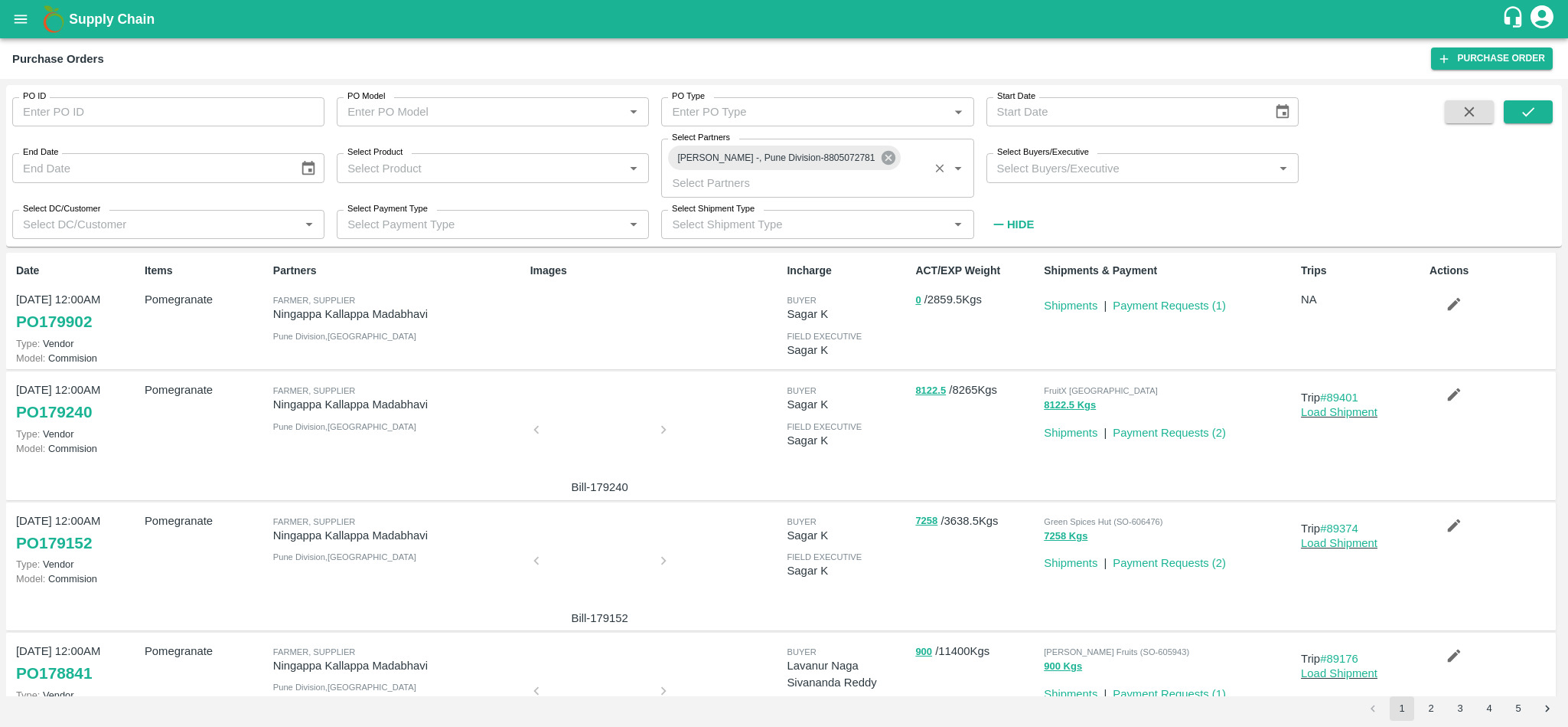
click at [897, 159] on icon at bounding box center [888, 157] width 17 height 17
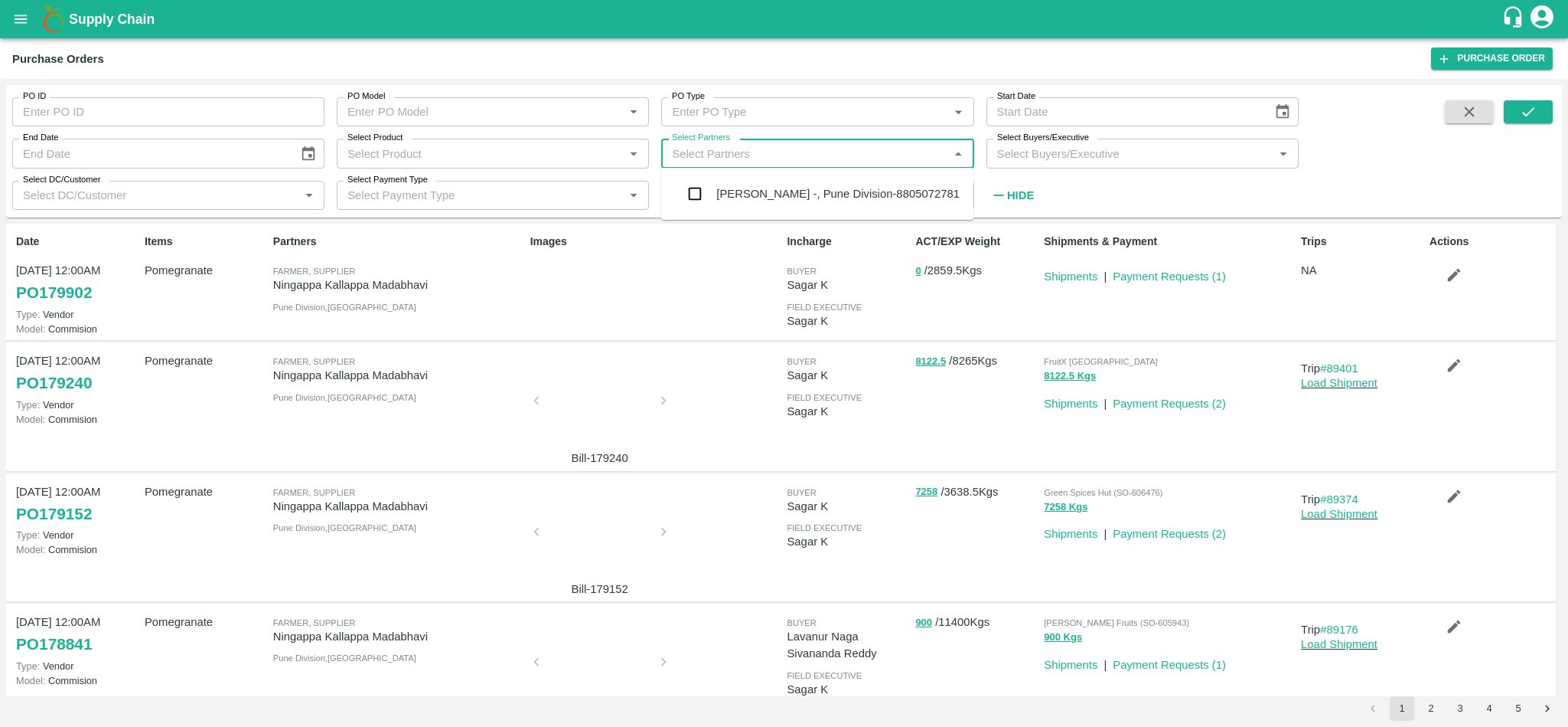
click at [834, 161] on input "Select Partners" at bounding box center [804, 153] width 278 height 20
paste input "S Narasimhamurthy"
type input "S Narasimhamurthy"
click at [697, 196] on input "checkbox" at bounding box center [695, 195] width 31 height 31
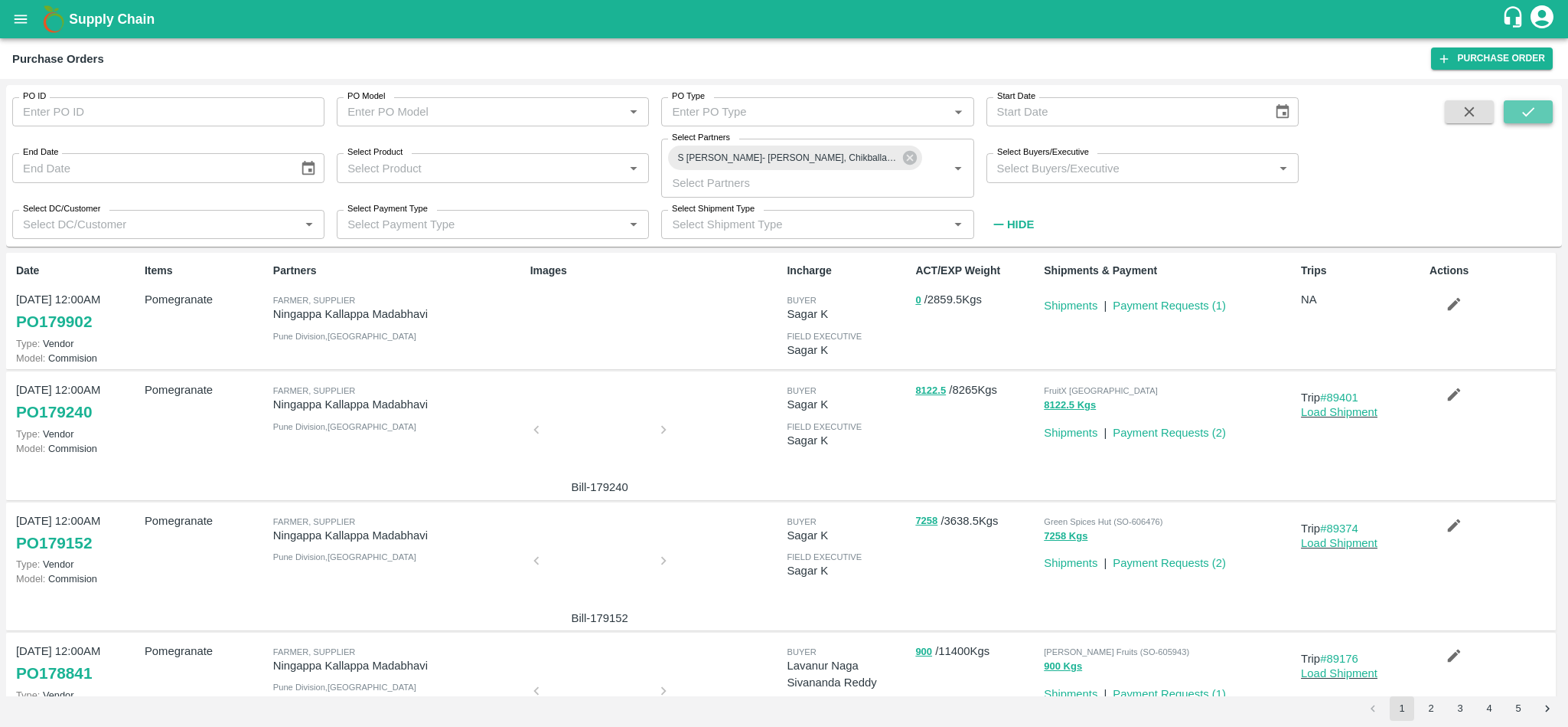
click at [1541, 106] on button "submit" at bounding box center [1528, 111] width 49 height 23
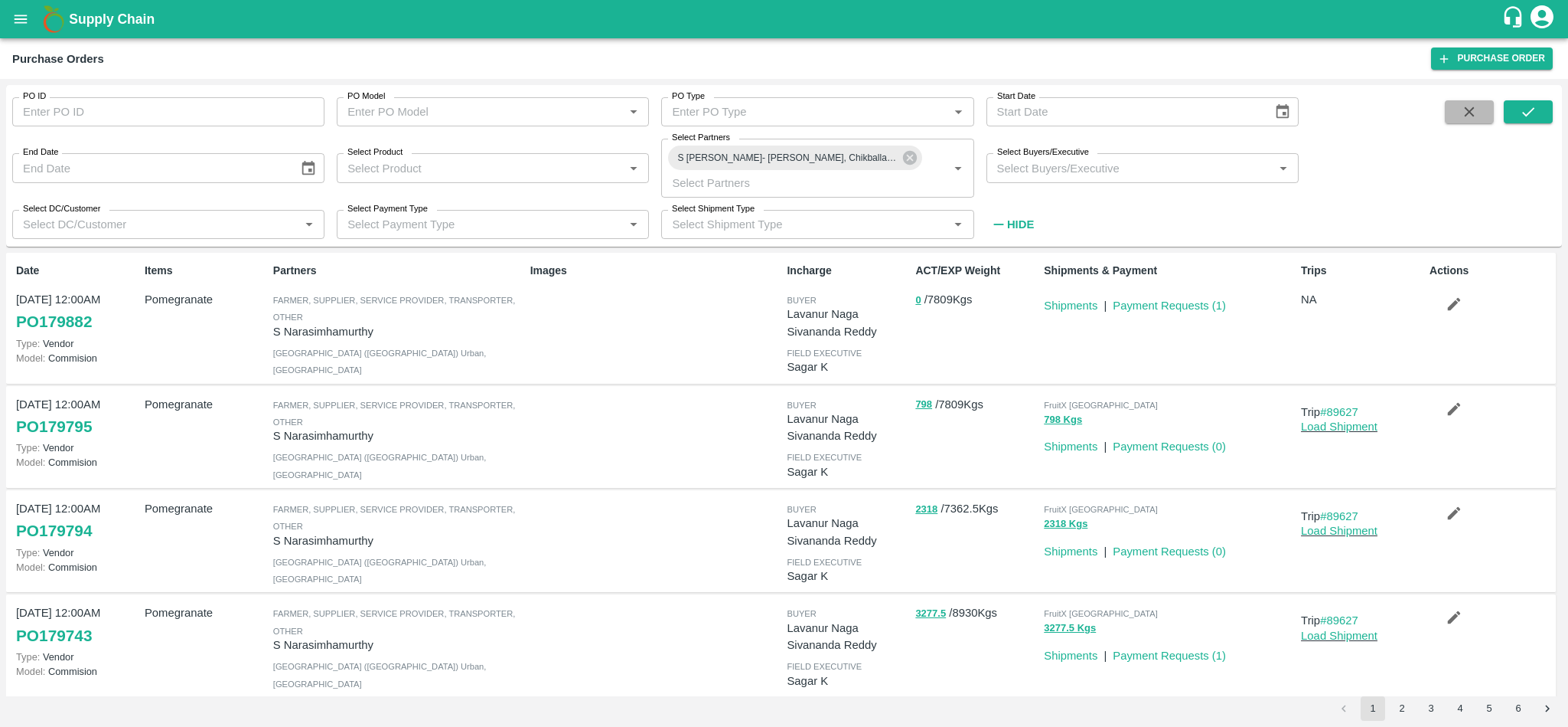
click at [1470, 110] on icon "button" at bounding box center [1470, 112] width 10 height 10
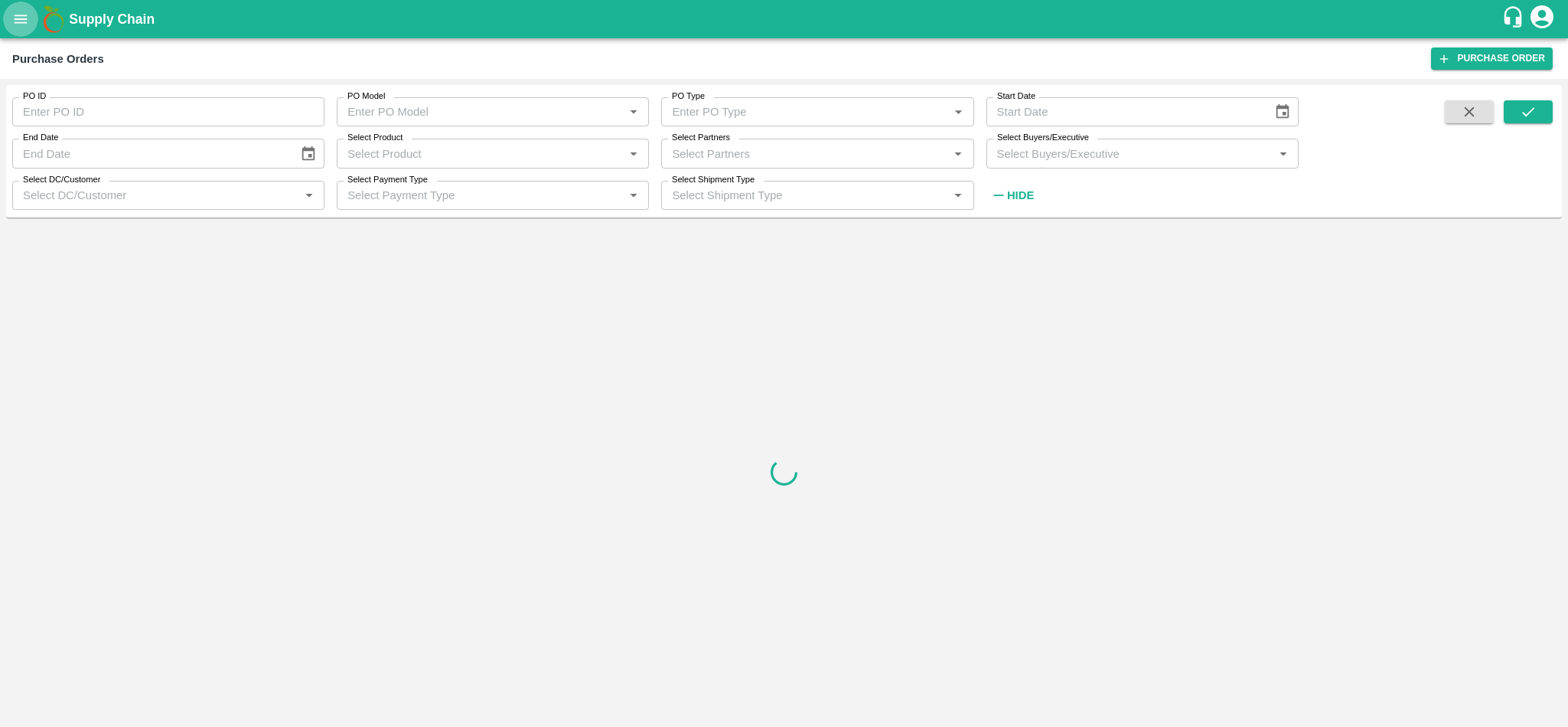
click at [19, 8] on button "open drawer" at bounding box center [20, 19] width 35 height 35
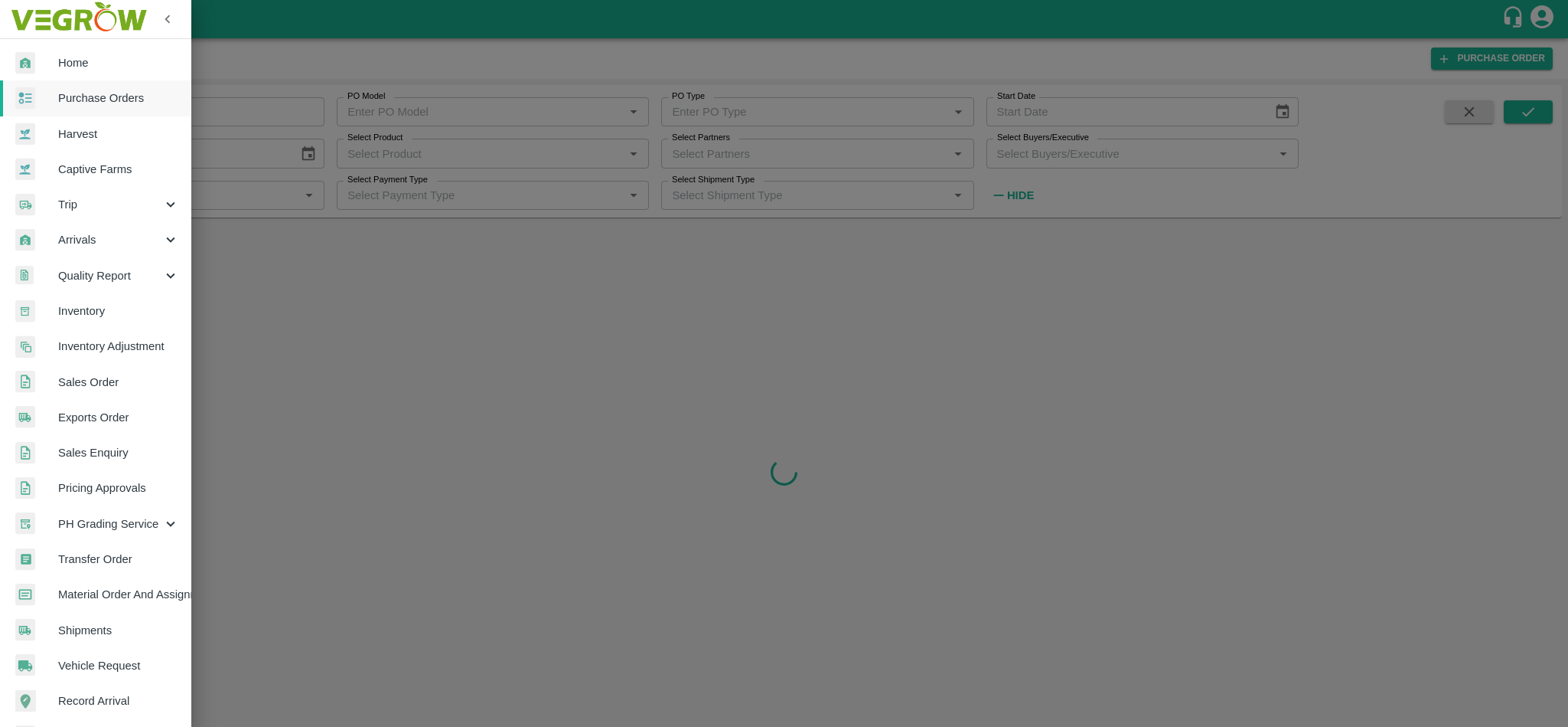
click at [85, 102] on span "Purchase Orders" at bounding box center [118, 98] width 121 height 17
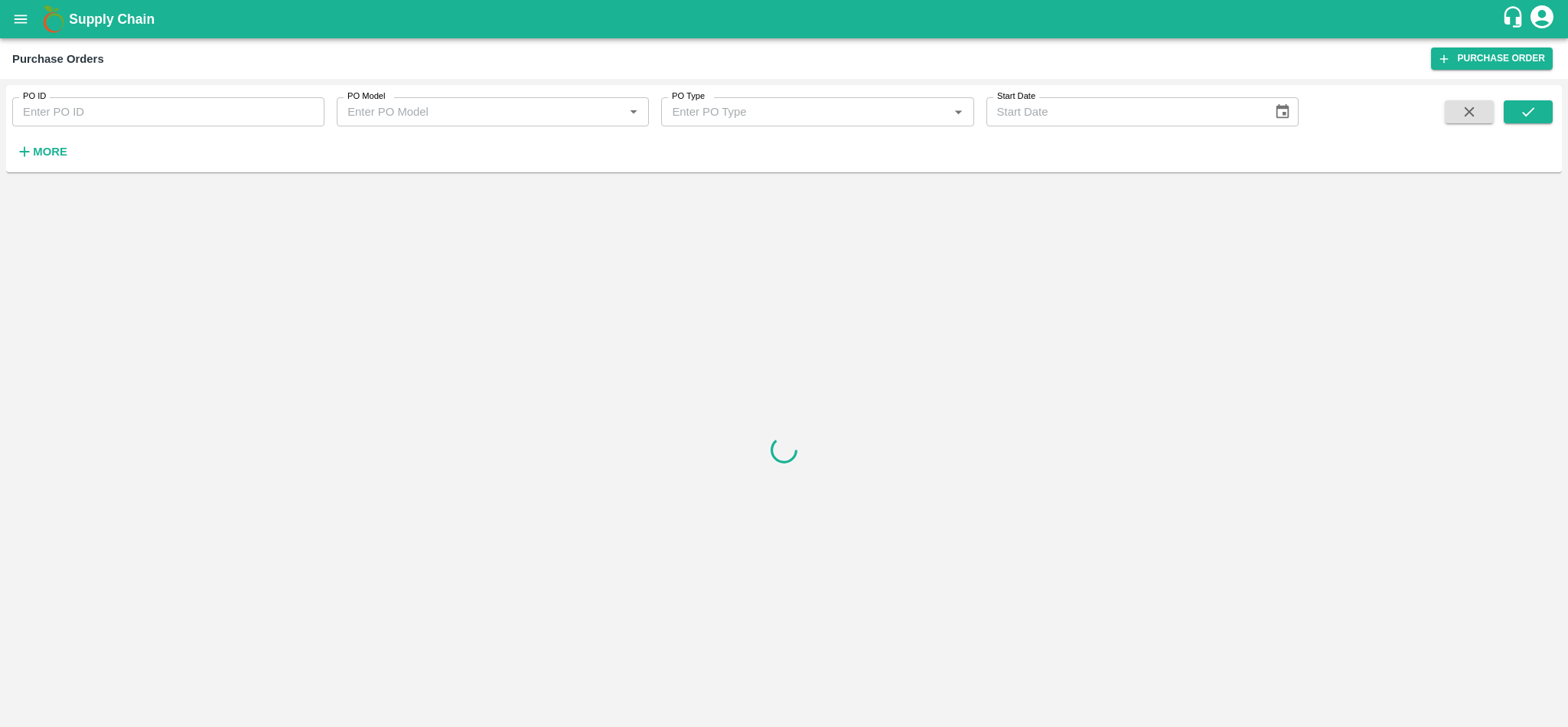
click at [156, 106] on input "PO ID" at bounding box center [168, 111] width 312 height 29
paste input "168427"
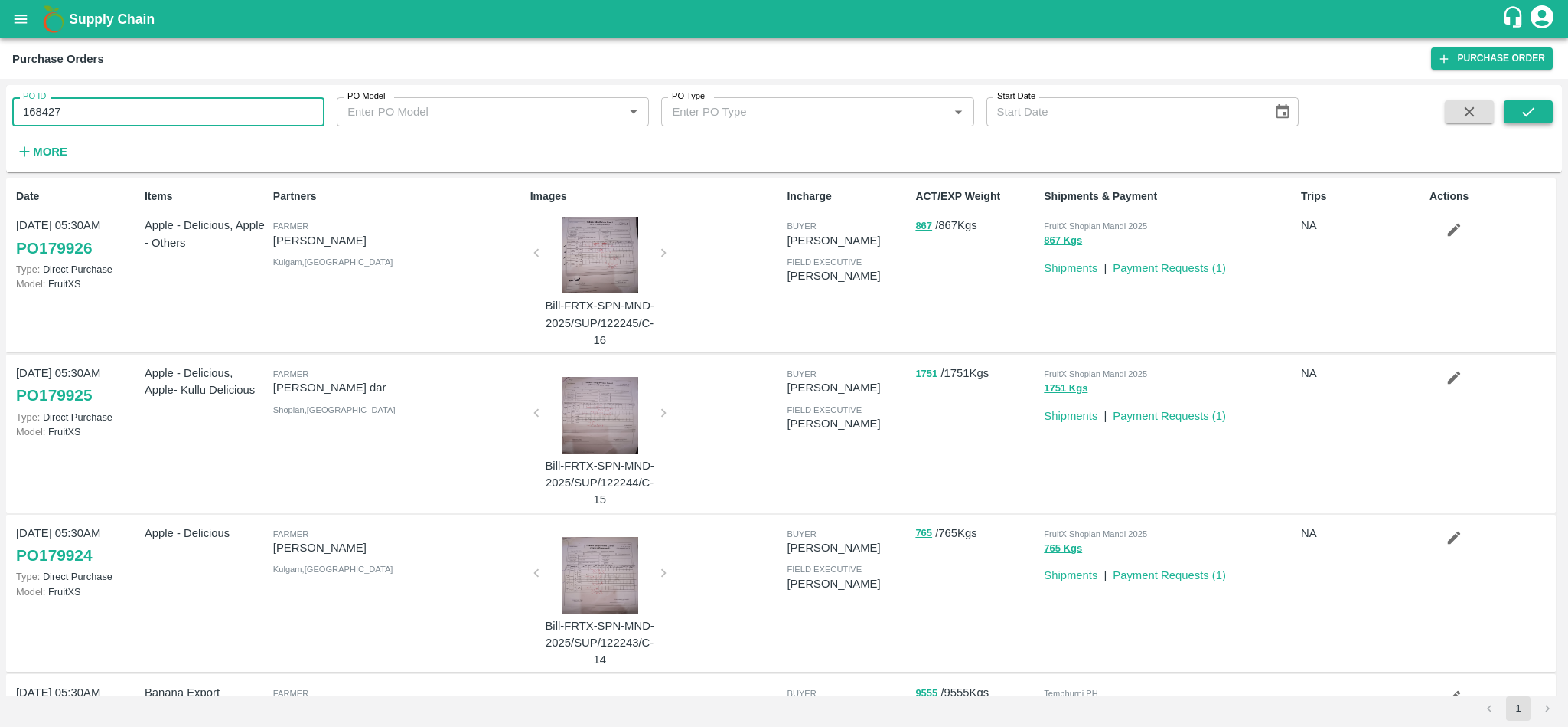
type input "168427"
click at [1520, 118] on icon "submit" at bounding box center [1528, 111] width 17 height 17
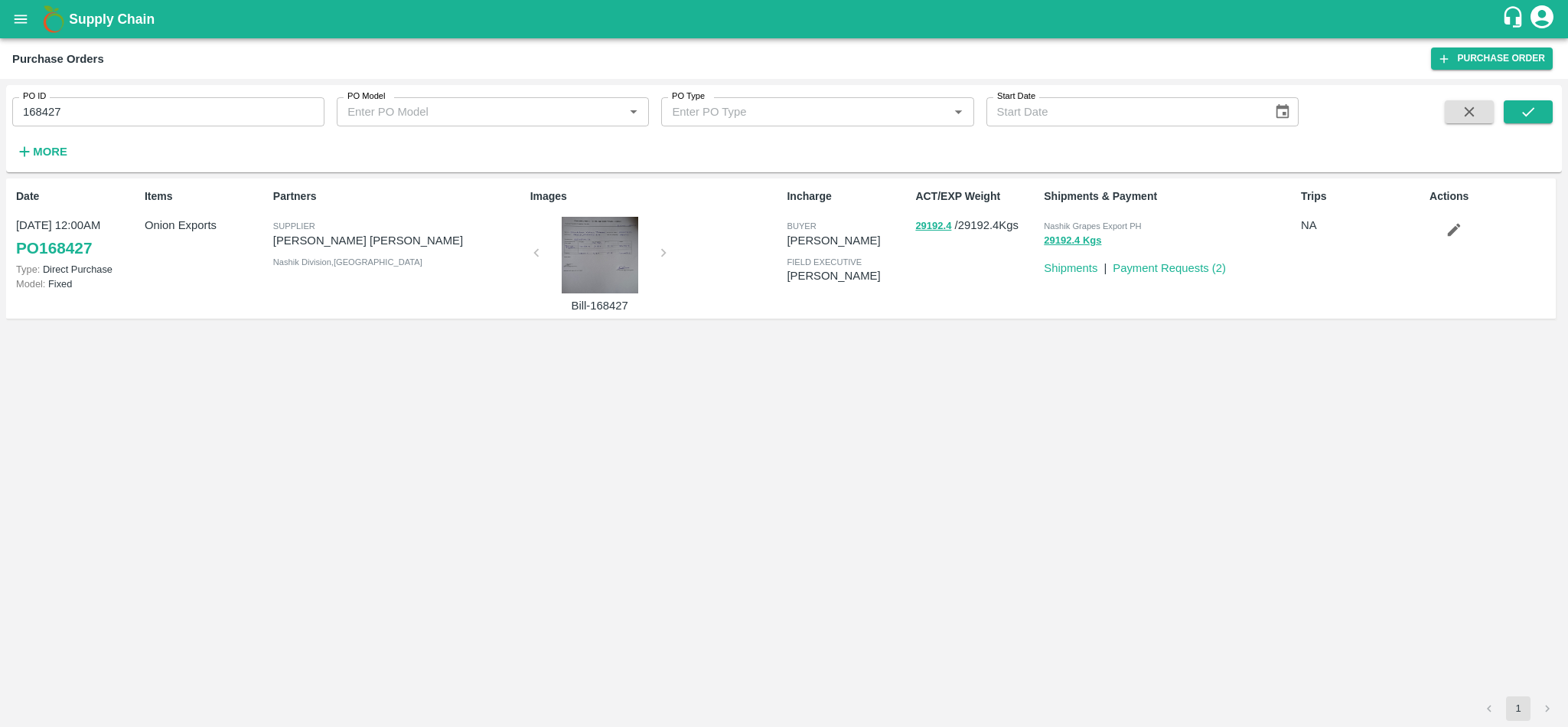
click at [1100, 221] on span "Nashik Grapes Export PH" at bounding box center [1092, 225] width 97 height 9
copy p "Nashik Grapes Export PH 29192.4 Kgs"
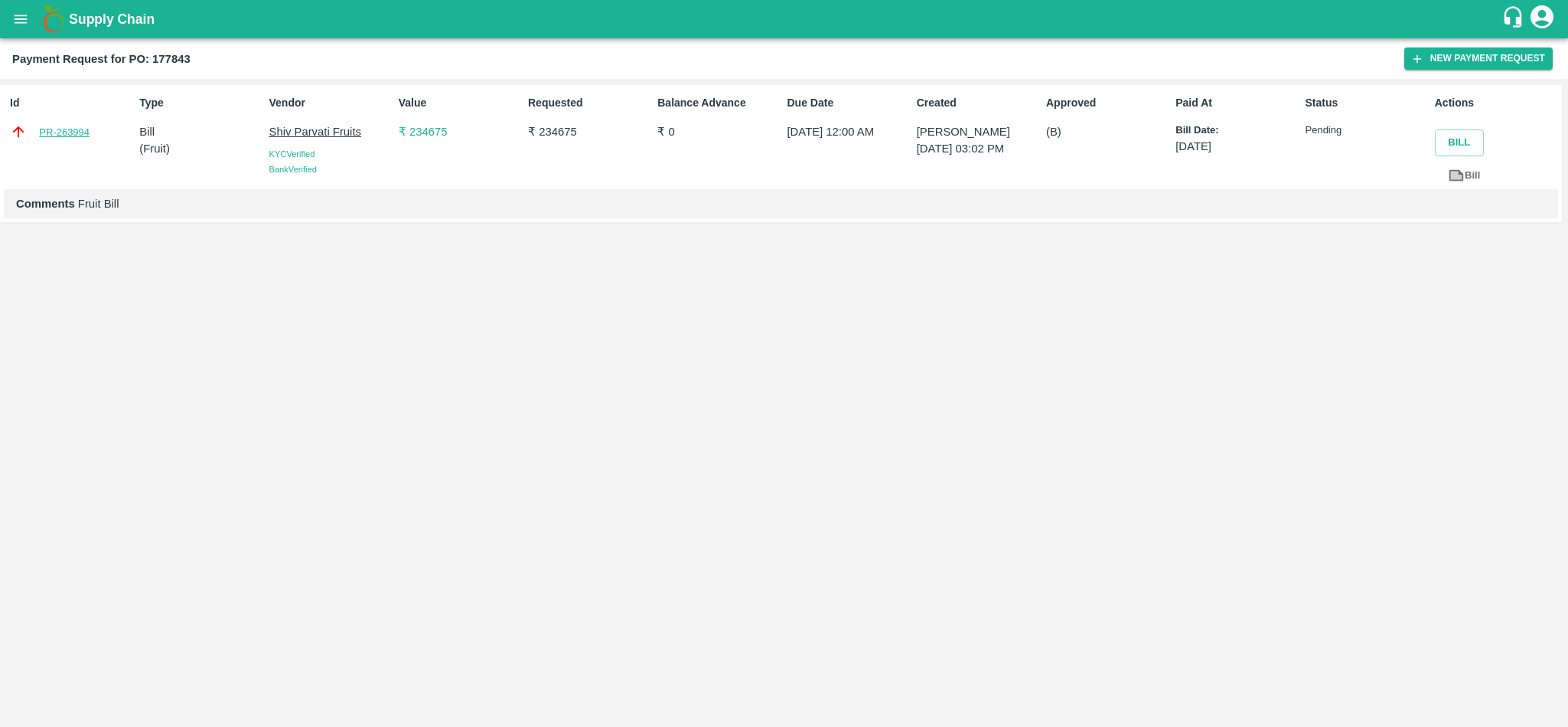
click at [78, 138] on link "PR-263994" at bounding box center [64, 132] width 51 height 15
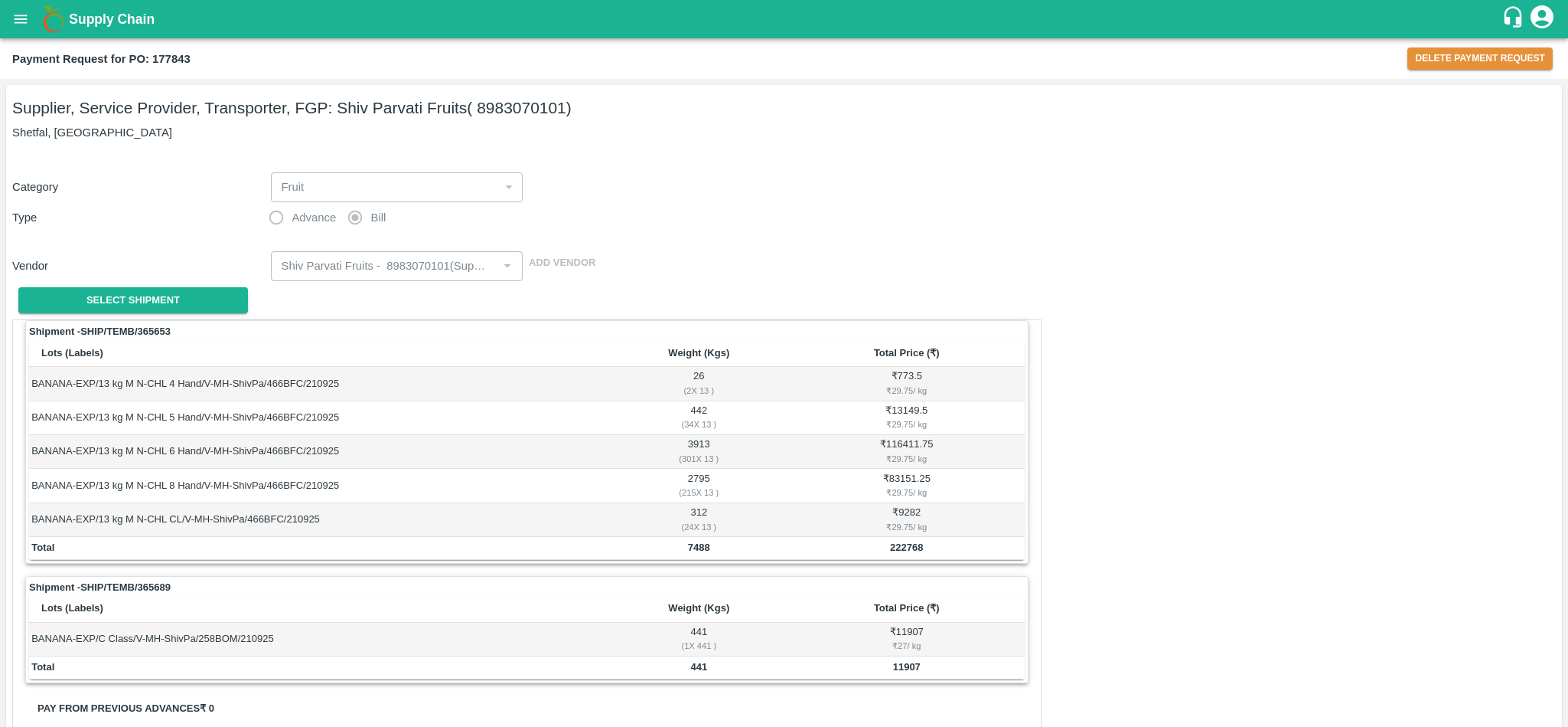
click at [414, 108] on h5 "Supplier, Service Provider, Transporter, FGP: Shiv Parvati Fruits ( 8983070101)" at bounding box center [784, 107] width 1544 height 21
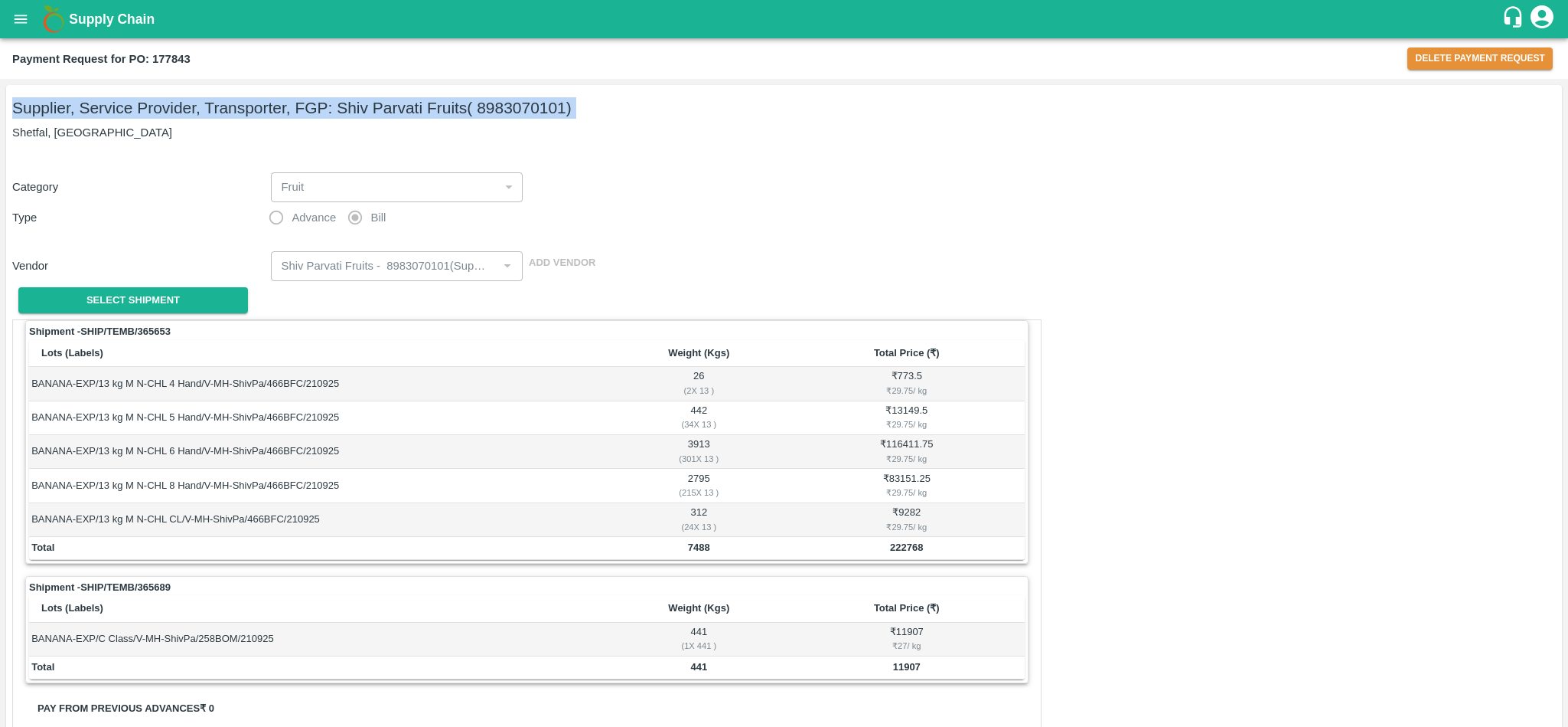
click at [414, 108] on h5 "Supplier, Service Provider, Transporter, FGP: Shiv Parvati Fruits ( 8983070101)" at bounding box center [784, 107] width 1544 height 21
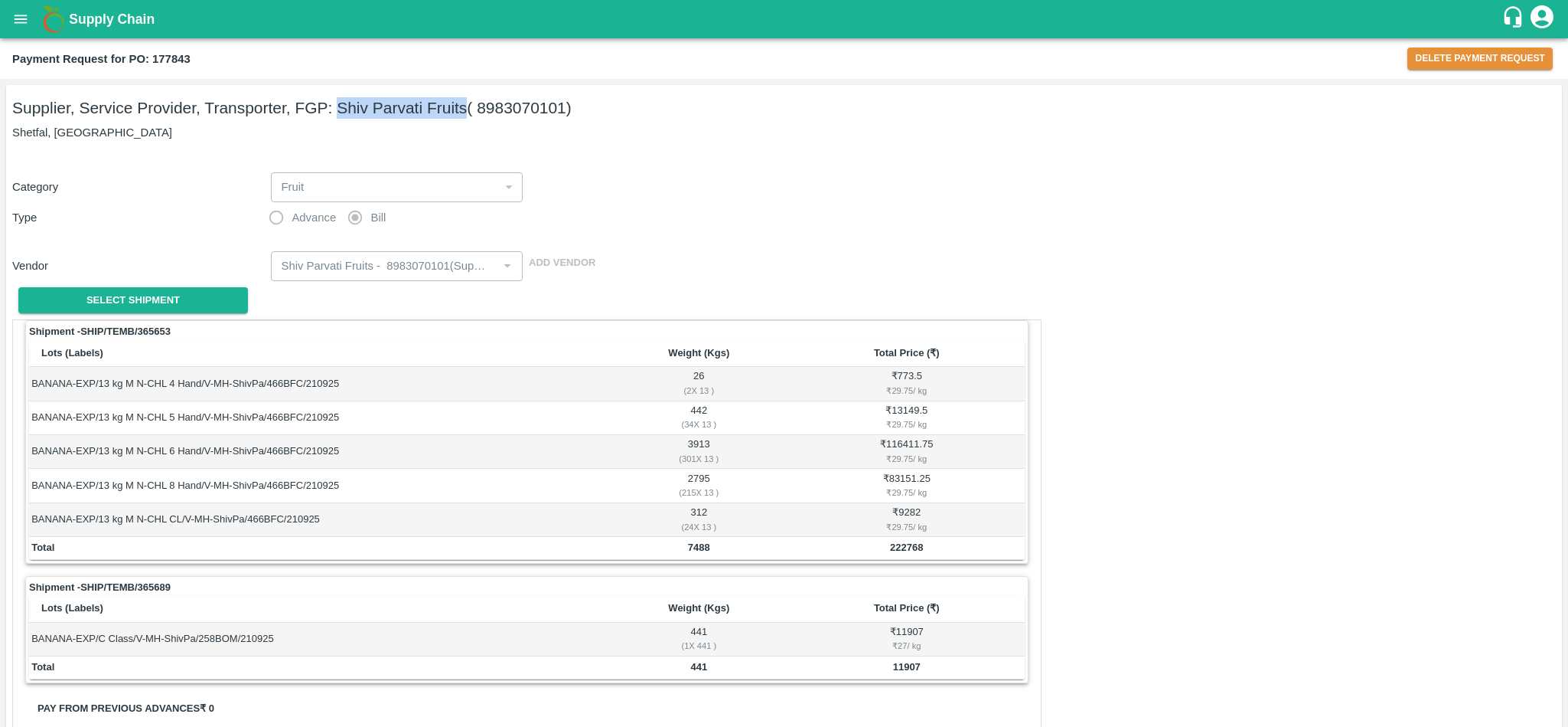
drag, startPoint x: 336, startPoint y: 102, endPoint x: 467, endPoint y: 108, distance: 131.1
click at [467, 108] on h5 "Supplier, Service Provider, Transporter, FGP: Shiv Parvati Fruits ( 8983070101)" at bounding box center [784, 107] width 1544 height 21
copy h5 "Shiv Parvati Fruits"
click at [177, 56] on b "Payment Request for PO: 177843" at bounding box center [101, 59] width 178 height 12
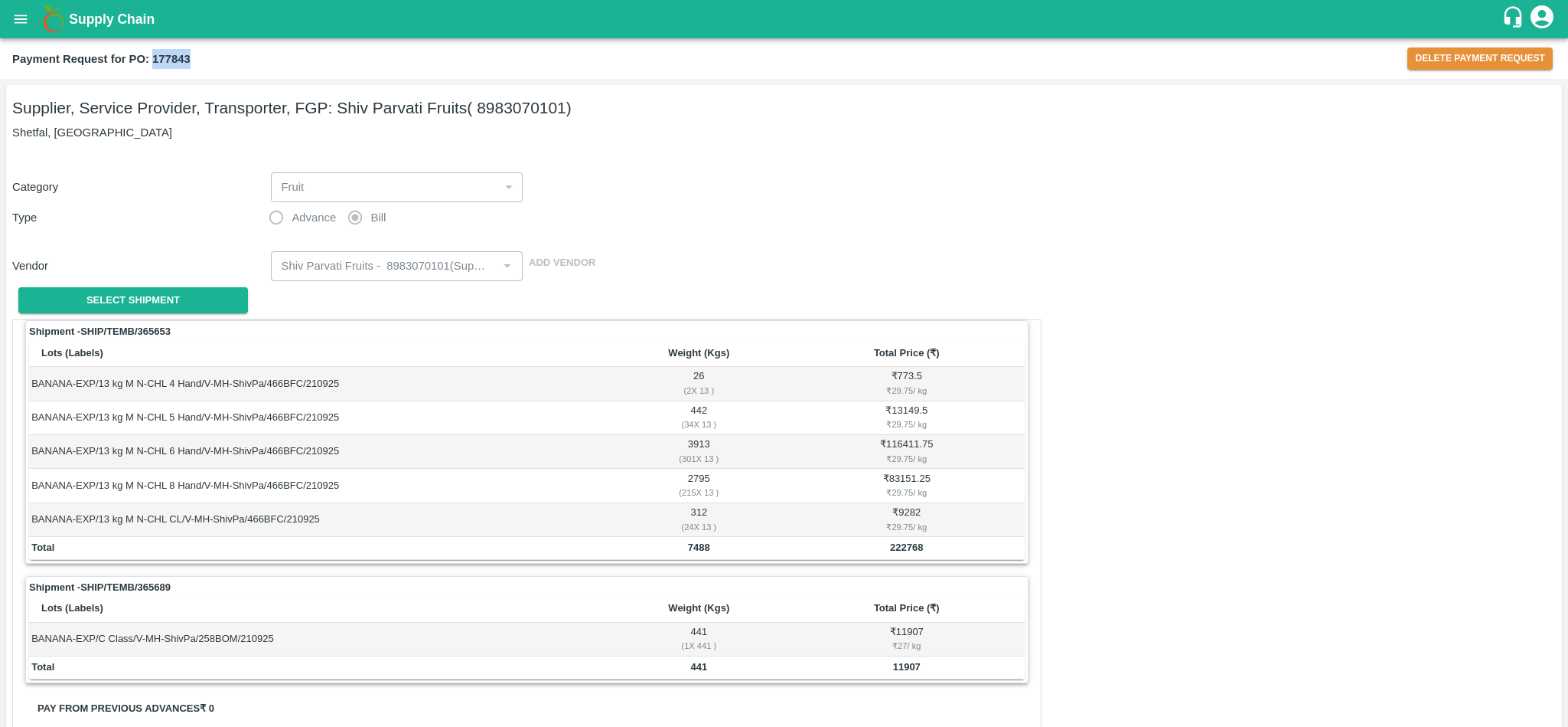
copy b "177843"
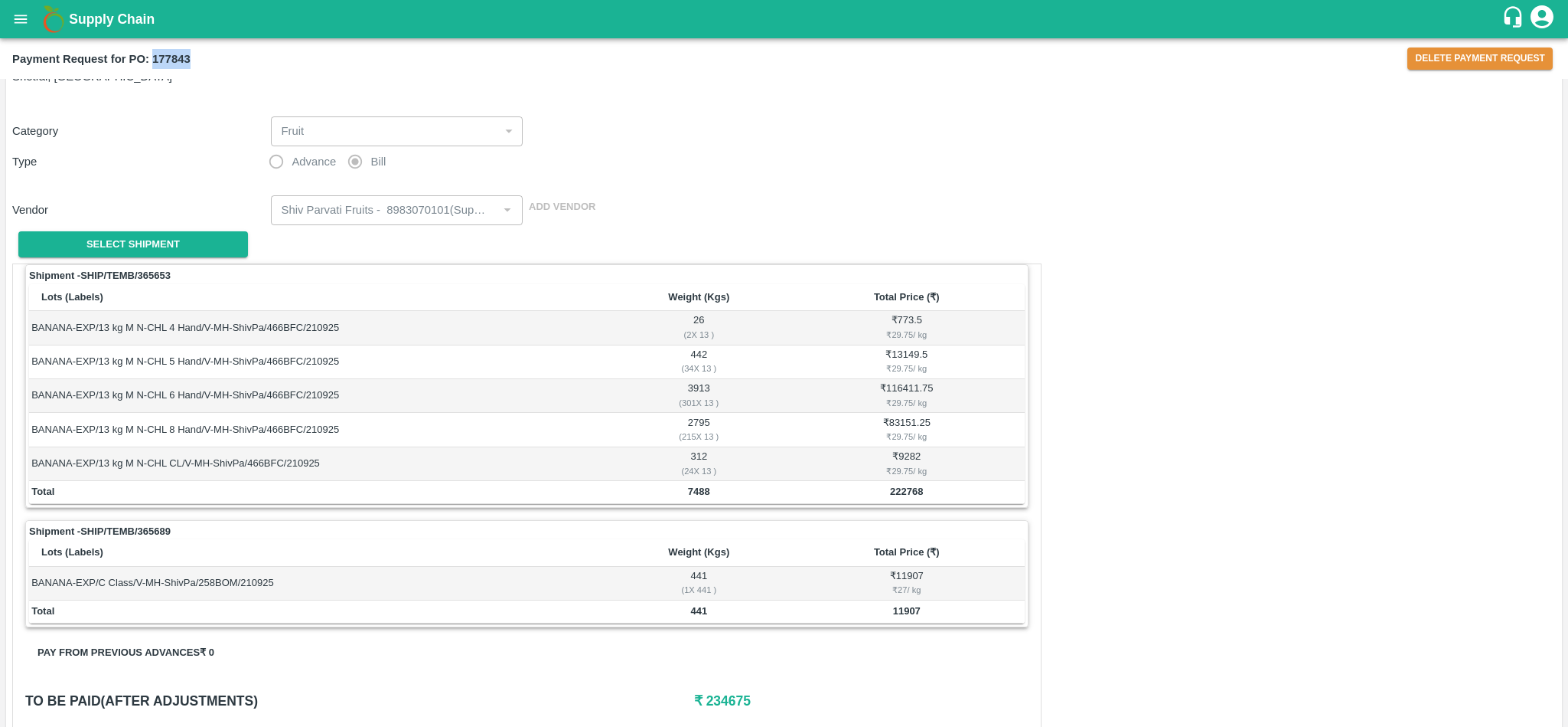
scroll to position [78, 0]
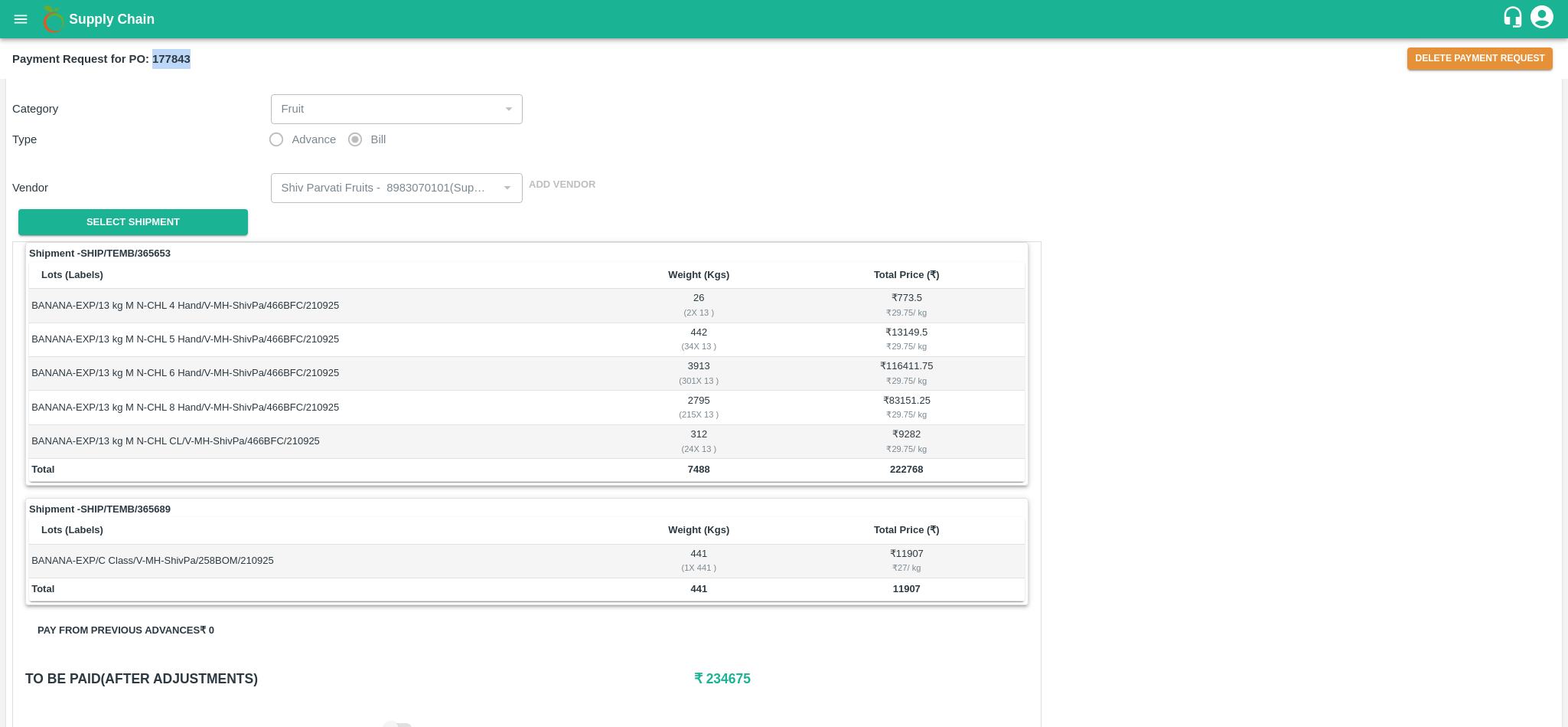
copy b "177843"
click at [16, 21] on icon "open drawer" at bounding box center [20, 19] width 17 height 17
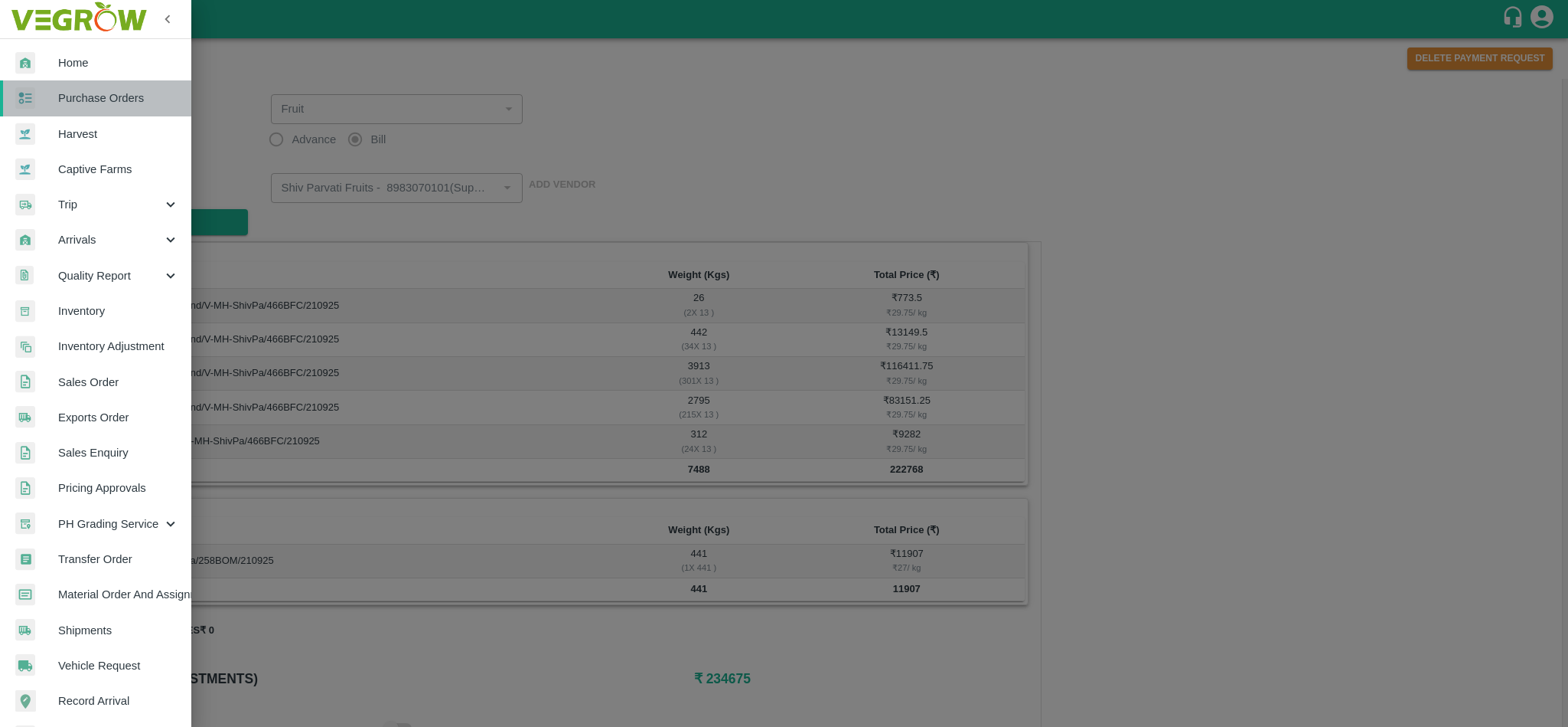
click at [99, 106] on span "Purchase Orders" at bounding box center [118, 98] width 121 height 17
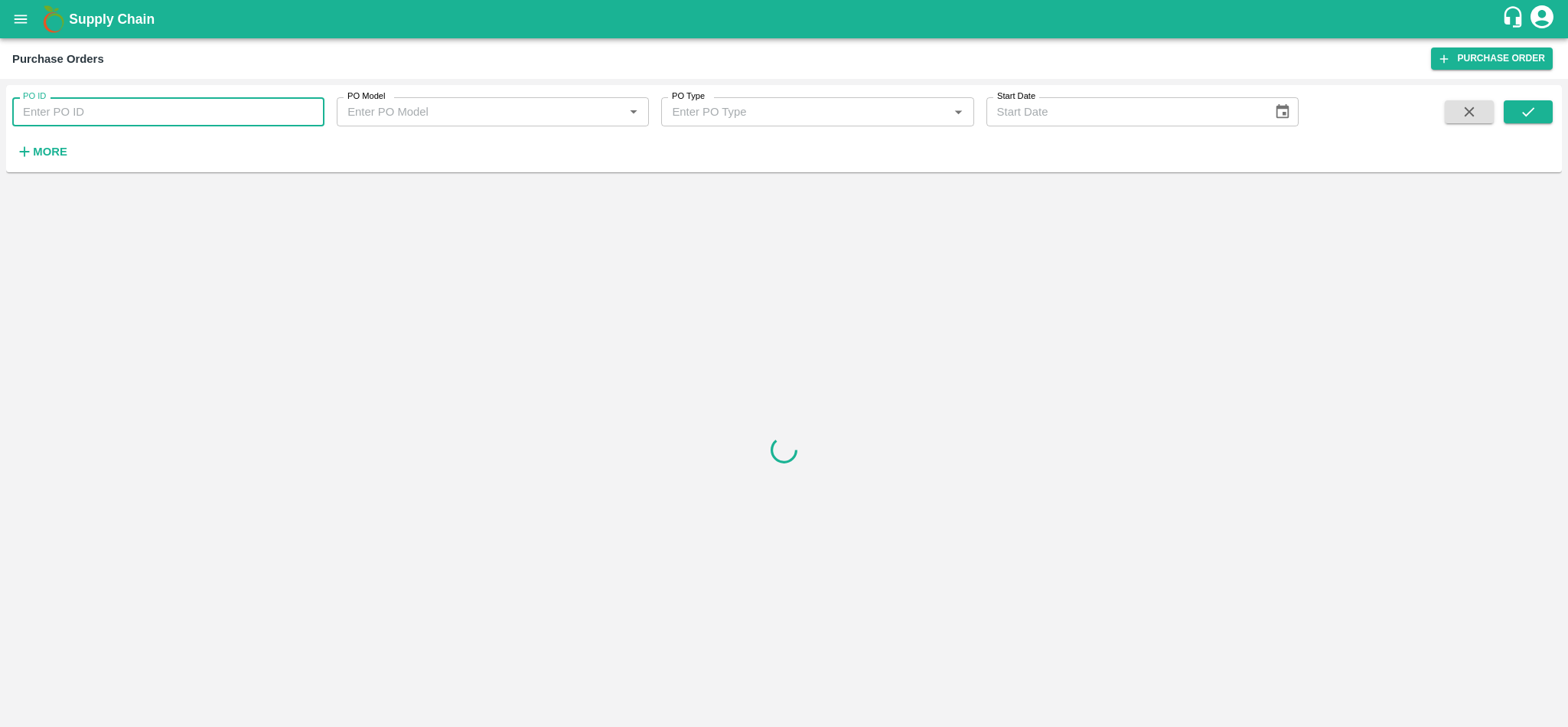
click at [115, 115] on input "PO ID" at bounding box center [168, 111] width 312 height 29
paste input "174056"
click at [1535, 106] on icon "submit" at bounding box center [1528, 111] width 17 height 17
click at [1530, 97] on div "PO ID 174056 PO ID PO Model PO Model   * PO Type PO Type   * Start Date Start D…" at bounding box center [784, 128] width 1556 height 75
click at [1523, 123] on button "submit" at bounding box center [1528, 111] width 49 height 23
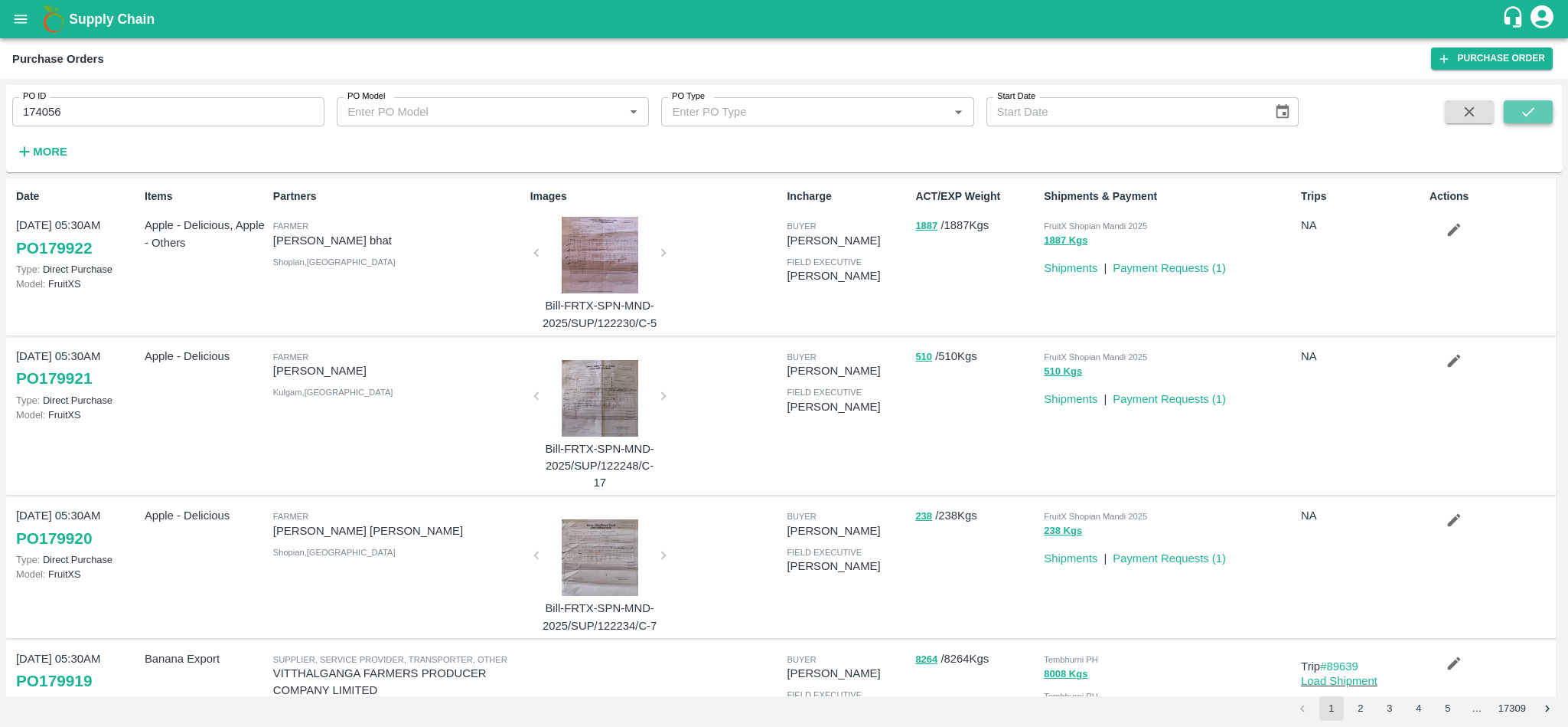
click at [1538, 118] on button "submit" at bounding box center [1528, 111] width 49 height 23
click at [1539, 104] on button "submit" at bounding box center [1528, 111] width 49 height 23
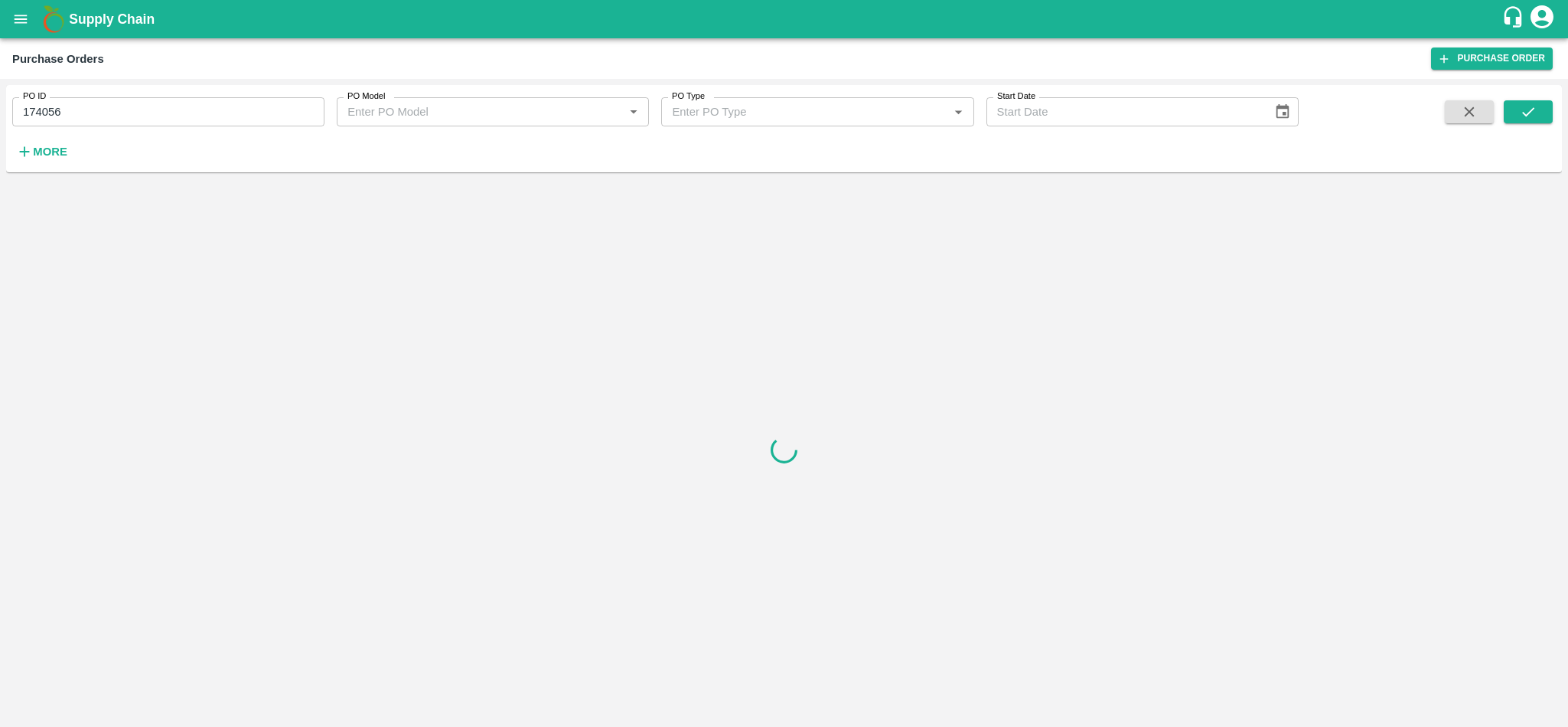
click at [193, 95] on div "PO ID 174056 PO ID" at bounding box center [162, 105] width 325 height 41
click at [188, 106] on input "174056" at bounding box center [168, 111] width 312 height 29
type input "174056"
click at [1537, 116] on button "submit" at bounding box center [1528, 111] width 49 height 23
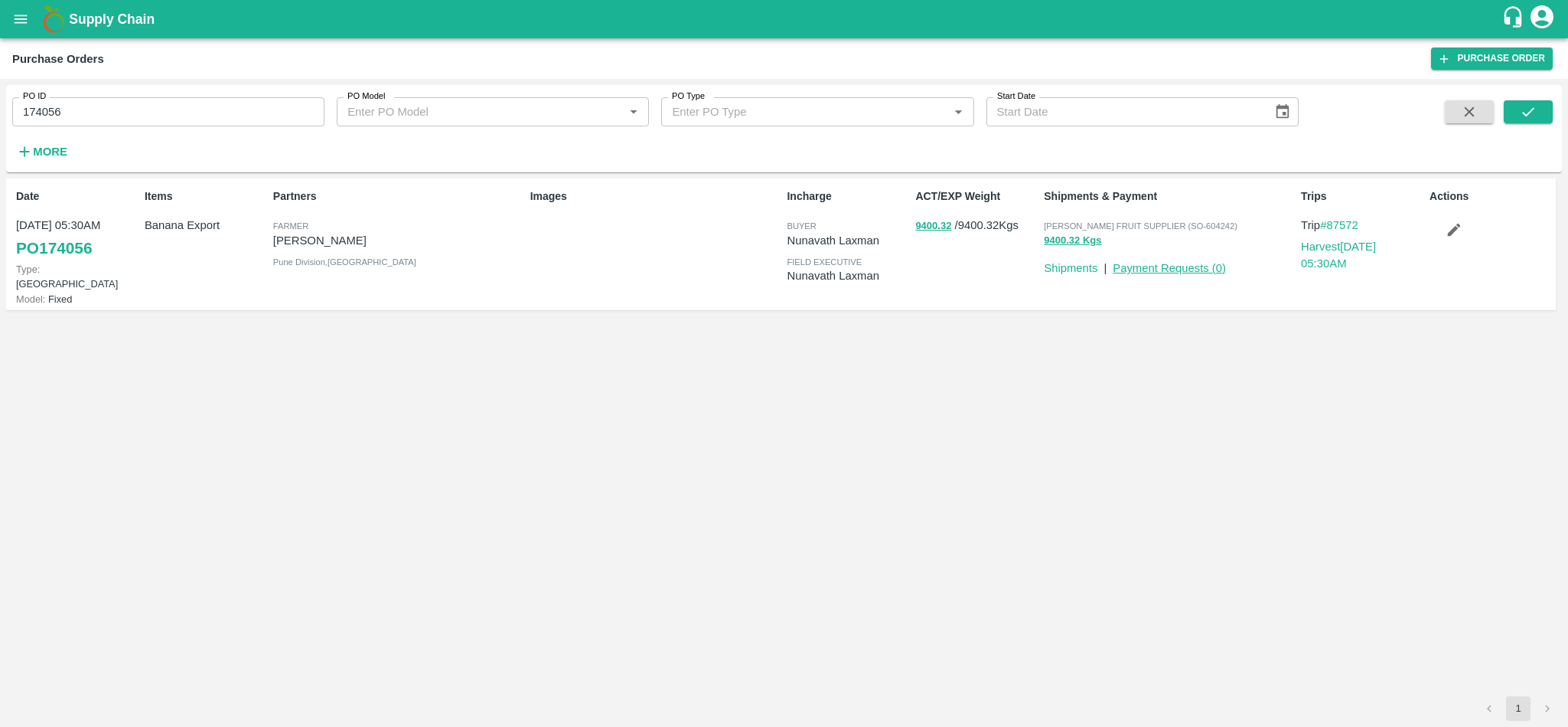
click at [1180, 265] on link "Payment Requests ( 0 )" at bounding box center [1169, 268] width 113 height 12
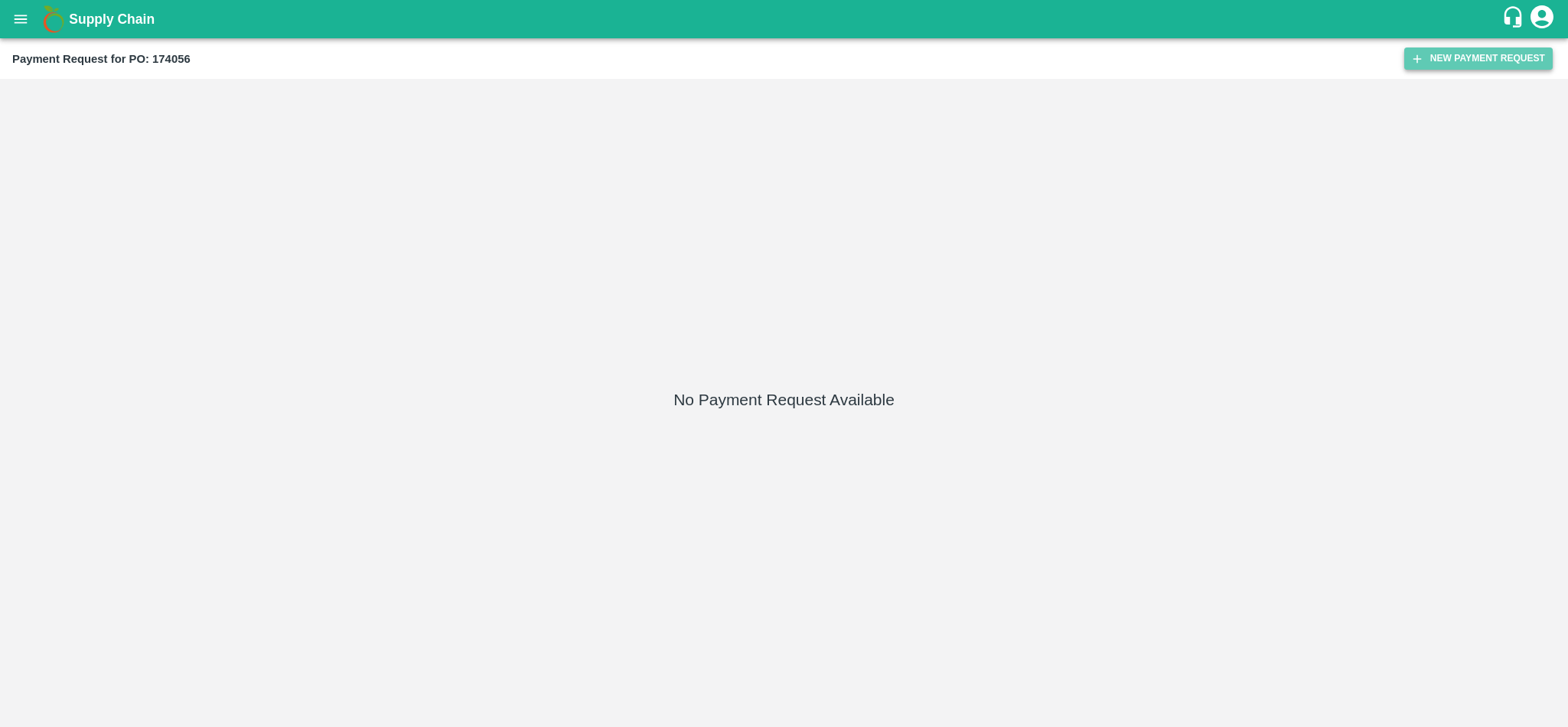
click at [1454, 57] on button "New Payment Request" at bounding box center [1478, 58] width 149 height 22
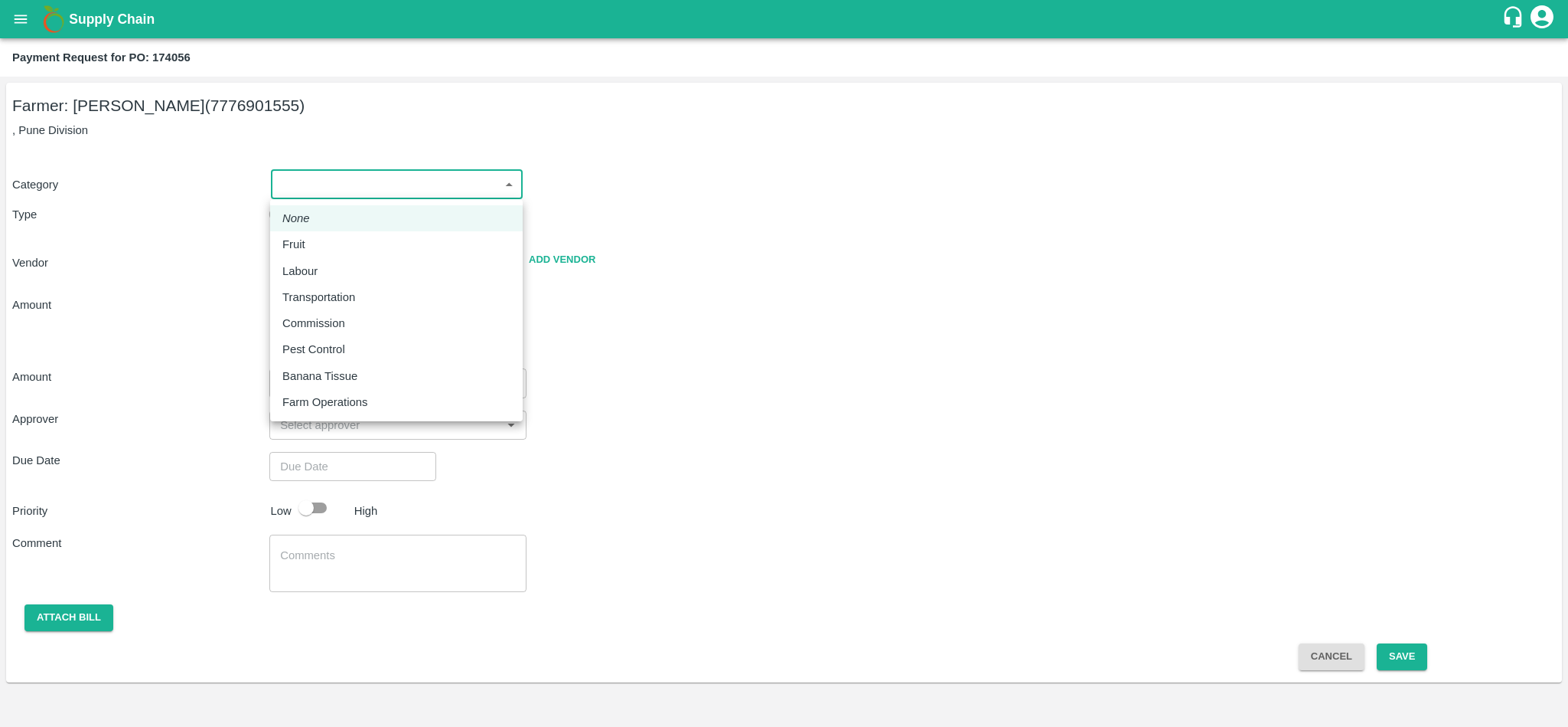
click at [339, 187] on body "Supply Chain Payment Request for PO: 174056 Farmer: Nikhil [PERSON_NAME] (77769…" at bounding box center [784, 363] width 1568 height 727
click at [311, 244] on div "Fruit" at bounding box center [298, 244] width 31 height 17
type input "1"
type input "Nikhil Bhagvat Patil - 7776901555(Farmer)"
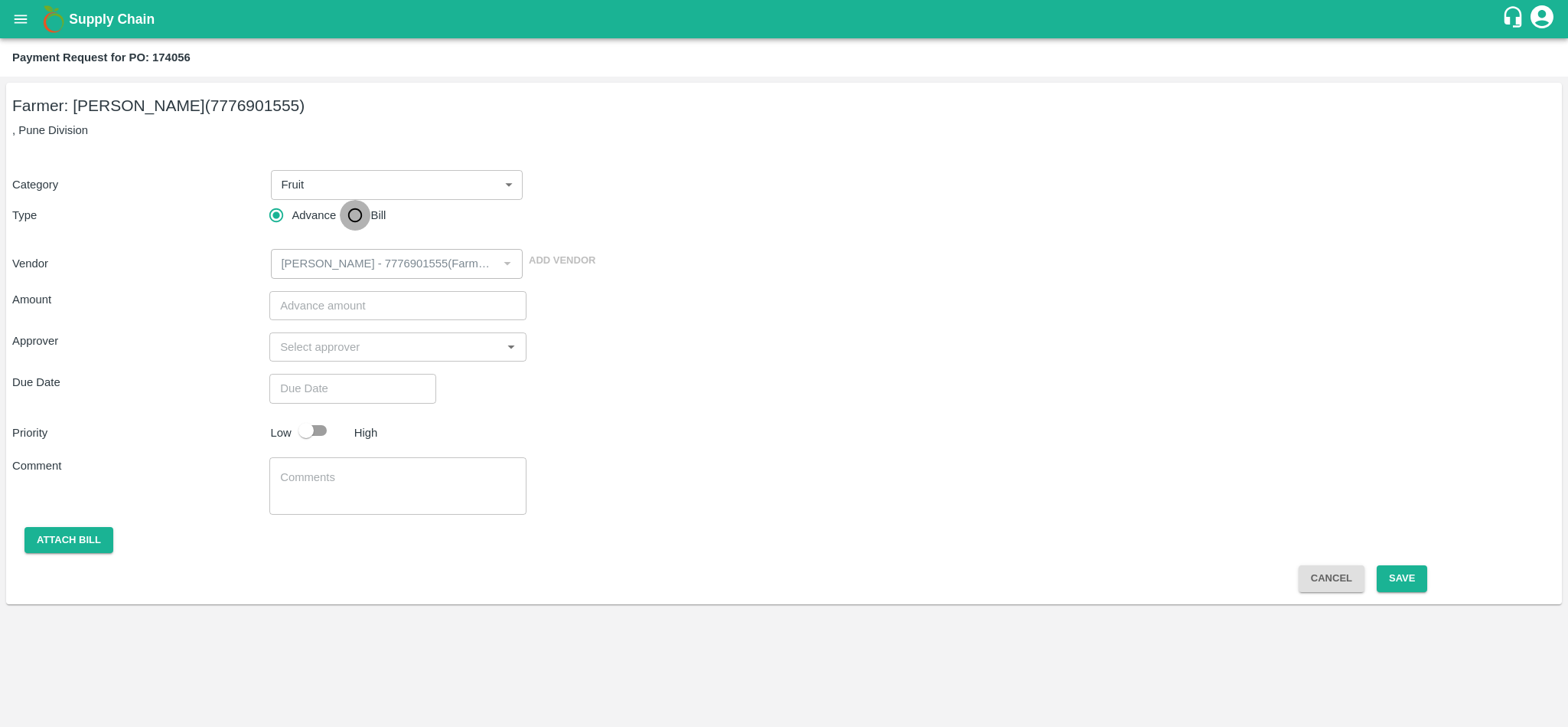
click at [348, 218] on input "Bill" at bounding box center [355, 215] width 31 height 31
radio input "true"
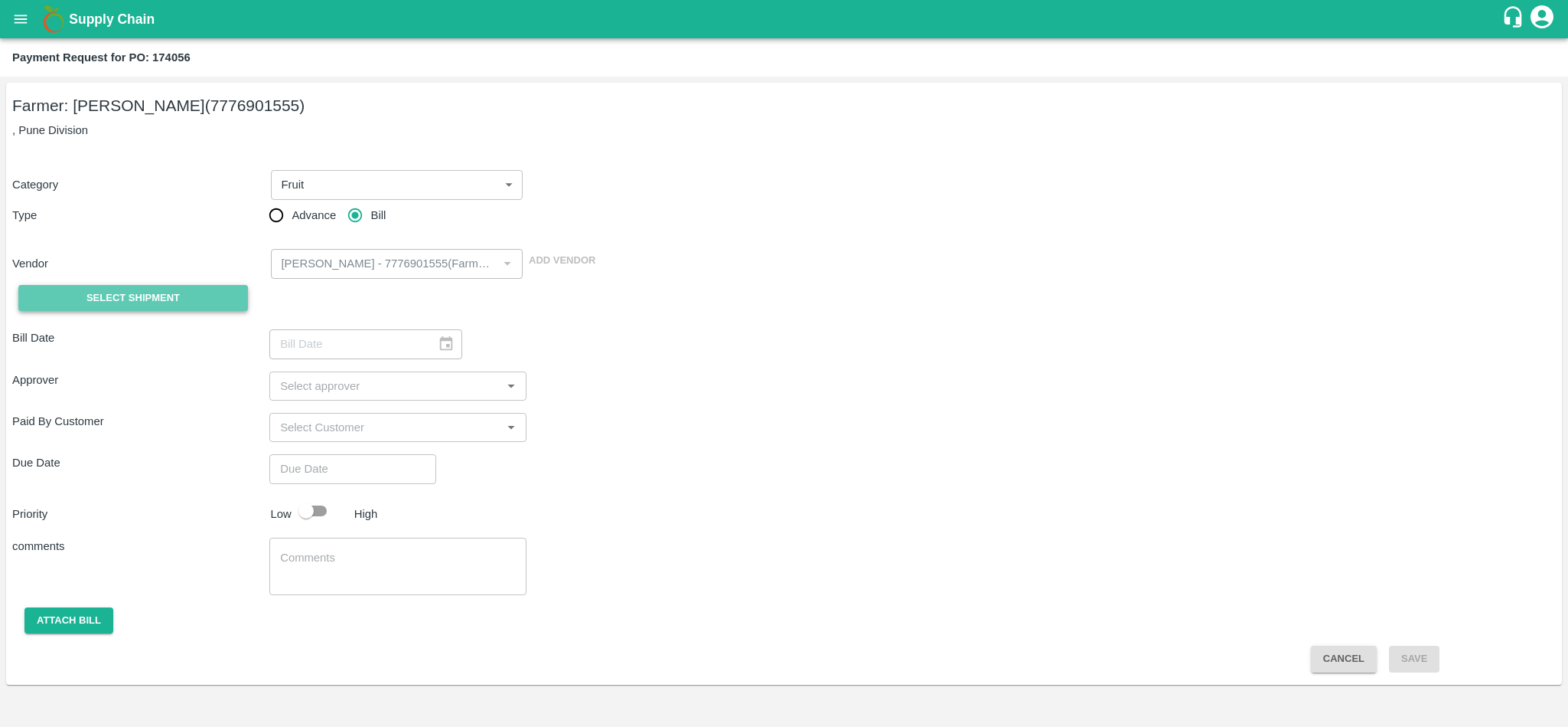
click at [134, 290] on span "Select Shipment" at bounding box center [133, 299] width 93 height 18
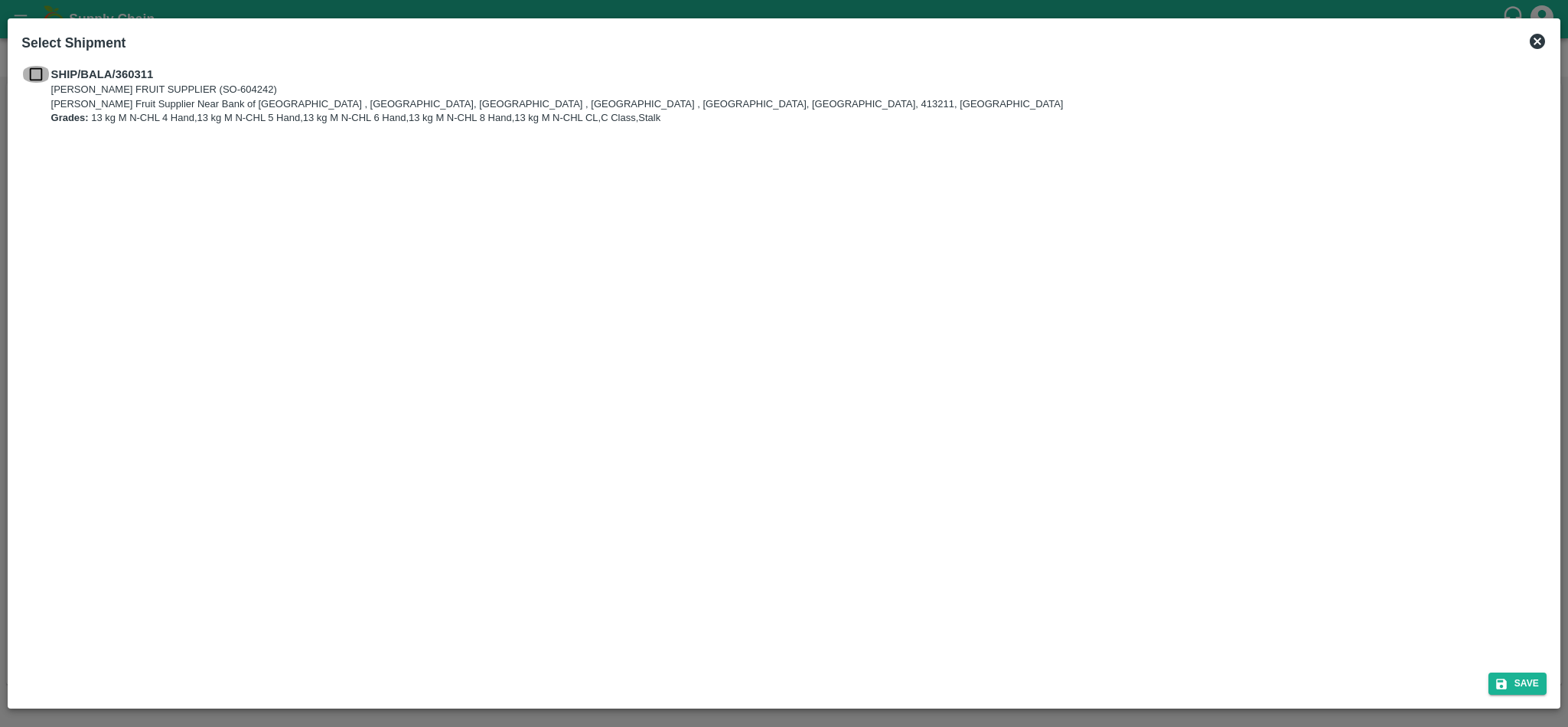
click at [31, 71] on input "checkbox" at bounding box center [35, 74] width 29 height 17
checkbox input "true"
click at [1502, 677] on icon "submit" at bounding box center [1502, 684] width 14 height 14
type input "06/09/2025"
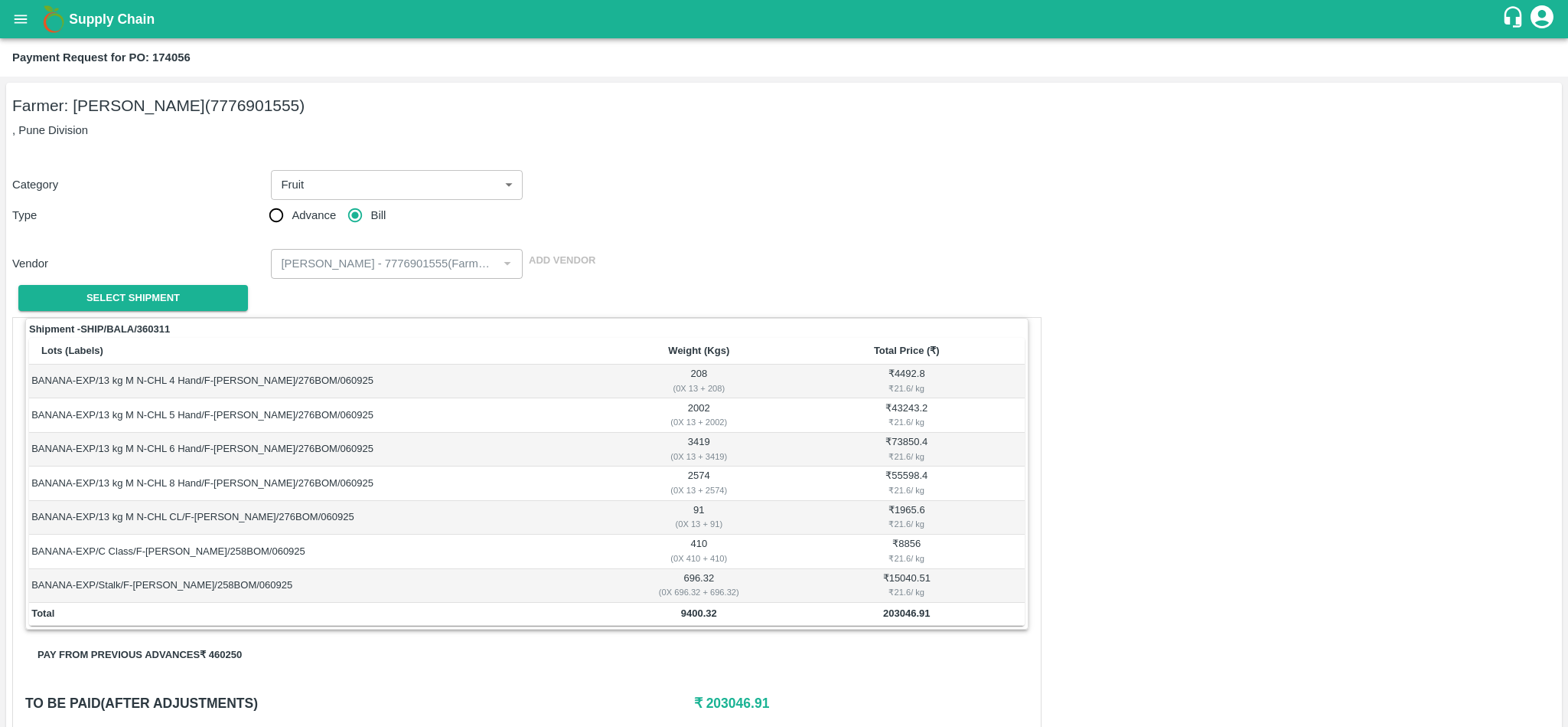
click at [182, 57] on b "Payment Request for PO: 174056" at bounding box center [101, 57] width 178 height 12
copy b "174056"
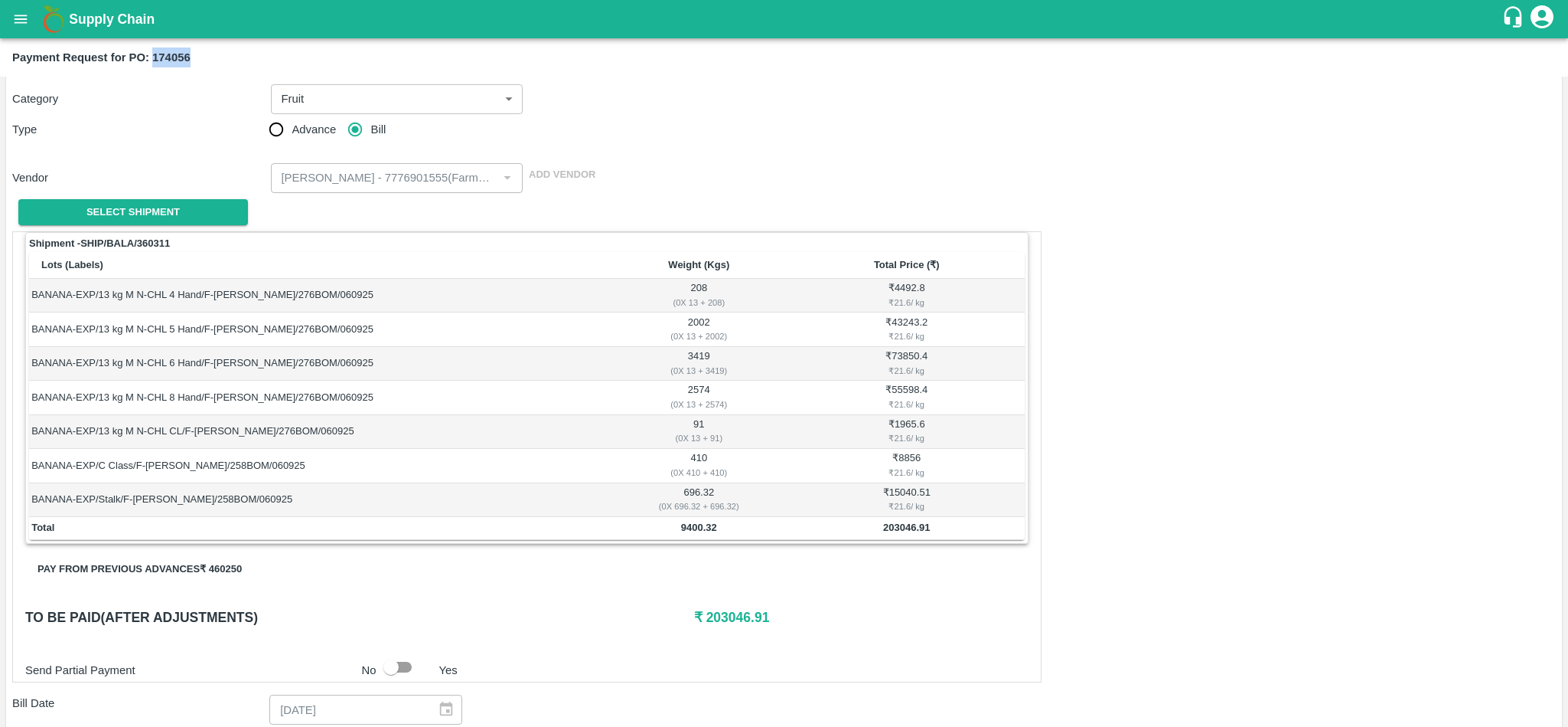
scroll to position [90, 0]
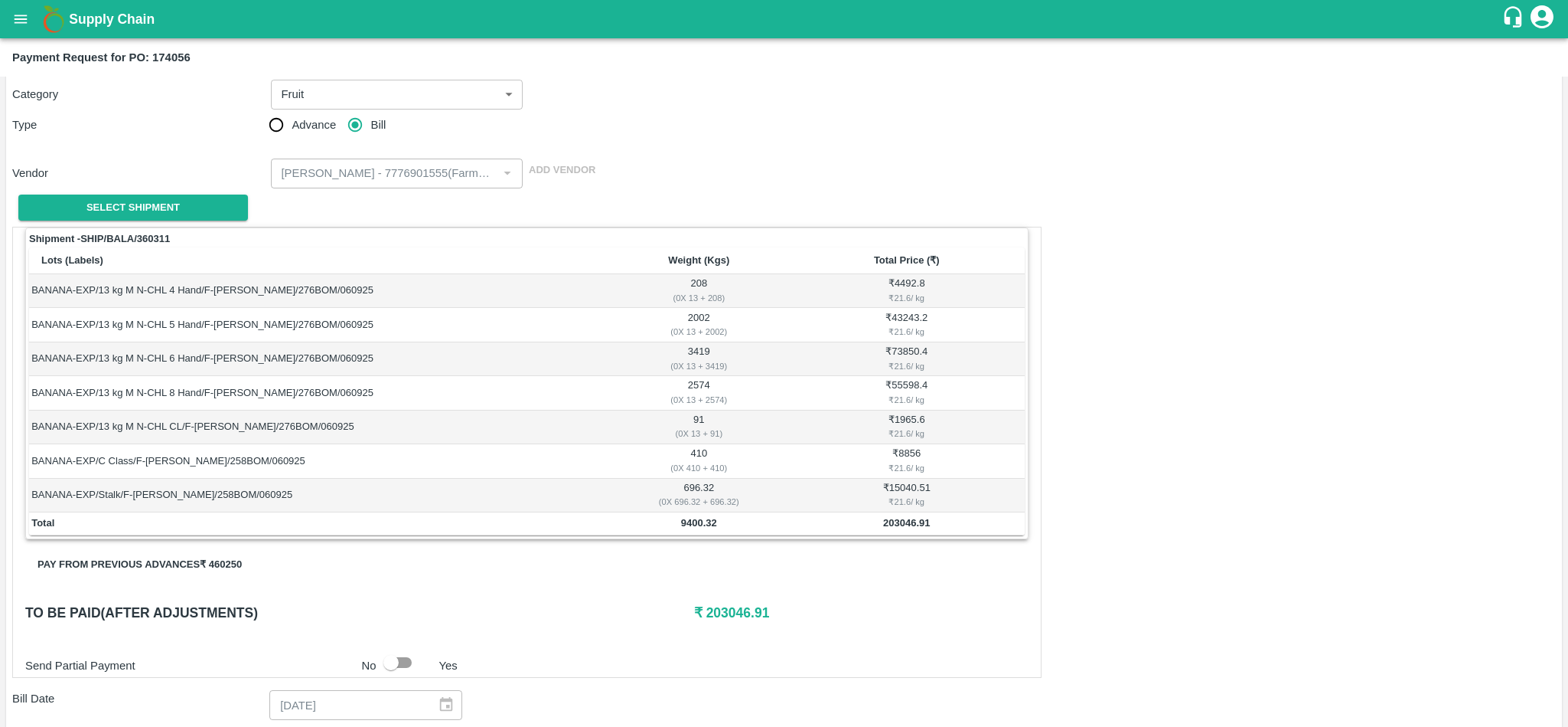
click at [912, 528] on b "203046.91" at bounding box center [906, 522] width 47 height 11
copy b "203046.91"
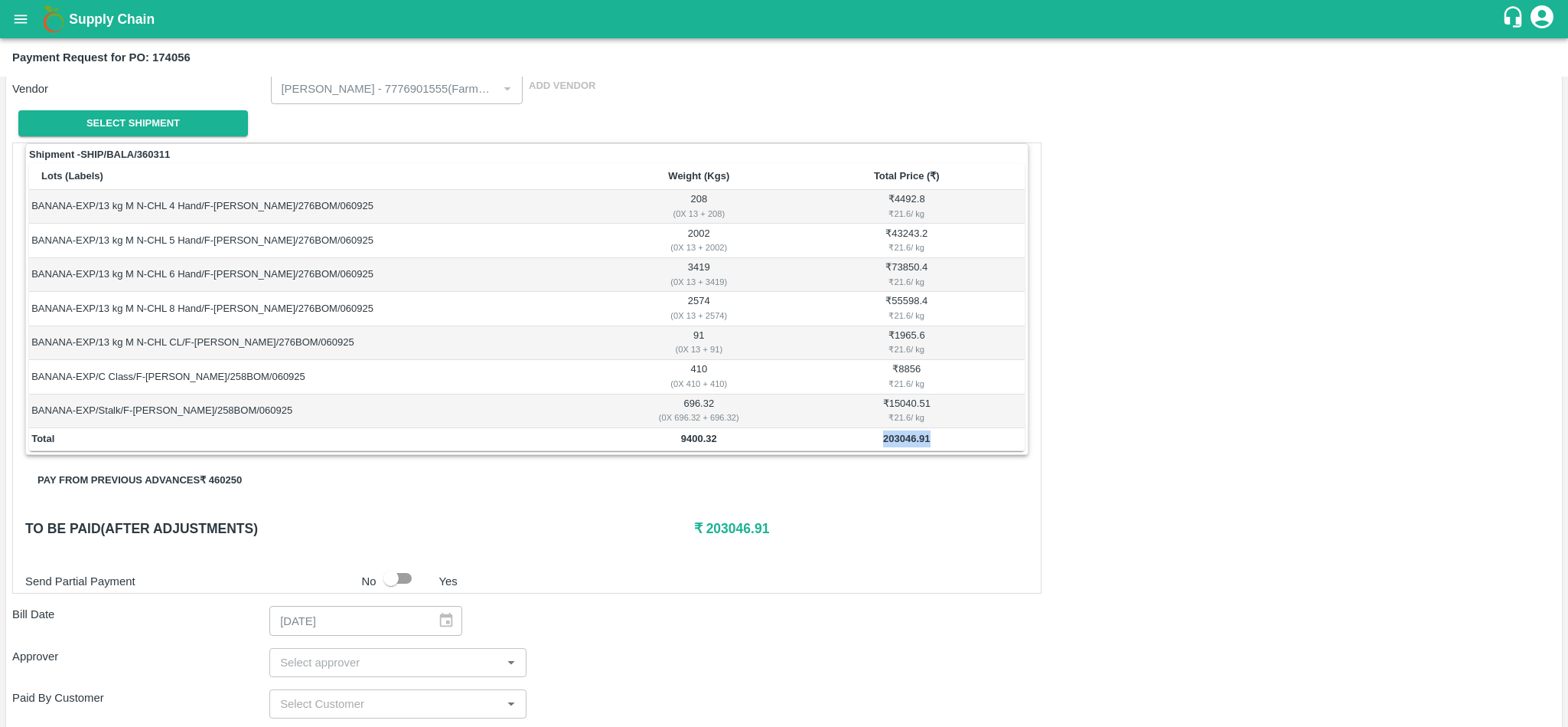
scroll to position [175, 0]
